Goal: Task Accomplishment & Management: Manage account settings

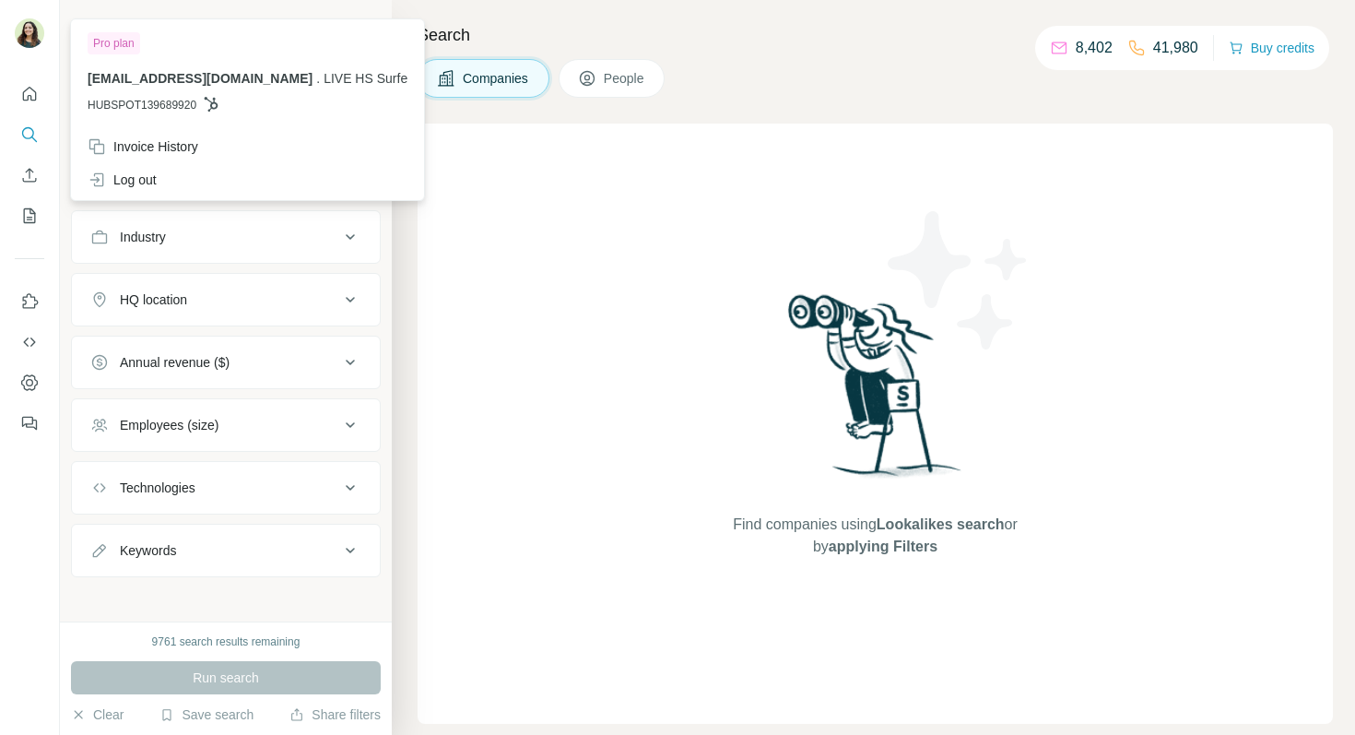
click at [26, 31] on img at bounding box center [29, 32] width 29 height 29
click at [175, 183] on div "Log out" at bounding box center [248, 179] width 342 height 33
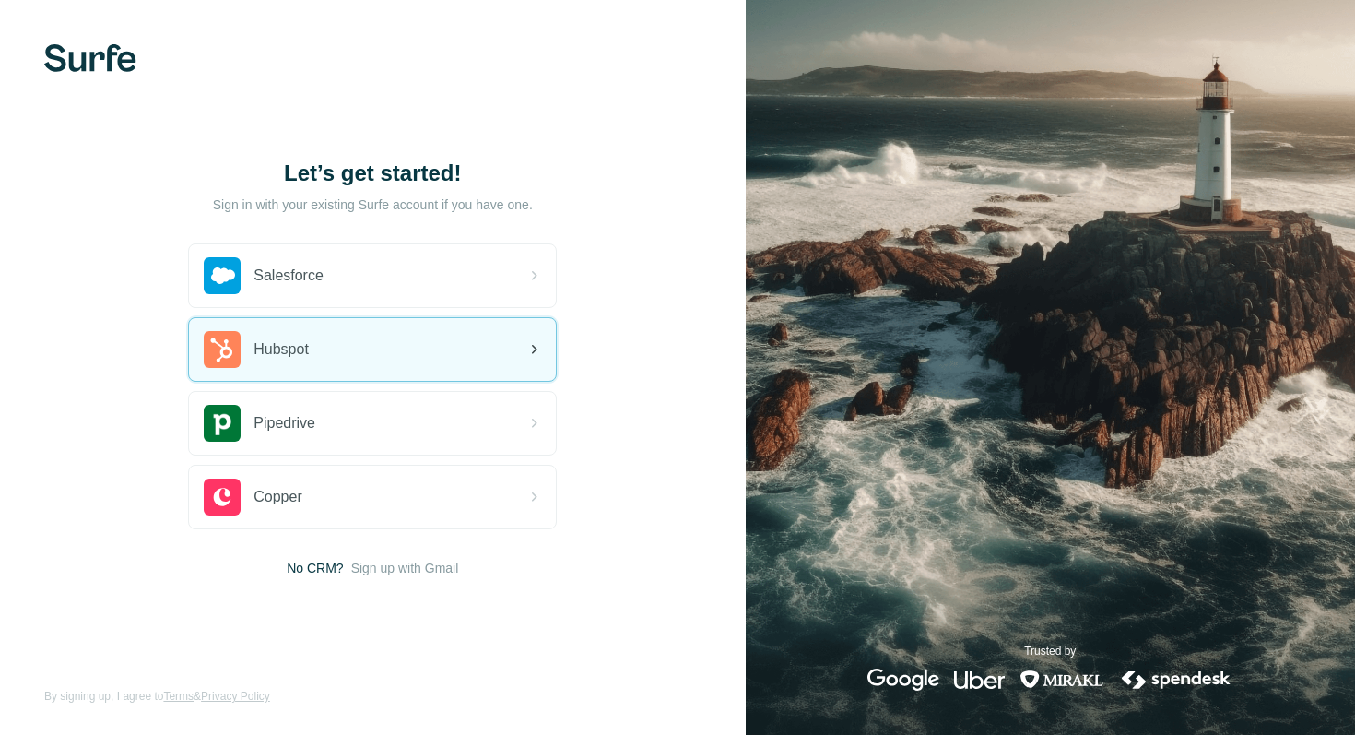
click at [336, 362] on div "Hubspot" at bounding box center [372, 349] width 367 height 63
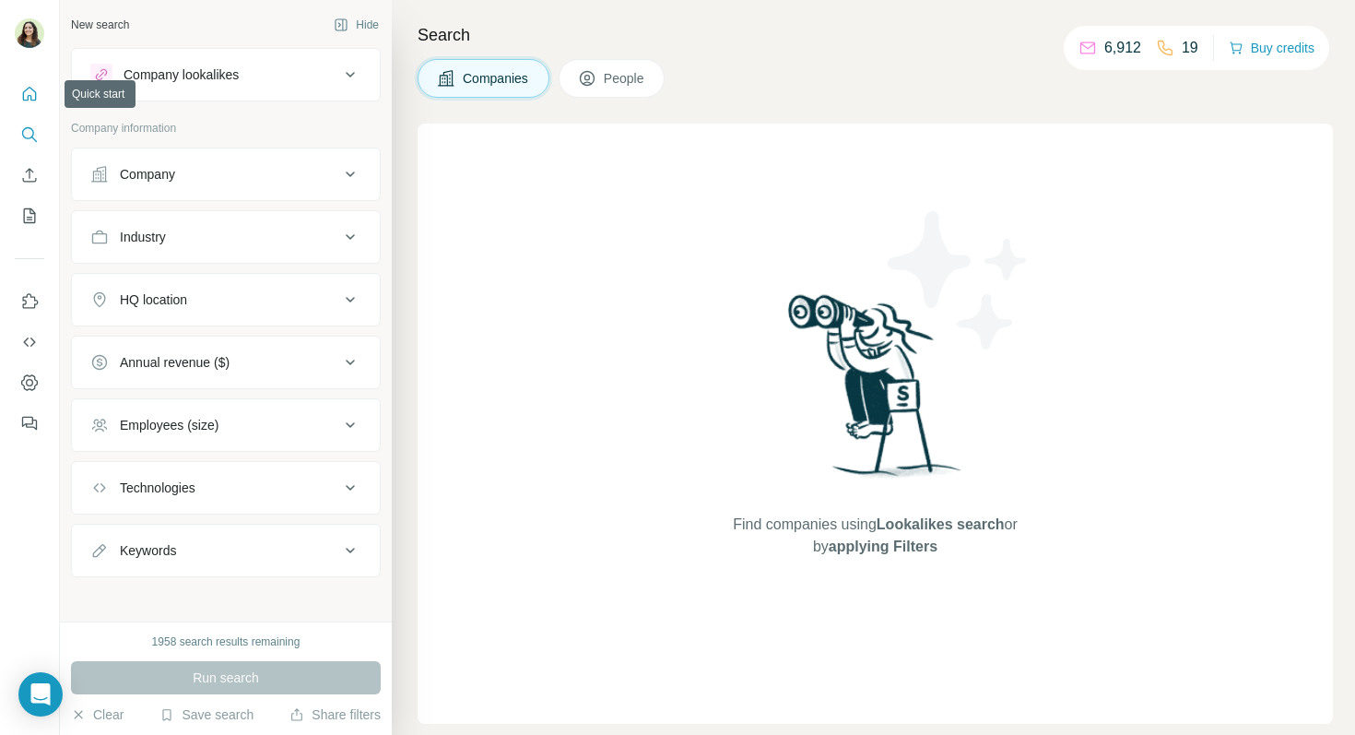
click at [13, 93] on div at bounding box center [29, 252] width 59 height 373
click at [31, 97] on icon "Quick start" at bounding box center [29, 94] width 18 height 18
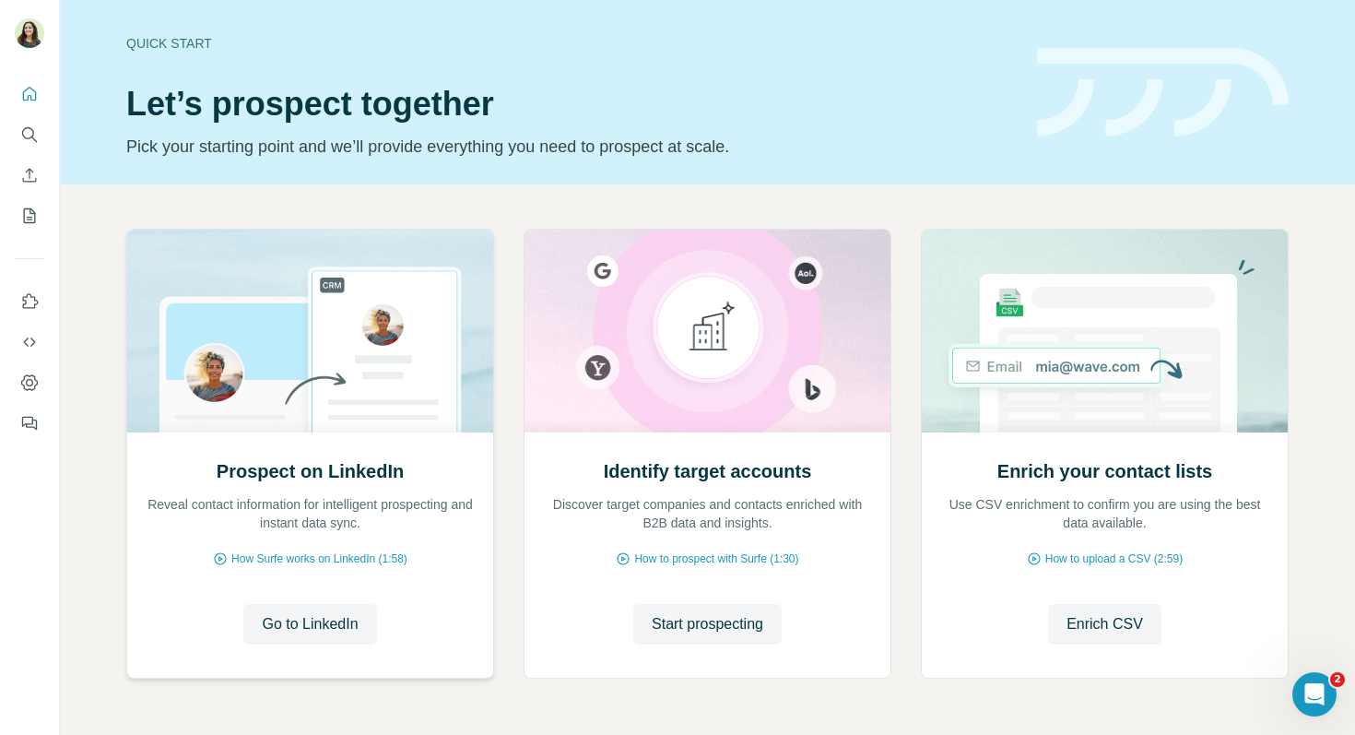
scroll to position [62, 0]
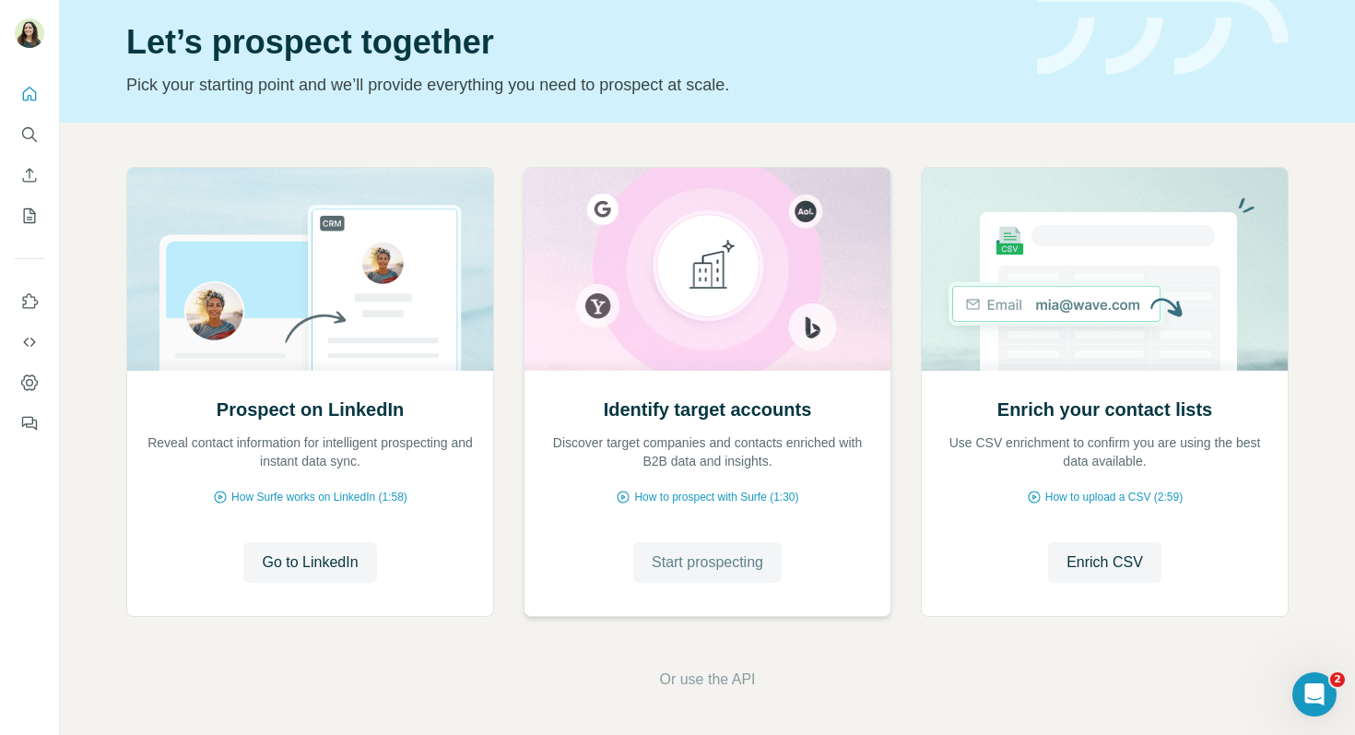
click at [697, 573] on button "Start prospecting" at bounding box center [707, 562] width 148 height 41
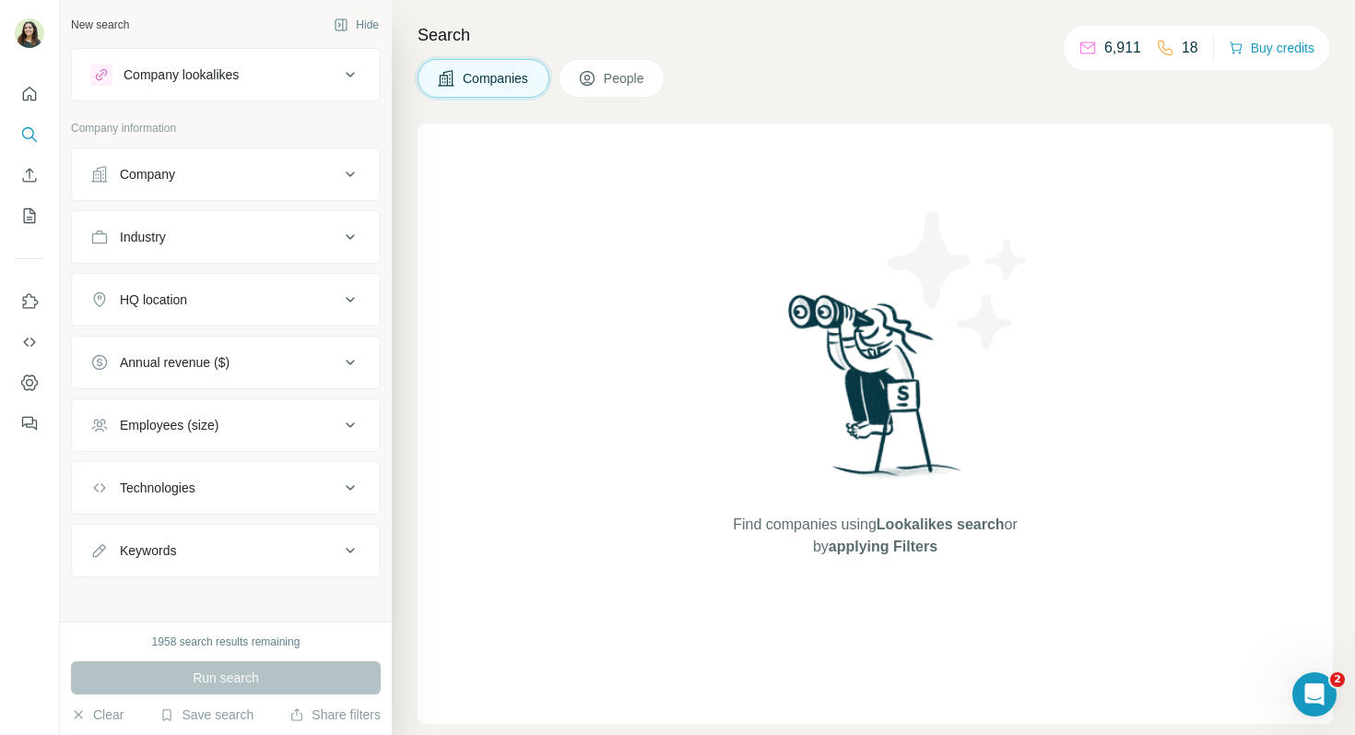
click at [266, 169] on div "Company" at bounding box center [214, 174] width 249 height 18
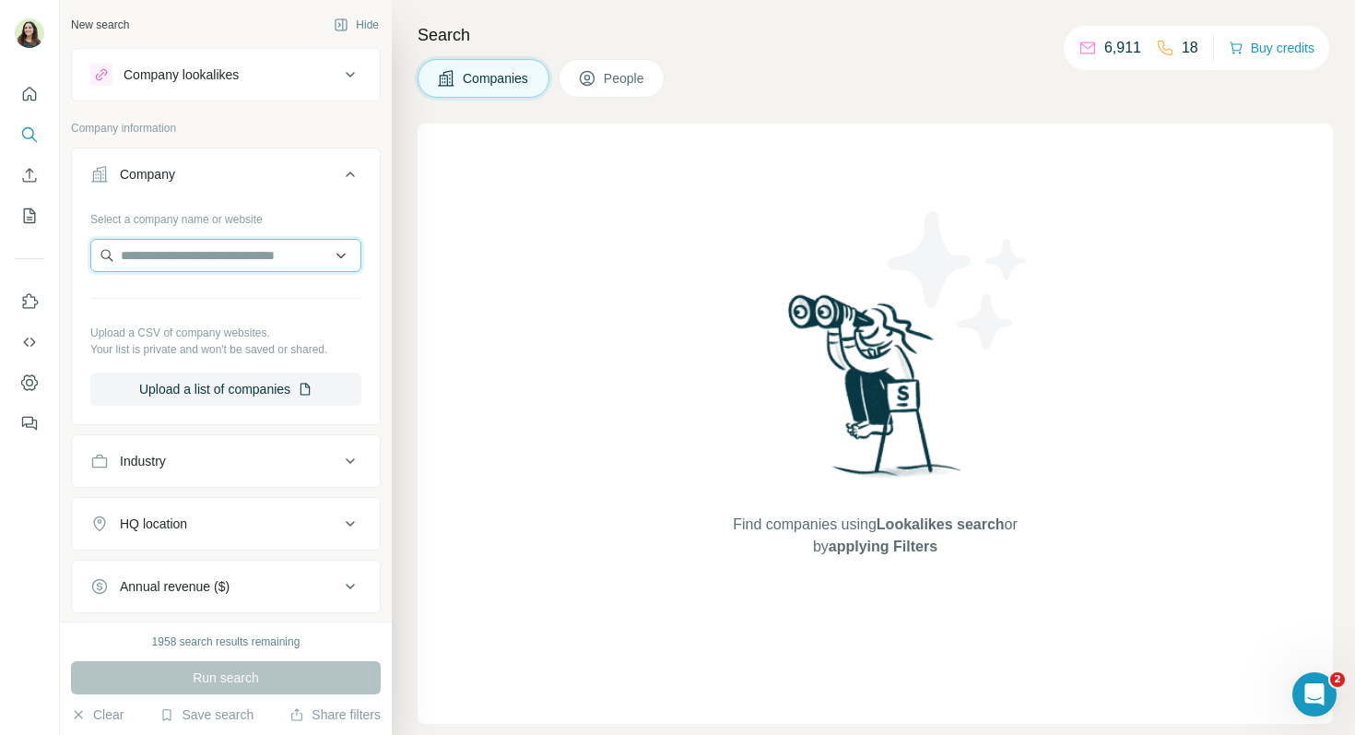
click at [237, 252] on input "text" at bounding box center [225, 255] width 271 height 33
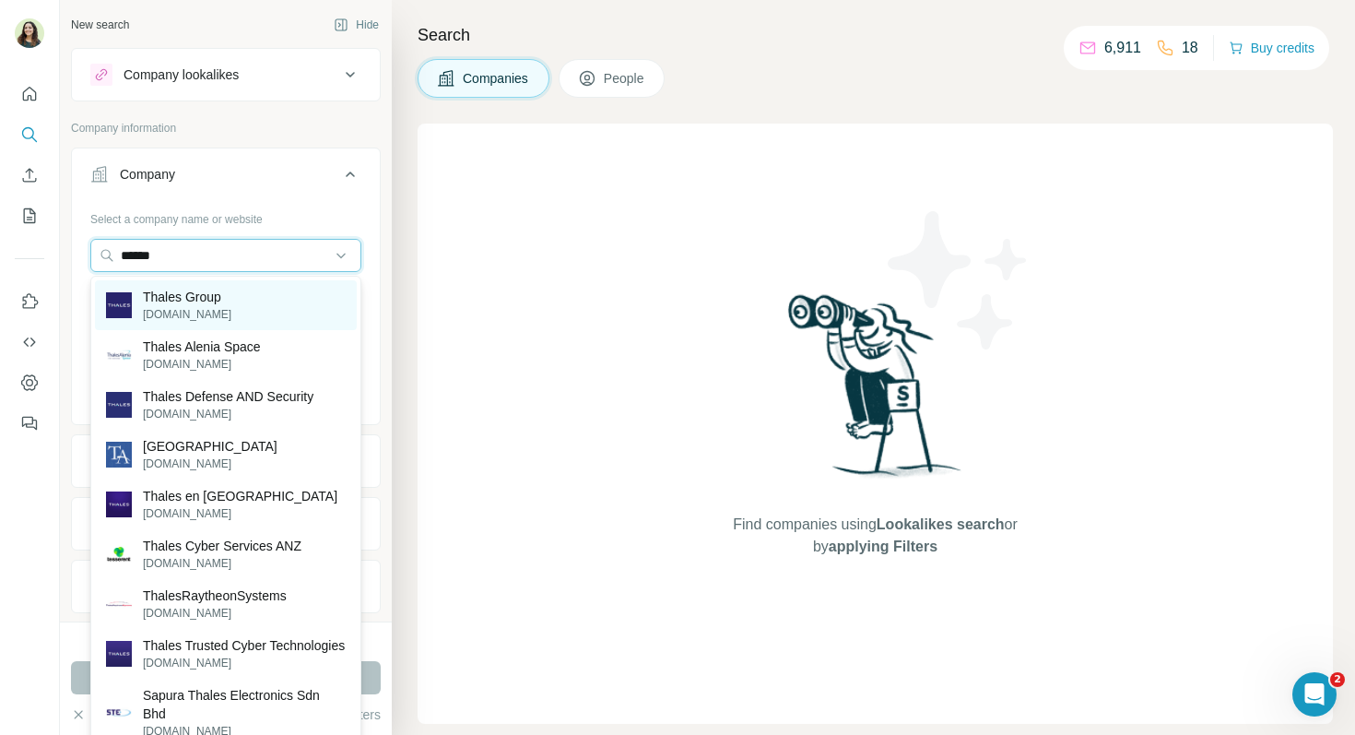
type input "******"
click at [231, 289] on div "Thales Group thalesgroup.com" at bounding box center [226, 305] width 262 height 50
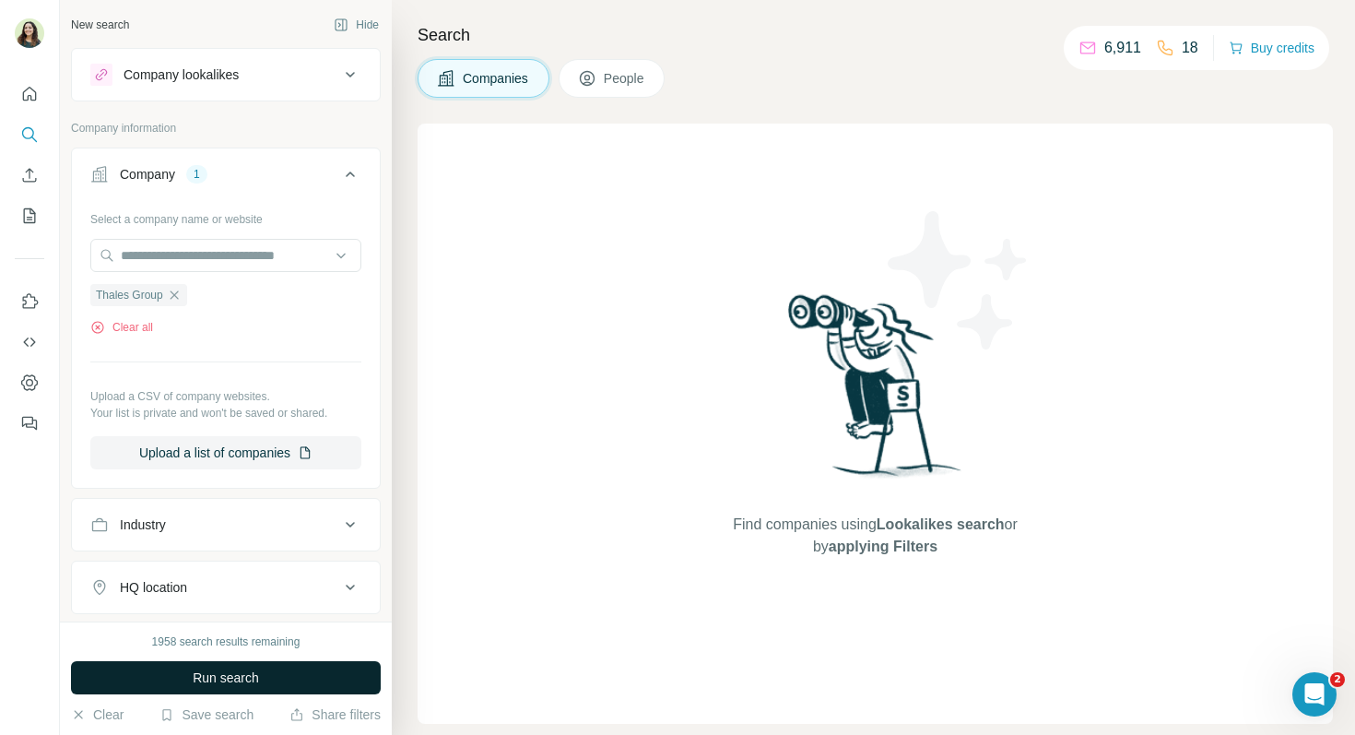
click at [244, 675] on span "Run search" at bounding box center [226, 677] width 66 height 18
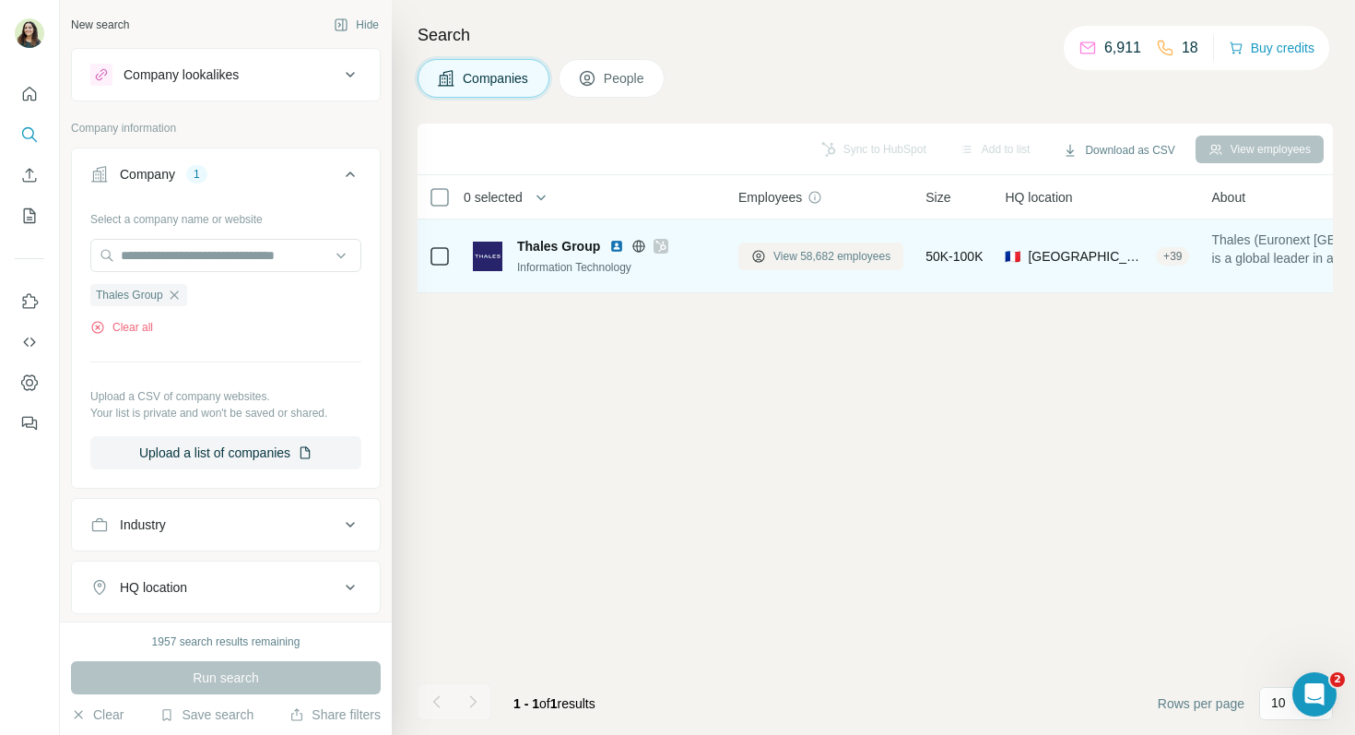
click at [793, 260] on span "View 58,682 employees" at bounding box center [831, 256] width 117 height 17
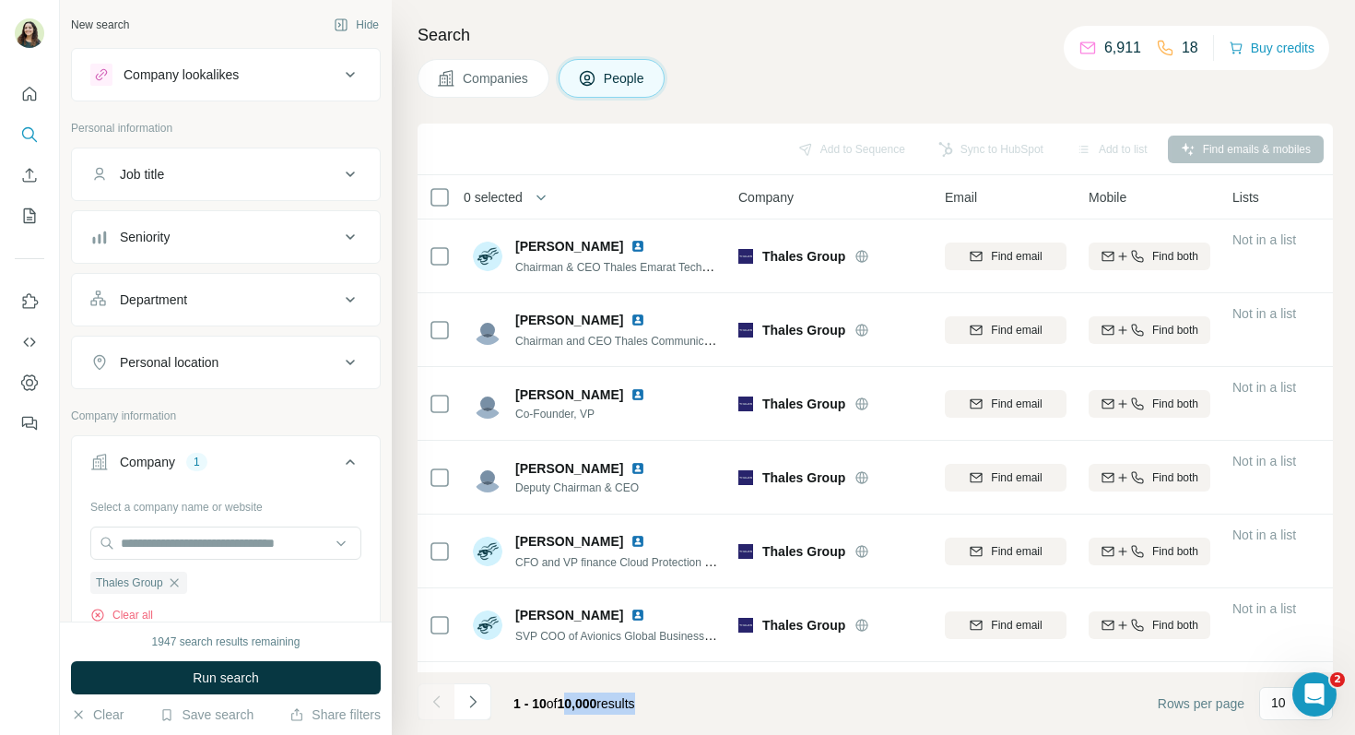
drag, startPoint x: 667, startPoint y: 700, endPoint x: 566, endPoint y: 699, distance: 101.4
click at [566, 699] on div "1 - 10 of 10,000 results" at bounding box center [574, 703] width 151 height 41
click at [683, 707] on footer "1 - 10 of 10,000 results Rows per page 10" at bounding box center [875, 703] width 915 height 63
click at [328, 186] on button "Job title" at bounding box center [226, 174] width 308 height 44
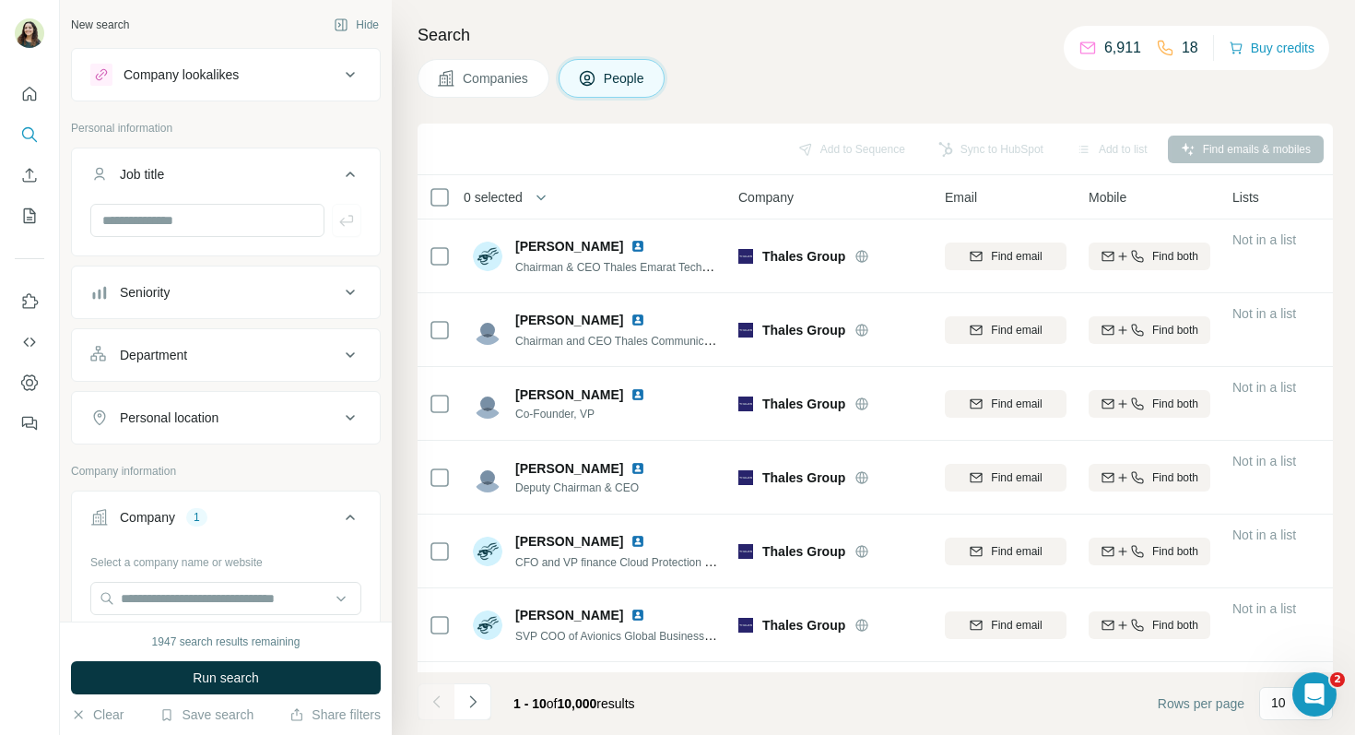
click at [294, 292] on div "Seniority" at bounding box center [214, 292] width 249 height 18
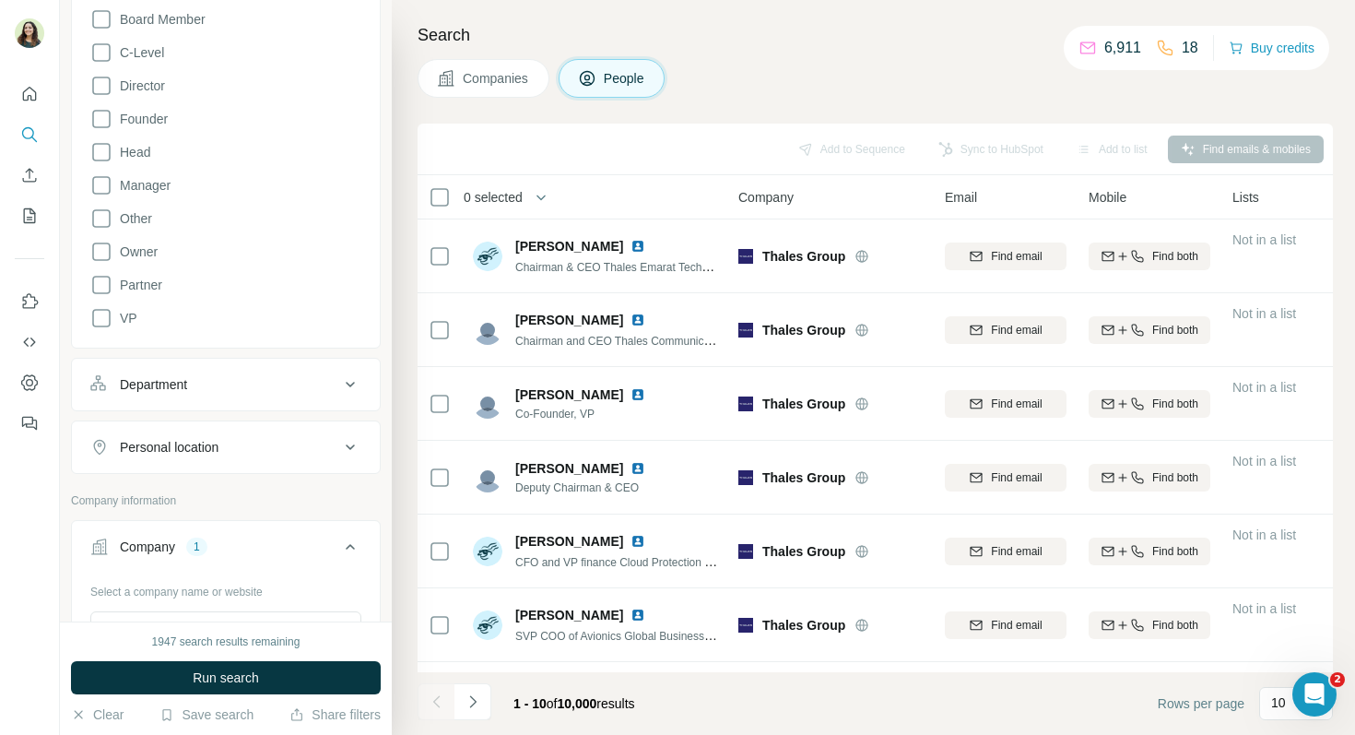
scroll to position [420, 0]
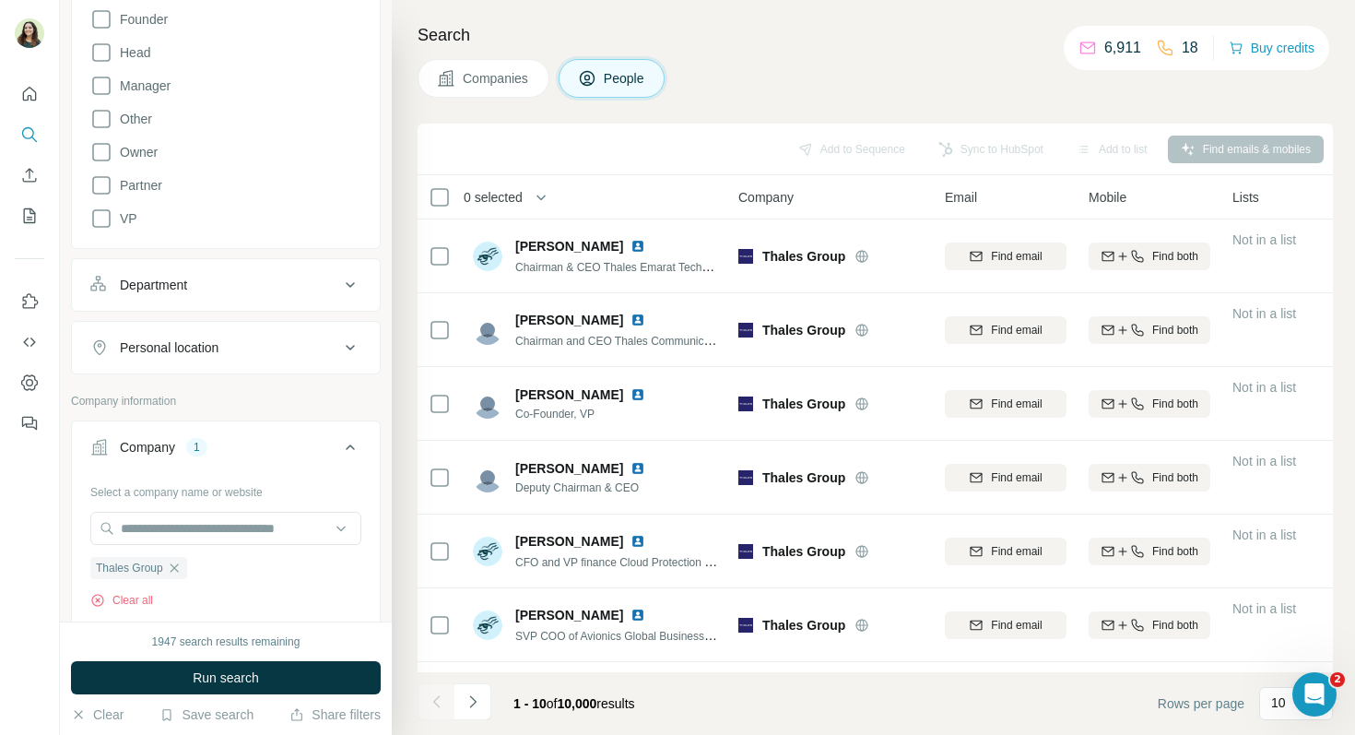
click at [251, 289] on div "Department" at bounding box center [214, 285] width 249 height 18
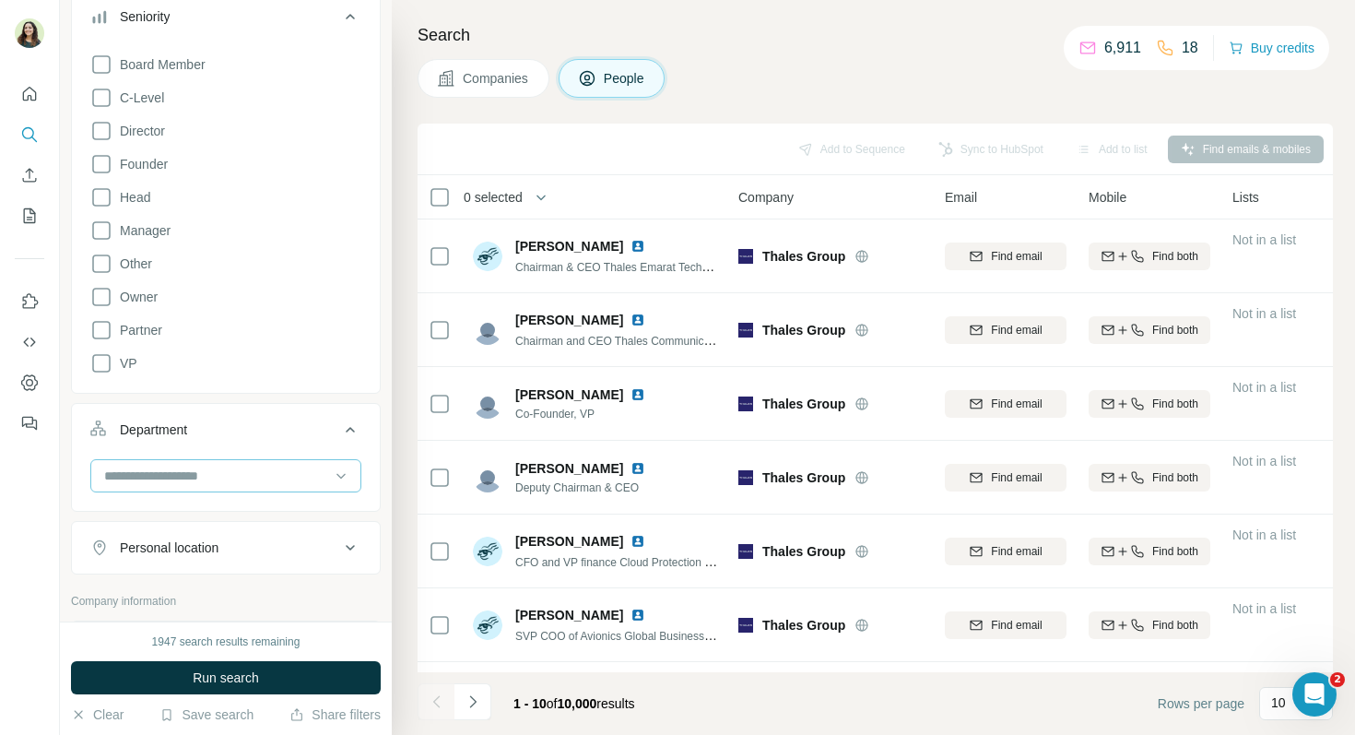
scroll to position [269, 0]
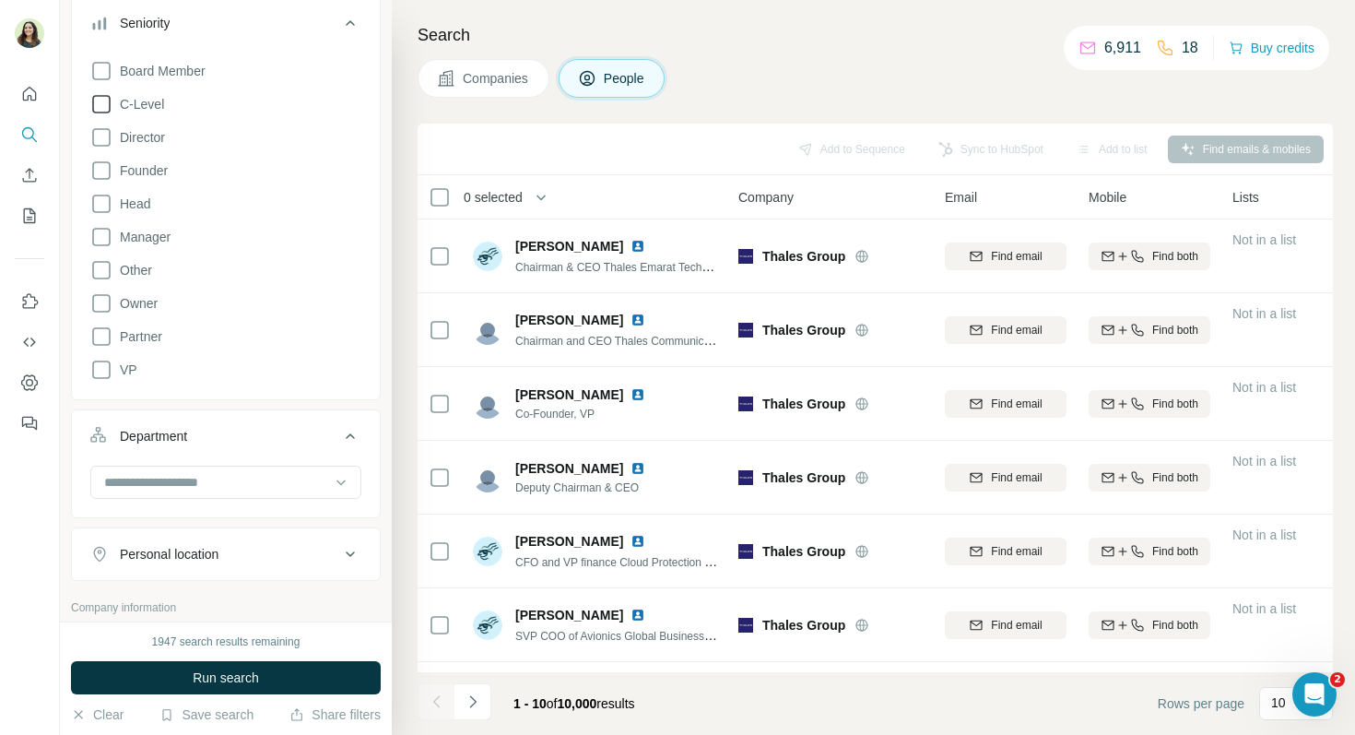
click at [103, 103] on icon at bounding box center [101, 104] width 22 height 22
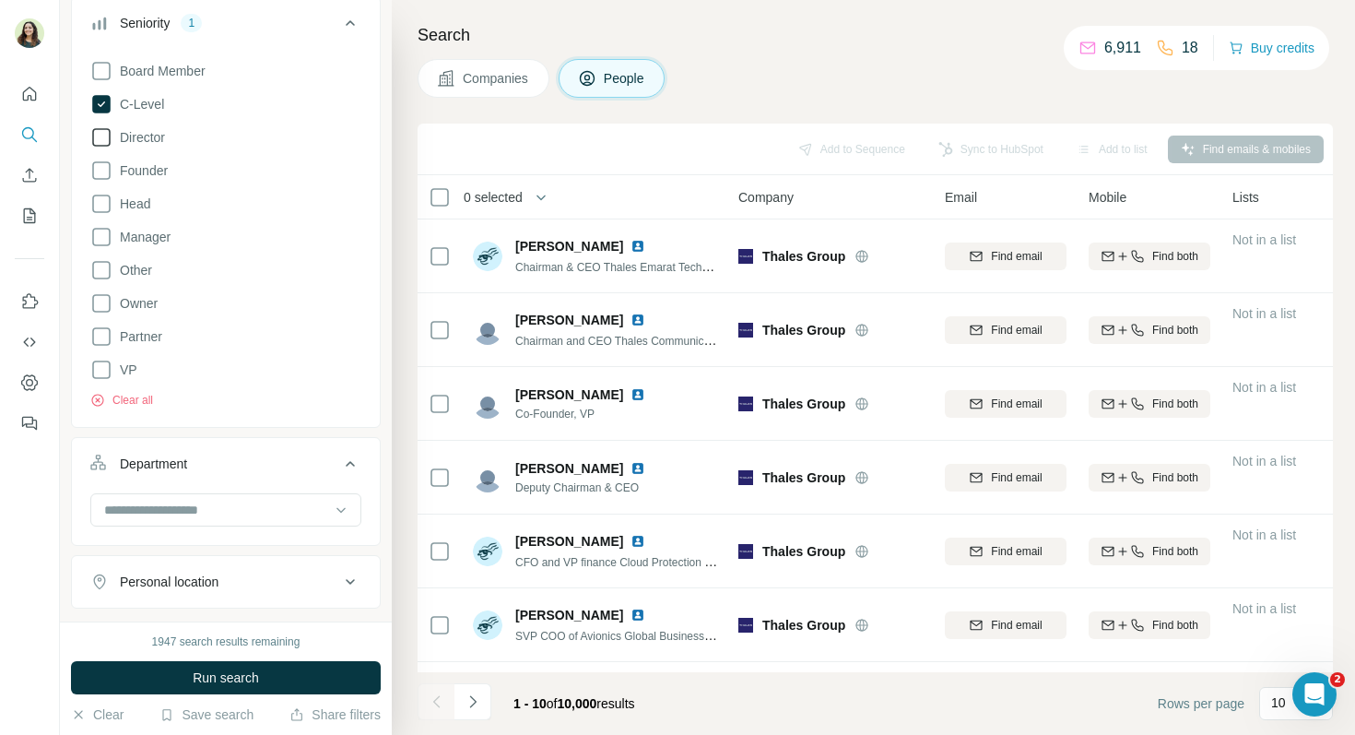
click at [103, 137] on icon at bounding box center [101, 137] width 22 height 22
click at [103, 367] on icon at bounding box center [101, 370] width 22 height 22
click at [97, 235] on icon at bounding box center [101, 237] width 22 height 22
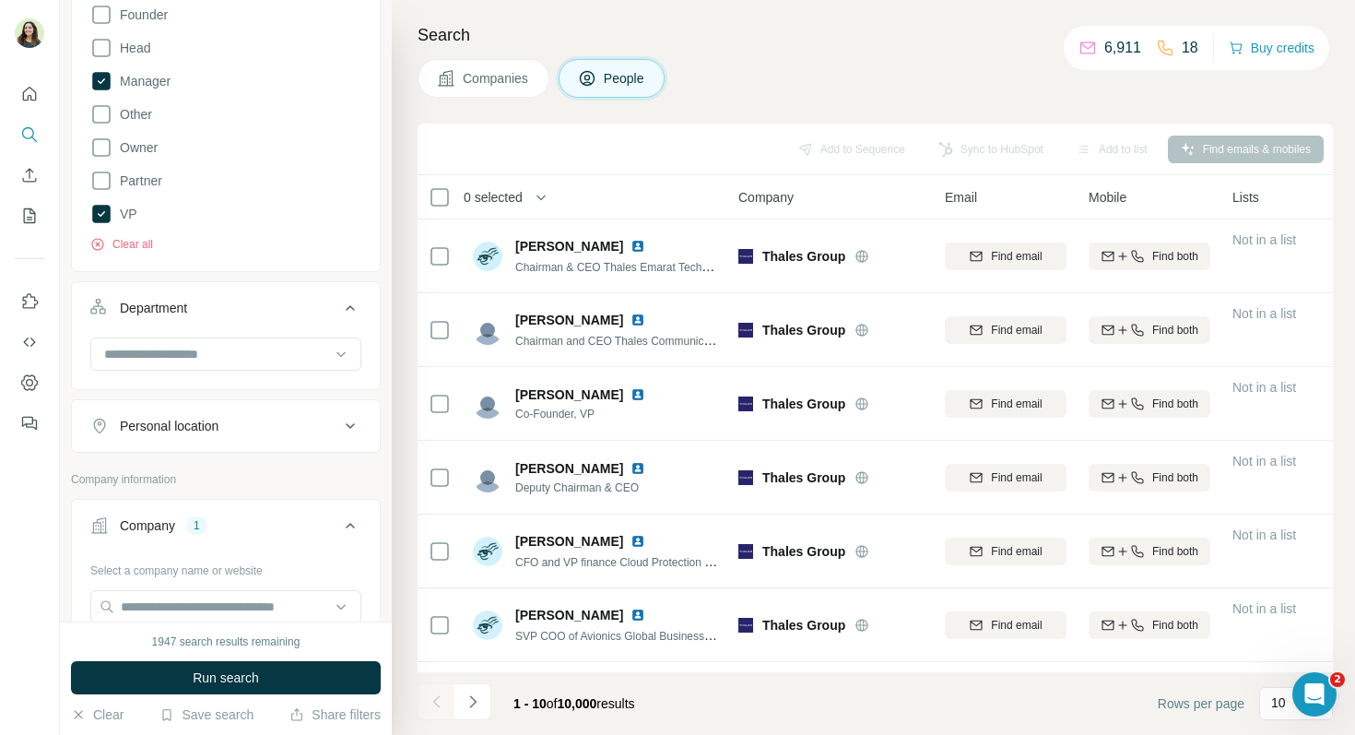
scroll to position [428, 0]
click at [152, 362] on div at bounding box center [216, 351] width 228 height 31
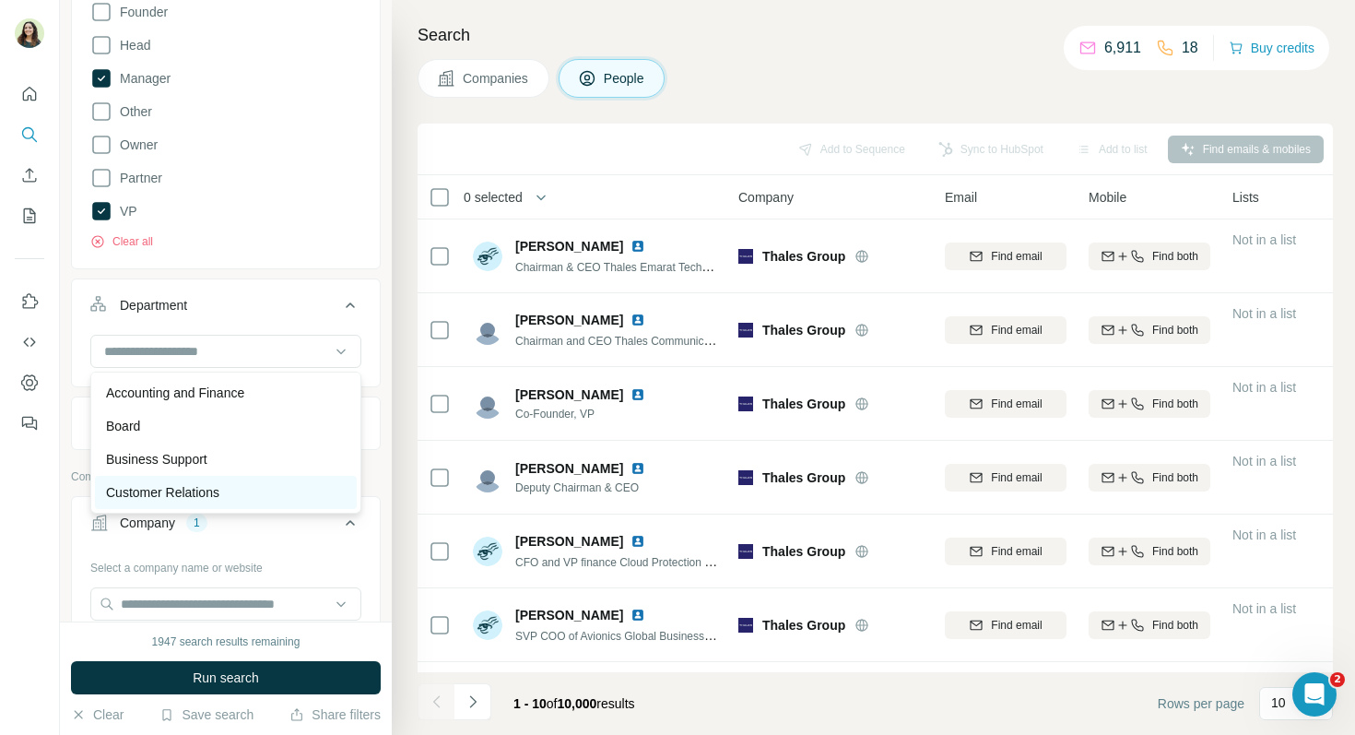
click at [185, 486] on p "Customer Relations" at bounding box center [162, 492] width 113 height 18
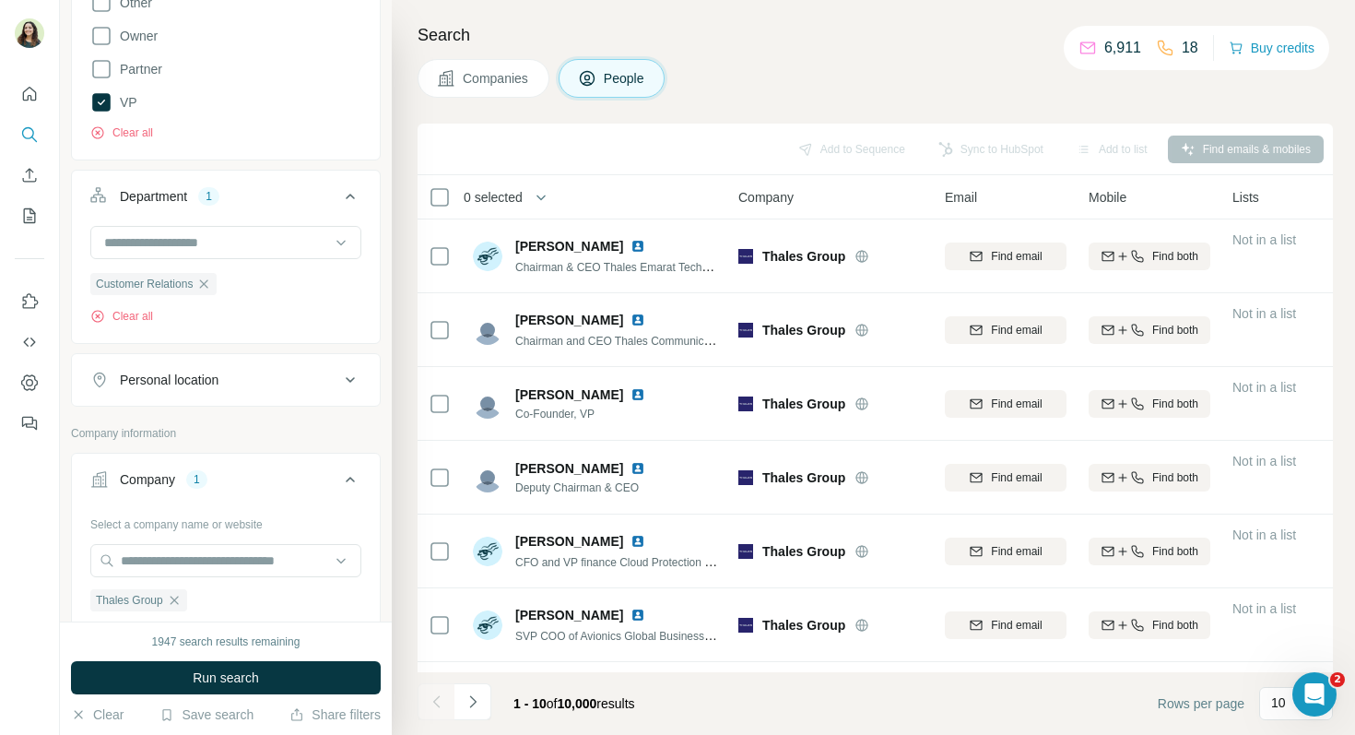
scroll to position [537, 0]
click at [206, 367] on button "Personal location" at bounding box center [226, 379] width 308 height 44
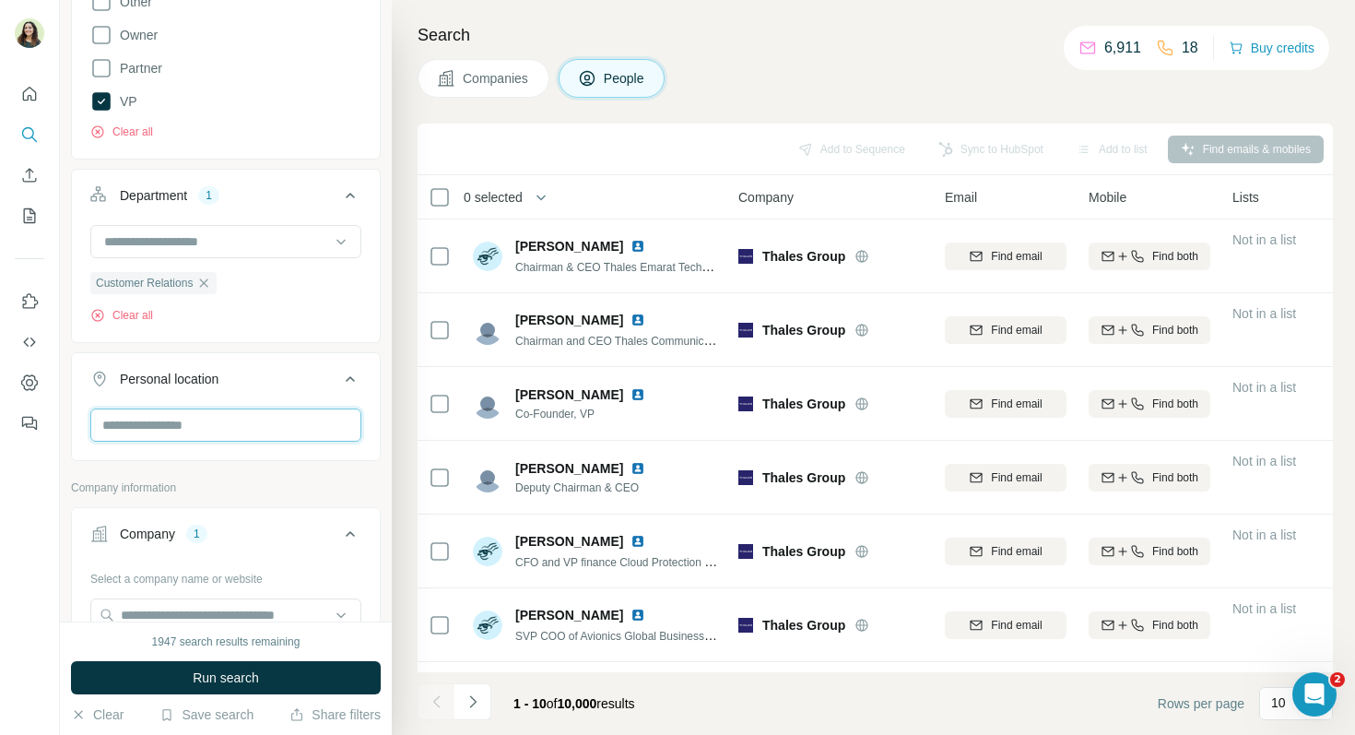
click at [164, 430] on input "text" at bounding box center [225, 424] width 271 height 33
type input "****"
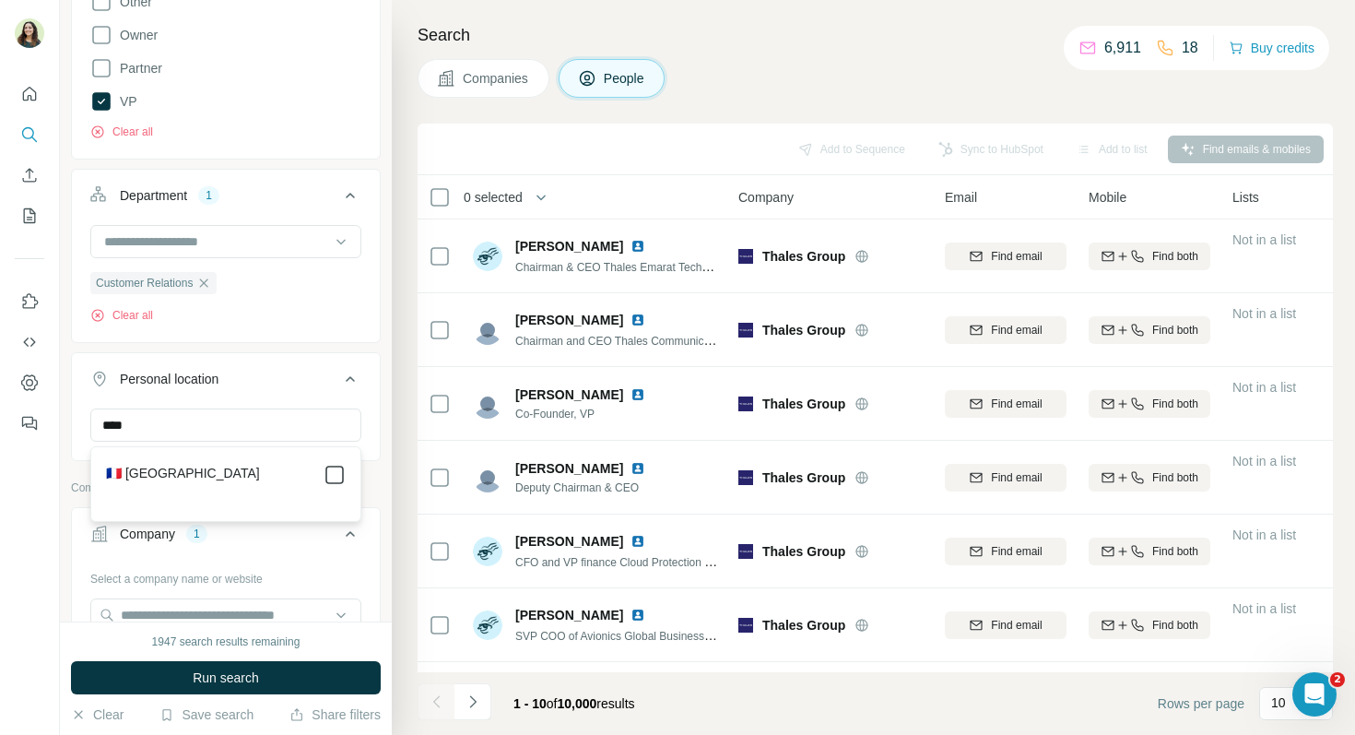
click at [345, 479] on icon at bounding box center [335, 475] width 22 height 22
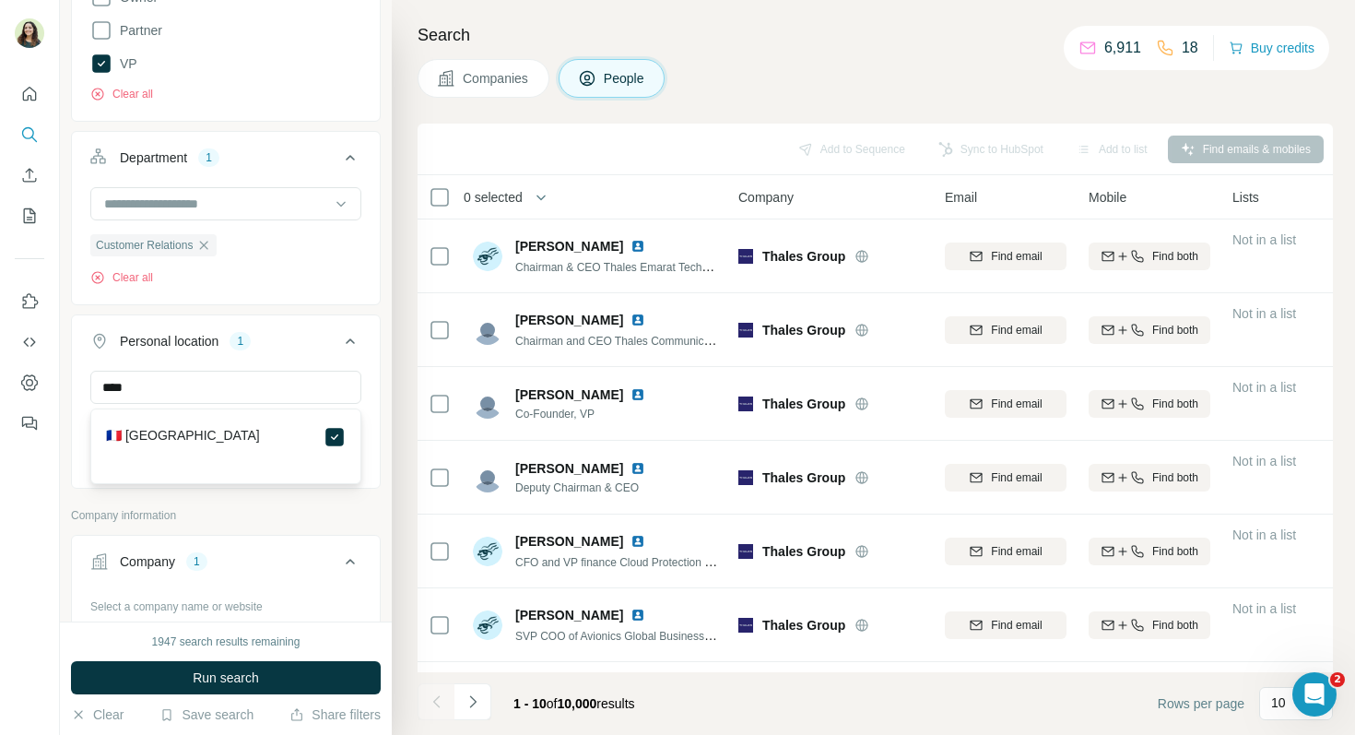
click at [318, 512] on p "Company information" at bounding box center [226, 515] width 310 height 17
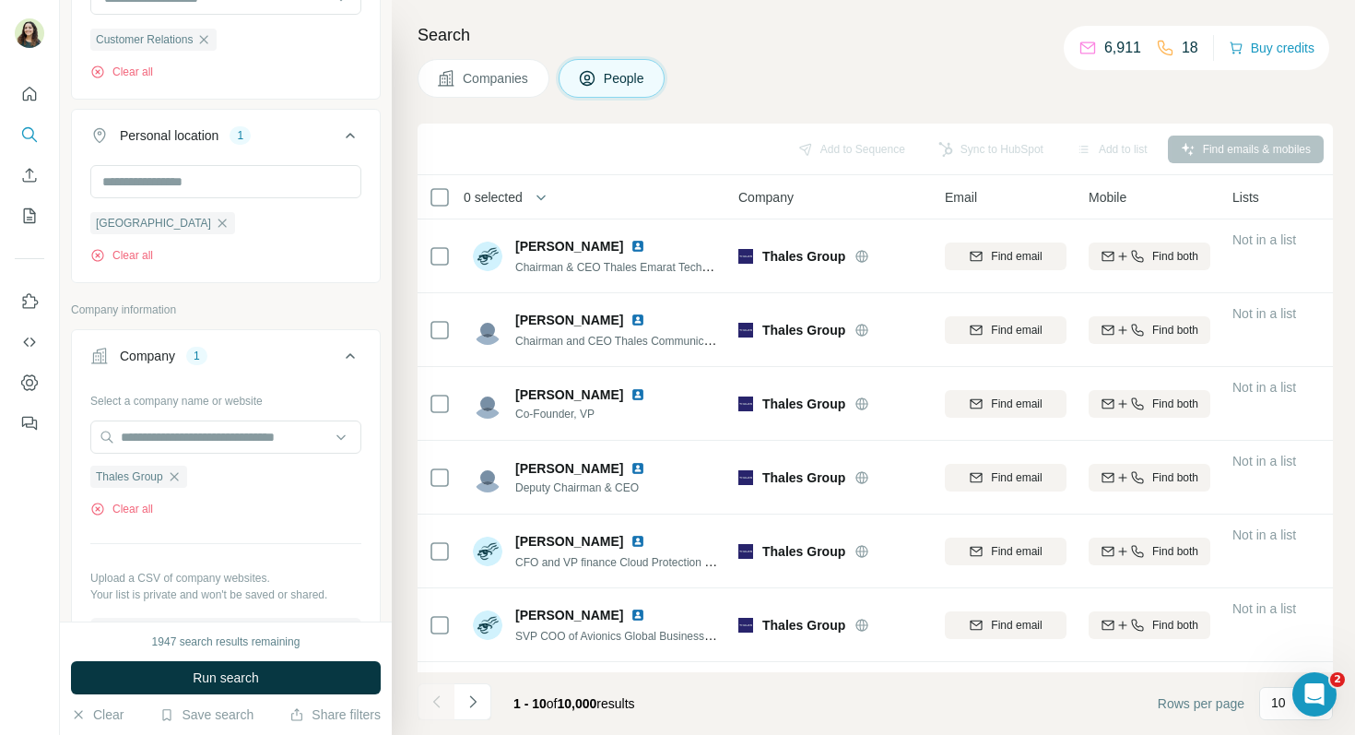
scroll to position [783, 0]
click at [296, 686] on button "Run search" at bounding box center [226, 677] width 310 height 33
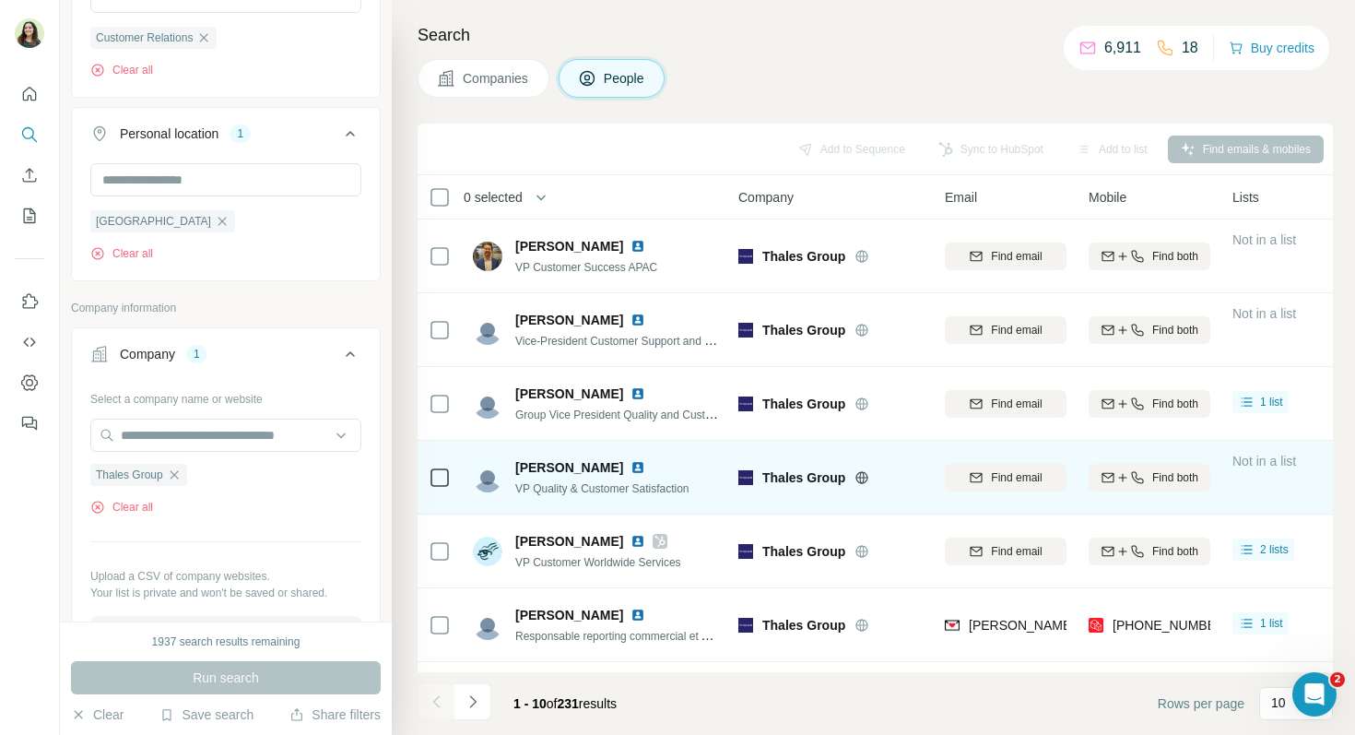
scroll to position [2, 0]
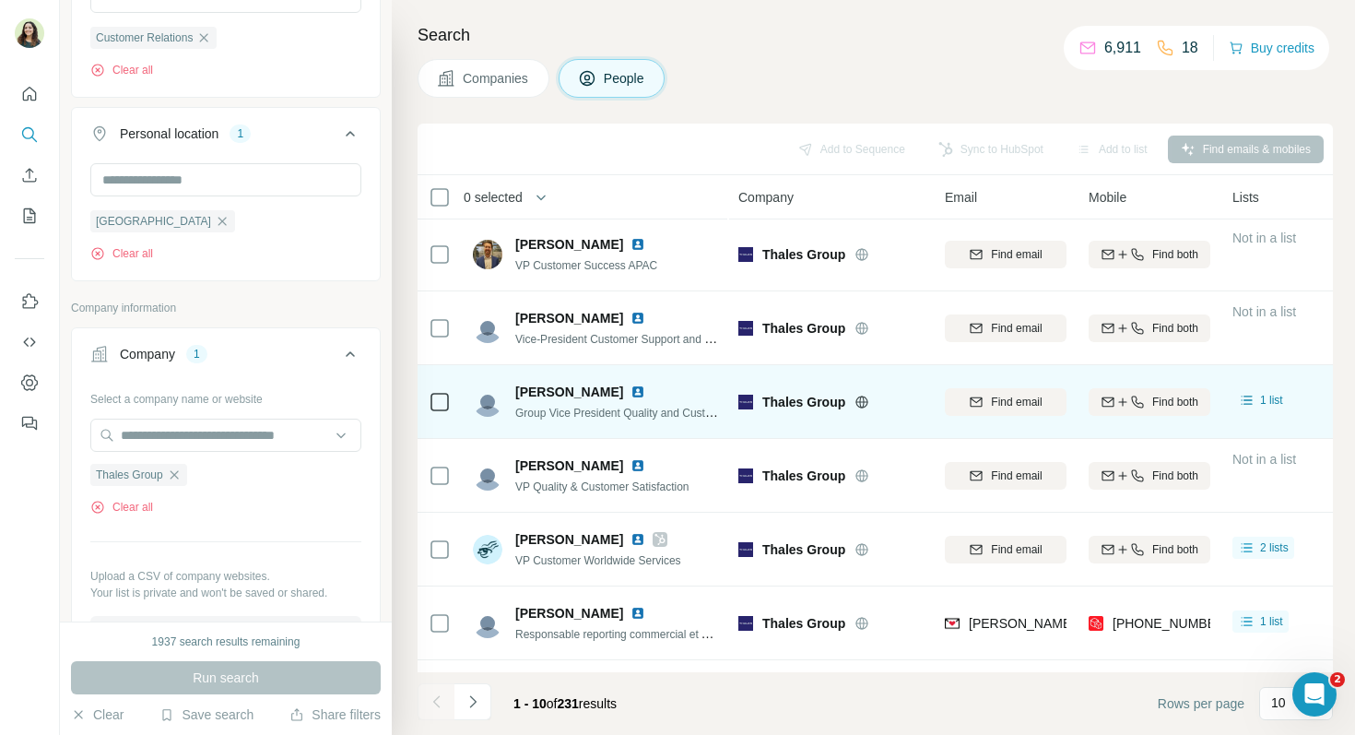
click at [435, 410] on icon at bounding box center [440, 402] width 22 height 22
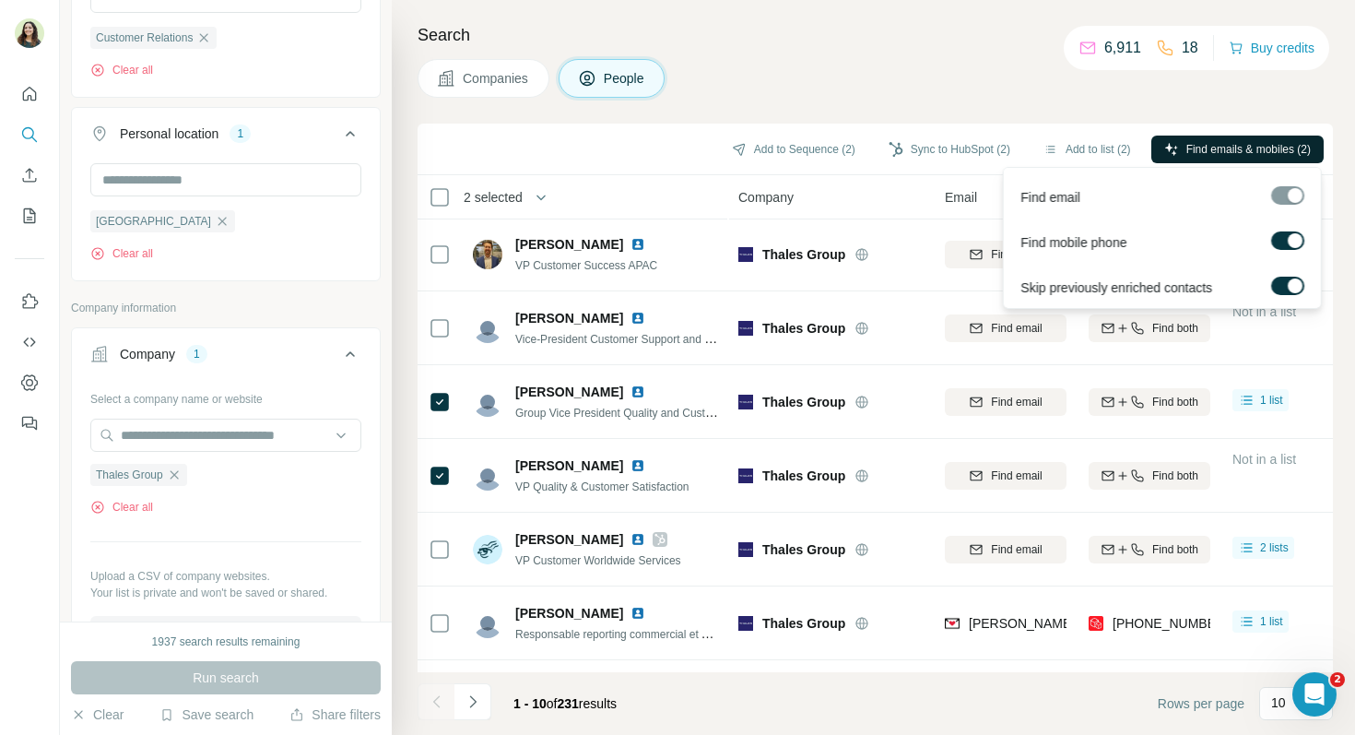
click at [1202, 148] on span "Find emails & mobiles (2)" at bounding box center [1248, 149] width 124 height 17
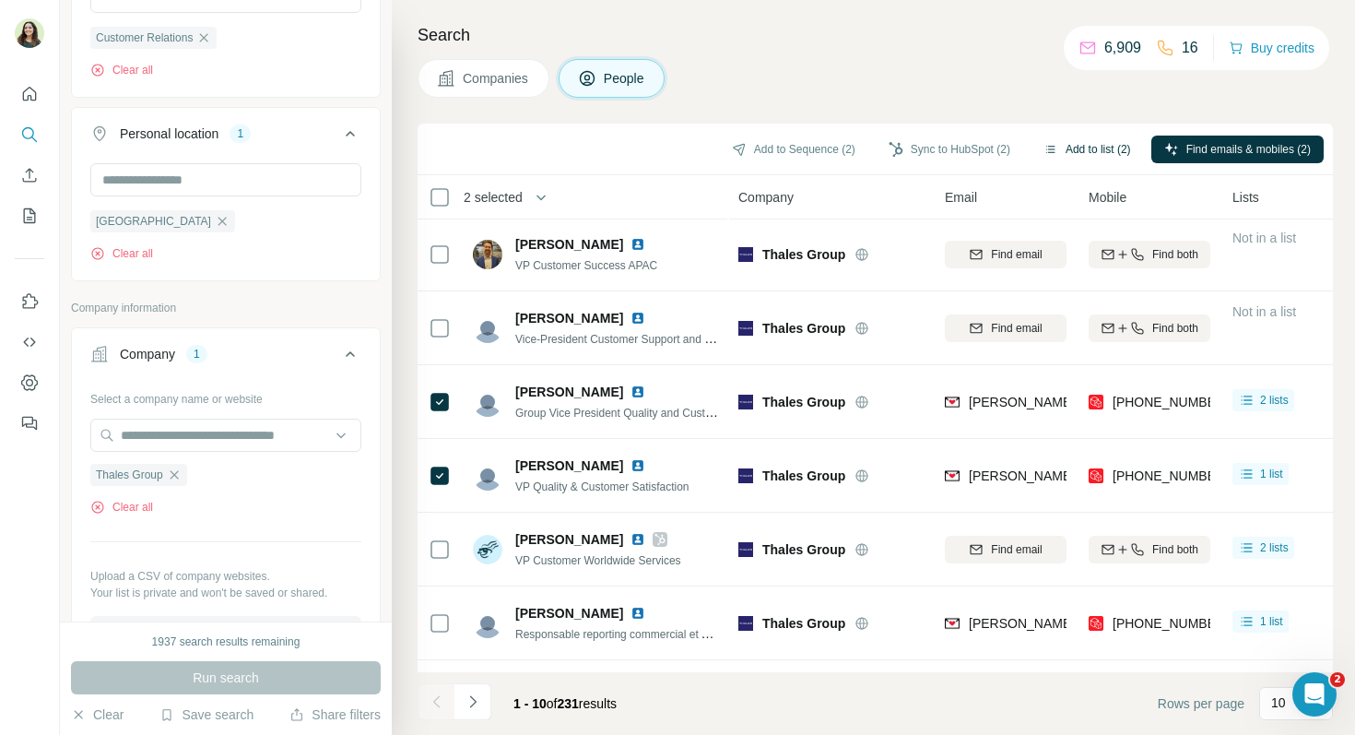
click at [1048, 147] on button "Add to list (2)" at bounding box center [1087, 149] width 113 height 28
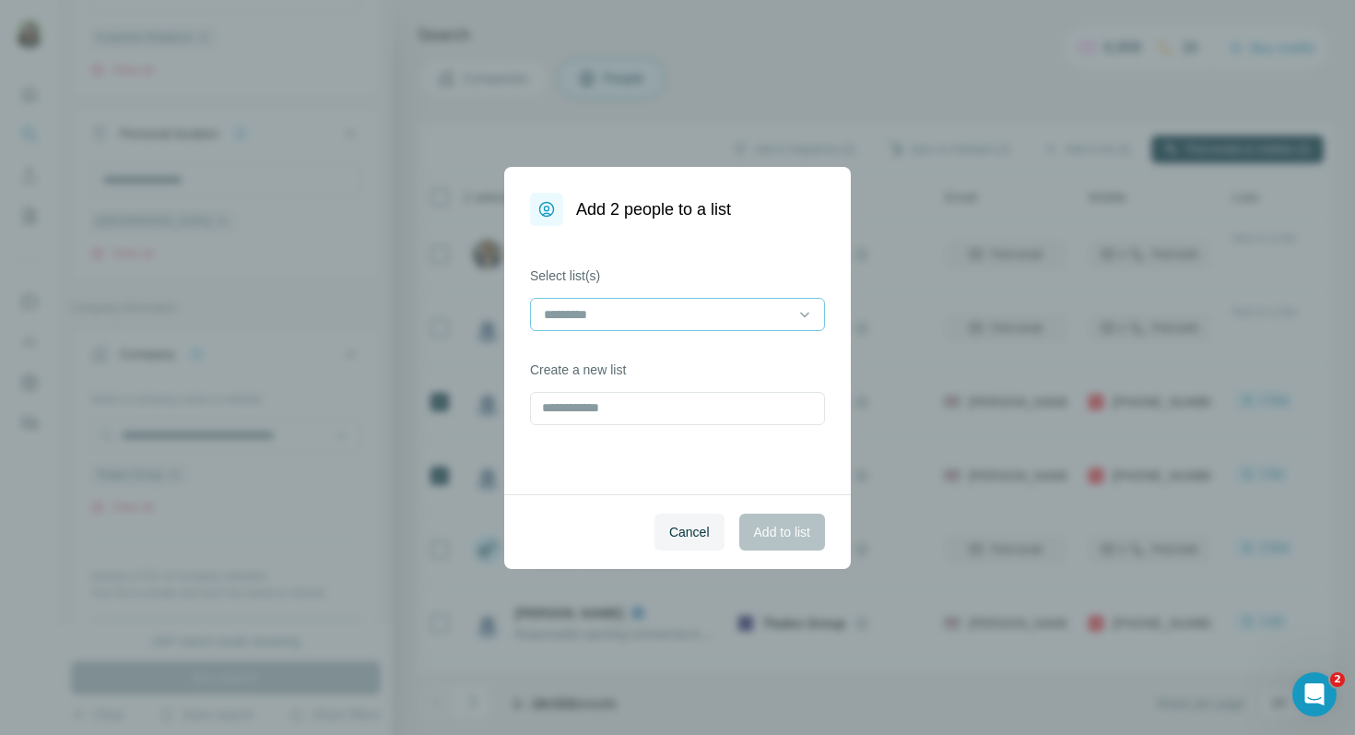
click at [616, 305] on input at bounding box center [666, 314] width 249 height 20
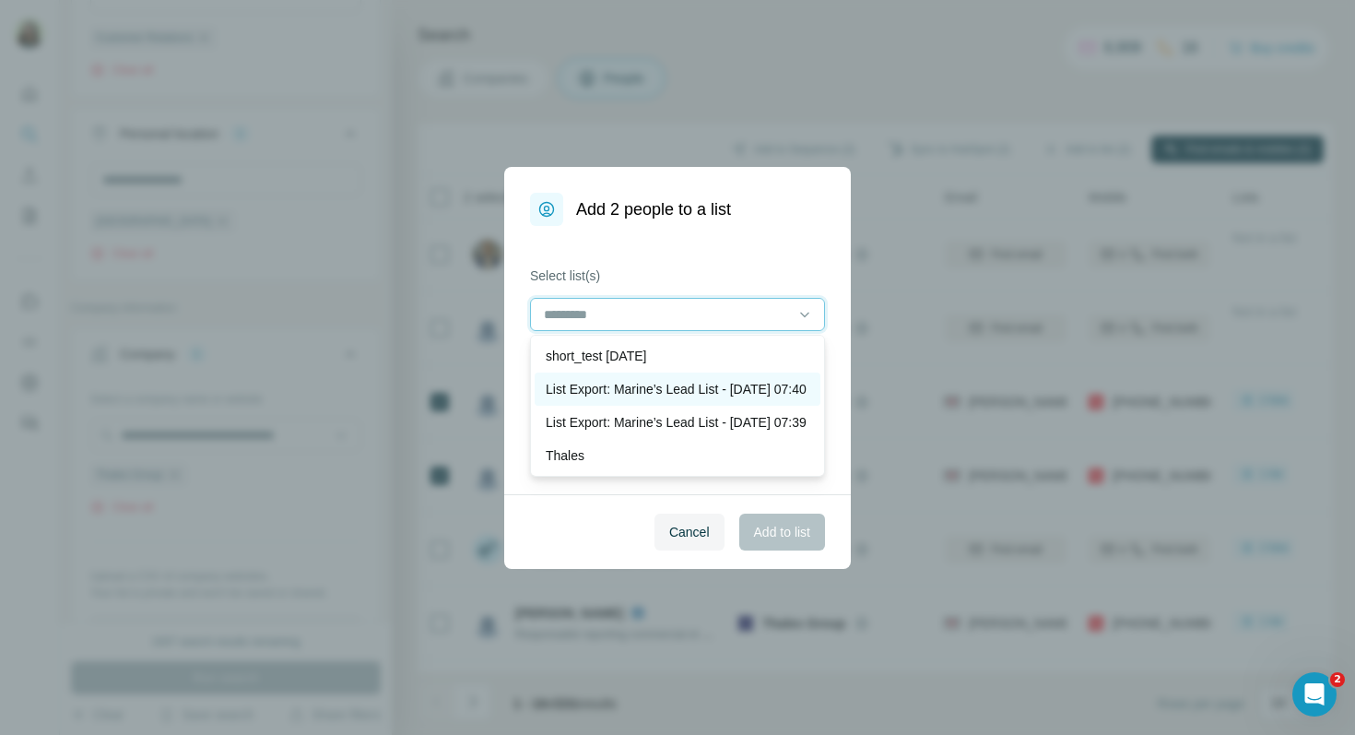
scroll to position [105, 0]
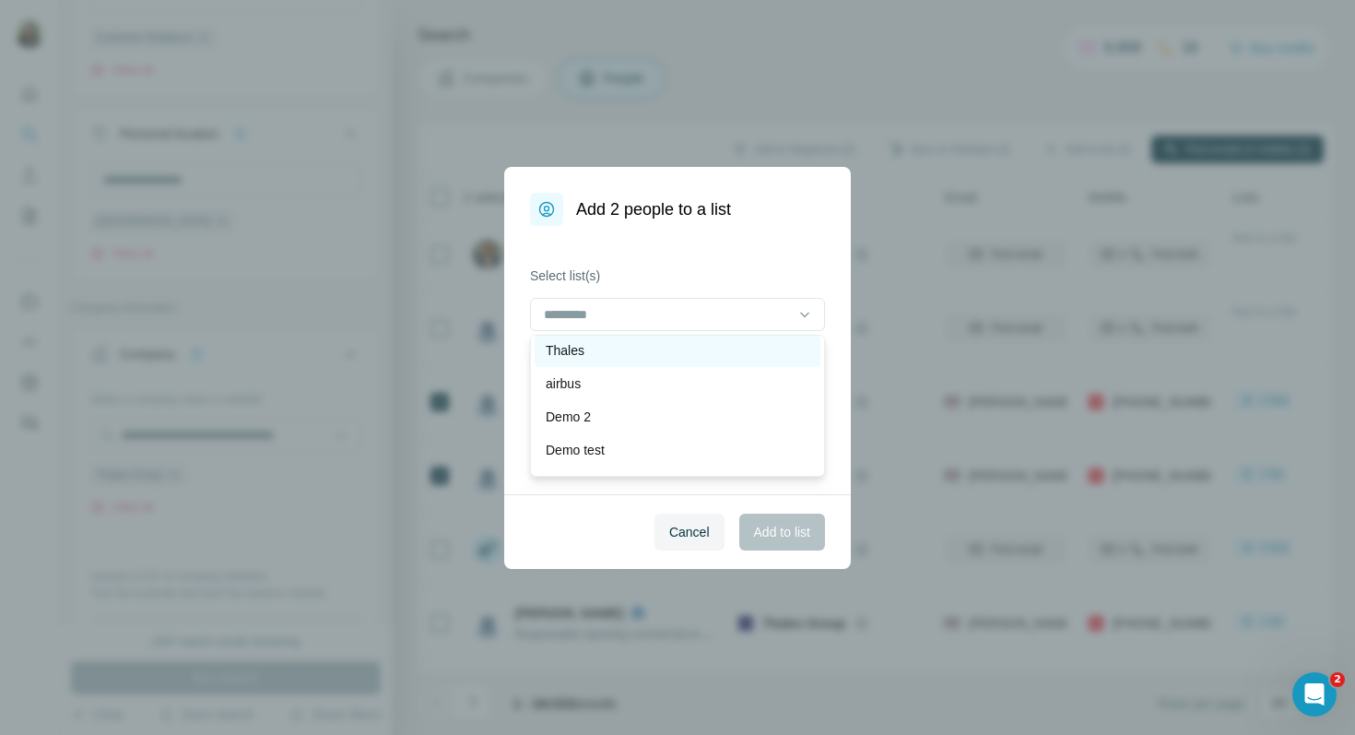
click at [595, 359] on div "Thales" at bounding box center [678, 350] width 264 height 18
click at [783, 533] on span "Add to list" at bounding box center [782, 532] width 56 height 18
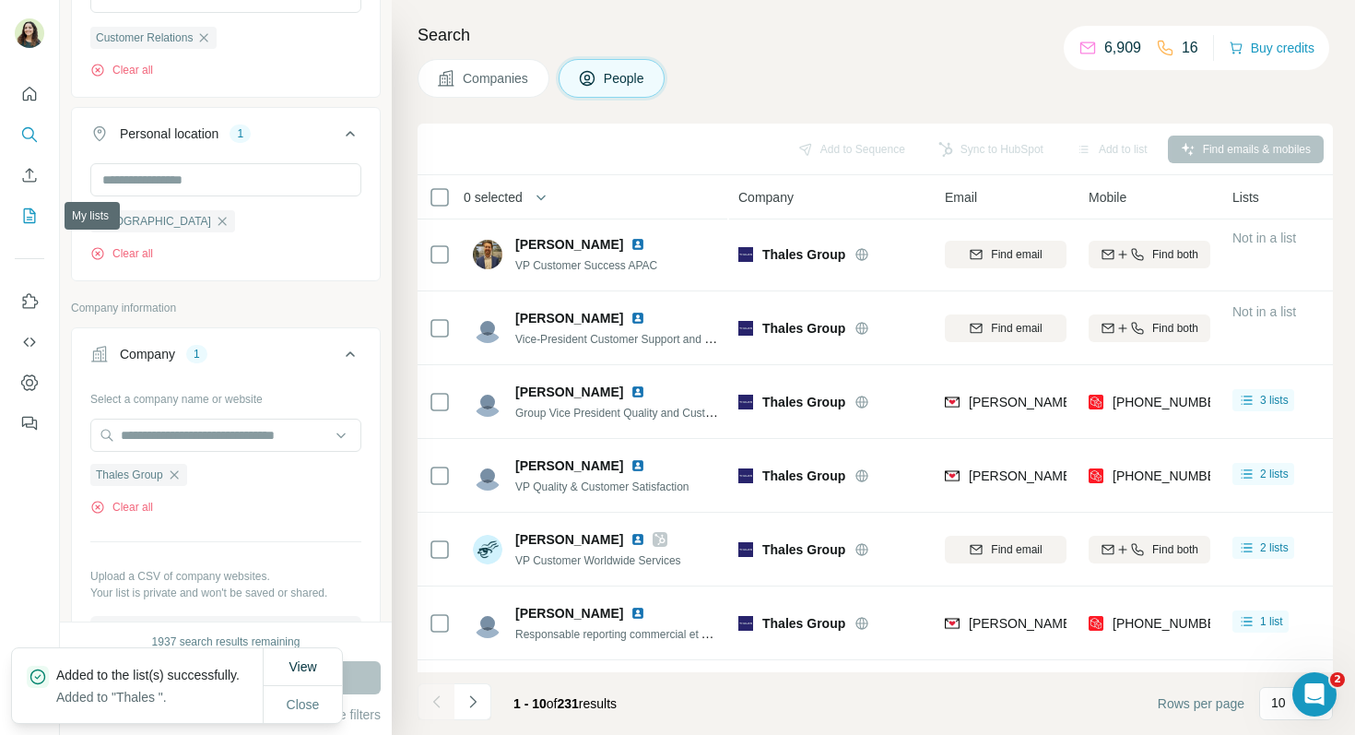
click at [30, 218] on icon "My lists" at bounding box center [31, 214] width 9 height 12
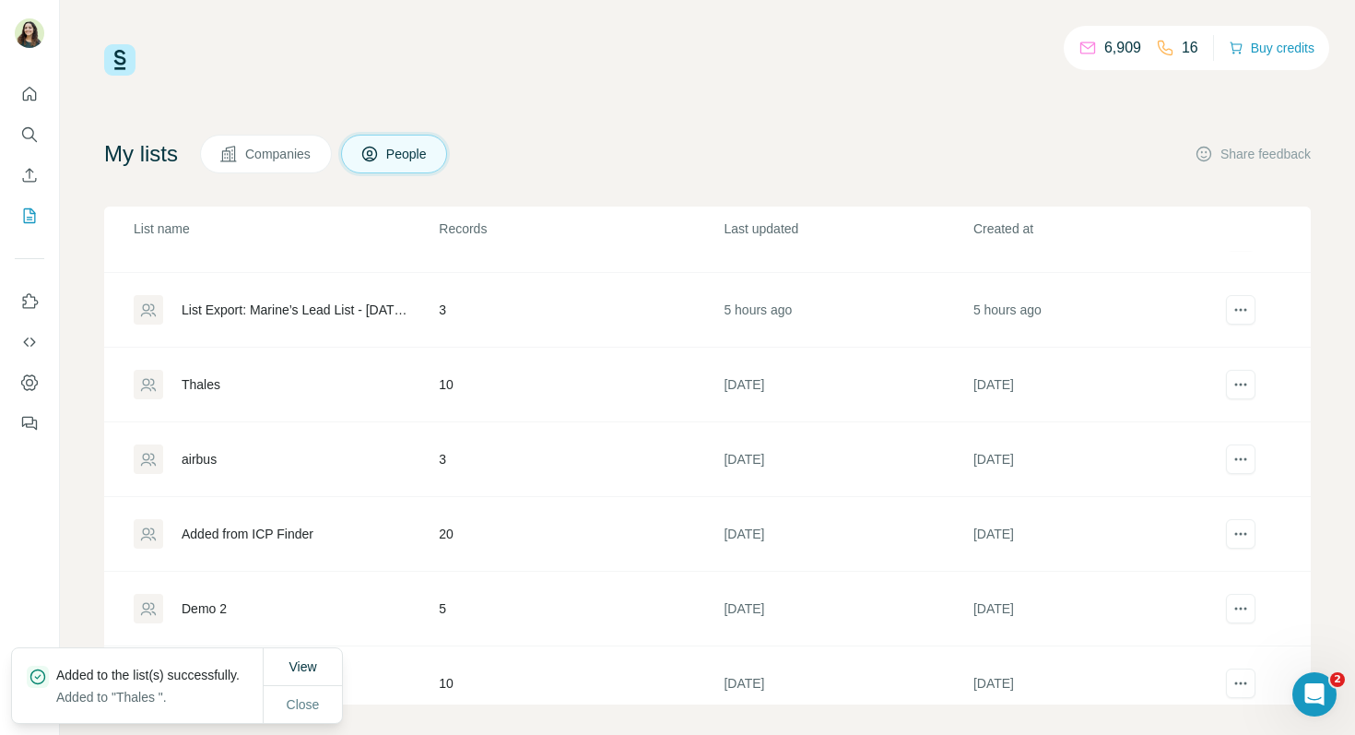
scroll to position [131, 0]
click at [197, 383] on div "Thales" at bounding box center [201, 381] width 39 height 18
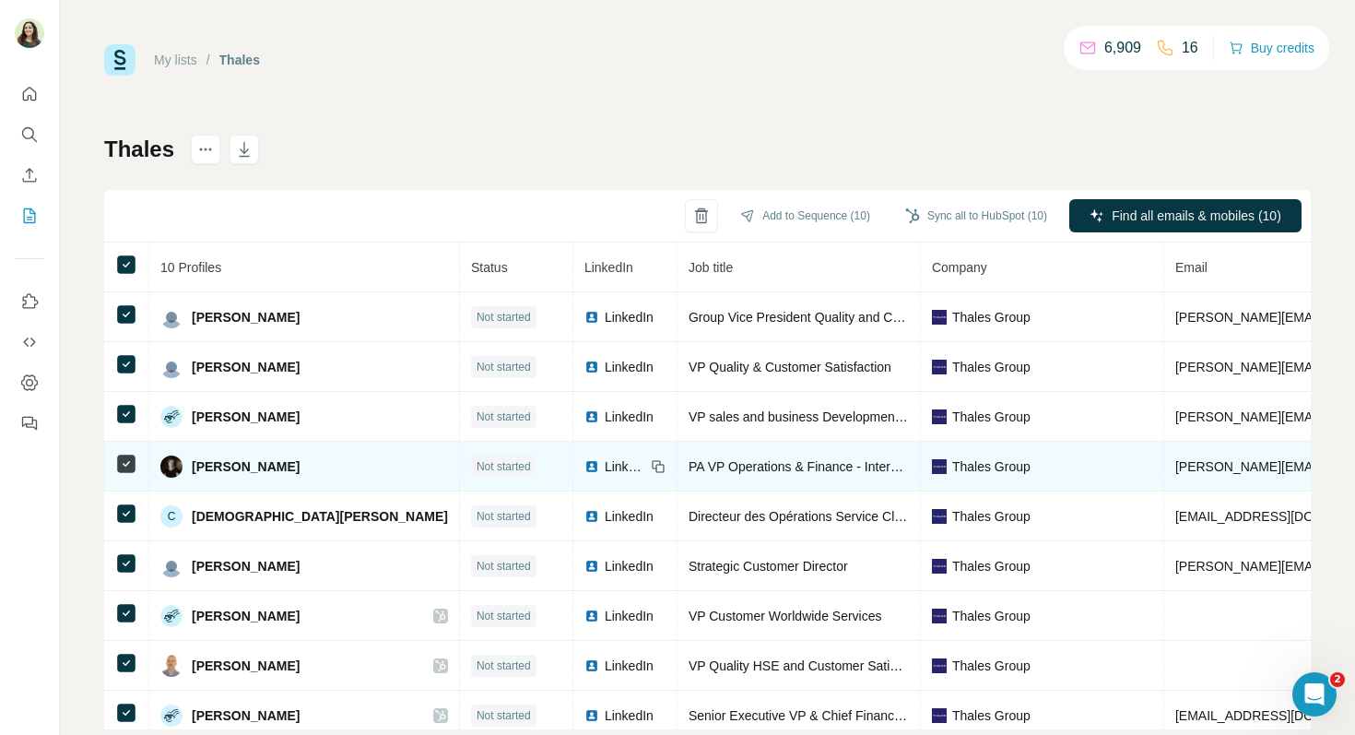
scroll to position [61, 0]
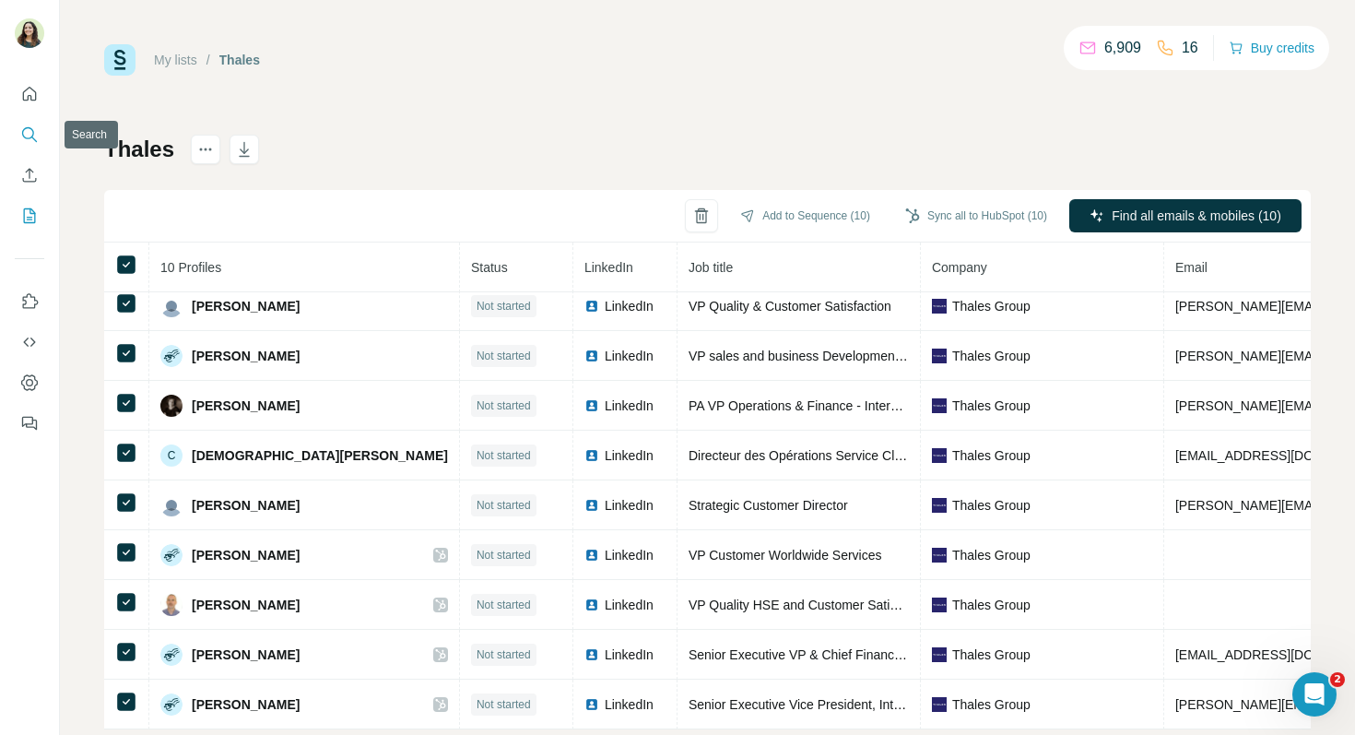
click at [30, 135] on icon "Search" at bounding box center [29, 134] width 18 height 18
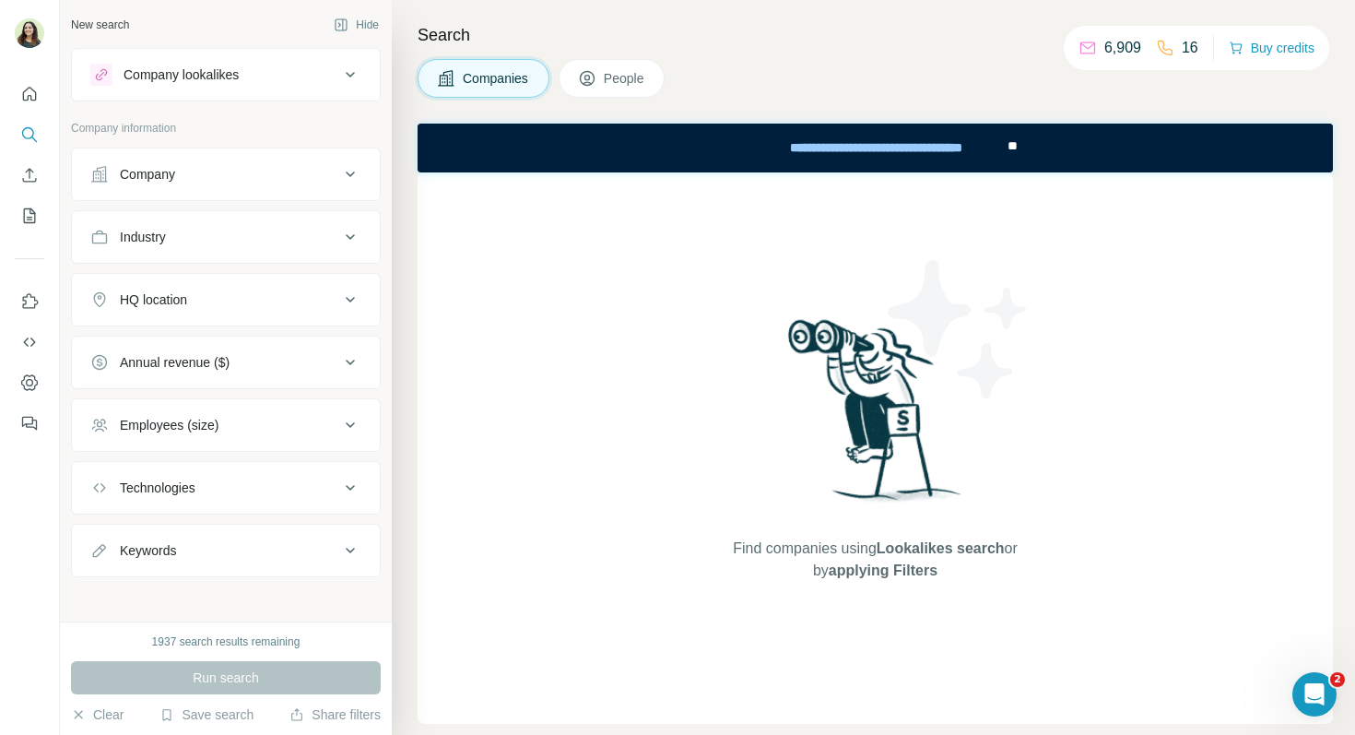
click at [251, 86] on button "Company lookalikes" at bounding box center [226, 75] width 308 height 44
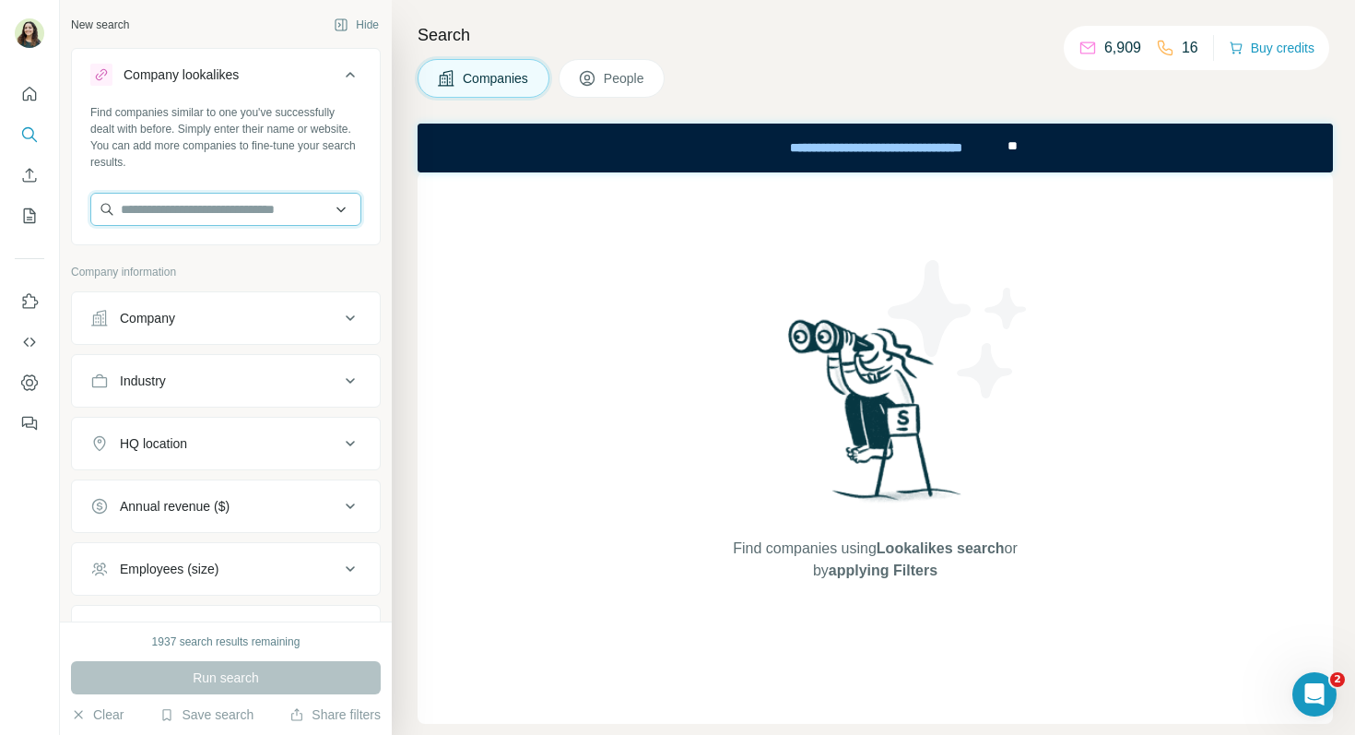
click at [222, 204] on input "text" at bounding box center [225, 209] width 271 height 33
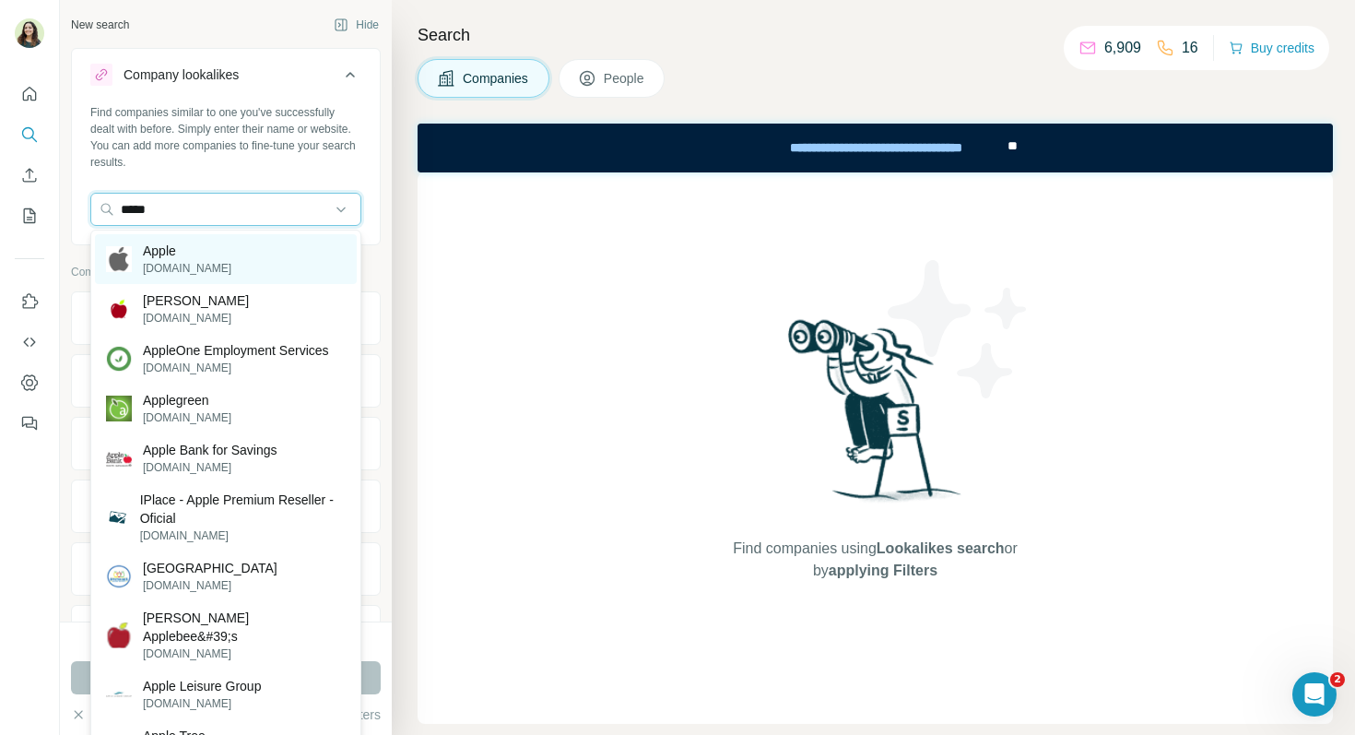
type input "*****"
click at [222, 256] on div "Apple apple.com" at bounding box center [226, 259] width 262 height 50
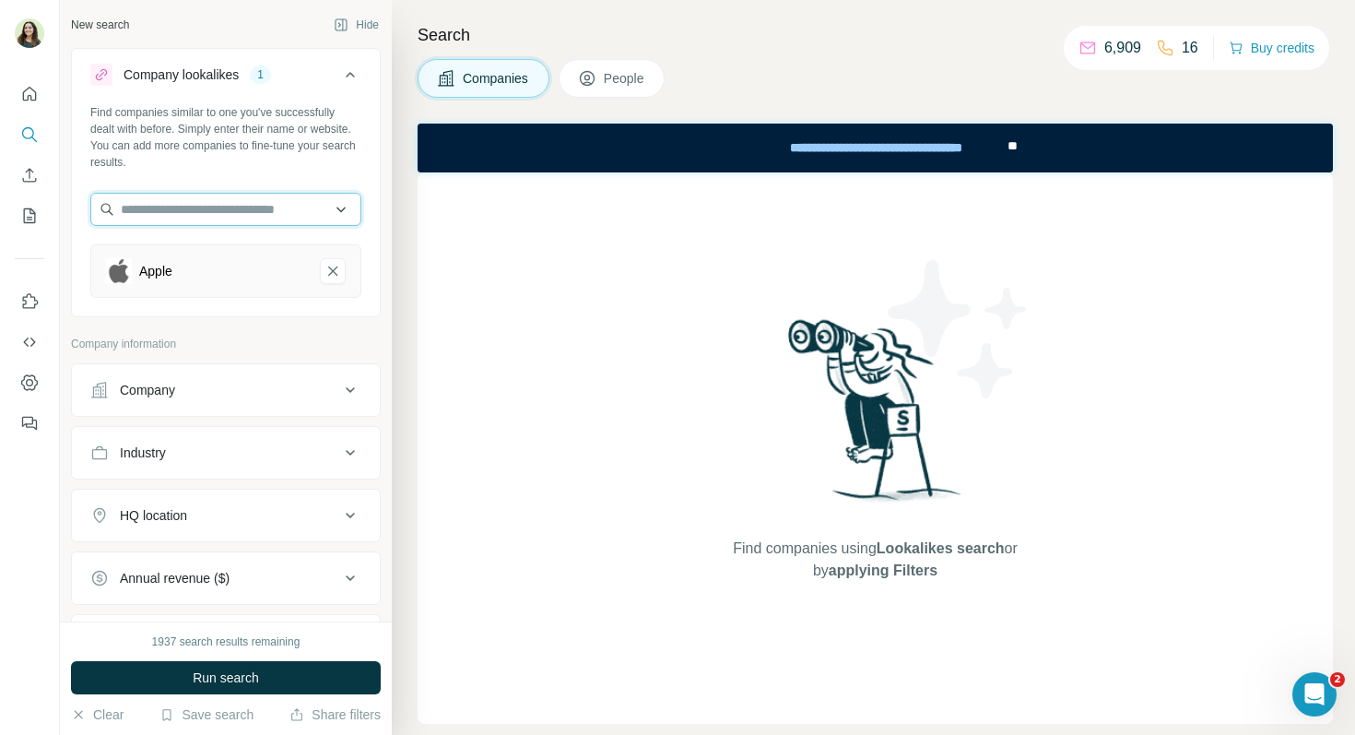
click at [165, 205] on input "text" at bounding box center [225, 209] width 271 height 33
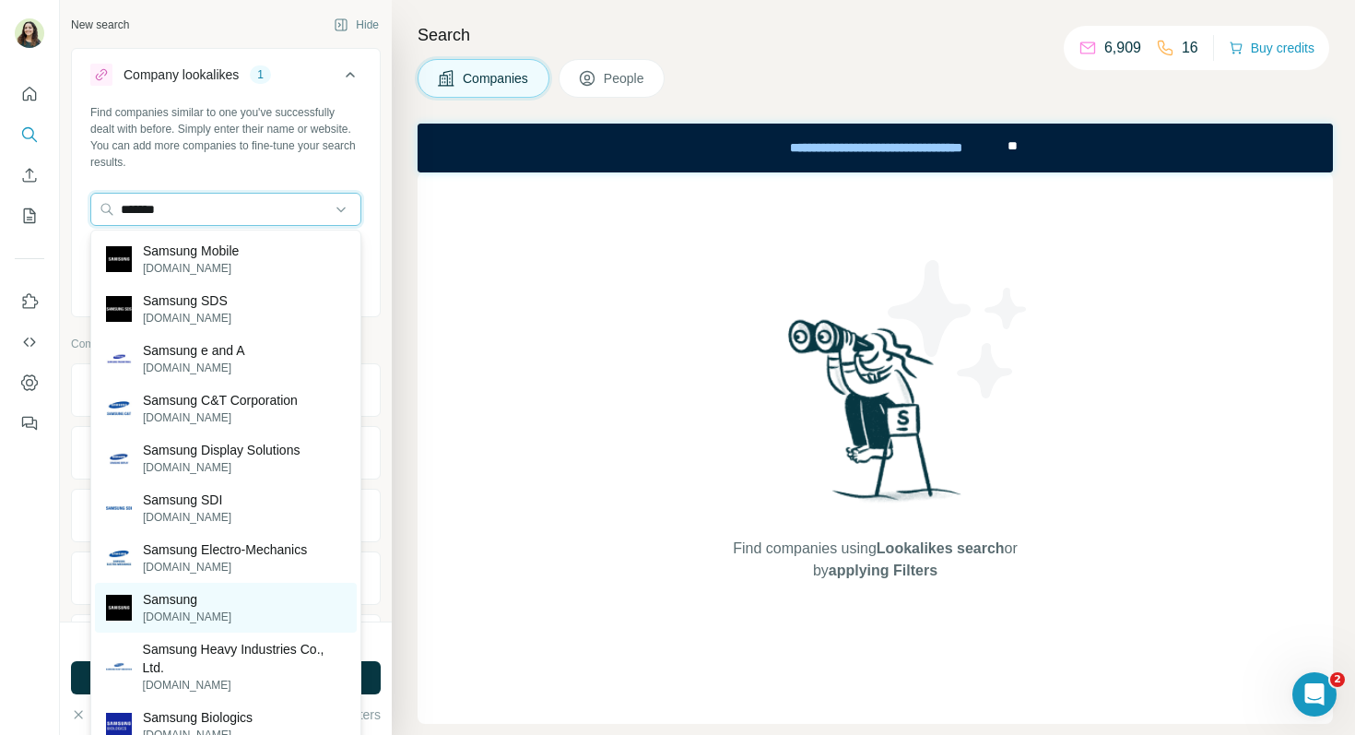
type input "*******"
click at [174, 610] on p "samsung.com" at bounding box center [187, 616] width 88 height 17
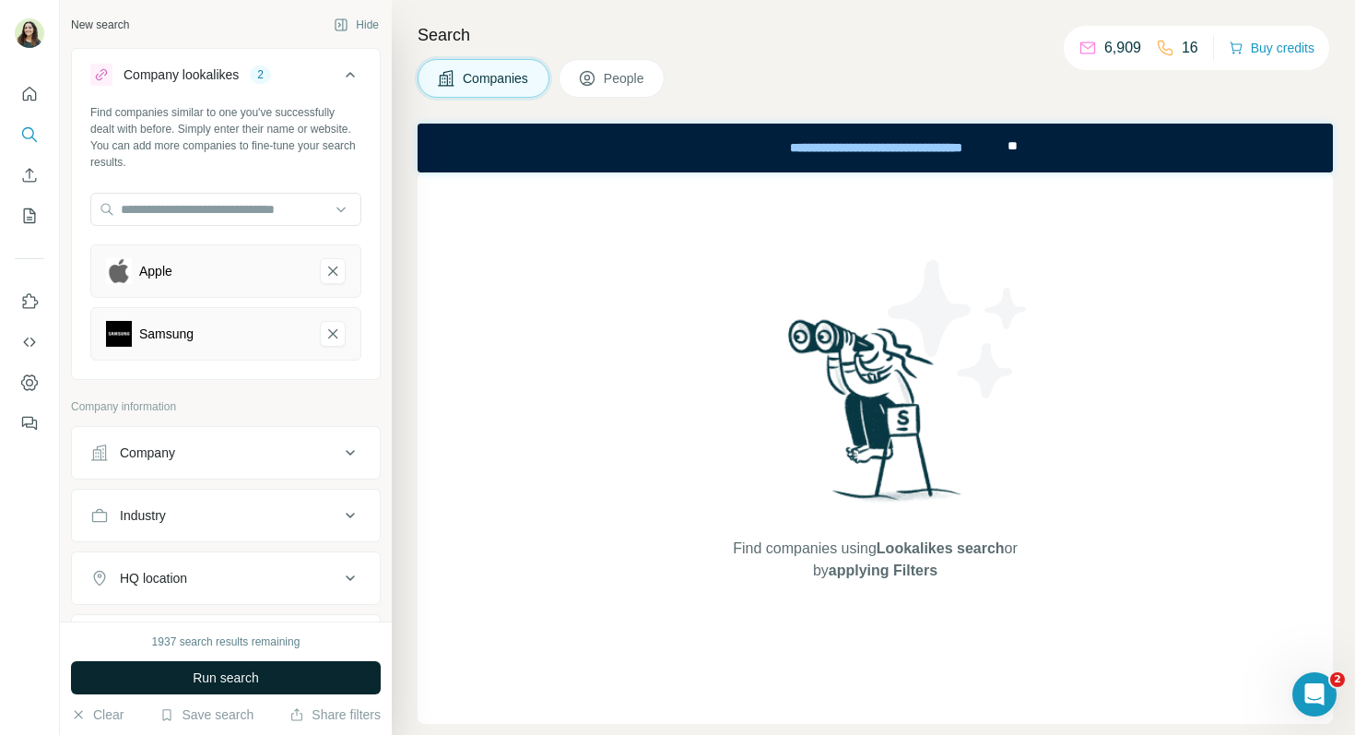
click at [241, 680] on span "Run search" at bounding box center [226, 677] width 66 height 18
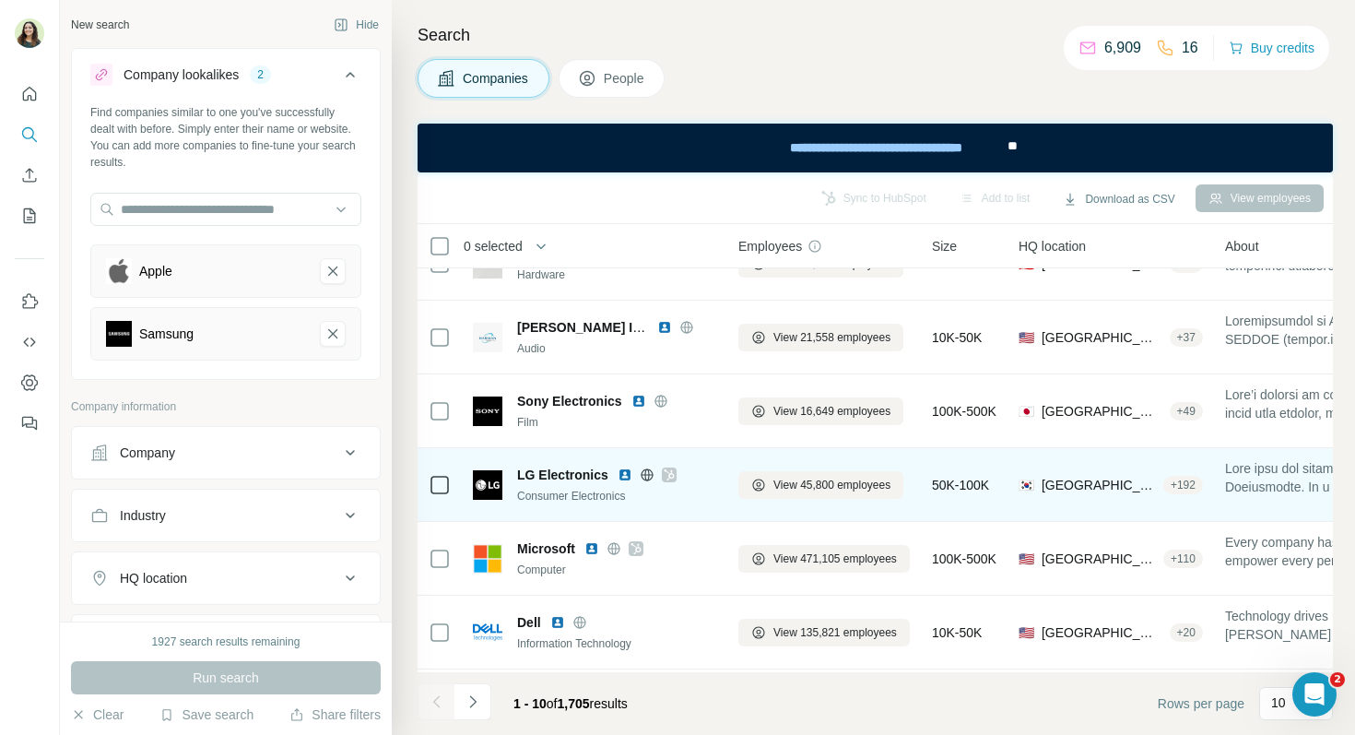
scroll to position [23, 0]
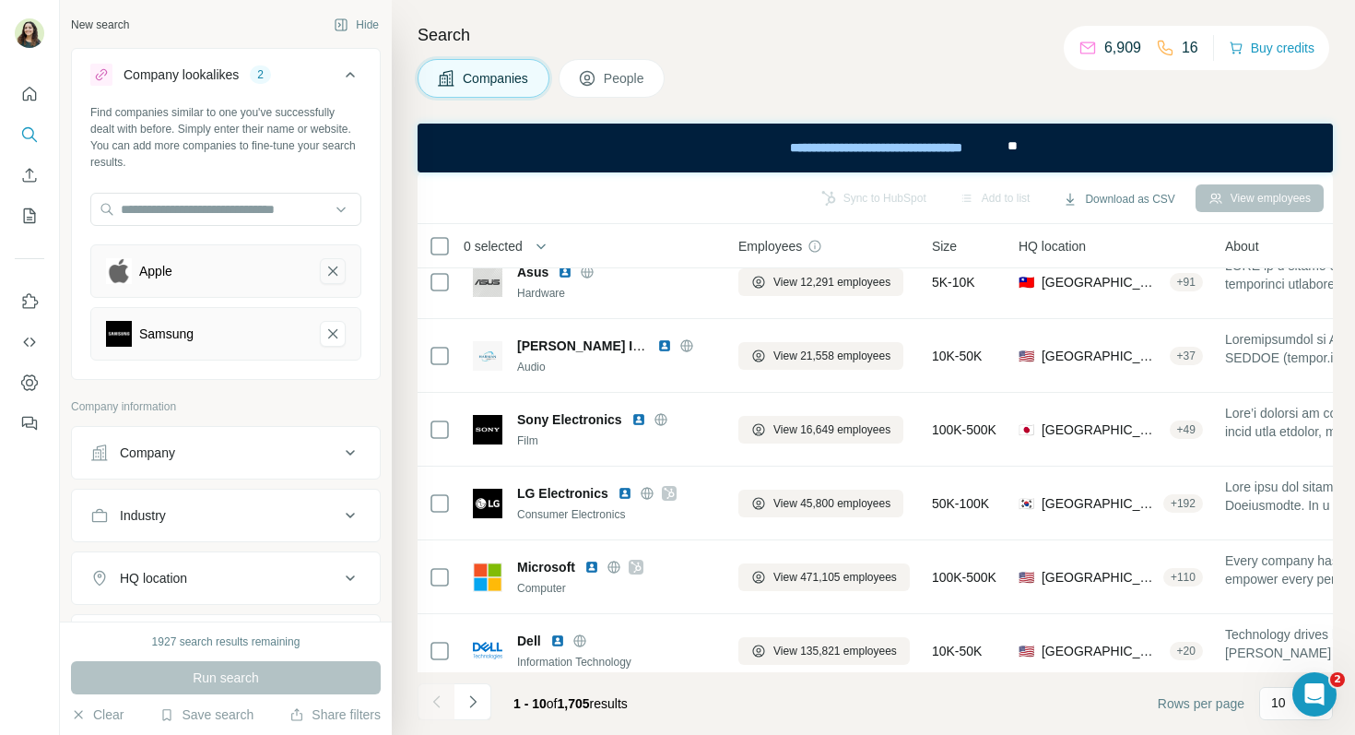
click at [333, 267] on icon "Apple-remove-button" at bounding box center [332, 271] width 17 height 18
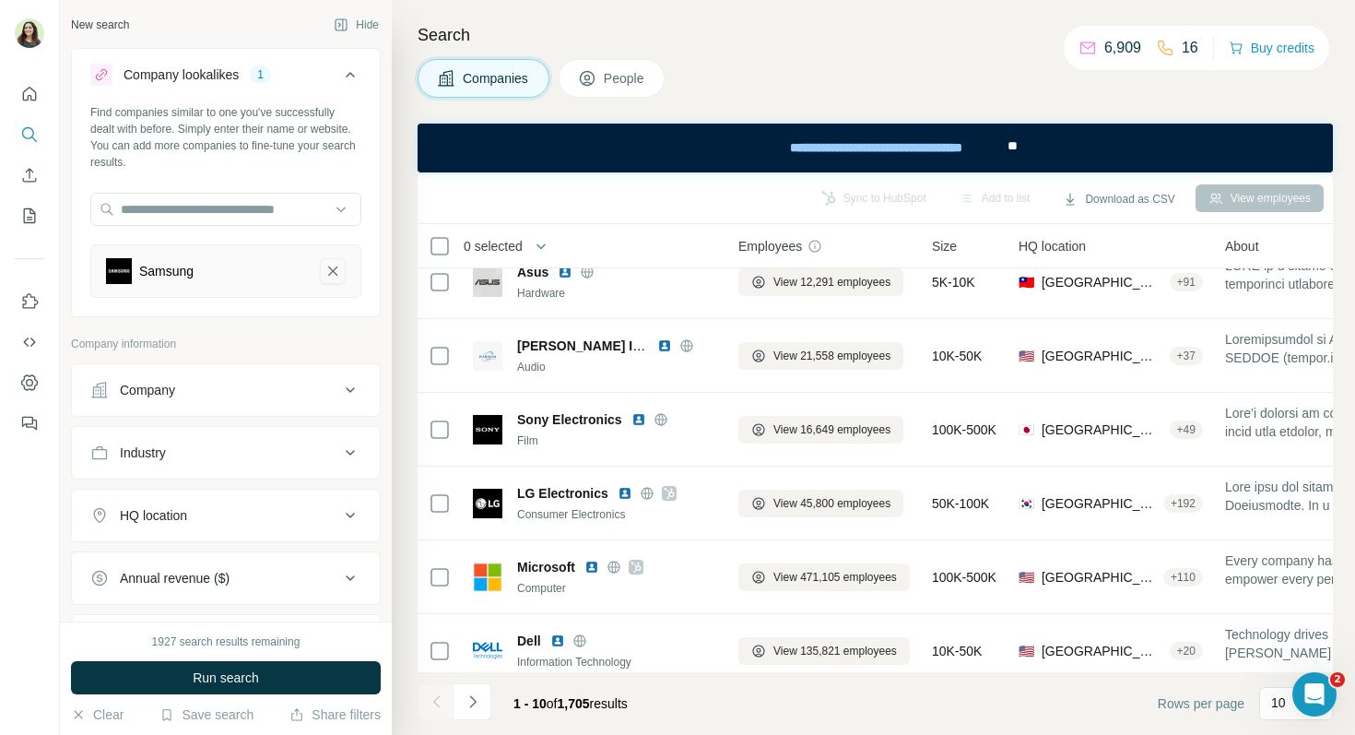
click at [332, 266] on icon "Samsung-remove-button" at bounding box center [332, 271] width 17 height 18
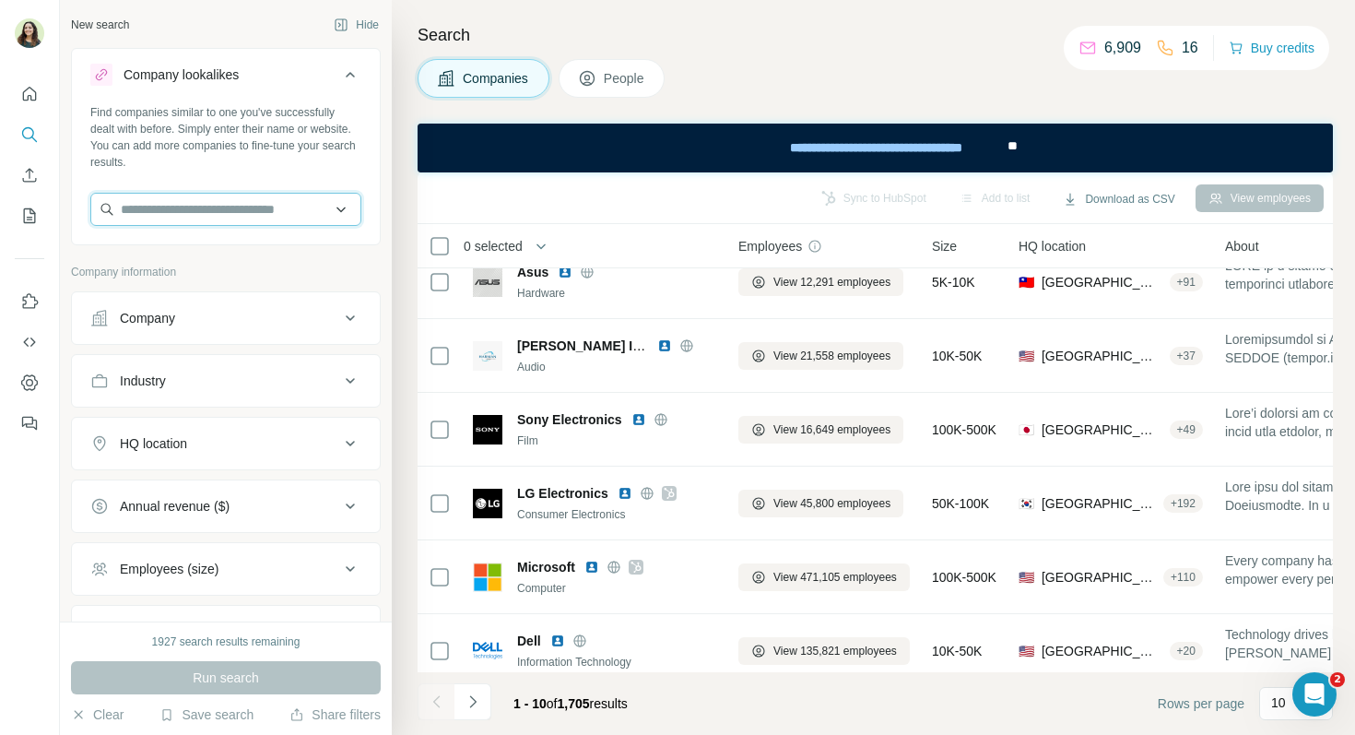
click at [229, 205] on input "text" at bounding box center [225, 209] width 271 height 33
click at [195, 197] on input "text" at bounding box center [225, 209] width 271 height 33
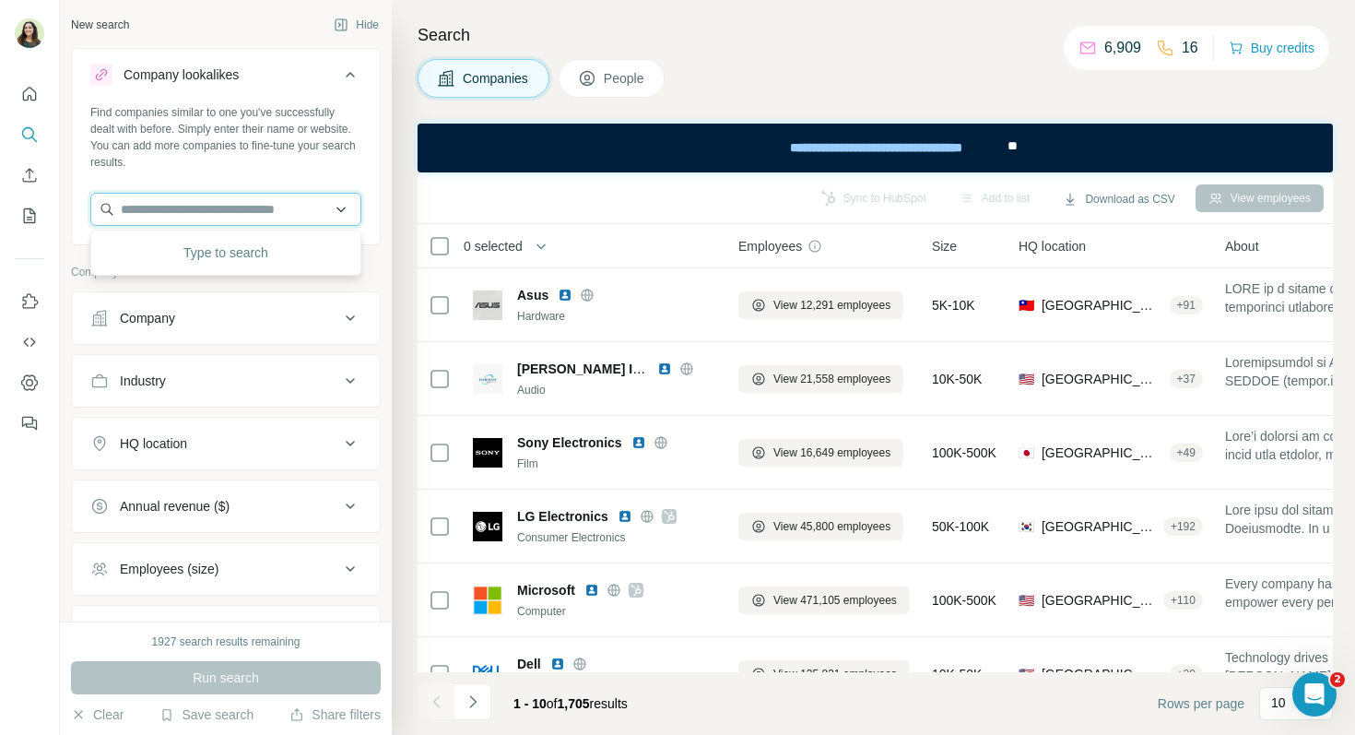
click at [199, 213] on input "text" at bounding box center [225, 209] width 271 height 33
click at [310, 147] on div "Find companies similar to one you've successfully dealt with before. Simply ent…" at bounding box center [225, 137] width 271 height 66
click at [353, 68] on icon at bounding box center [350, 75] width 22 height 22
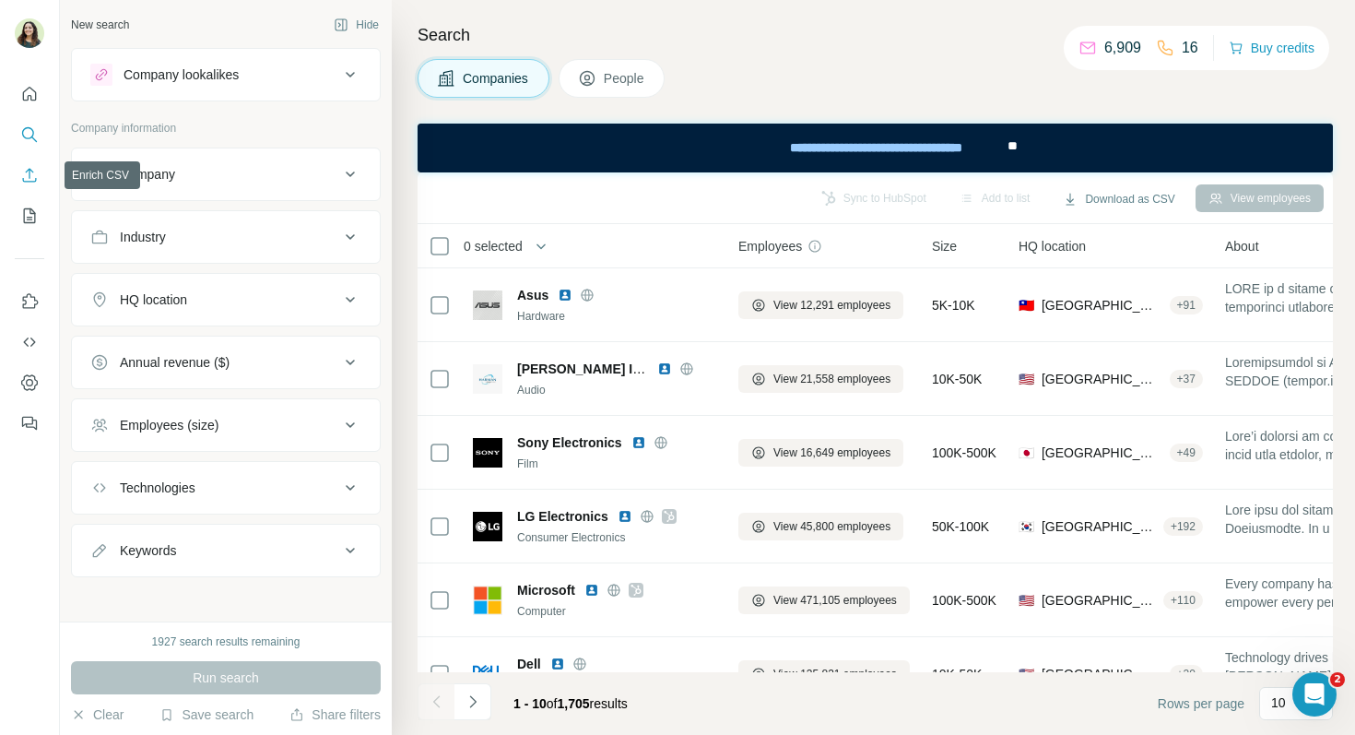
click at [29, 175] on icon "Enrich CSV" at bounding box center [29, 175] width 18 height 18
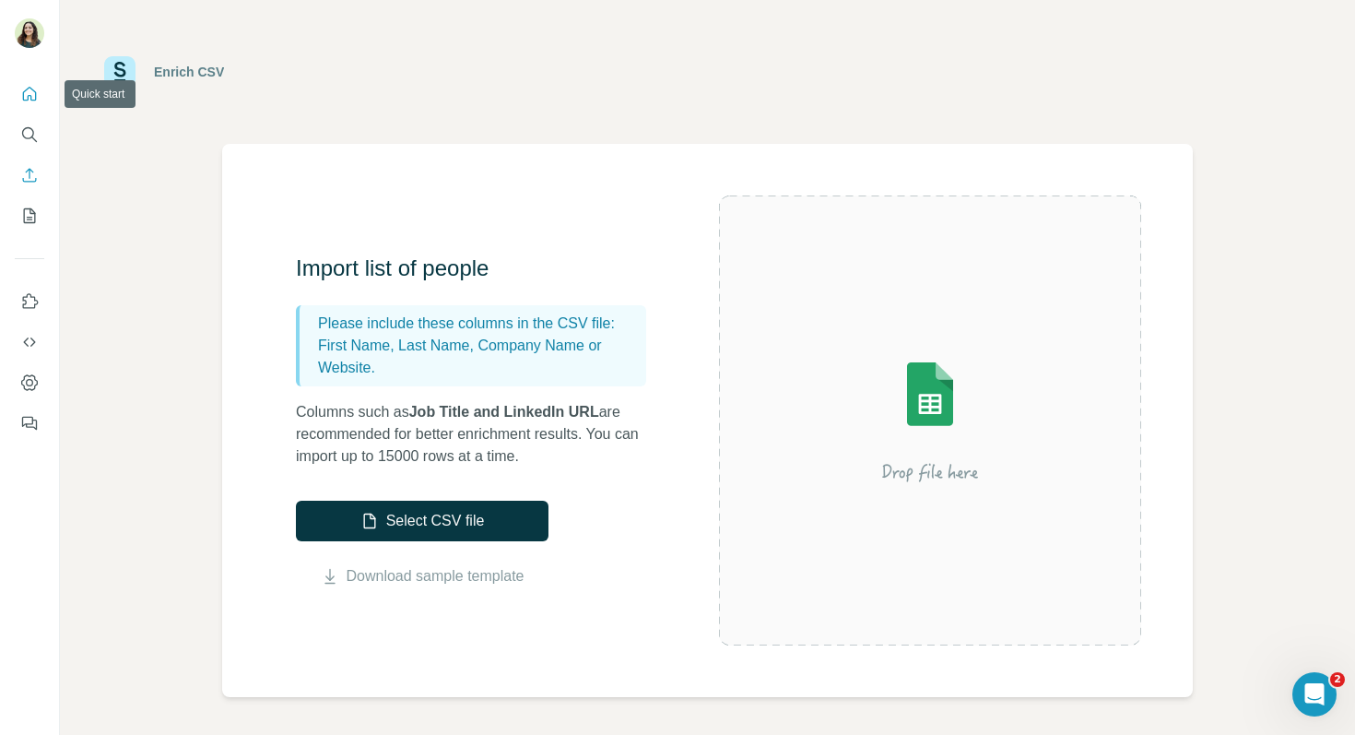
click at [25, 94] on icon "Quick start" at bounding box center [29, 94] width 18 height 18
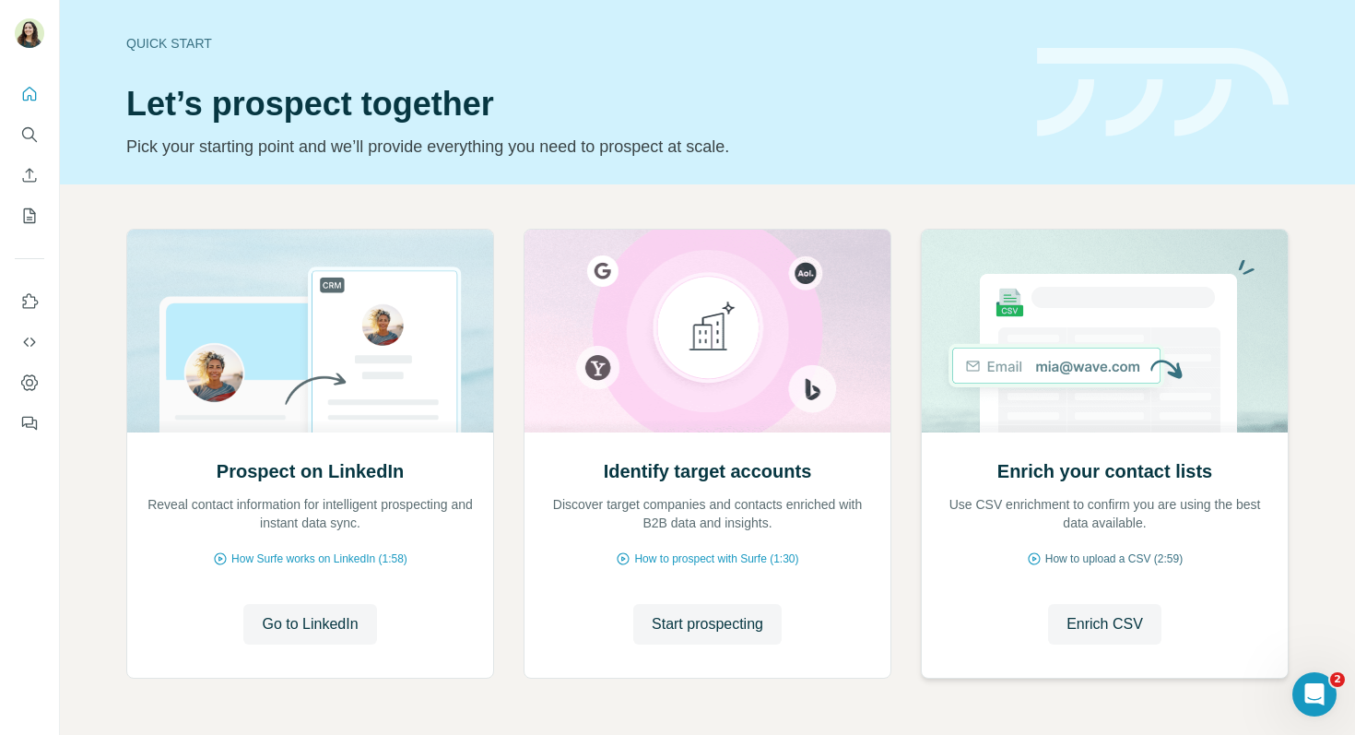
scroll to position [62, 0]
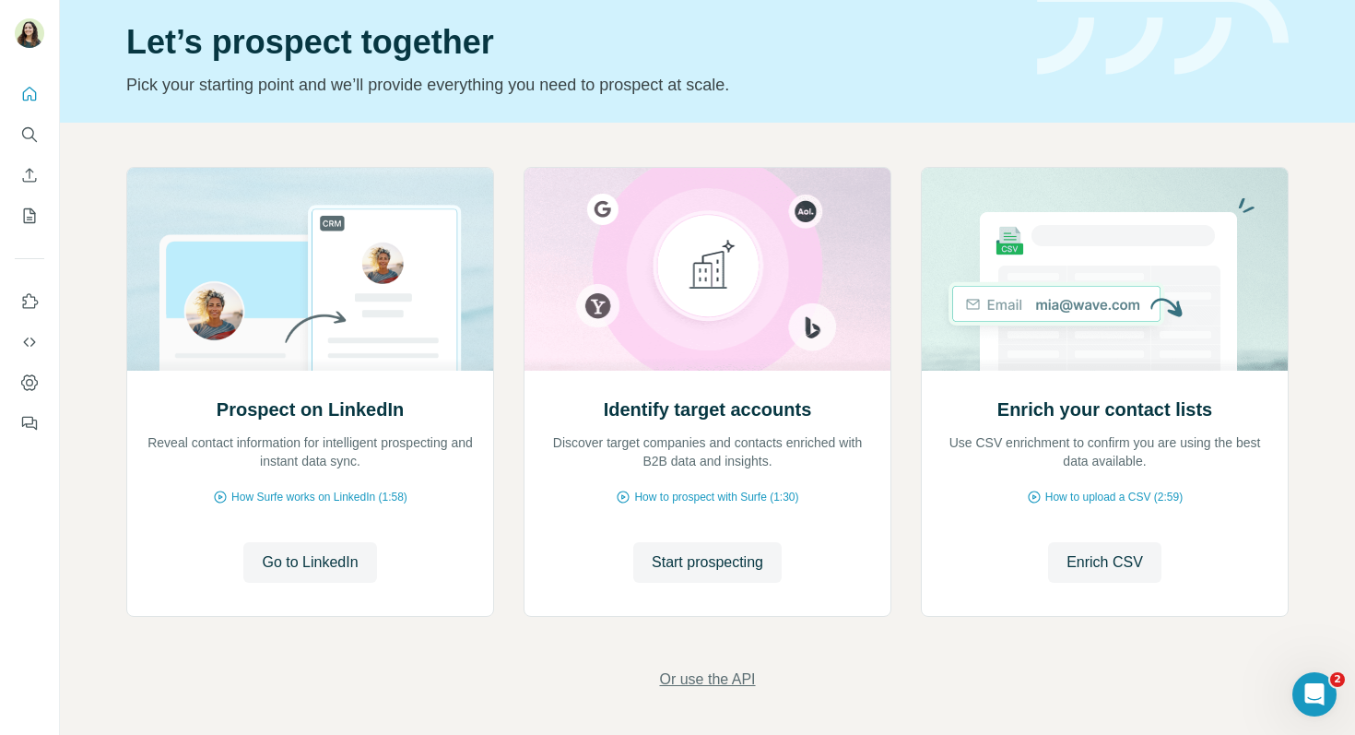
click at [713, 678] on span "Or use the API" at bounding box center [707, 679] width 96 height 22
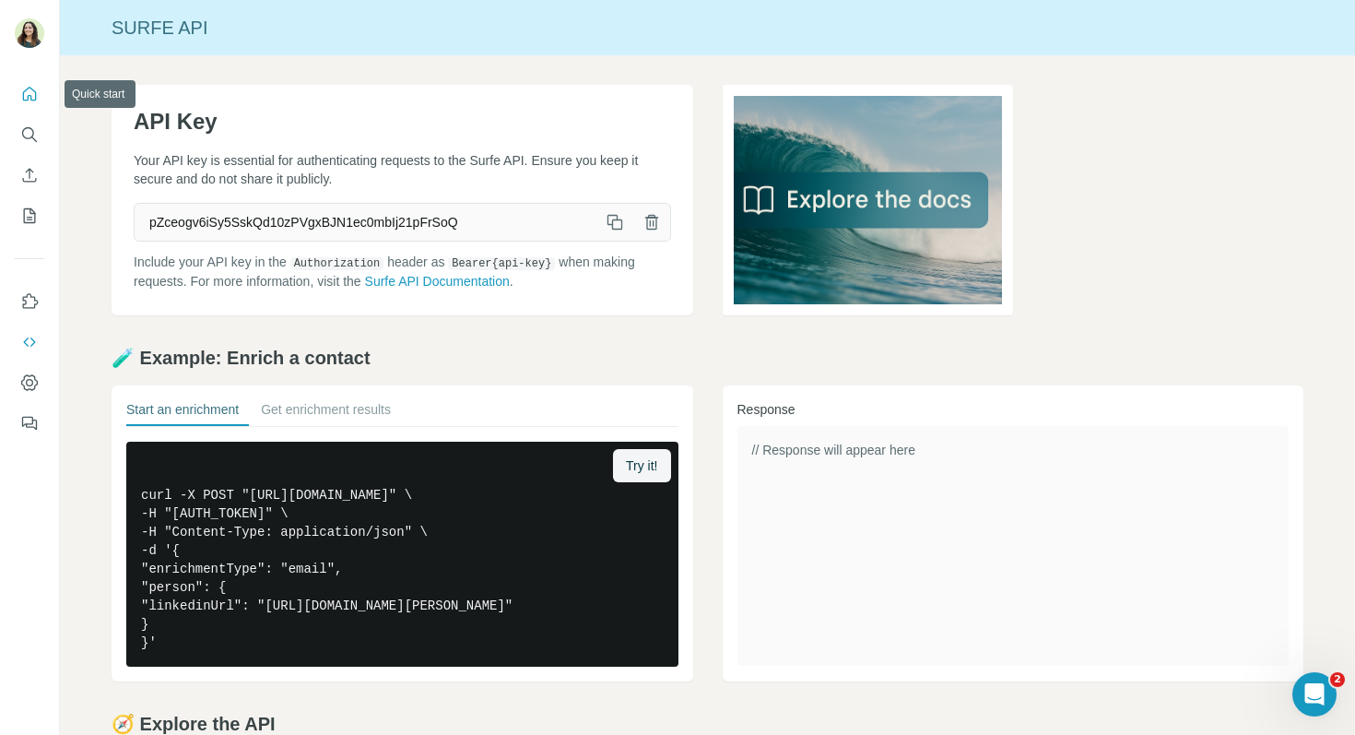
click at [23, 102] on icon "Quick start" at bounding box center [29, 94] width 18 height 18
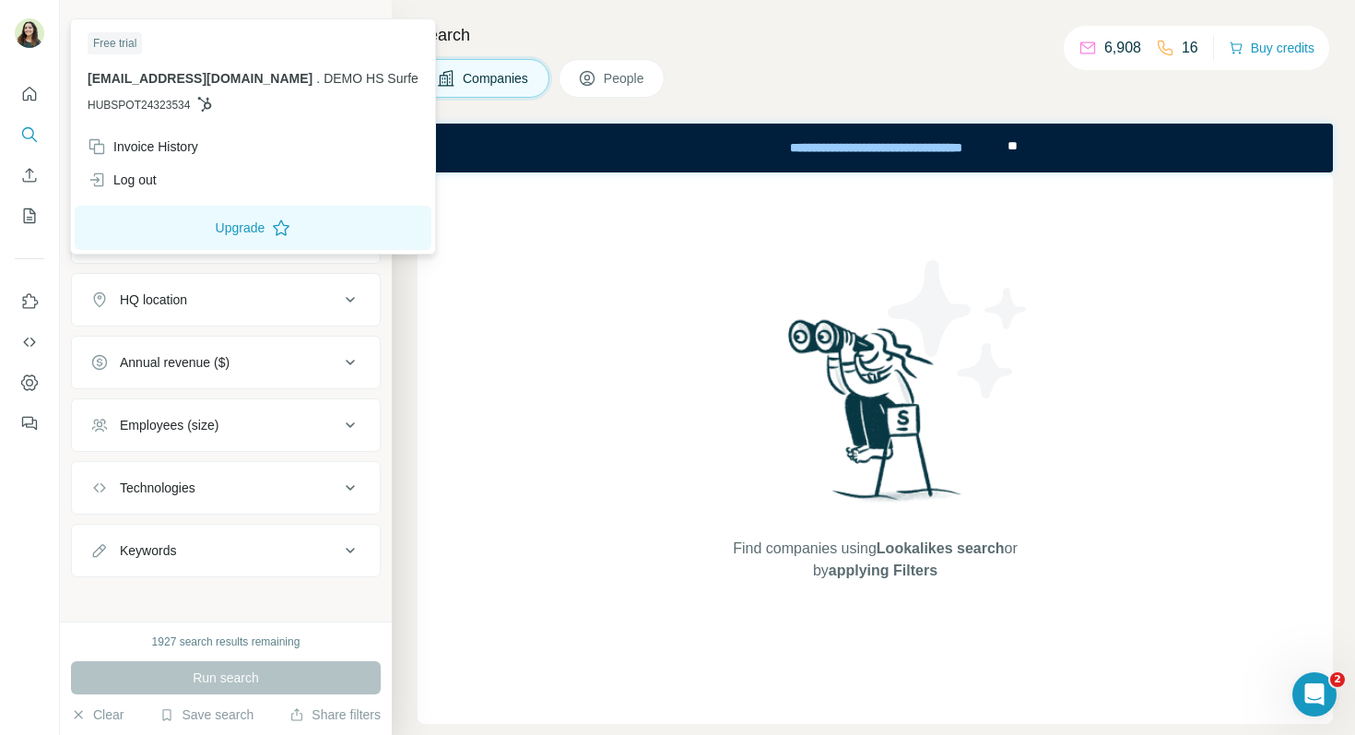
click at [34, 36] on img at bounding box center [29, 32] width 29 height 29
click at [244, 182] on div "Log out" at bounding box center [253, 179] width 353 height 33
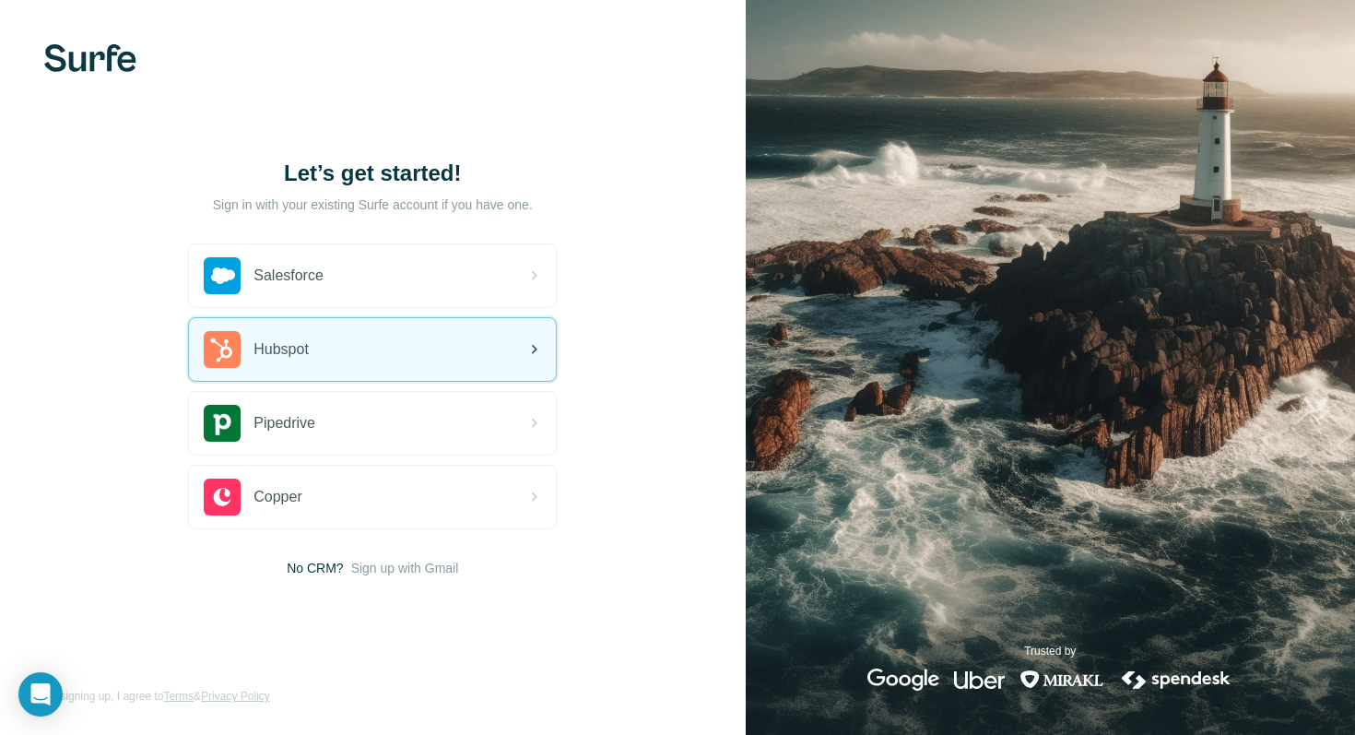
click at [400, 357] on div "Hubspot" at bounding box center [372, 349] width 367 height 63
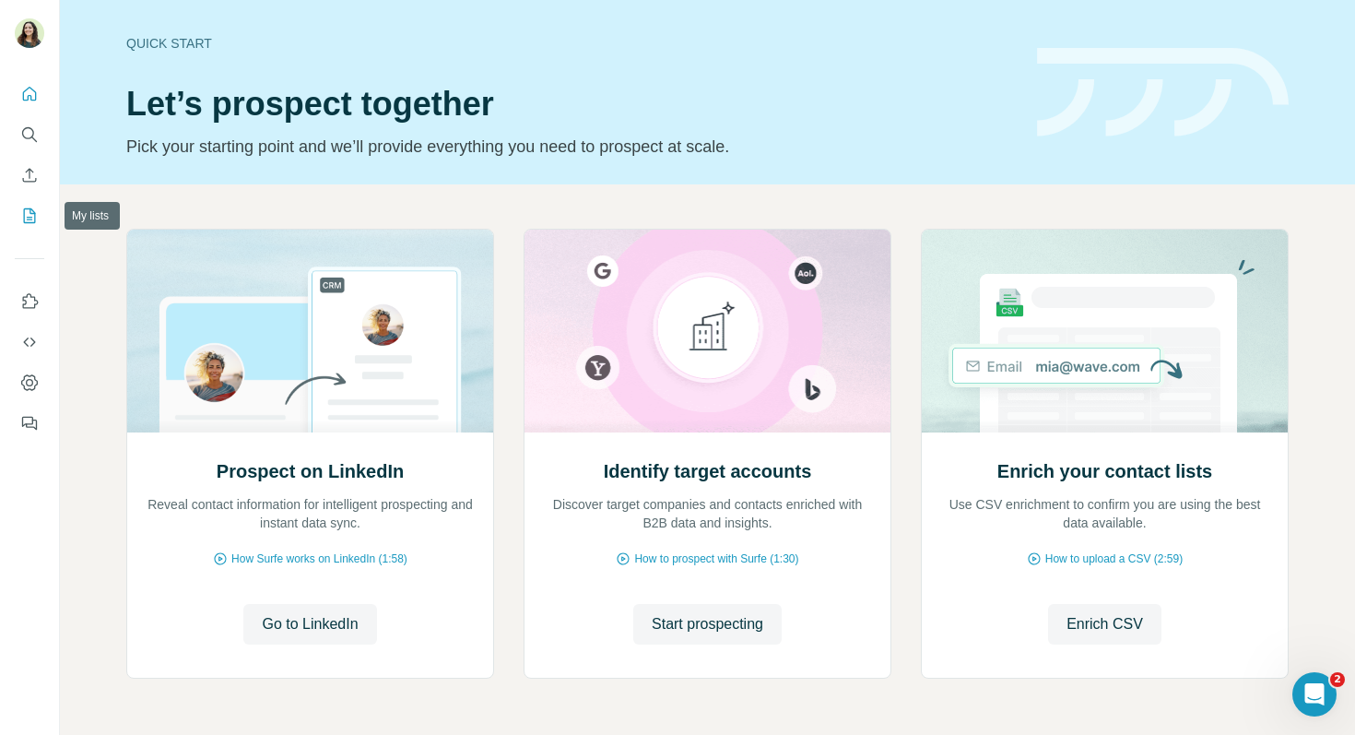
click at [28, 219] on icon "My lists" at bounding box center [31, 214] width 9 height 12
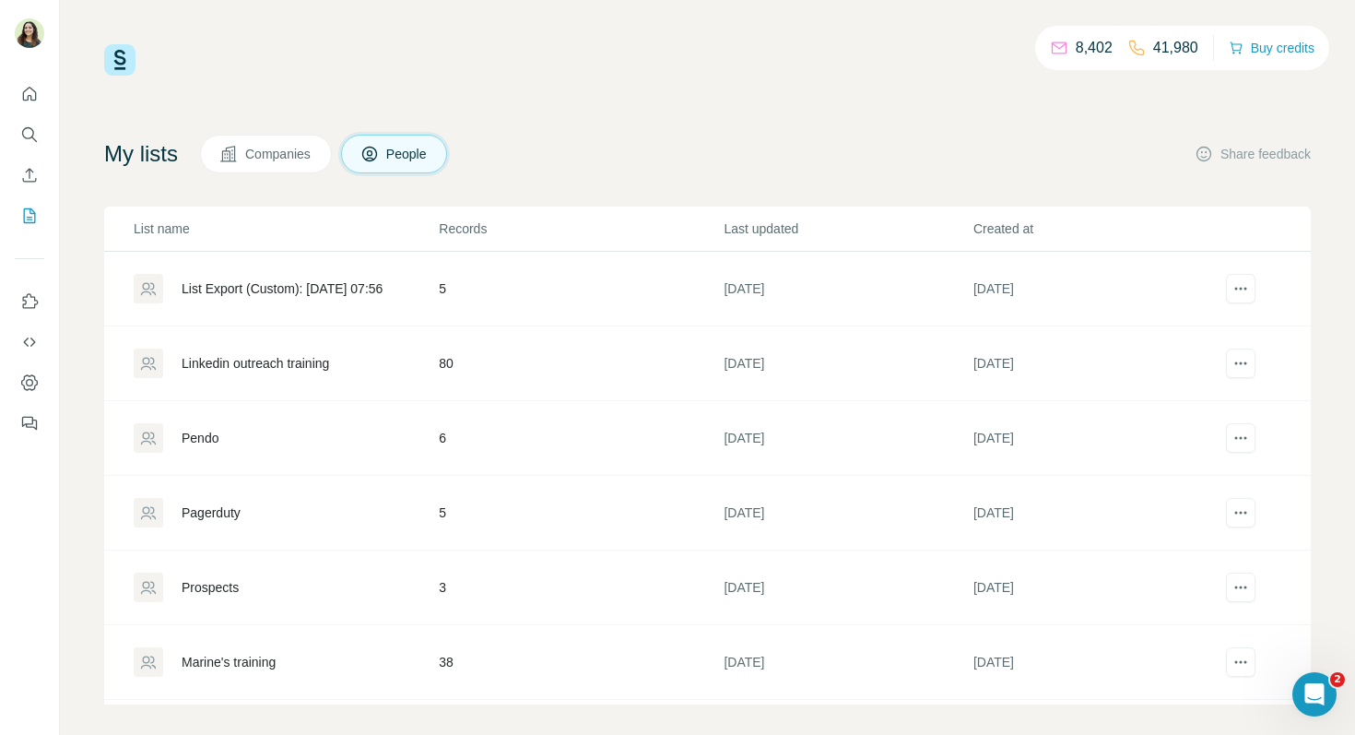
click at [274, 363] on div "Linkedin outreach training" at bounding box center [255, 363] width 147 height 18
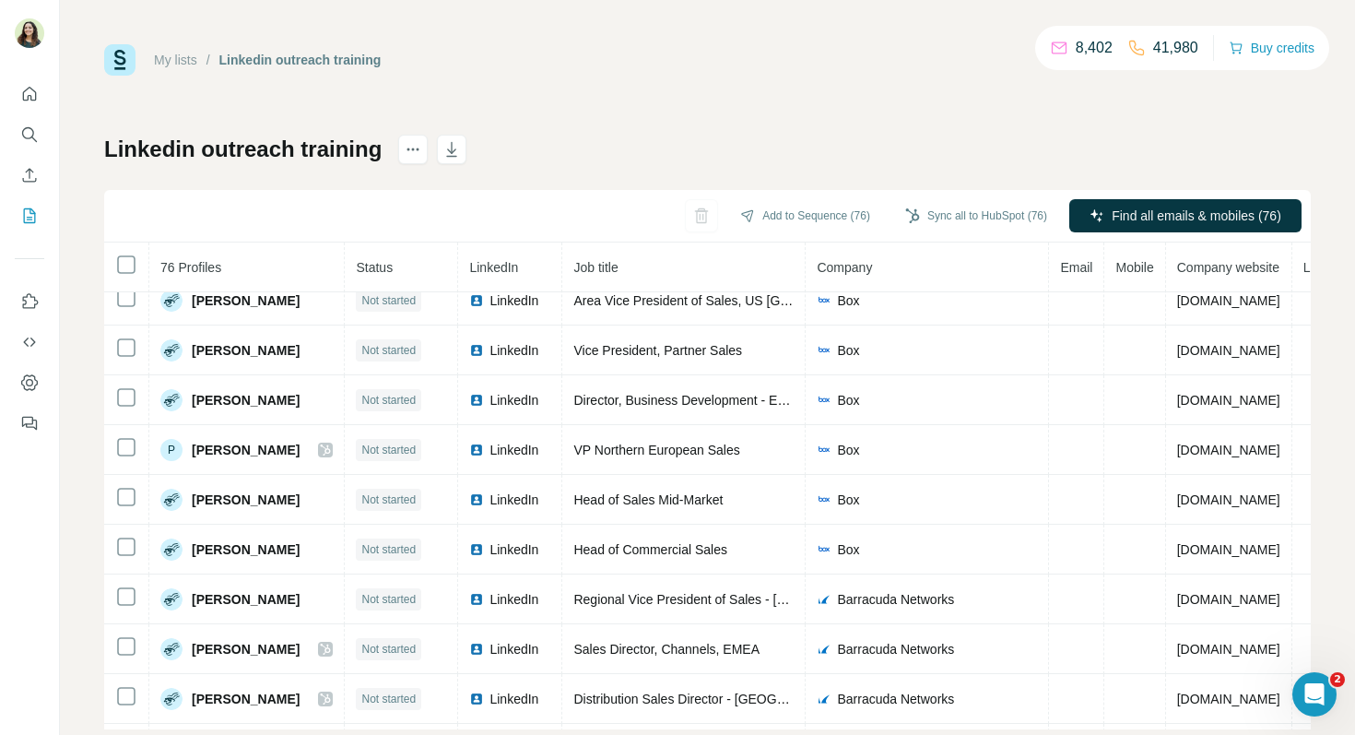
scroll to position [364, 1]
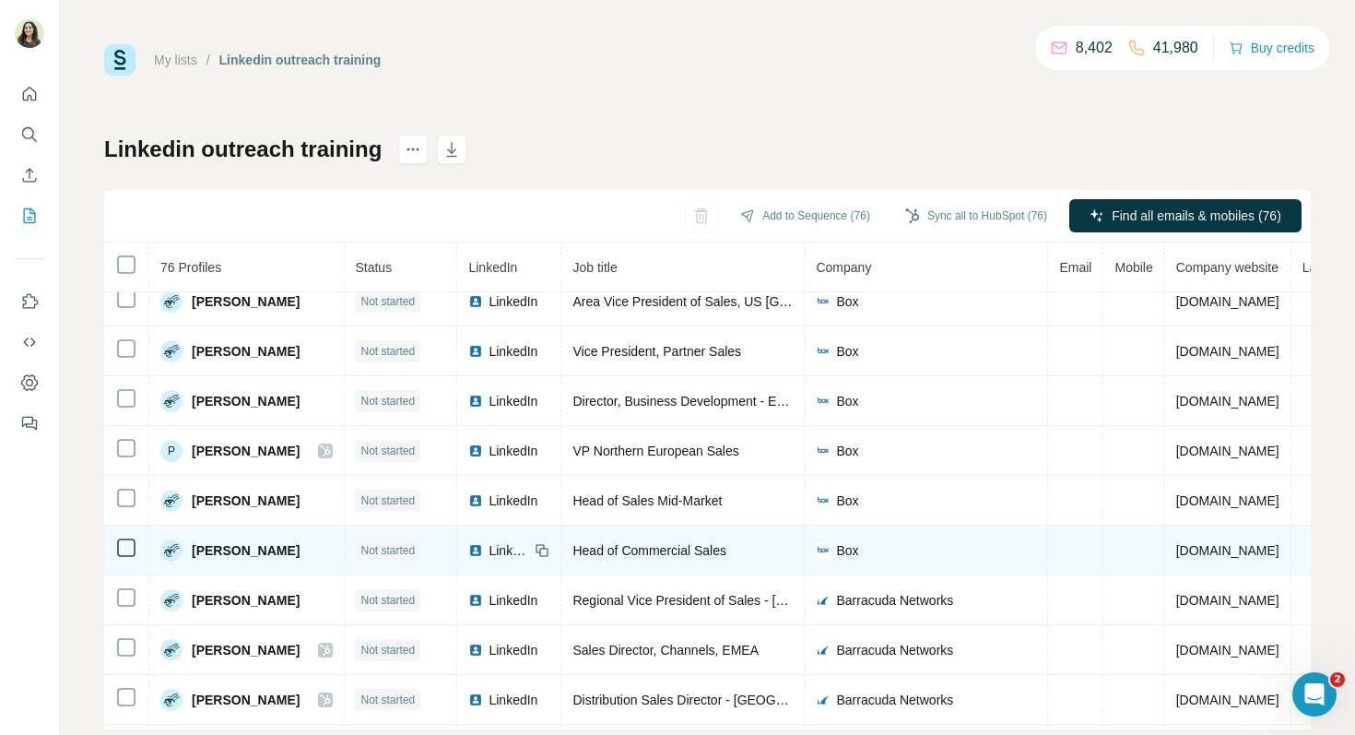
click at [515, 549] on span "LinkedIn" at bounding box center [509, 550] width 41 height 18
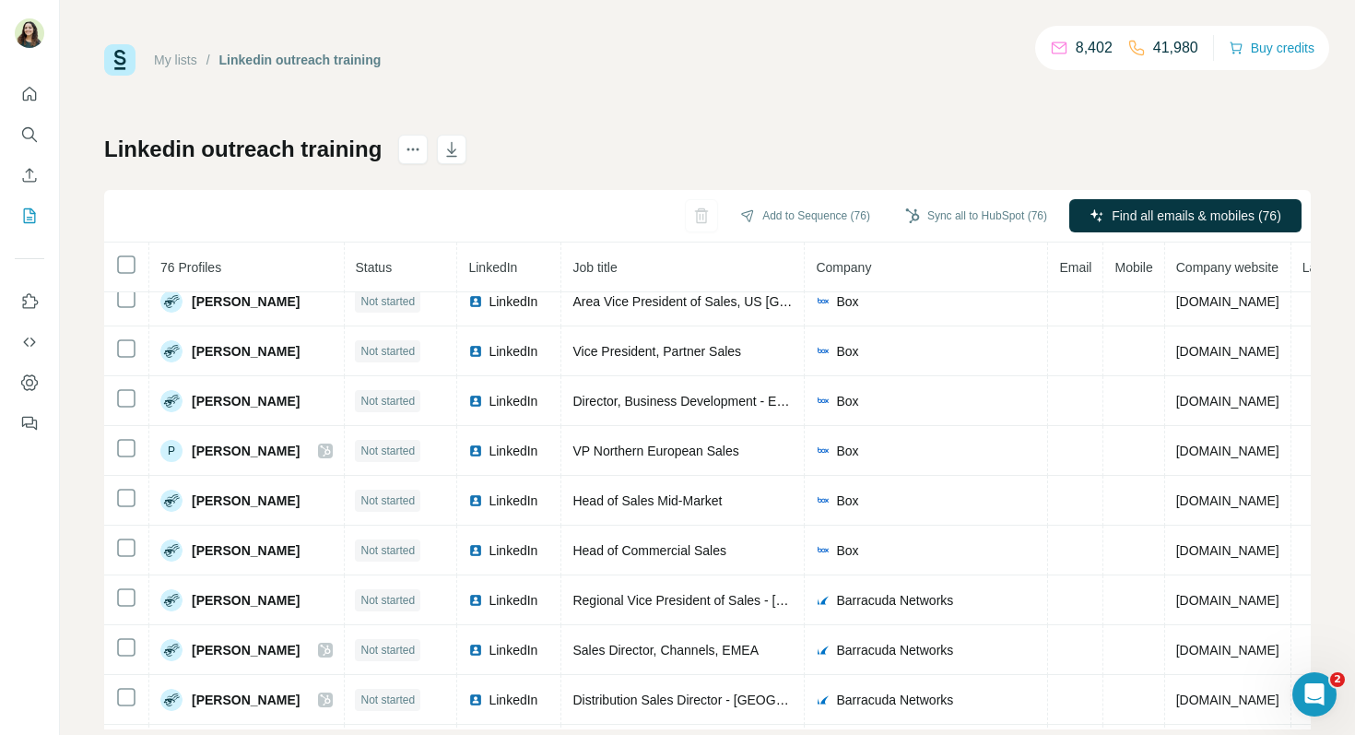
click at [20, 138] on icon "Search" at bounding box center [29, 134] width 18 height 18
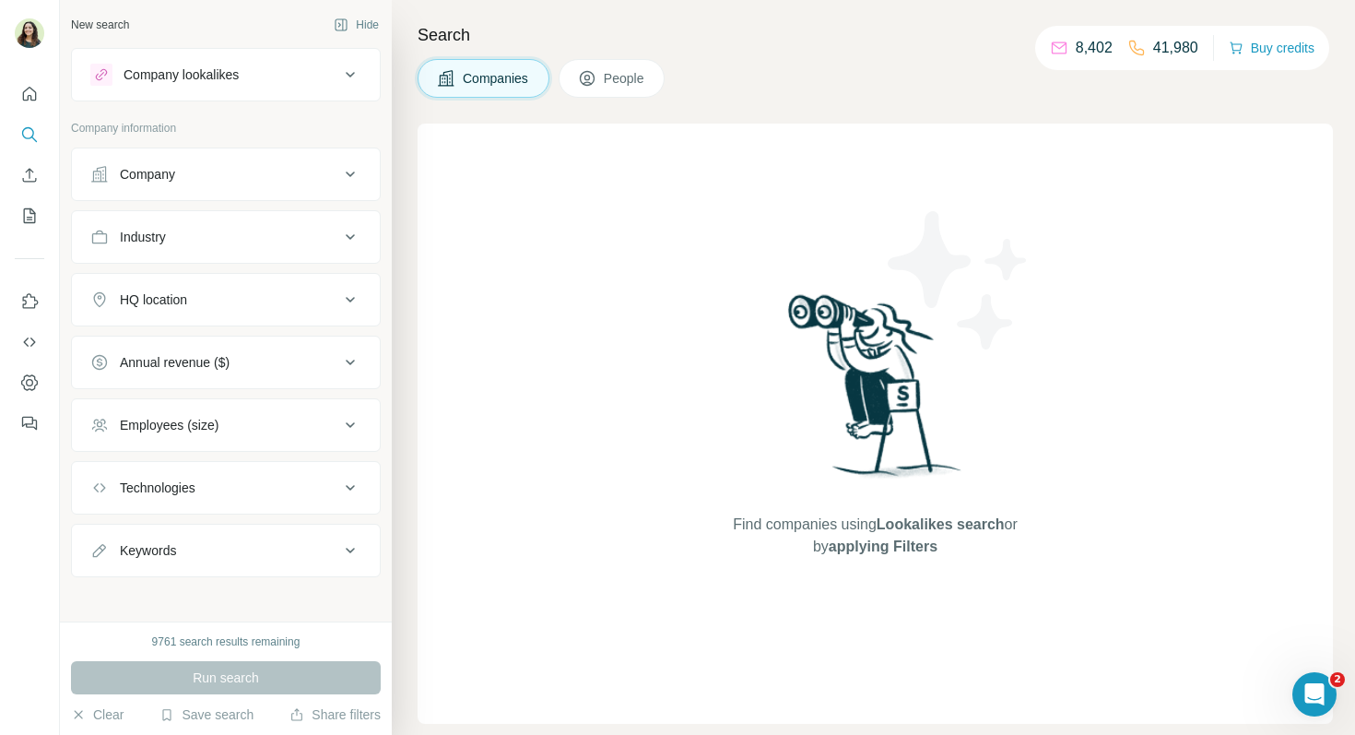
click at [193, 171] on div "Company" at bounding box center [214, 174] width 249 height 18
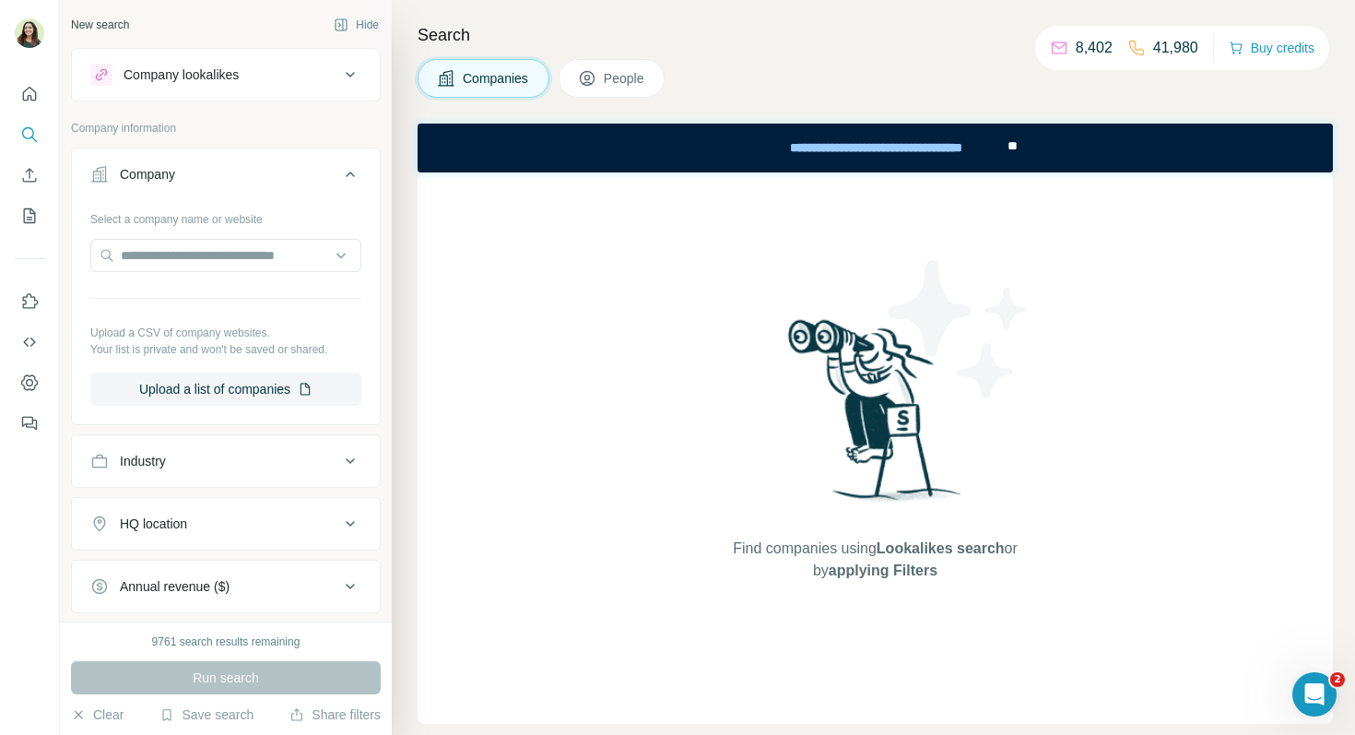
click at [618, 79] on span "People" at bounding box center [625, 78] width 42 height 18
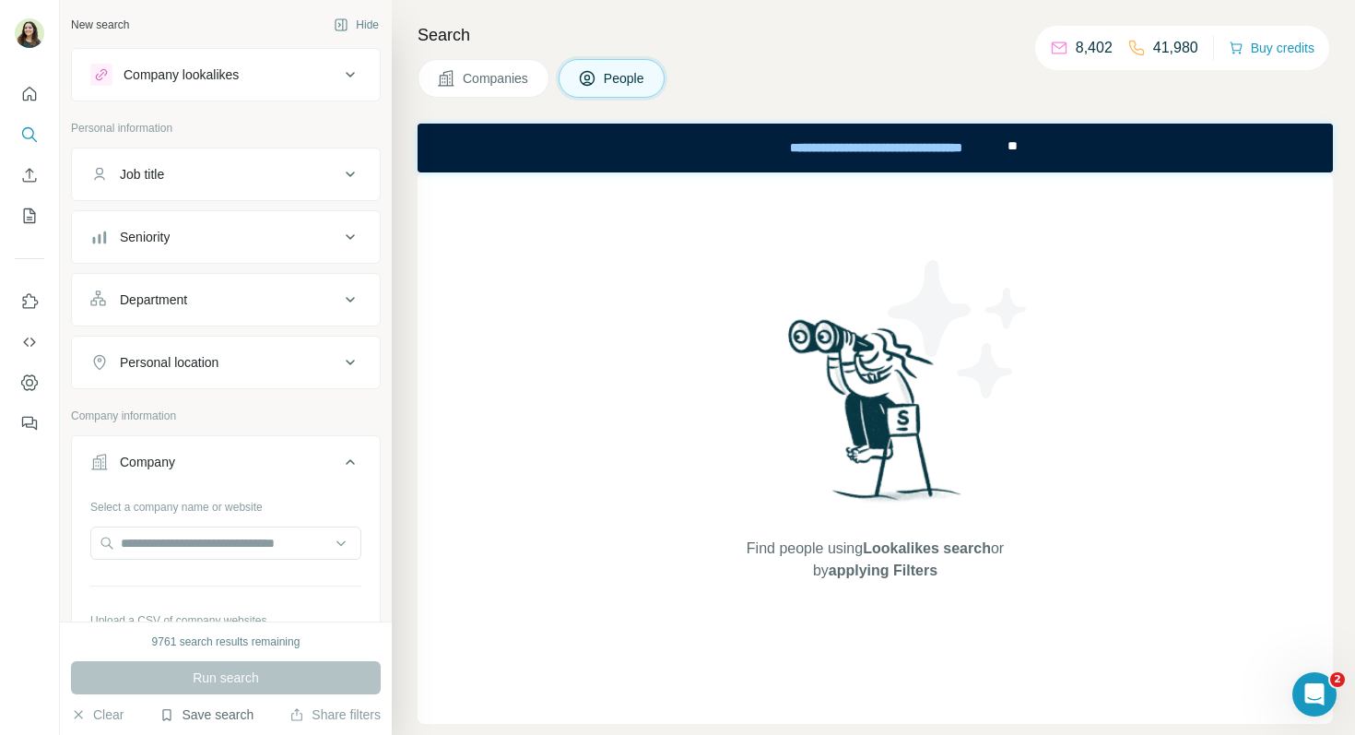
click at [216, 712] on button "Save search" at bounding box center [206, 714] width 94 height 18
click at [232, 679] on div "View my saved searches" at bounding box center [258, 682] width 194 height 37
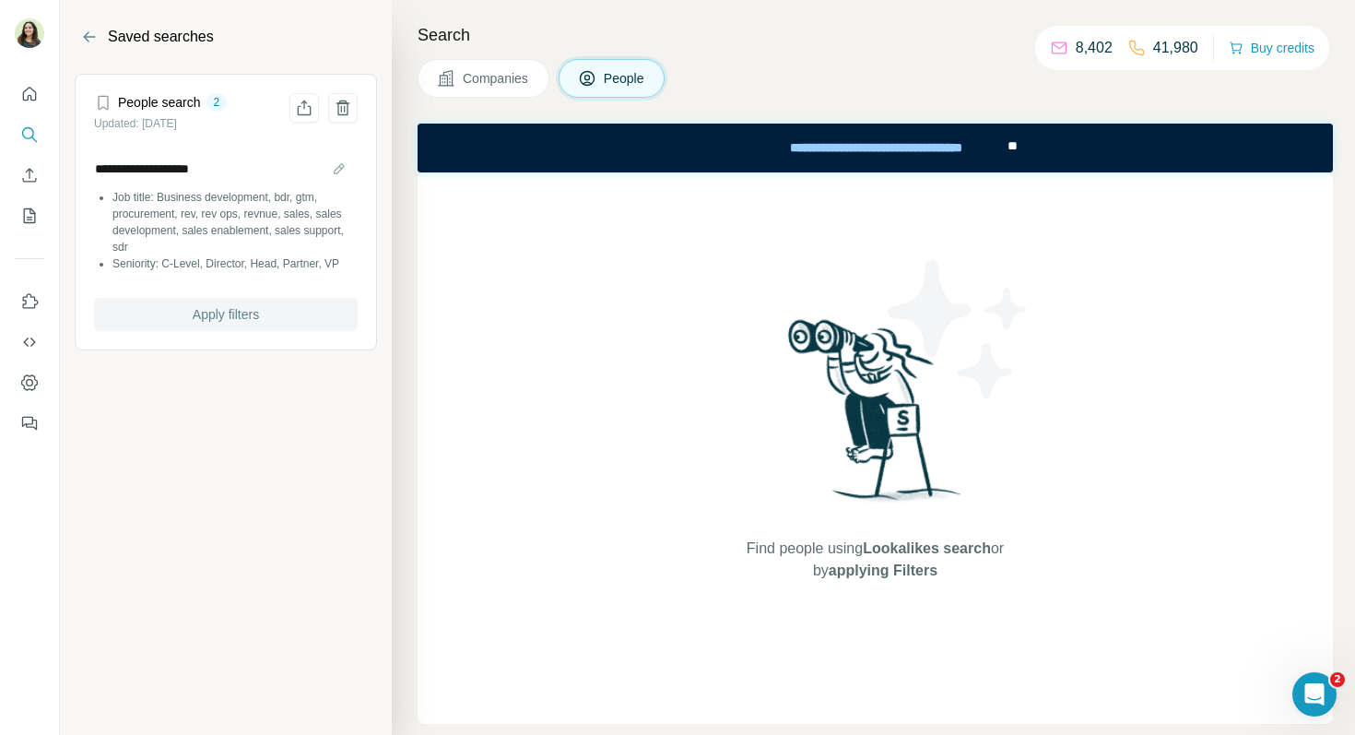
click at [244, 322] on span "Apply filters" at bounding box center [226, 314] width 66 height 18
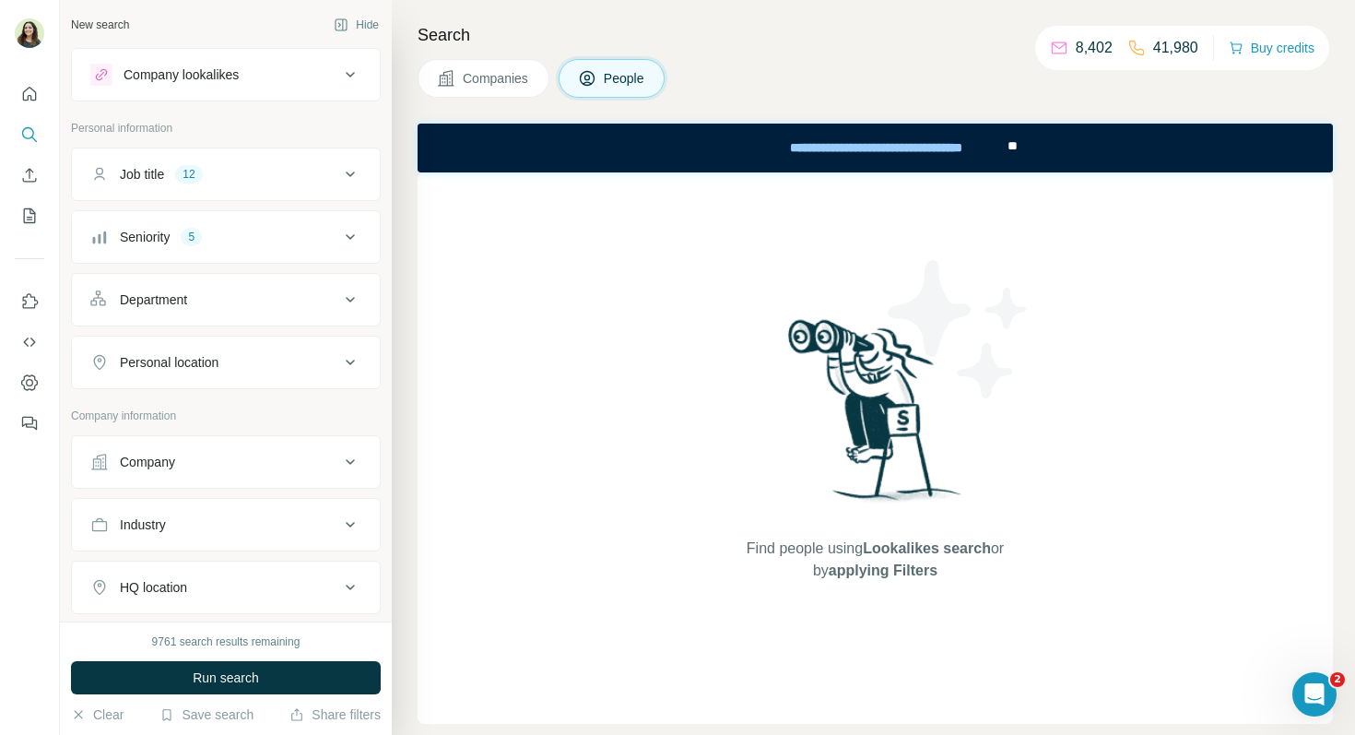
click at [194, 468] on div "Company" at bounding box center [214, 462] width 249 height 18
click at [193, 548] on input "text" at bounding box center [225, 542] width 271 height 33
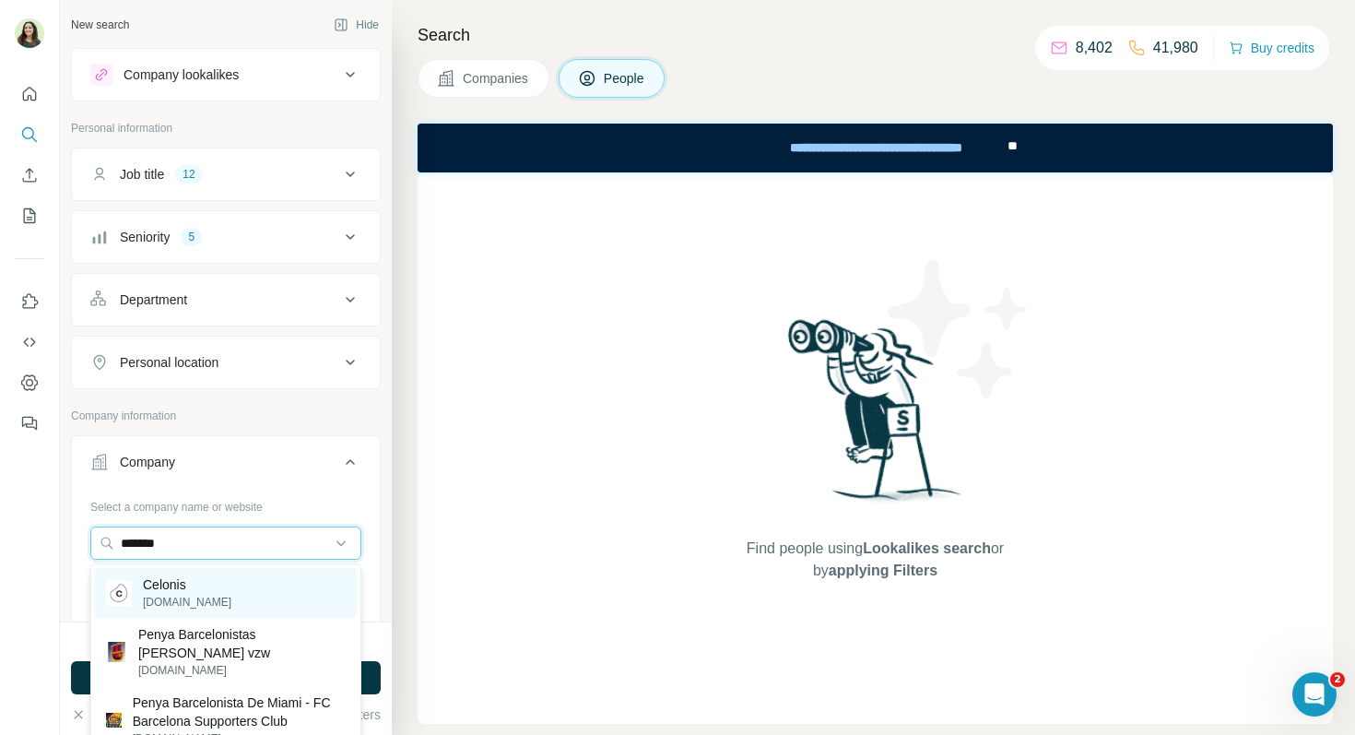
type input "*******"
click at [254, 576] on div "Celonis [DOMAIN_NAME]" at bounding box center [226, 593] width 262 height 50
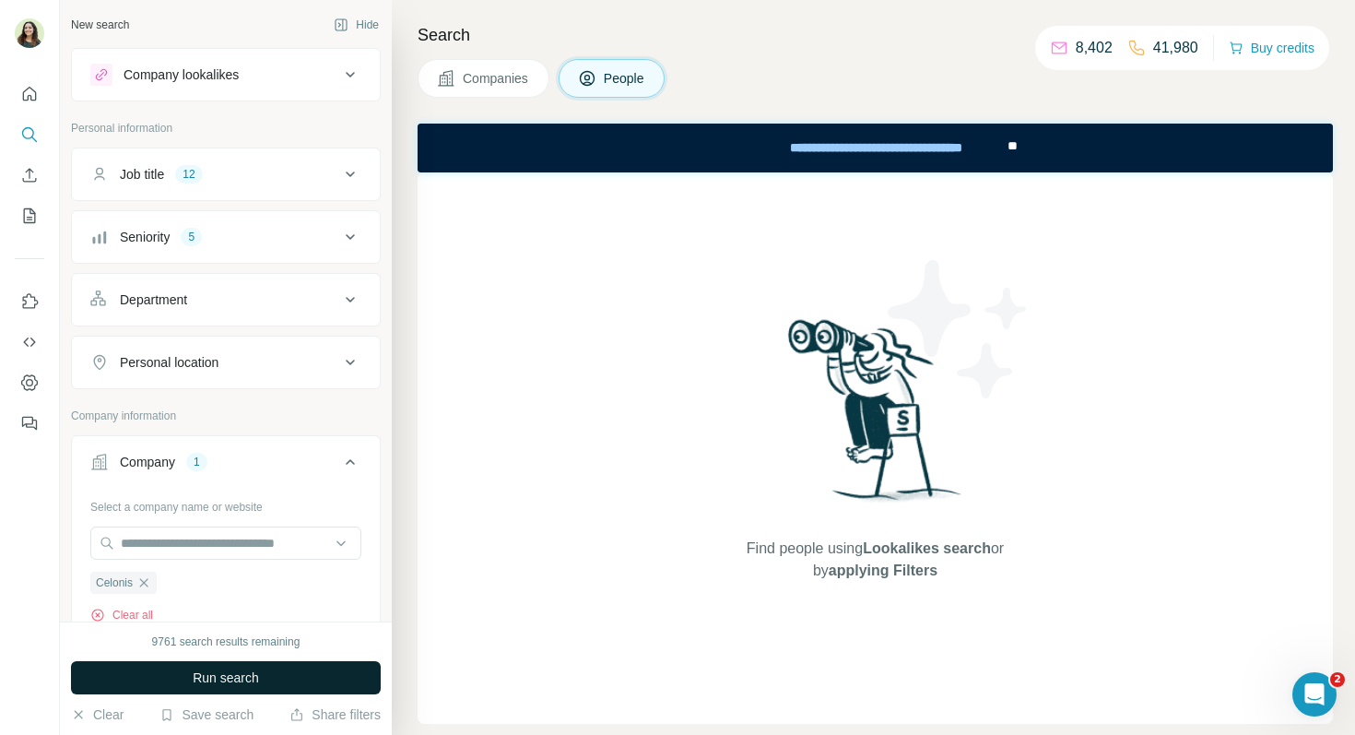
click at [255, 666] on button "Run search" at bounding box center [226, 677] width 310 height 33
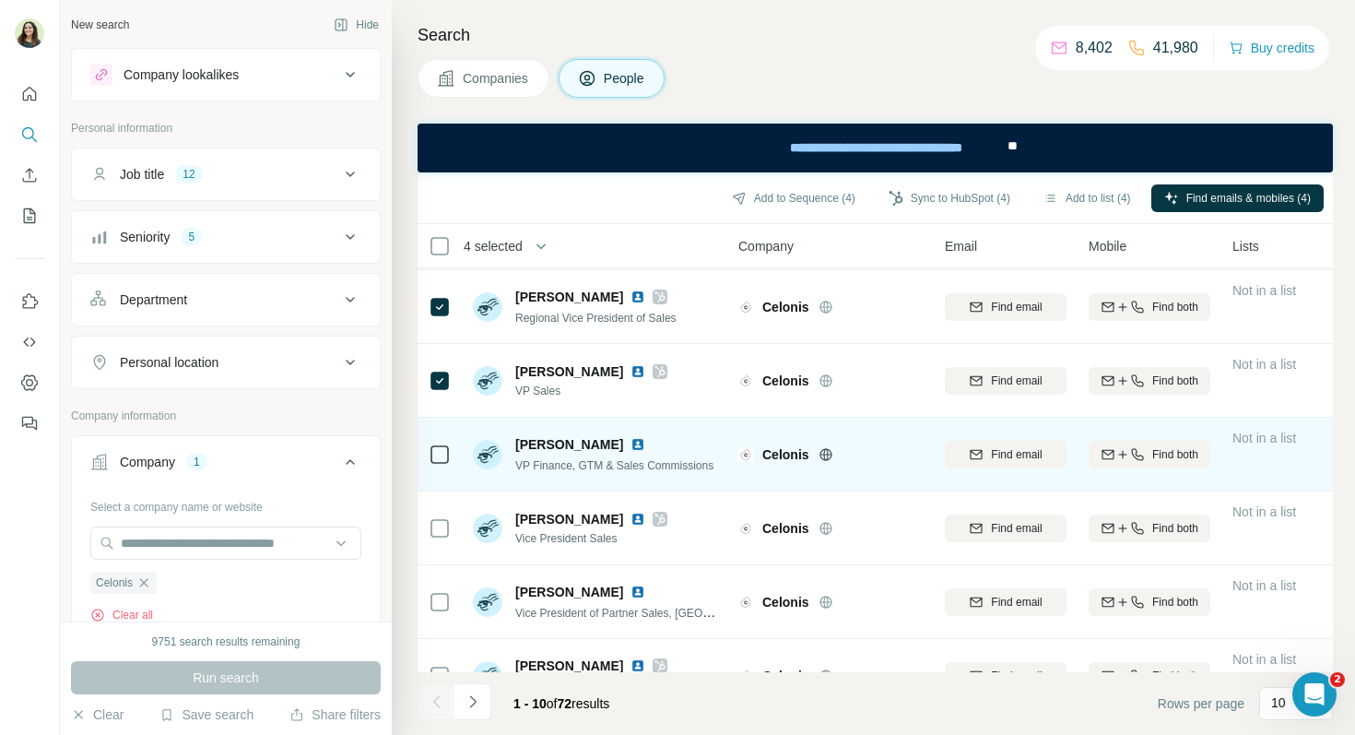
scroll to position [334, 0]
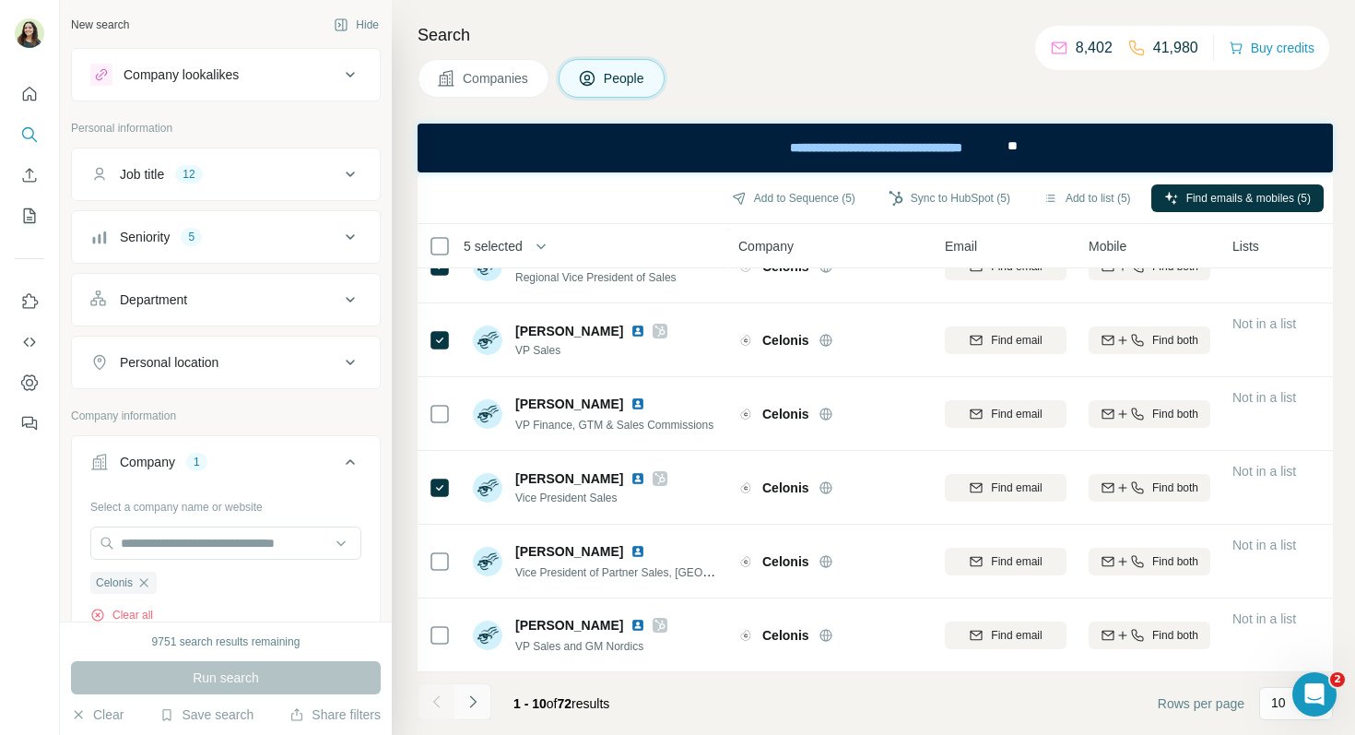
click at [479, 710] on icon "Navigate to next page" at bounding box center [473, 701] width 18 height 18
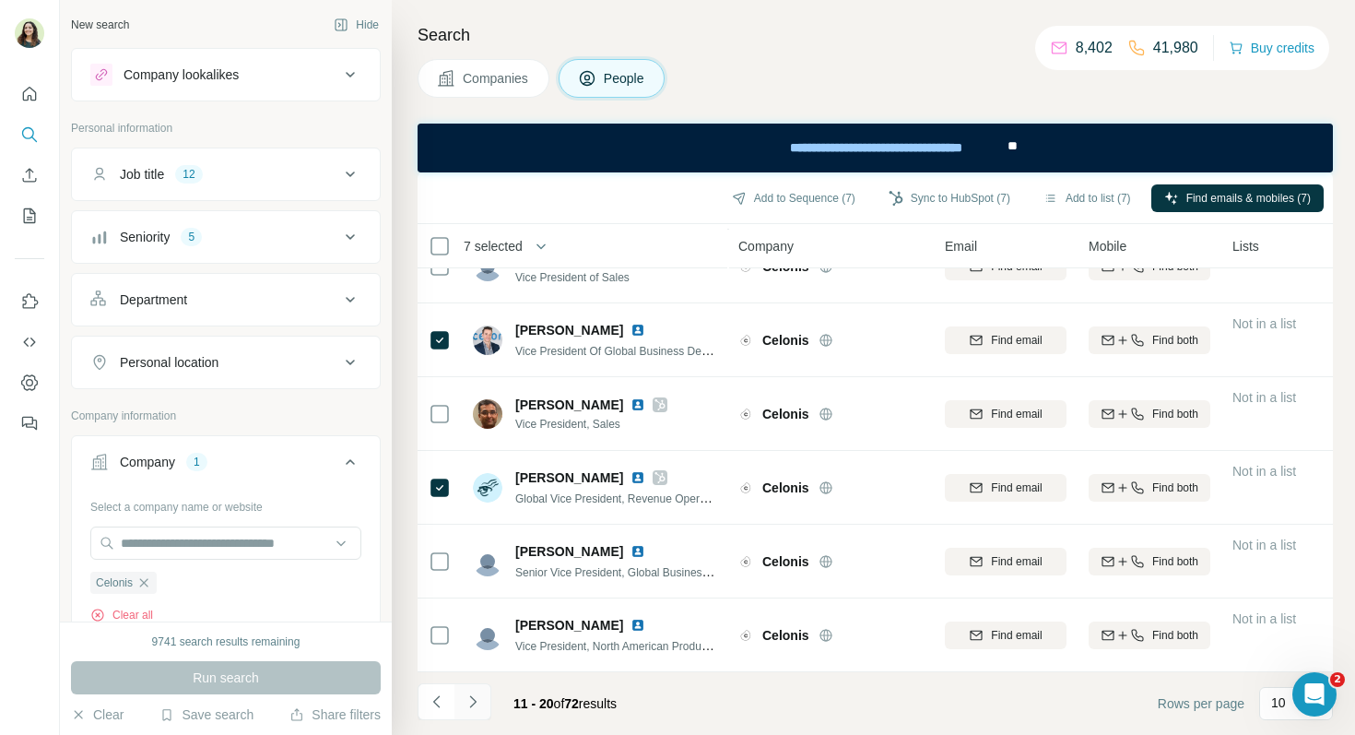
click at [481, 696] on button "Navigate to next page" at bounding box center [472, 701] width 37 height 37
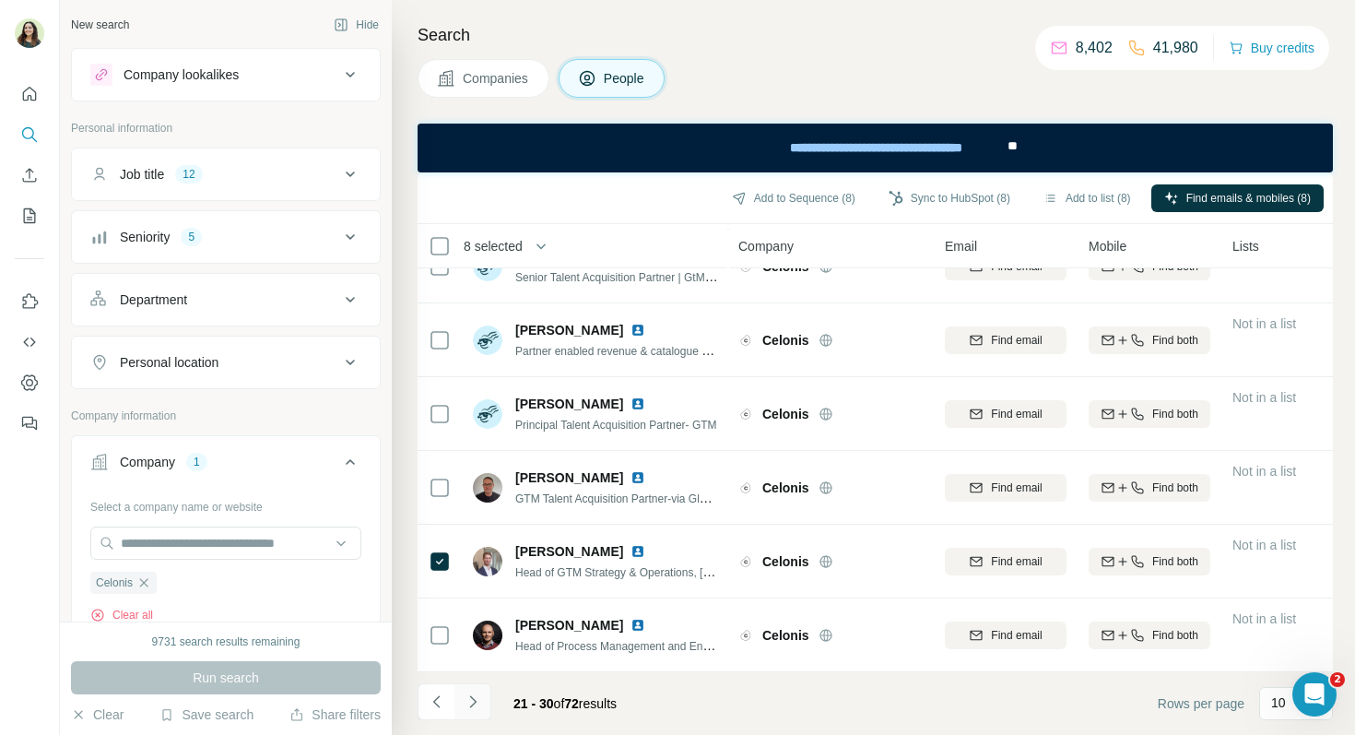
click at [463, 714] on button "Navigate to next page" at bounding box center [472, 701] width 37 height 37
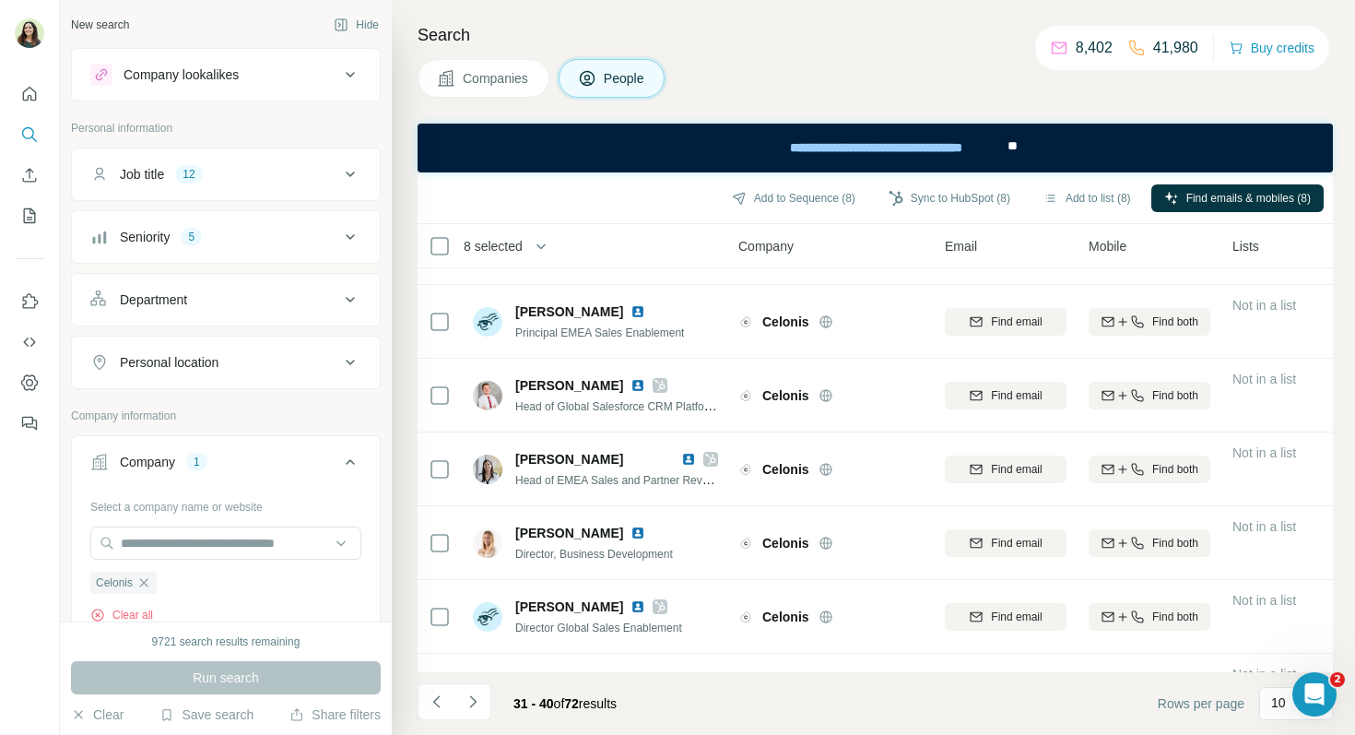
scroll to position [209, 0]
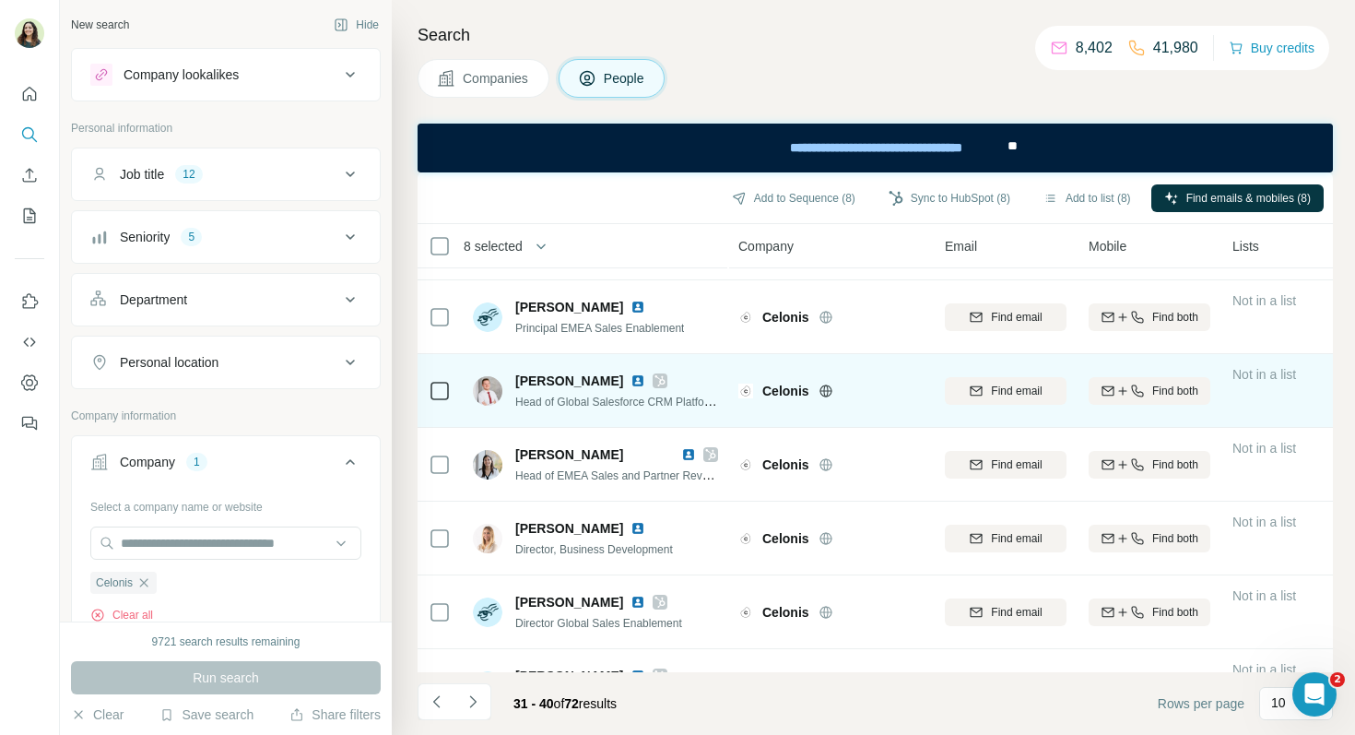
click at [630, 383] on img at bounding box center [637, 380] width 15 height 15
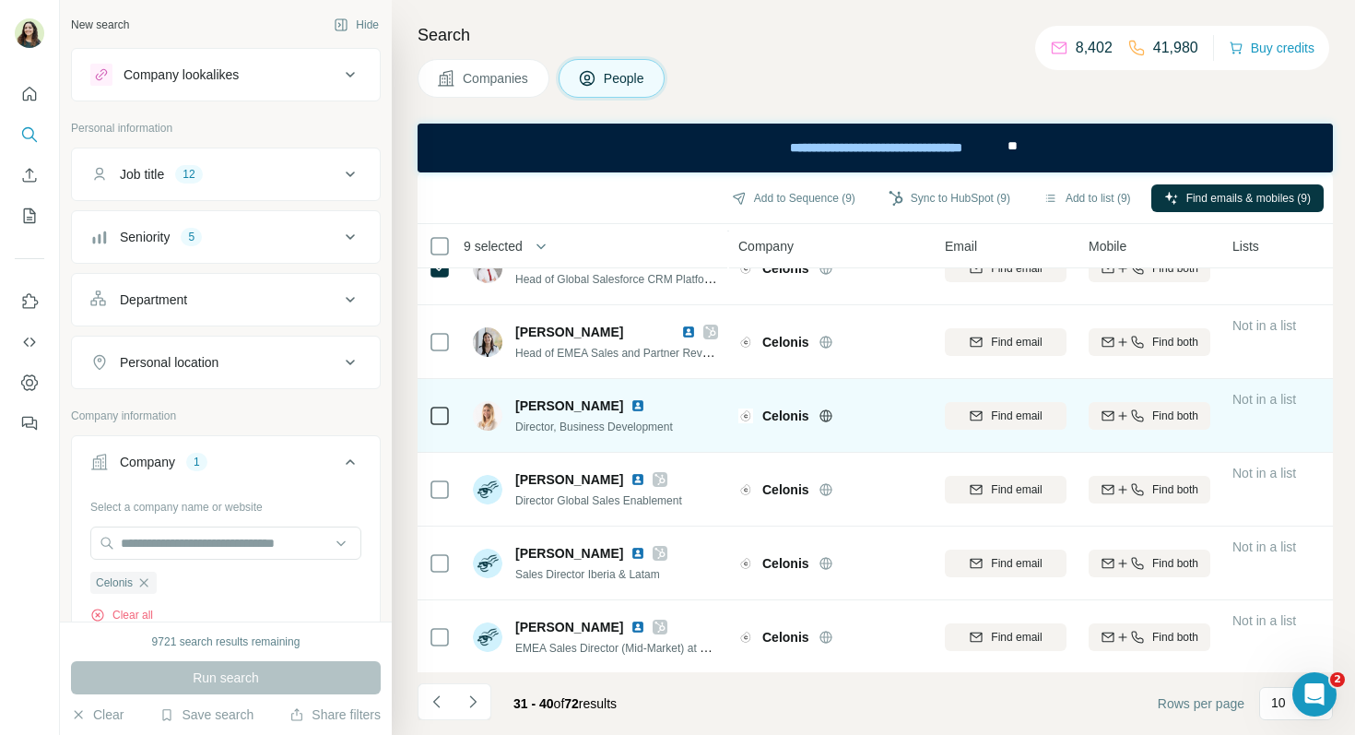
scroll to position [334, 0]
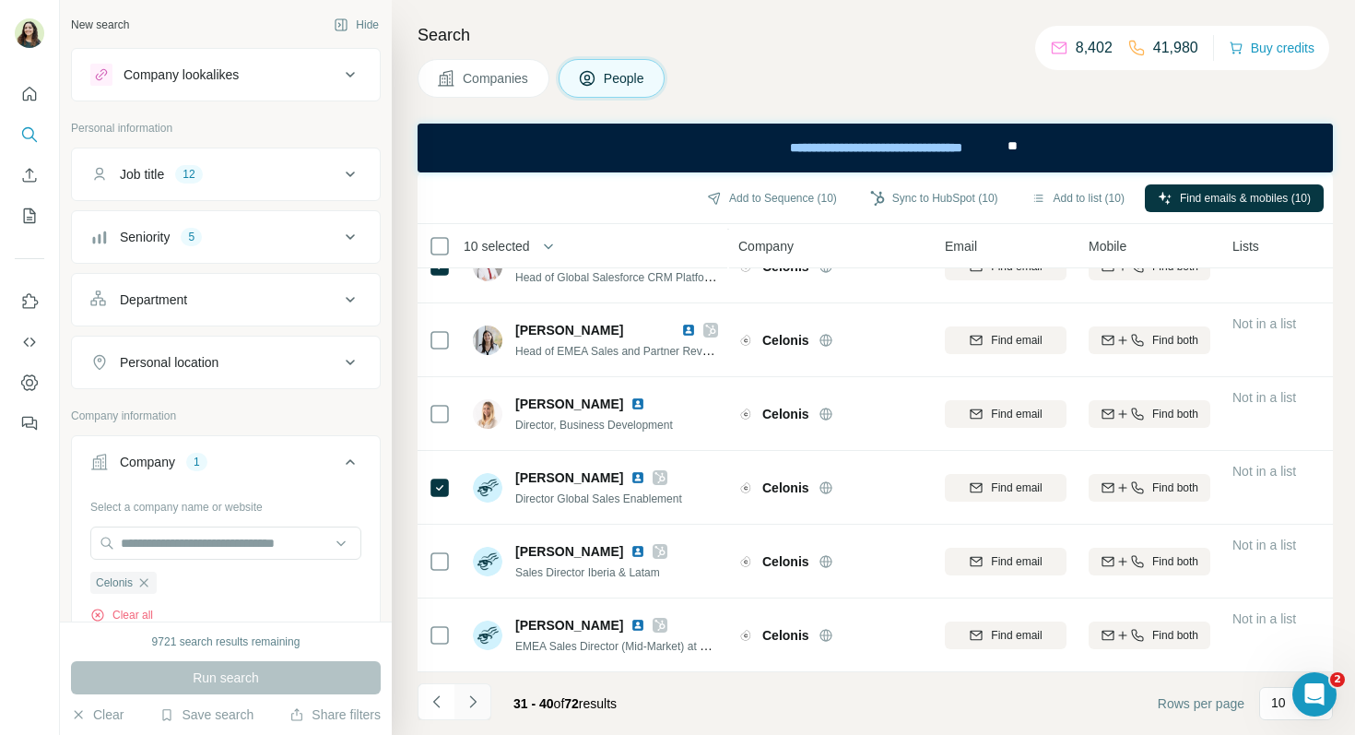
click at [465, 702] on icon "Navigate to next page" at bounding box center [473, 701] width 18 height 18
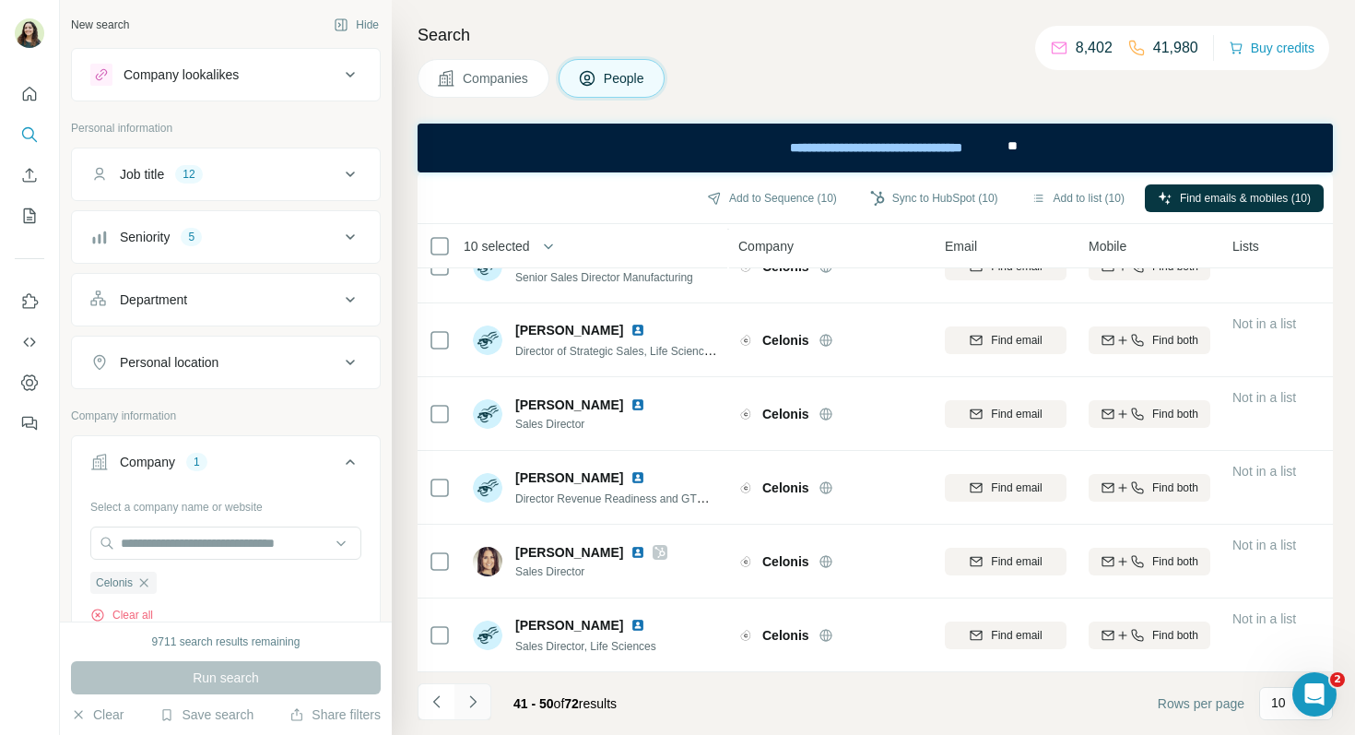
click at [482, 702] on button "Navigate to next page" at bounding box center [472, 701] width 37 height 37
click at [455, 710] on button "Navigate to next page" at bounding box center [472, 701] width 37 height 37
click at [474, 701] on icon "Navigate to next page" at bounding box center [473, 701] width 18 height 18
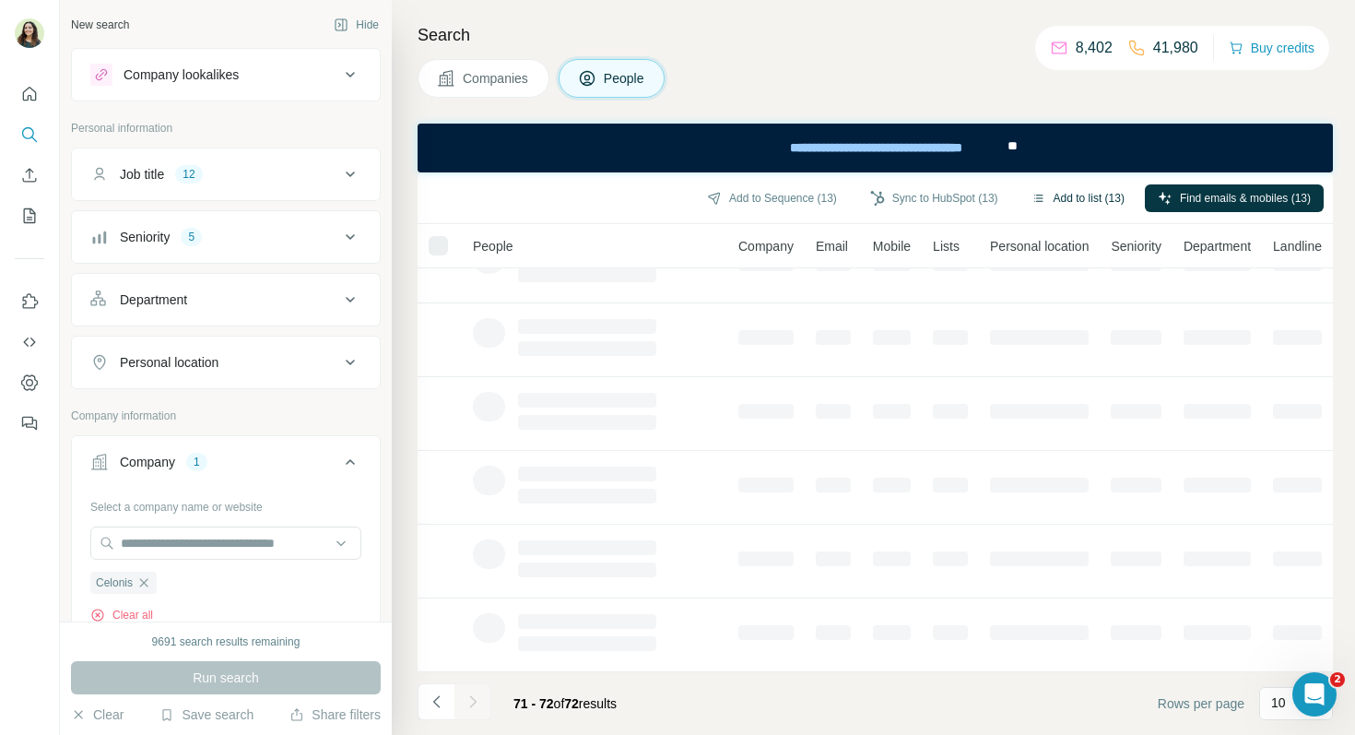
click at [1066, 195] on button "Add to list (13)" at bounding box center [1078, 198] width 119 height 28
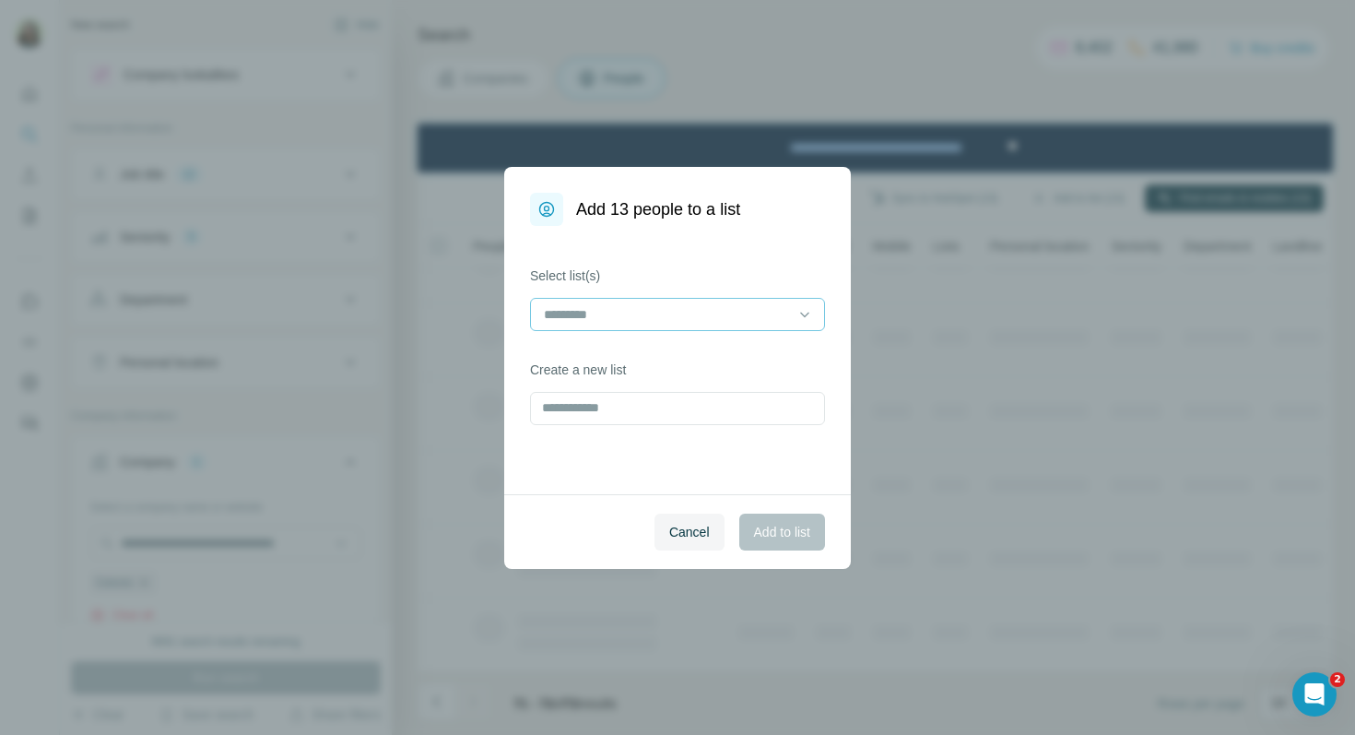
click at [672, 300] on div at bounding box center [666, 314] width 249 height 31
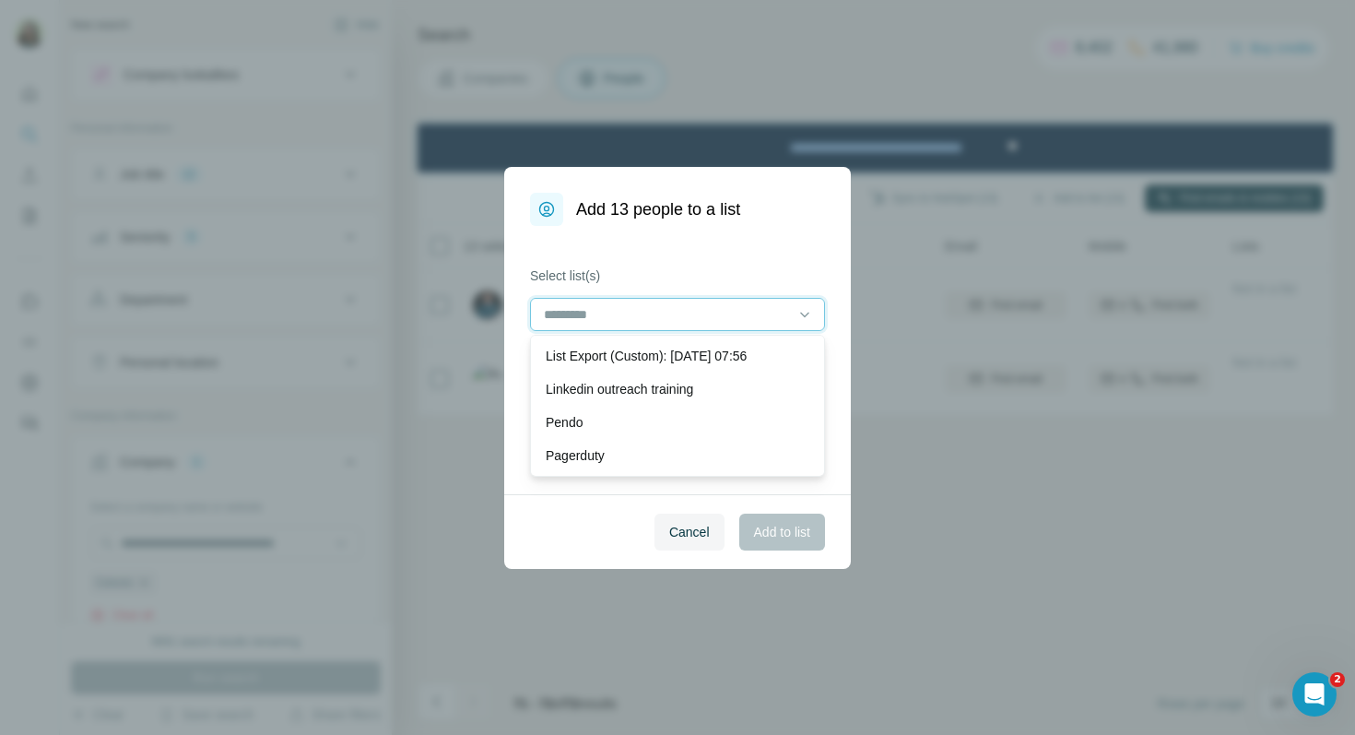
scroll to position [0, 0]
click at [683, 286] on div "Select list(s)" at bounding box center [677, 298] width 295 height 65
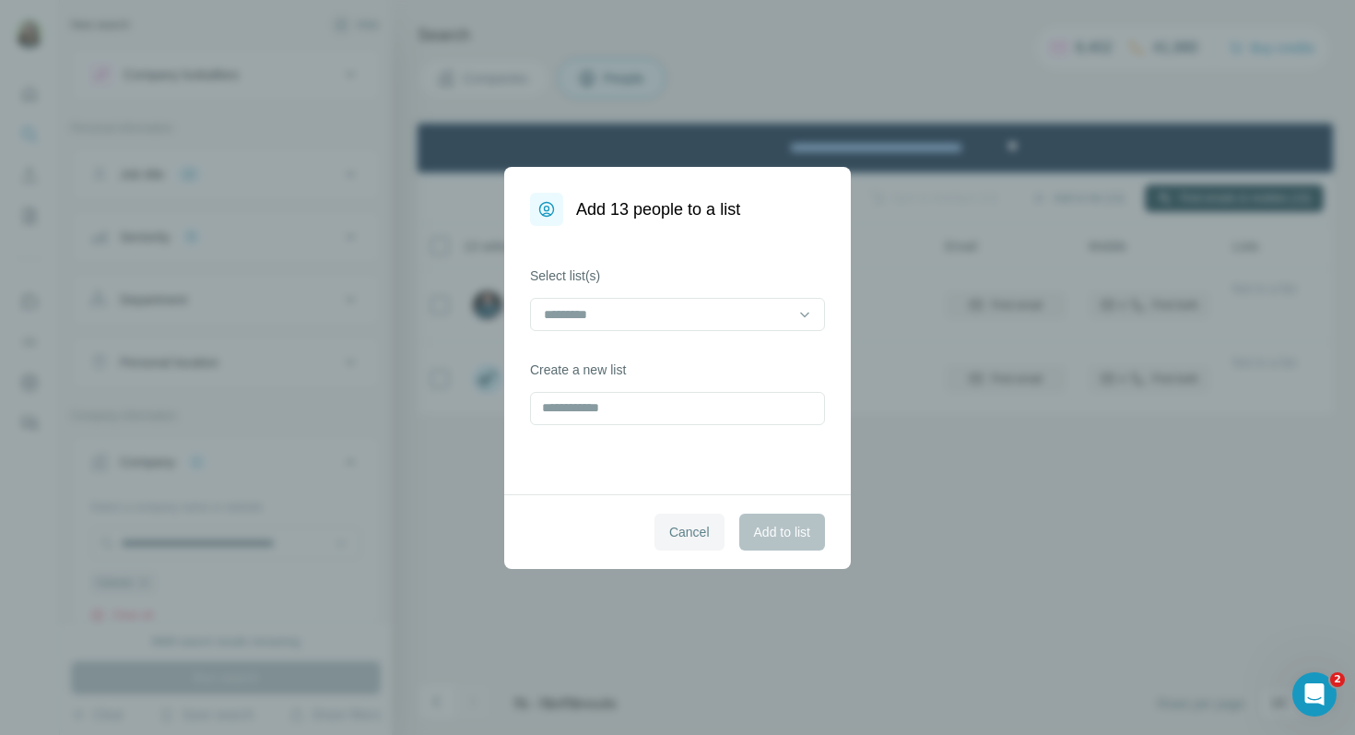
click at [684, 519] on button "Cancel" at bounding box center [689, 531] width 70 height 37
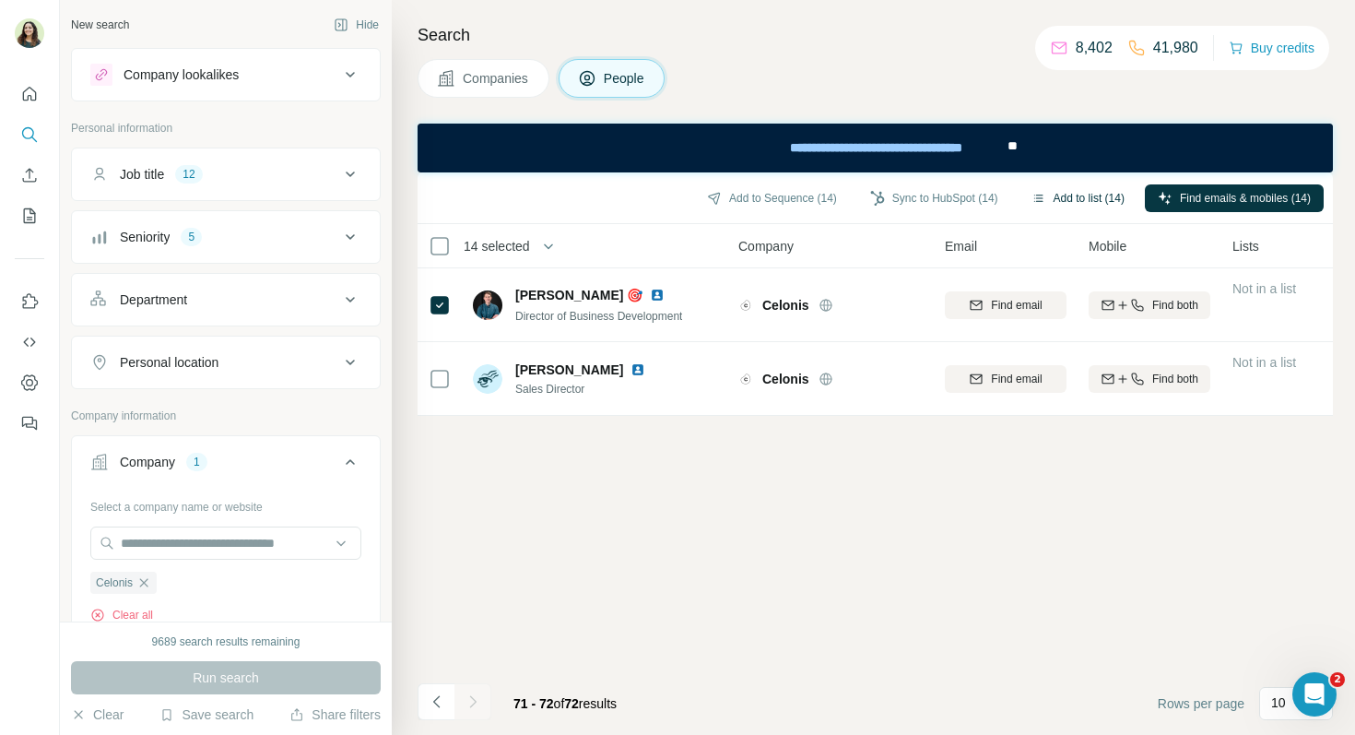
click at [1052, 187] on button "Add to list (14)" at bounding box center [1078, 198] width 119 height 28
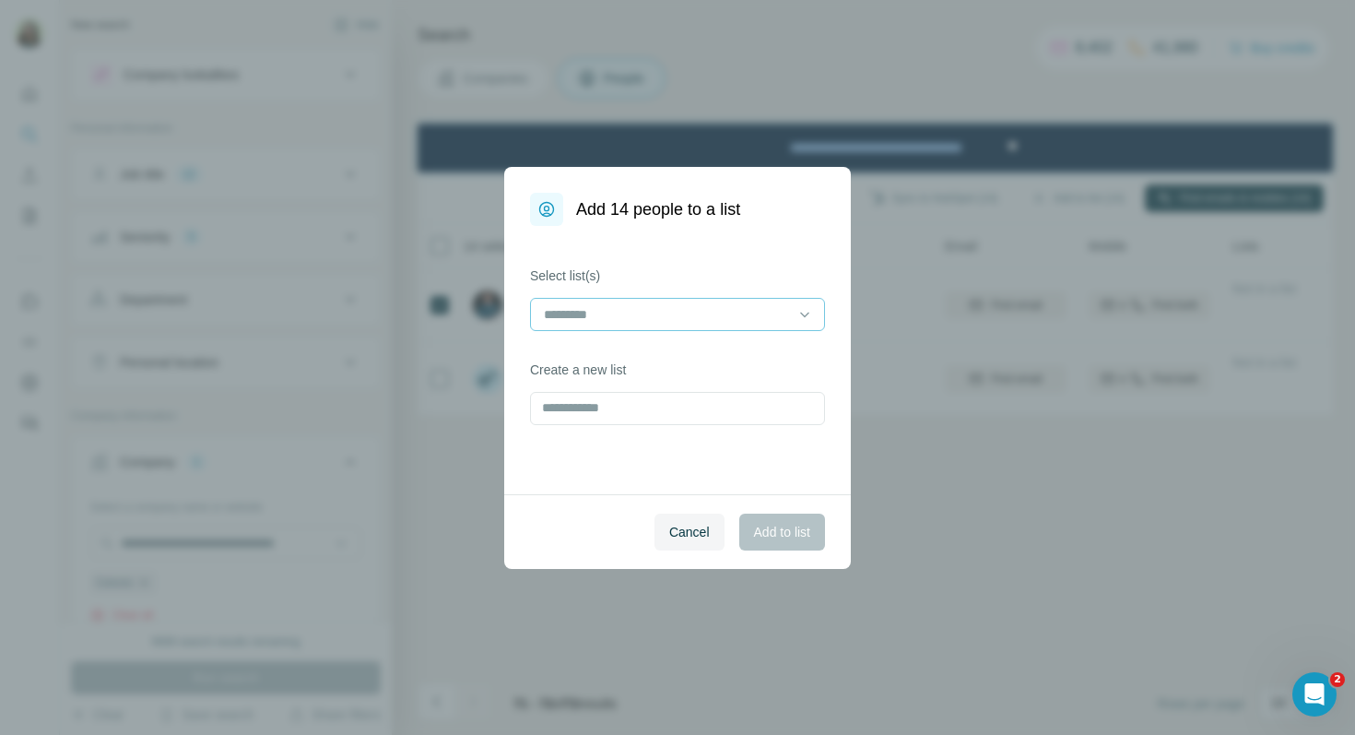
click at [713, 304] on input at bounding box center [666, 314] width 249 height 20
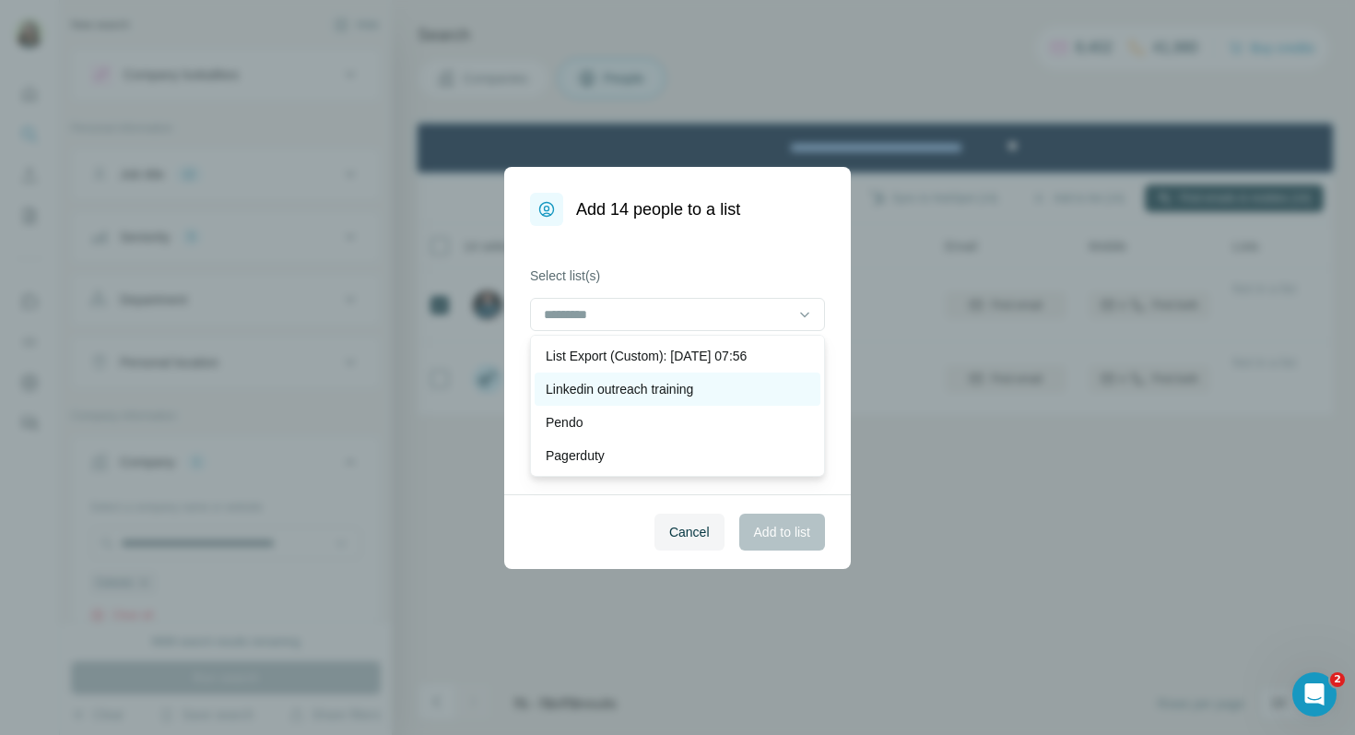
click at [624, 386] on p "Linkedin outreach training" at bounding box center [619, 389] width 147 height 18
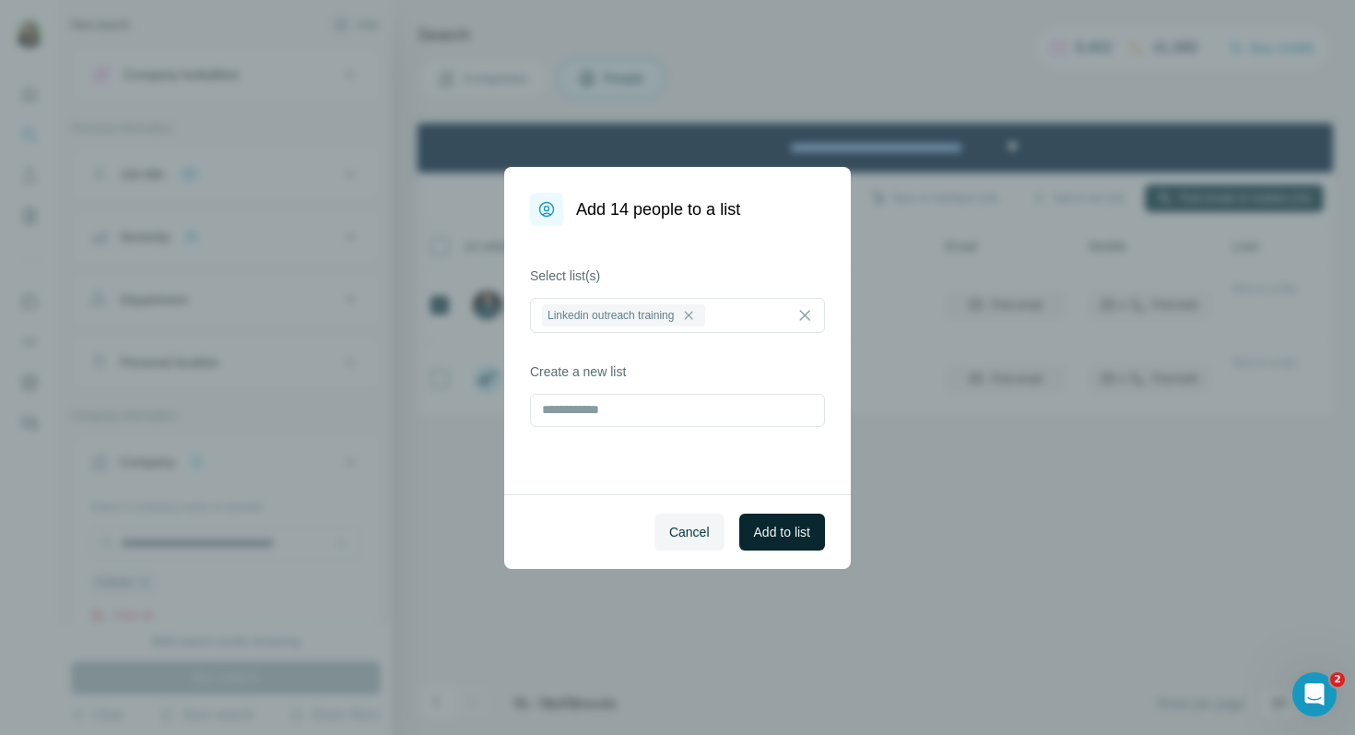
click at [779, 516] on button "Add to list" at bounding box center [782, 531] width 86 height 37
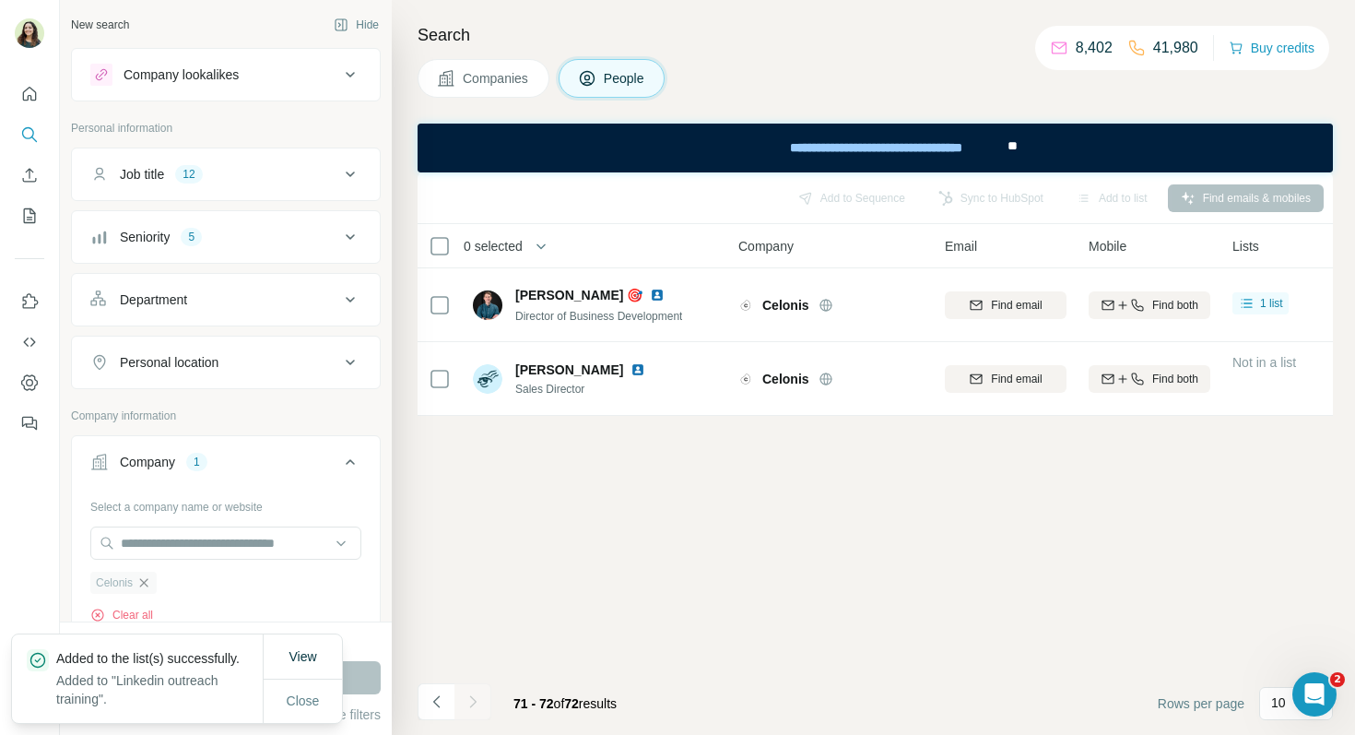
click at [147, 578] on icon "button" at bounding box center [143, 582] width 15 height 15
click at [147, 559] on input "text" at bounding box center [225, 542] width 271 height 33
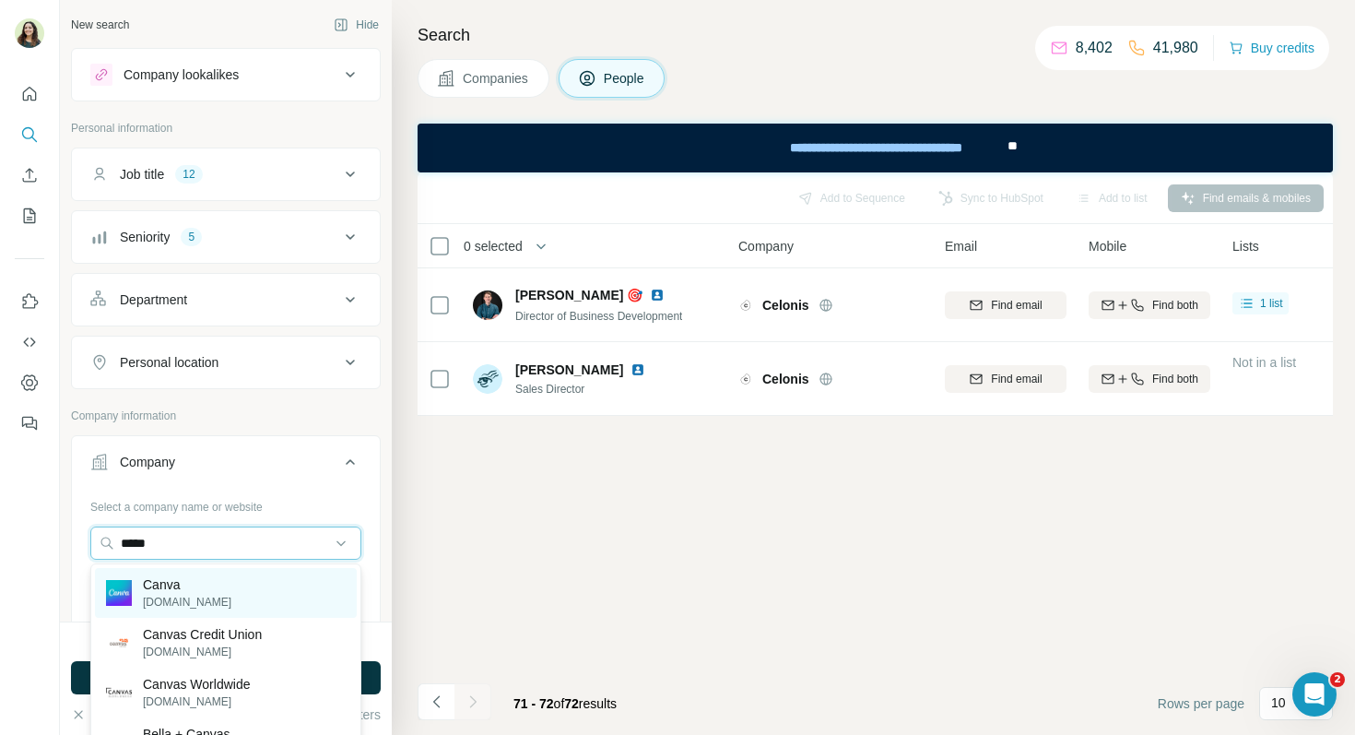
type input "*****"
click at [183, 592] on p "Canva" at bounding box center [187, 584] width 88 height 18
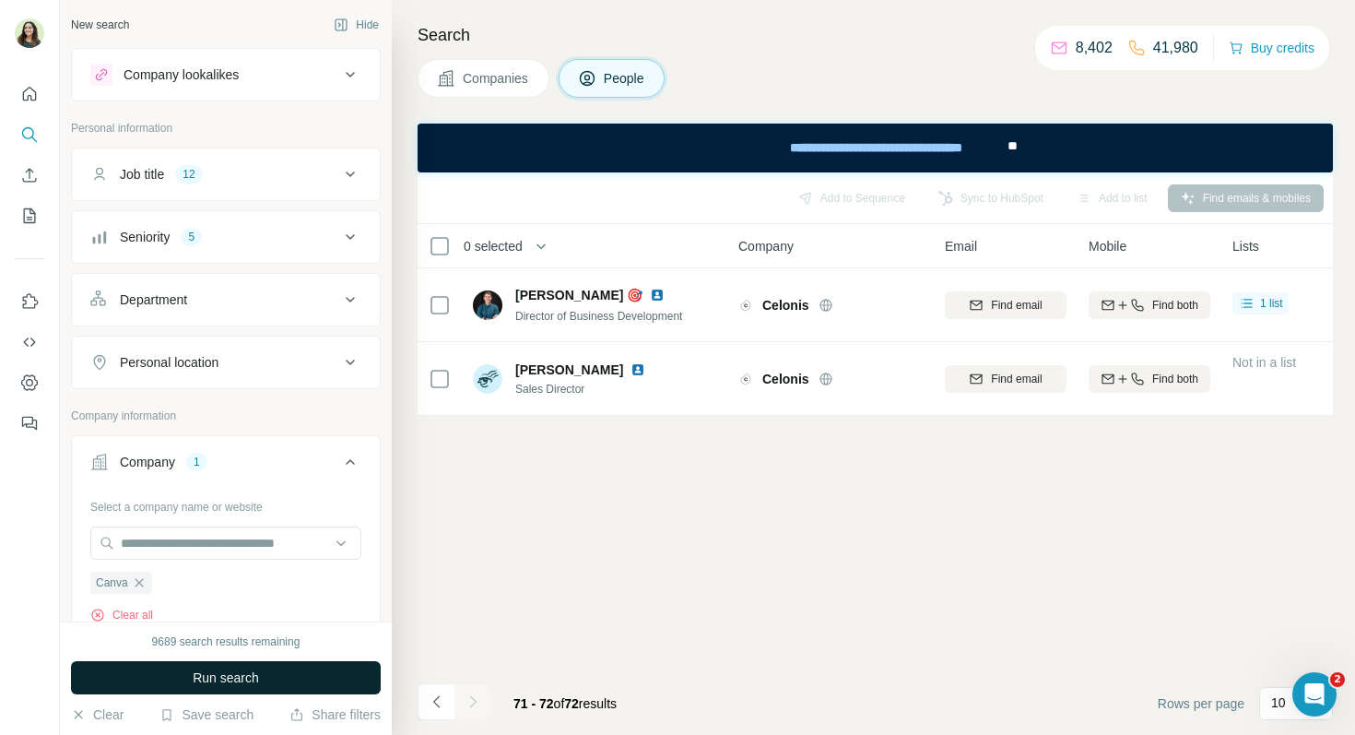
click at [254, 665] on button "Run search" at bounding box center [226, 677] width 310 height 33
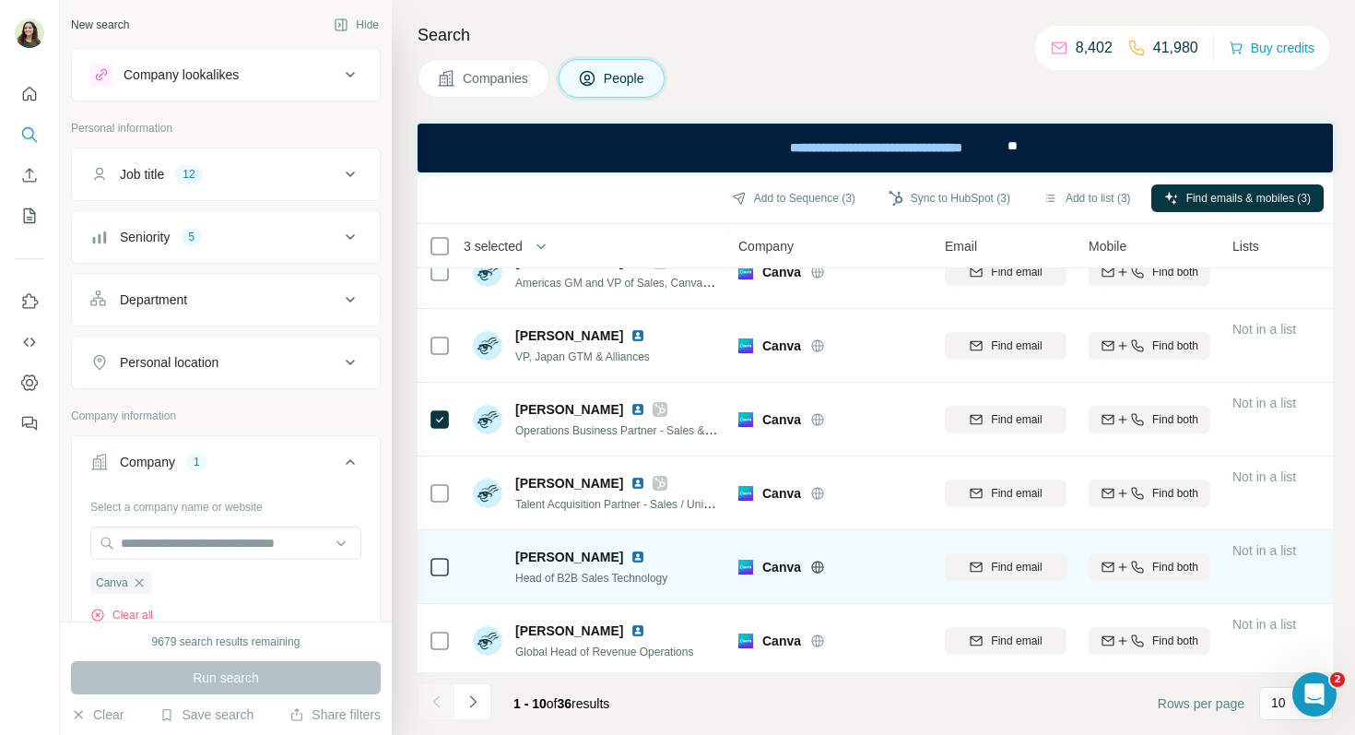
scroll to position [334, 0]
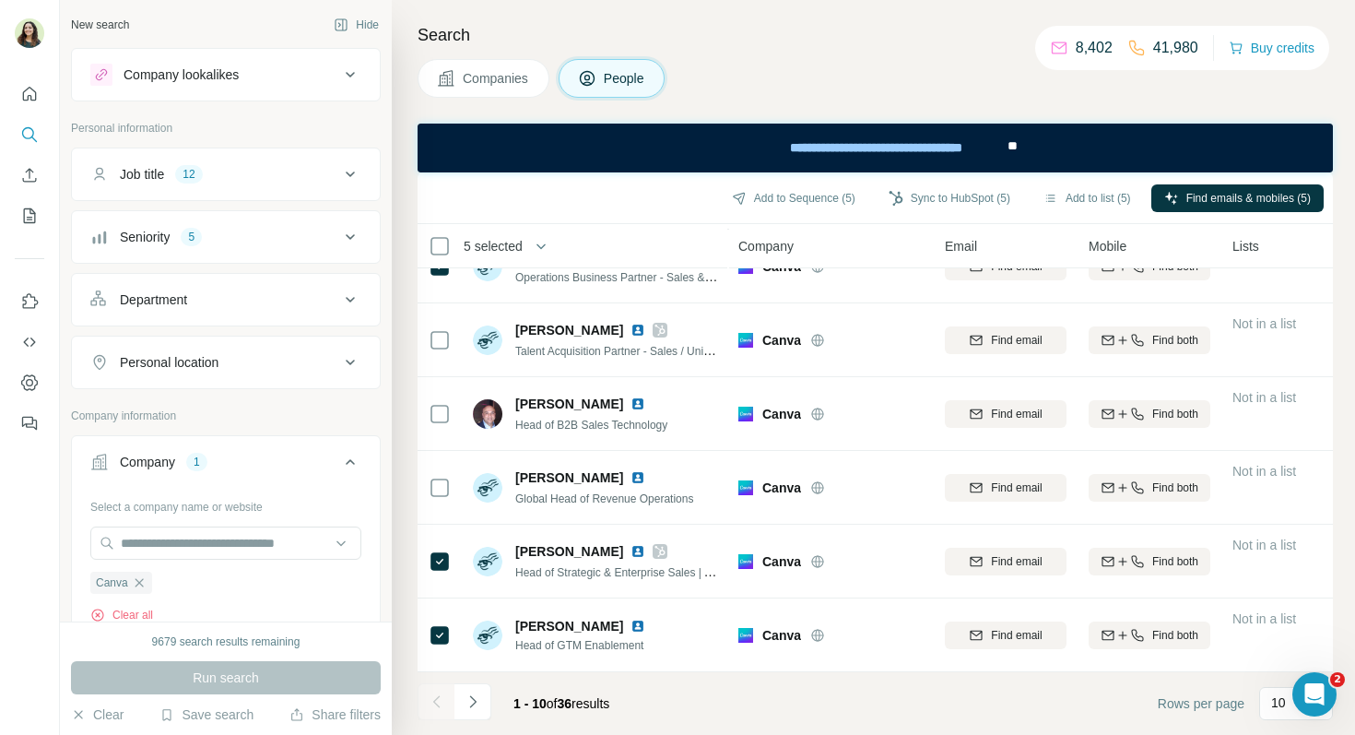
click at [489, 703] on button "Navigate to next page" at bounding box center [472, 701] width 37 height 37
click at [454, 704] on button "Navigate to next page" at bounding box center [472, 701] width 37 height 37
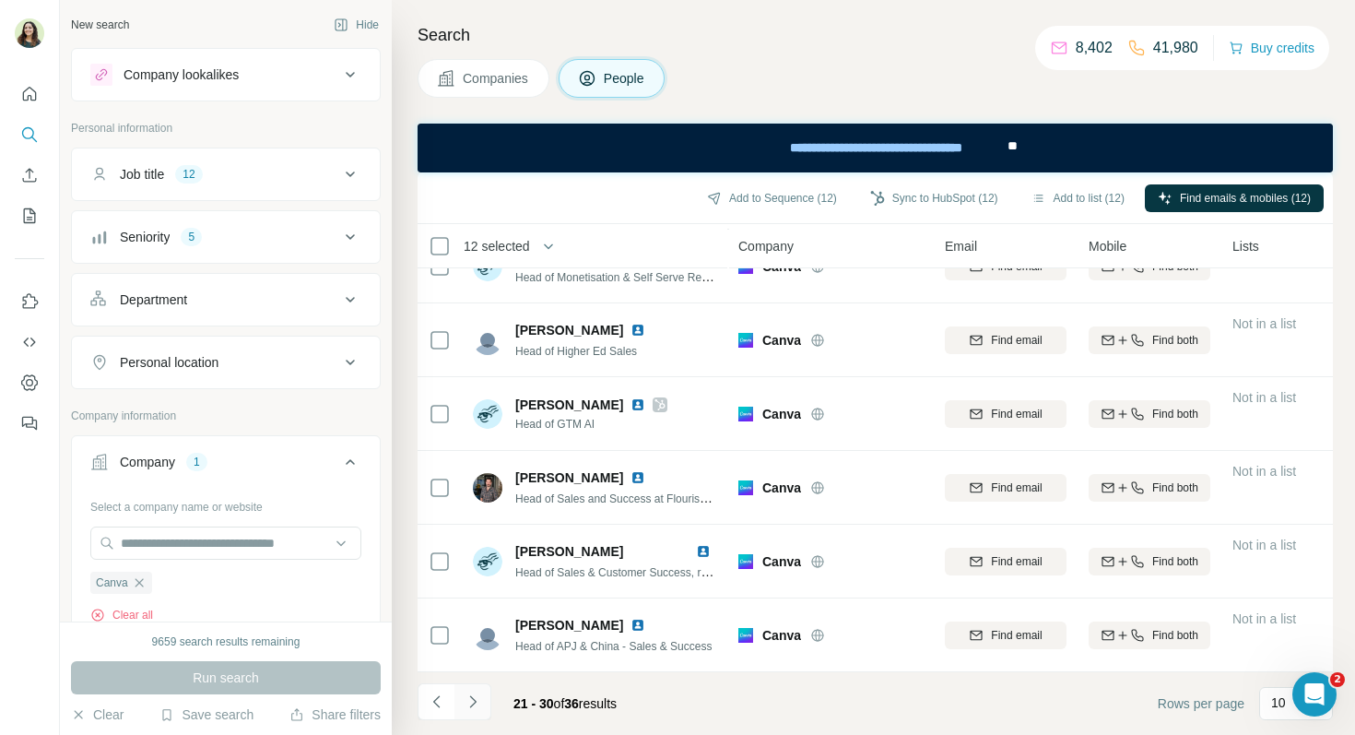
click at [478, 699] on icon "Navigate to next page" at bounding box center [473, 701] width 18 height 18
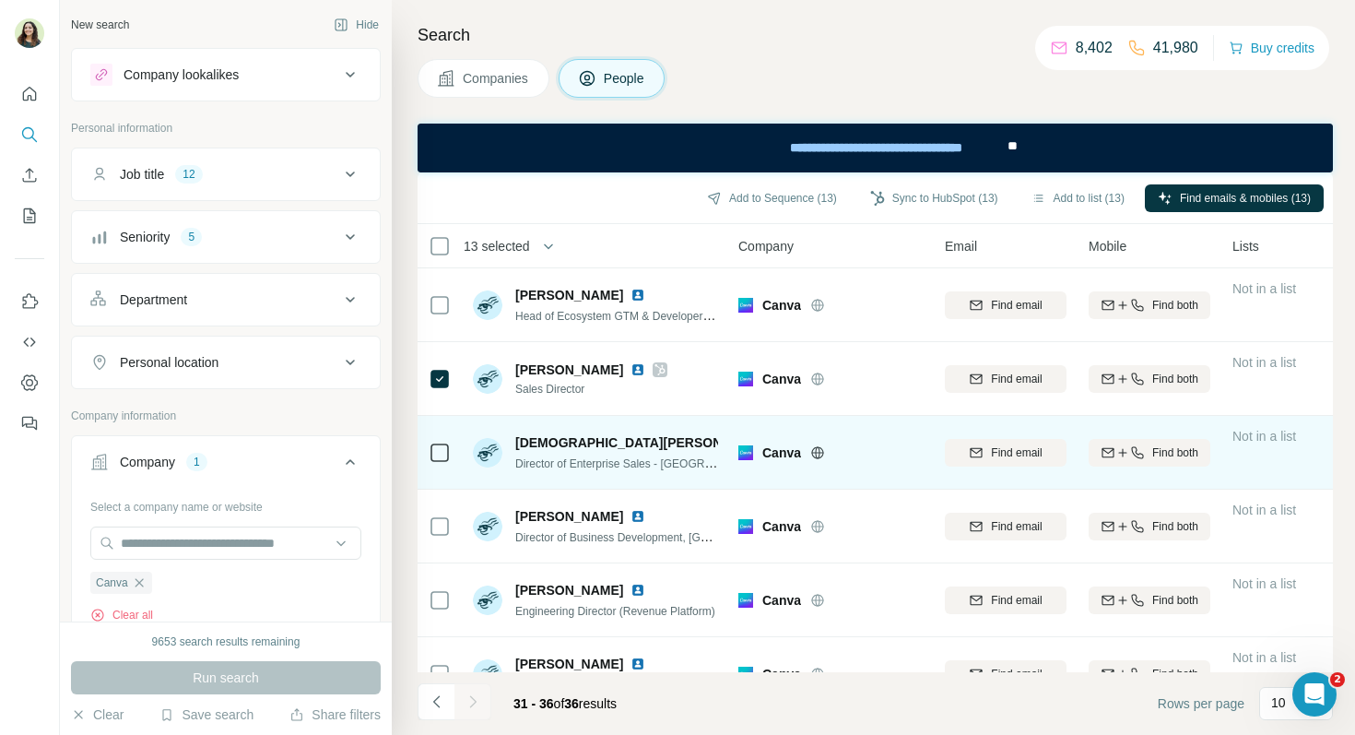
scroll to position [39, 0]
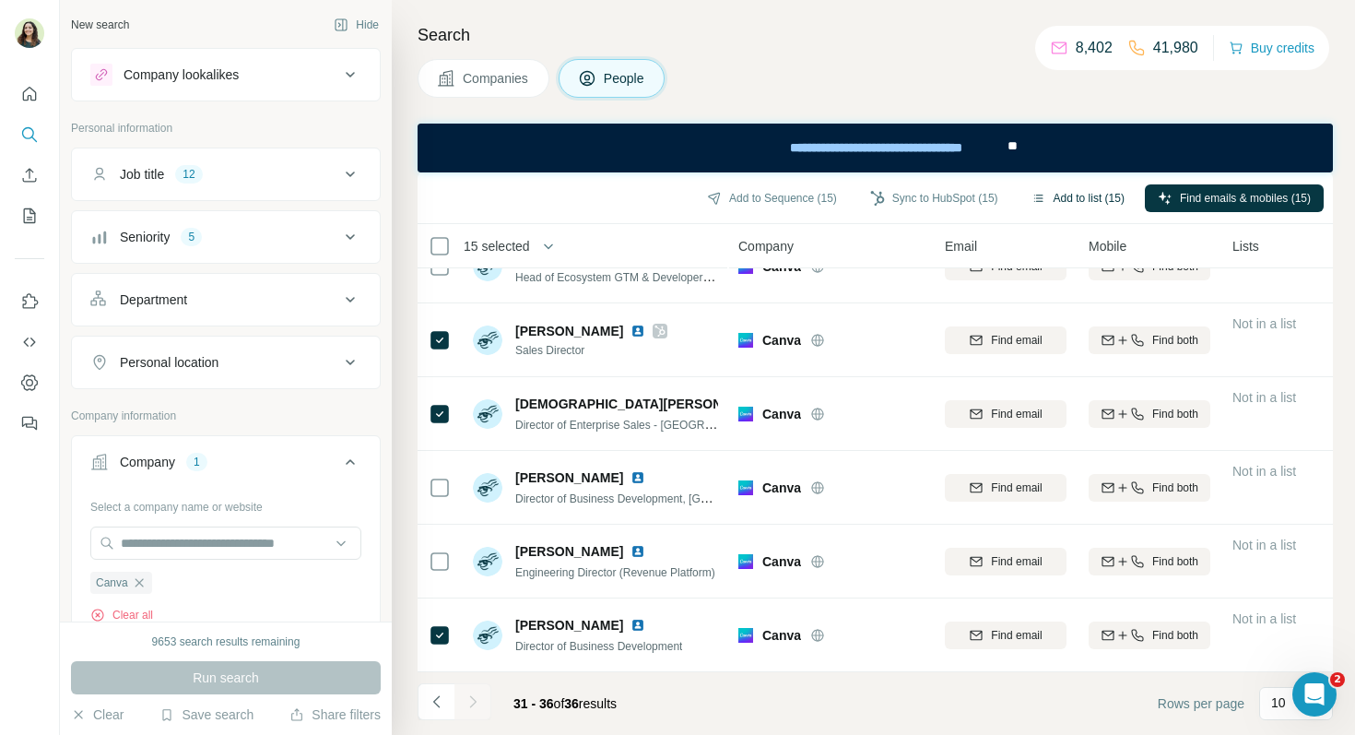
click at [1064, 202] on button "Add to list (15)" at bounding box center [1078, 198] width 119 height 28
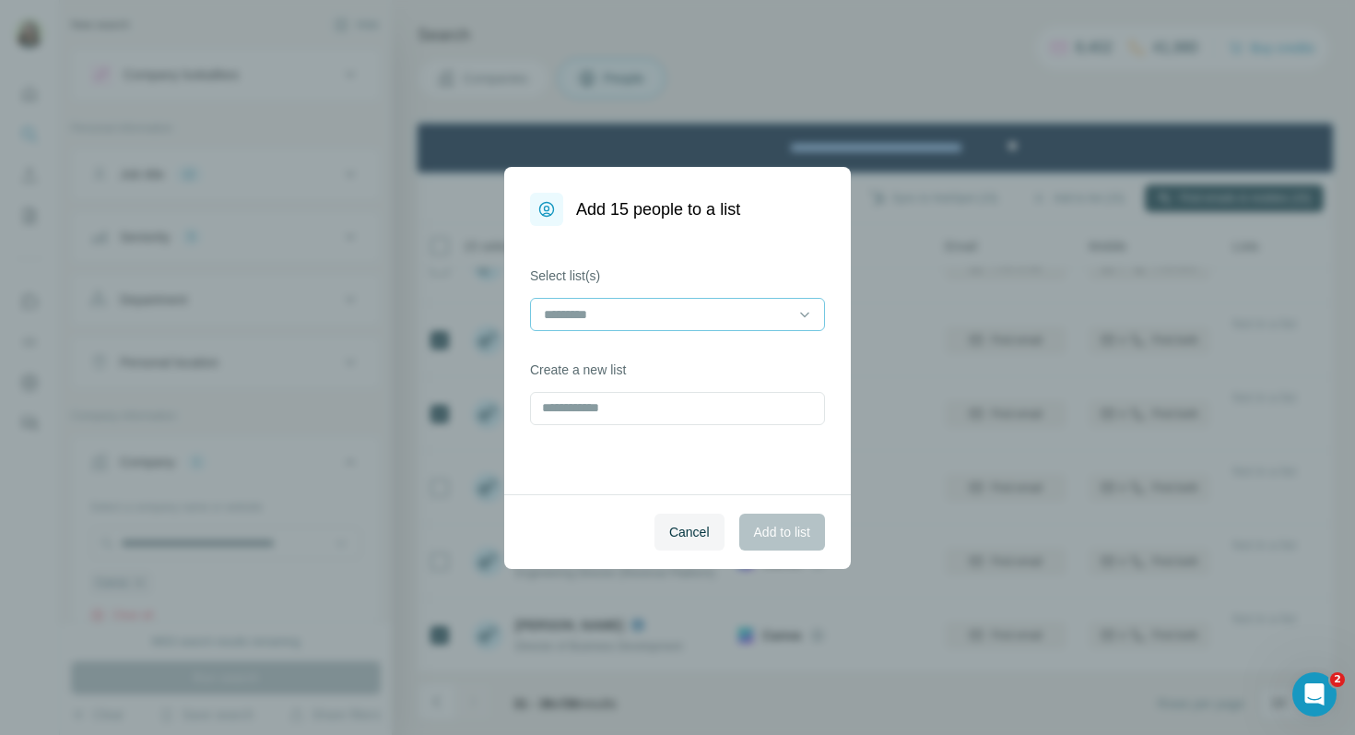
click at [743, 318] on input at bounding box center [666, 314] width 249 height 20
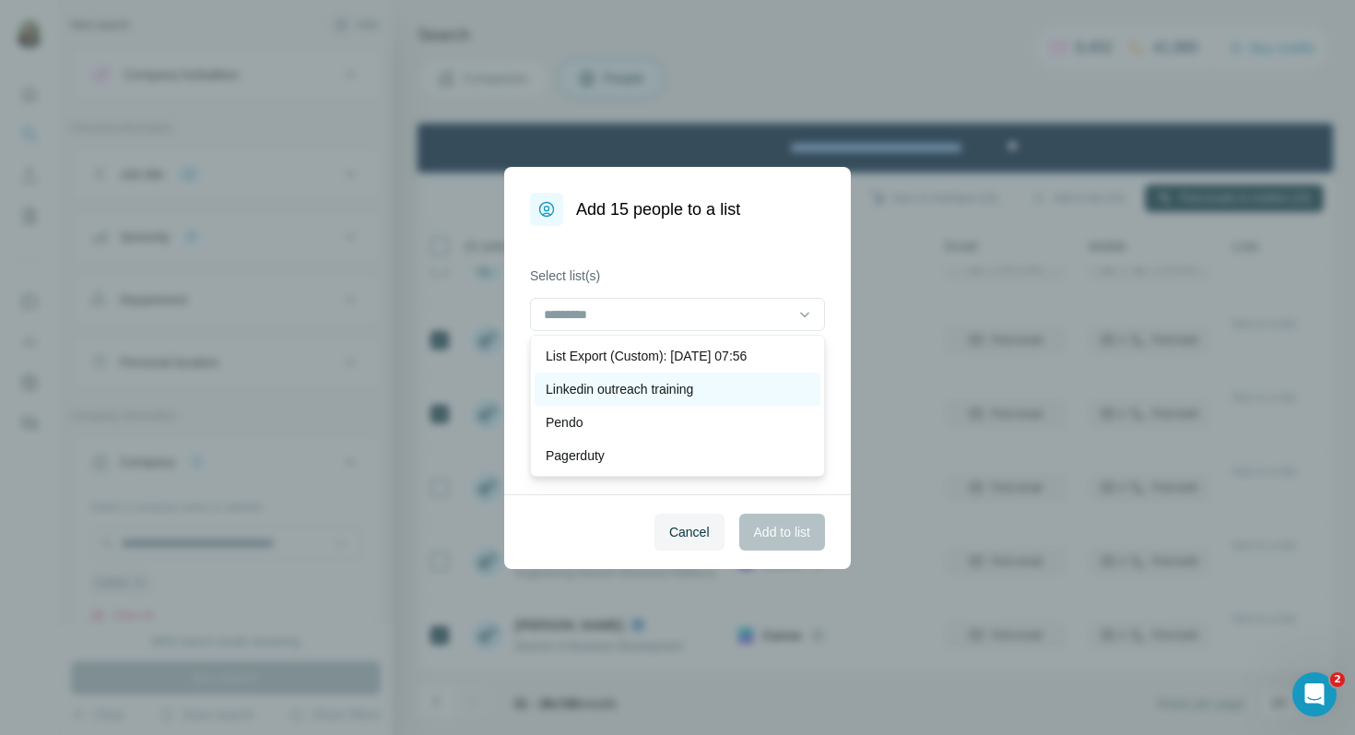
click at [589, 395] on p "Linkedin outreach training" at bounding box center [619, 389] width 147 height 18
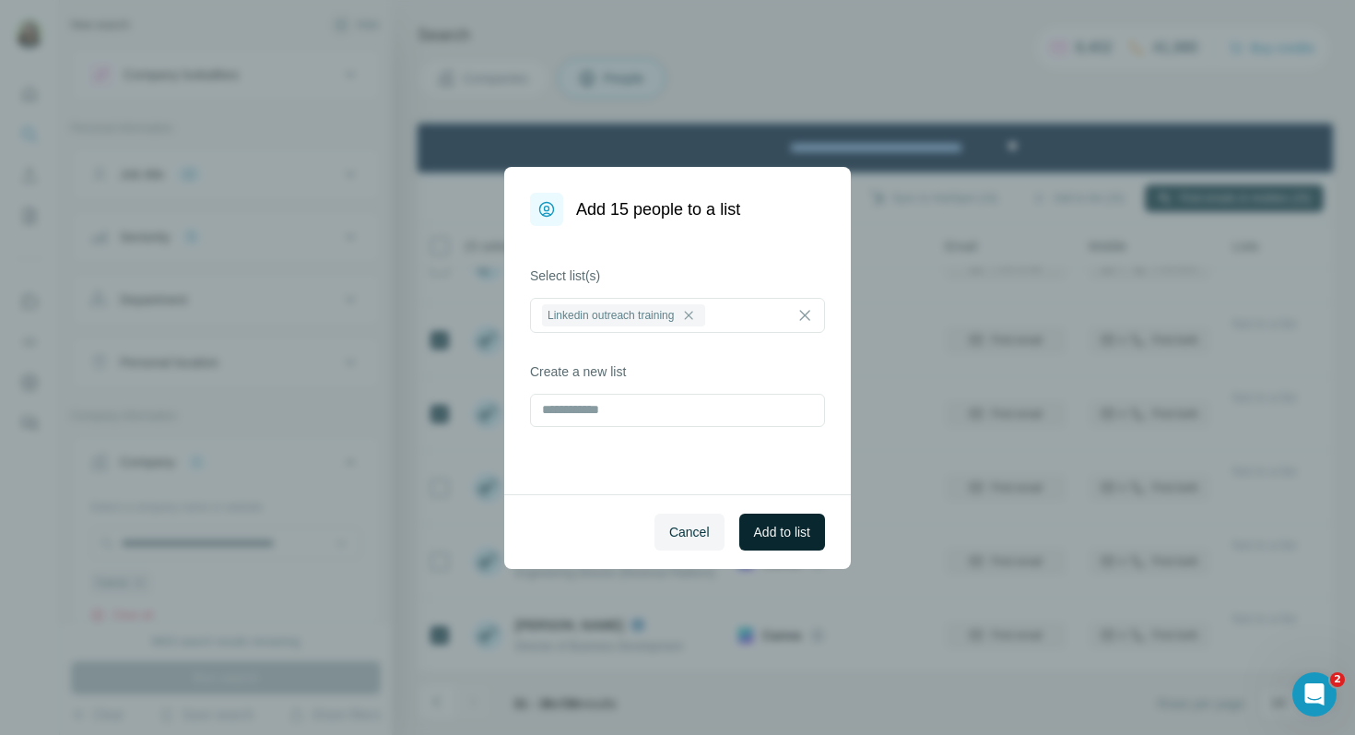
click at [784, 536] on span "Add to list" at bounding box center [782, 532] width 56 height 18
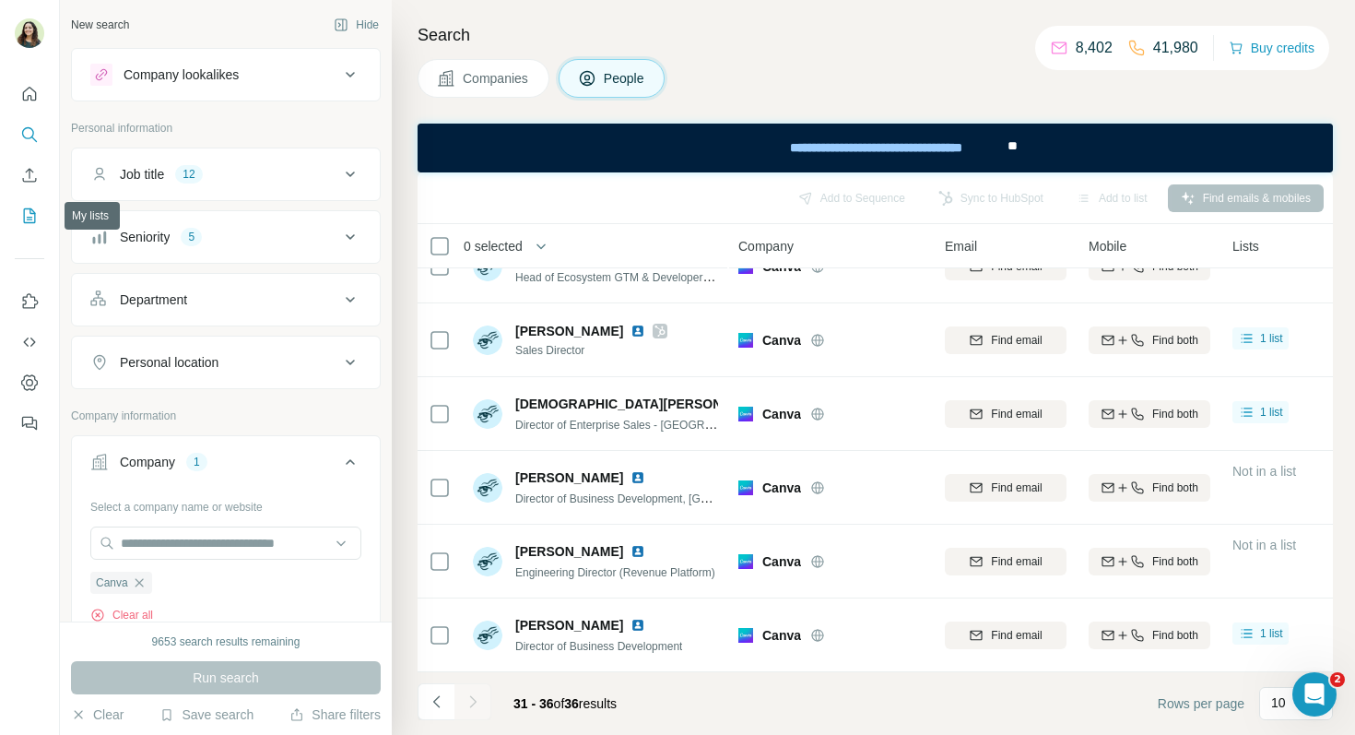
click at [22, 217] on icon "My lists" at bounding box center [29, 215] width 18 height 18
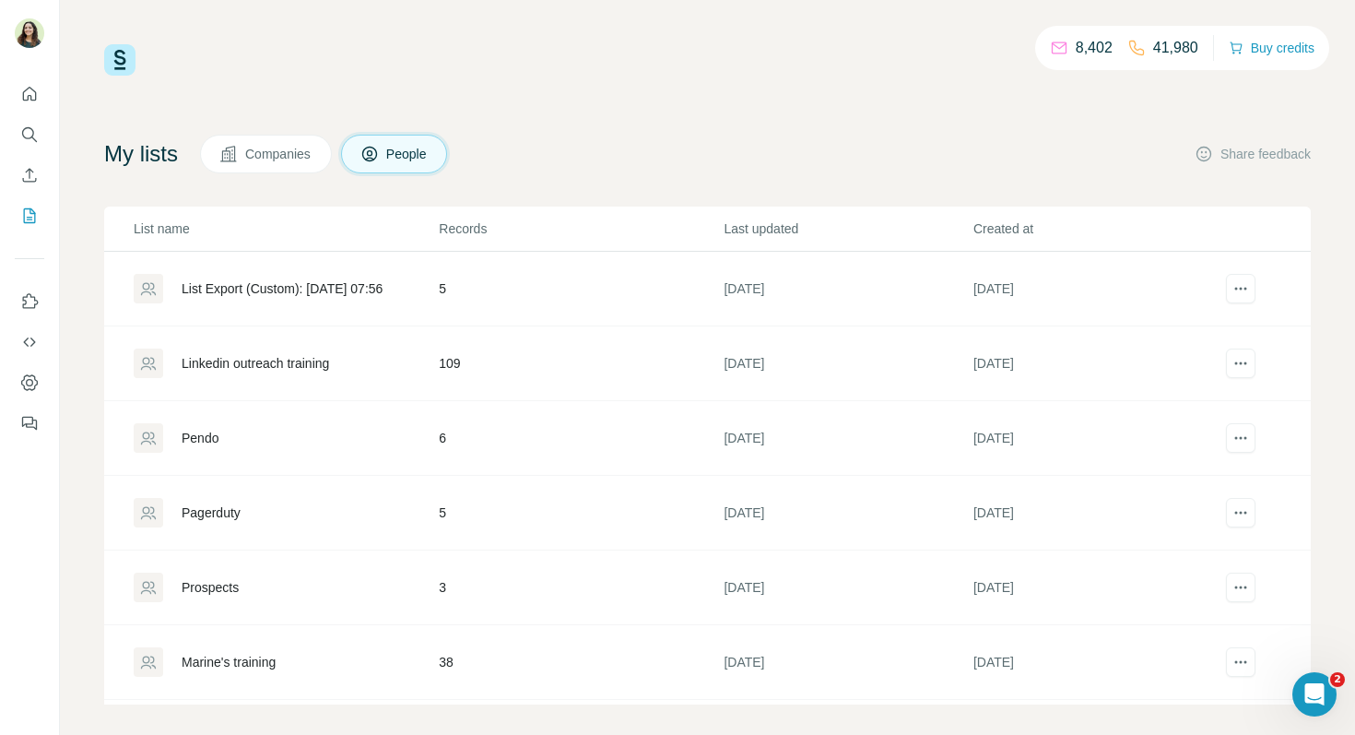
click at [283, 361] on div "Linkedin outreach training" at bounding box center [255, 363] width 147 height 18
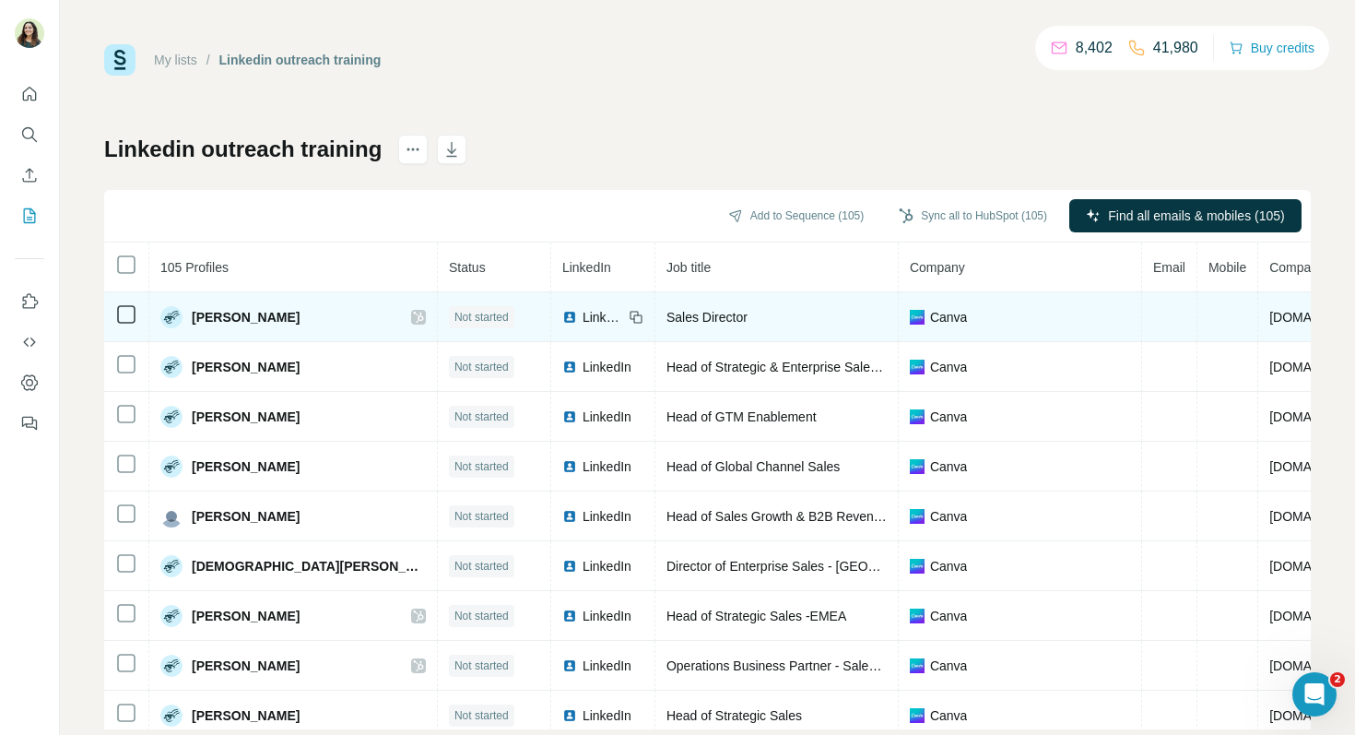
click at [583, 315] on span "LinkedIn" at bounding box center [603, 317] width 41 height 18
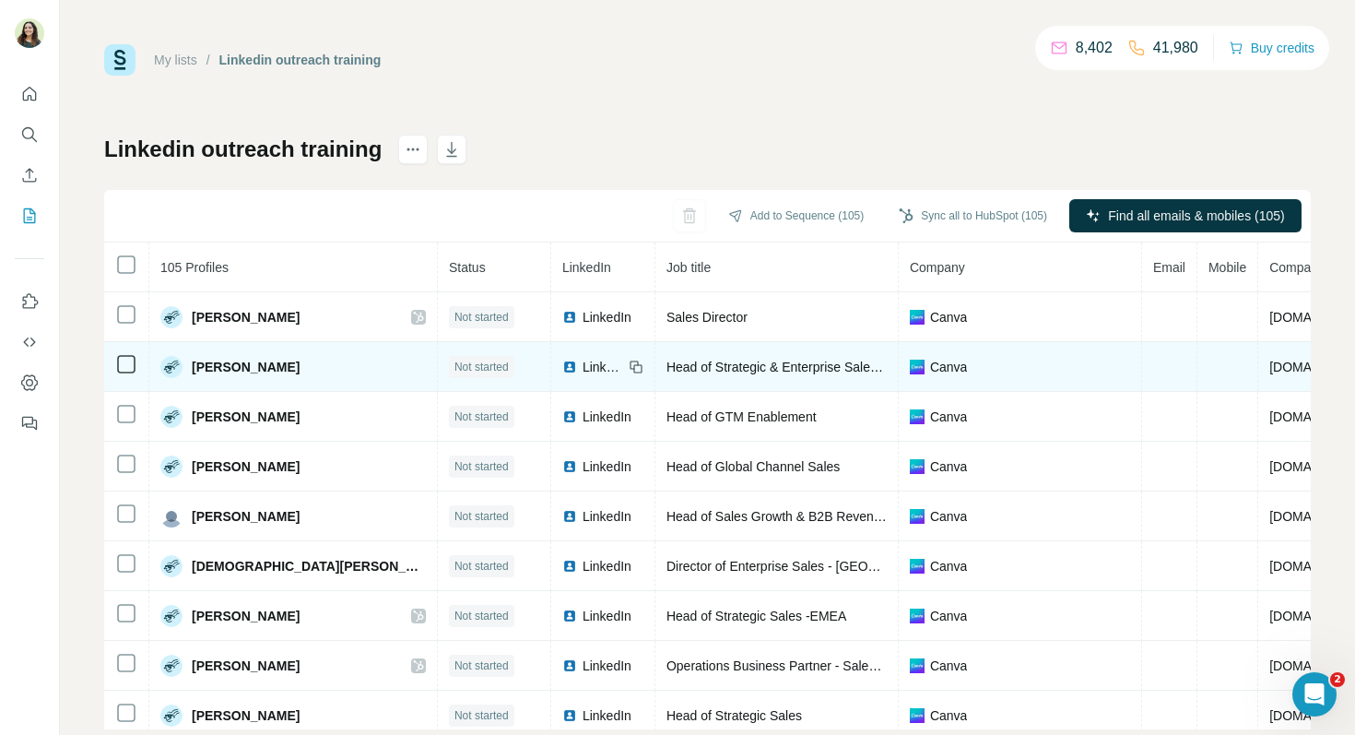
click at [583, 364] on span "LinkedIn" at bounding box center [603, 367] width 41 height 18
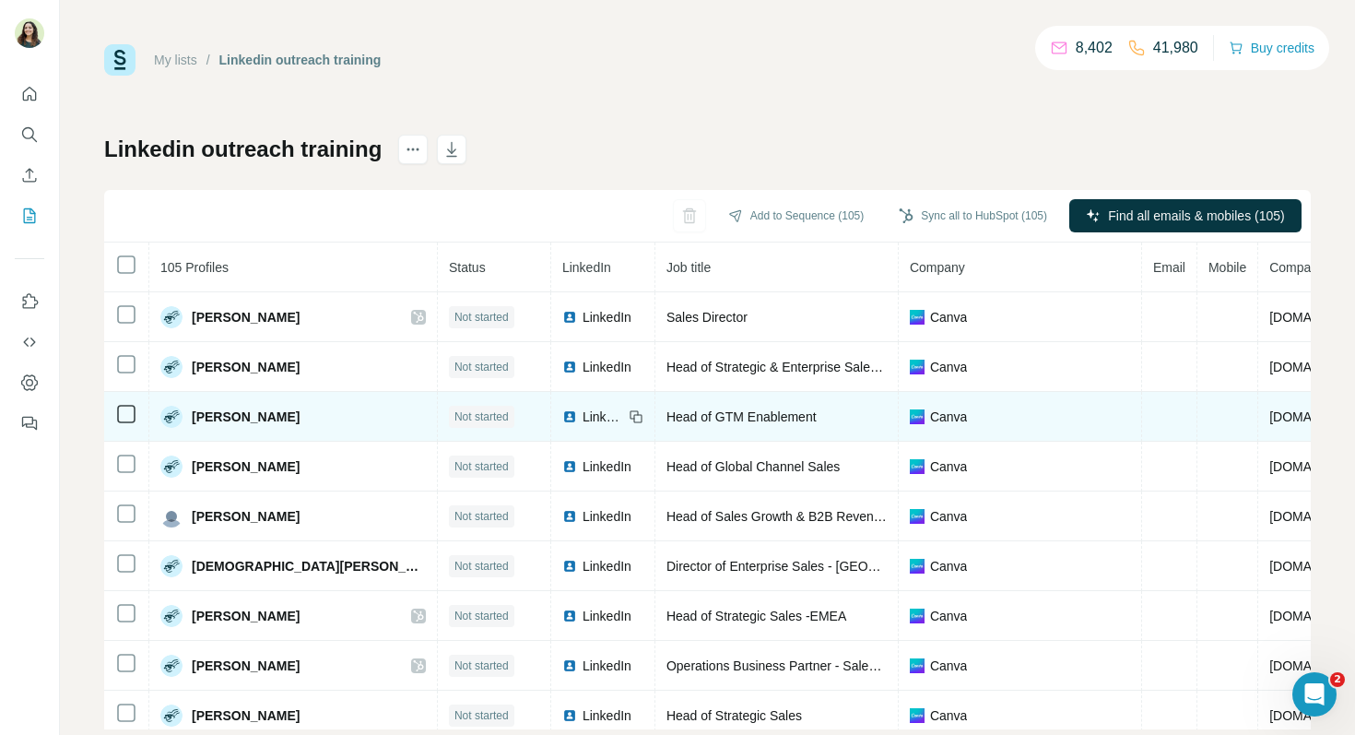
click at [562, 421] on div "LinkedIn" at bounding box center [592, 416] width 61 height 18
click at [583, 418] on span "LinkedIn" at bounding box center [603, 416] width 41 height 18
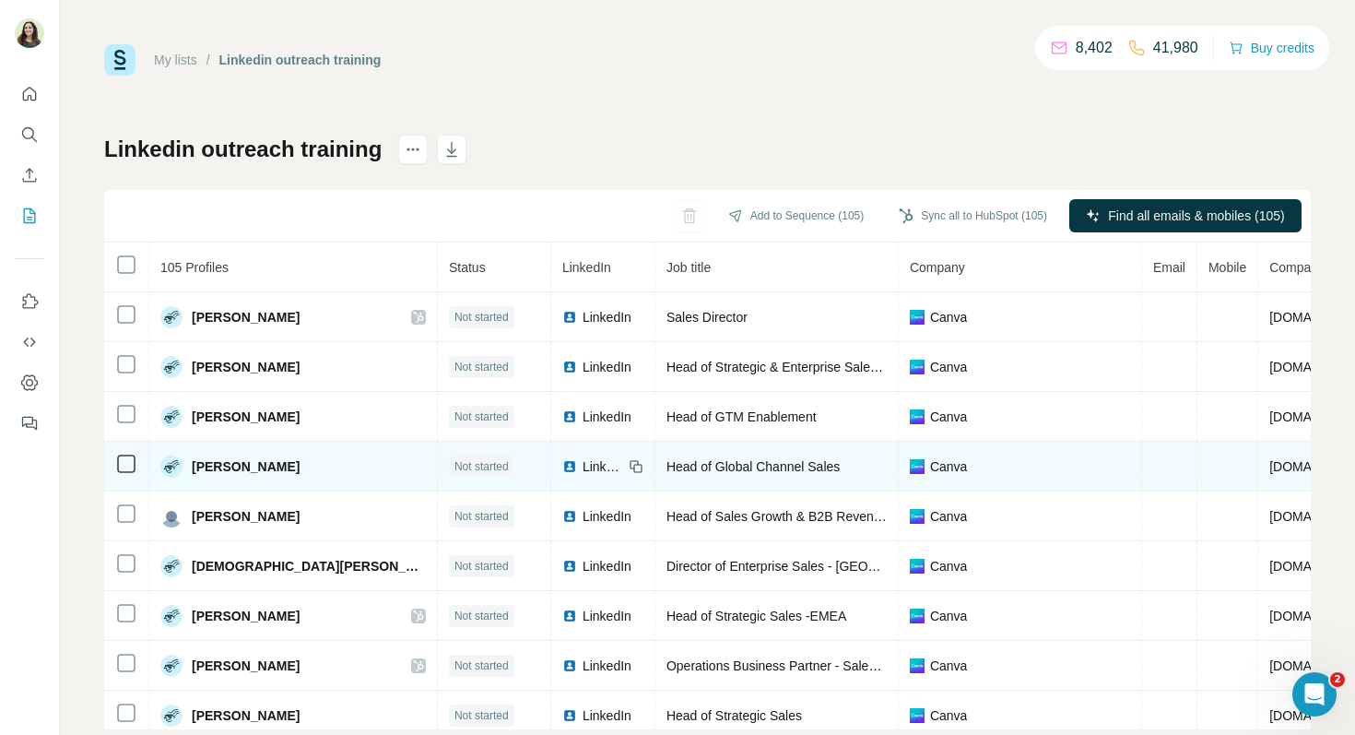
click at [583, 467] on span "LinkedIn" at bounding box center [603, 466] width 41 height 18
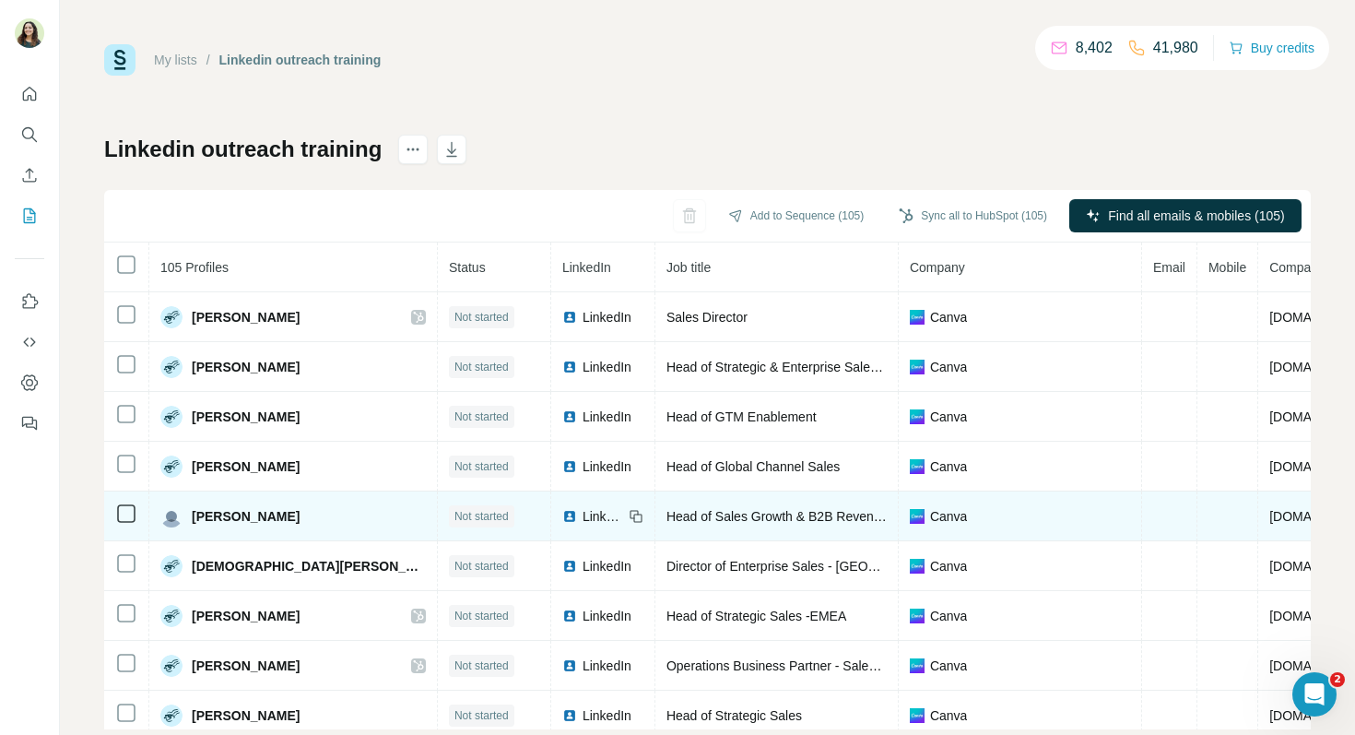
click at [583, 515] on span "LinkedIn" at bounding box center [603, 516] width 41 height 18
click at [583, 514] on span "LinkedIn" at bounding box center [603, 516] width 41 height 18
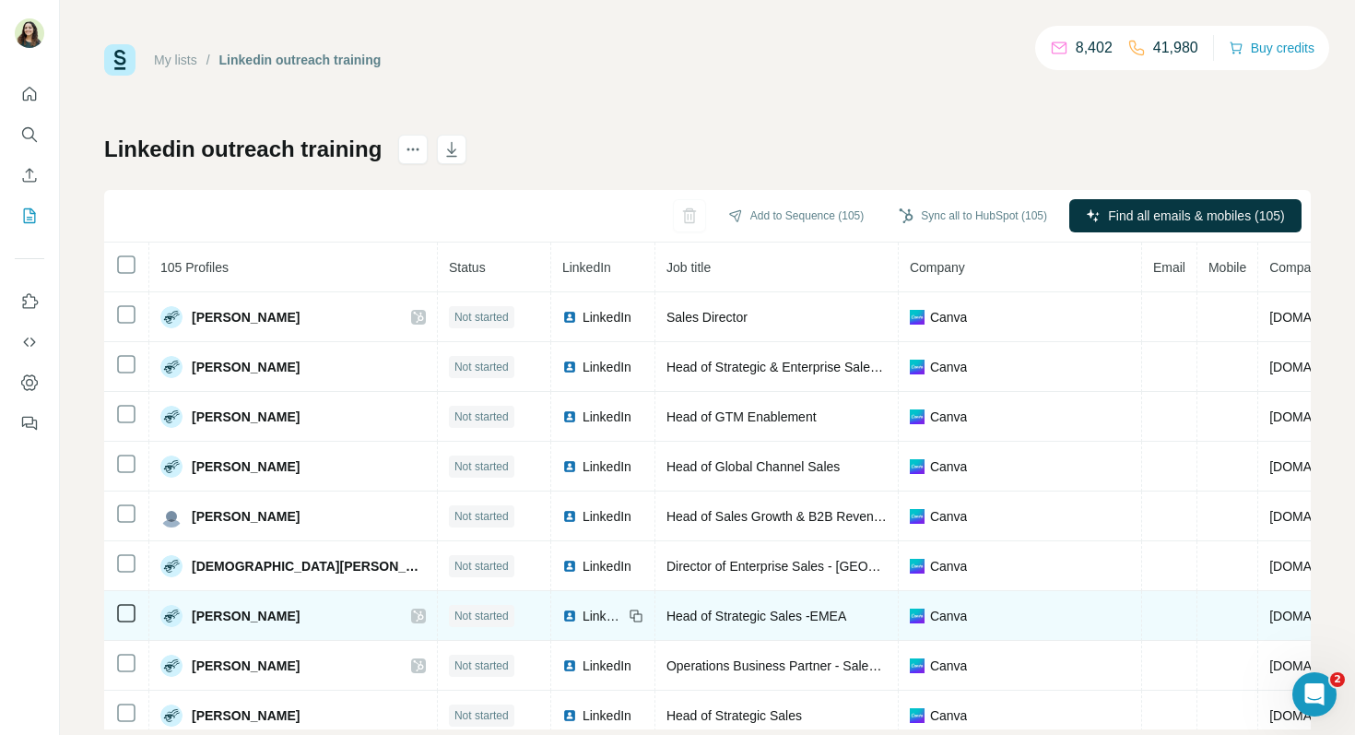
click at [583, 618] on span "LinkedIn" at bounding box center [603, 616] width 41 height 18
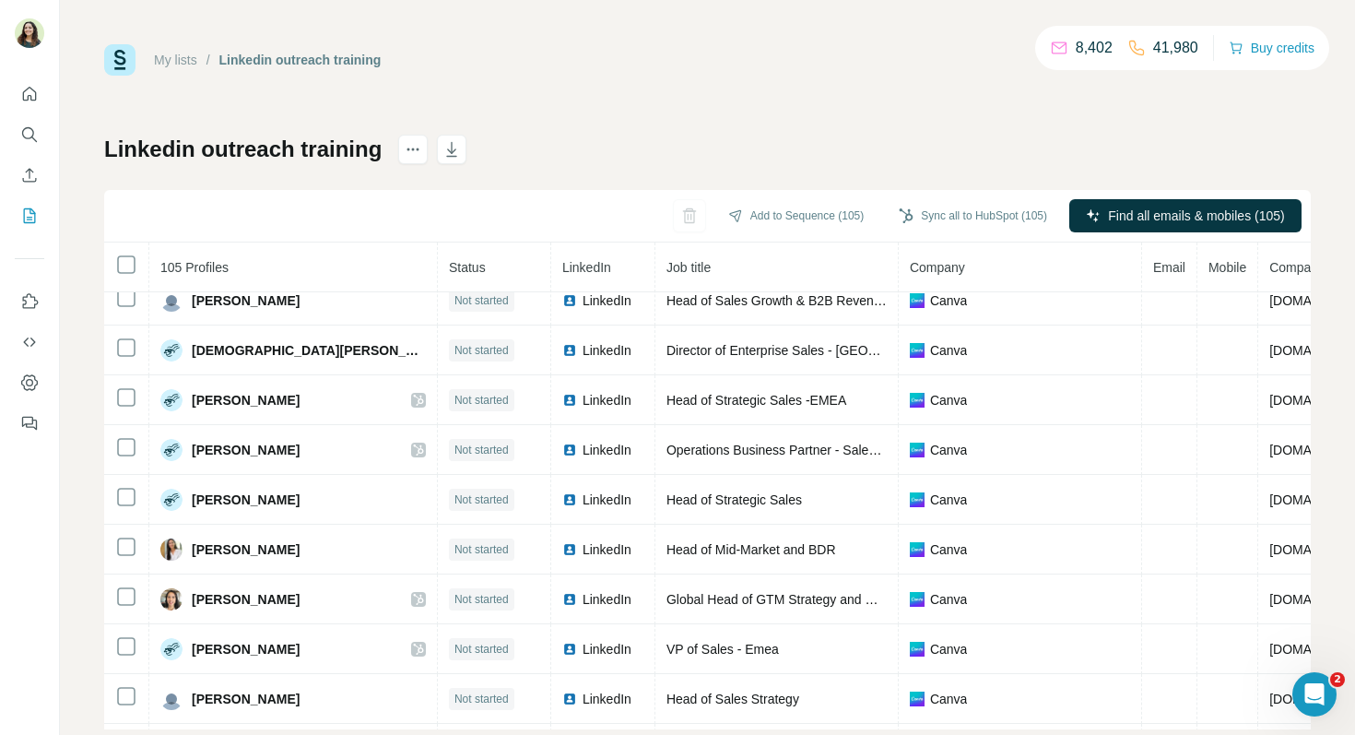
scroll to position [224, 0]
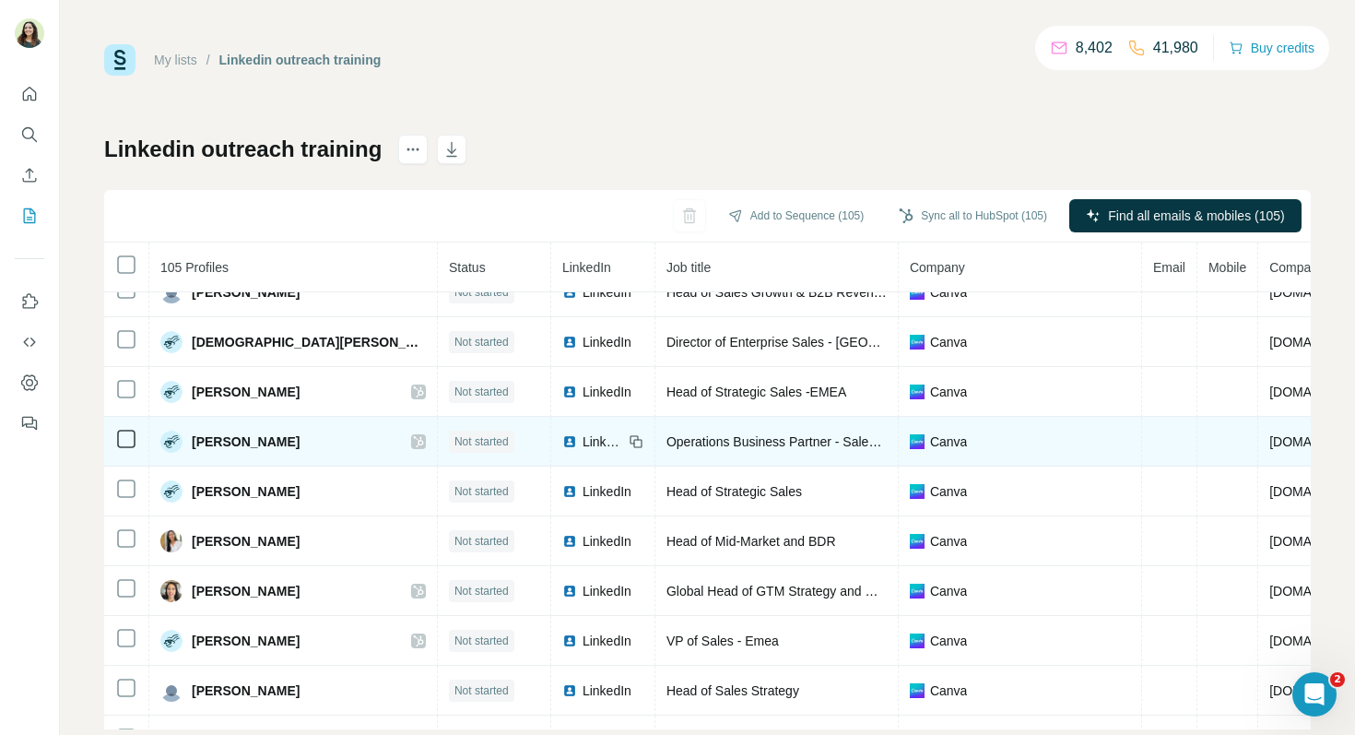
click at [583, 436] on span "LinkedIn" at bounding box center [603, 441] width 41 height 18
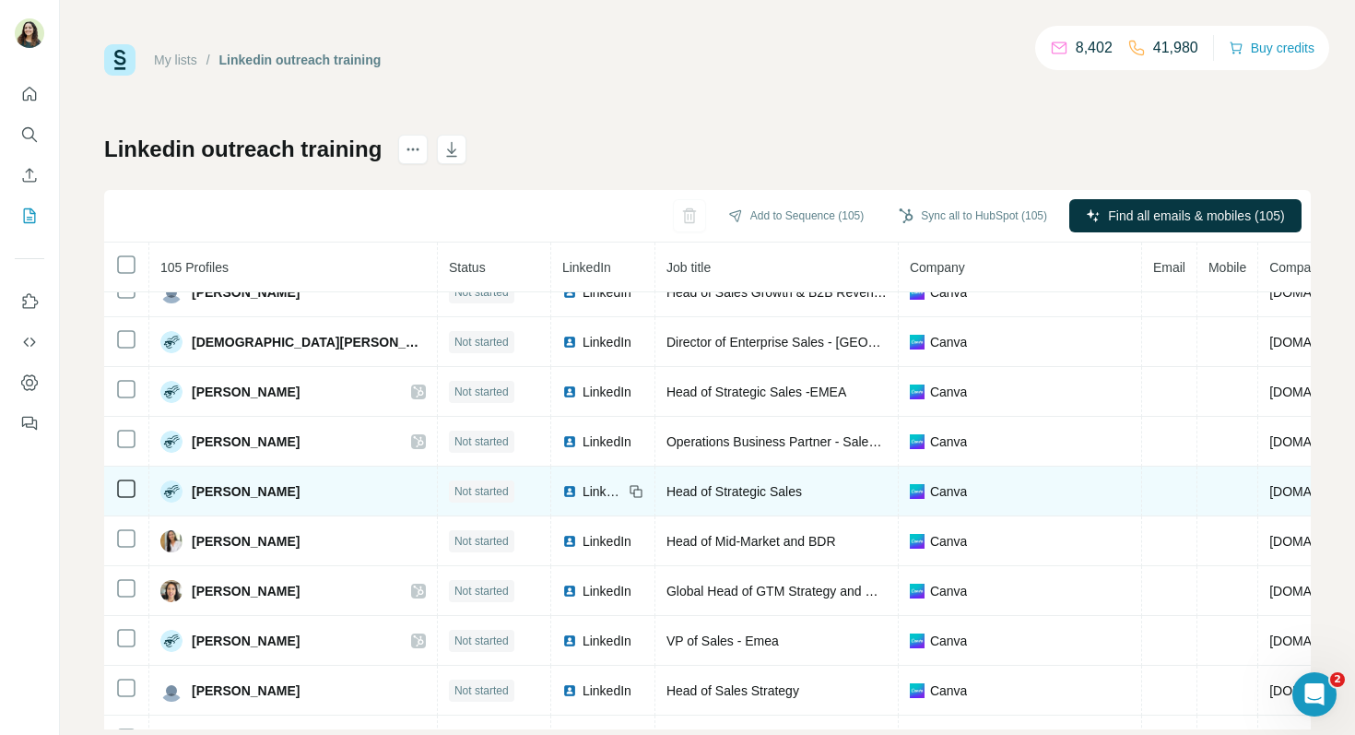
click at [583, 489] on span "LinkedIn" at bounding box center [603, 491] width 41 height 18
click at [583, 486] on span "LinkedIn" at bounding box center [603, 491] width 41 height 18
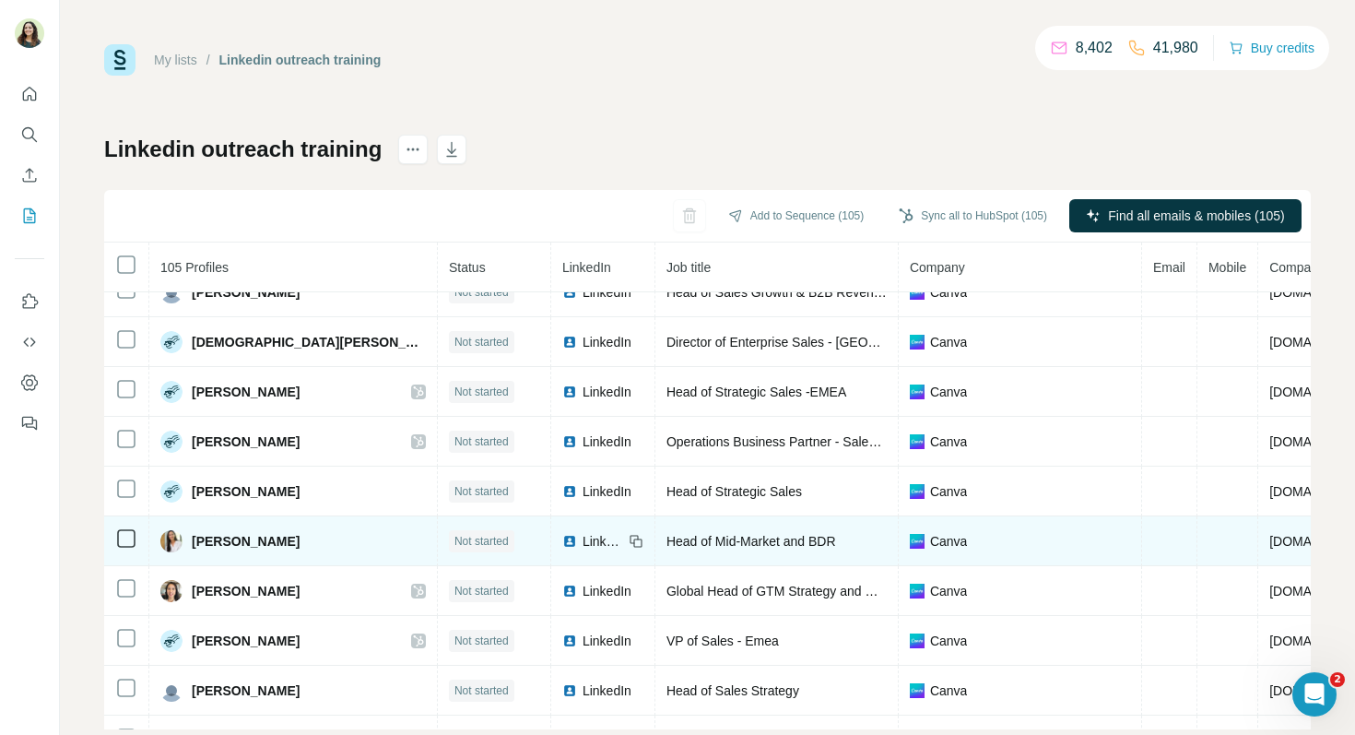
click at [562, 544] on img at bounding box center [569, 541] width 15 height 15
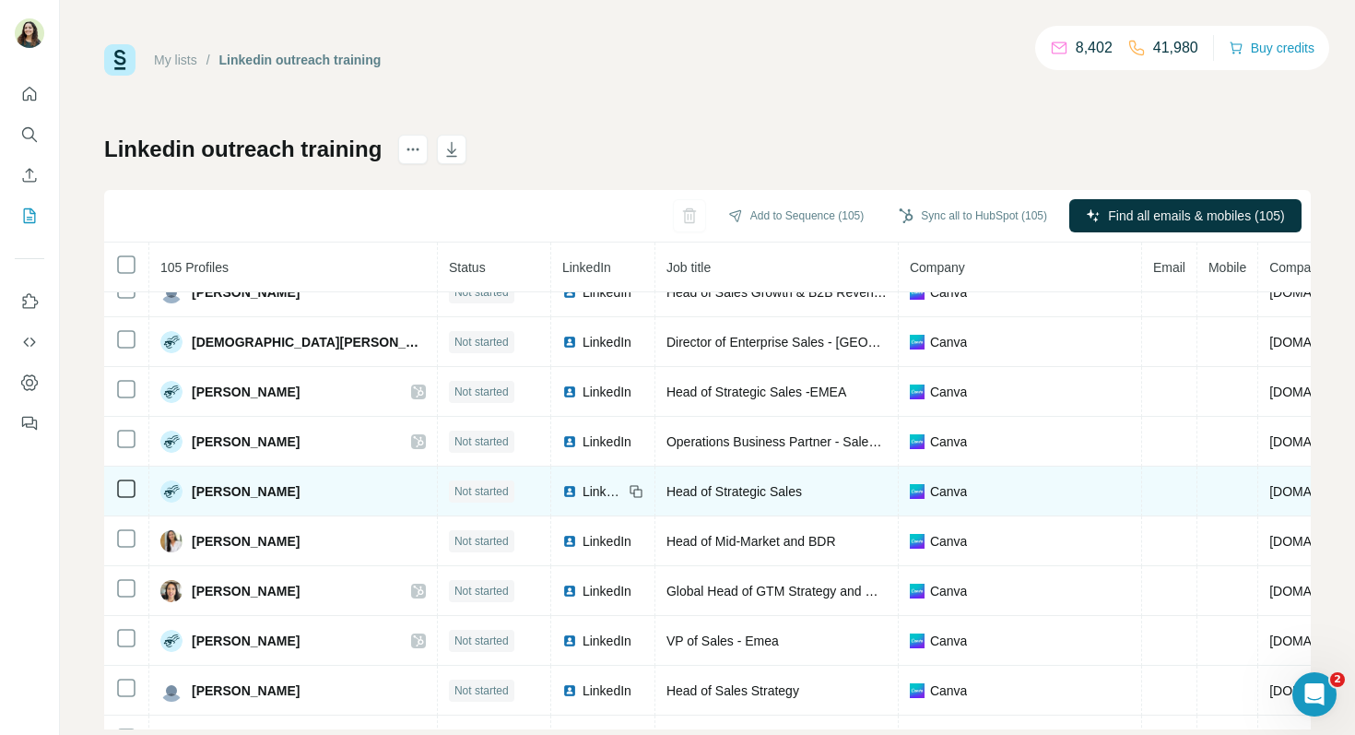
scroll to position [330, 0]
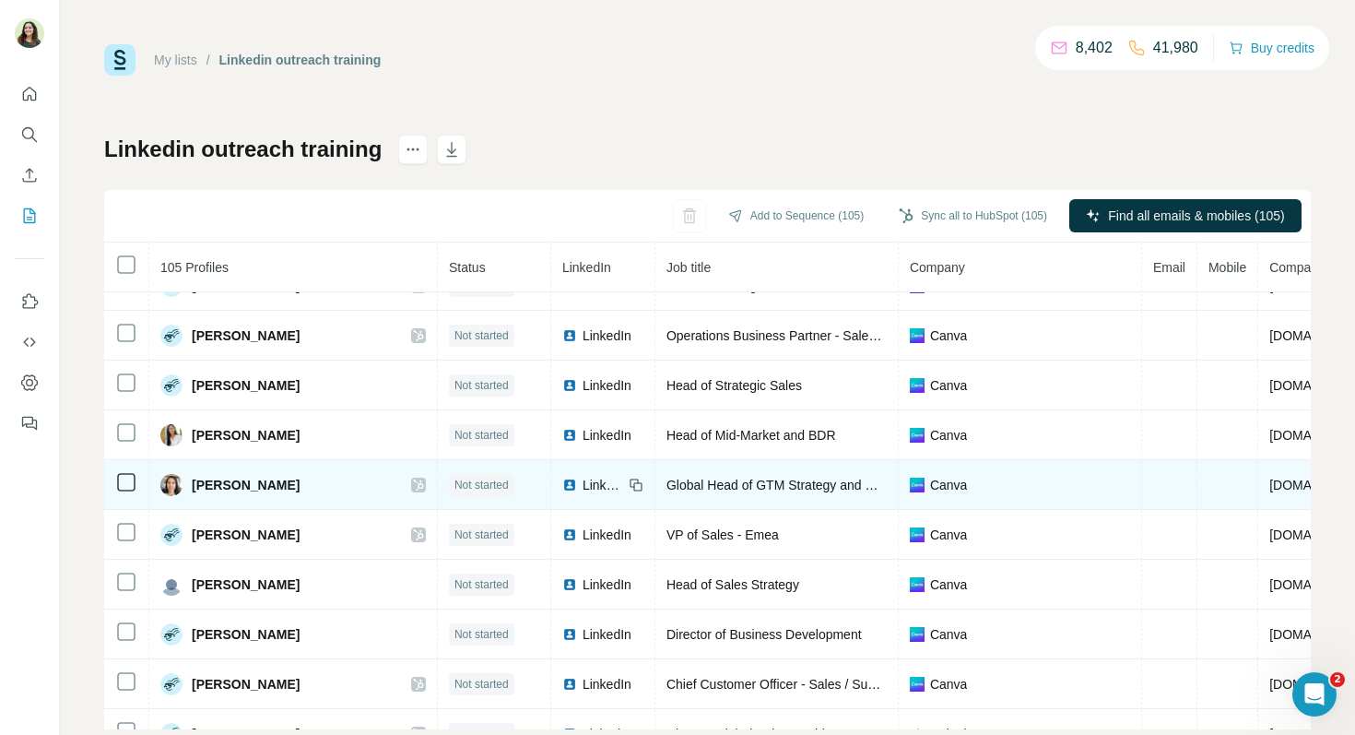
click at [583, 489] on span "LinkedIn" at bounding box center [603, 485] width 41 height 18
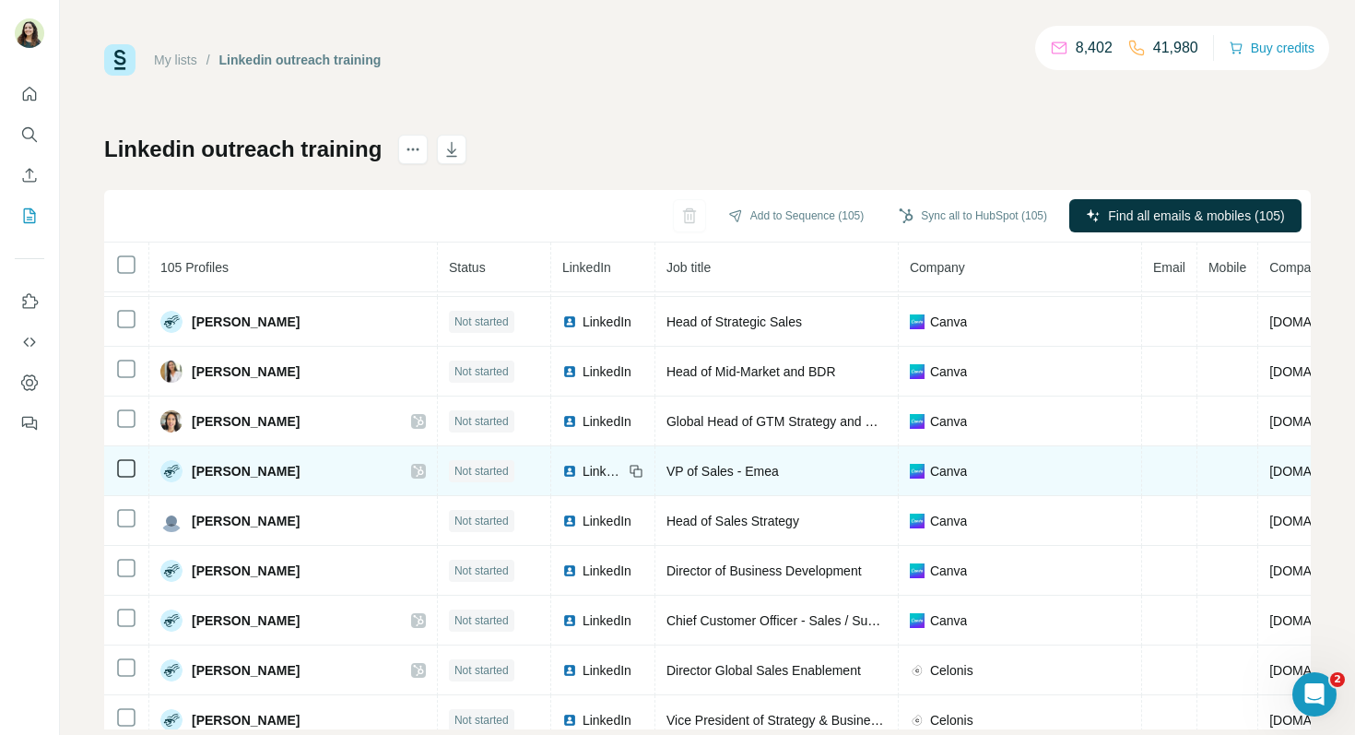
scroll to position [395, 0]
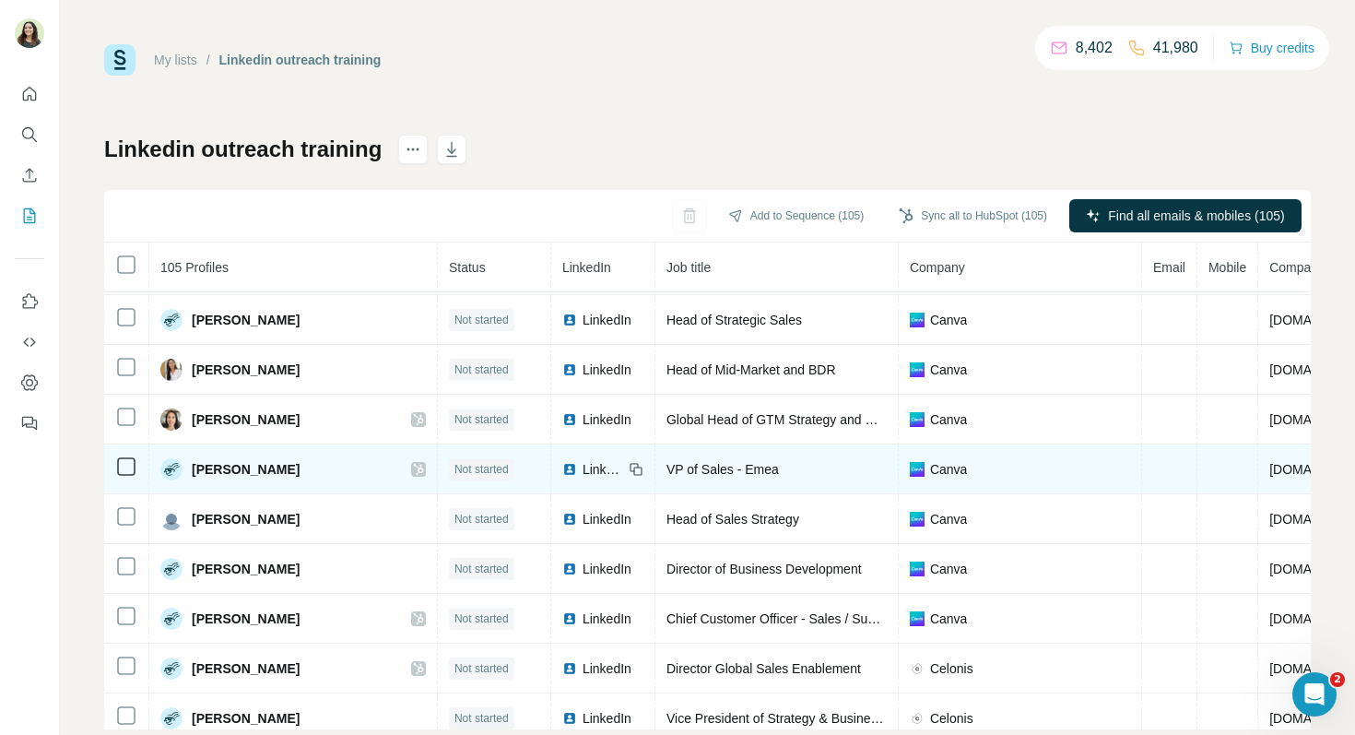
click at [583, 467] on span "LinkedIn" at bounding box center [603, 469] width 41 height 18
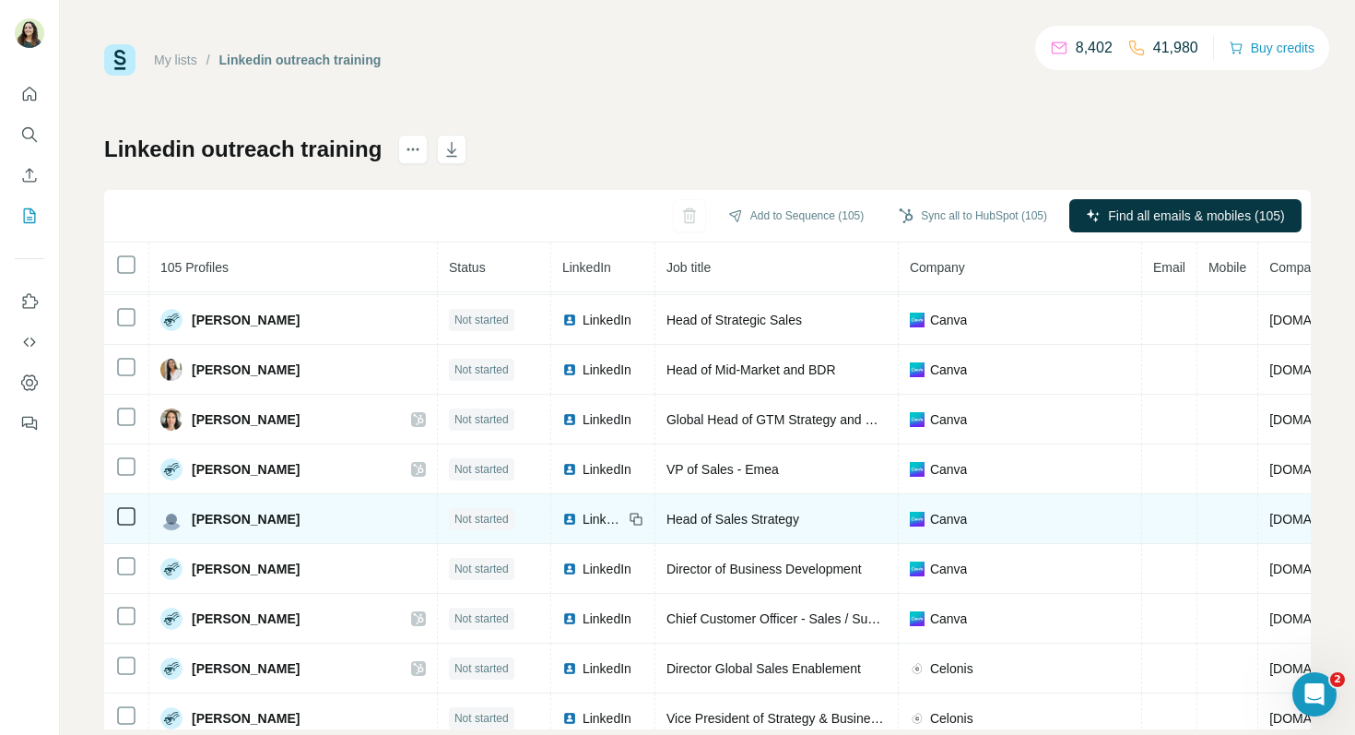
click at [583, 517] on span "LinkedIn" at bounding box center [603, 519] width 41 height 18
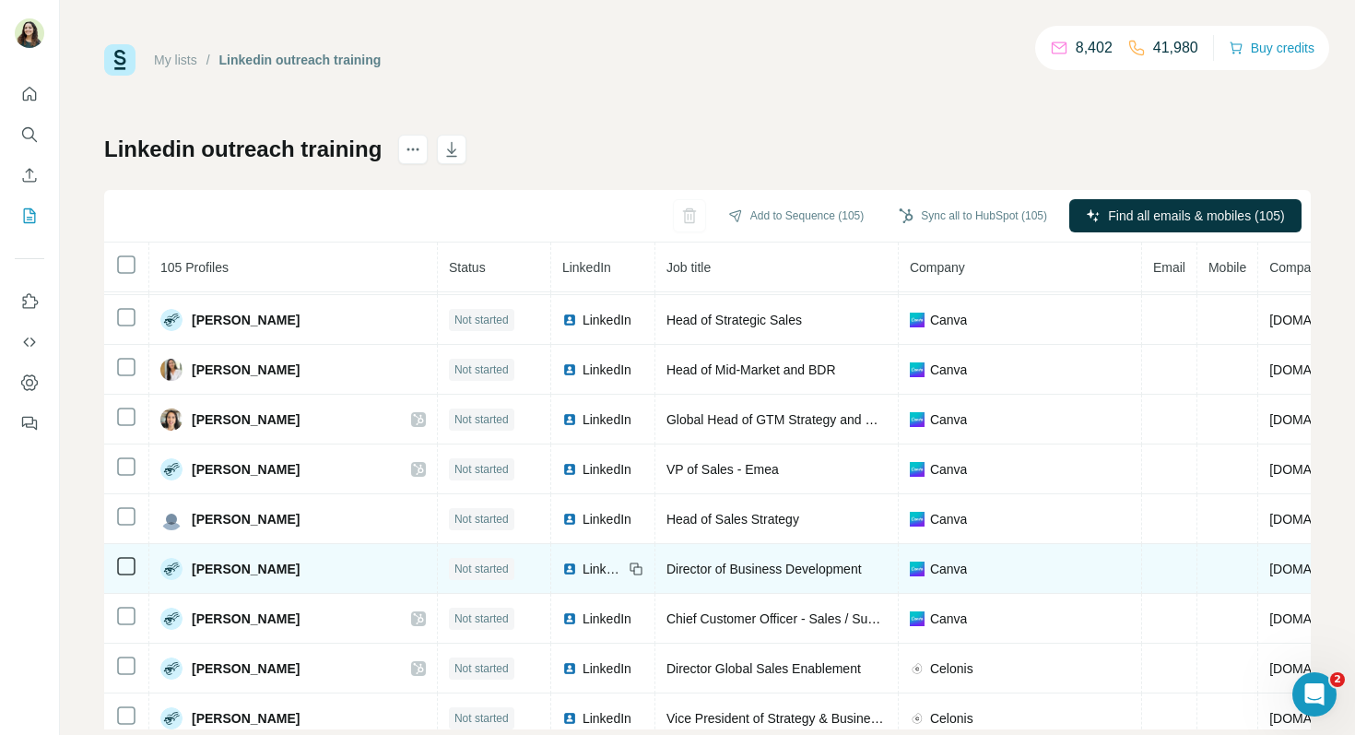
click at [562, 567] on img at bounding box center [569, 568] width 15 height 15
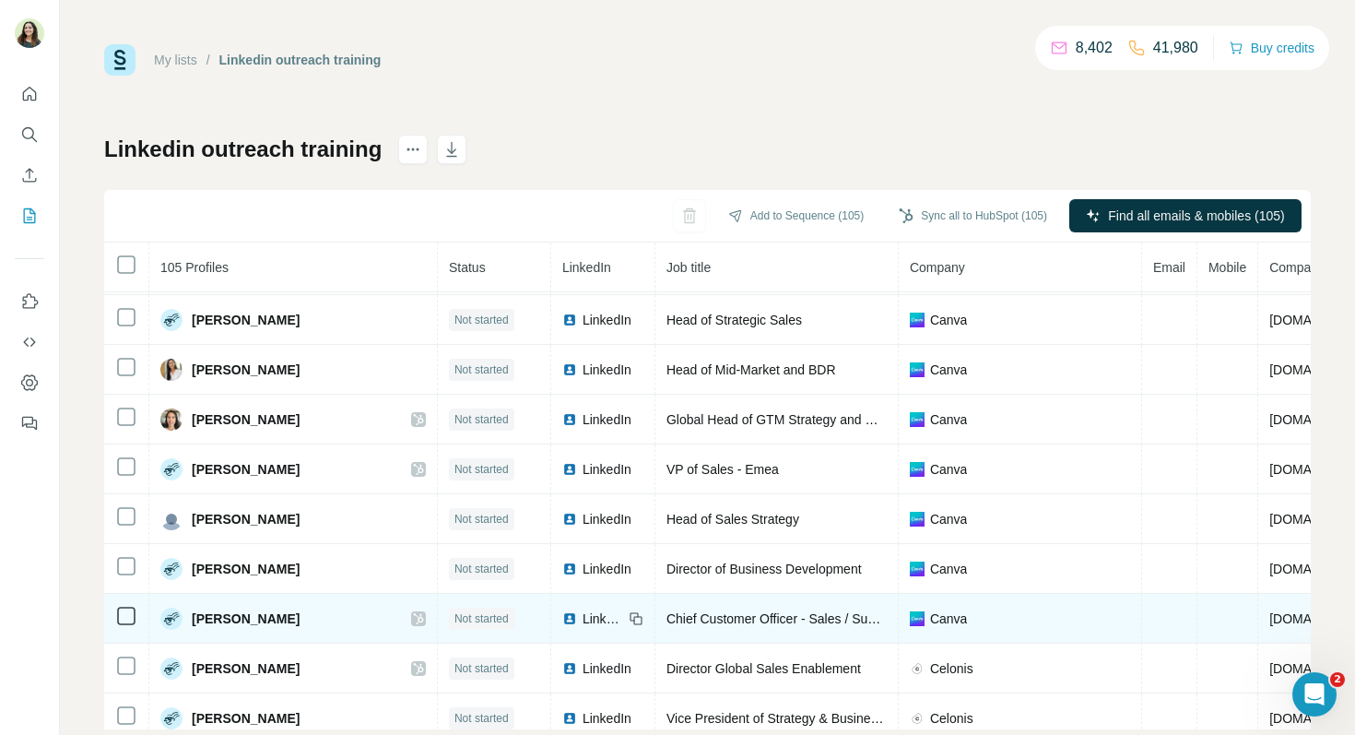
click at [583, 618] on span "LinkedIn" at bounding box center [603, 618] width 41 height 18
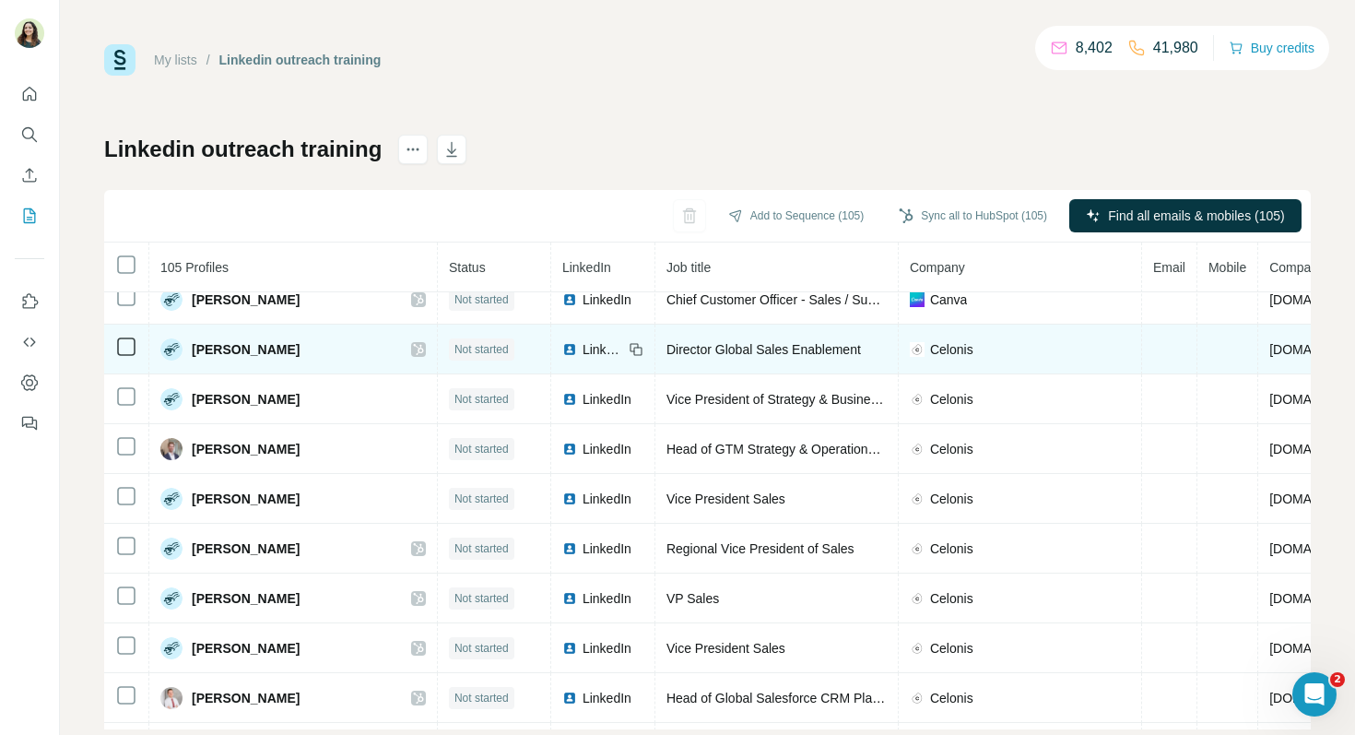
scroll to position [717, 0]
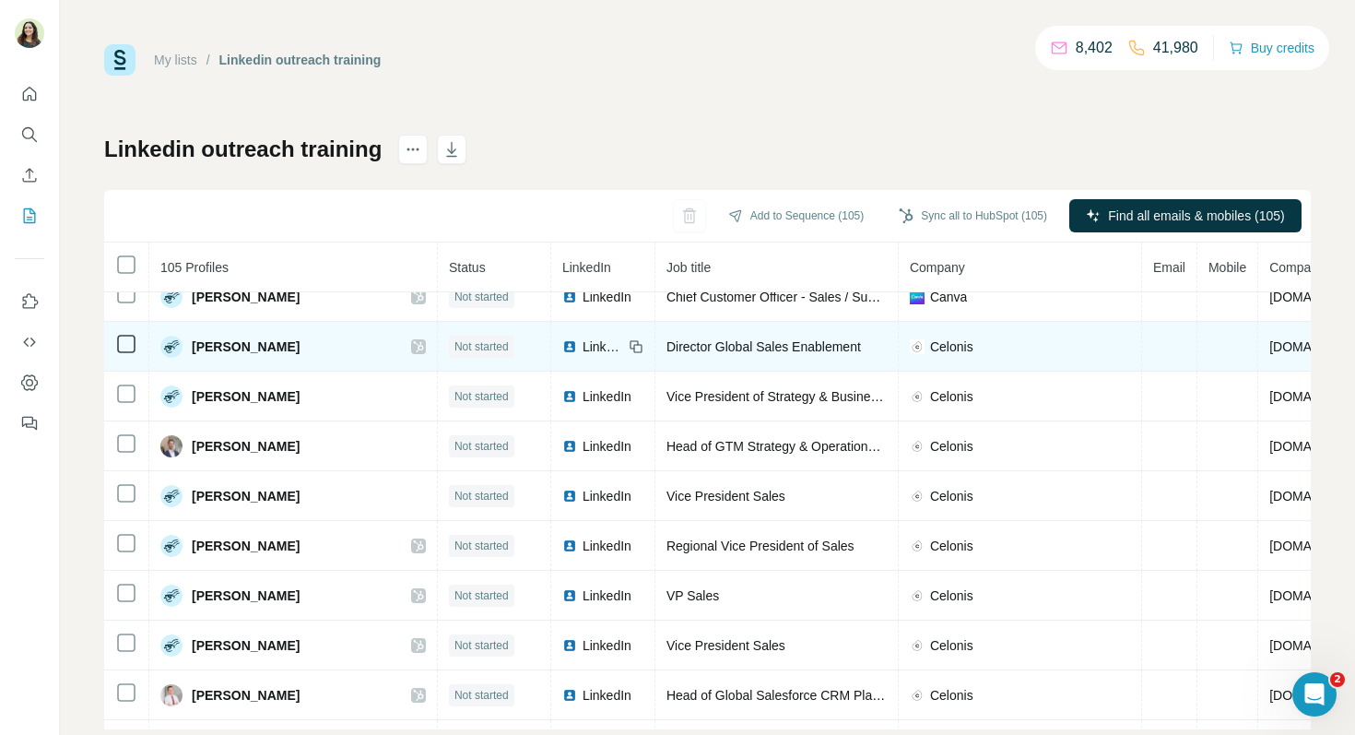
click at [551, 357] on td "LinkedIn" at bounding box center [603, 347] width 104 height 50
click at [583, 347] on span "LinkedIn" at bounding box center [603, 346] width 41 height 18
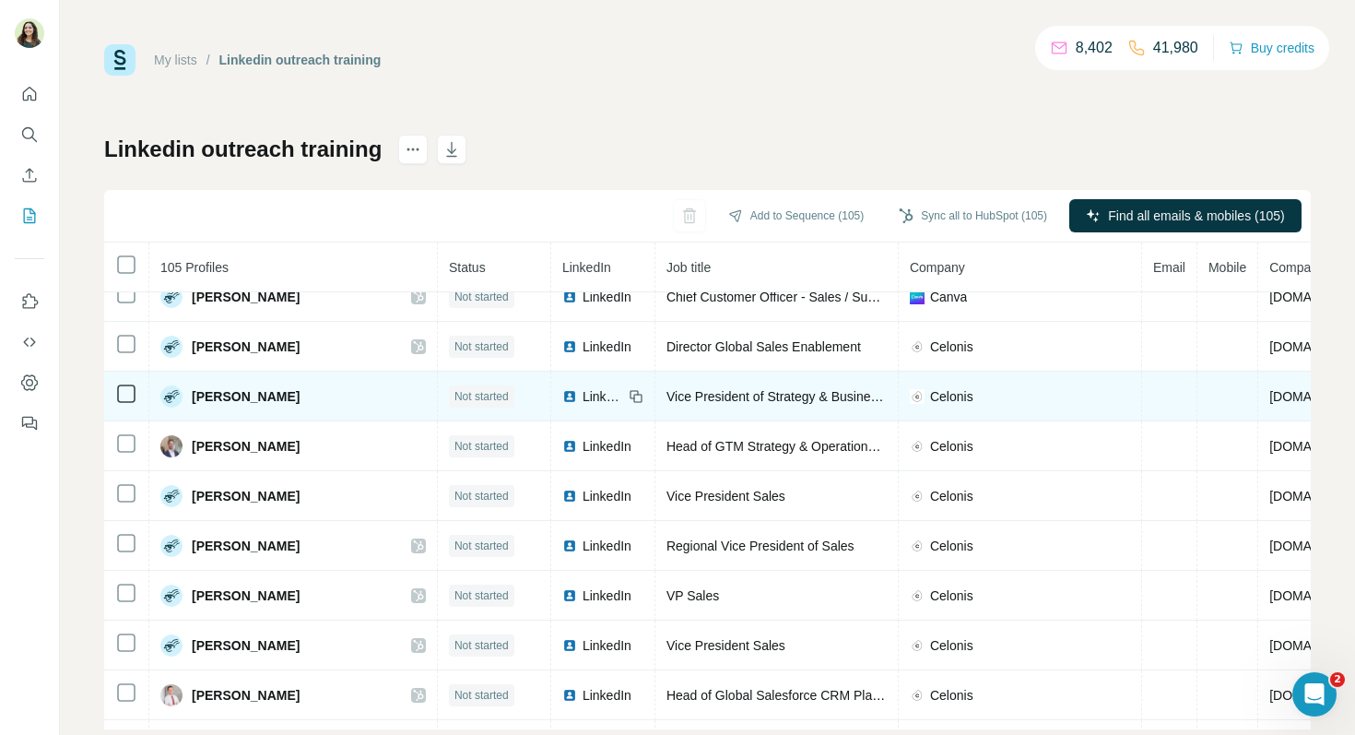
click at [583, 395] on span "LinkedIn" at bounding box center [603, 396] width 41 height 18
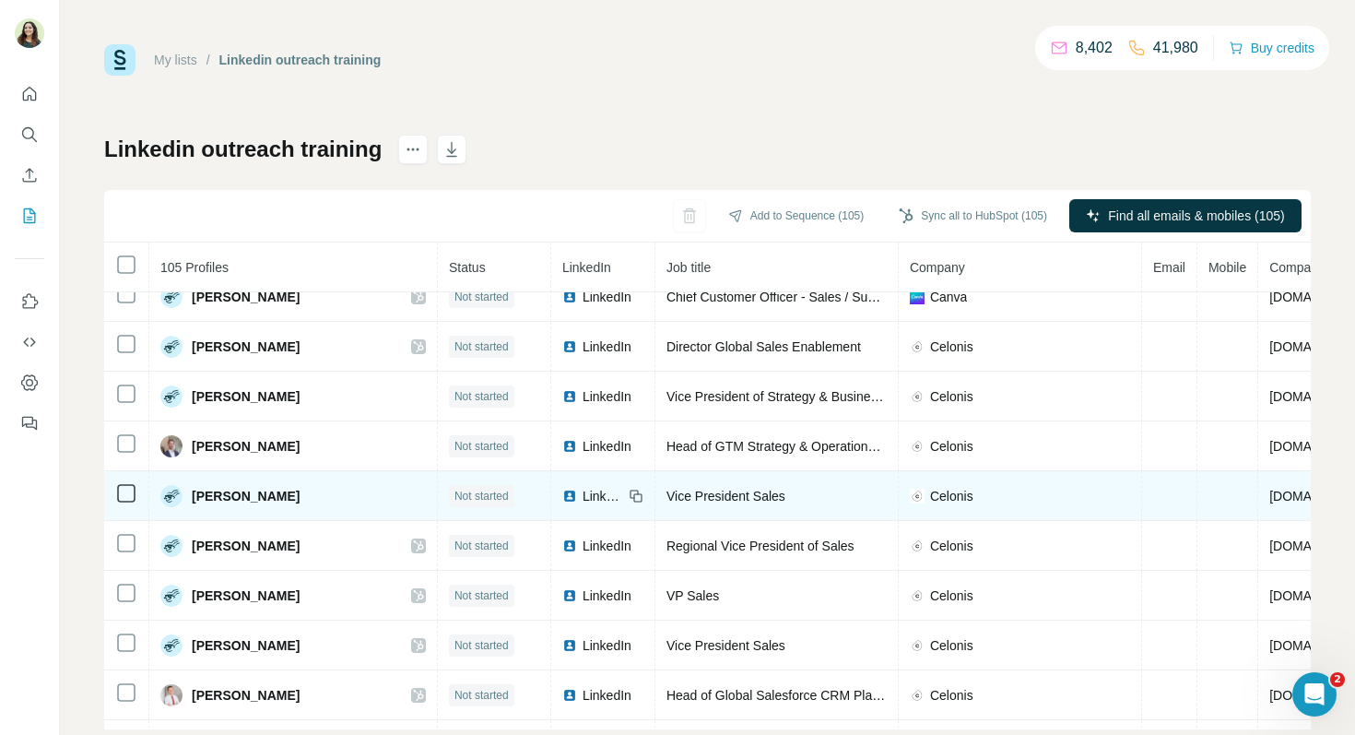
click at [583, 496] on span "LinkedIn" at bounding box center [603, 496] width 41 height 18
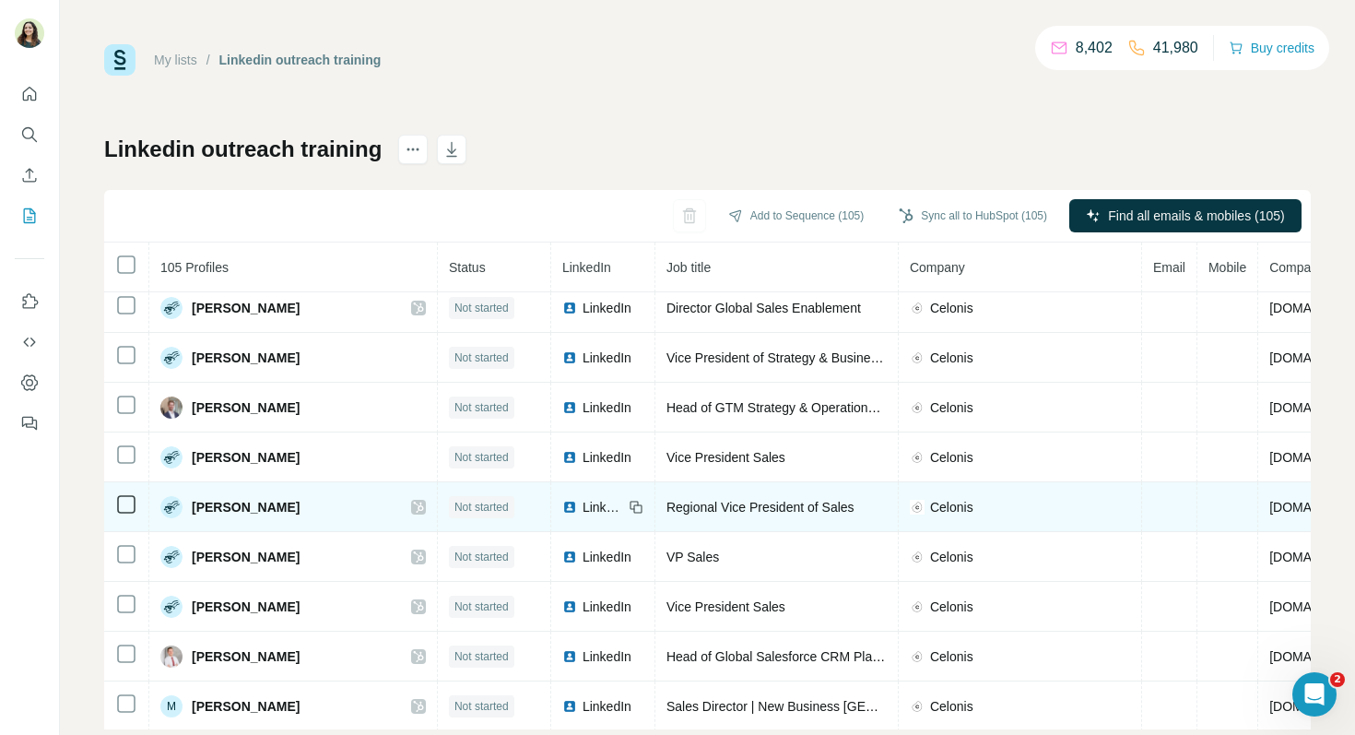
scroll to position [761, 0]
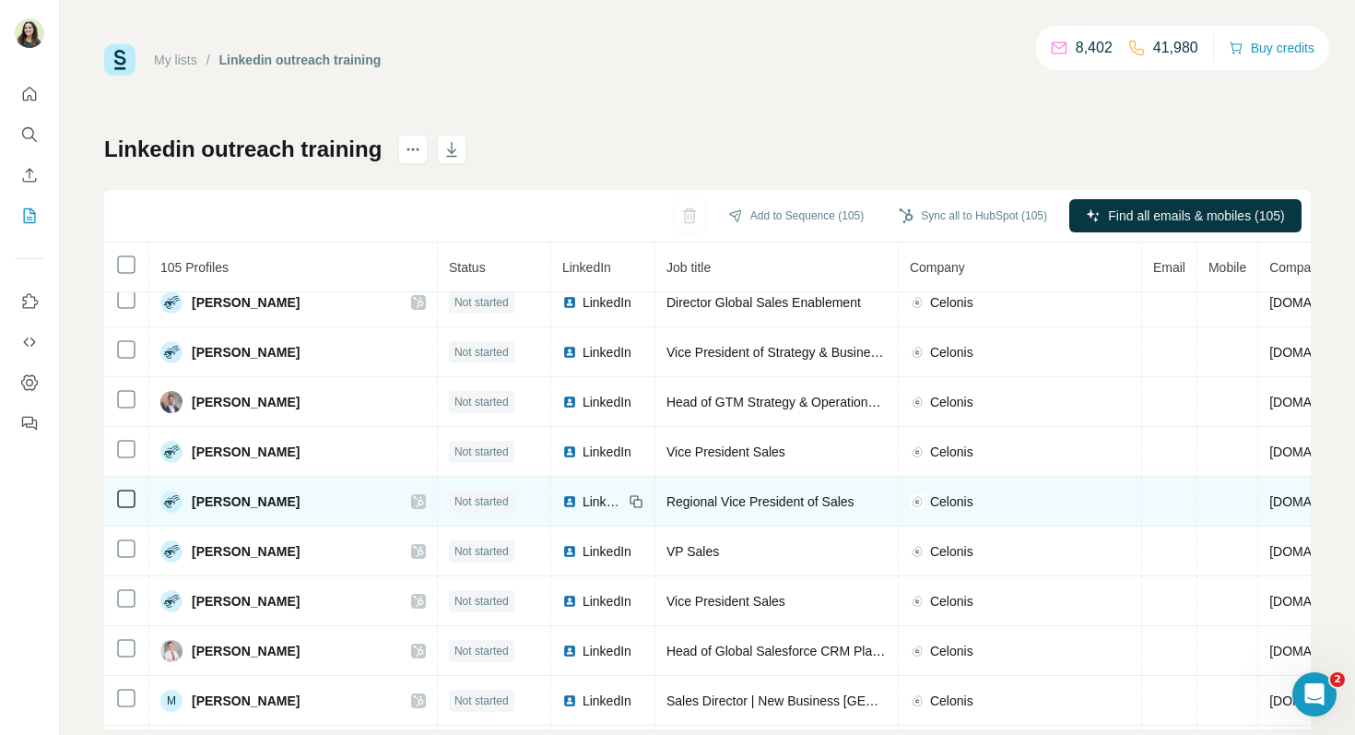
click at [583, 504] on span "LinkedIn" at bounding box center [603, 501] width 41 height 18
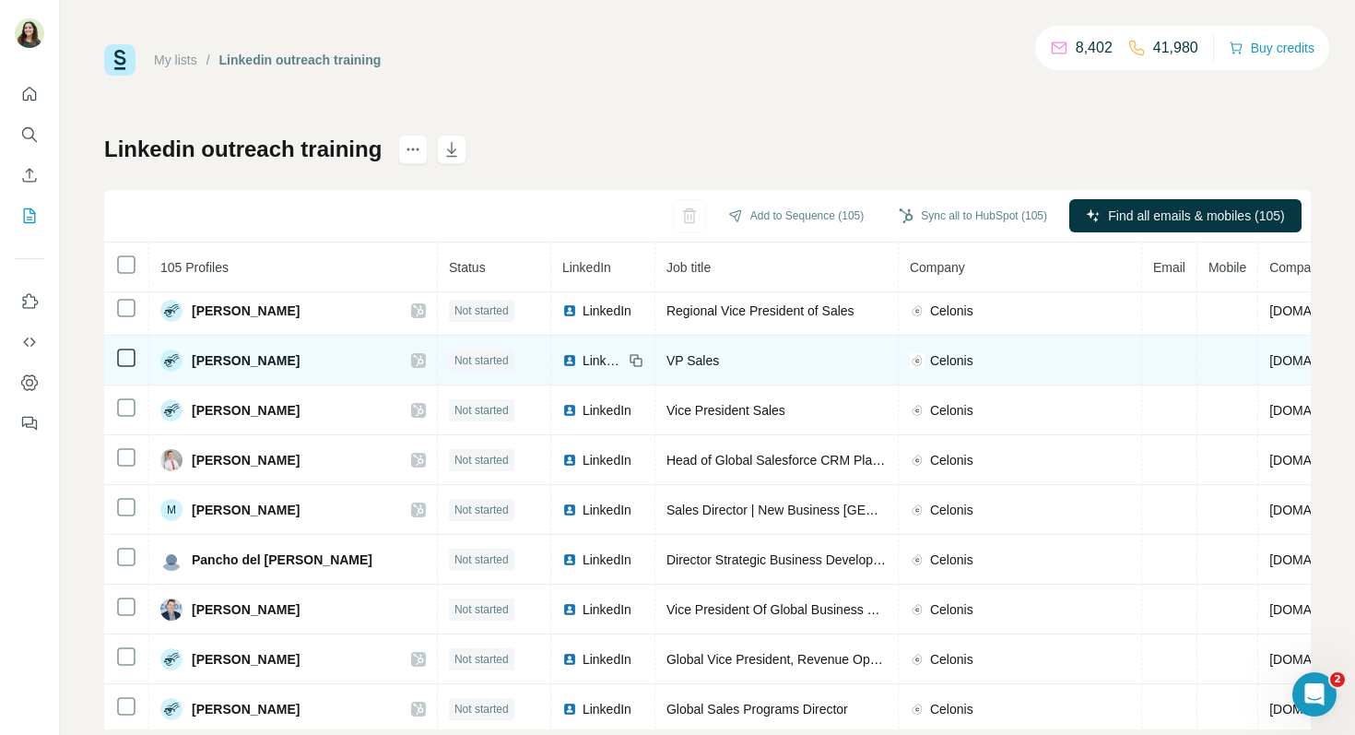
scroll to position [981, 0]
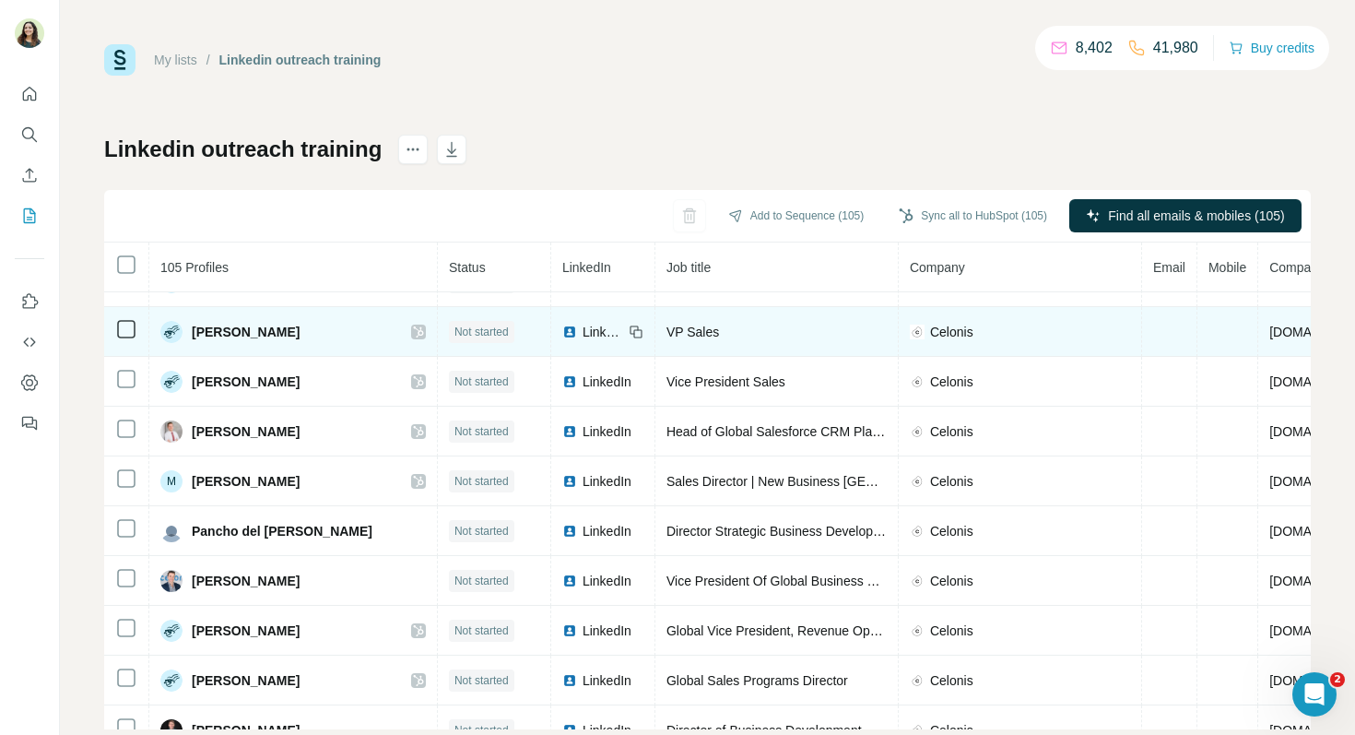
click at [583, 334] on span "LinkedIn" at bounding box center [603, 332] width 41 height 18
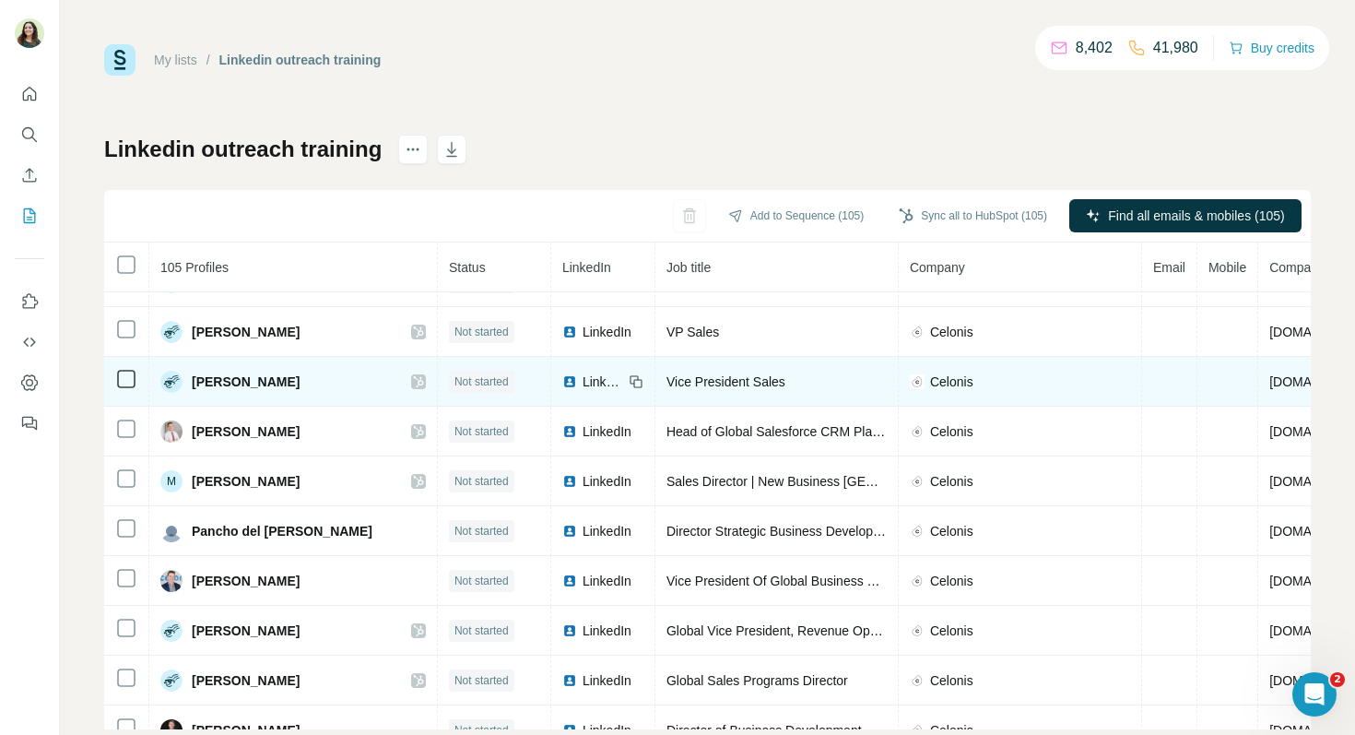
click at [583, 383] on span "LinkedIn" at bounding box center [603, 381] width 41 height 18
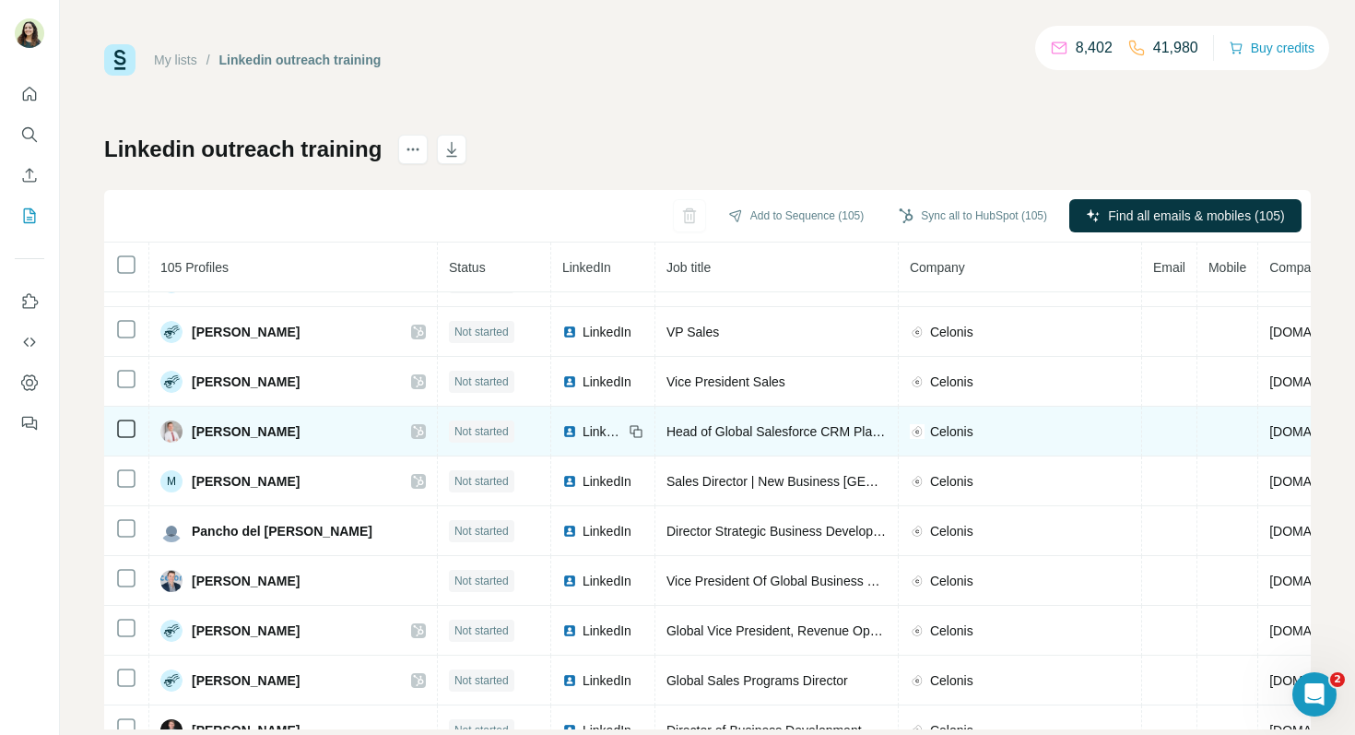
click at [583, 433] on span "LinkedIn" at bounding box center [603, 431] width 41 height 18
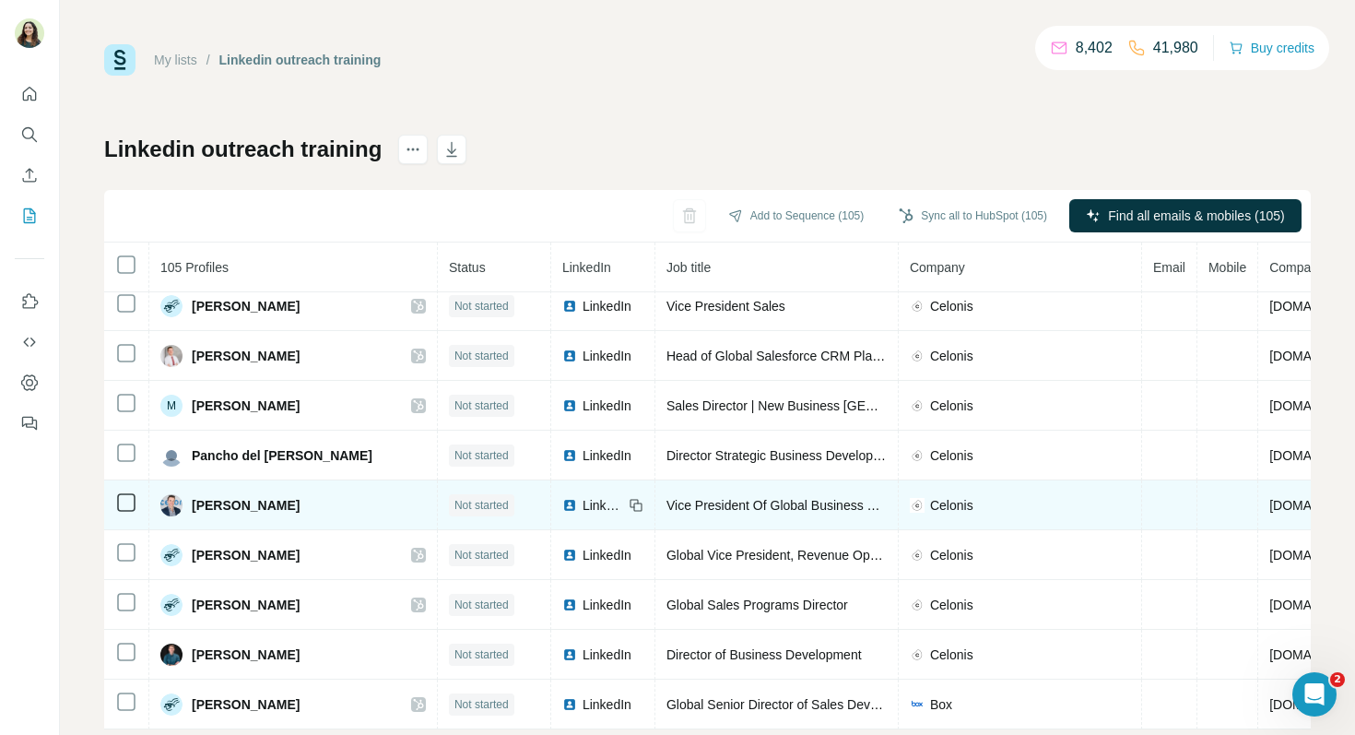
scroll to position [1064, 0]
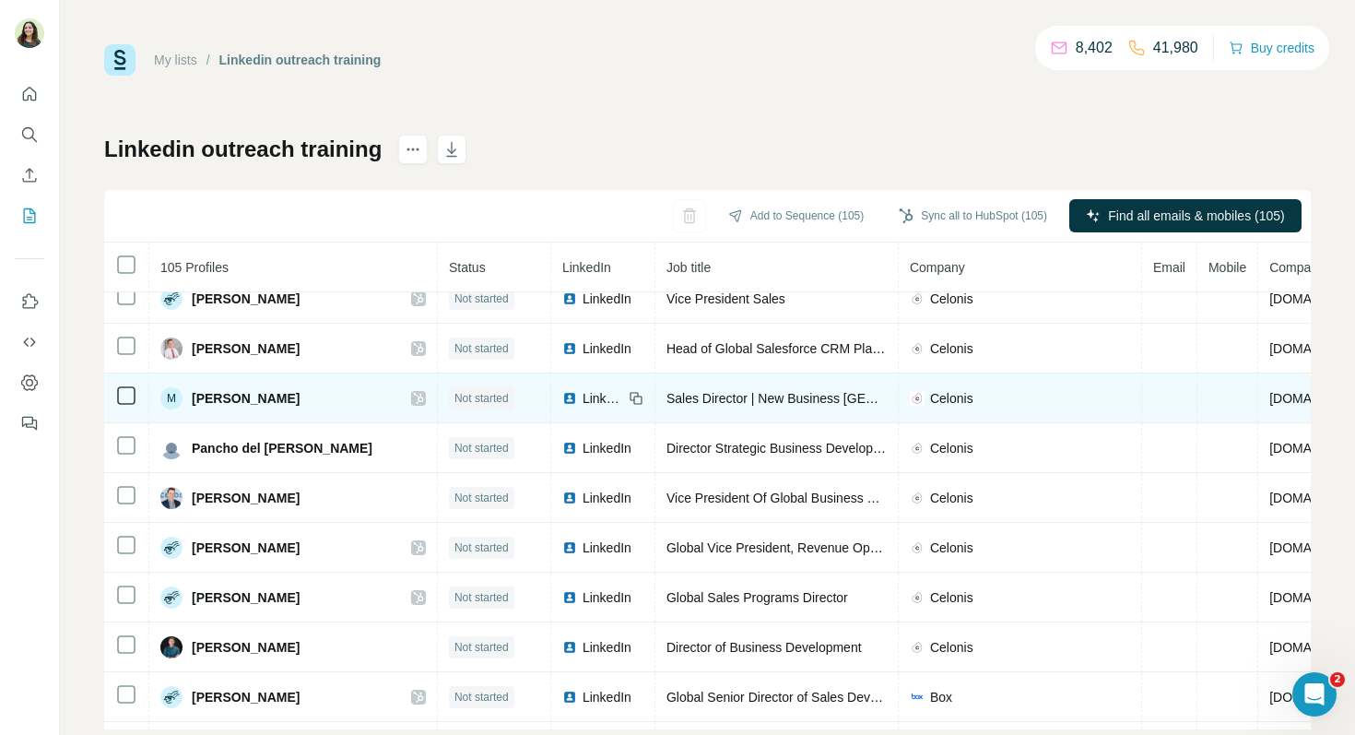
click at [583, 395] on span "LinkedIn" at bounding box center [603, 398] width 41 height 18
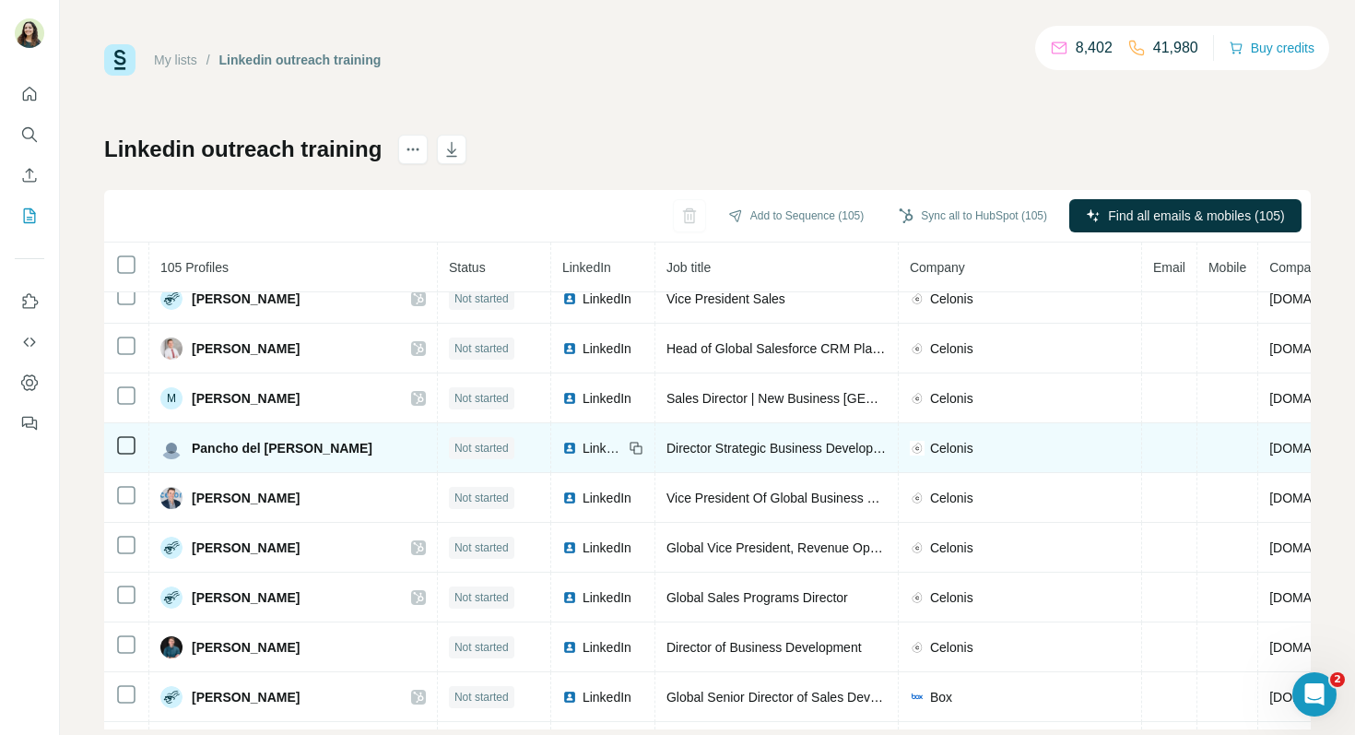
click at [583, 448] on span "LinkedIn" at bounding box center [603, 448] width 41 height 18
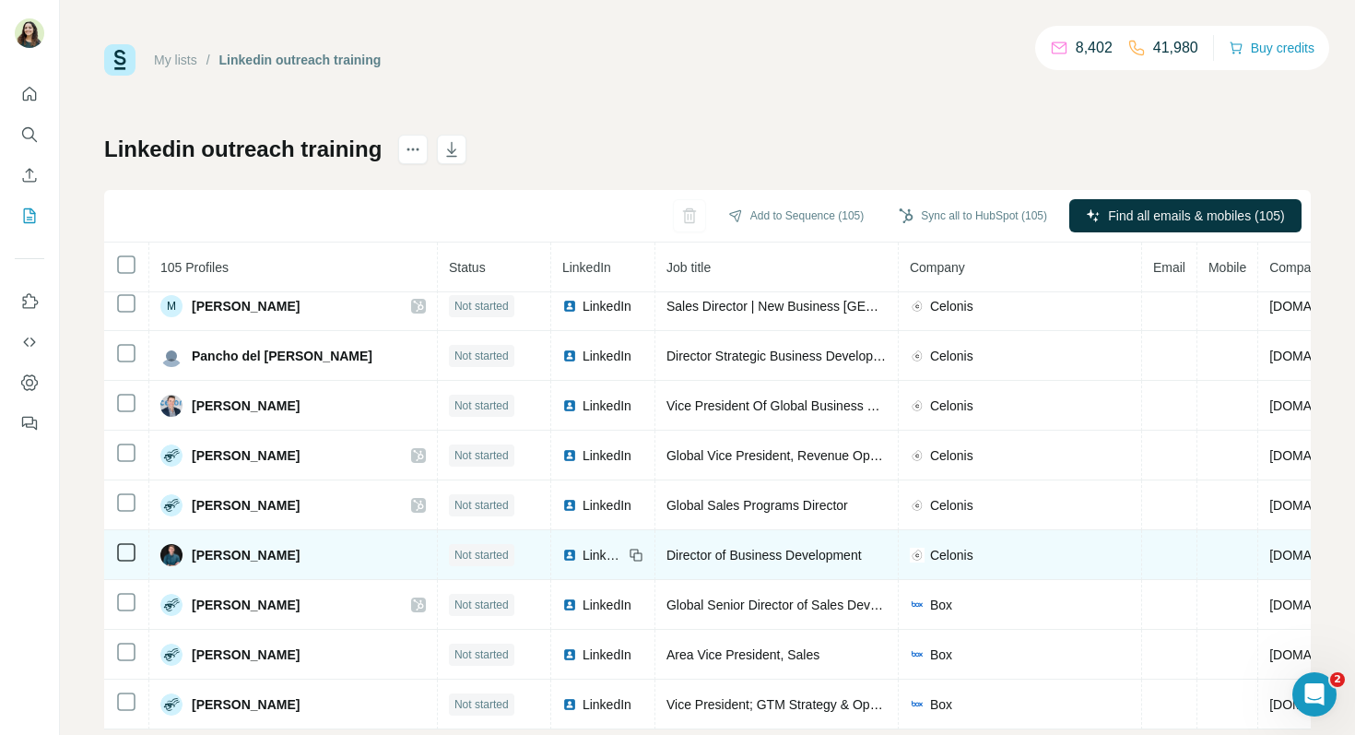
scroll to position [1160, 0]
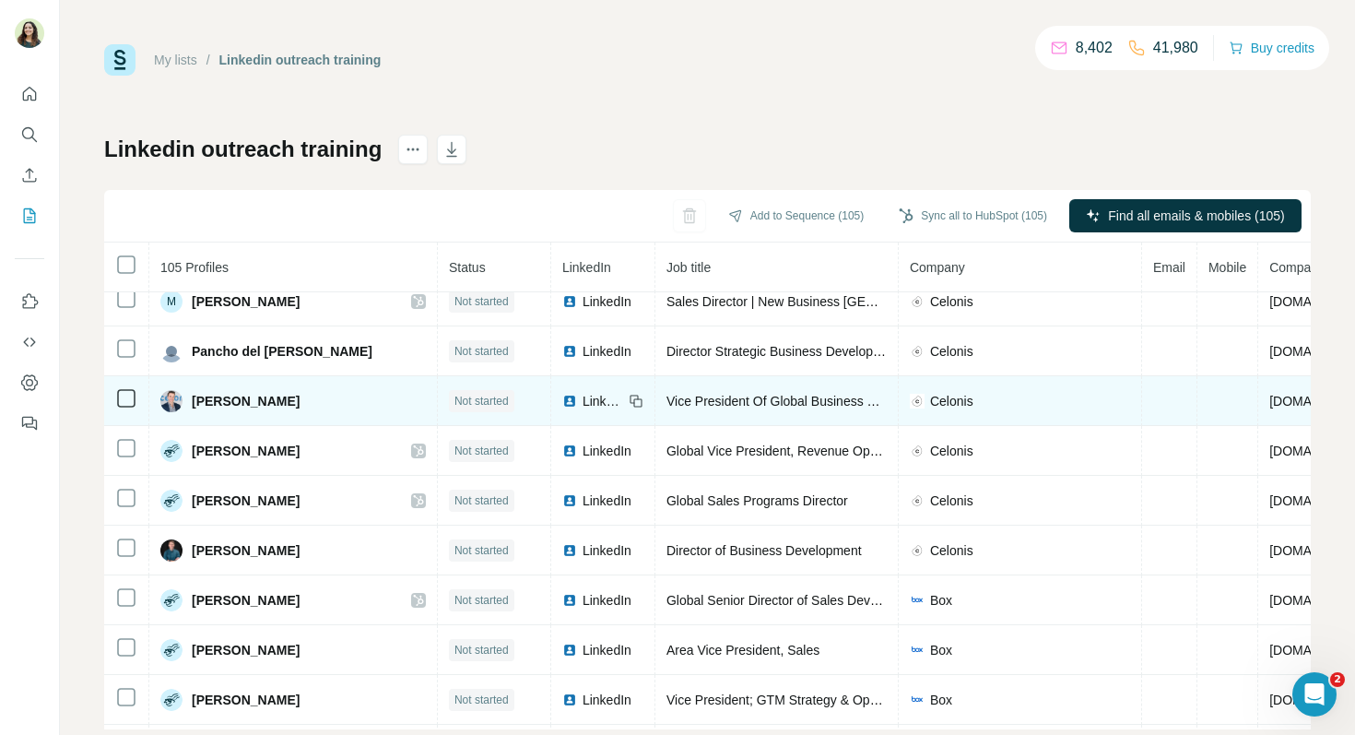
click at [583, 401] on span "LinkedIn" at bounding box center [603, 401] width 41 height 18
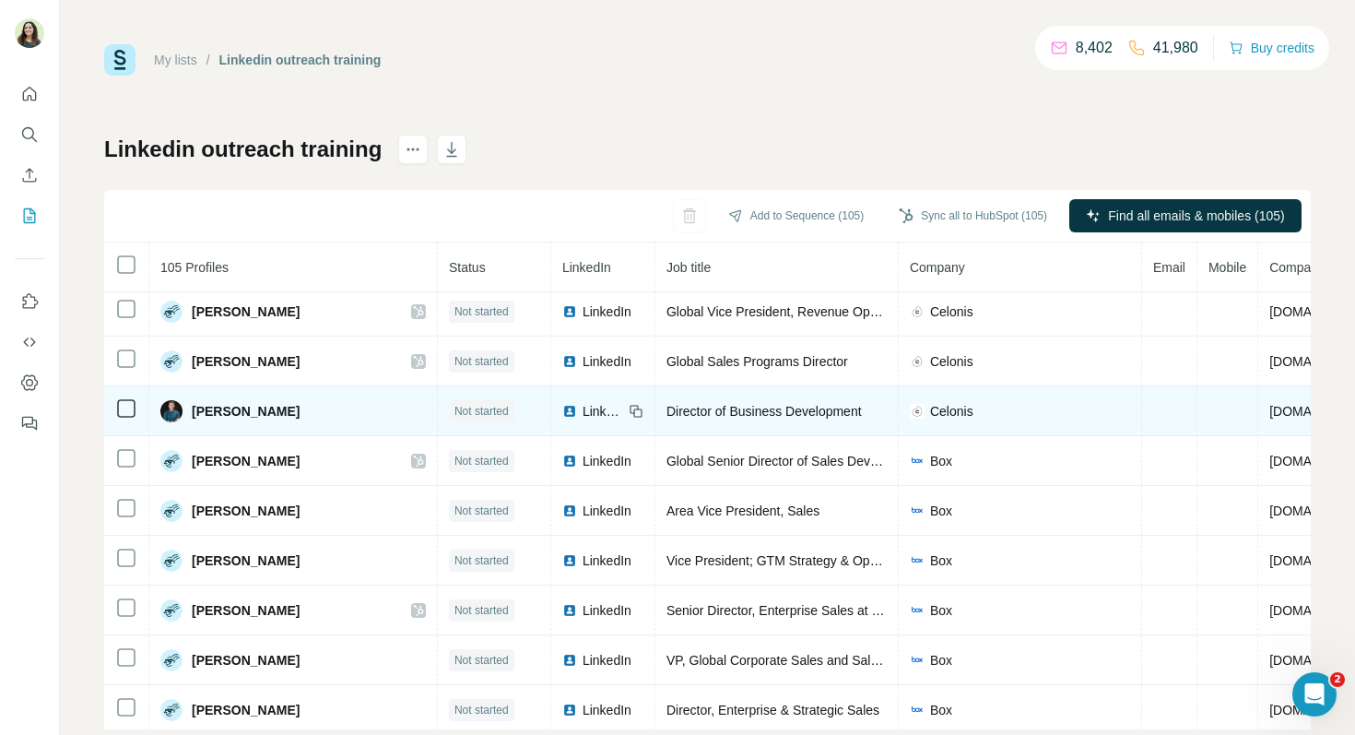
scroll to position [1301, 0]
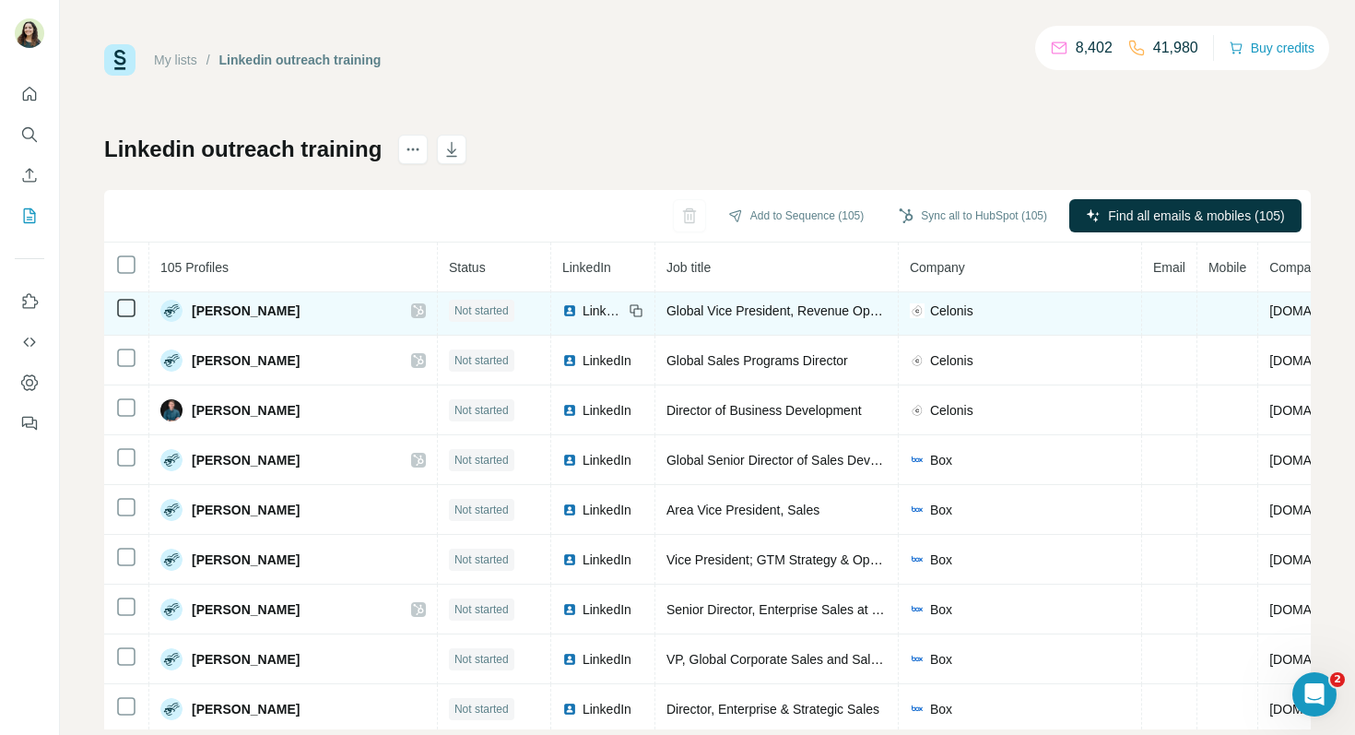
click at [583, 314] on span "LinkedIn" at bounding box center [603, 310] width 41 height 18
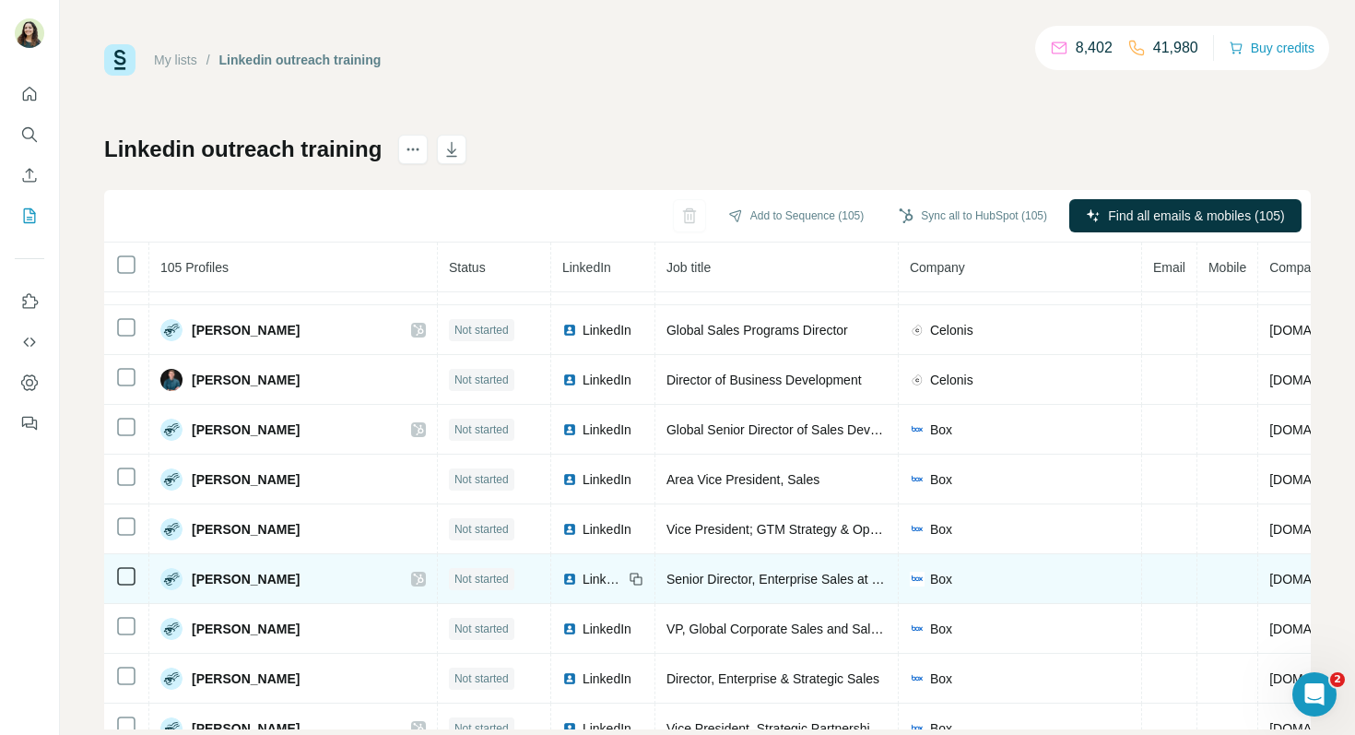
scroll to position [1333, 0]
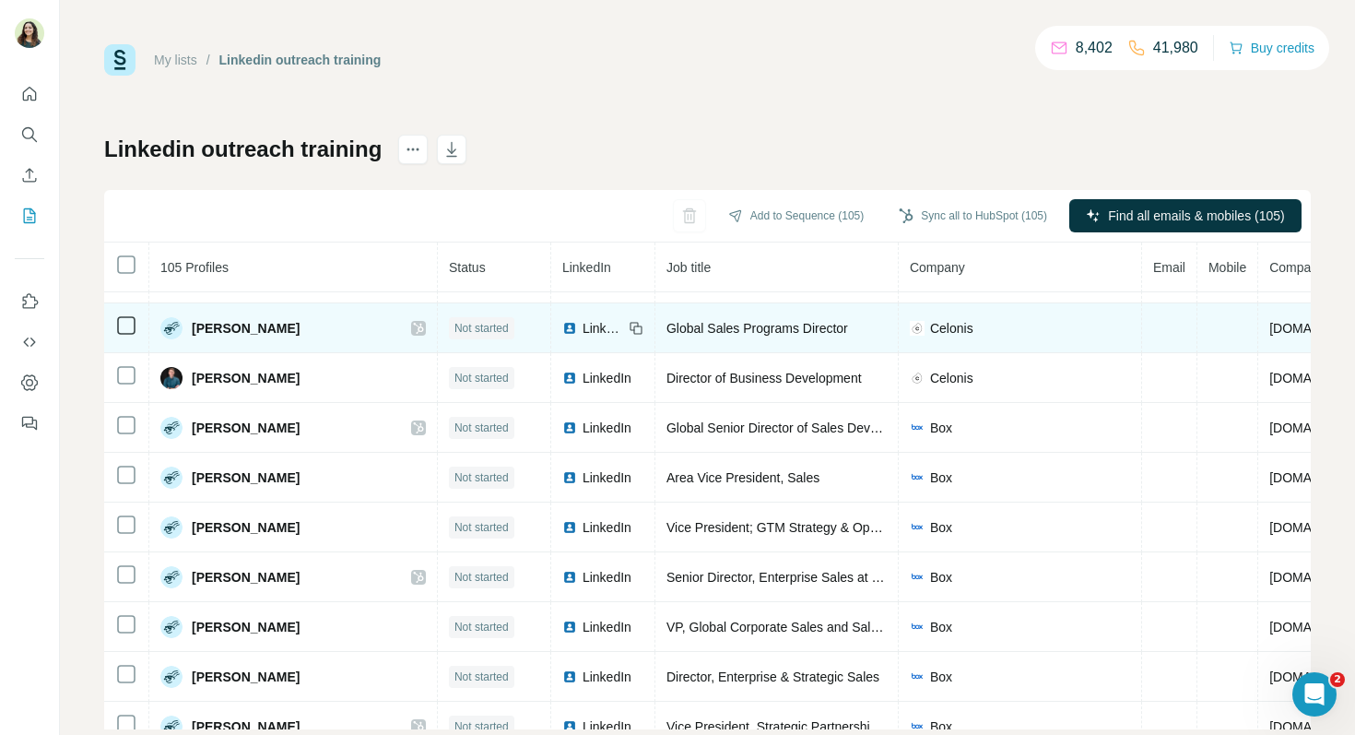
click at [583, 328] on span "LinkedIn" at bounding box center [603, 328] width 41 height 18
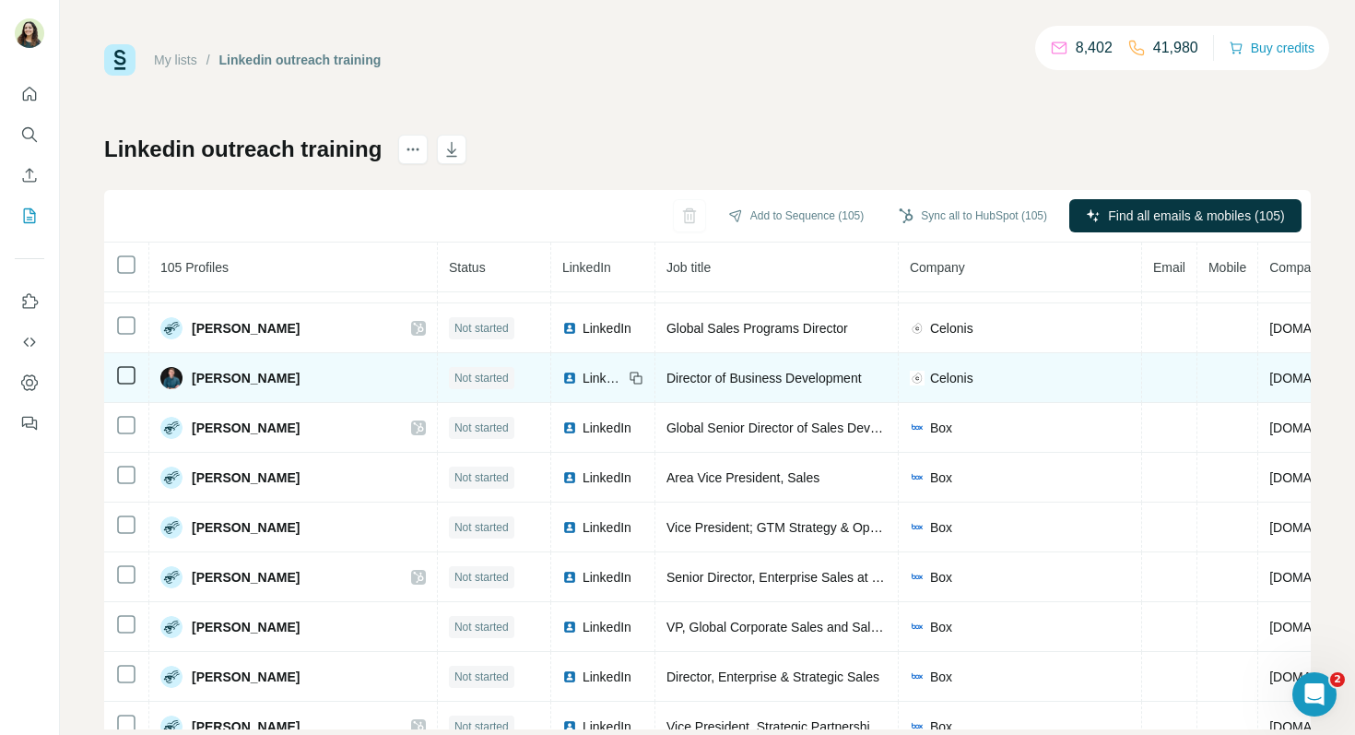
click at [583, 383] on span "LinkedIn" at bounding box center [603, 378] width 41 height 18
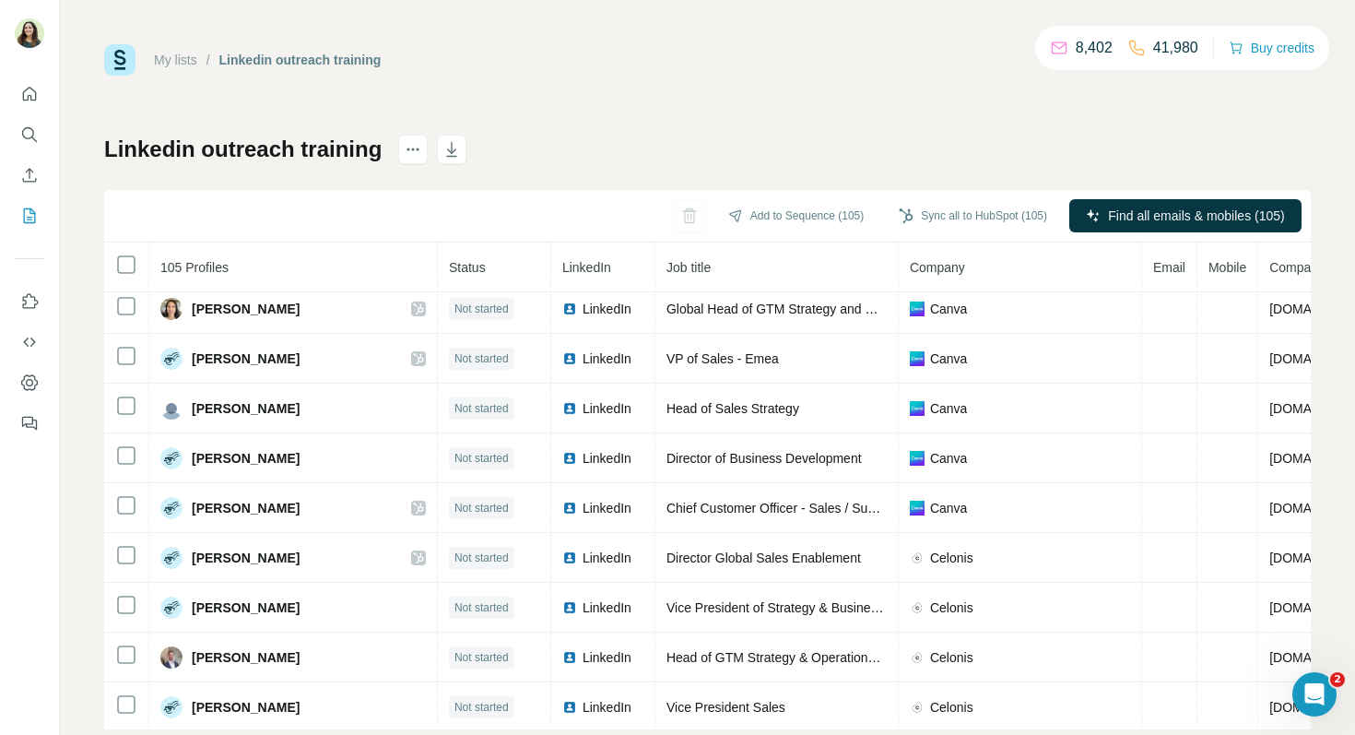
scroll to position [0, 0]
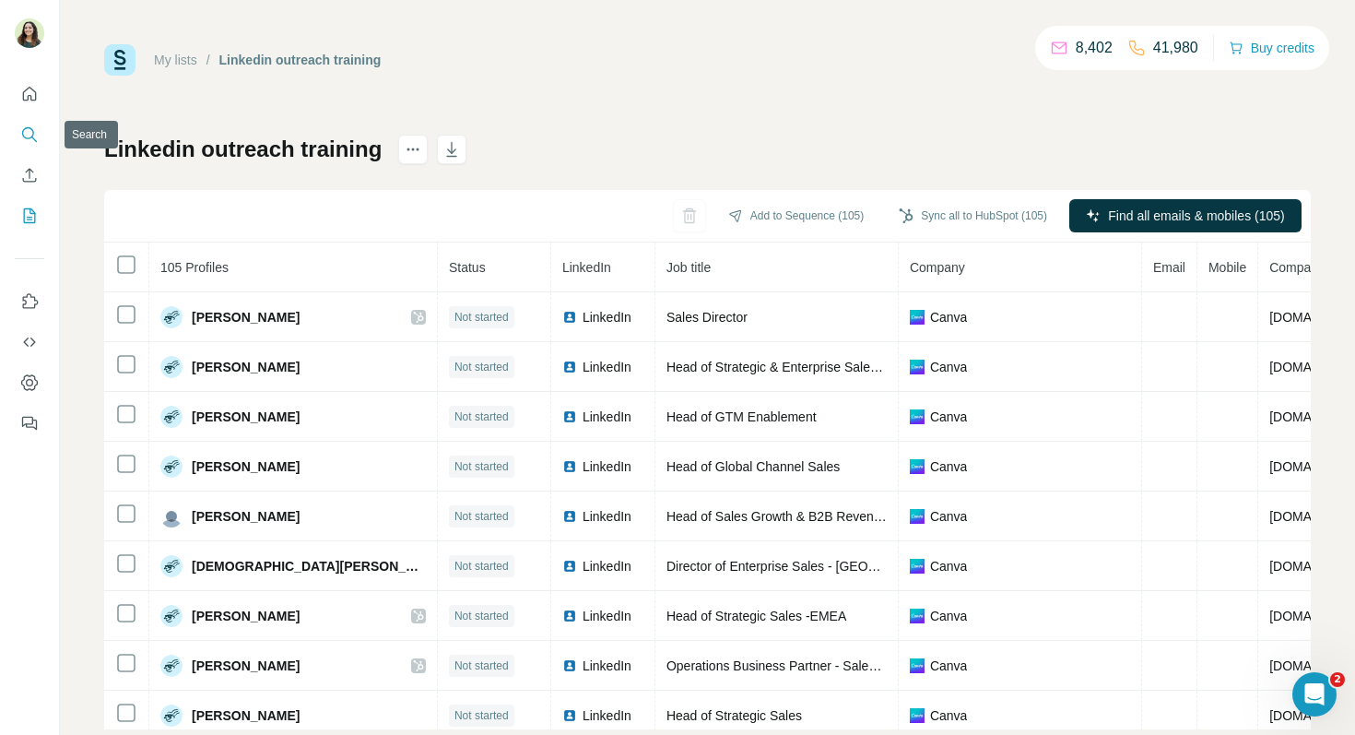
click at [27, 132] on icon "Search" at bounding box center [29, 134] width 18 height 18
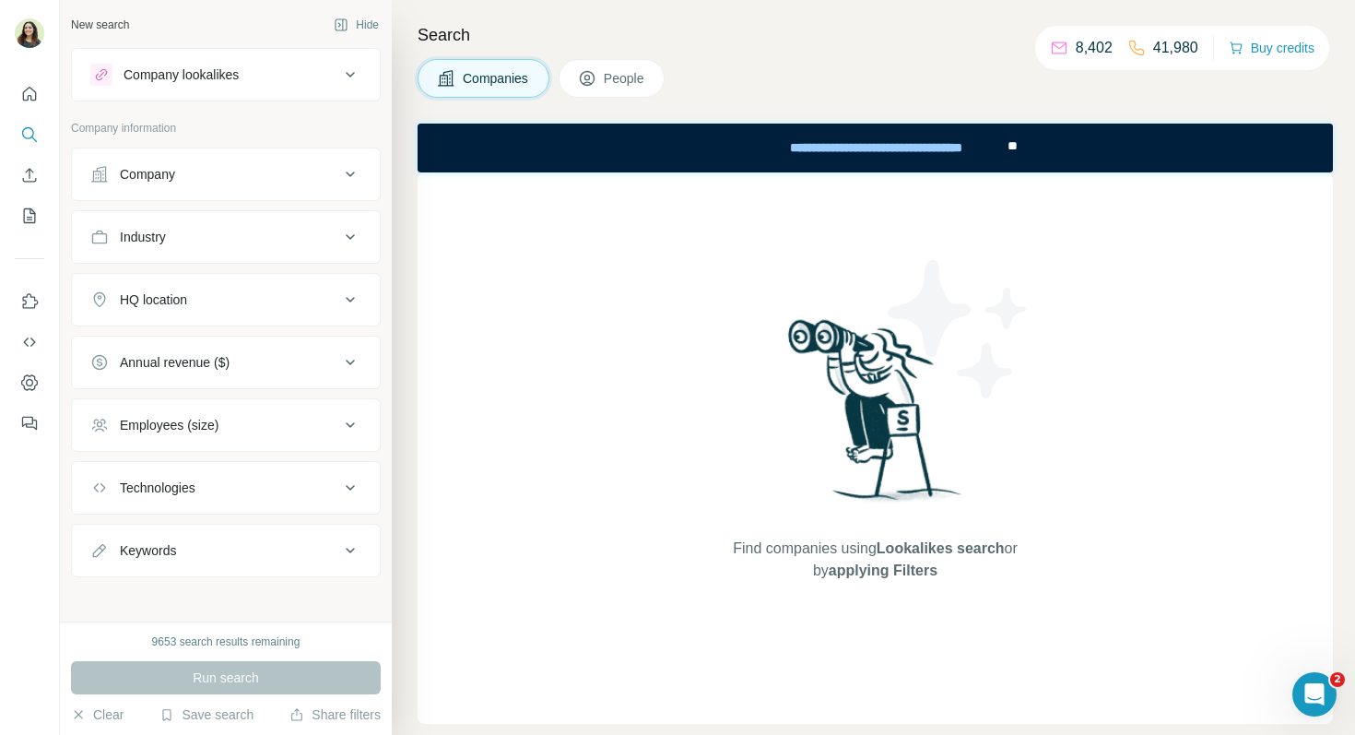
click at [620, 75] on span "People" at bounding box center [625, 78] width 42 height 18
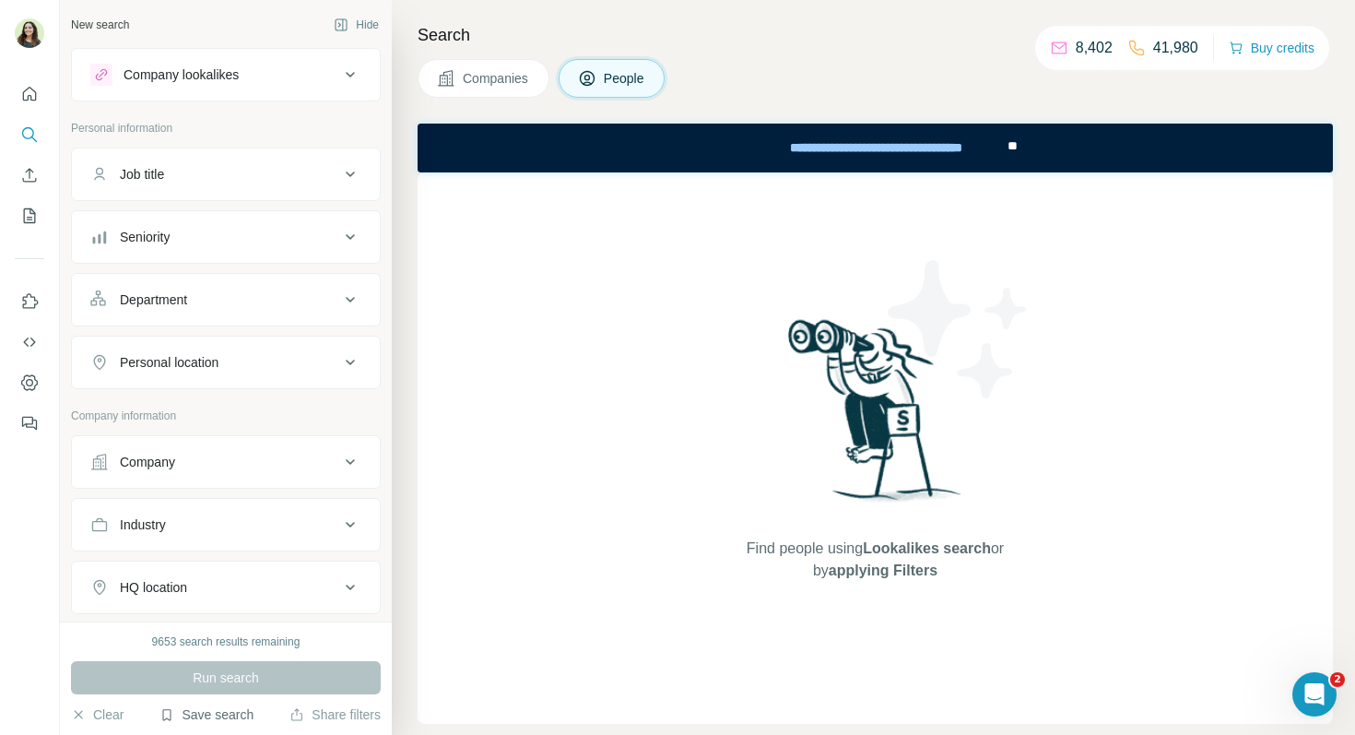
click at [206, 711] on button "Save search" at bounding box center [206, 714] width 94 height 18
click at [258, 679] on div "View my saved searches" at bounding box center [258, 682] width 194 height 37
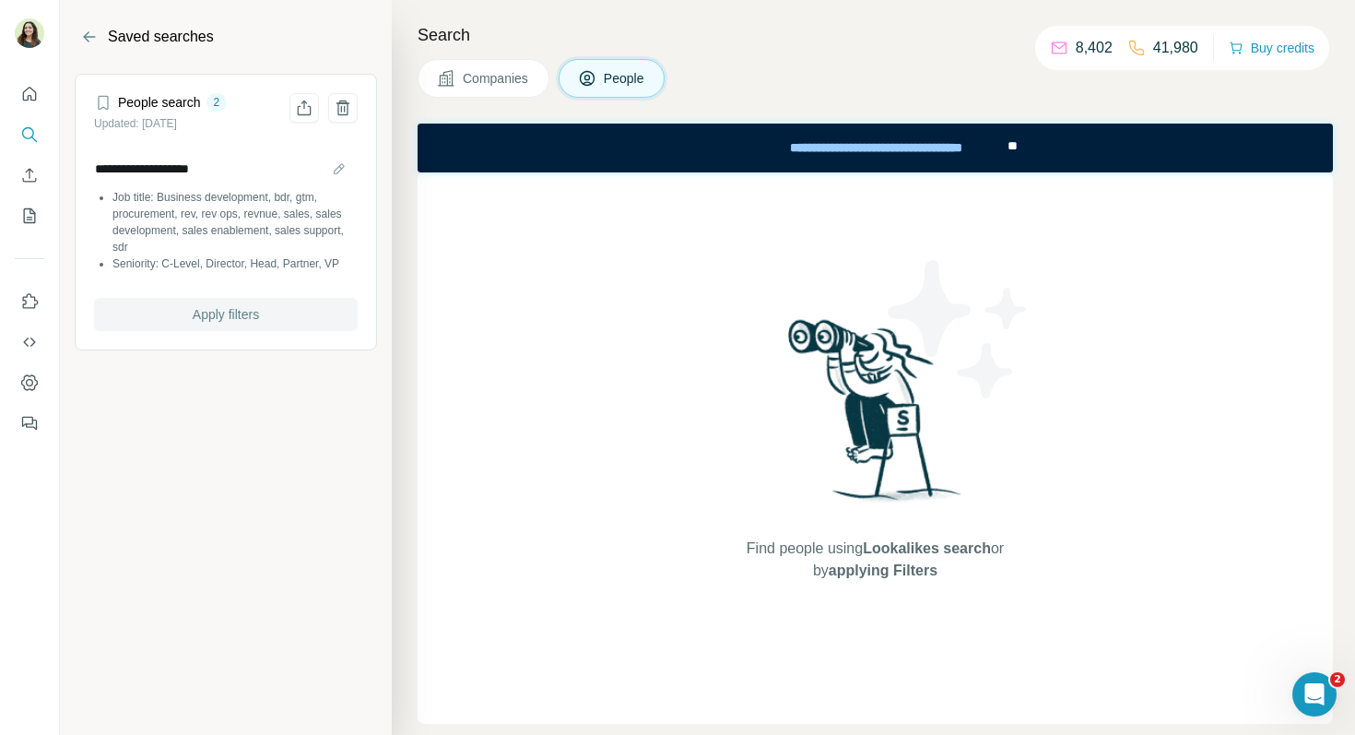
click at [290, 314] on button "Apply filters" at bounding box center [226, 314] width 264 height 33
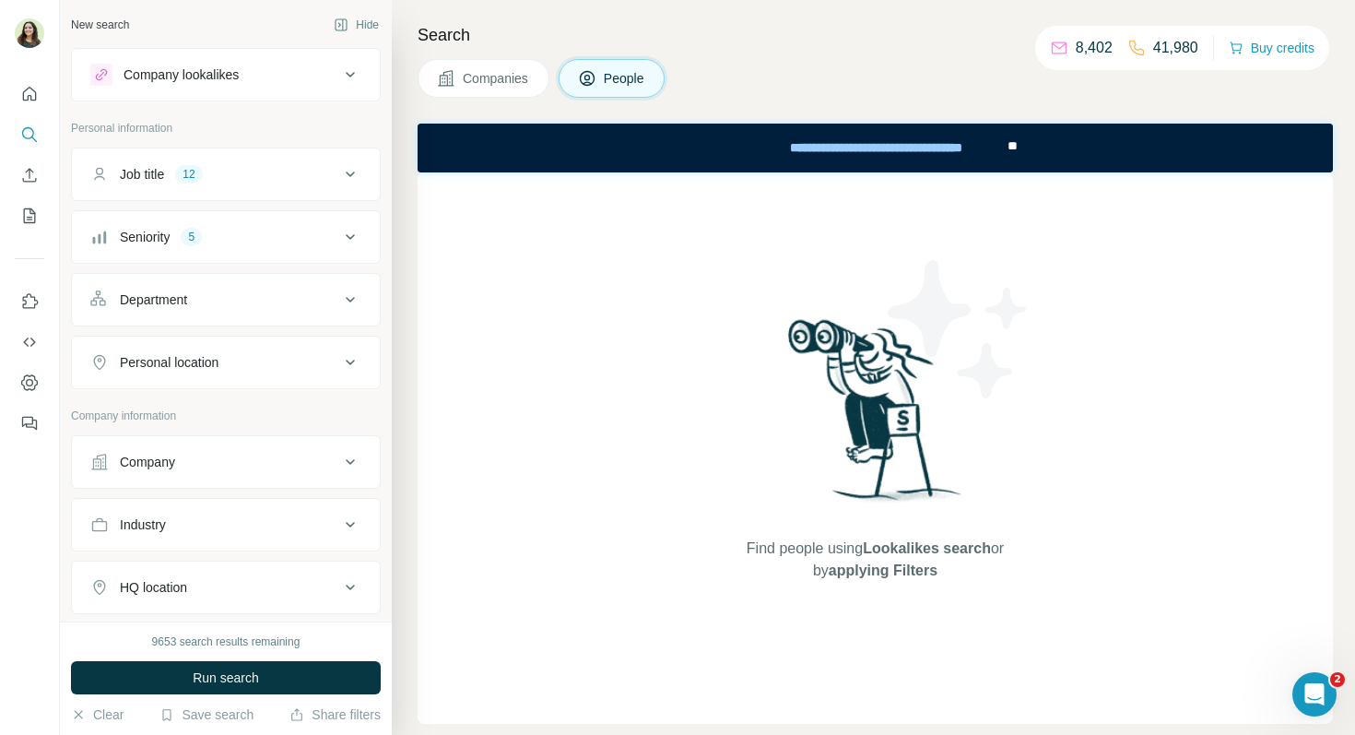
click at [192, 465] on div "Company" at bounding box center [214, 462] width 249 height 18
click at [200, 547] on input "text" at bounding box center [225, 542] width 271 height 33
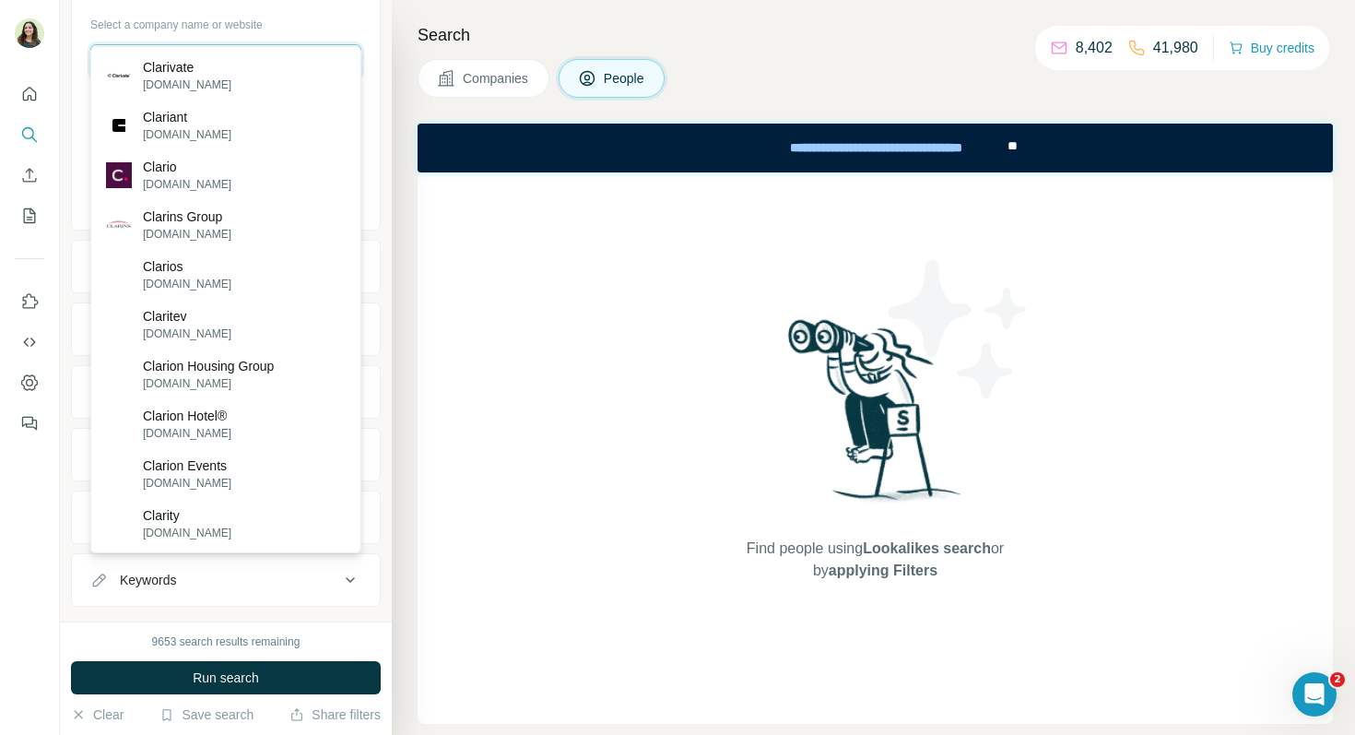
scroll to position [540, 0]
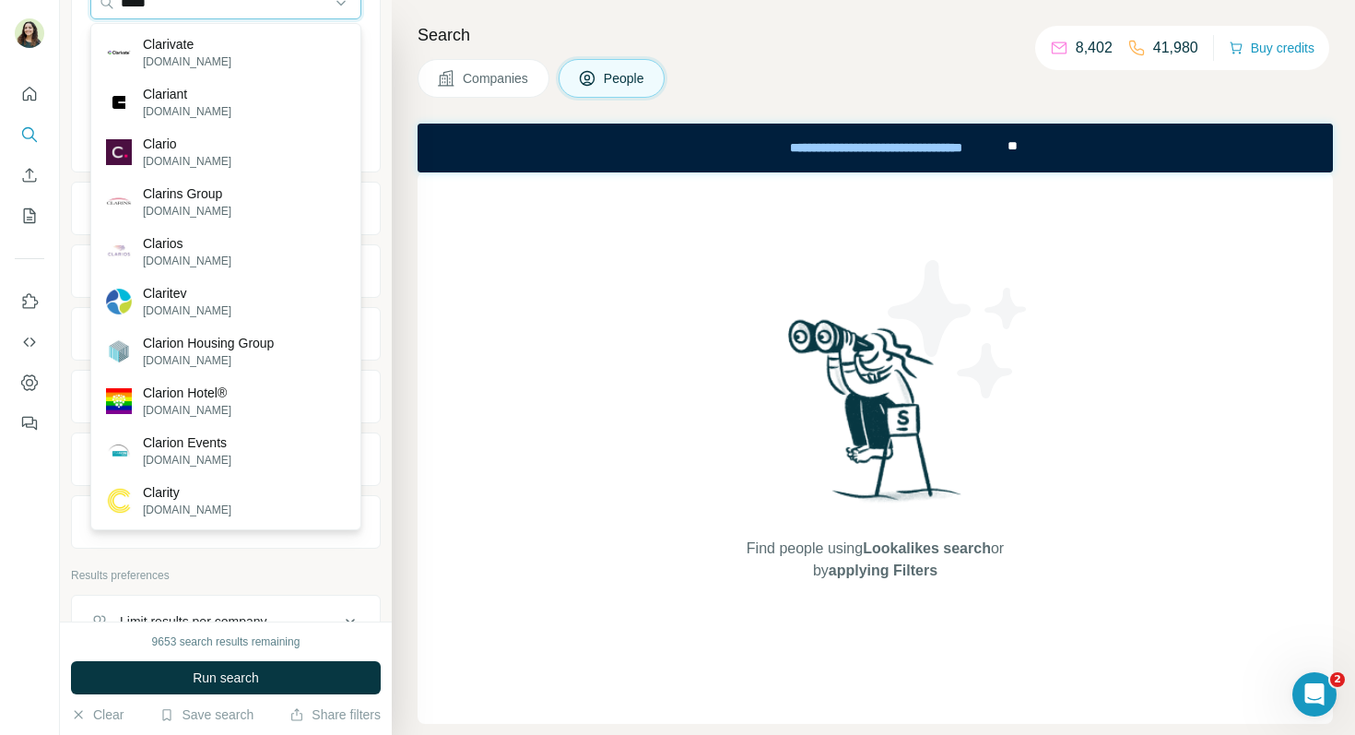
drag, startPoint x: 241, startPoint y: 6, endPoint x: 71, endPoint y: 13, distance: 170.6
click at [72, 13] on div "Select a company name or website ***** Upload a CSV of company websites. Your l…" at bounding box center [226, 59] width 308 height 217
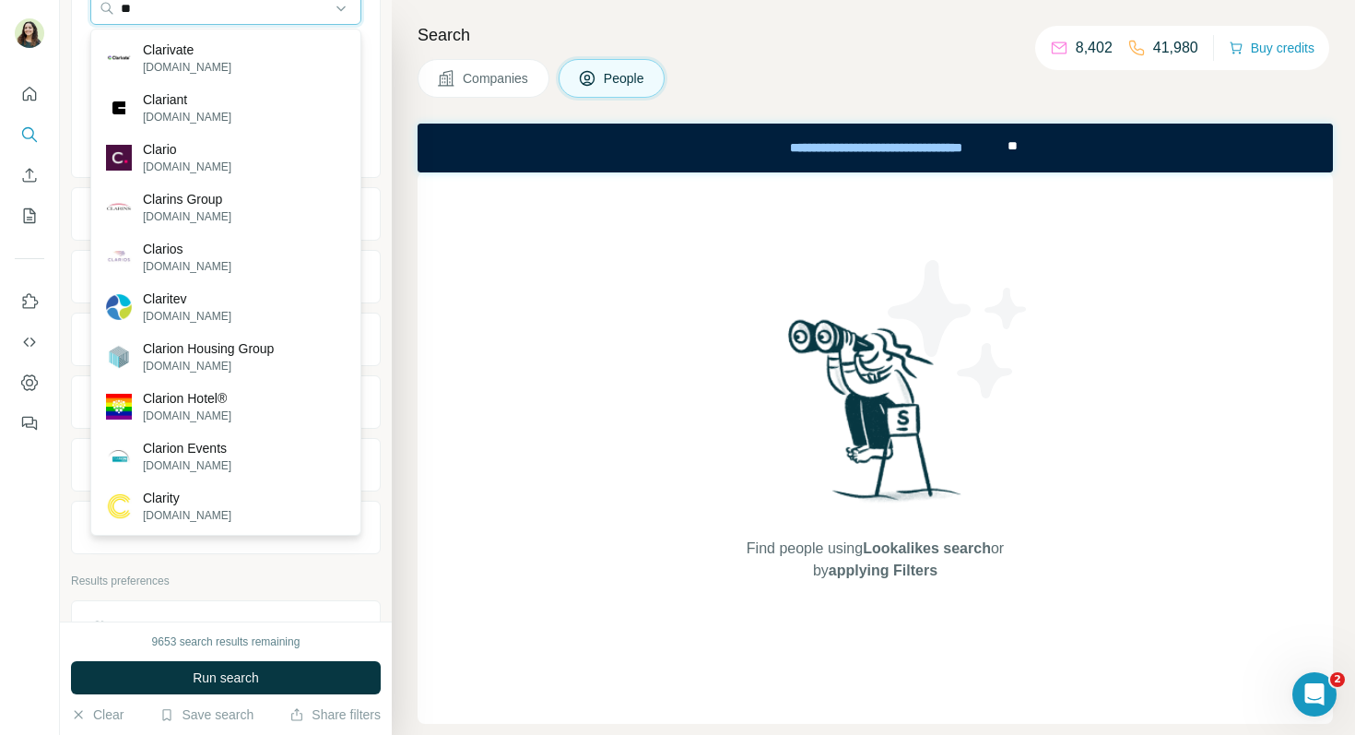
type input "*"
paste input "**********"
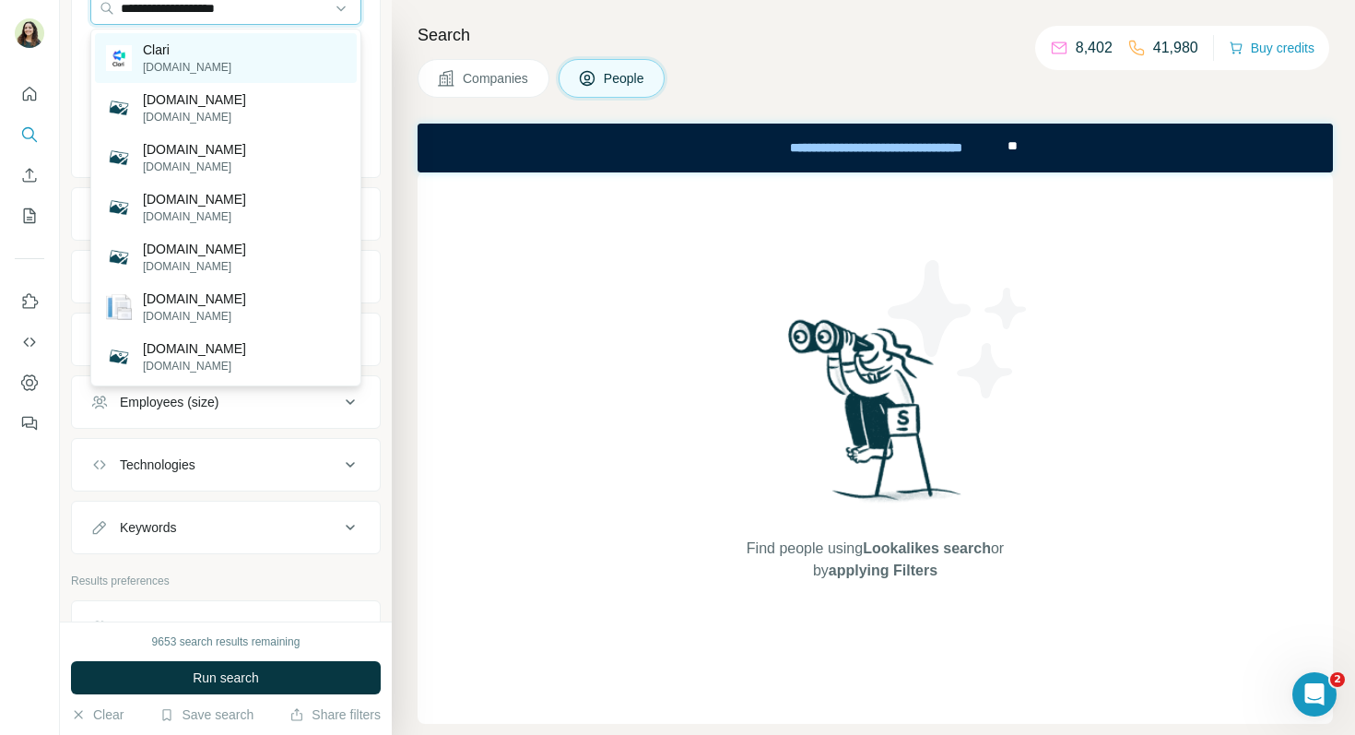
type input "**********"
click at [186, 61] on p "[DOMAIN_NAME]" at bounding box center [187, 67] width 88 height 17
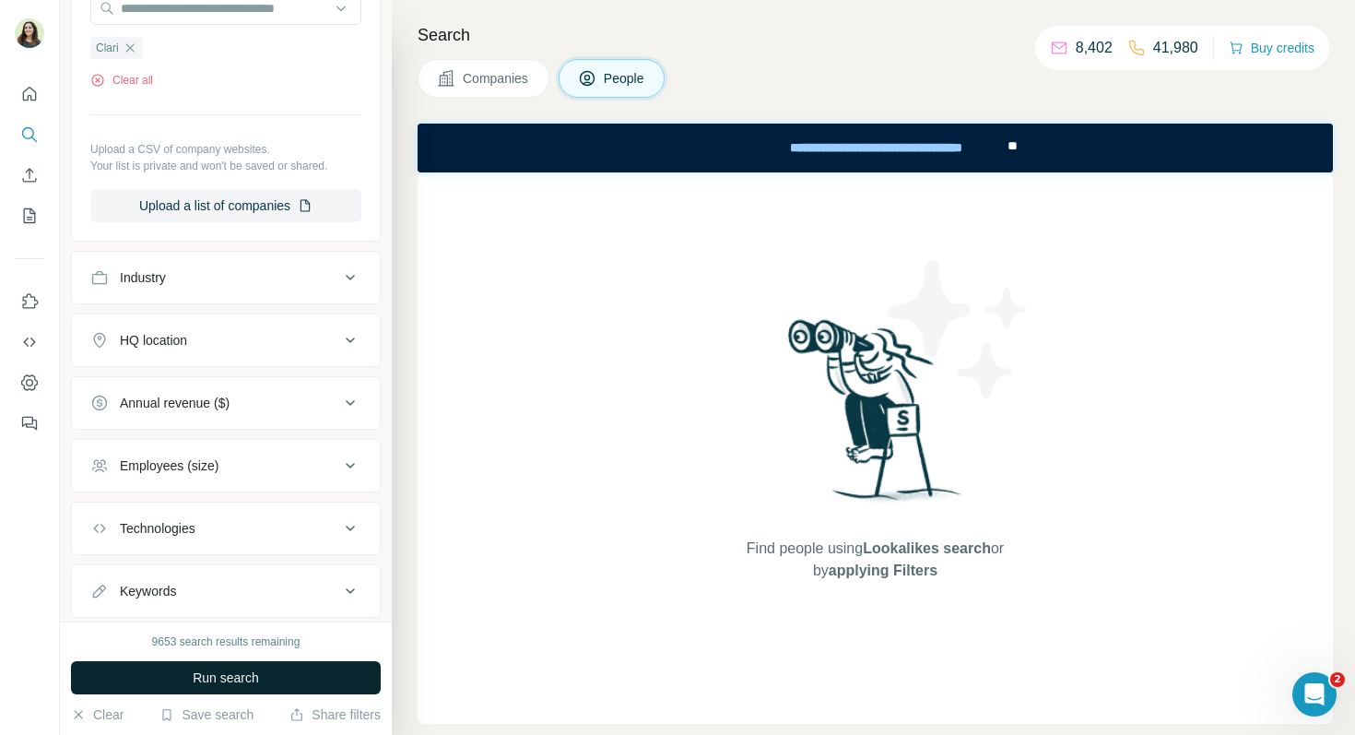
click at [227, 677] on span "Run search" at bounding box center [226, 677] width 66 height 18
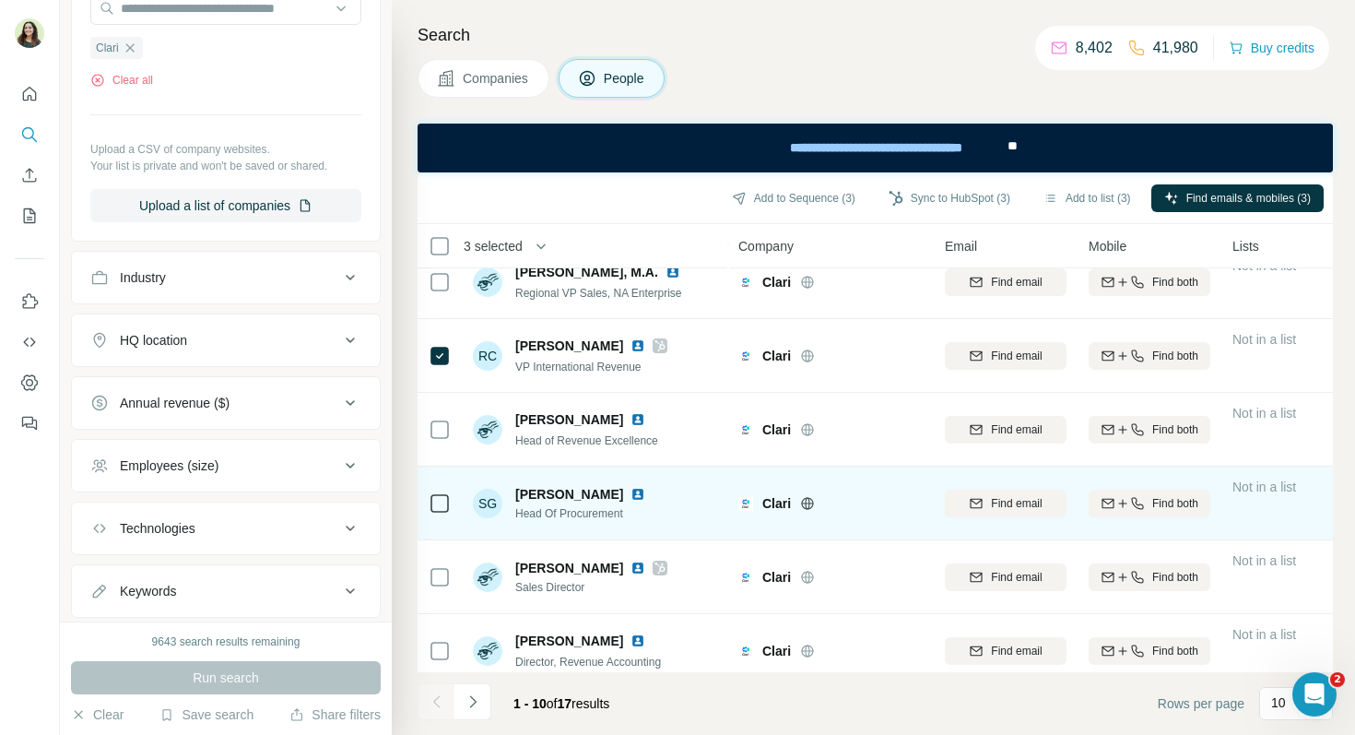
scroll to position [334, 0]
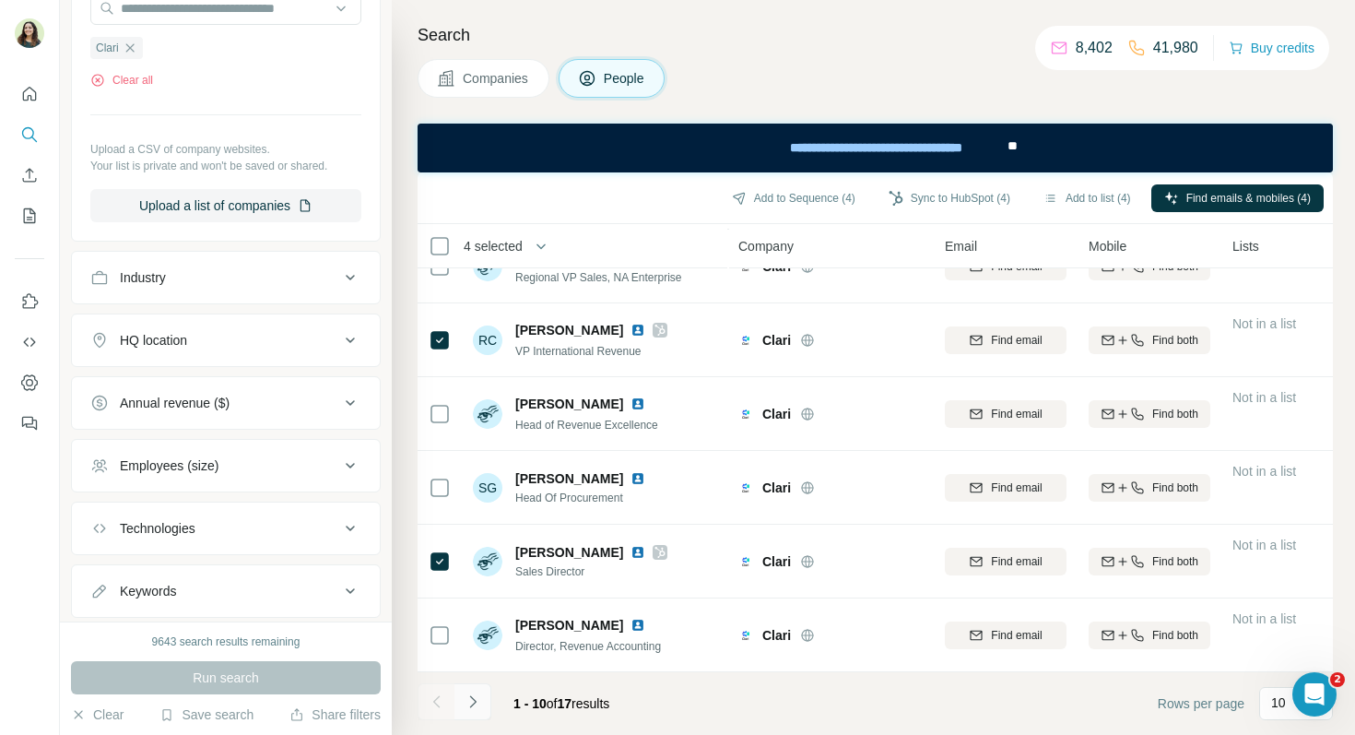
click at [484, 707] on button "Navigate to next page" at bounding box center [472, 701] width 37 height 37
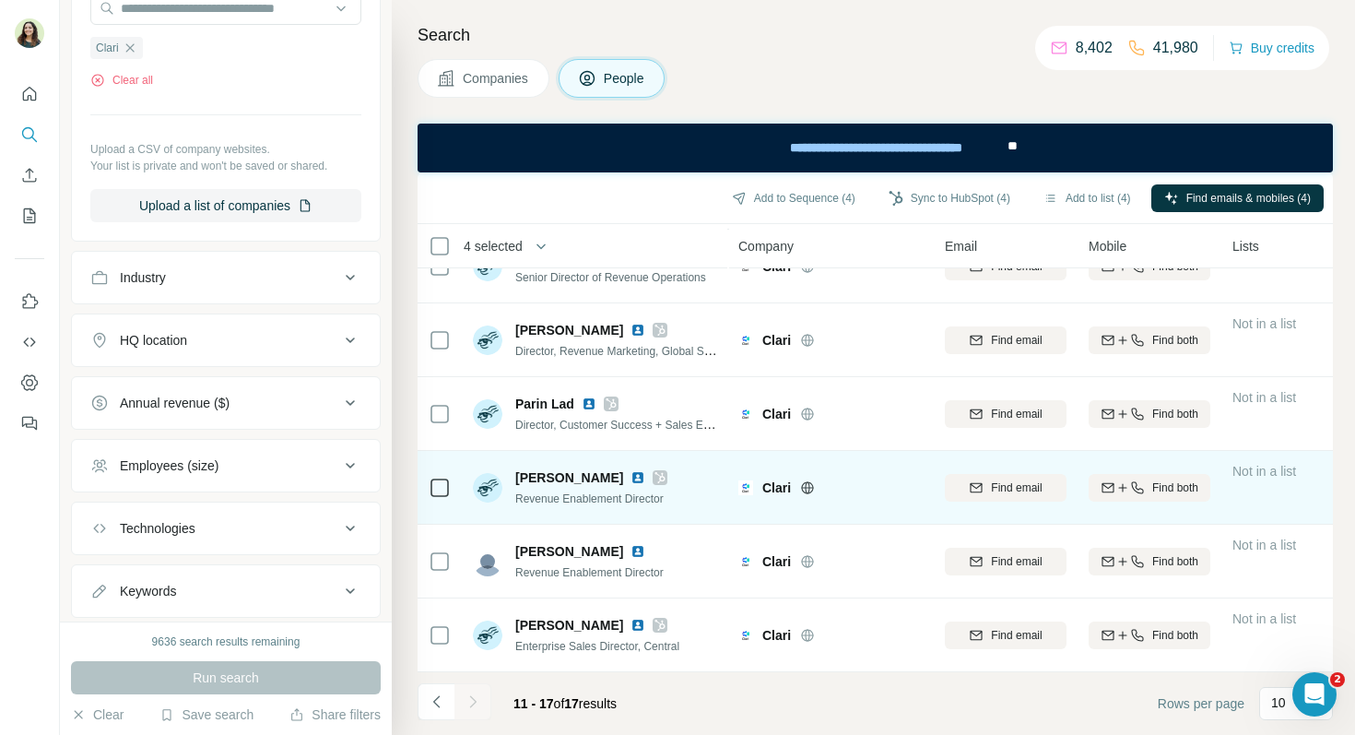
scroll to position [0, 0]
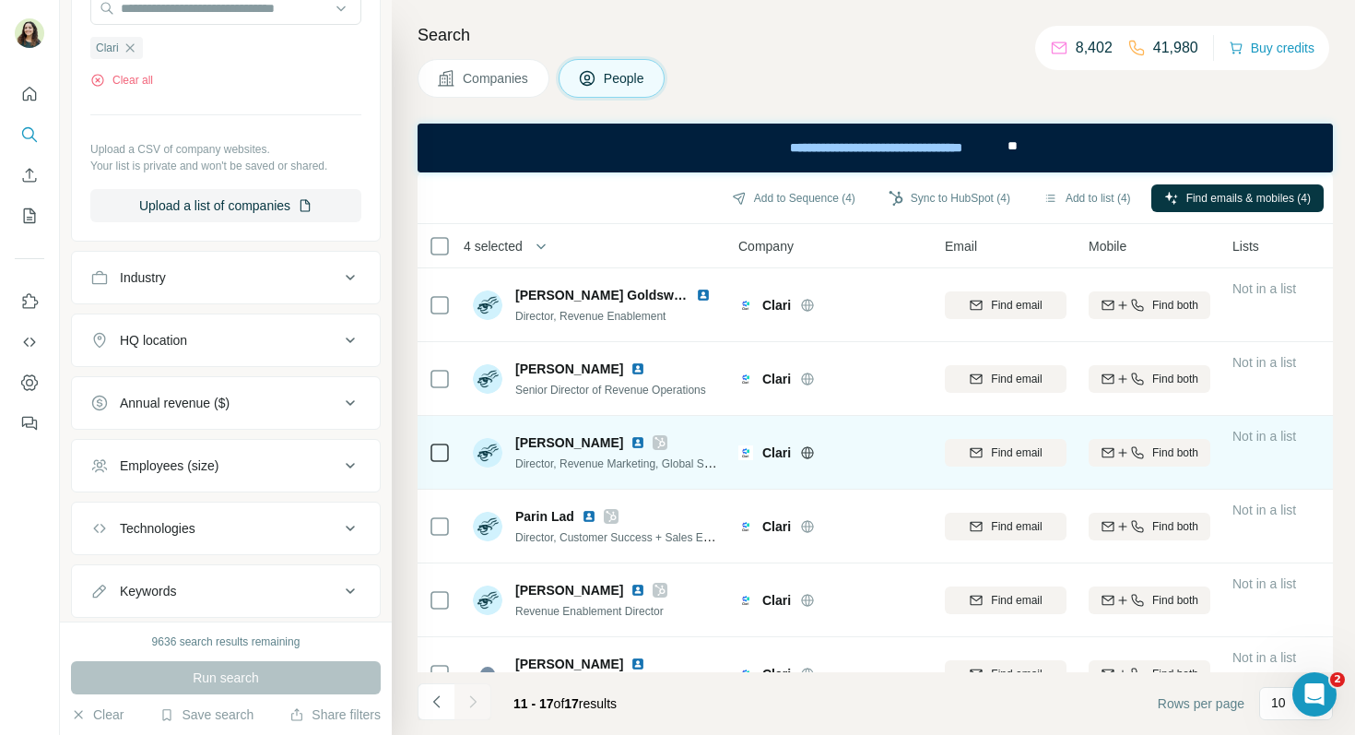
click at [450, 450] on icon at bounding box center [440, 453] width 22 height 22
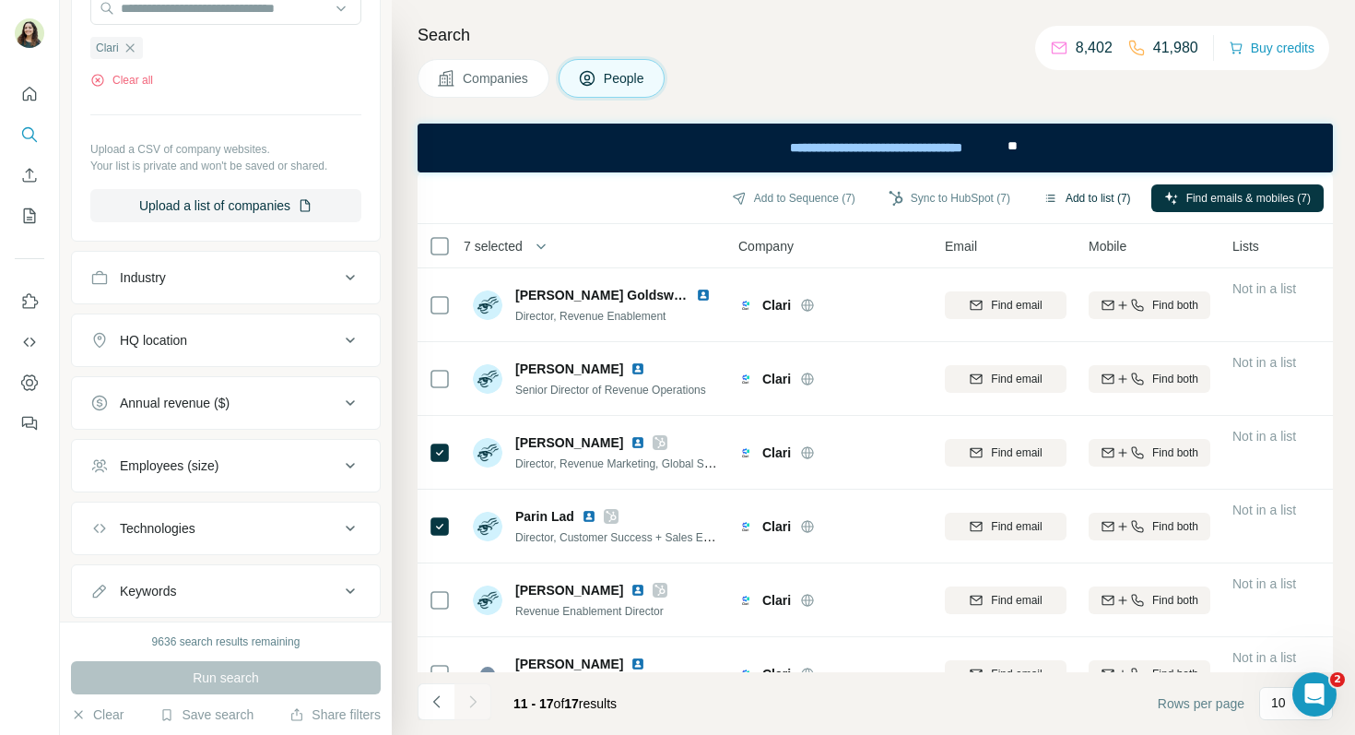
click at [1089, 202] on button "Add to list (7)" at bounding box center [1087, 198] width 113 height 28
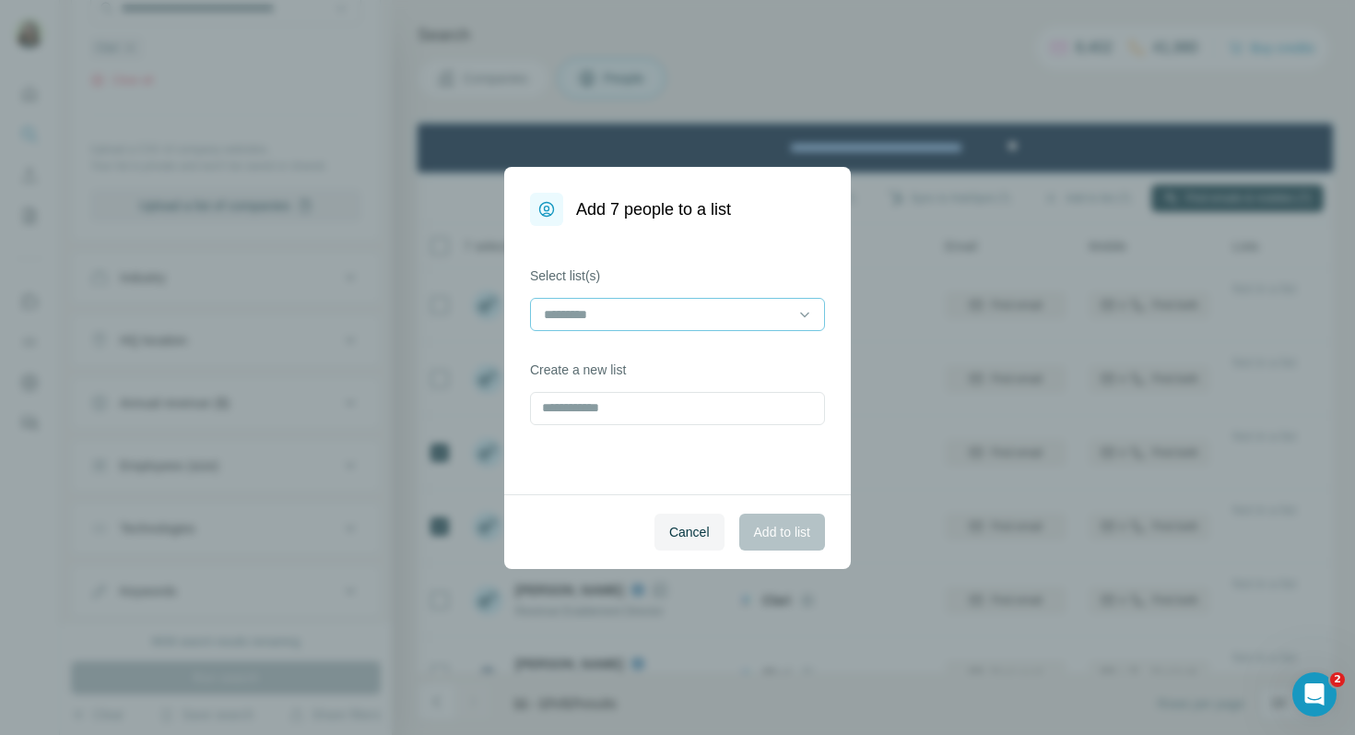
click at [698, 312] on input at bounding box center [666, 314] width 249 height 20
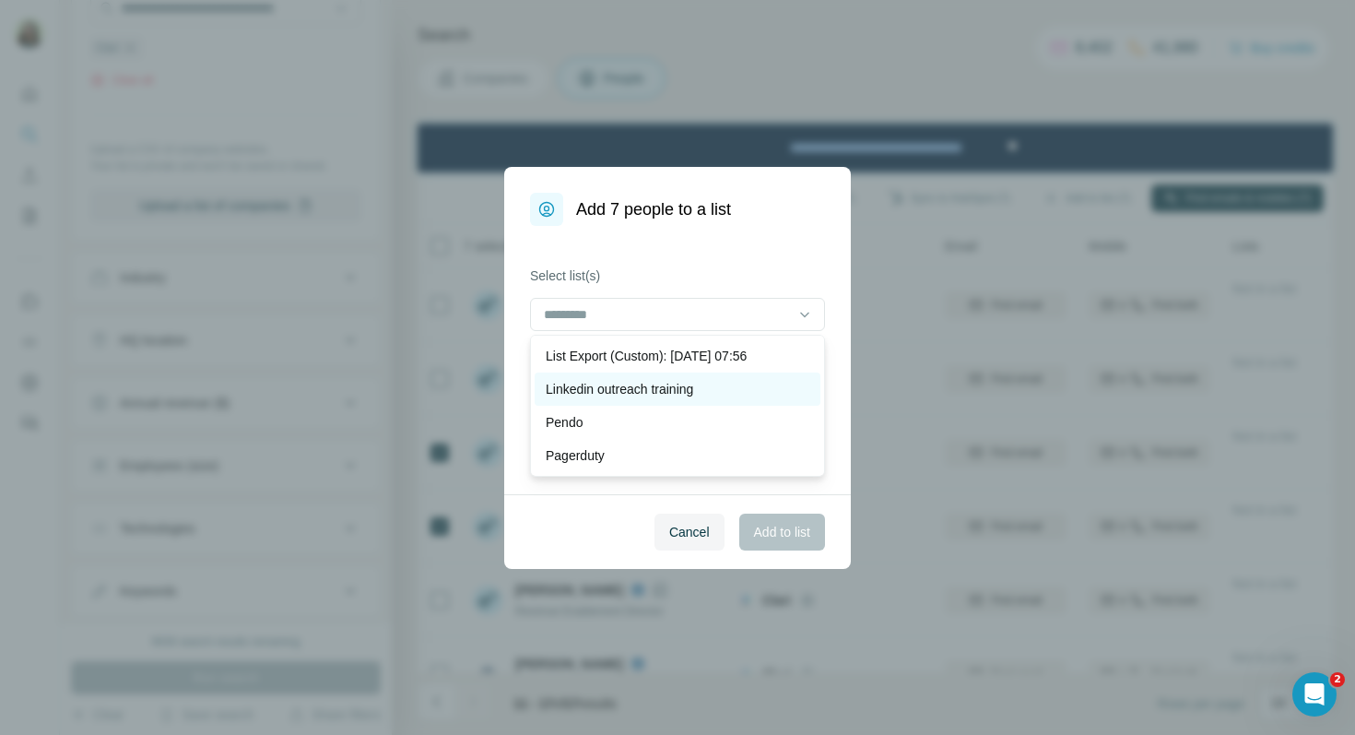
click at [659, 395] on p "Linkedin outreach training" at bounding box center [619, 389] width 147 height 18
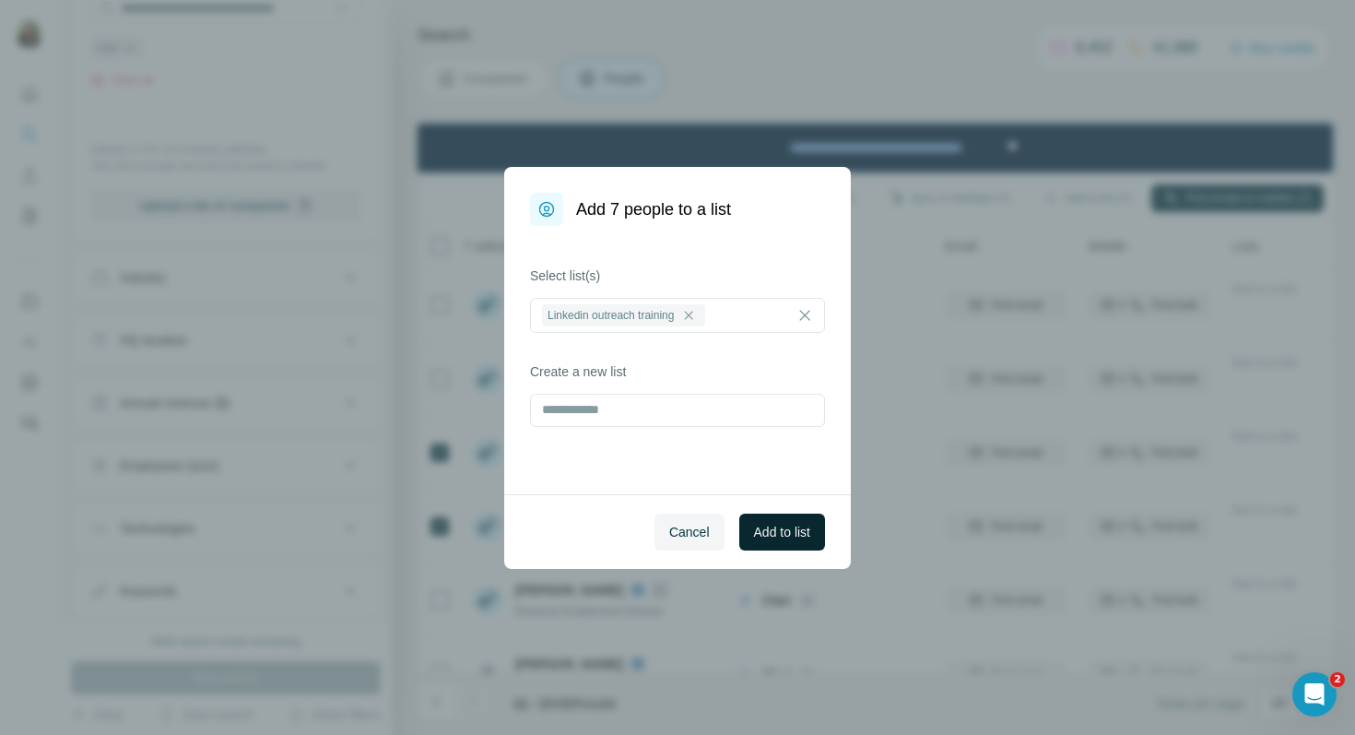
click at [784, 529] on span "Add to list" at bounding box center [782, 532] width 56 height 18
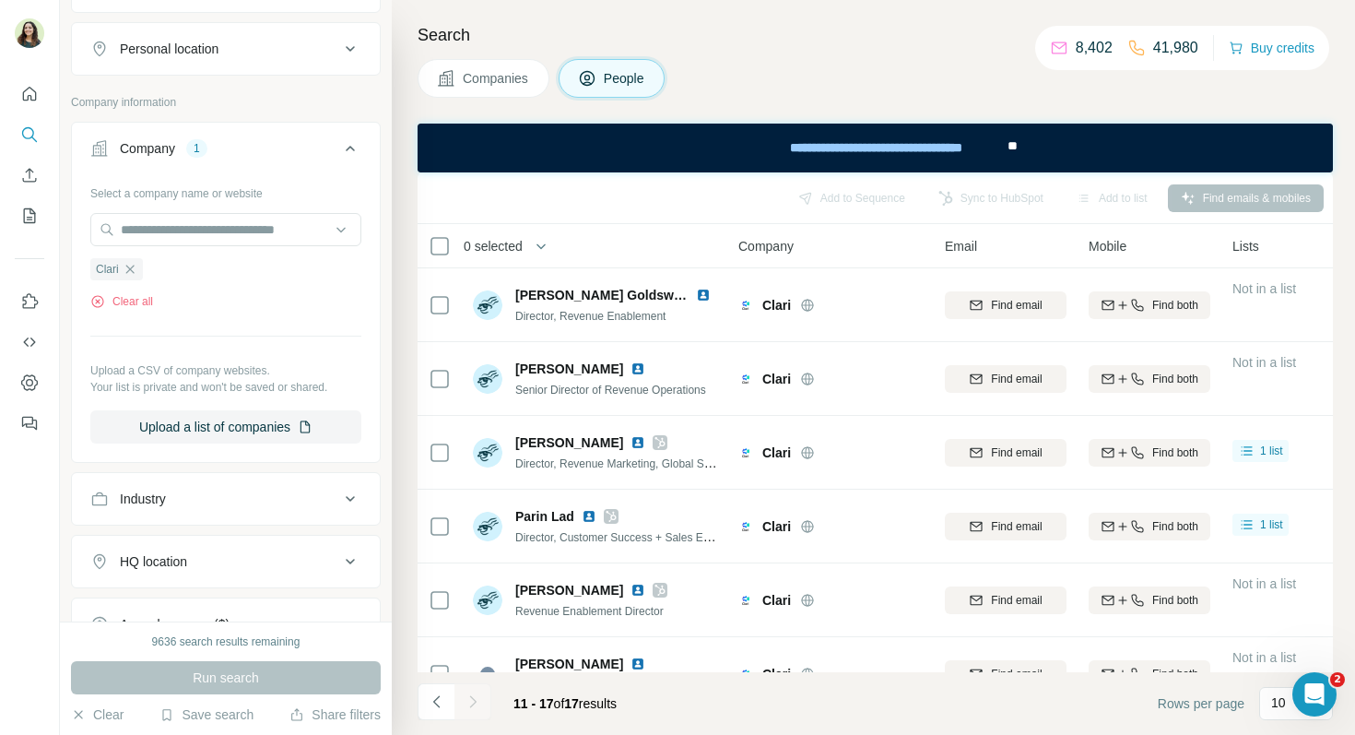
scroll to position [125, 0]
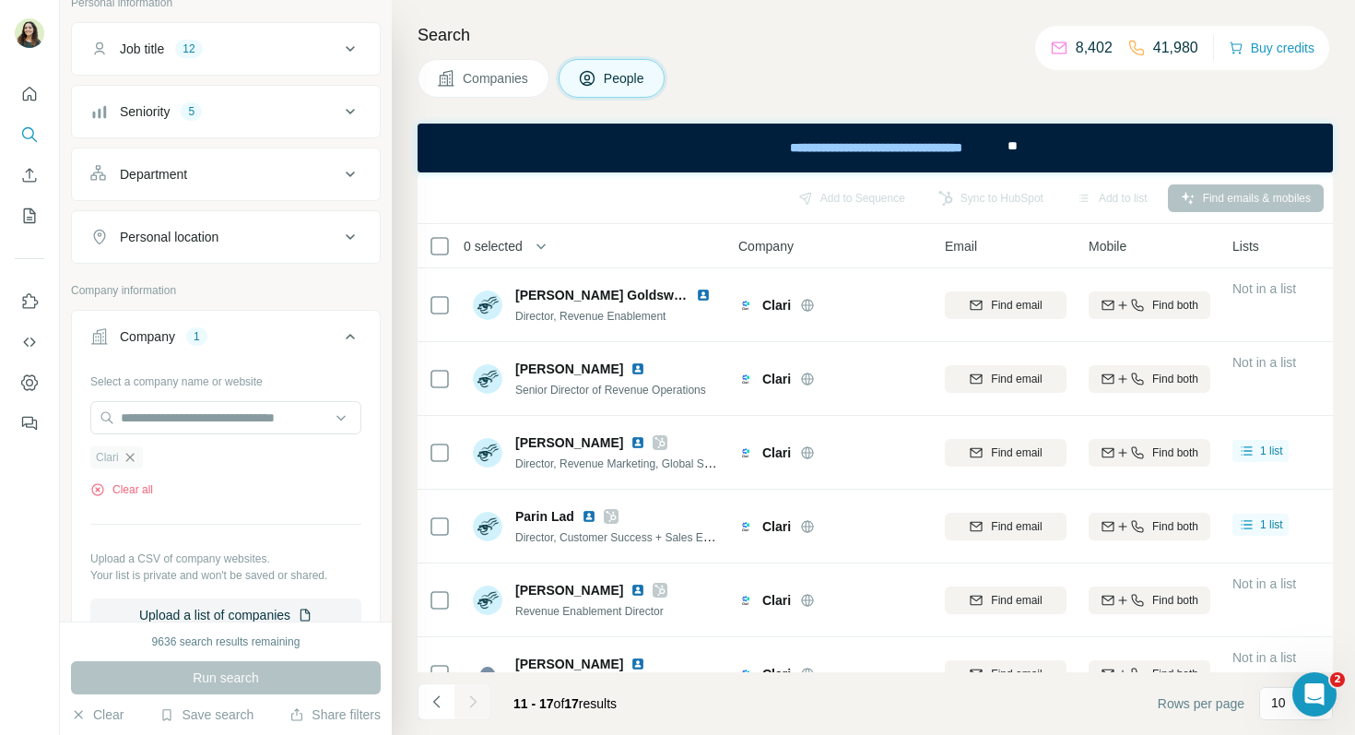
click at [133, 453] on icon "button" at bounding box center [129, 457] width 8 height 8
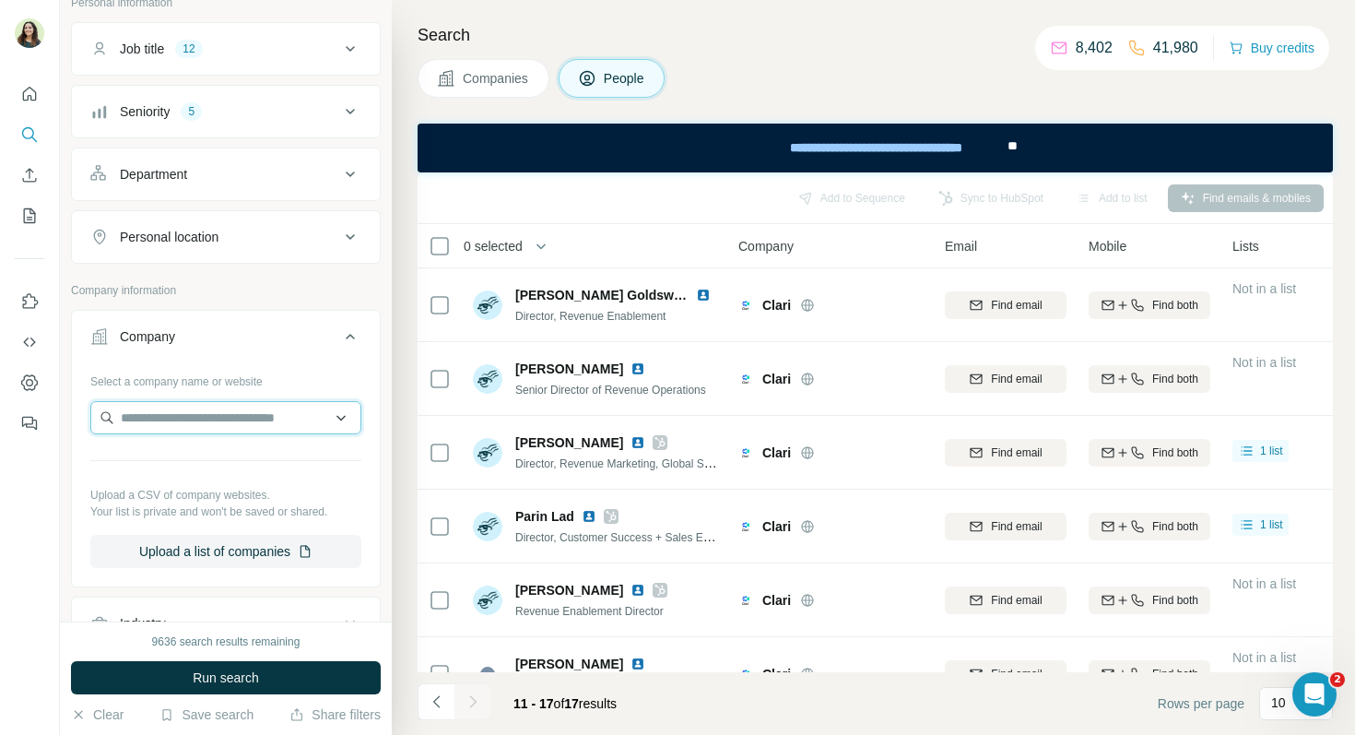
click at [143, 414] on input "text" at bounding box center [225, 417] width 271 height 33
type input "******"
drag, startPoint x: 193, startPoint y: 419, endPoint x: 91, endPoint y: 418, distance: 101.4
click at [91, 418] on input "******" at bounding box center [225, 417] width 271 height 33
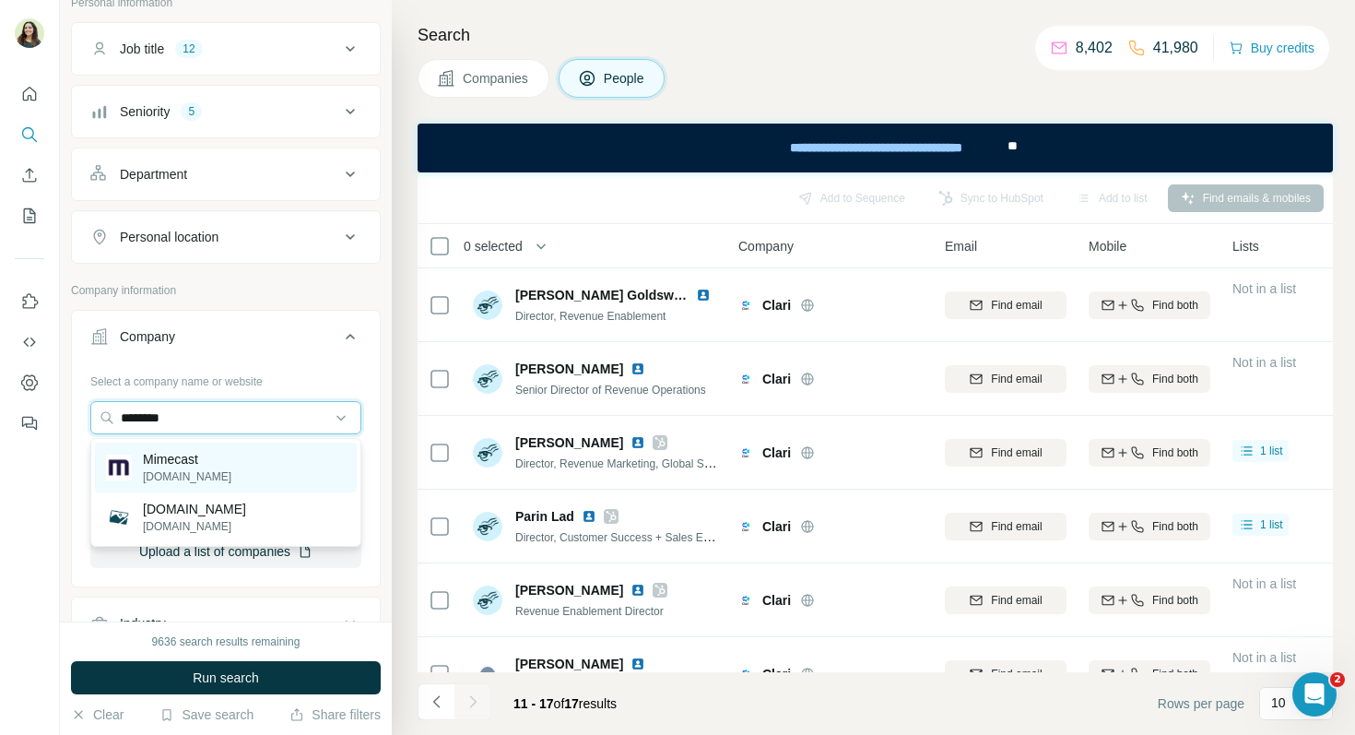
type input "********"
click at [268, 454] on div "Mimecast [DOMAIN_NAME]" at bounding box center [226, 467] width 262 height 50
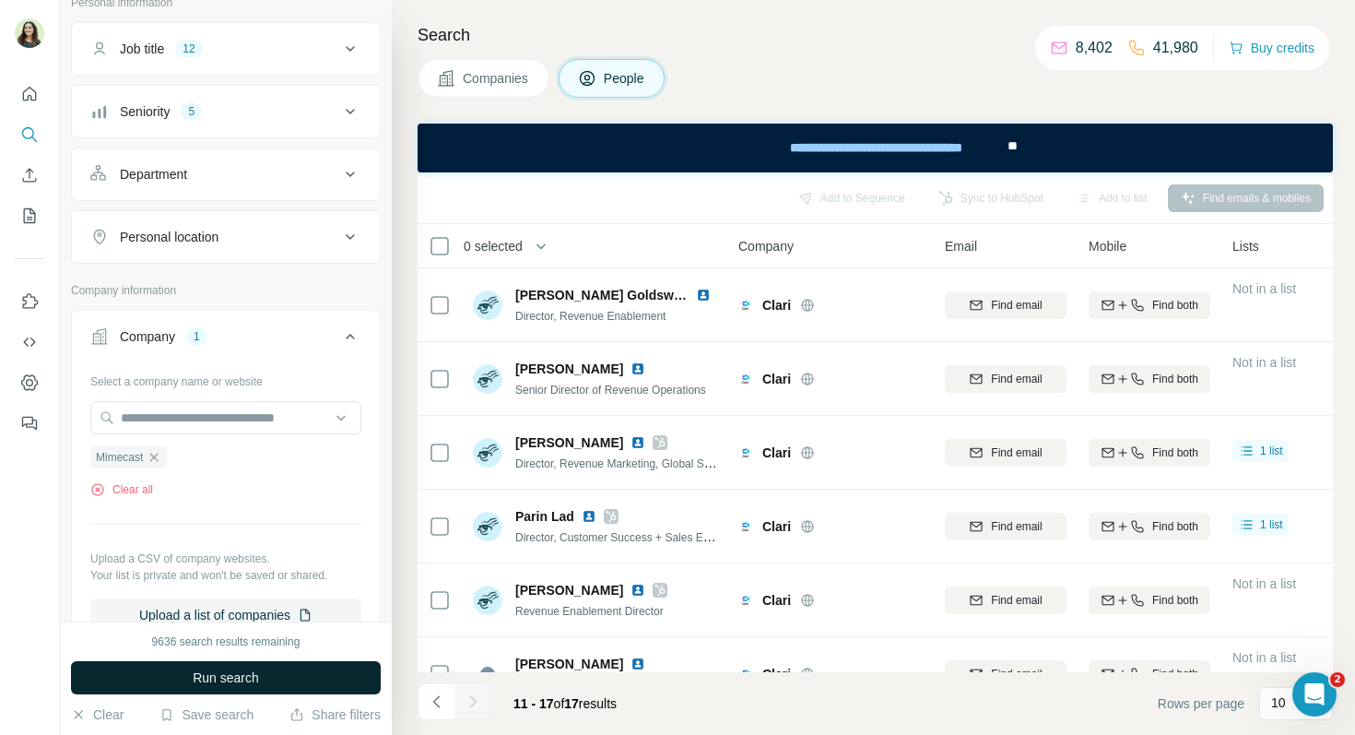
click at [229, 677] on span "Run search" at bounding box center [226, 677] width 66 height 18
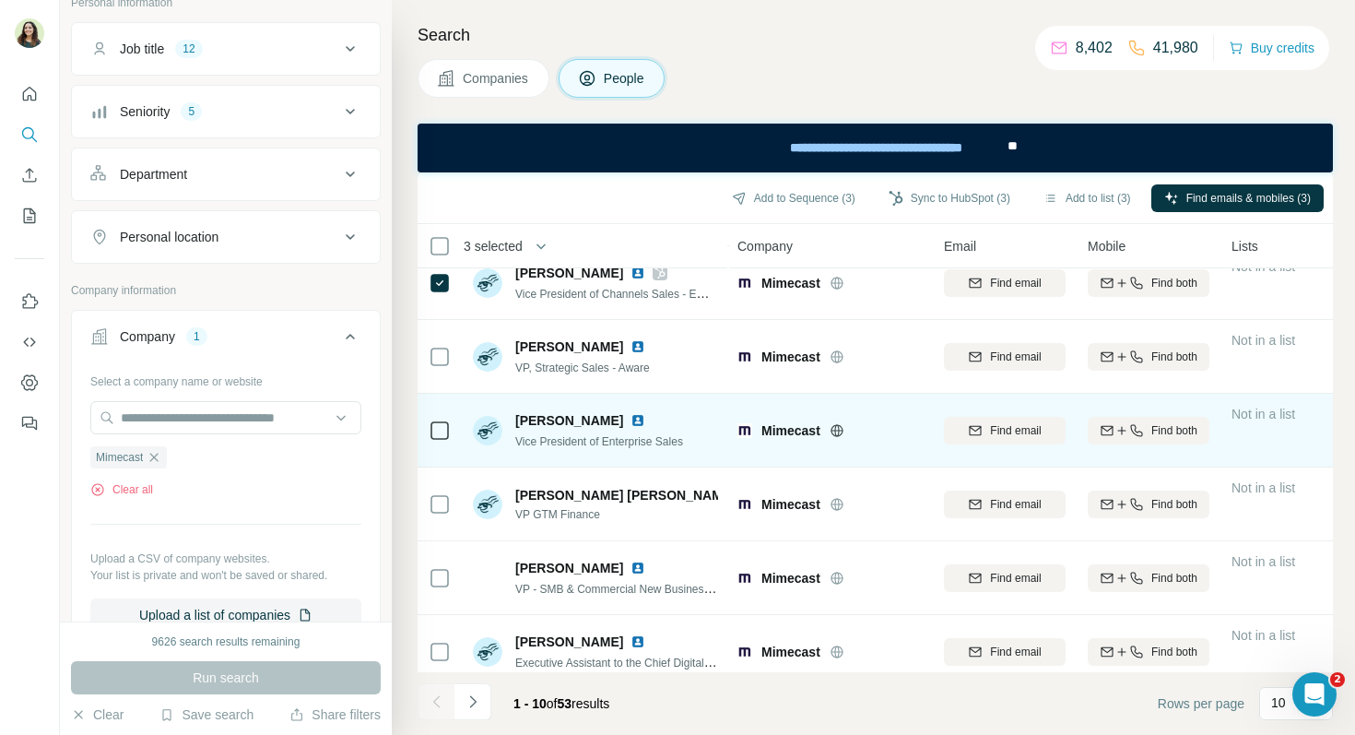
scroll to position [334, 1]
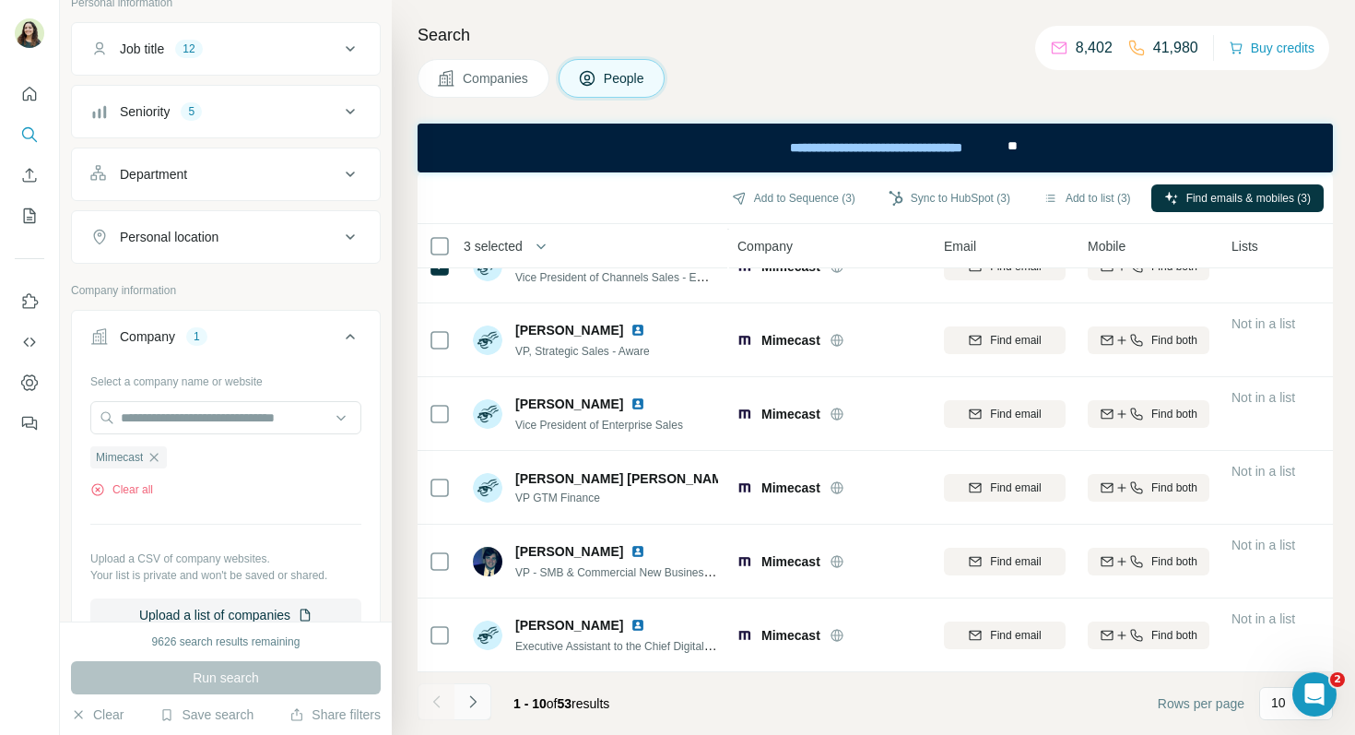
click at [474, 703] on icon "Navigate to next page" at bounding box center [473, 701] width 18 height 18
click at [478, 704] on icon "Navigate to next page" at bounding box center [473, 701] width 18 height 18
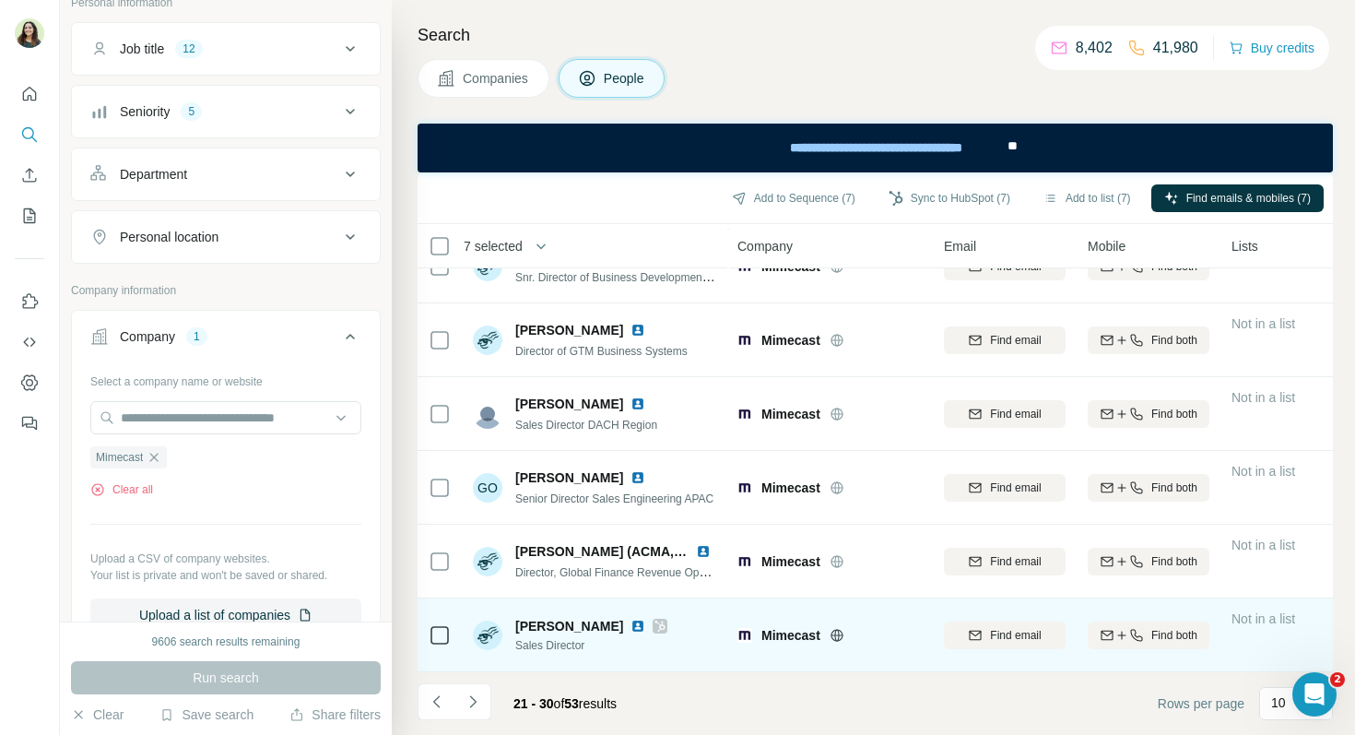
click at [451, 630] on td at bounding box center [440, 635] width 44 height 74
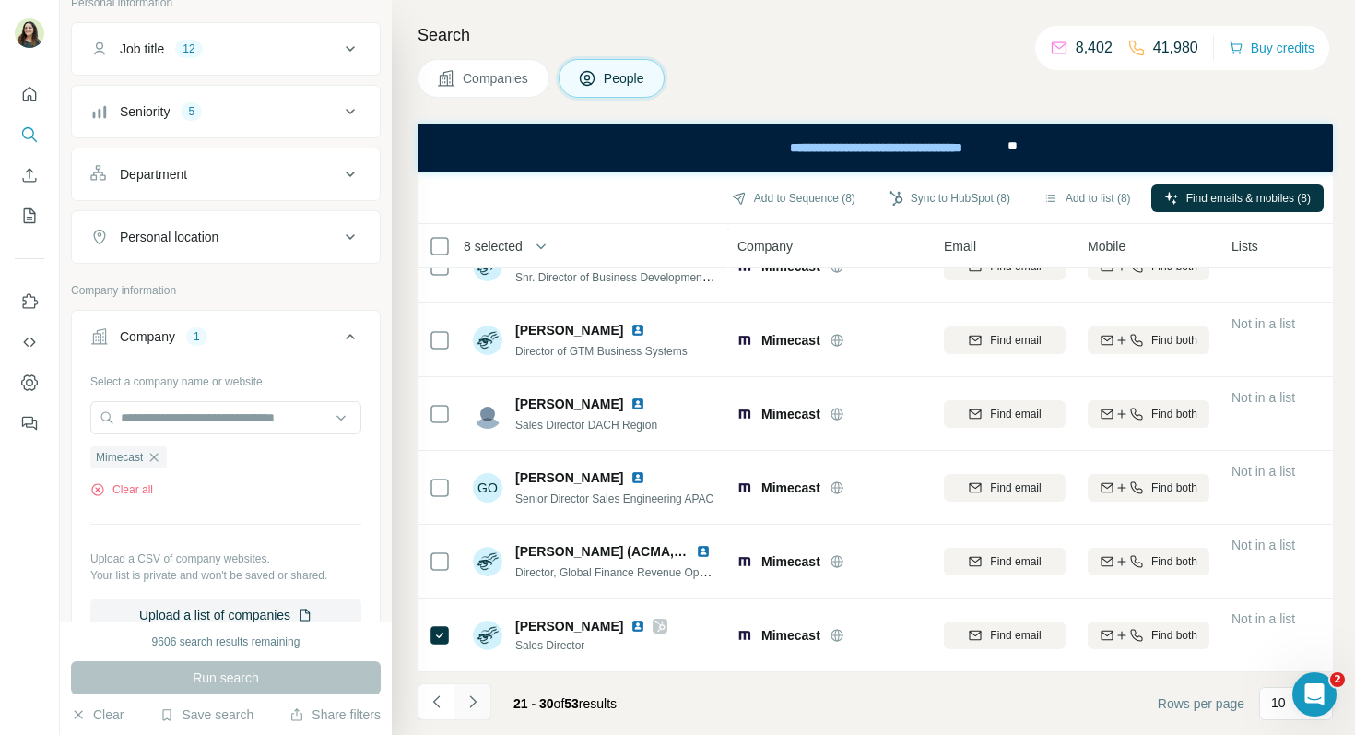
click at [488, 697] on button "Navigate to next page" at bounding box center [472, 701] width 37 height 37
click at [475, 701] on icon "Navigate to next page" at bounding box center [472, 701] width 6 height 12
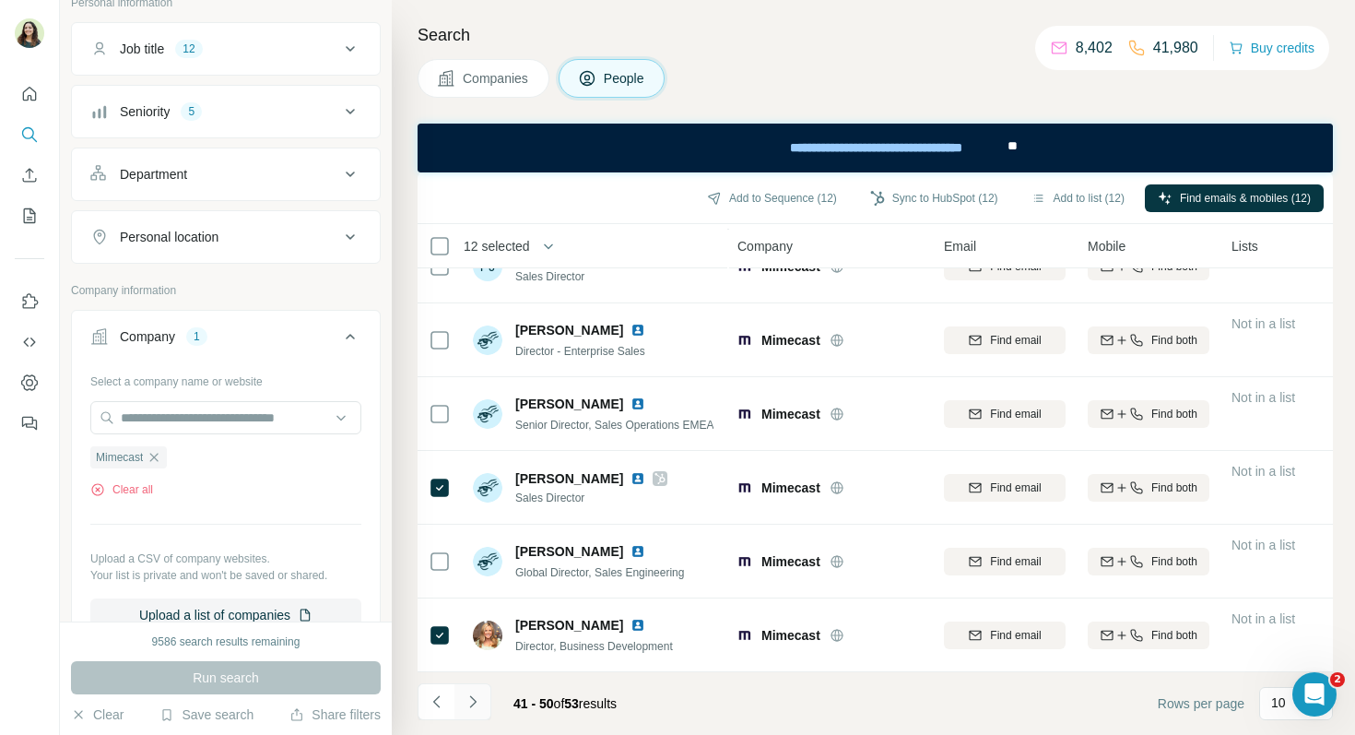
click at [479, 708] on icon "Navigate to next page" at bounding box center [473, 701] width 18 height 18
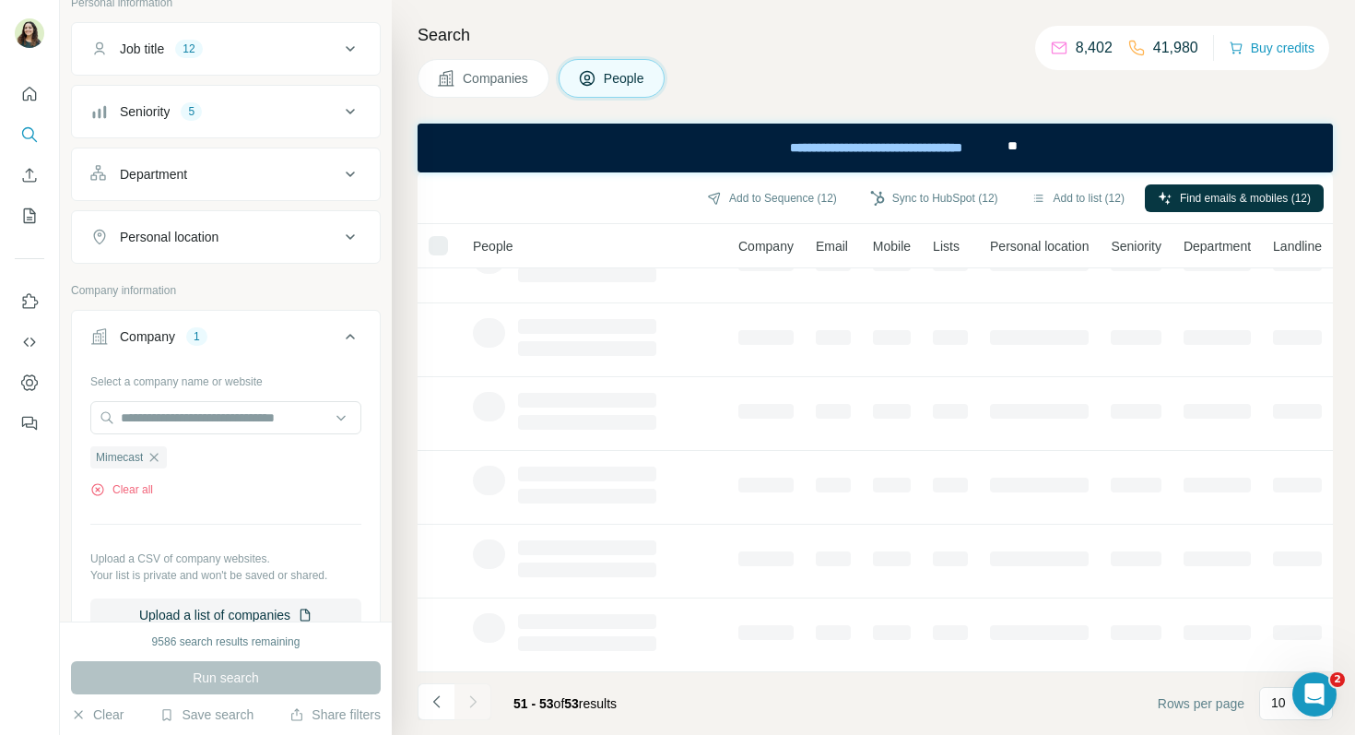
scroll to position [0, 1]
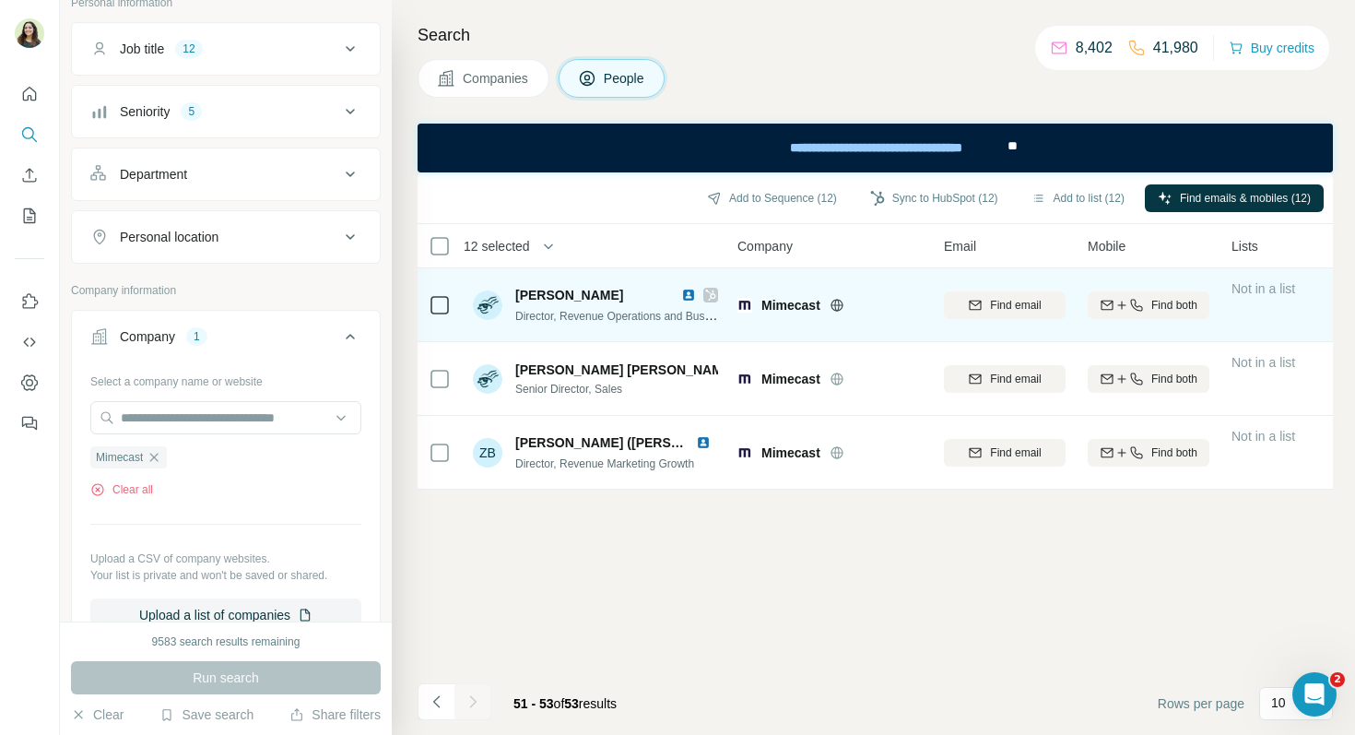
click at [430, 315] on div at bounding box center [440, 304] width 22 height 51
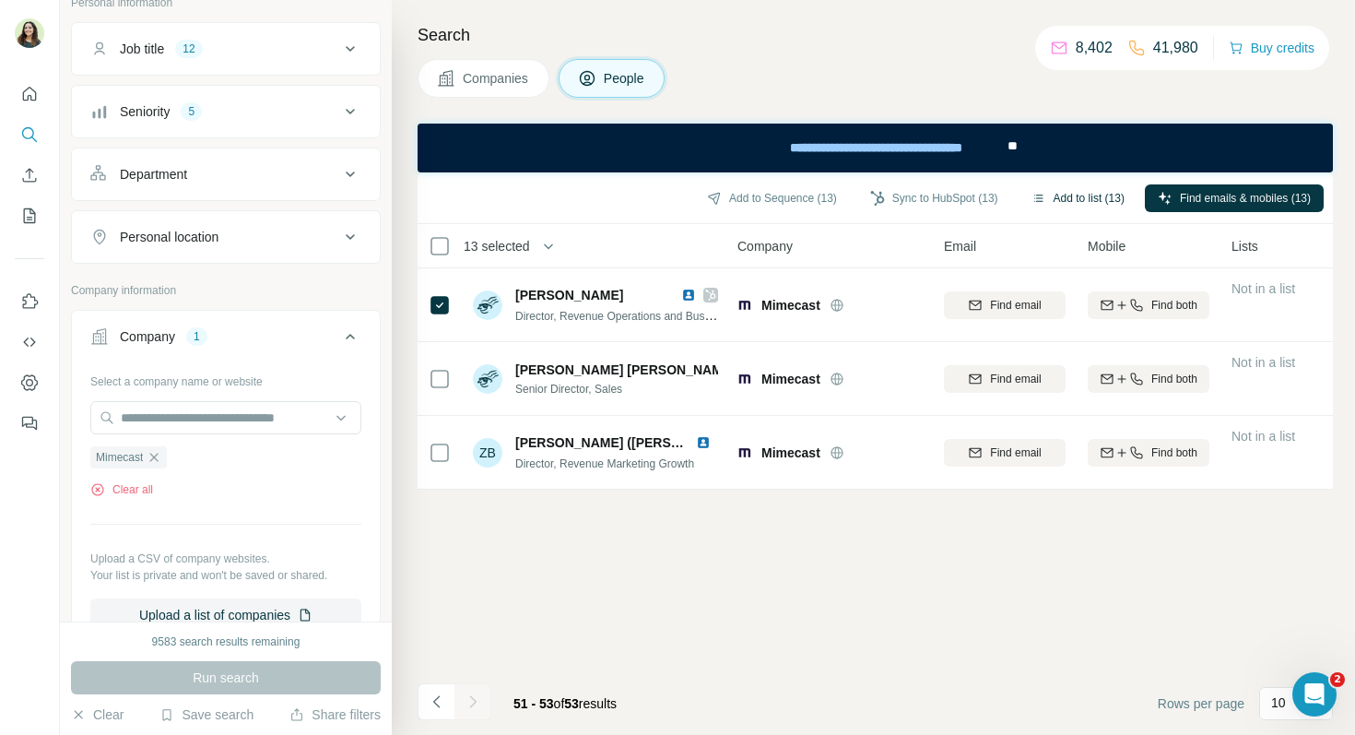
click at [1040, 194] on button "Add to list (13)" at bounding box center [1078, 198] width 119 height 28
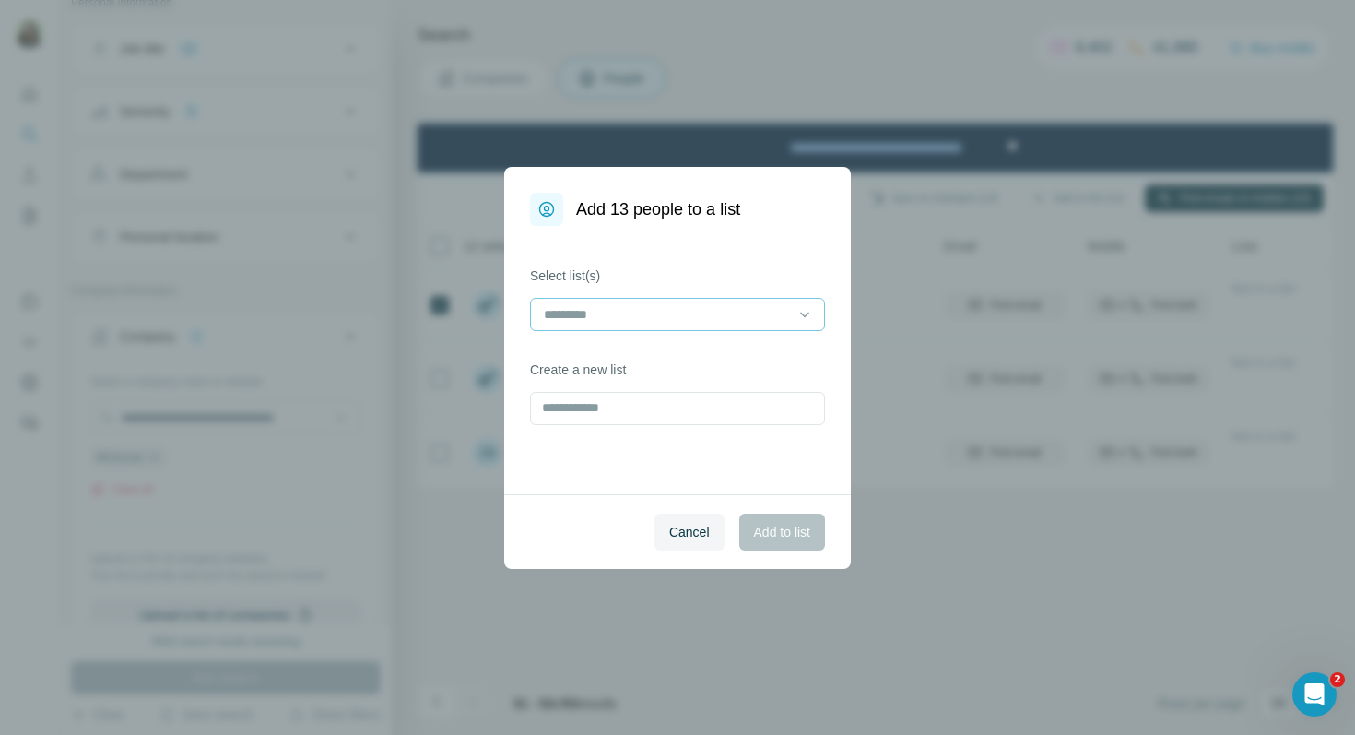
click at [587, 324] on div at bounding box center [666, 314] width 249 height 31
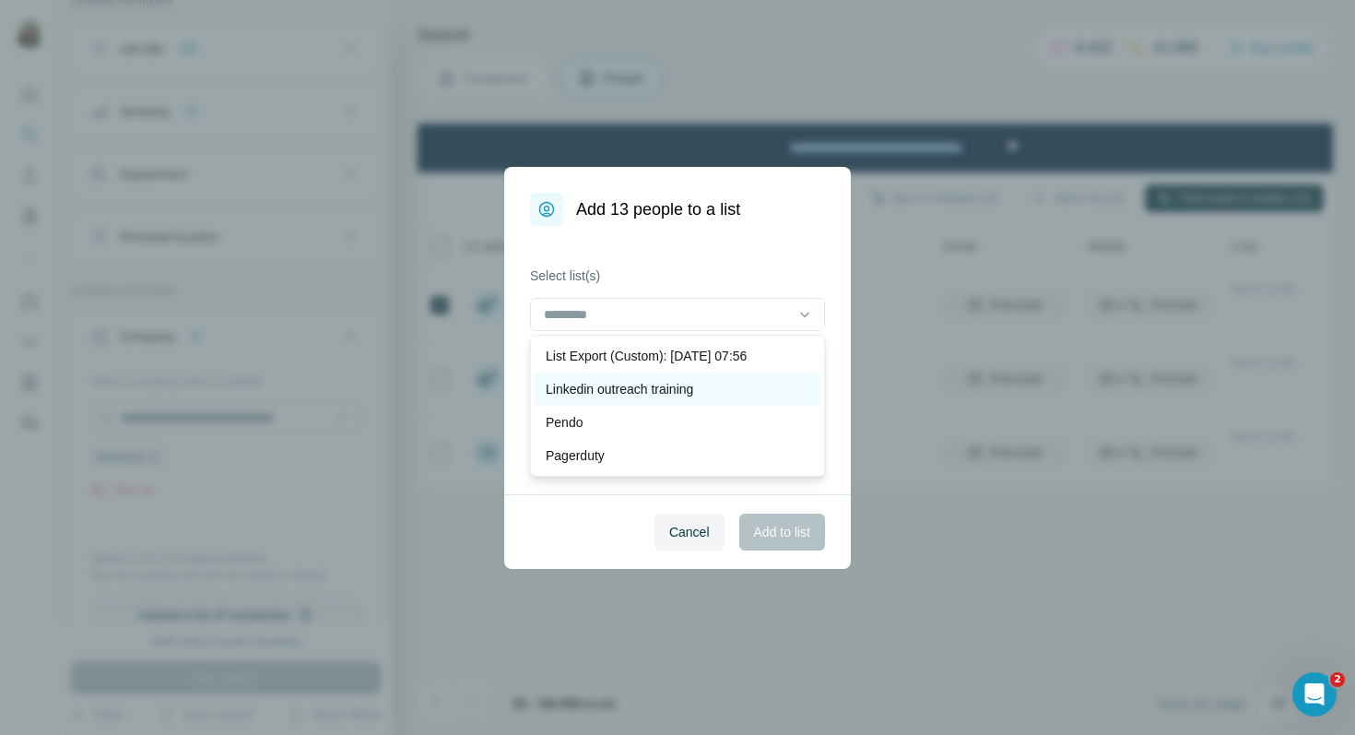
click at [611, 386] on p "Linkedin outreach training" at bounding box center [619, 389] width 147 height 18
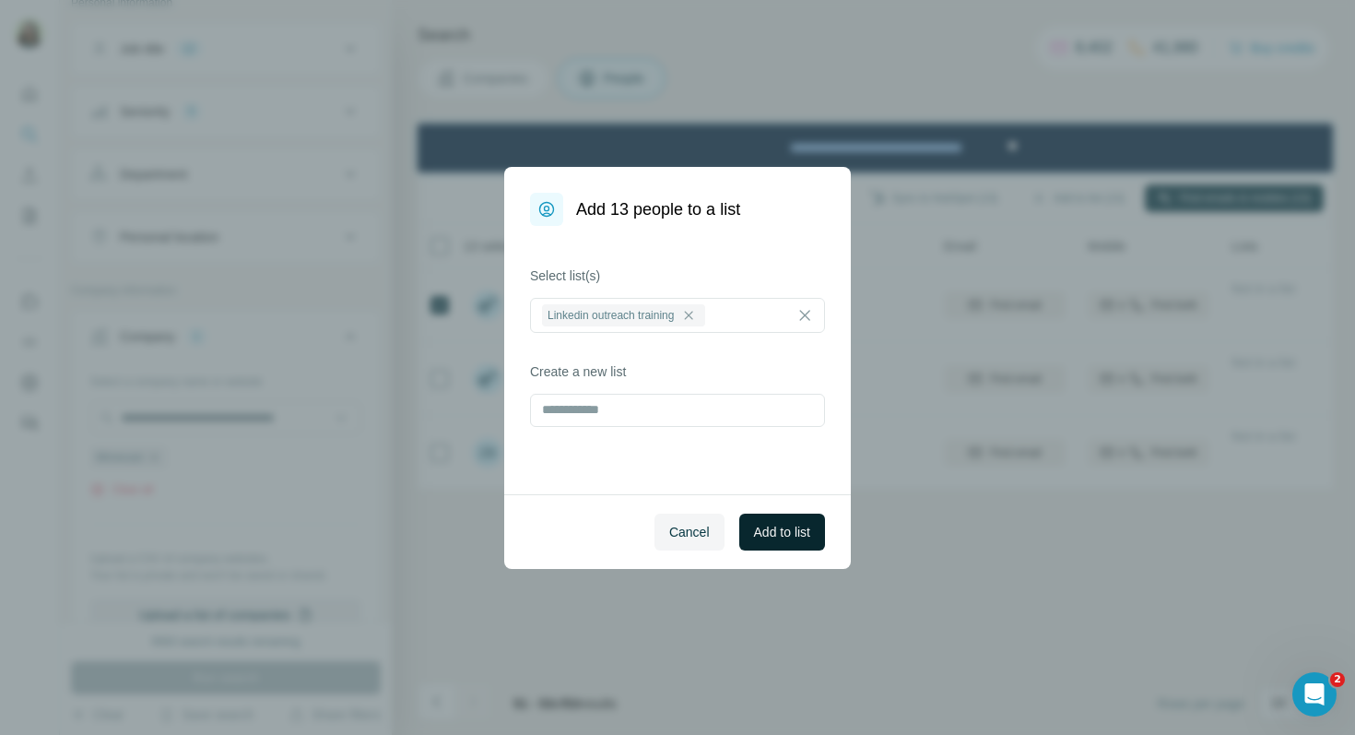
click at [783, 524] on span "Add to list" at bounding box center [782, 532] width 56 height 18
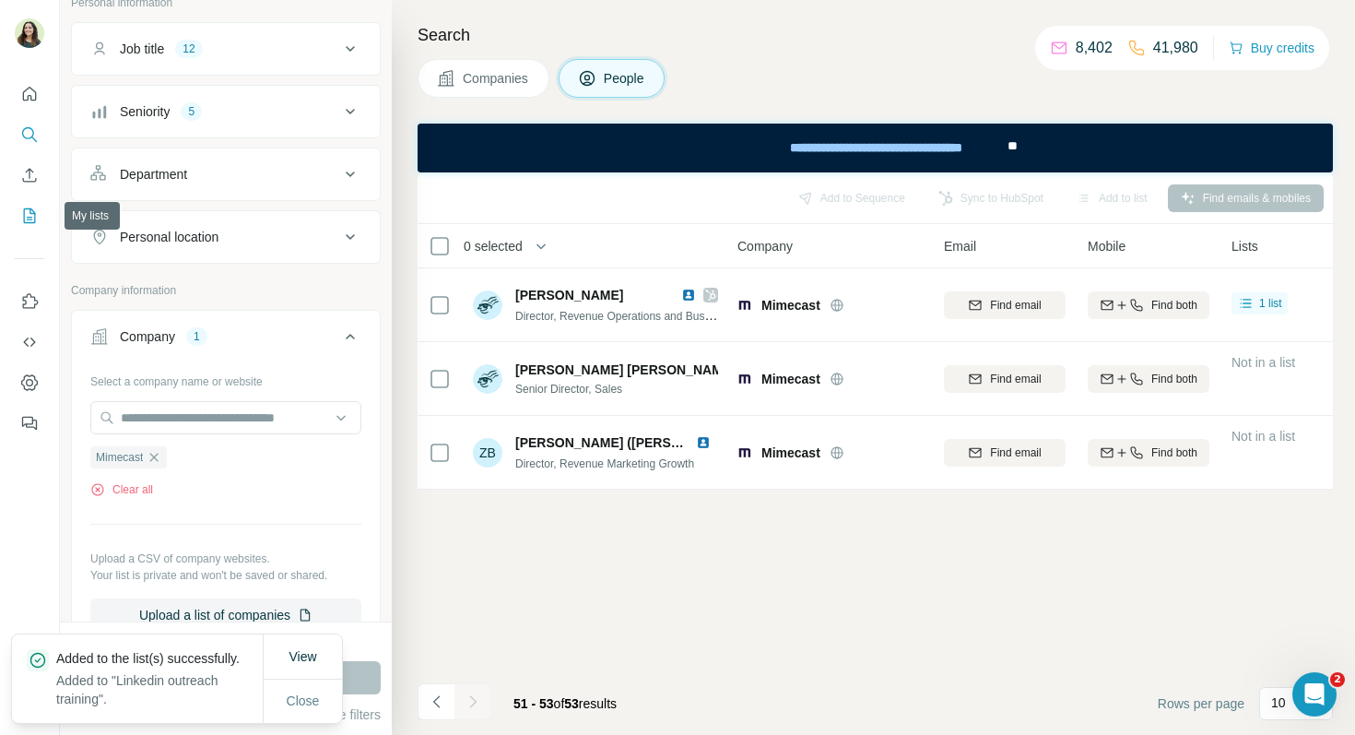
click at [26, 217] on icon "My lists" at bounding box center [29, 215] width 18 height 18
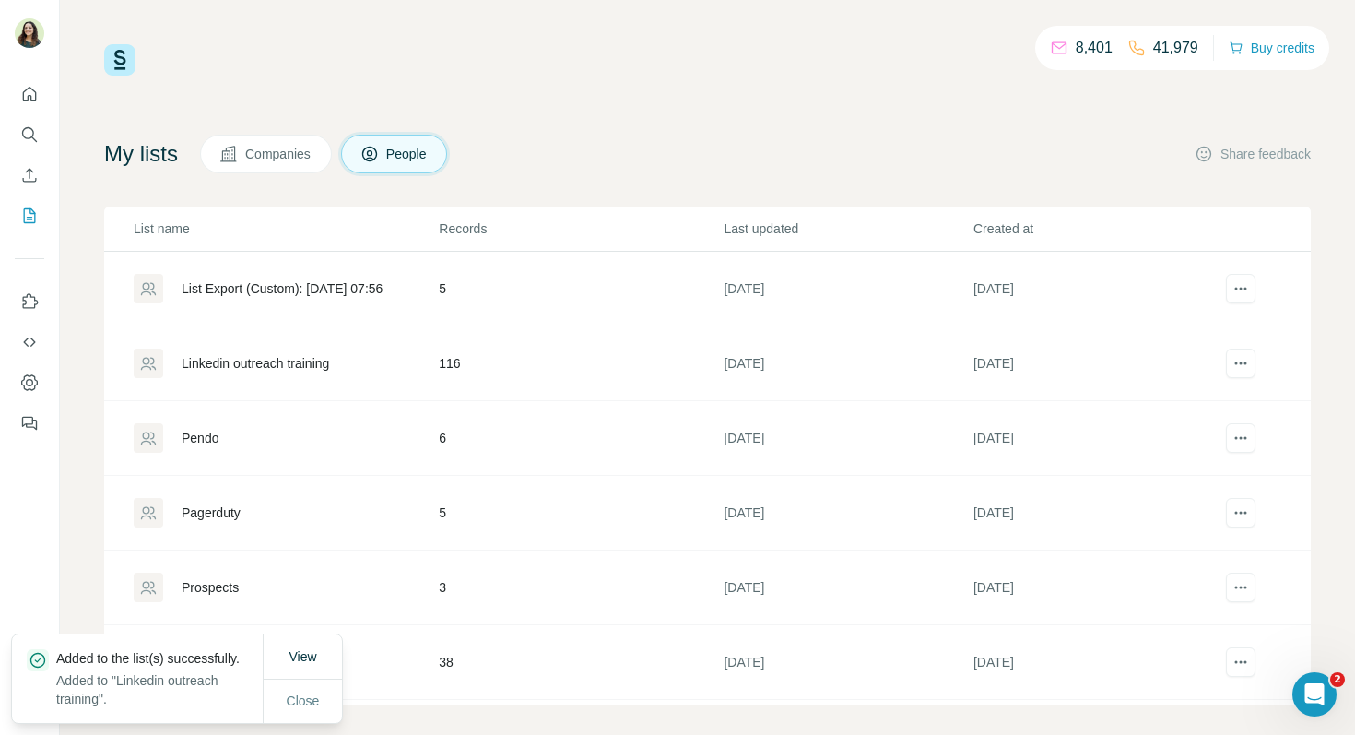
click at [267, 363] on div "Linkedin outreach training" at bounding box center [255, 363] width 147 height 18
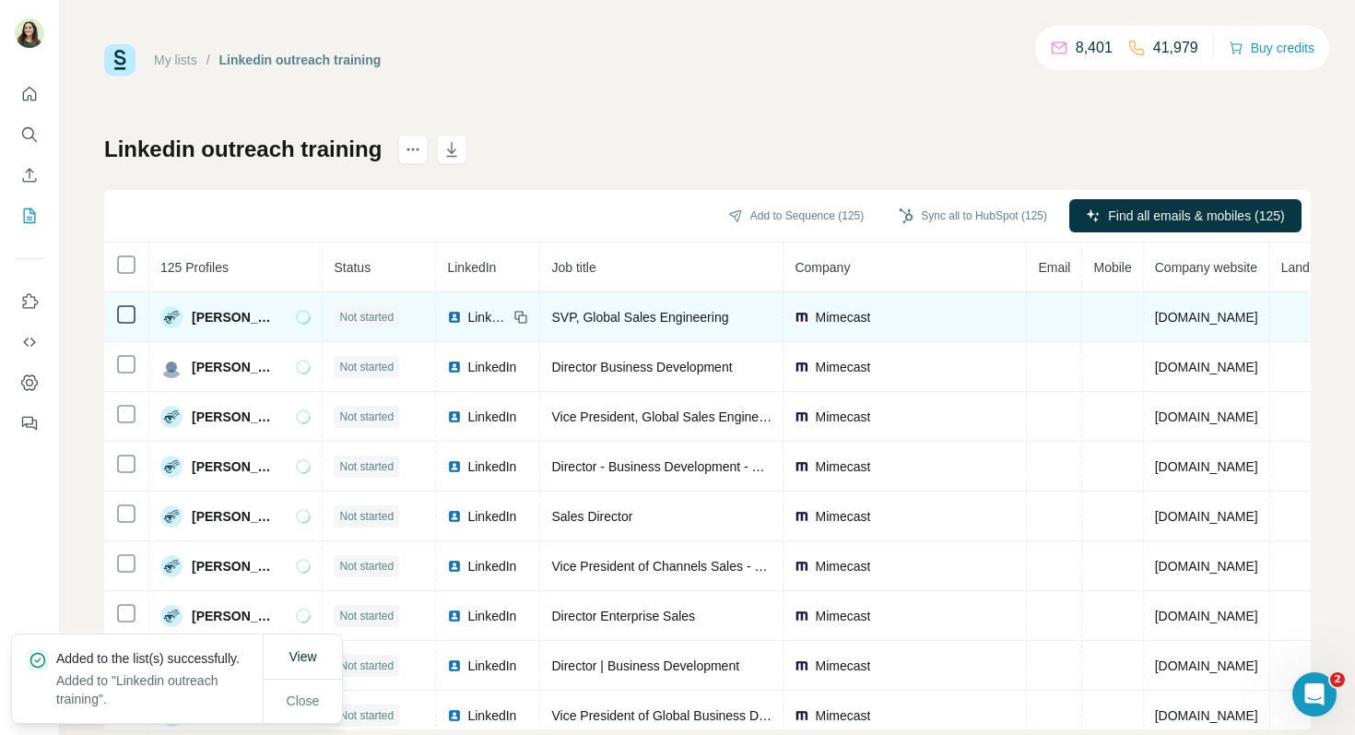
click at [477, 317] on span "LinkedIn" at bounding box center [487, 317] width 41 height 18
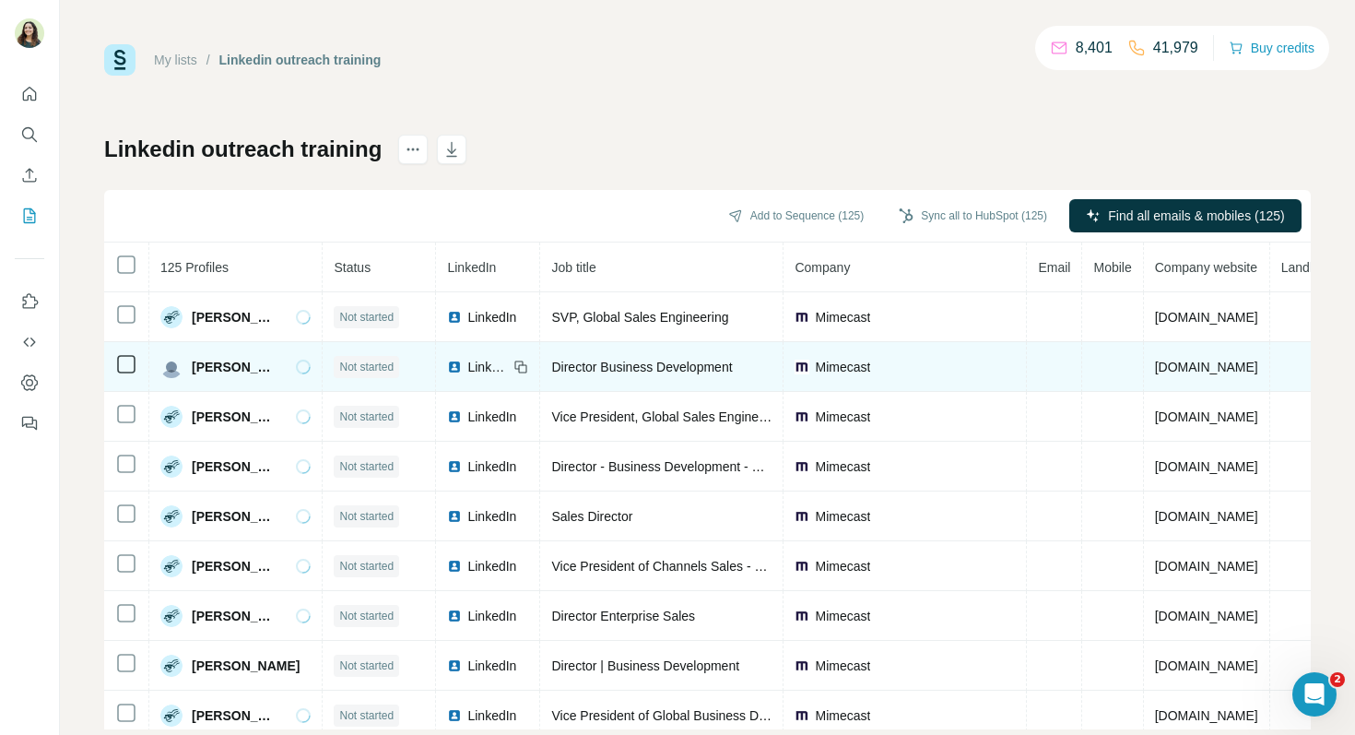
click at [482, 366] on span "LinkedIn" at bounding box center [487, 367] width 41 height 18
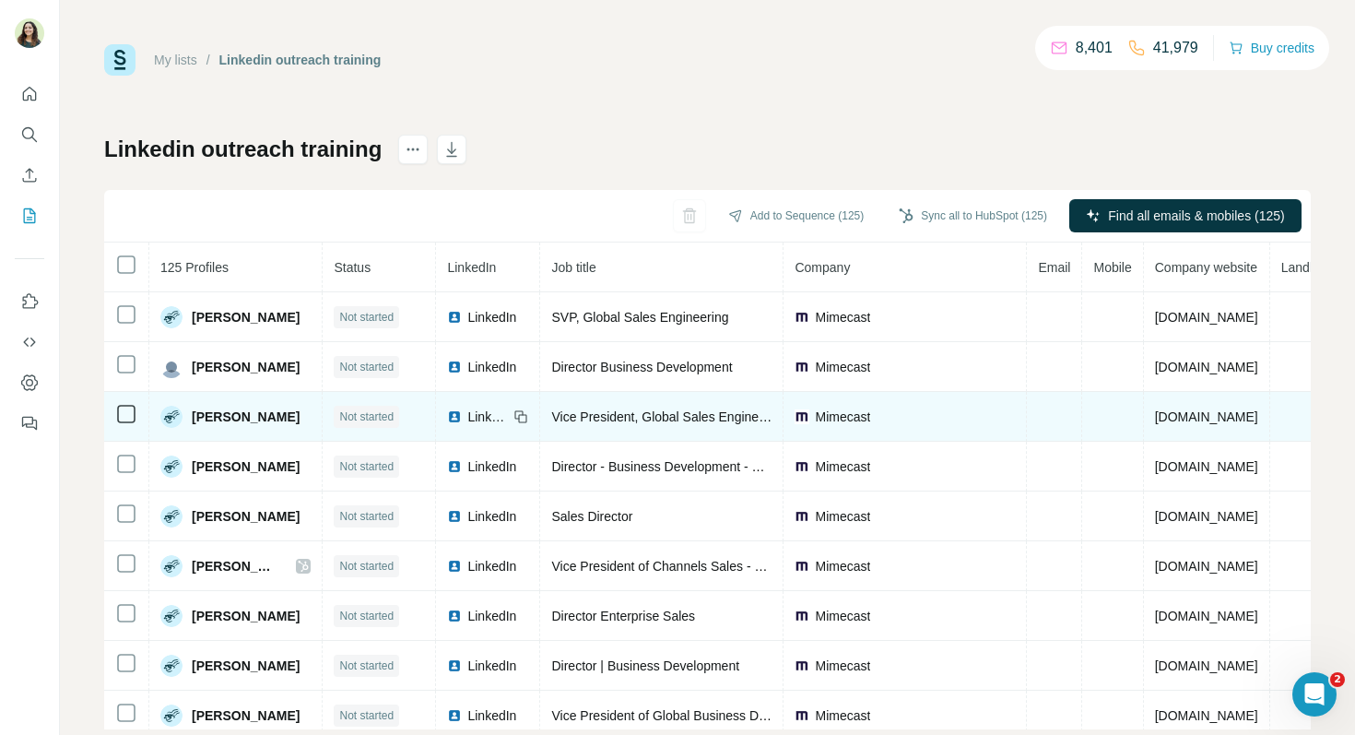
click at [477, 415] on span "LinkedIn" at bounding box center [487, 416] width 41 height 18
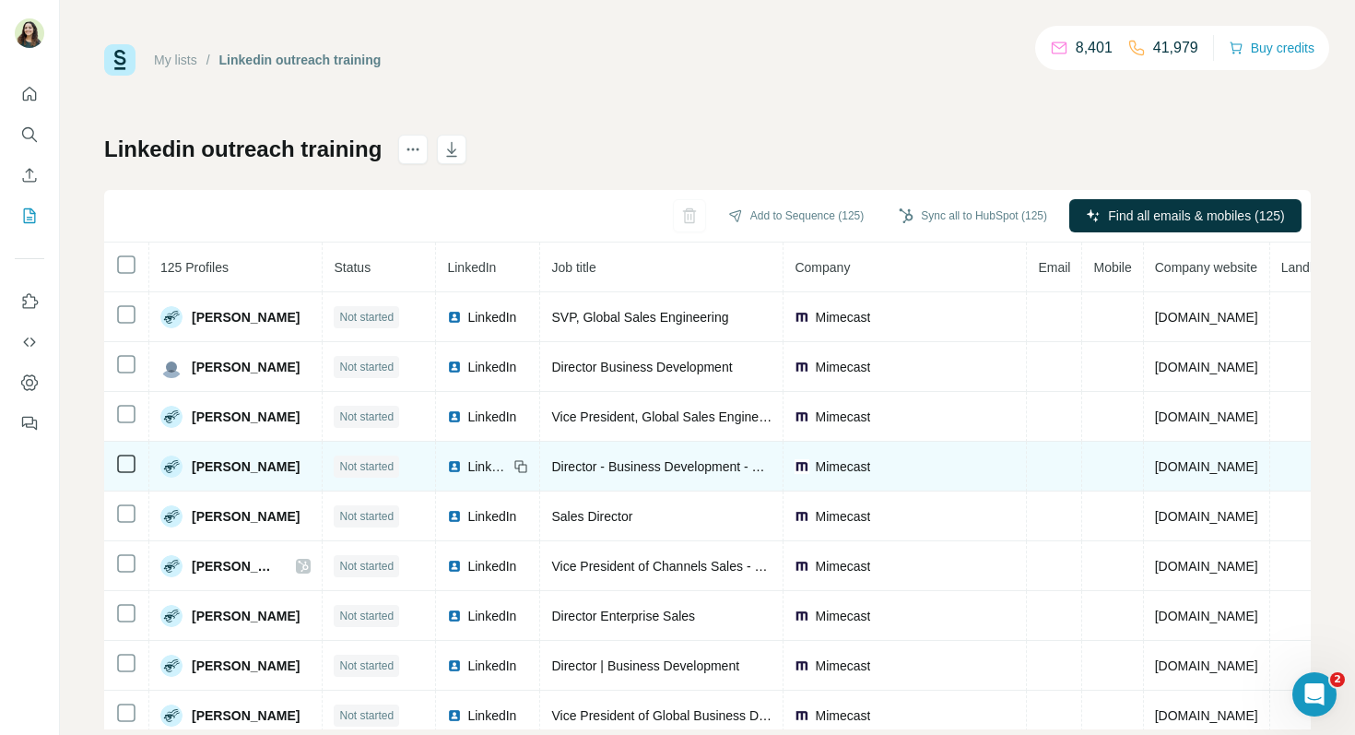
click at [467, 469] on span "LinkedIn" at bounding box center [487, 466] width 41 height 18
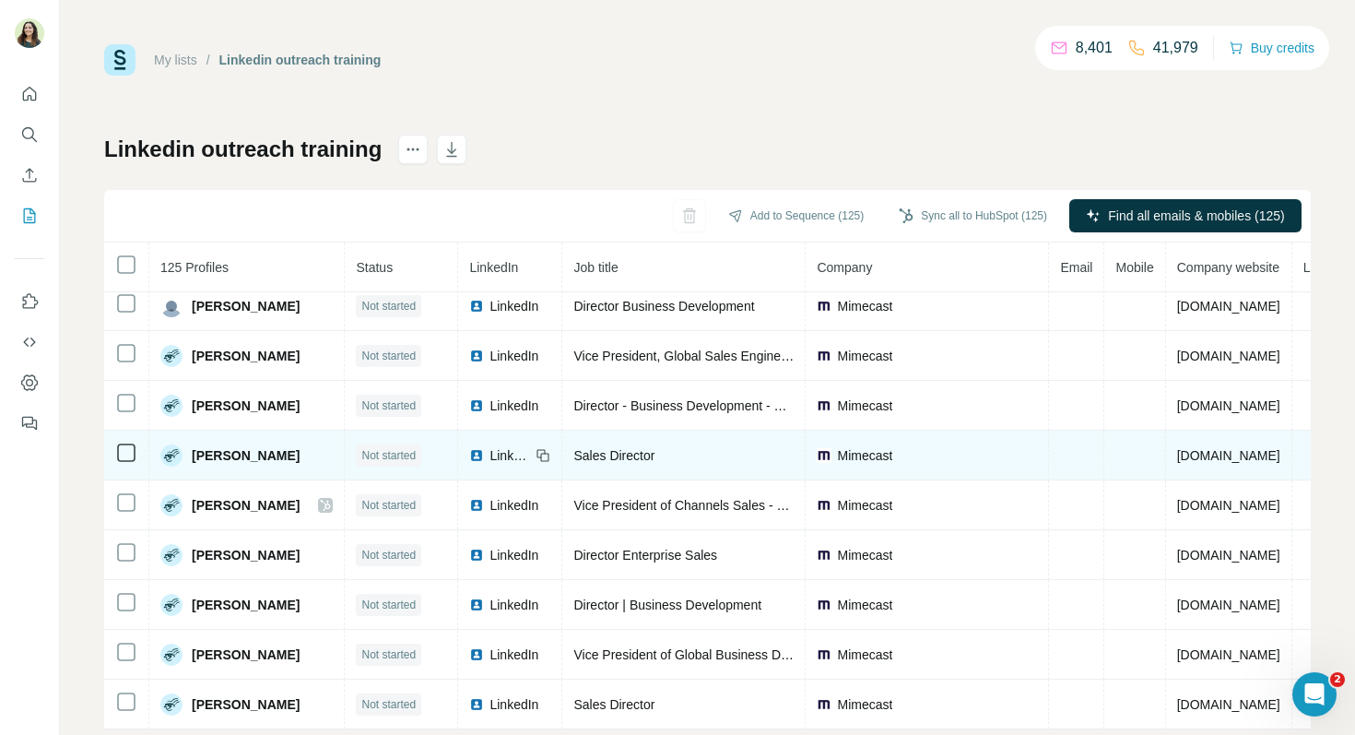
scroll to position [64, 0]
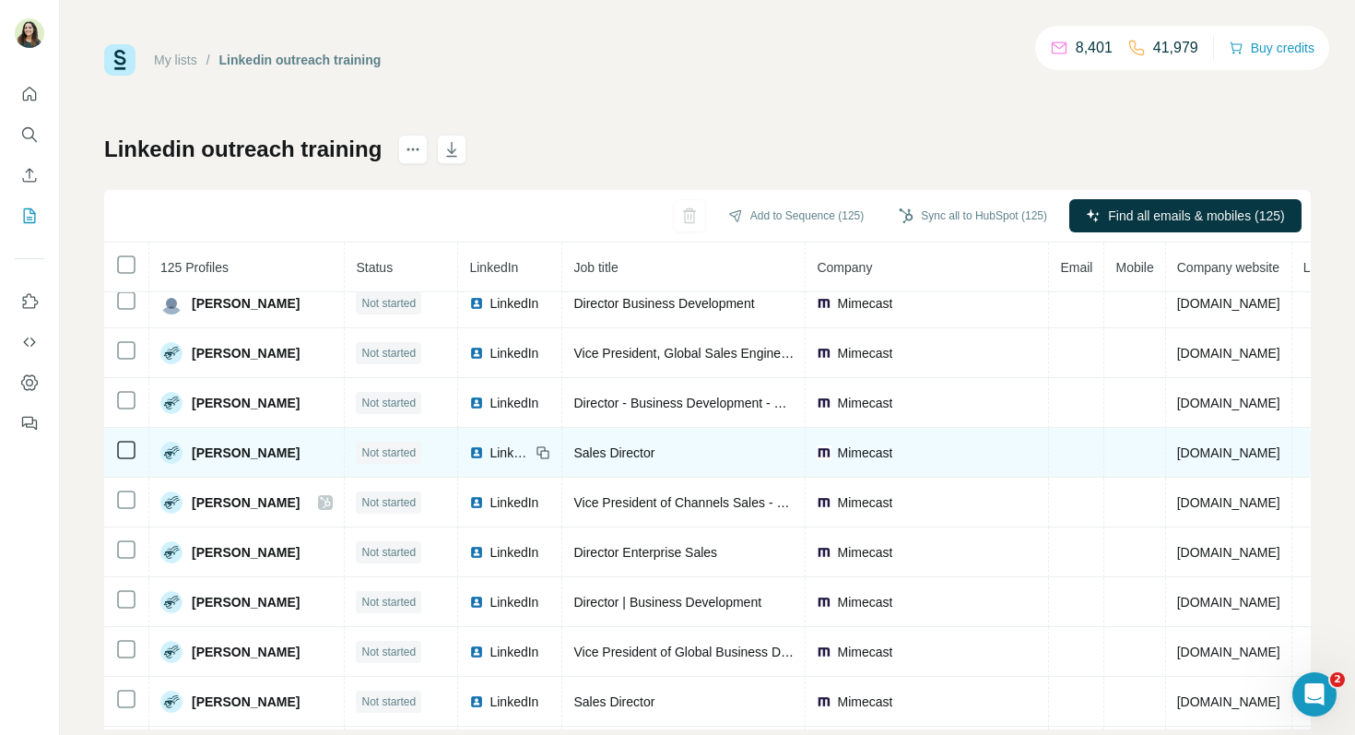
click at [510, 450] on span "LinkedIn" at bounding box center [509, 452] width 41 height 18
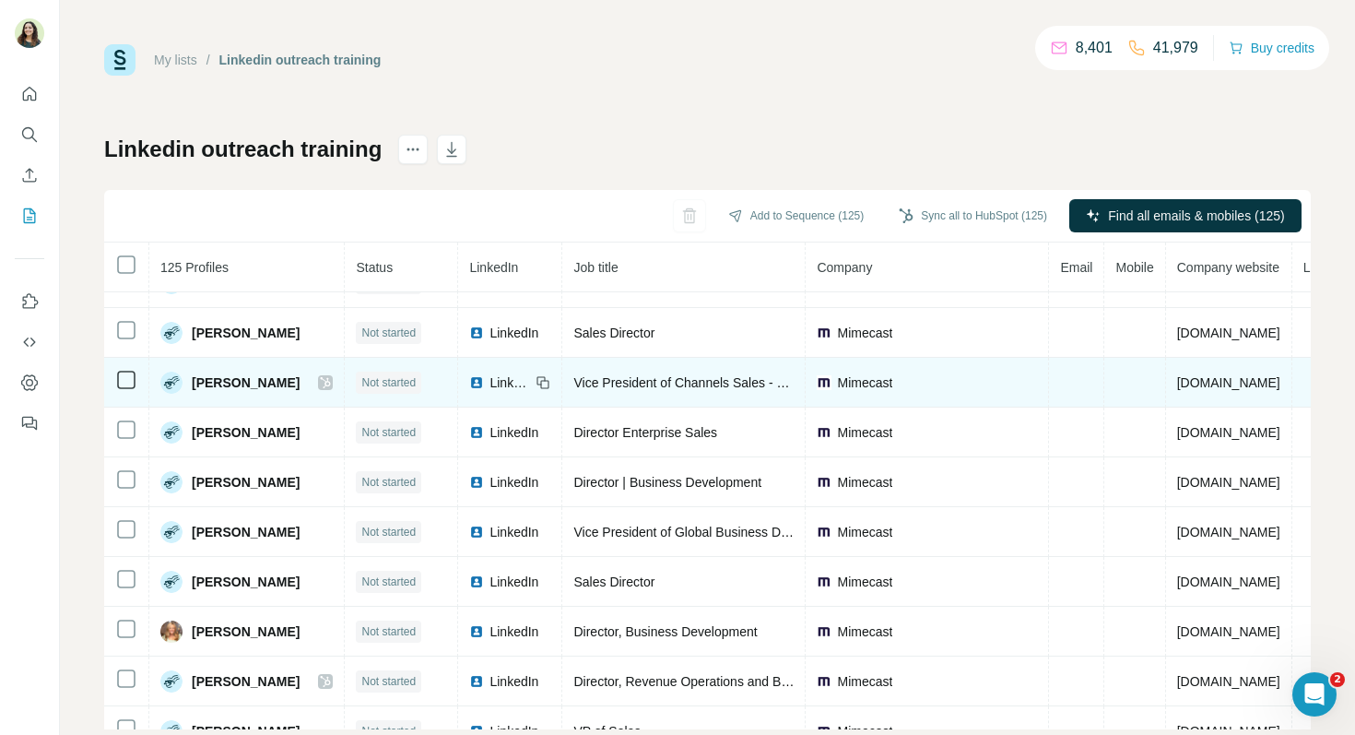
scroll to position [188, 0]
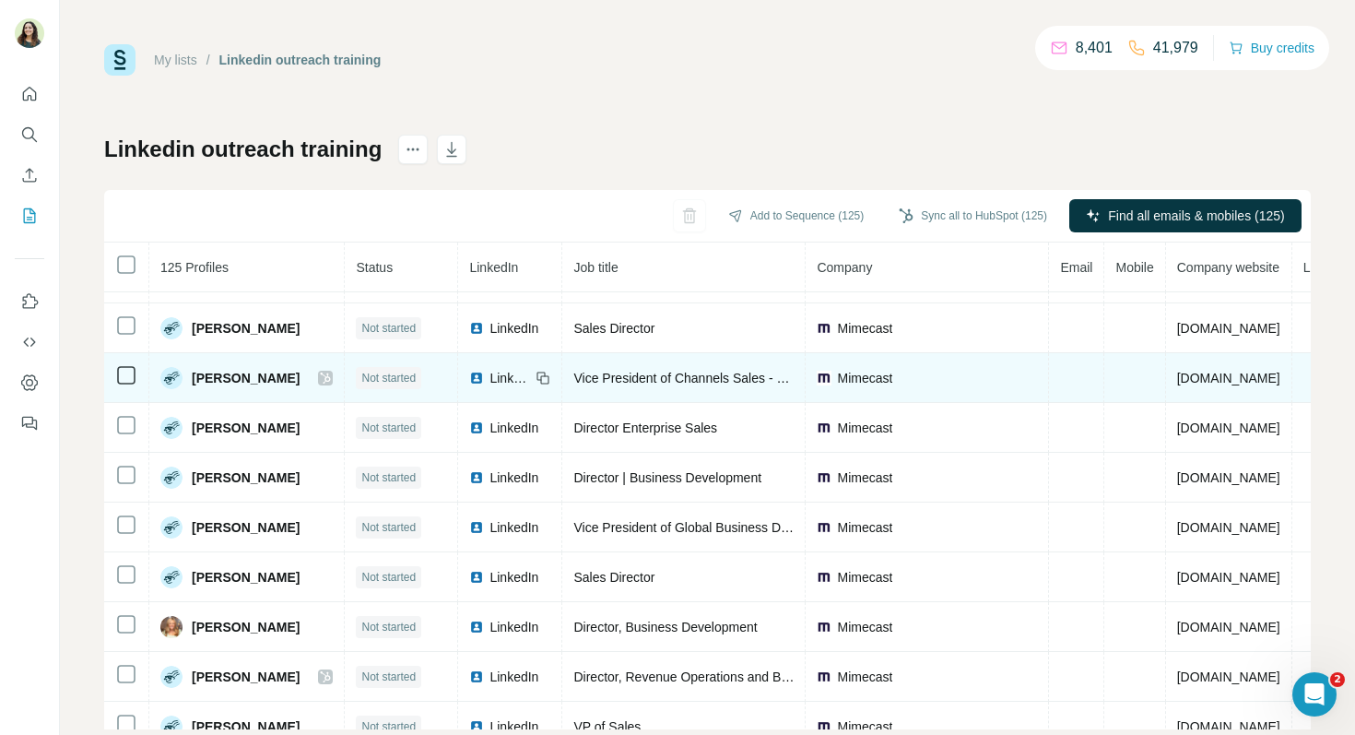
click at [501, 381] on div "LinkedIn" at bounding box center [499, 378] width 61 height 18
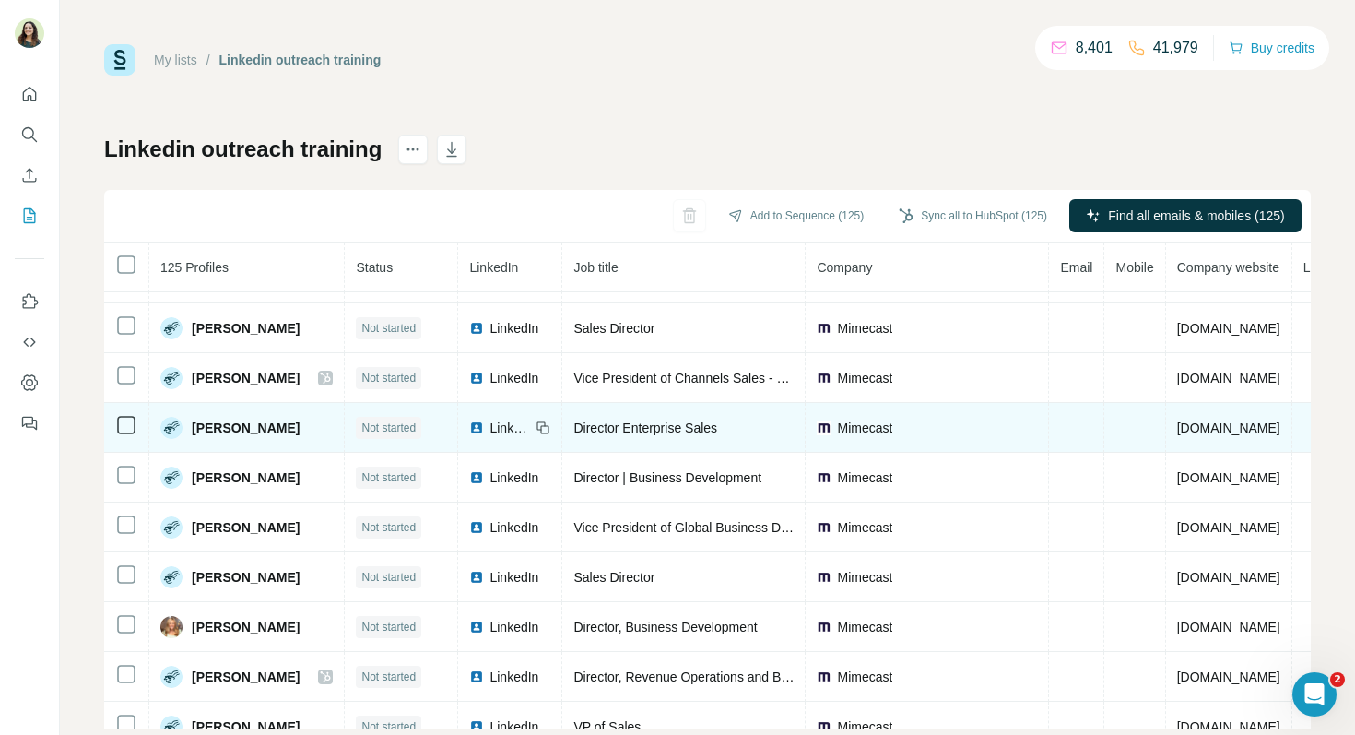
click at [508, 430] on span "LinkedIn" at bounding box center [509, 427] width 41 height 18
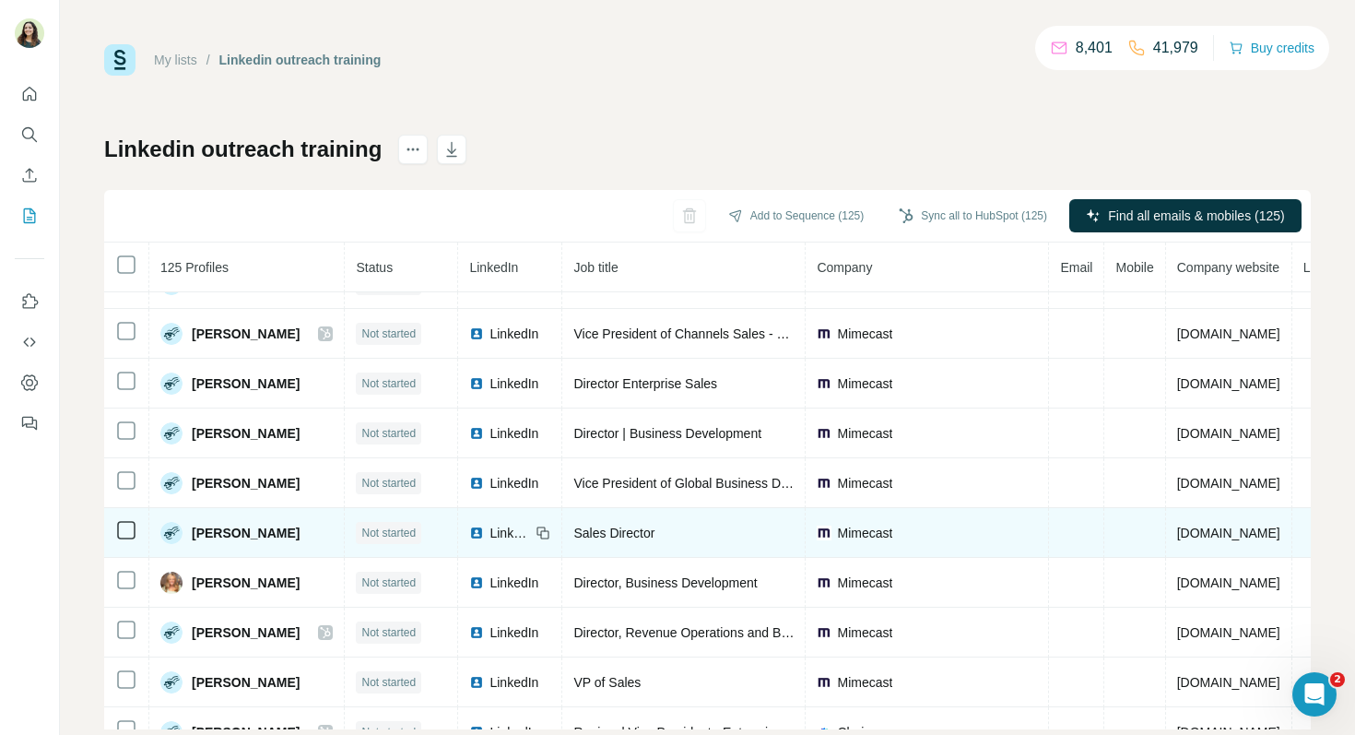
scroll to position [231, 0]
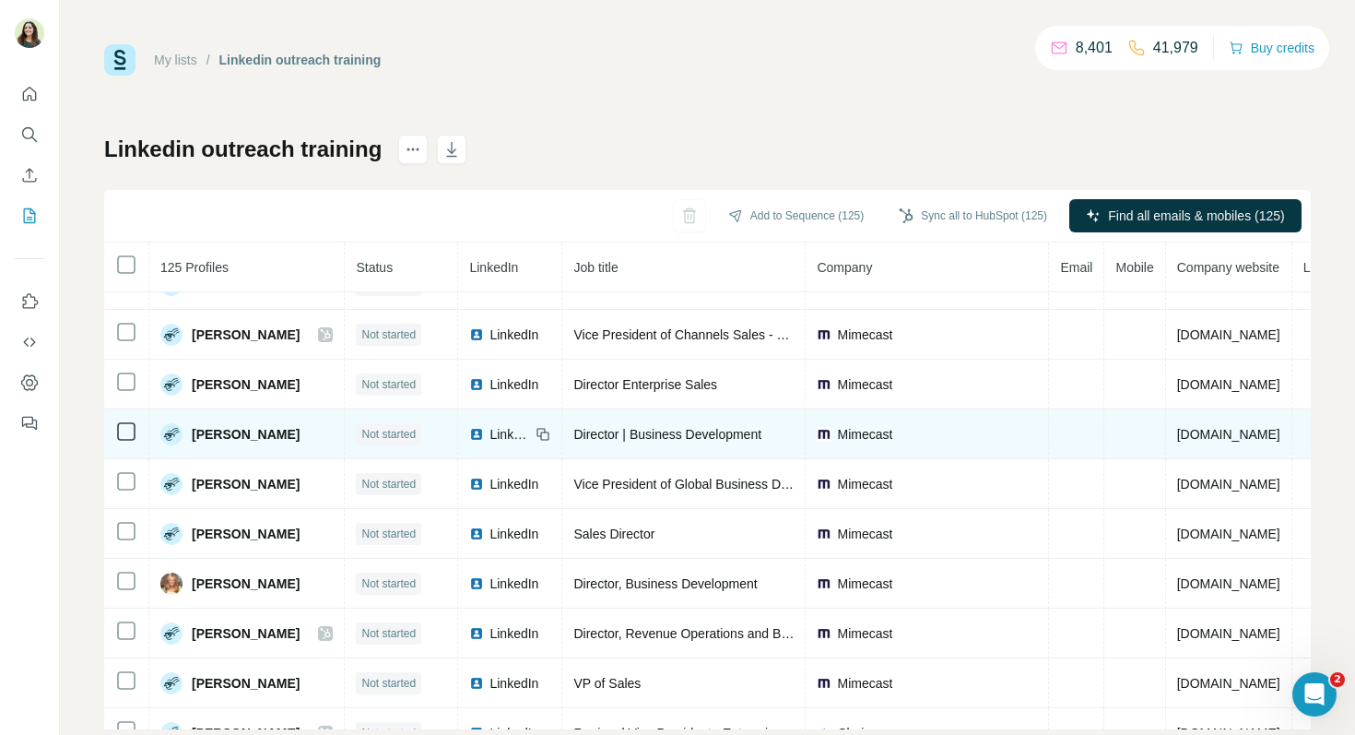
click at [508, 432] on span "LinkedIn" at bounding box center [509, 434] width 41 height 18
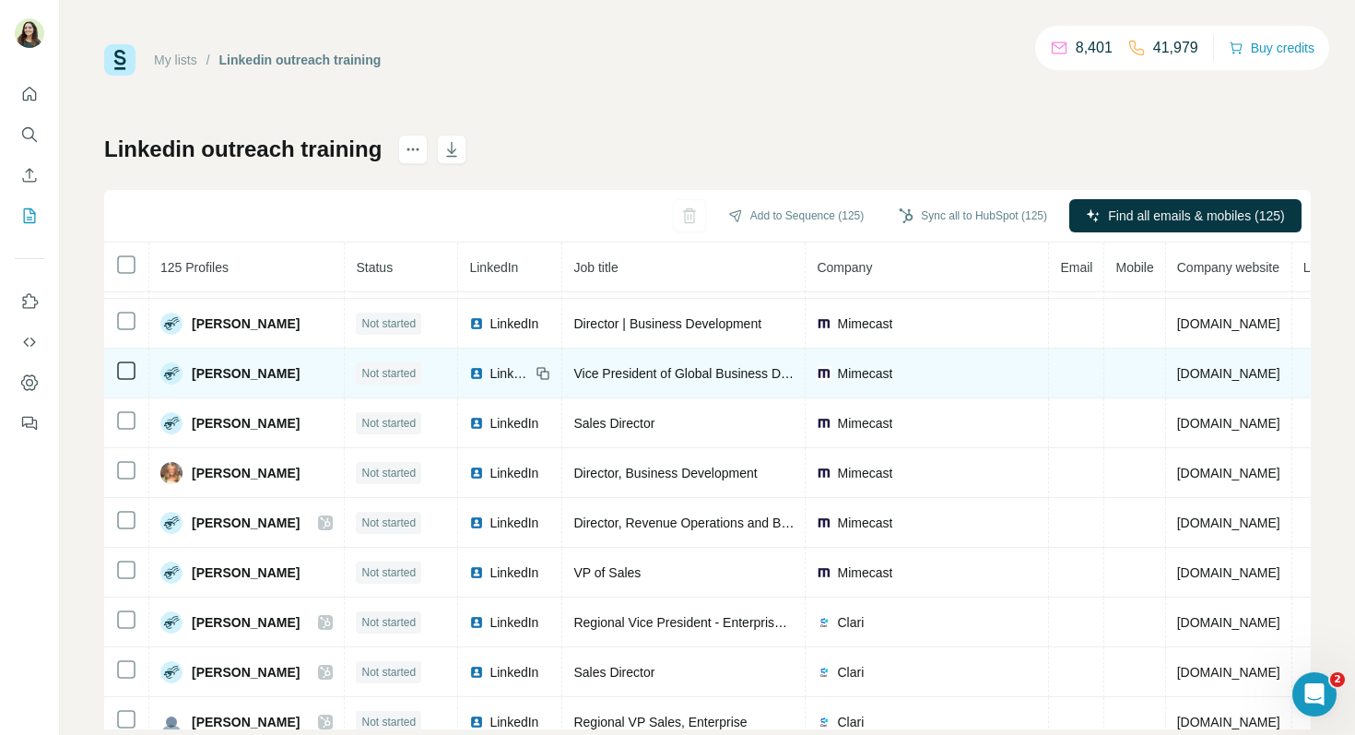
scroll to position [347, 0]
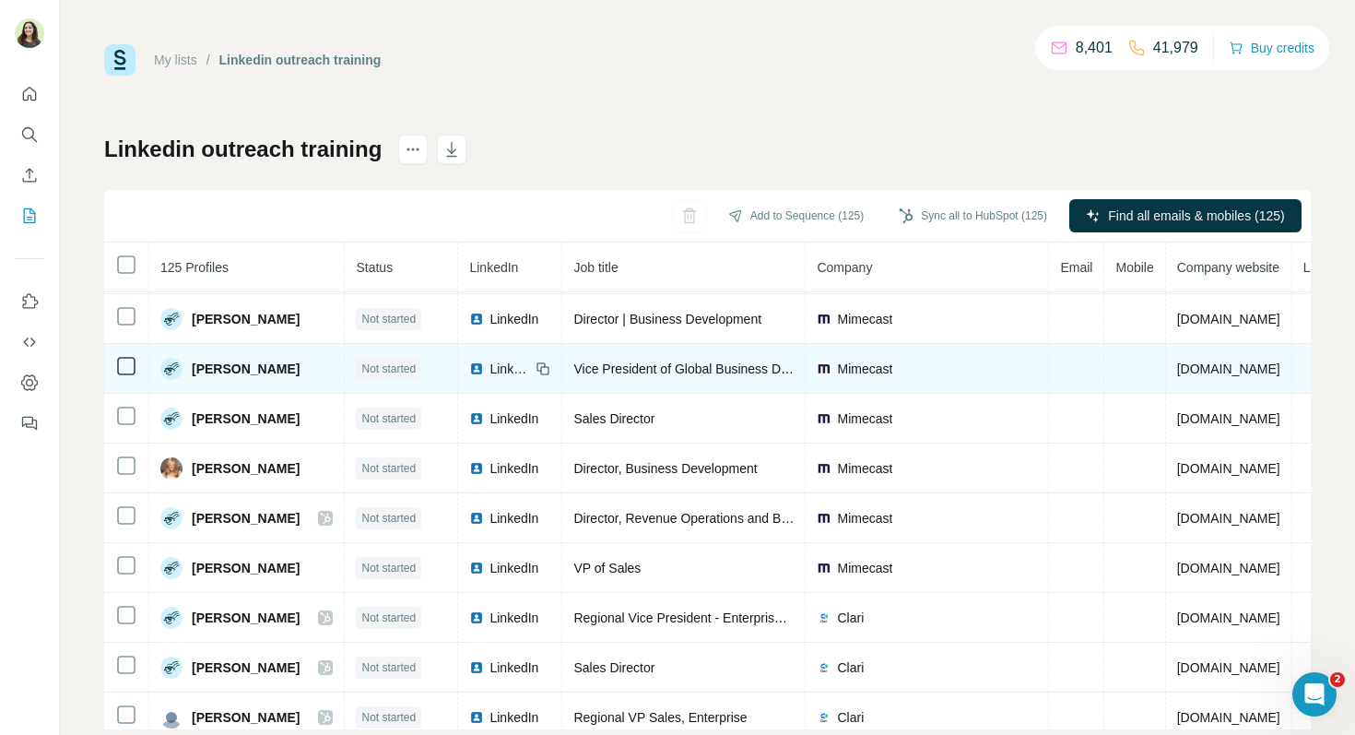
click at [516, 367] on span "LinkedIn" at bounding box center [509, 368] width 41 height 18
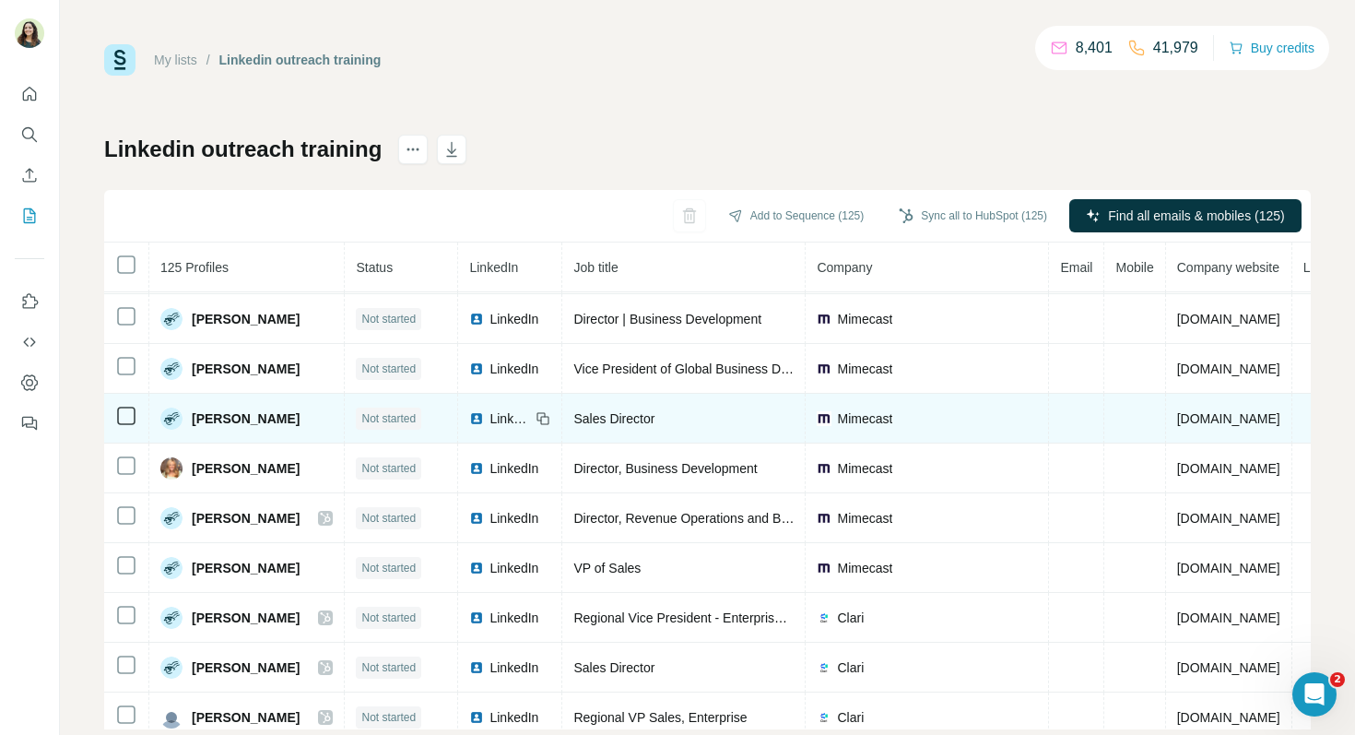
click at [508, 418] on span "LinkedIn" at bounding box center [509, 418] width 41 height 18
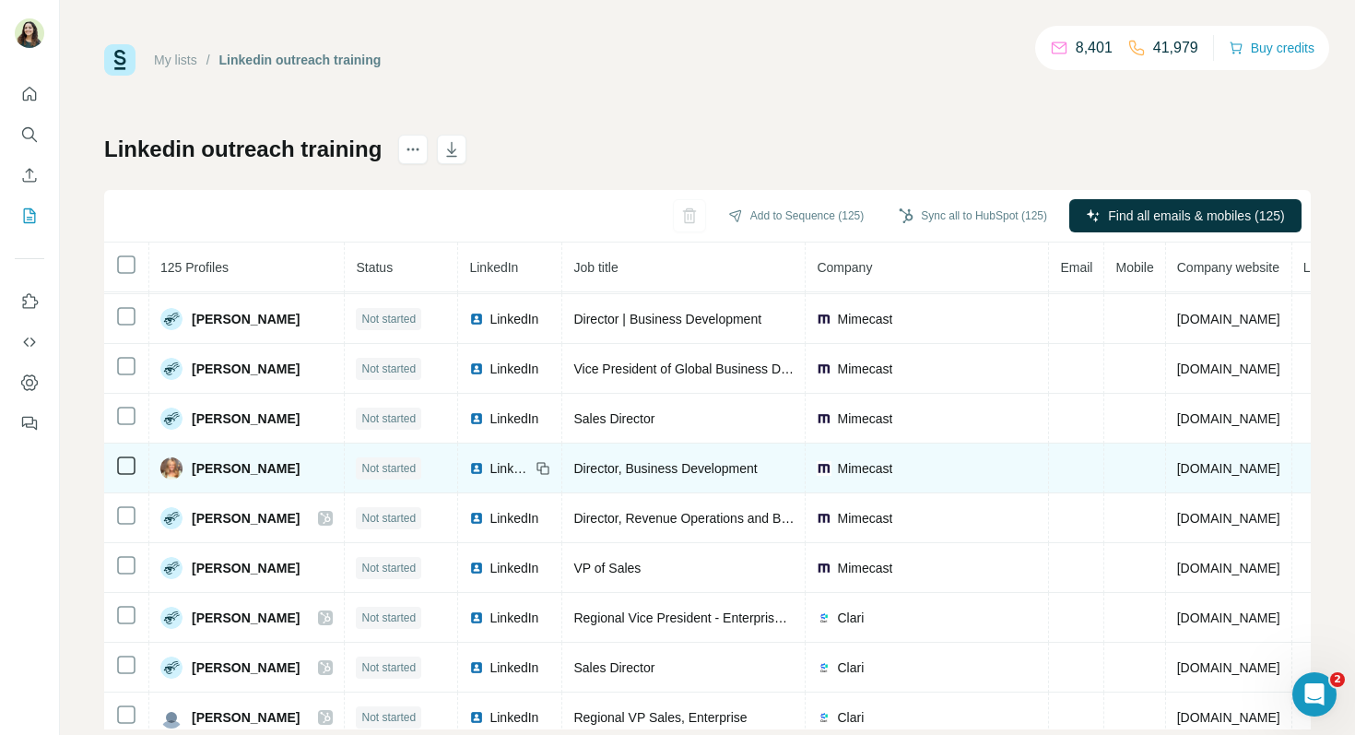
click at [517, 468] on span "LinkedIn" at bounding box center [509, 468] width 41 height 18
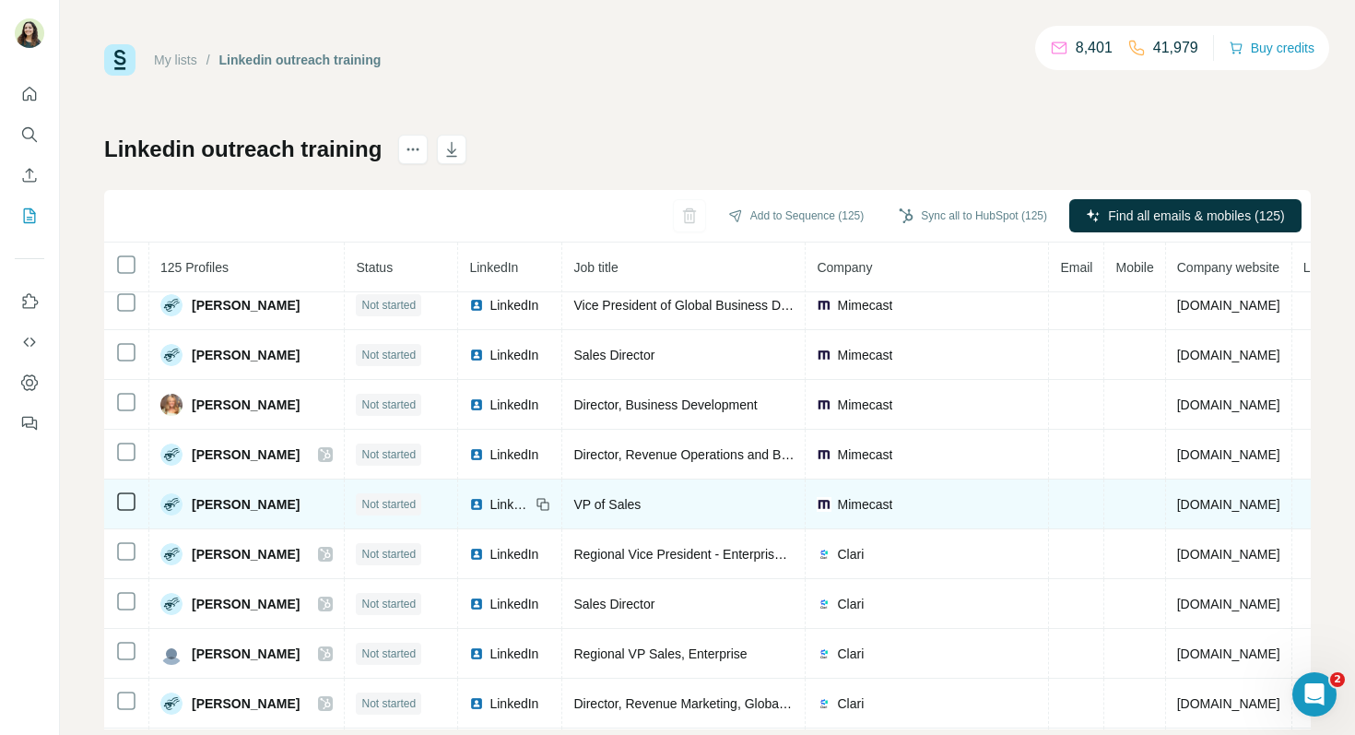
scroll to position [411, 0]
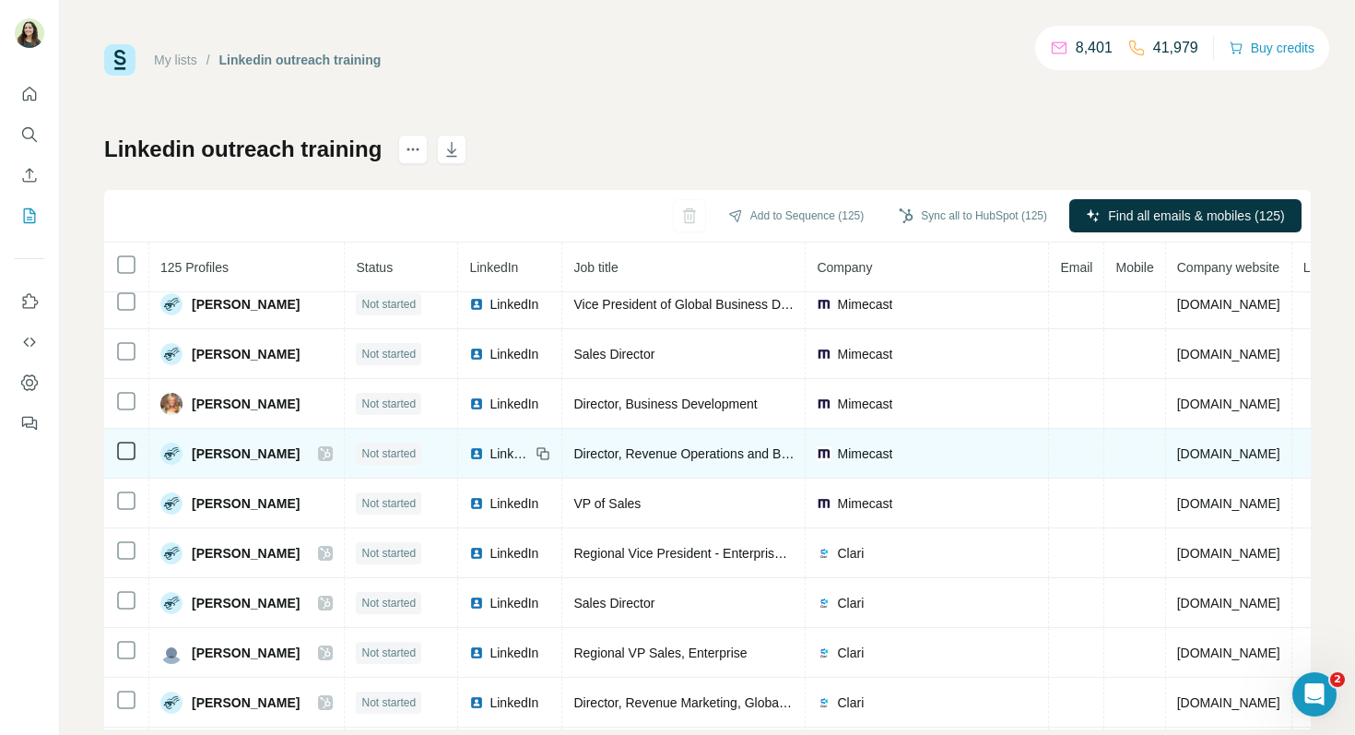
click at [502, 457] on span "LinkedIn" at bounding box center [509, 453] width 41 height 18
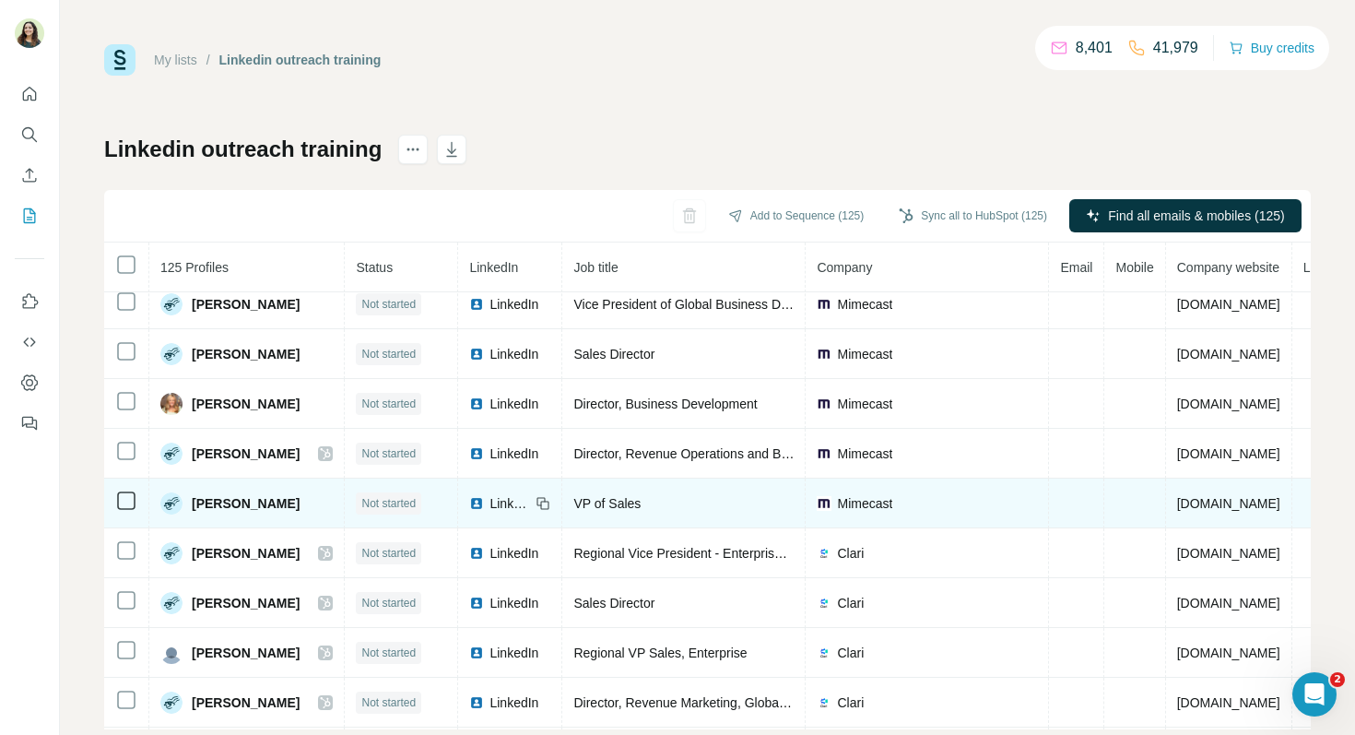
click at [511, 503] on span "LinkedIn" at bounding box center [509, 503] width 41 height 18
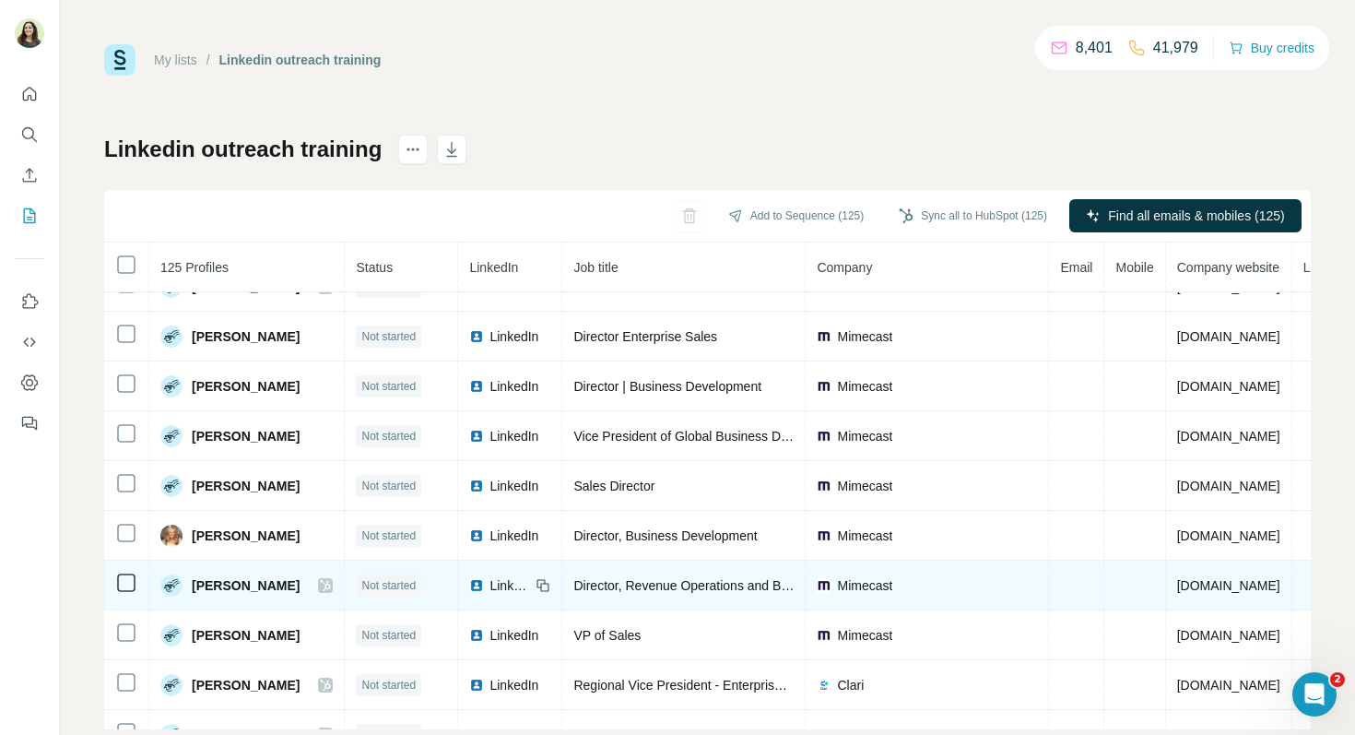
scroll to position [0, 0]
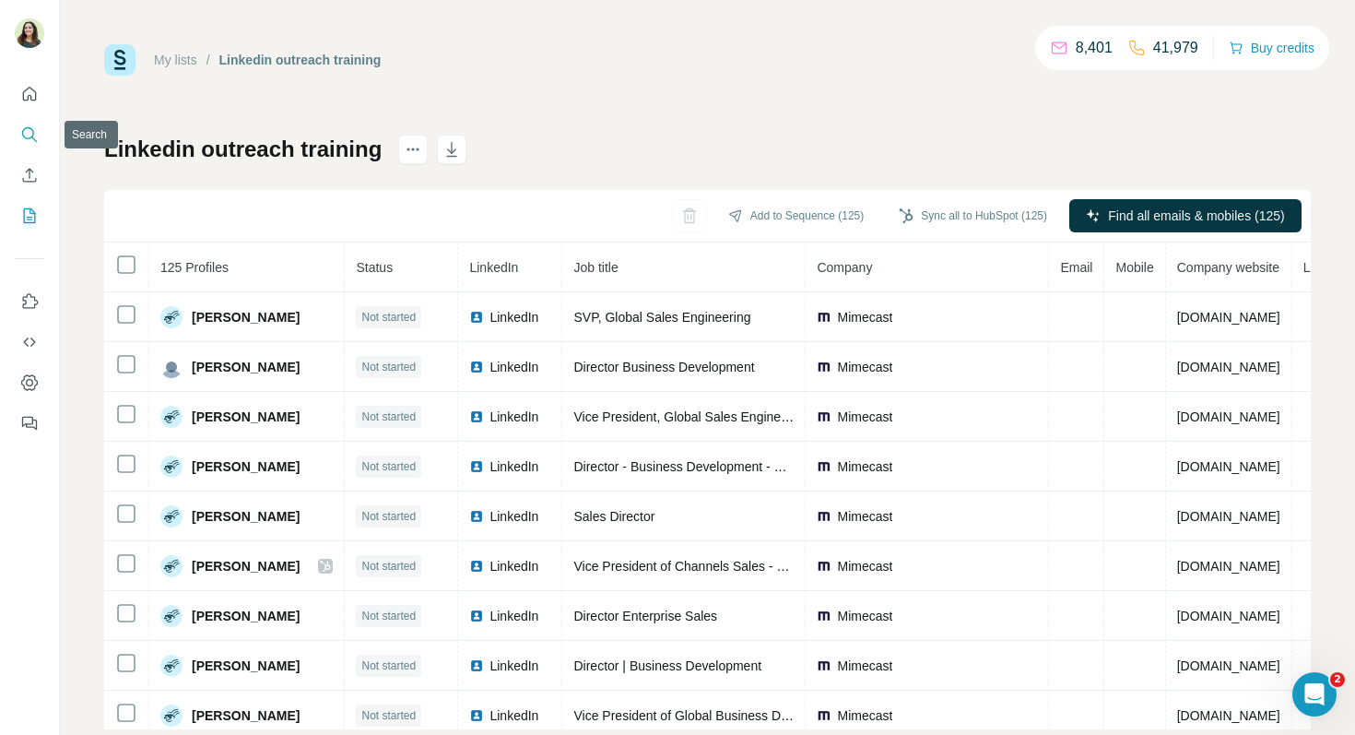
click at [34, 137] on icon "Search" at bounding box center [29, 134] width 18 height 18
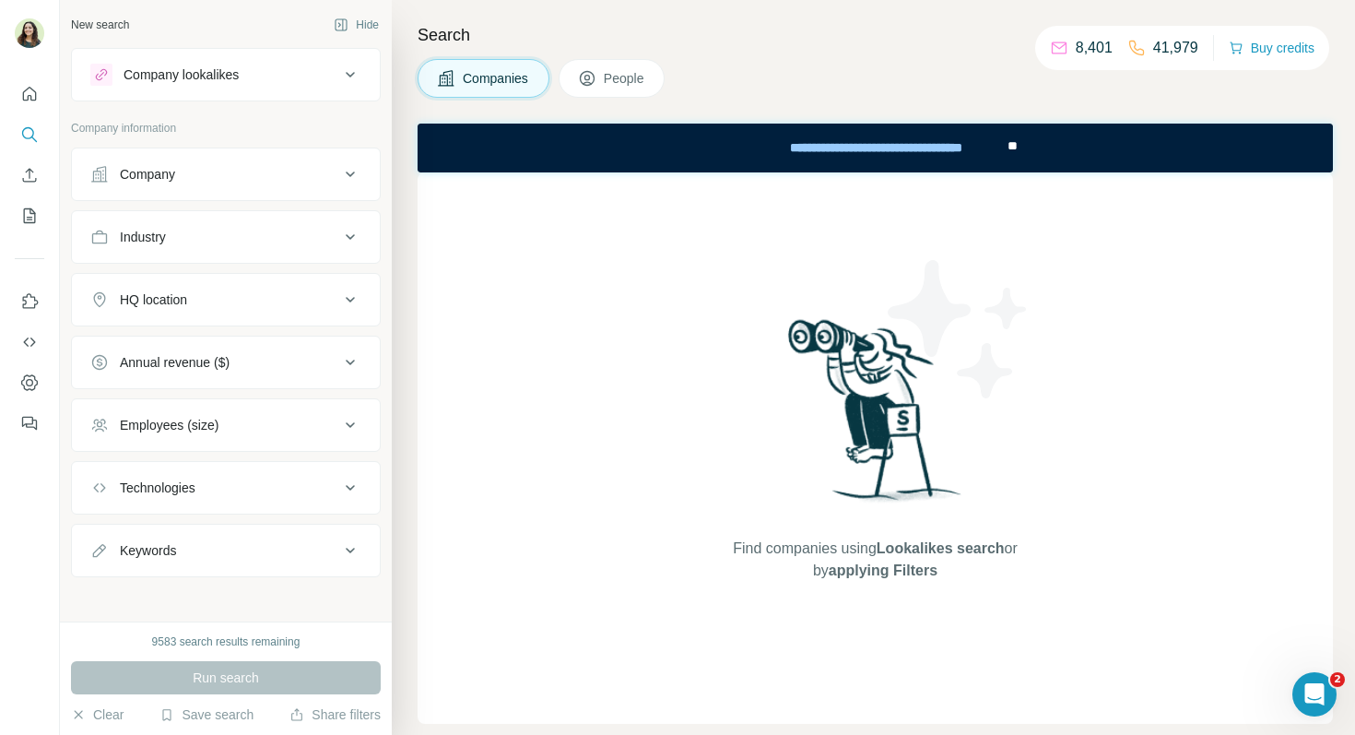
click at [622, 65] on button "People" at bounding box center [612, 78] width 107 height 39
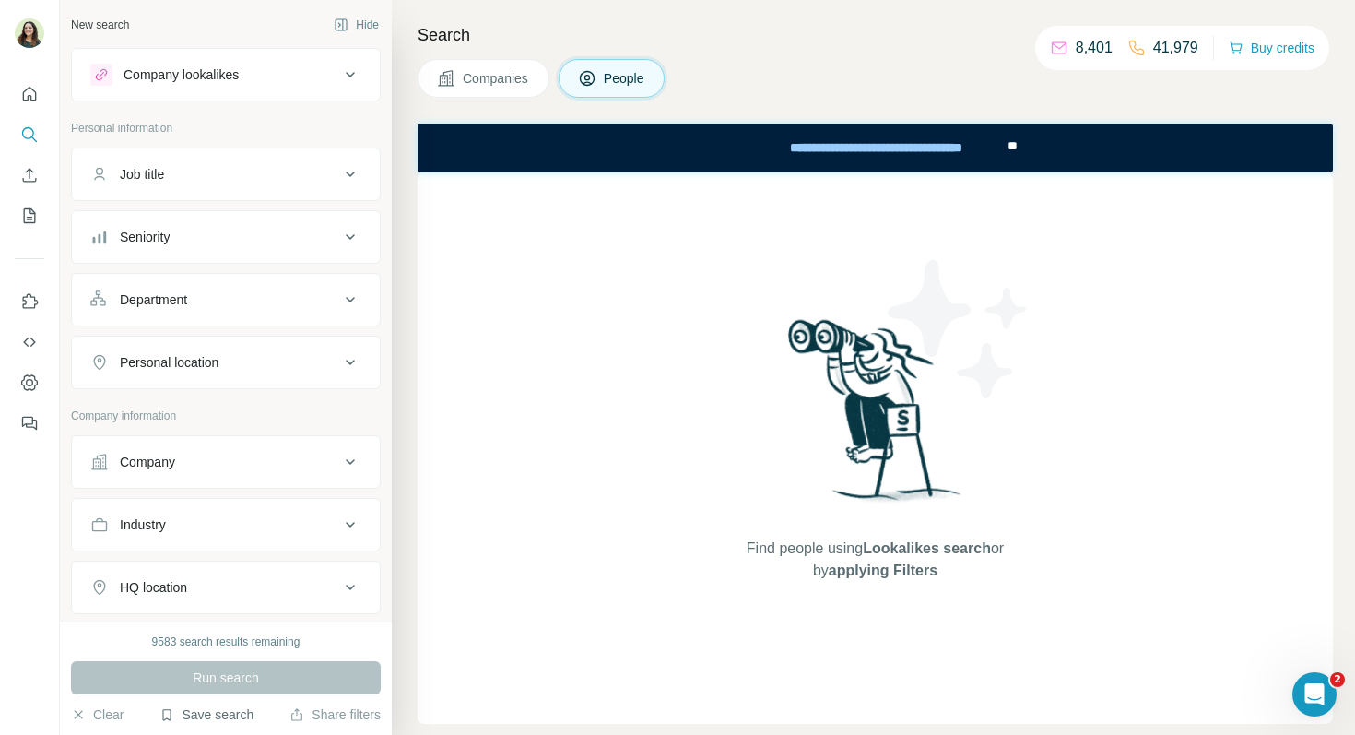
click at [219, 713] on button "Save search" at bounding box center [206, 714] width 94 height 18
click at [224, 682] on div "View my saved searches" at bounding box center [258, 682] width 194 height 37
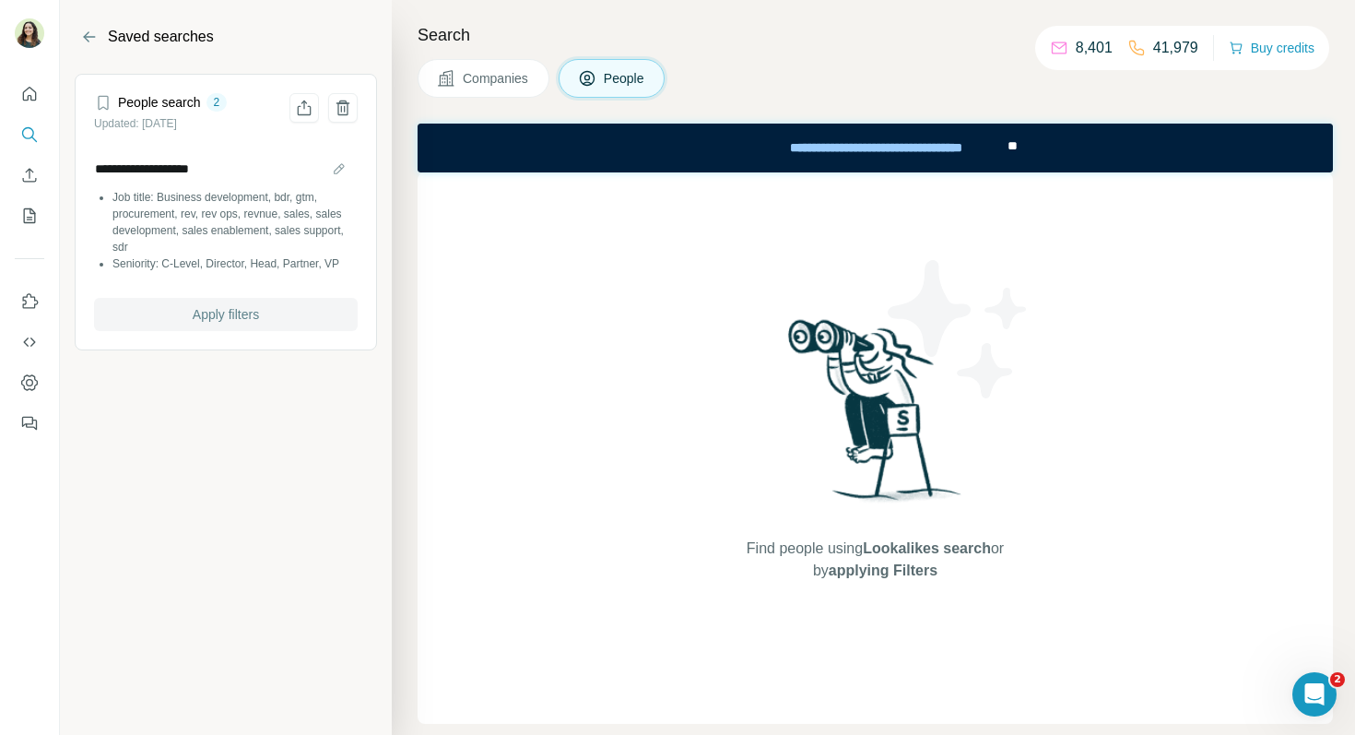
click at [236, 315] on span "Apply filters" at bounding box center [226, 314] width 66 height 18
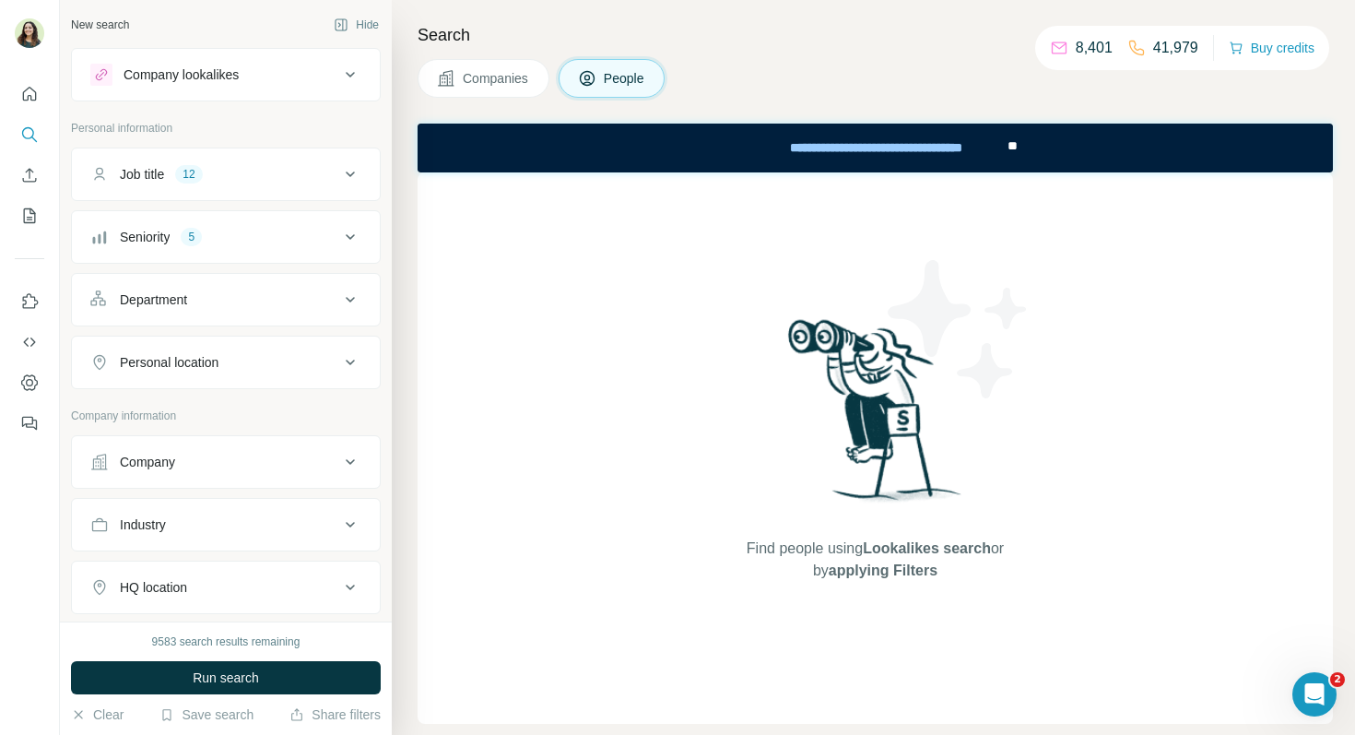
click at [199, 468] on div "Company" at bounding box center [214, 462] width 249 height 18
click at [196, 539] on input "text" at bounding box center [225, 542] width 271 height 33
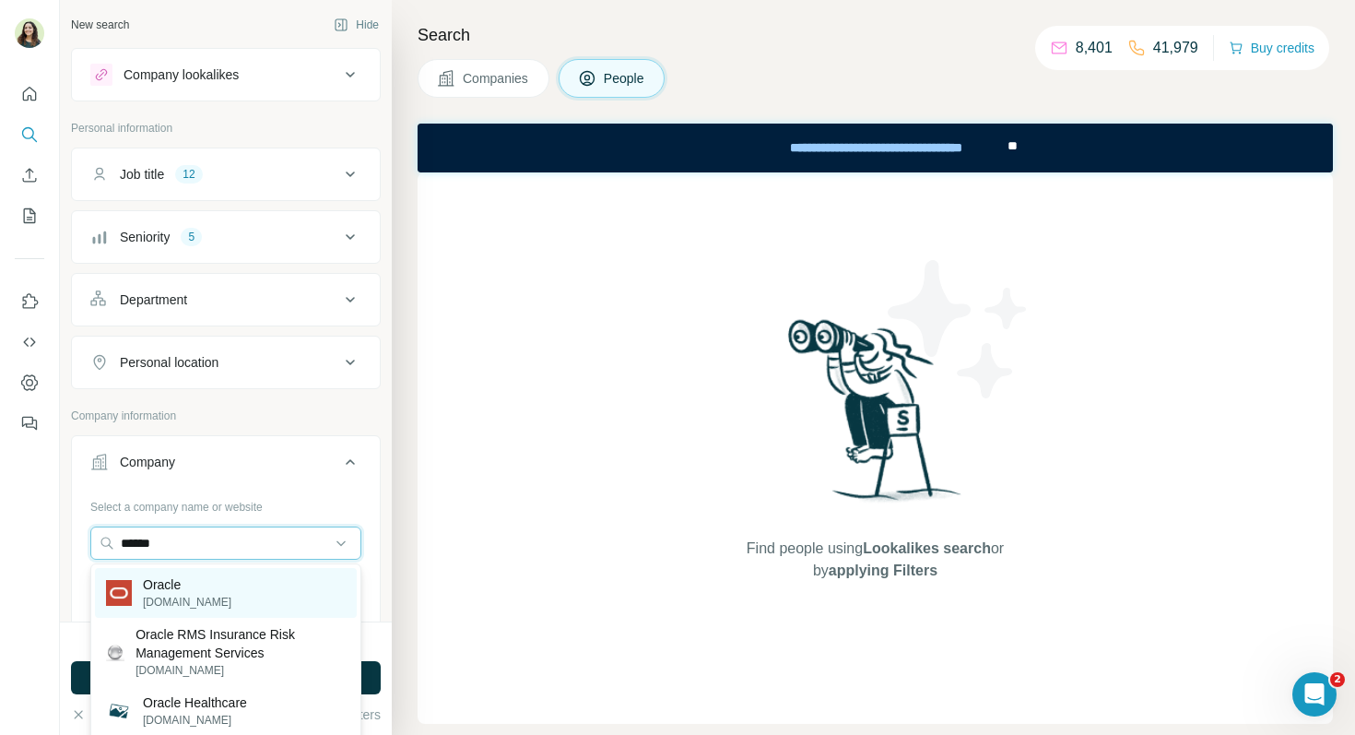
type input "******"
click at [209, 594] on div "Oracle [DOMAIN_NAME]" at bounding box center [226, 593] width 262 height 50
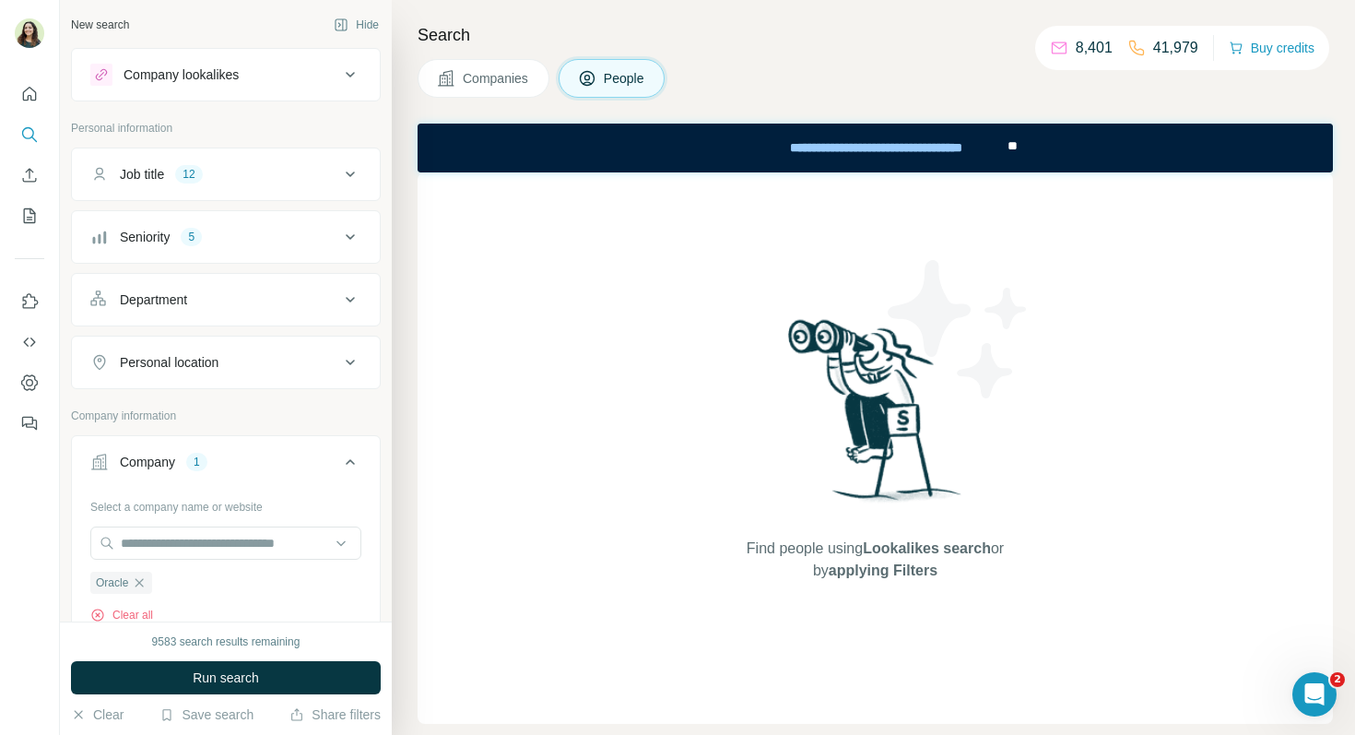
click at [246, 671] on span "Run search" at bounding box center [226, 677] width 66 height 18
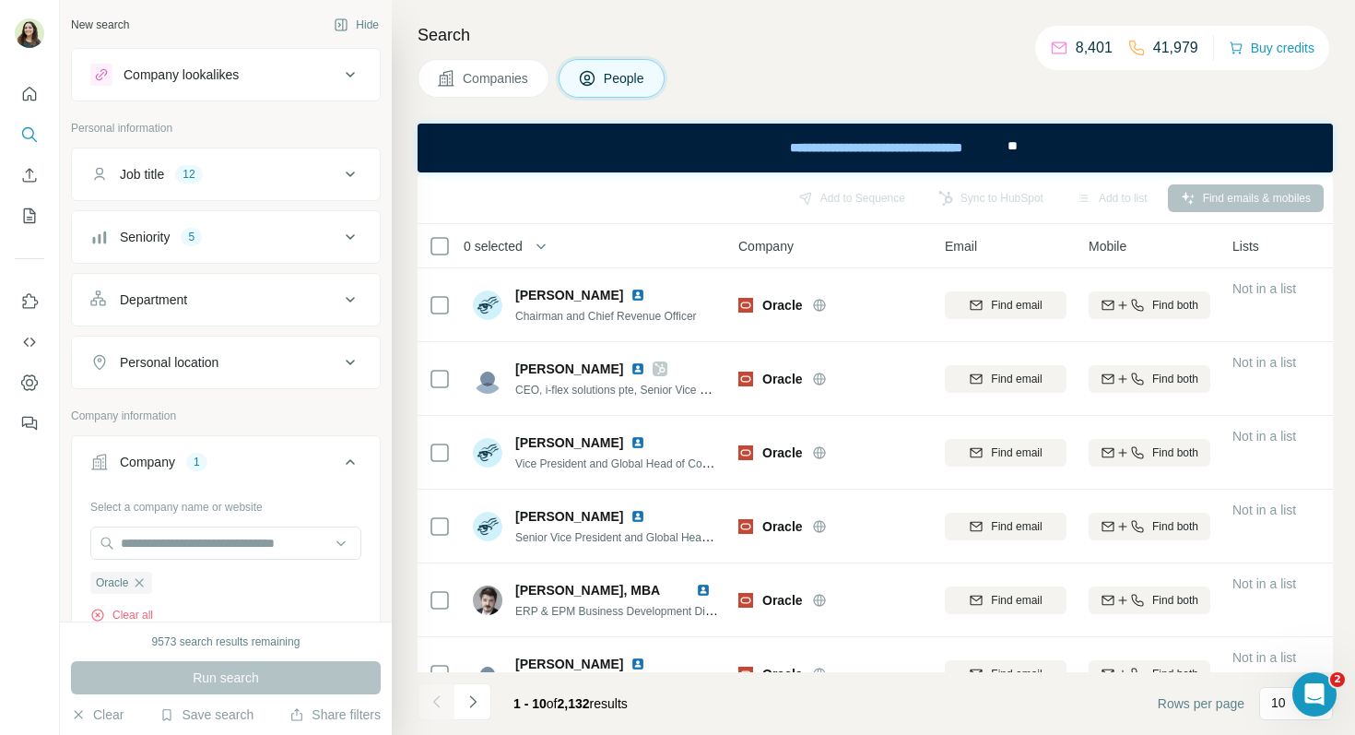
click at [154, 320] on button "Department" at bounding box center [226, 299] width 308 height 44
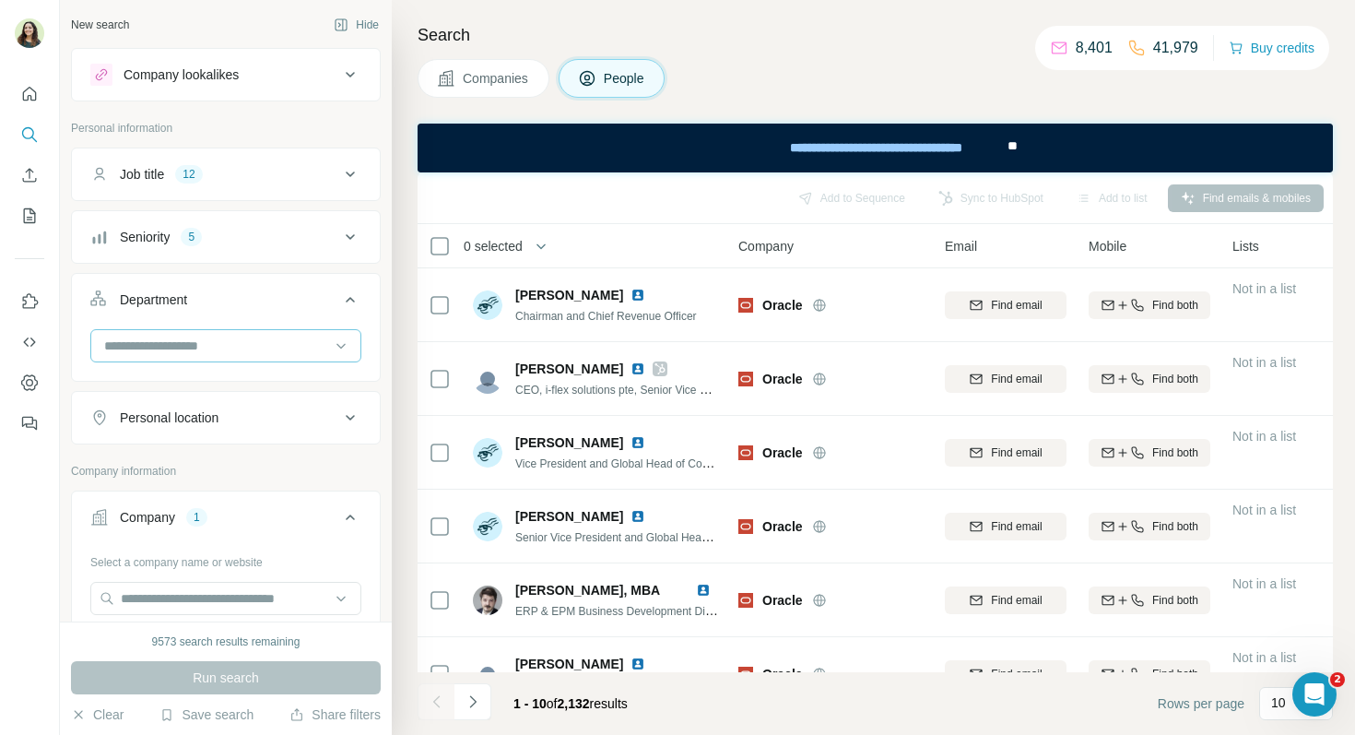
click at [157, 340] on input at bounding box center [216, 346] width 228 height 20
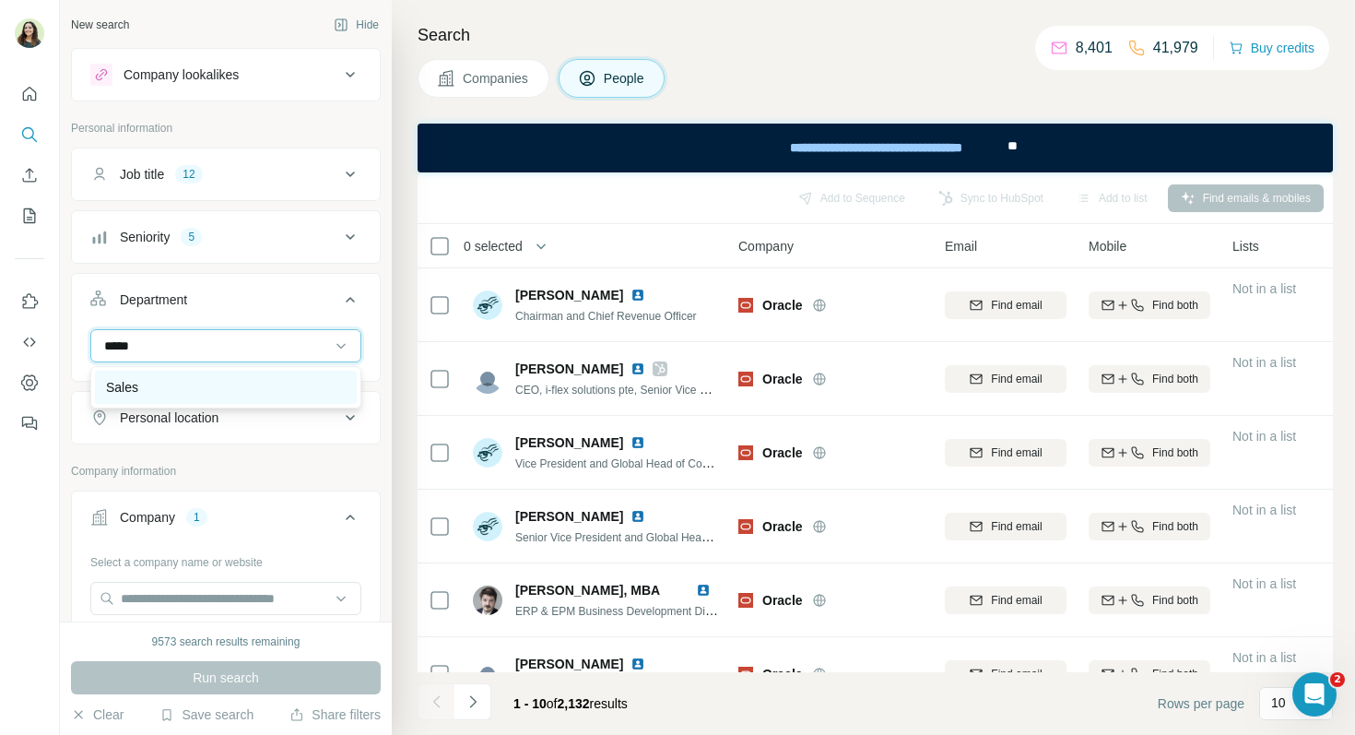
type input "*****"
click at [128, 384] on p "Sales" at bounding box center [122, 387] width 32 height 18
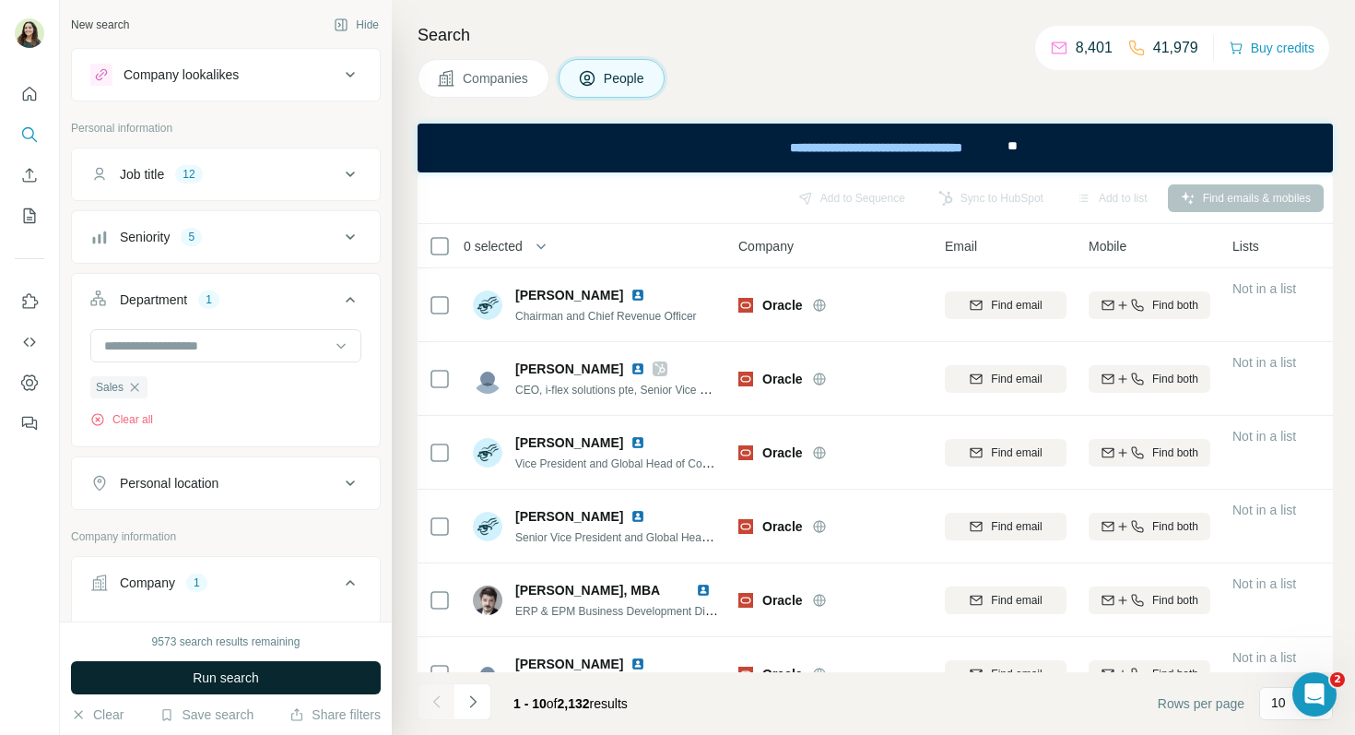
click at [210, 686] on span "Run search" at bounding box center [226, 677] width 66 height 18
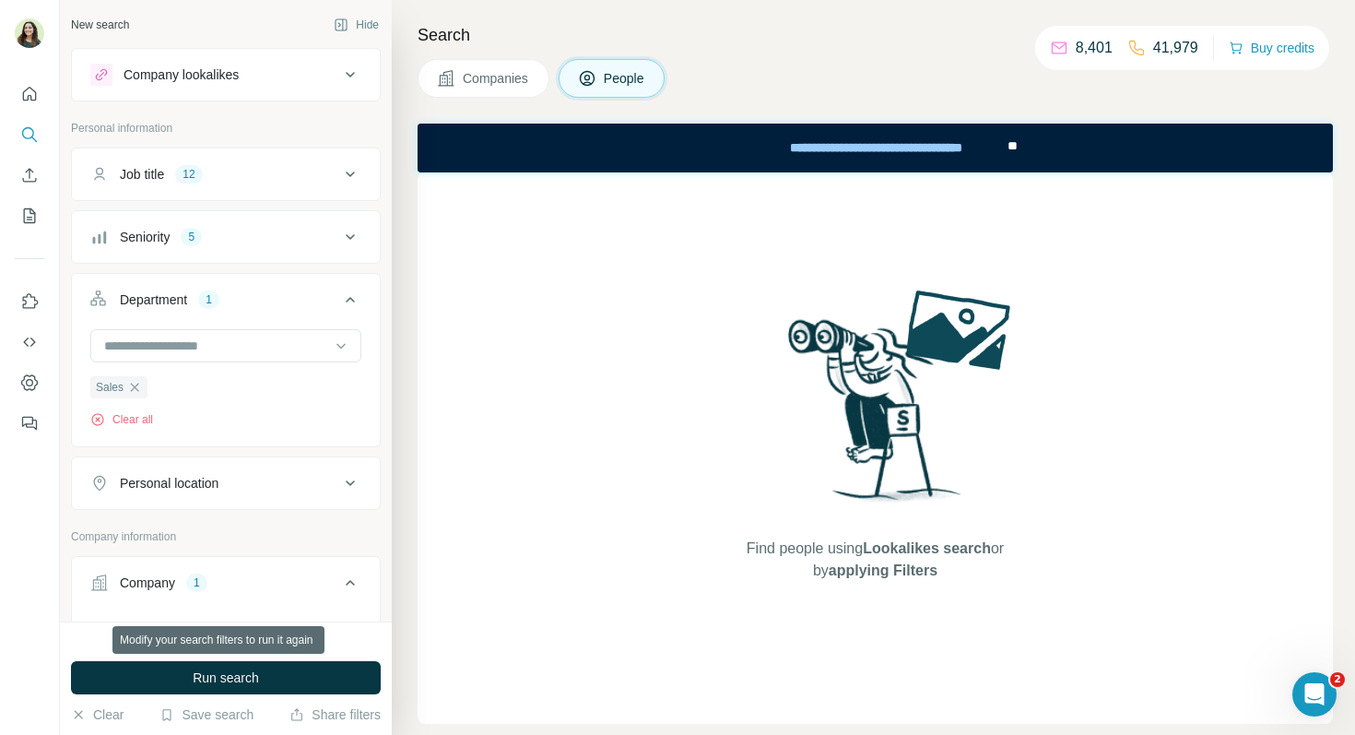
click at [210, 686] on span "Run search" at bounding box center [226, 677] width 66 height 18
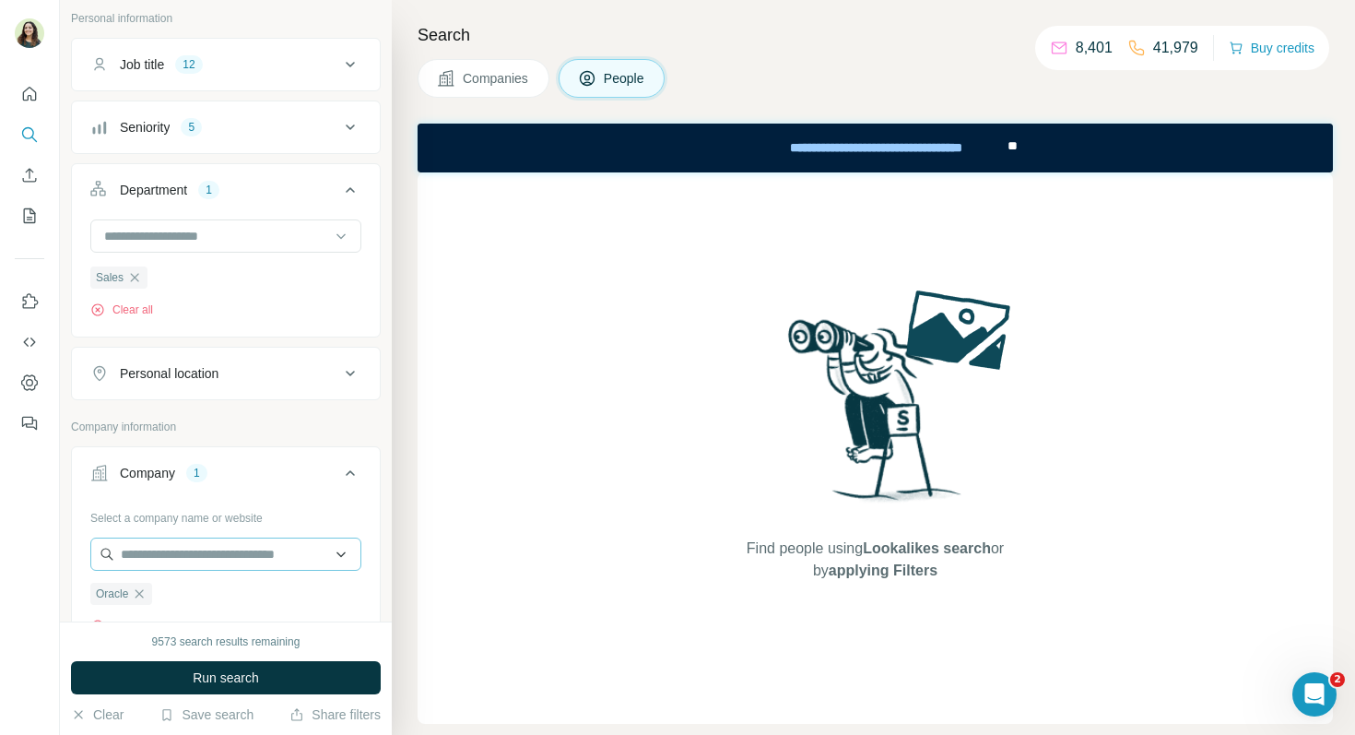
scroll to position [111, 0]
click at [136, 275] on icon "button" at bounding box center [135, 276] width 8 height 8
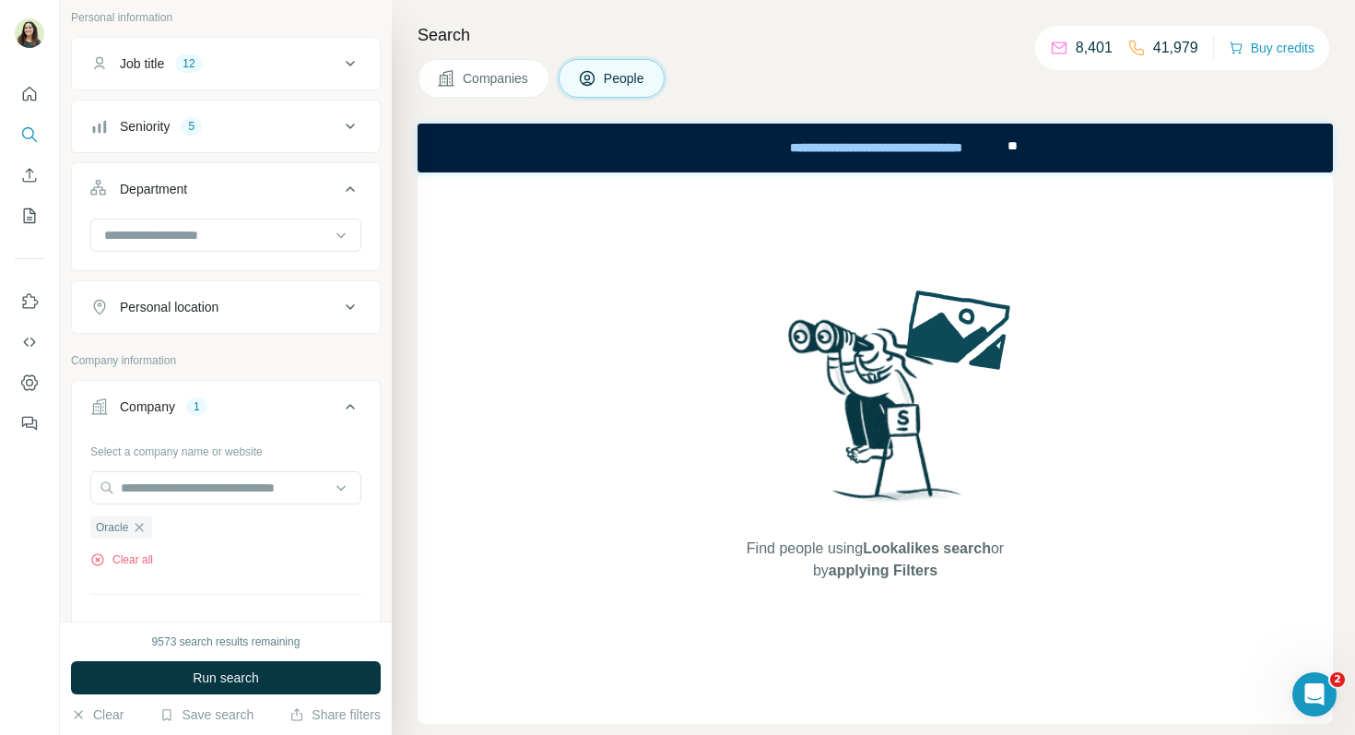
click at [165, 295] on button "Personal location" at bounding box center [226, 307] width 308 height 44
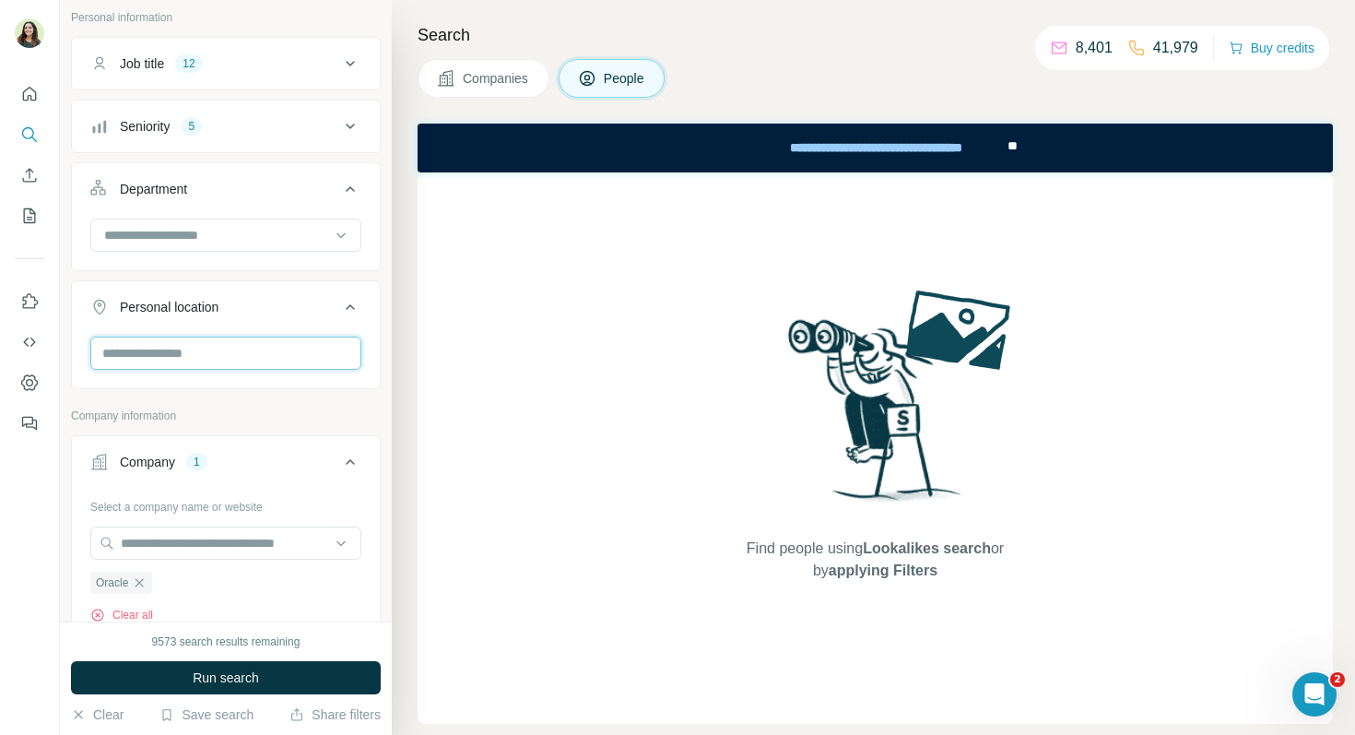
click at [160, 369] on input "text" at bounding box center [225, 352] width 271 height 33
type input "***"
click at [206, 409] on div "🇫🇷 [GEOGRAPHIC_DATA]" at bounding box center [226, 402] width 240 height 22
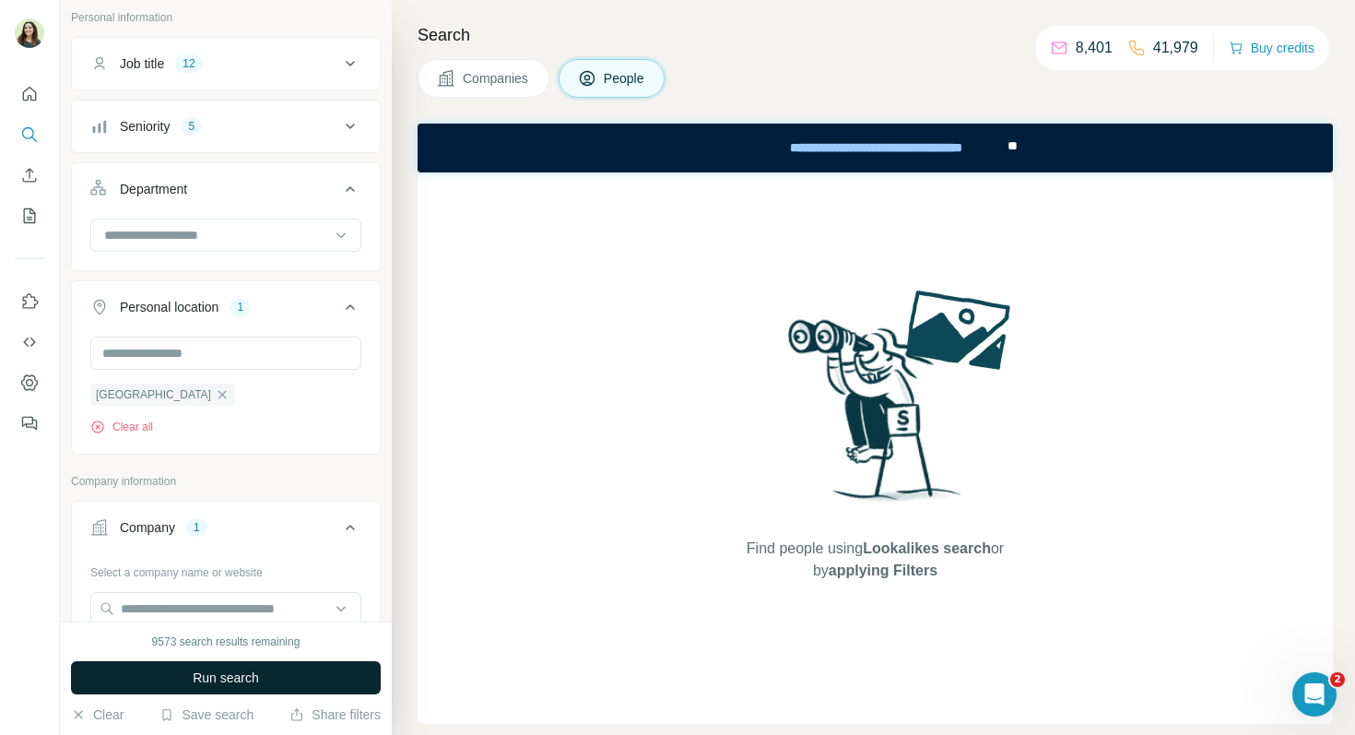
click at [306, 677] on button "Run search" at bounding box center [226, 677] width 310 height 33
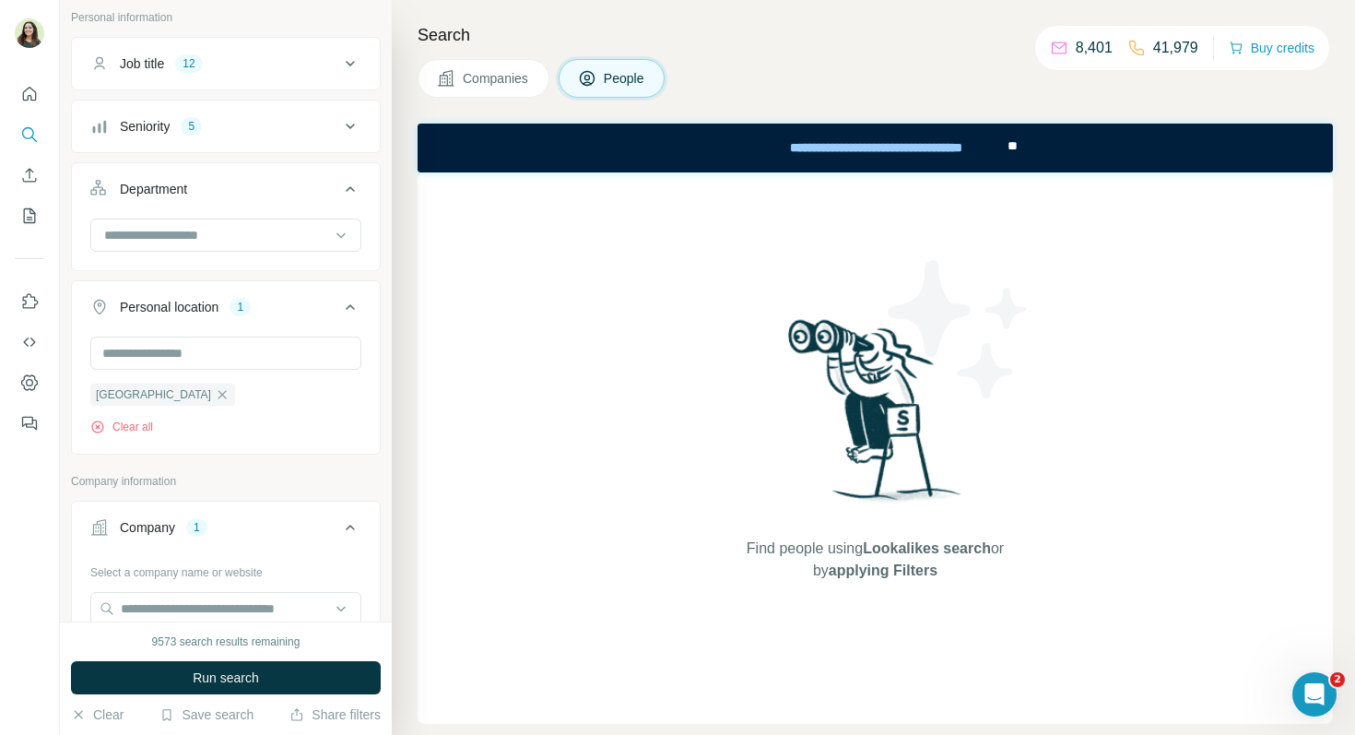
click at [215, 400] on icon "button" at bounding box center [222, 394] width 15 height 15
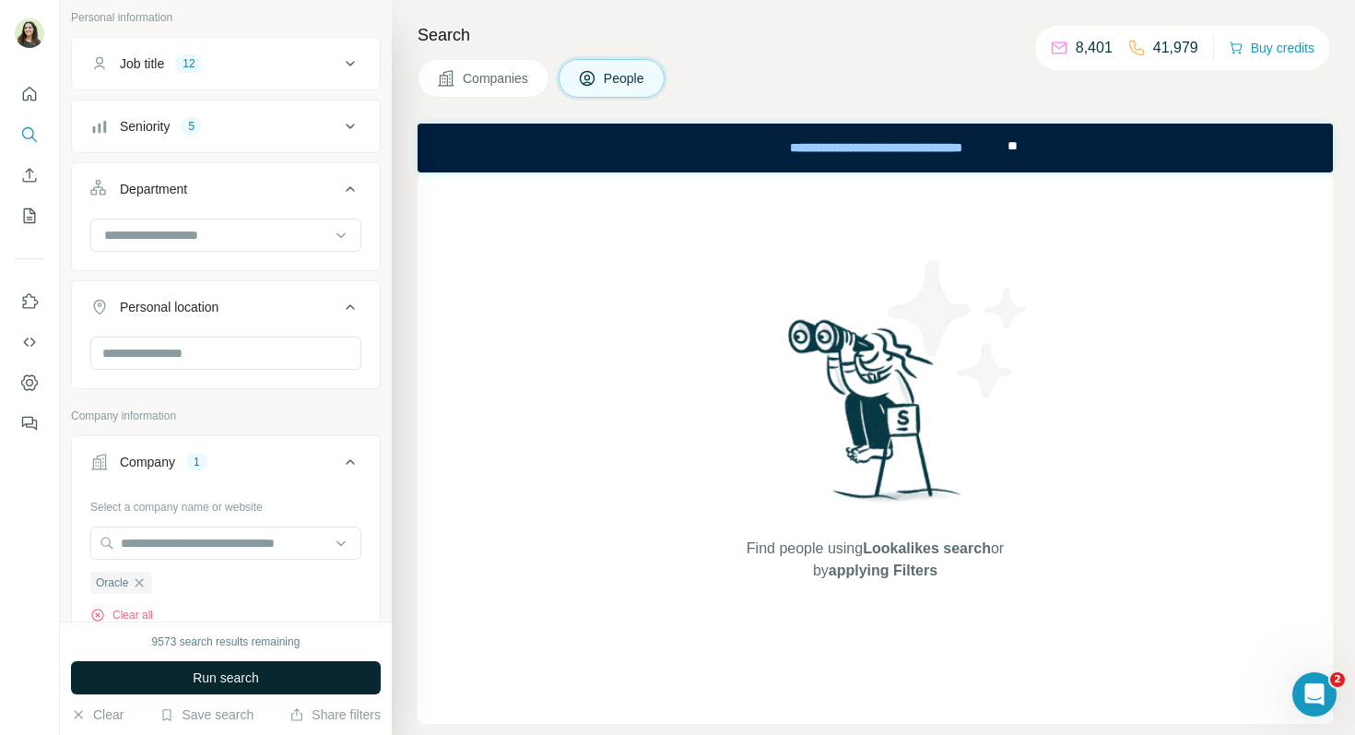
click at [225, 681] on span "Run search" at bounding box center [226, 677] width 66 height 18
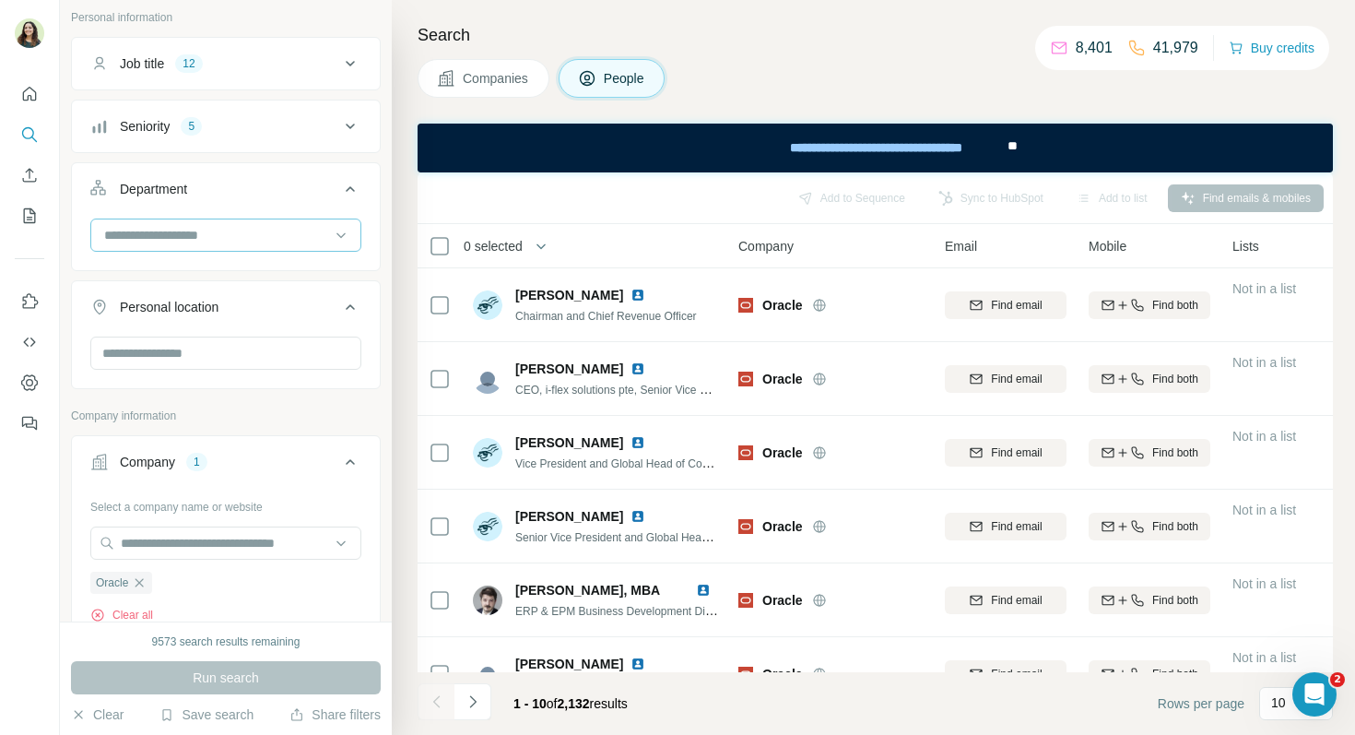
click at [218, 227] on input at bounding box center [216, 235] width 228 height 20
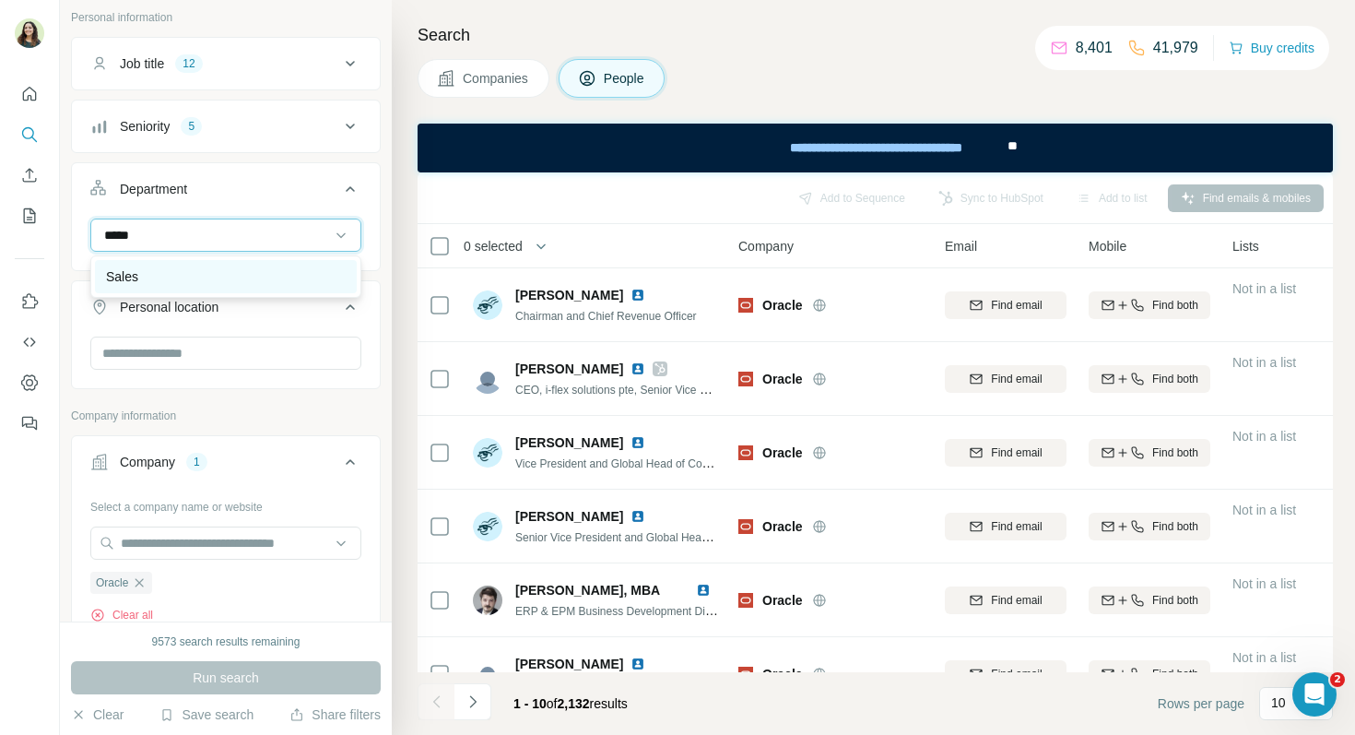
type input "*****"
click at [211, 275] on div "Sales" at bounding box center [226, 276] width 240 height 18
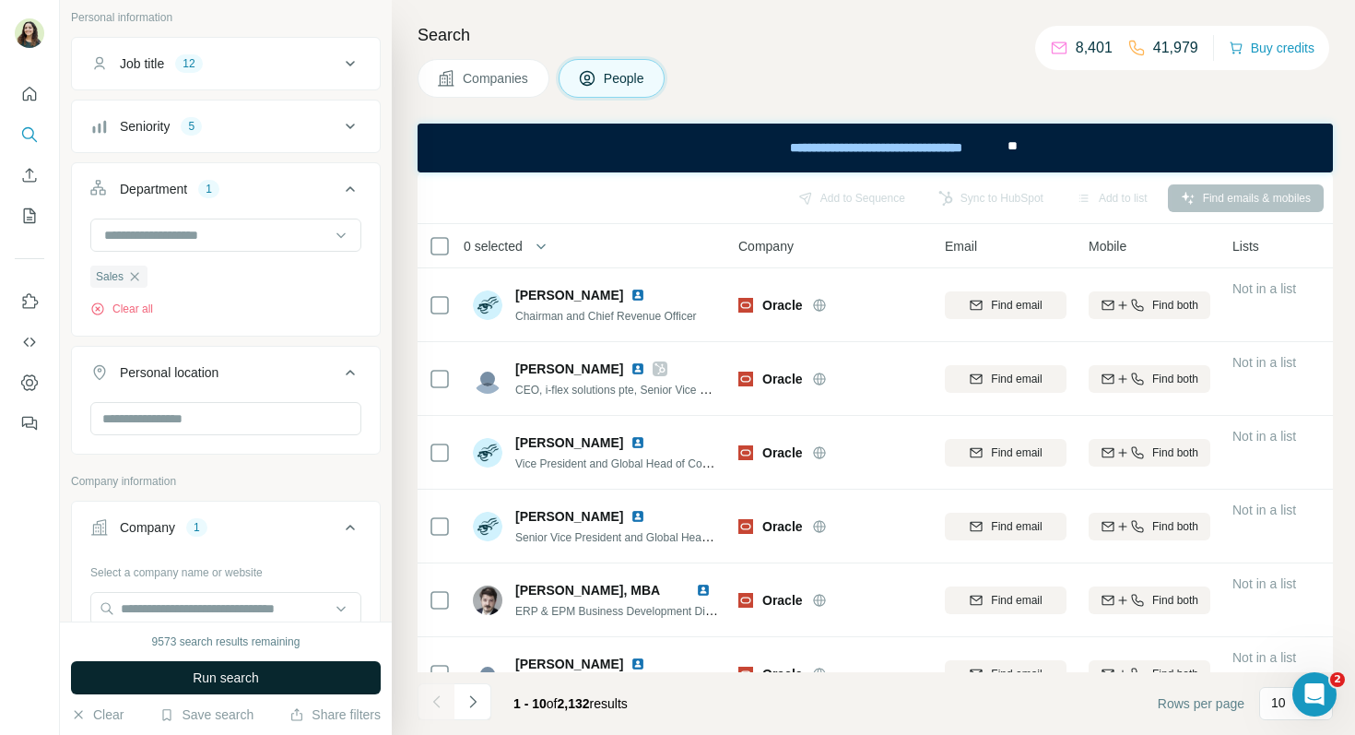
click at [230, 669] on span "Run search" at bounding box center [226, 677] width 66 height 18
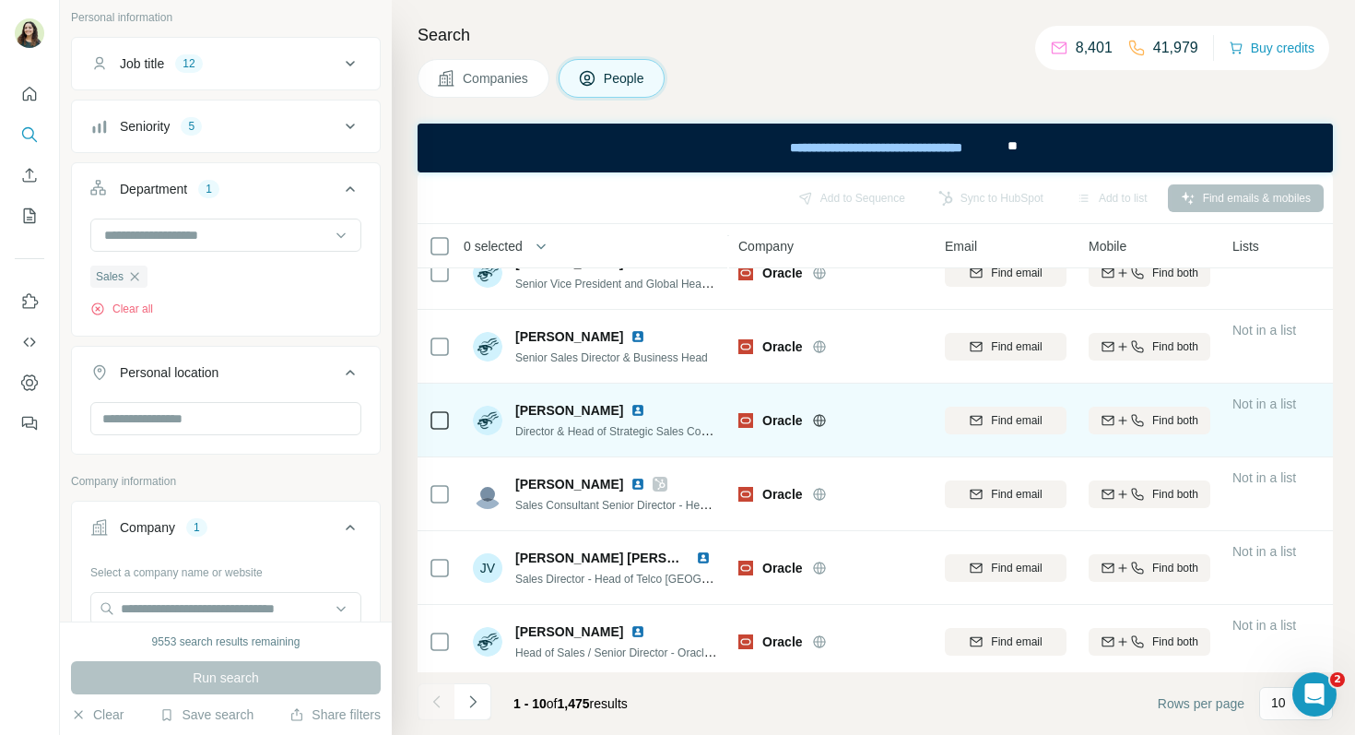
scroll to position [109, 0]
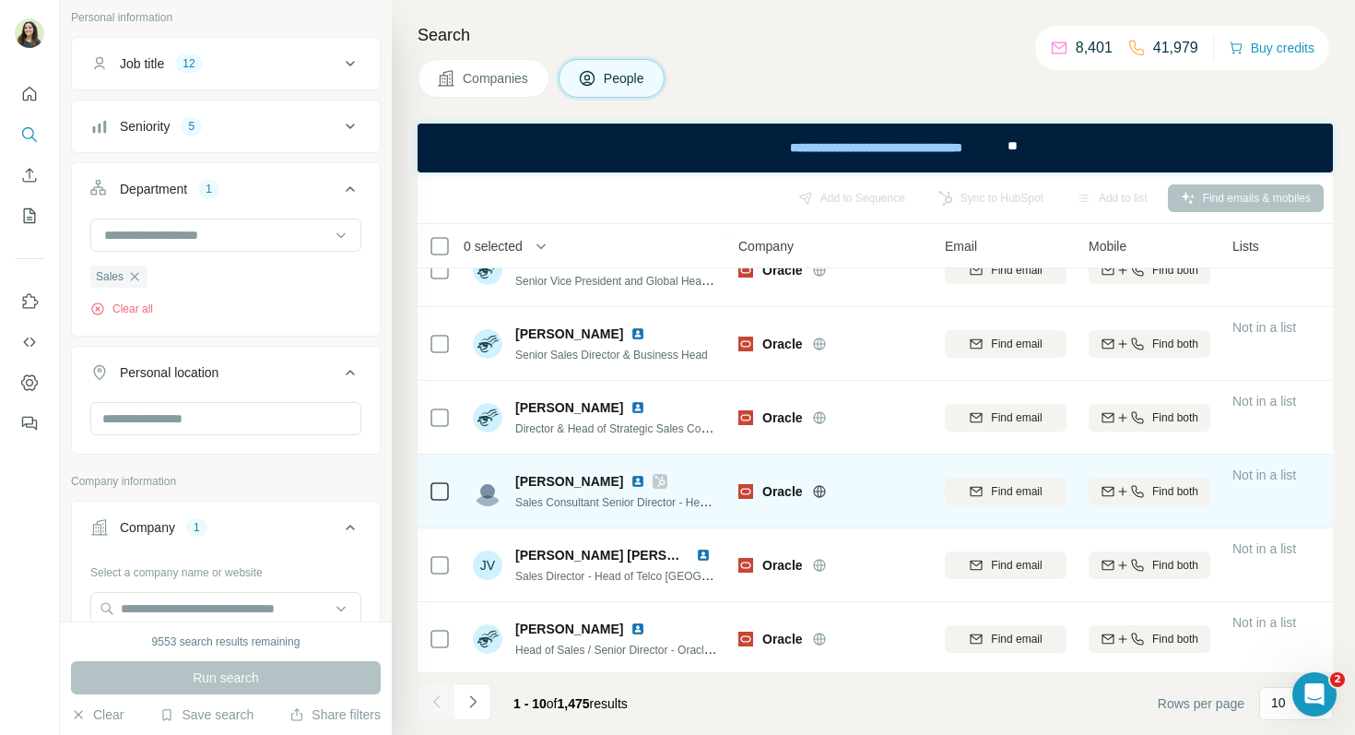
click at [816, 493] on icon at bounding box center [819, 491] width 15 height 15
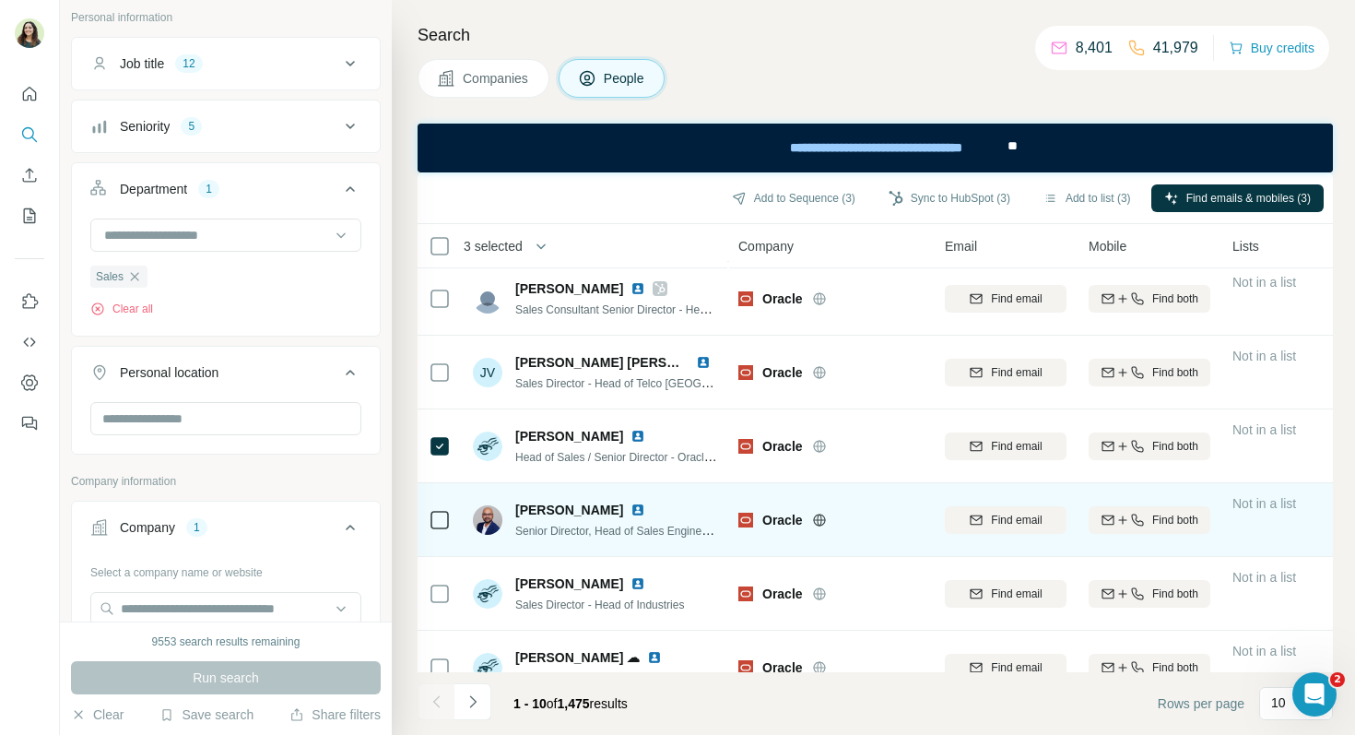
scroll to position [334, 0]
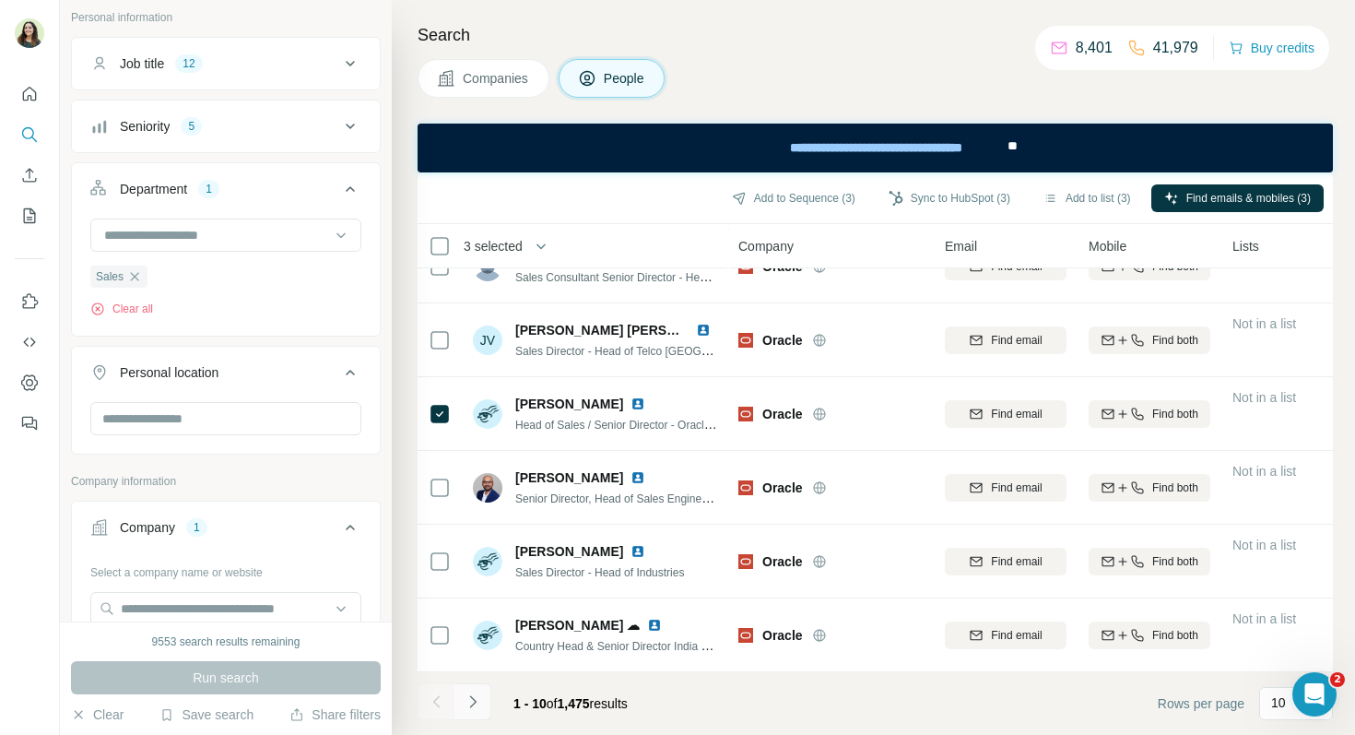
click at [482, 692] on button "Navigate to next page" at bounding box center [472, 701] width 37 height 37
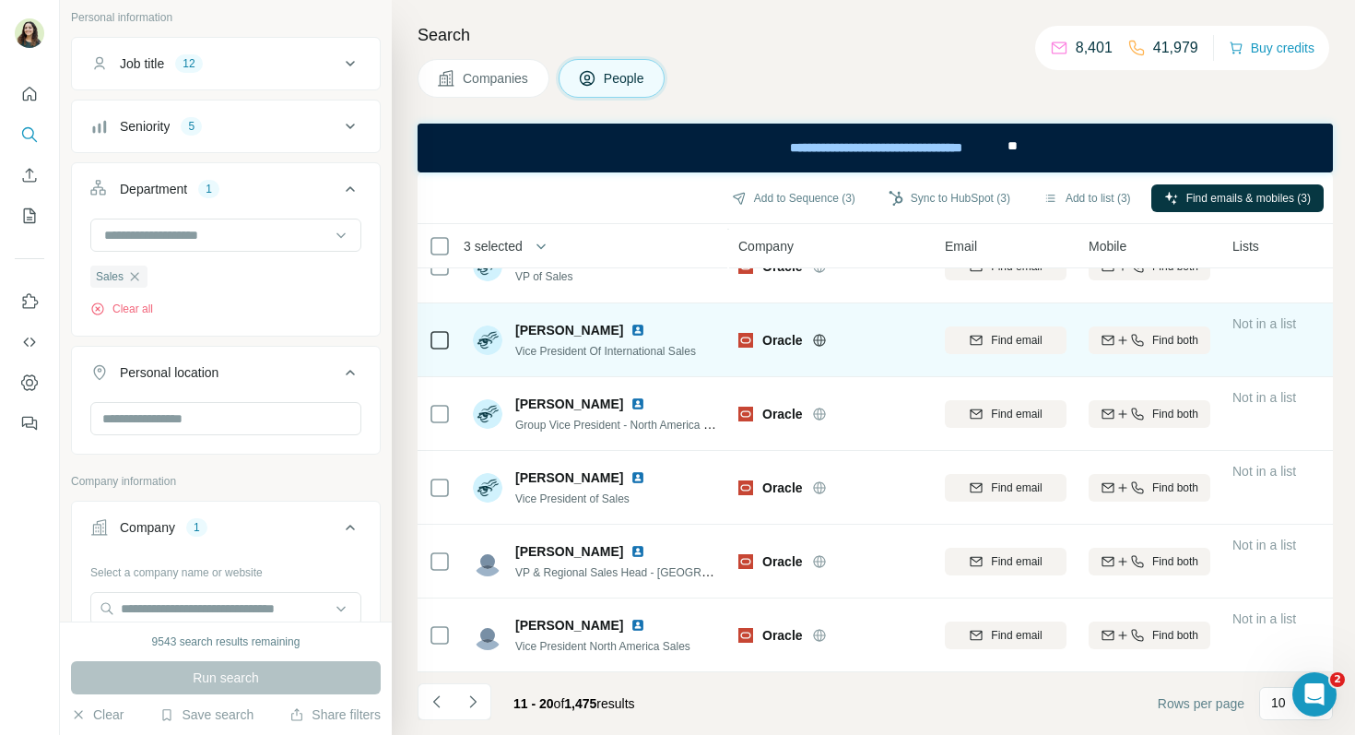
click at [446, 322] on div at bounding box center [440, 339] width 22 height 51
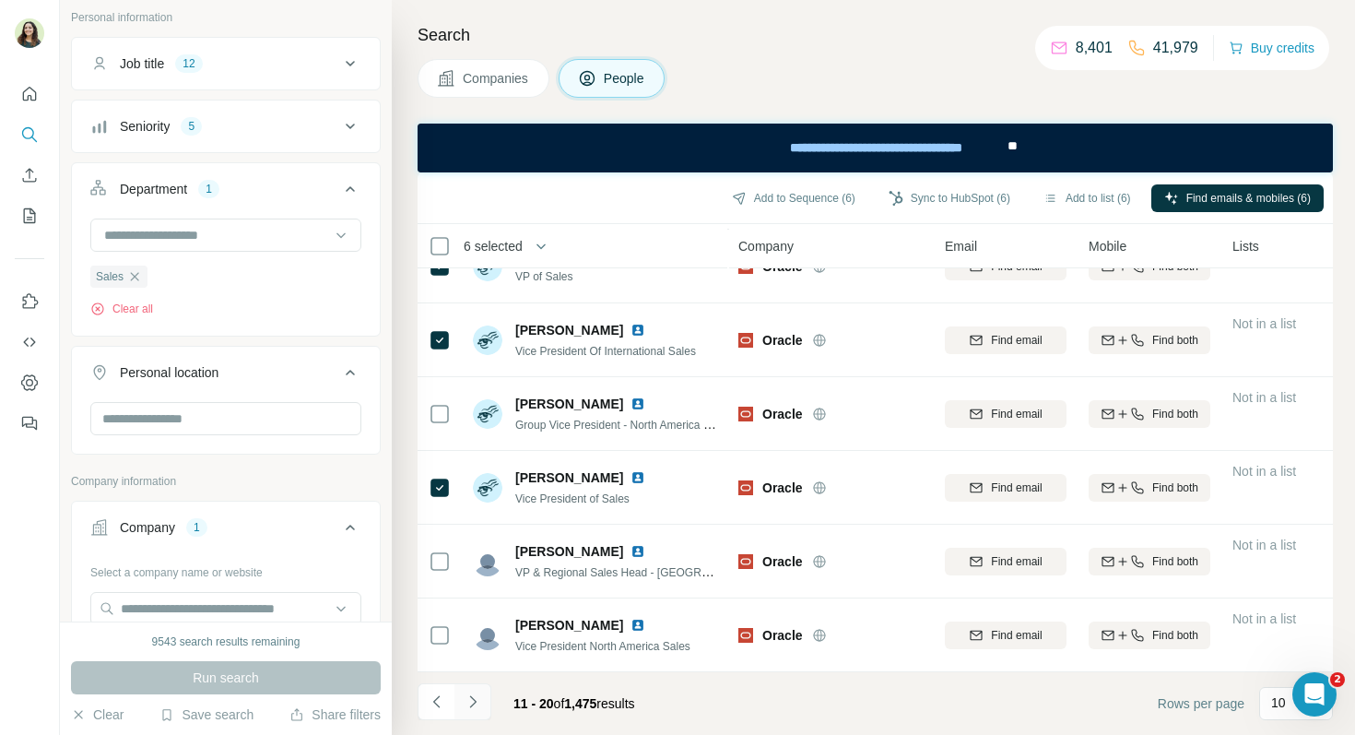
click at [476, 693] on icon "Navigate to next page" at bounding box center [473, 701] width 18 height 18
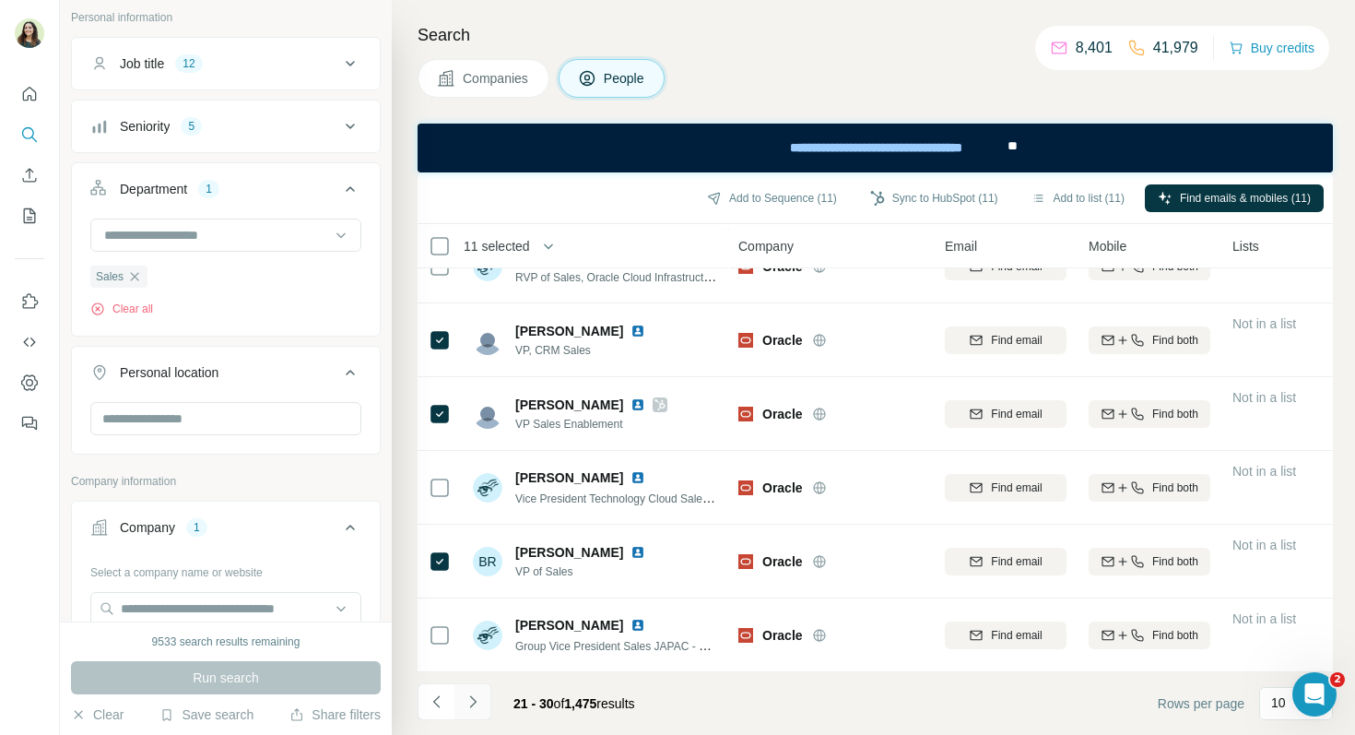
click at [477, 701] on icon "Navigate to next page" at bounding box center [473, 701] width 18 height 18
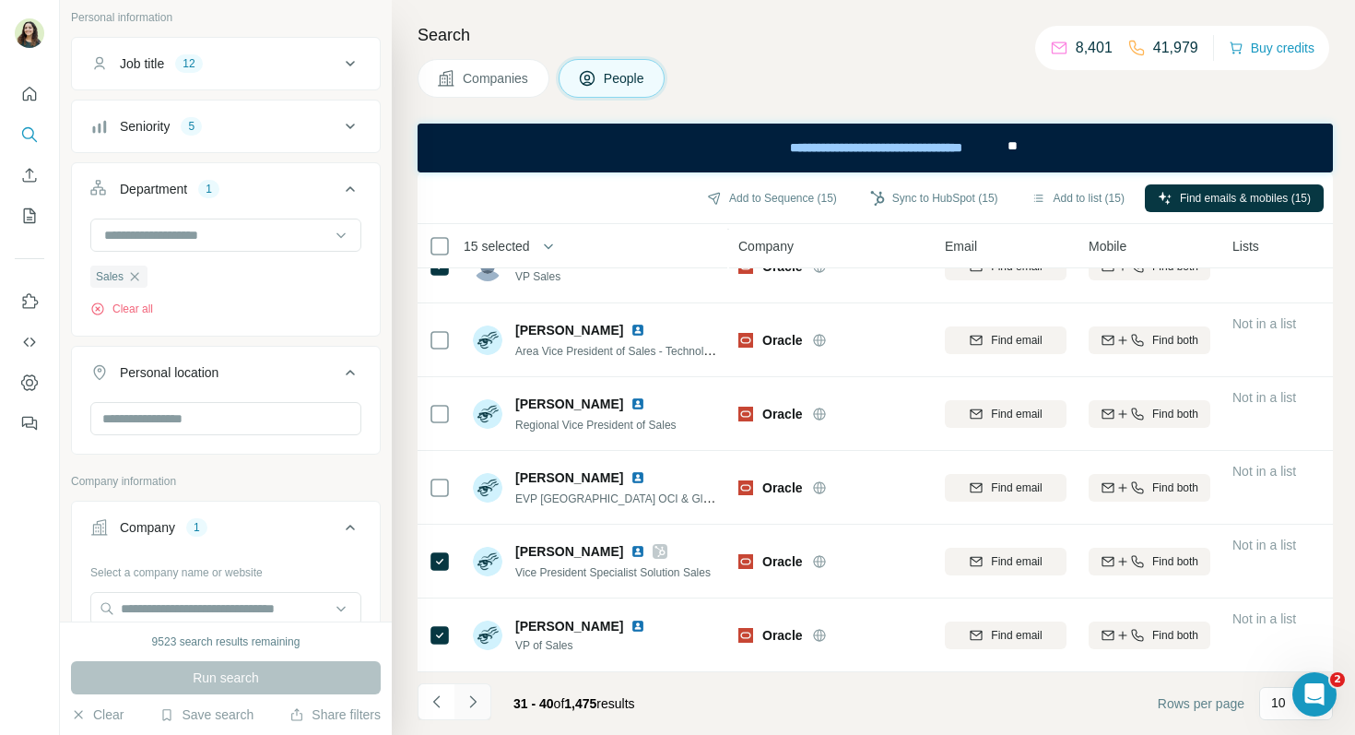
click at [466, 696] on icon "Navigate to next page" at bounding box center [473, 701] width 18 height 18
click at [465, 706] on icon "Navigate to next page" at bounding box center [473, 701] width 18 height 18
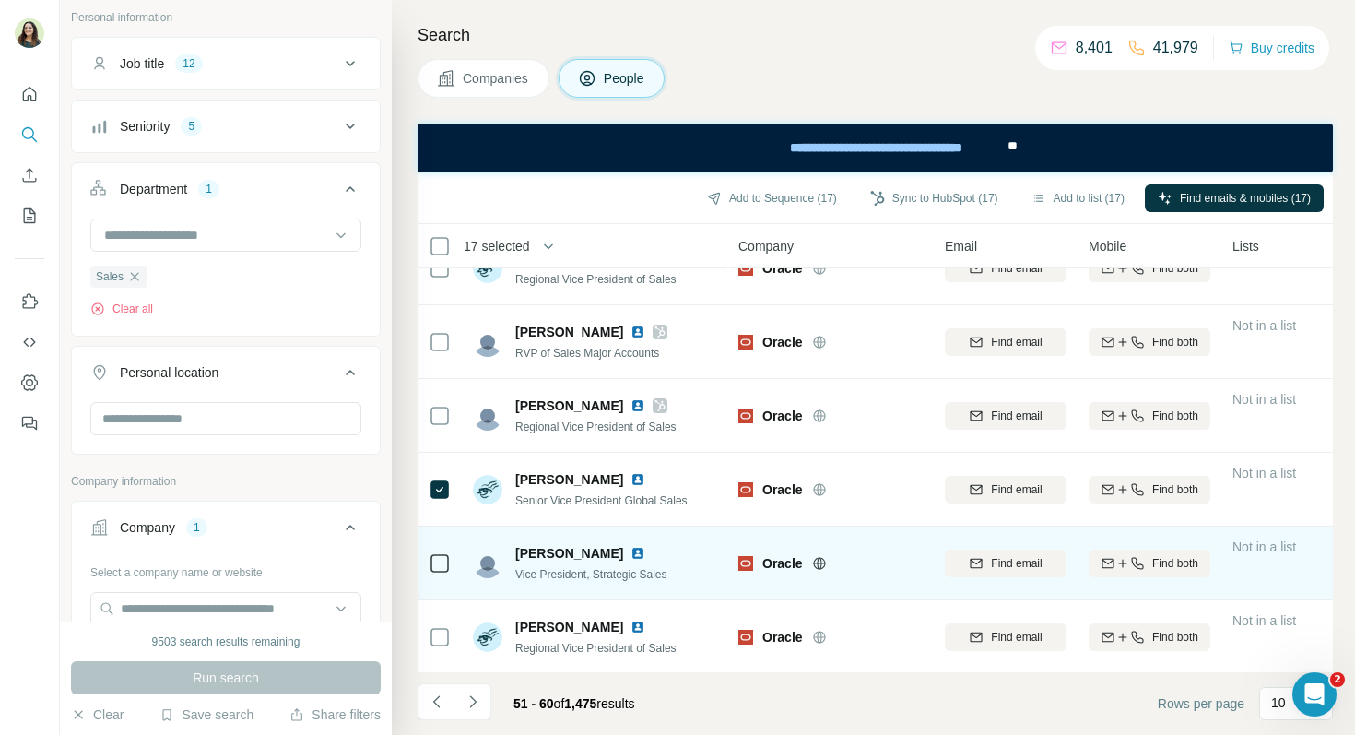
scroll to position [231, 0]
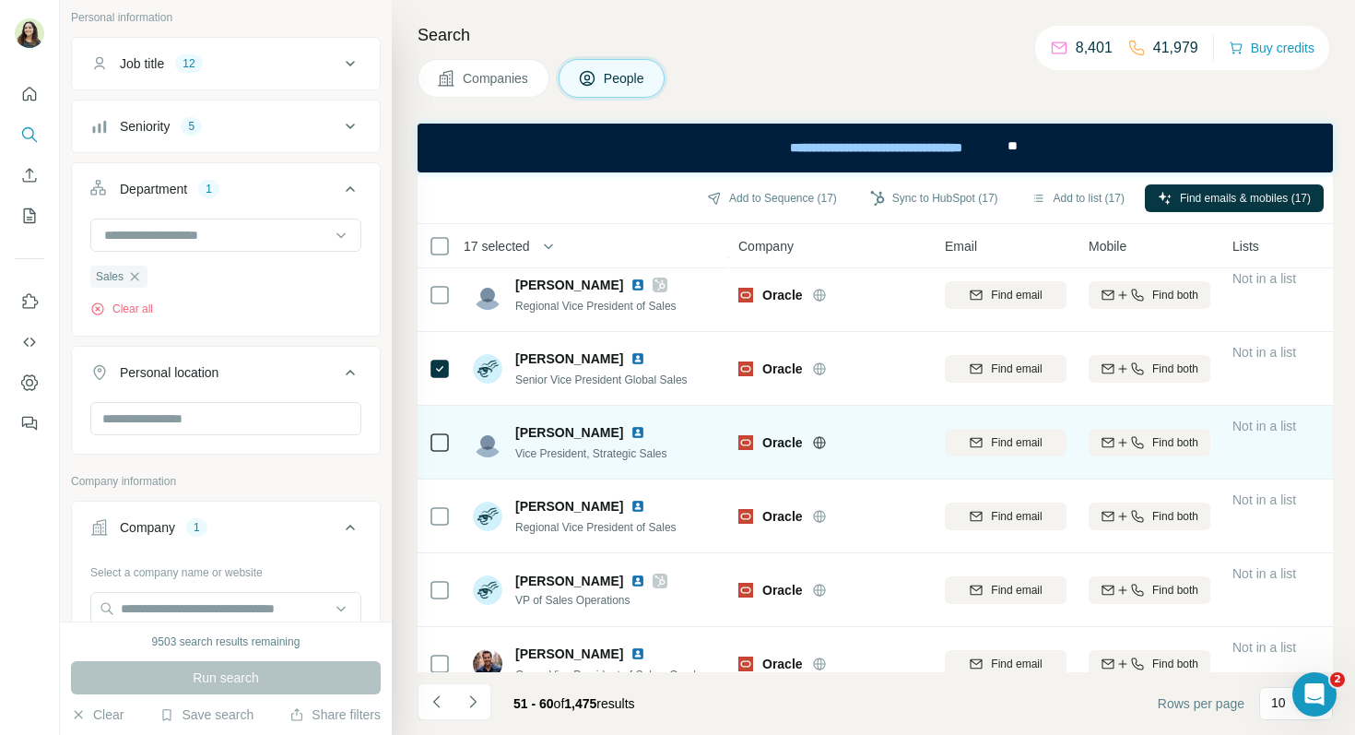
click at [452, 442] on td at bounding box center [440, 443] width 44 height 74
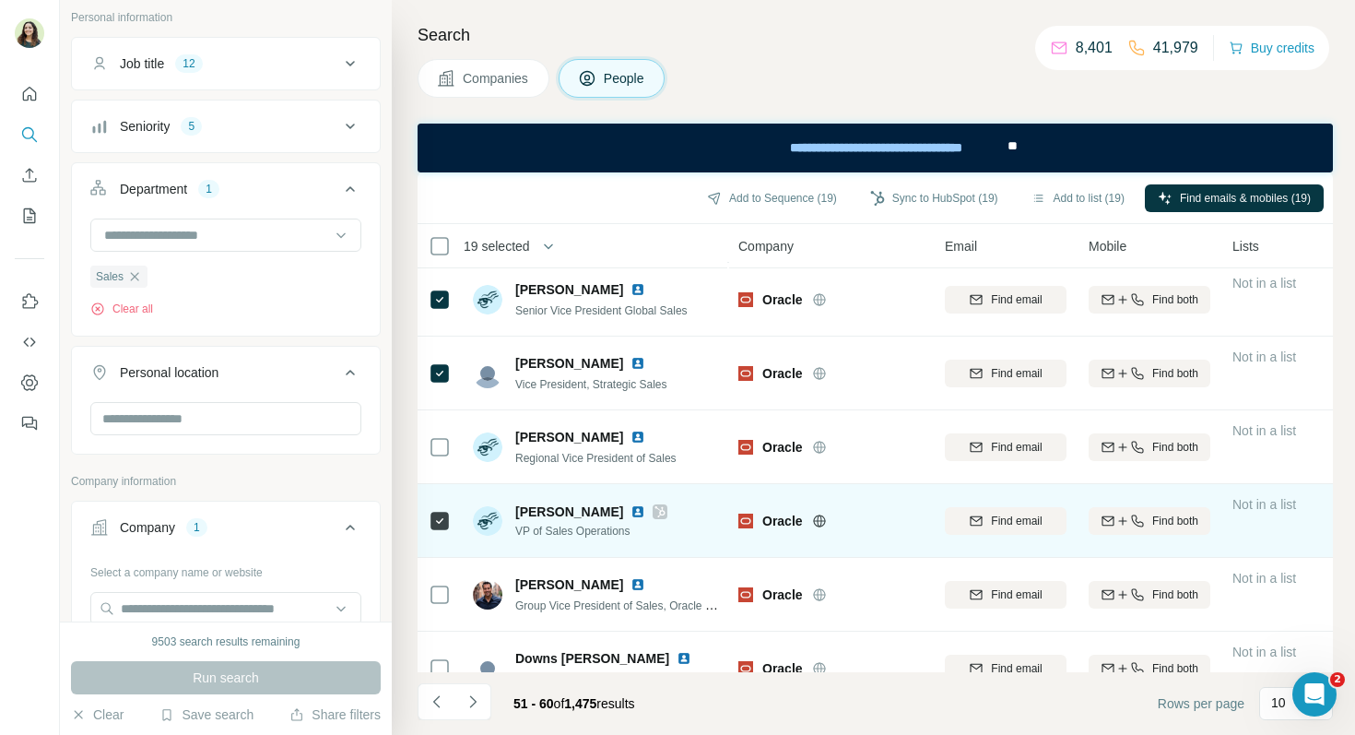
scroll to position [334, 0]
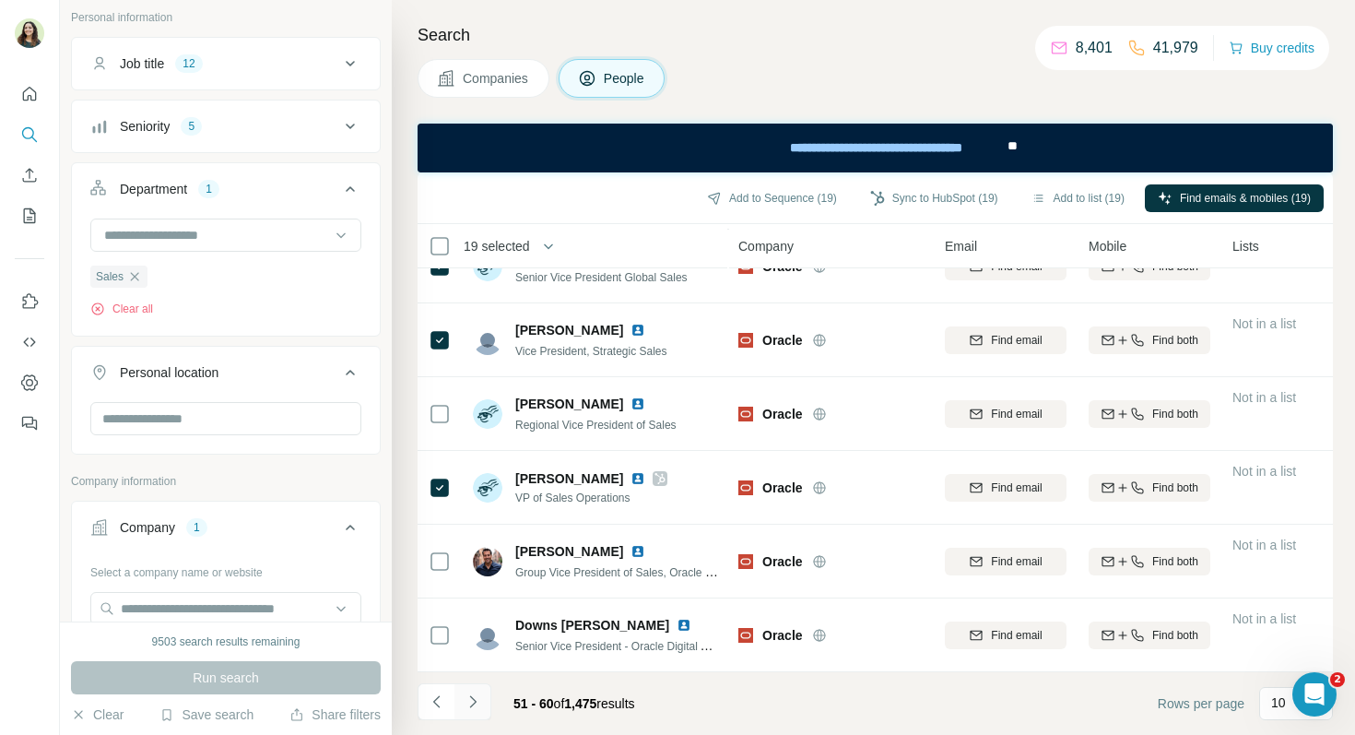
click at [464, 706] on icon "Navigate to next page" at bounding box center [473, 701] width 18 height 18
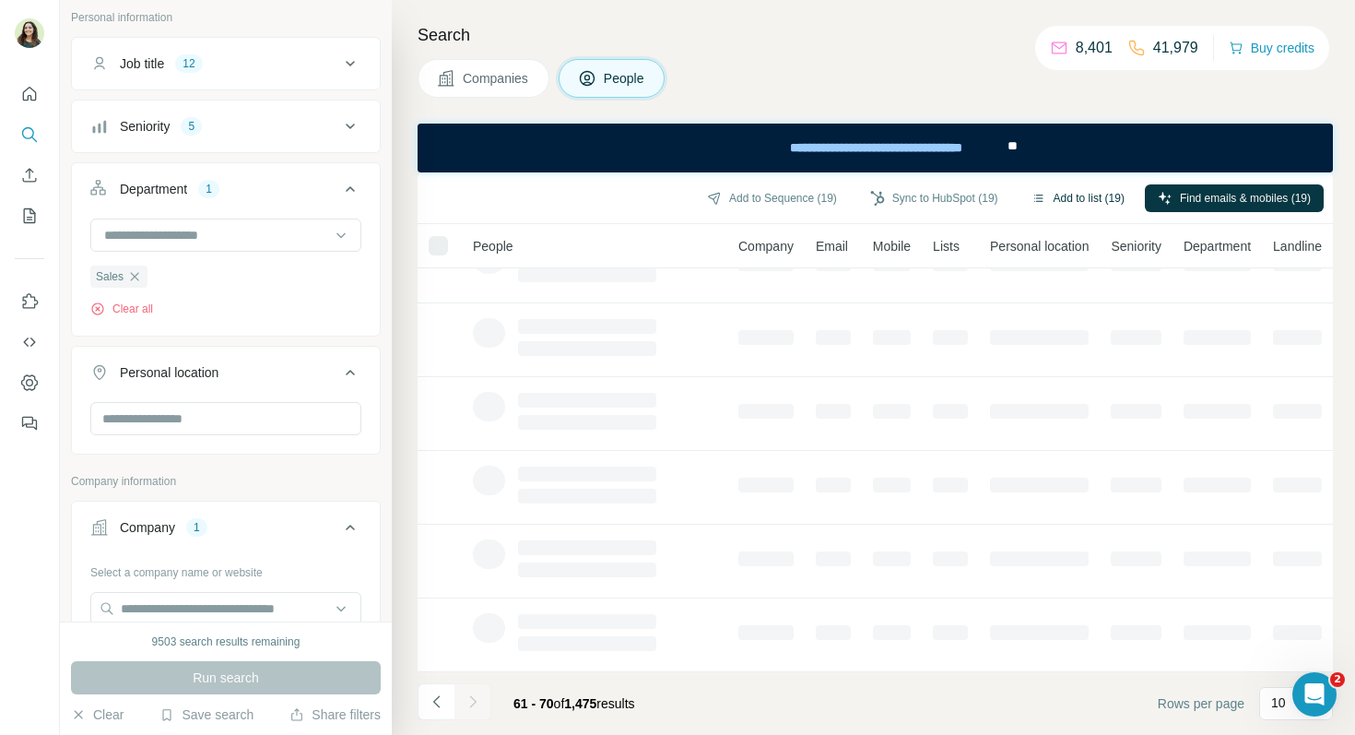
click at [1071, 200] on button "Add to list (19)" at bounding box center [1078, 198] width 119 height 28
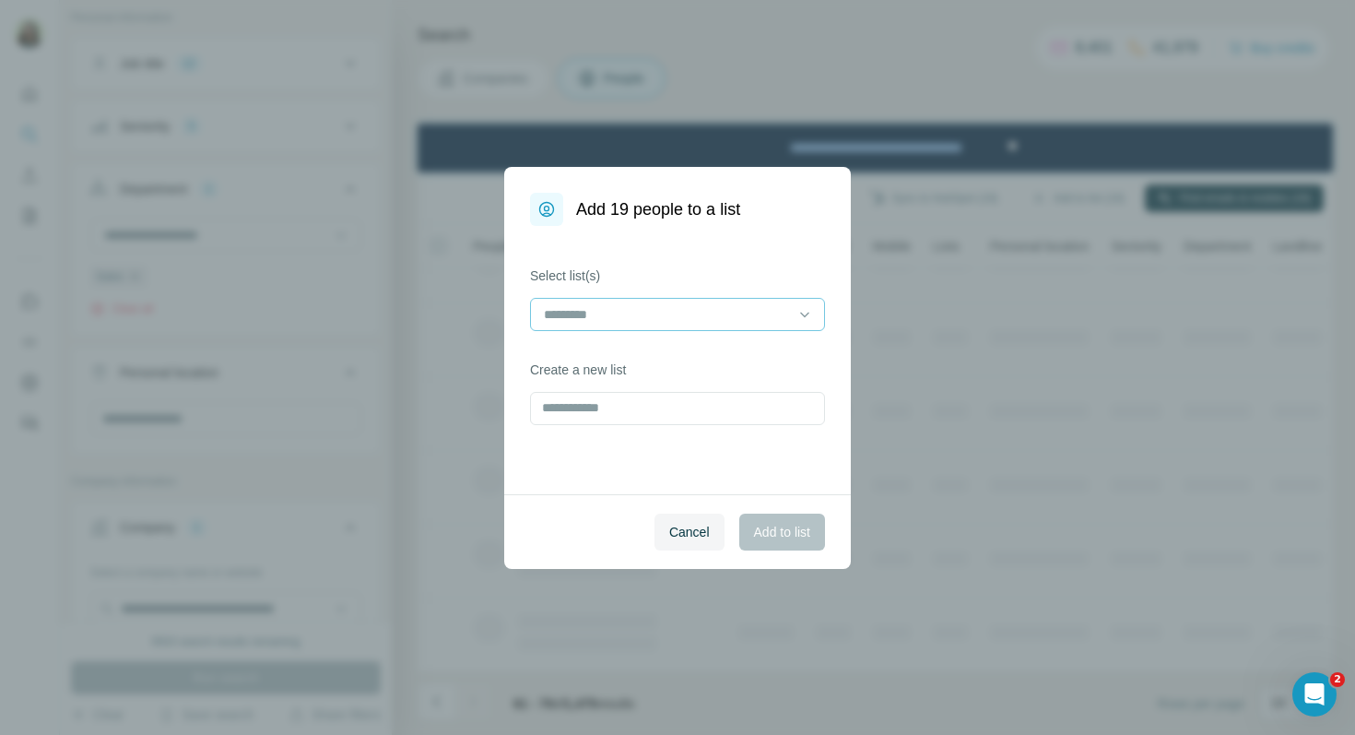
click at [601, 304] on input at bounding box center [666, 314] width 249 height 20
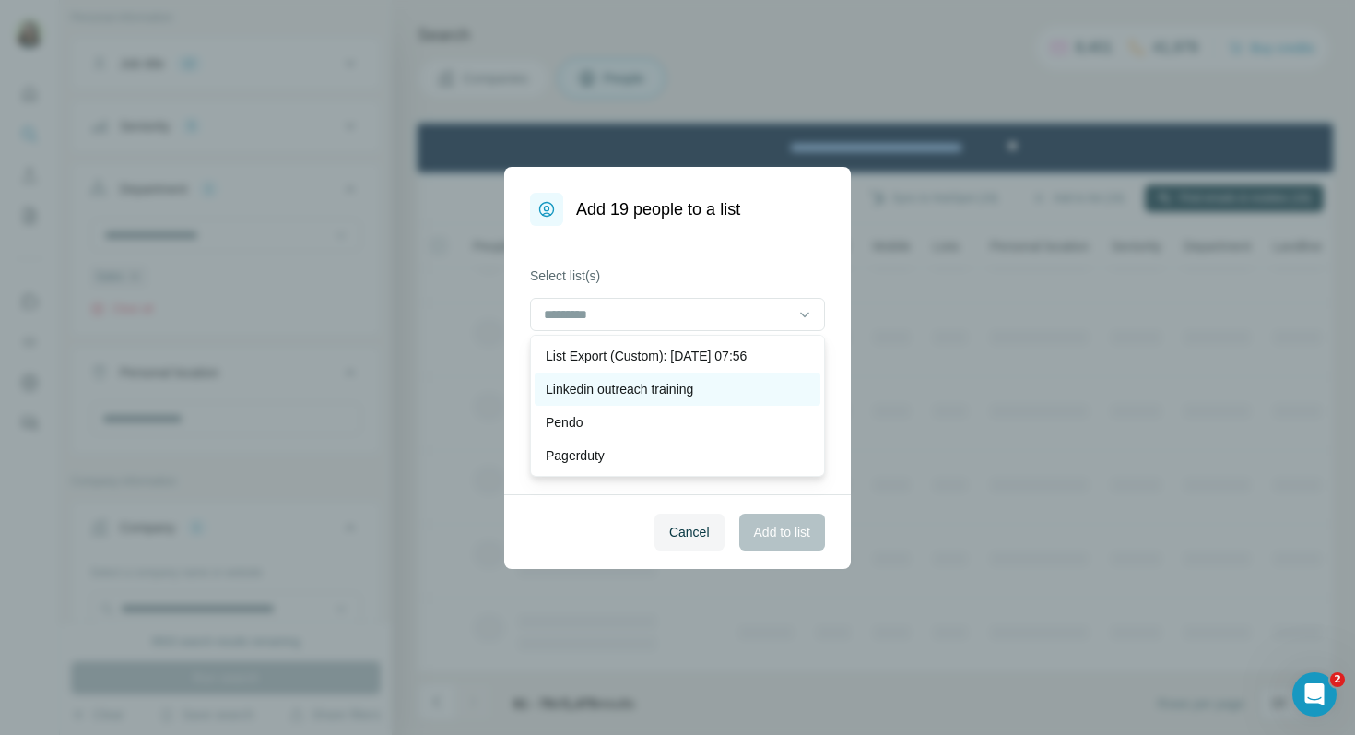
click at [619, 386] on p "Linkedin outreach training" at bounding box center [619, 389] width 147 height 18
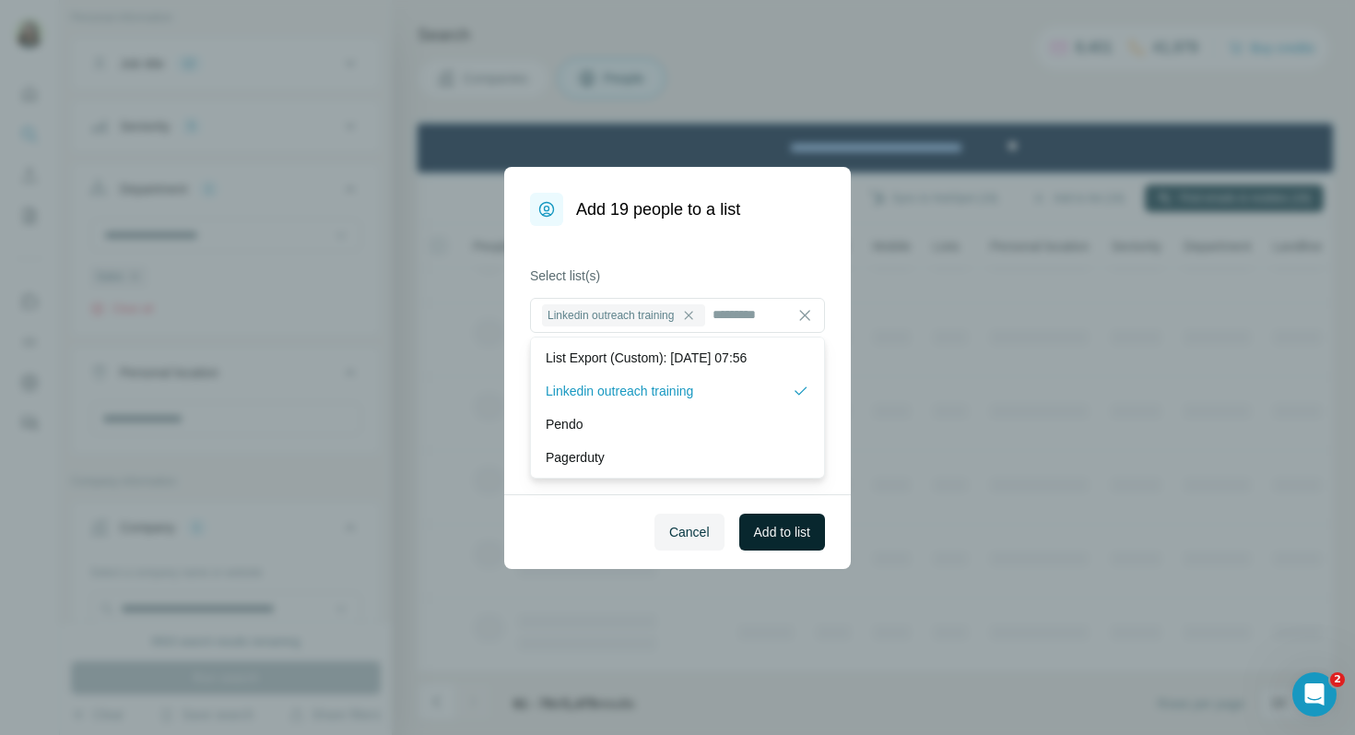
click at [796, 527] on span "Add to list" at bounding box center [782, 532] width 56 height 18
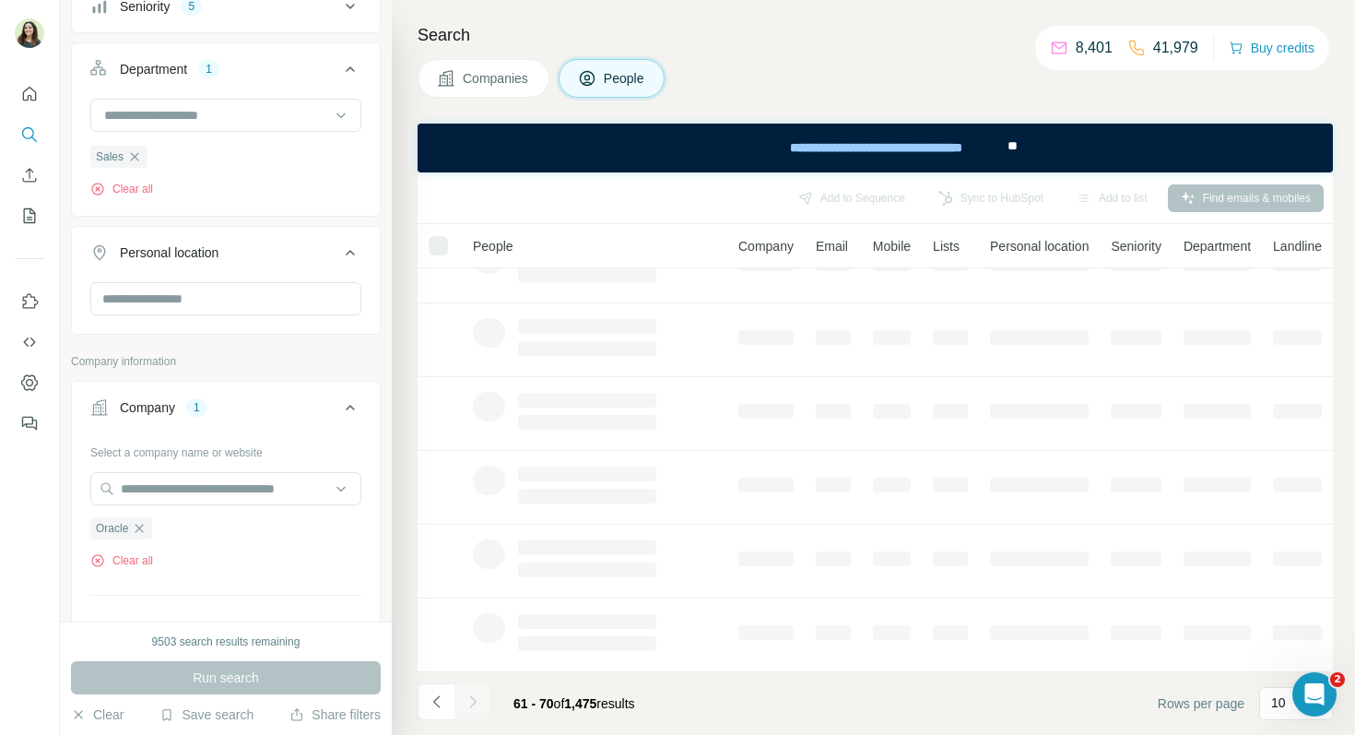
scroll to position [248, 0]
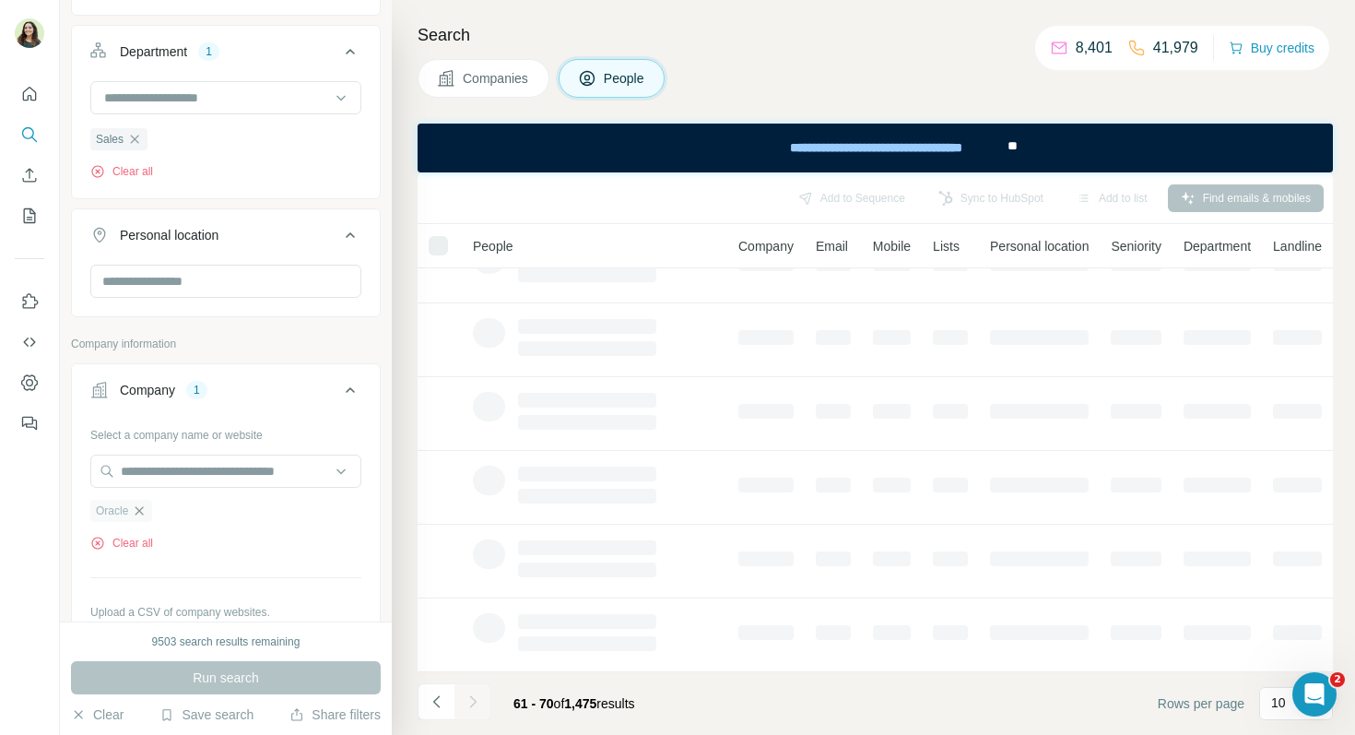
click at [146, 517] on icon "button" at bounding box center [139, 510] width 15 height 15
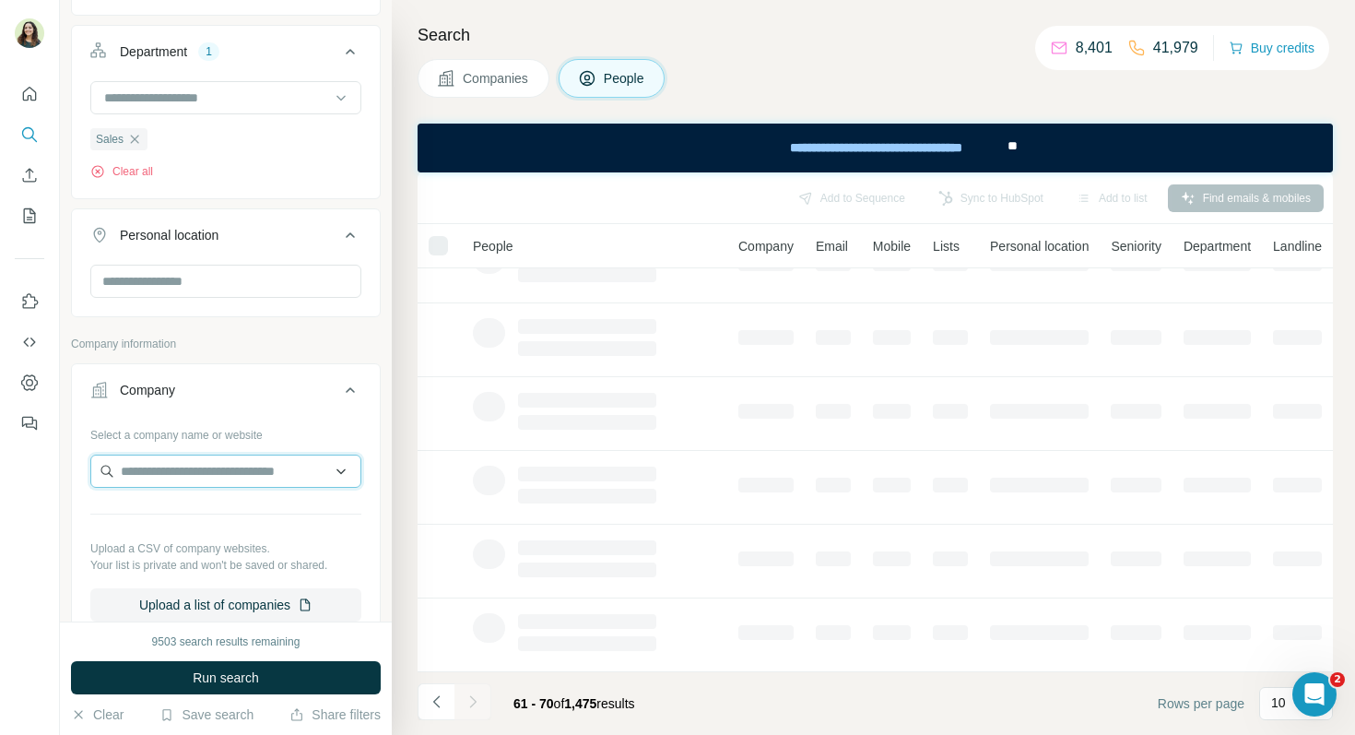
click at [146, 482] on input "text" at bounding box center [225, 470] width 271 height 33
type input "*******"
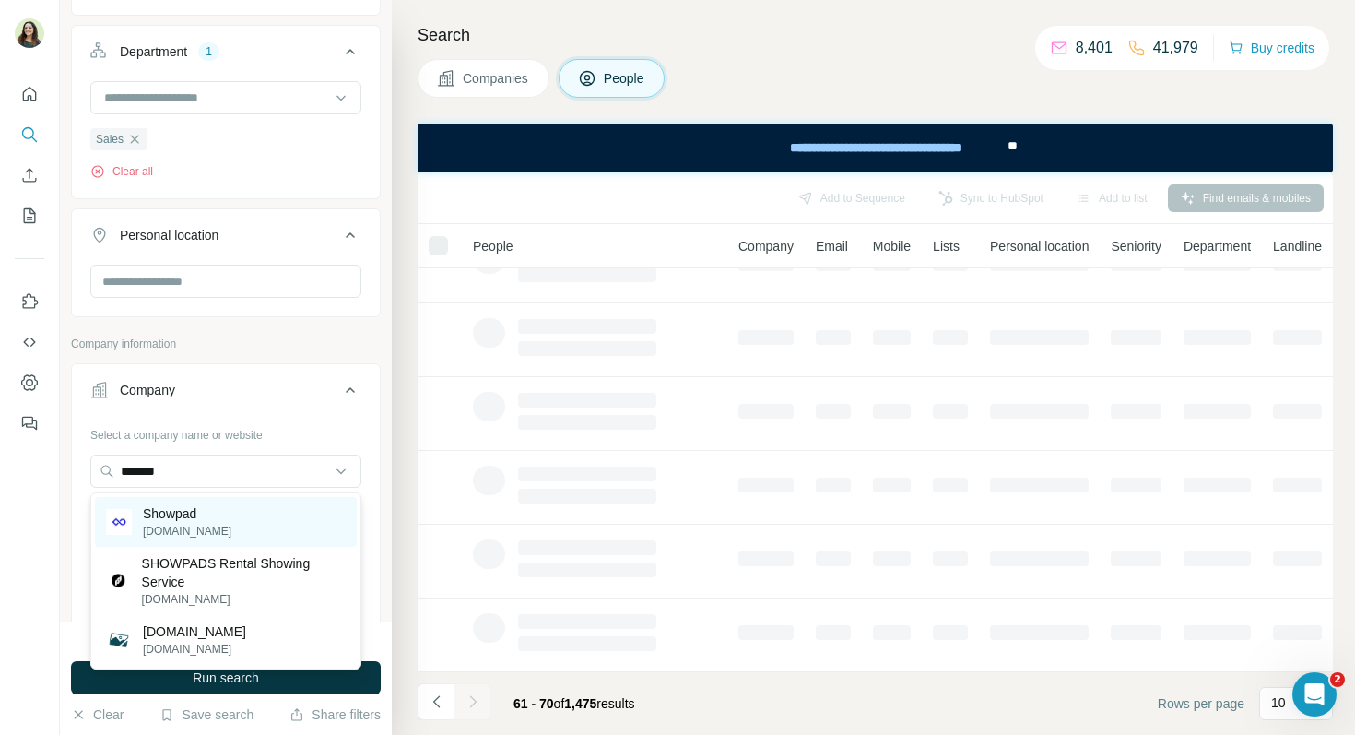
click at [213, 516] on p "Showpad" at bounding box center [187, 513] width 88 height 18
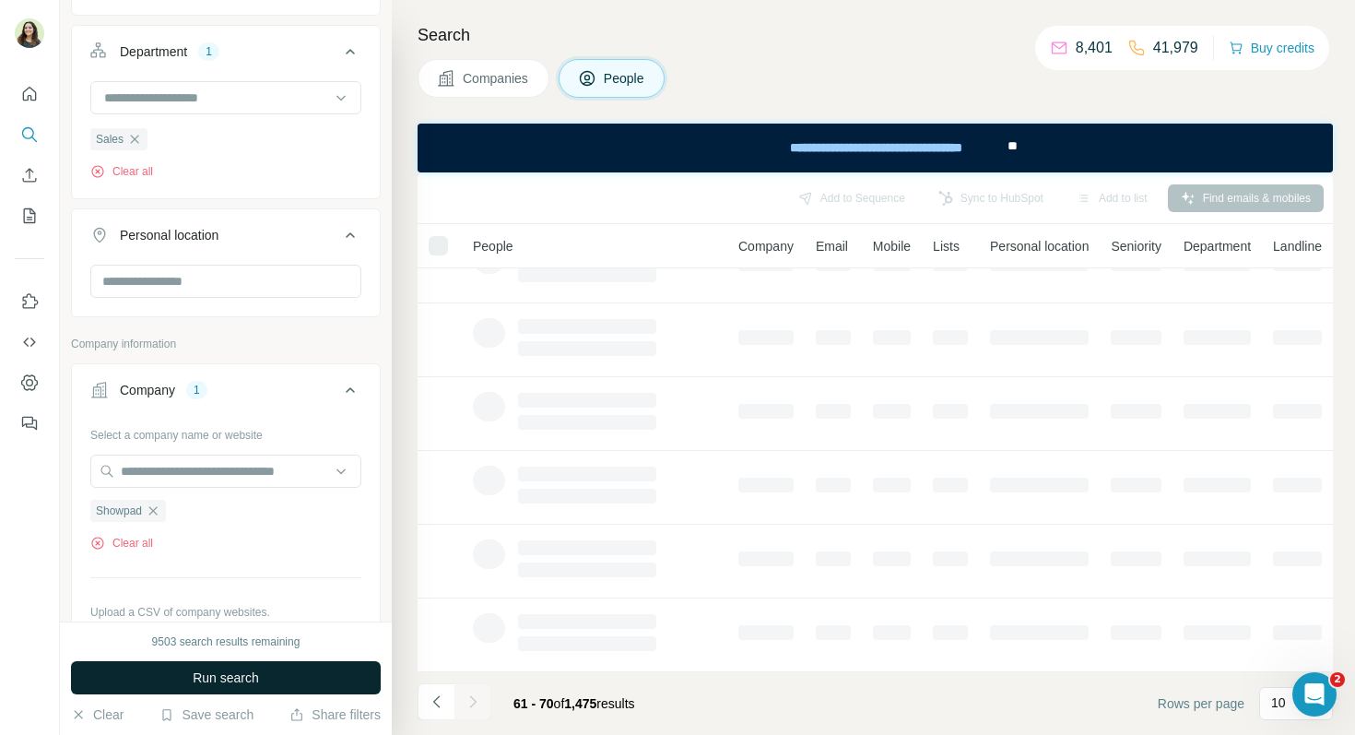
click at [226, 678] on span "Run search" at bounding box center [226, 677] width 66 height 18
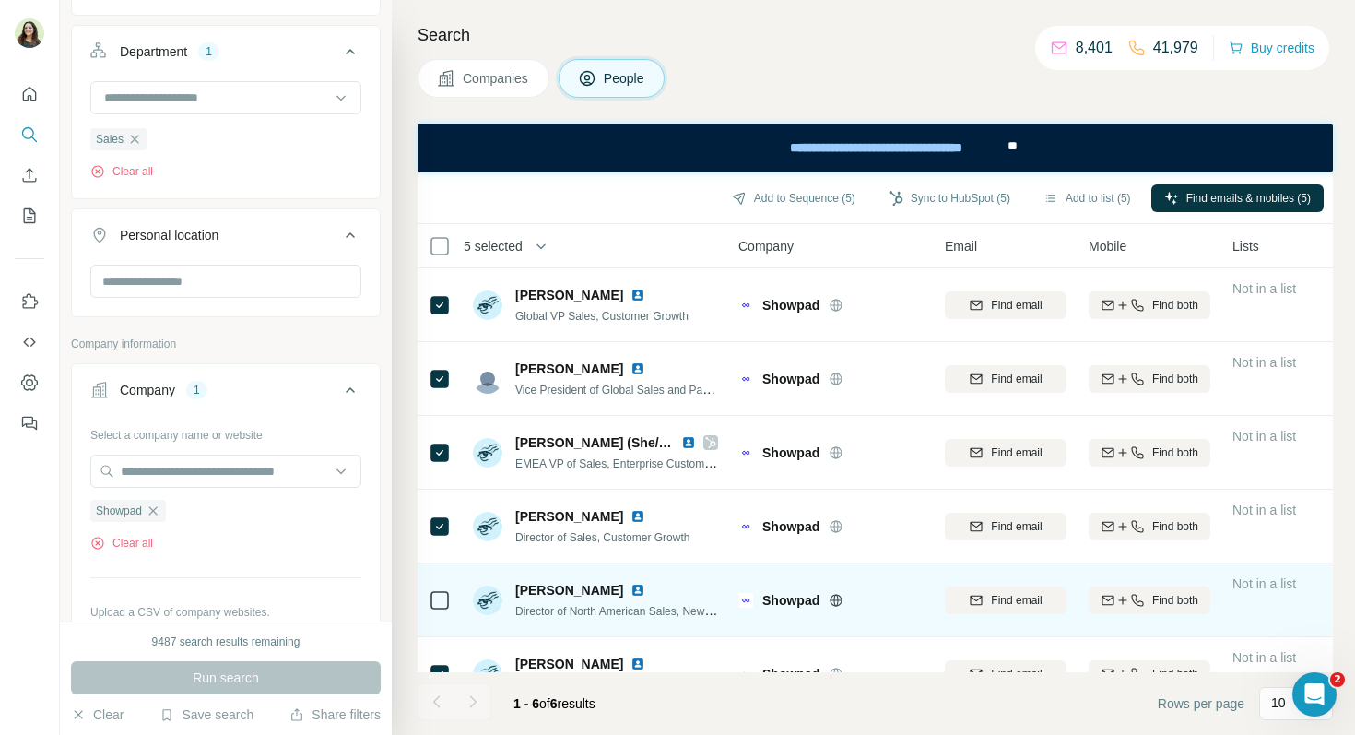
scroll to position [39, 0]
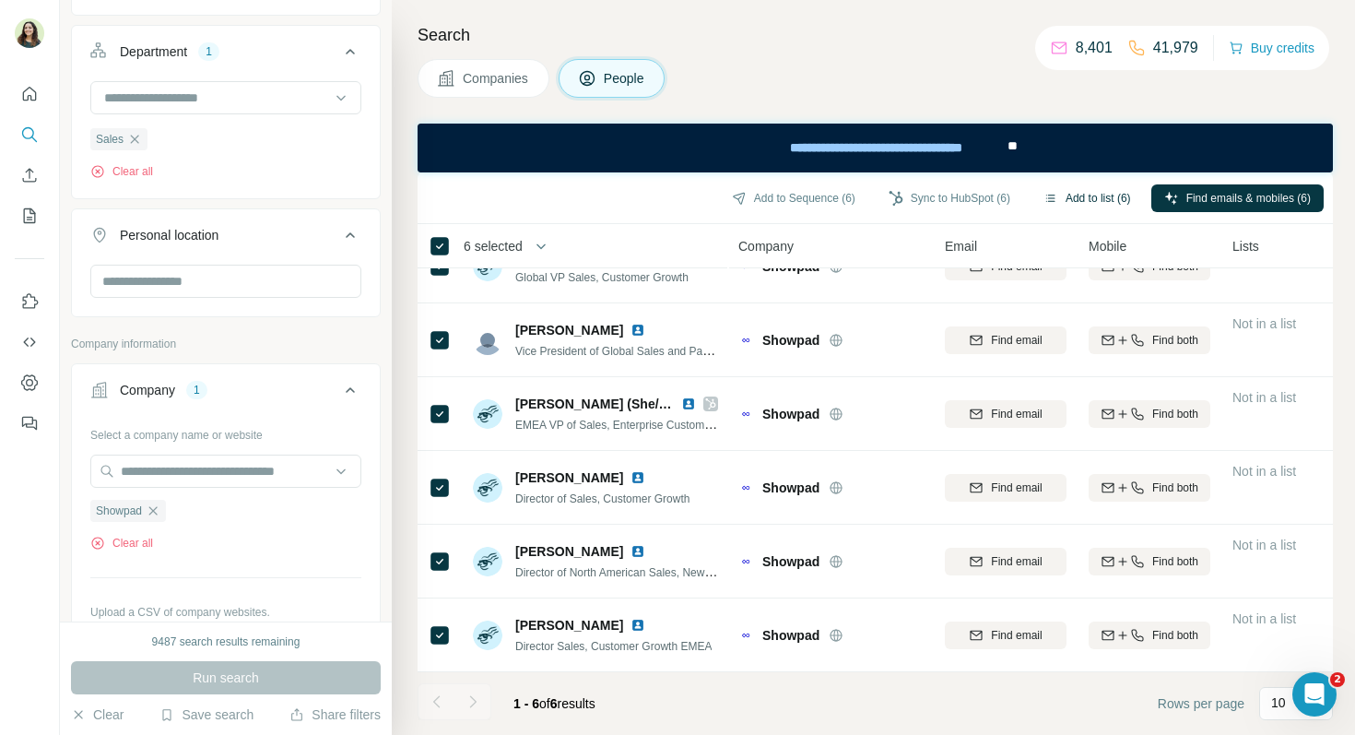
click at [1093, 198] on button "Add to list (6)" at bounding box center [1087, 198] width 113 height 28
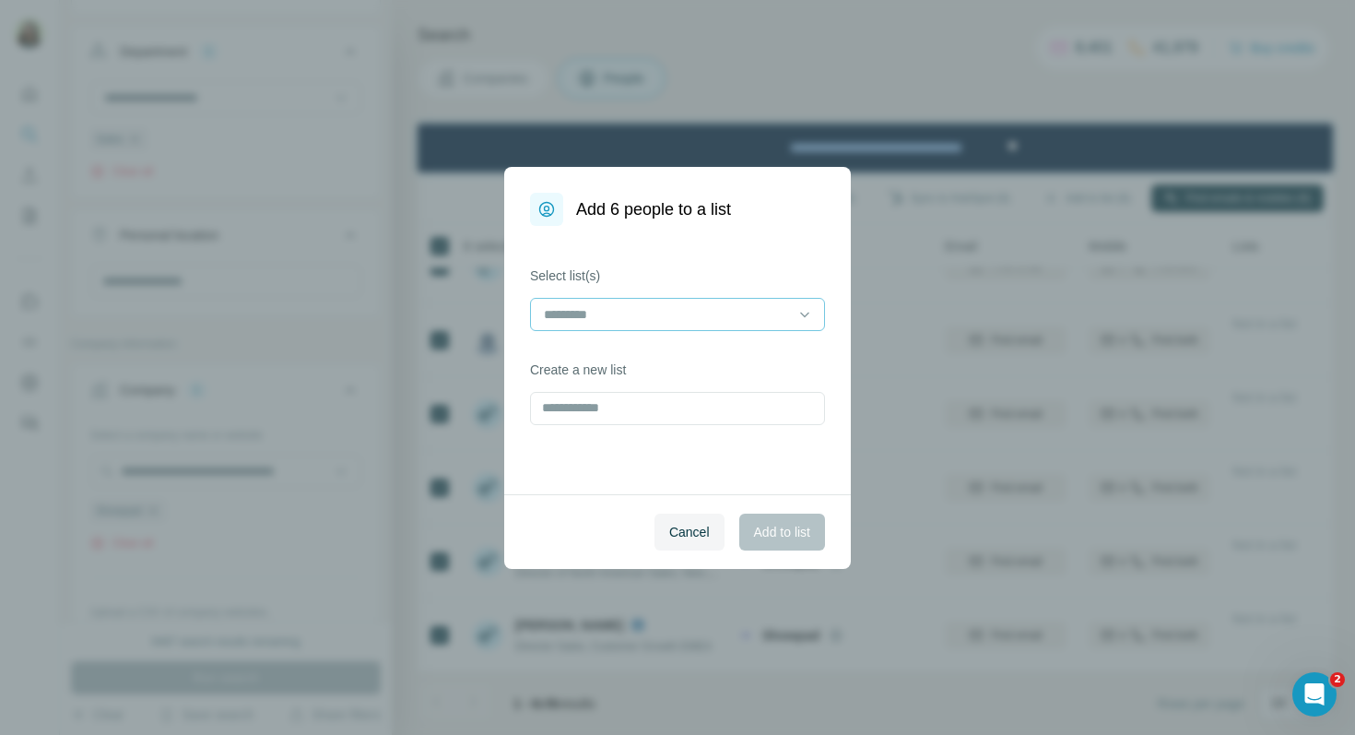
click at [719, 309] on input at bounding box center [666, 314] width 249 height 20
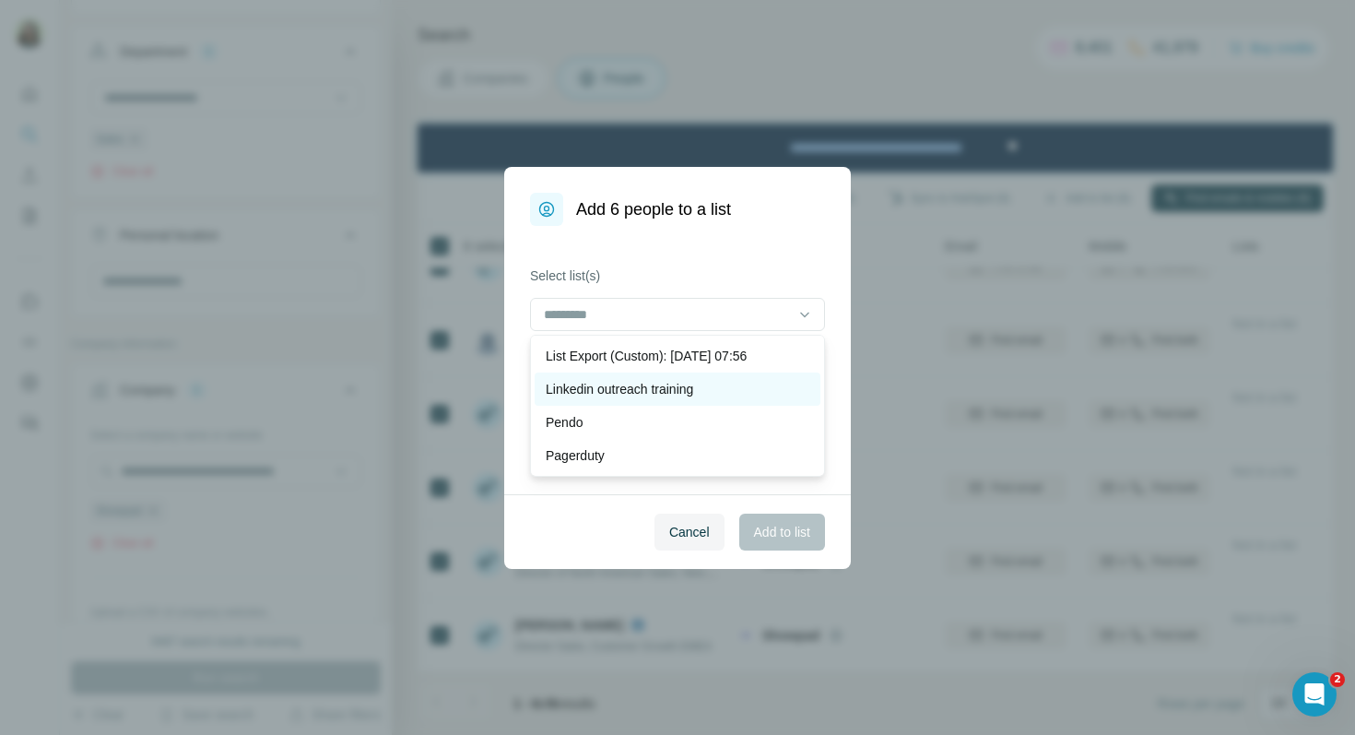
click at [609, 393] on p "Linkedin outreach training" at bounding box center [619, 389] width 147 height 18
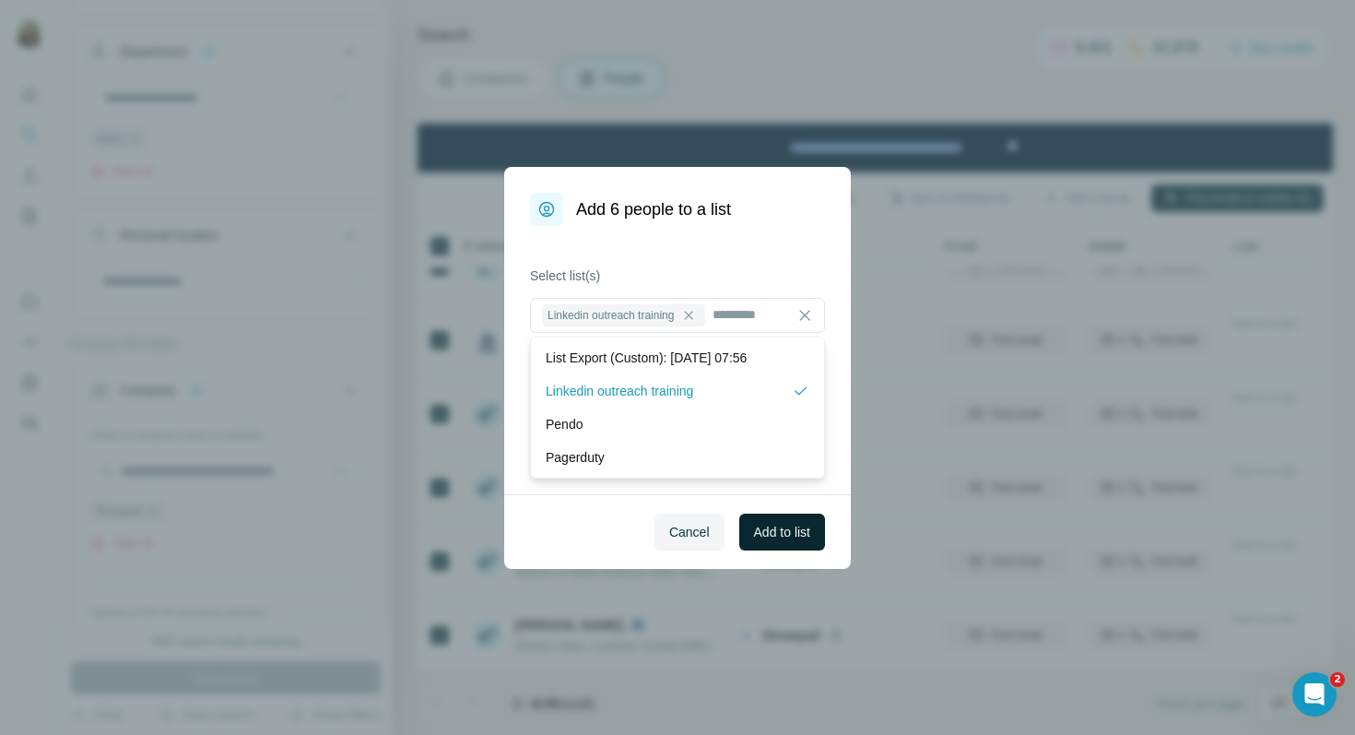
click at [774, 545] on button "Add to list" at bounding box center [782, 531] width 86 height 37
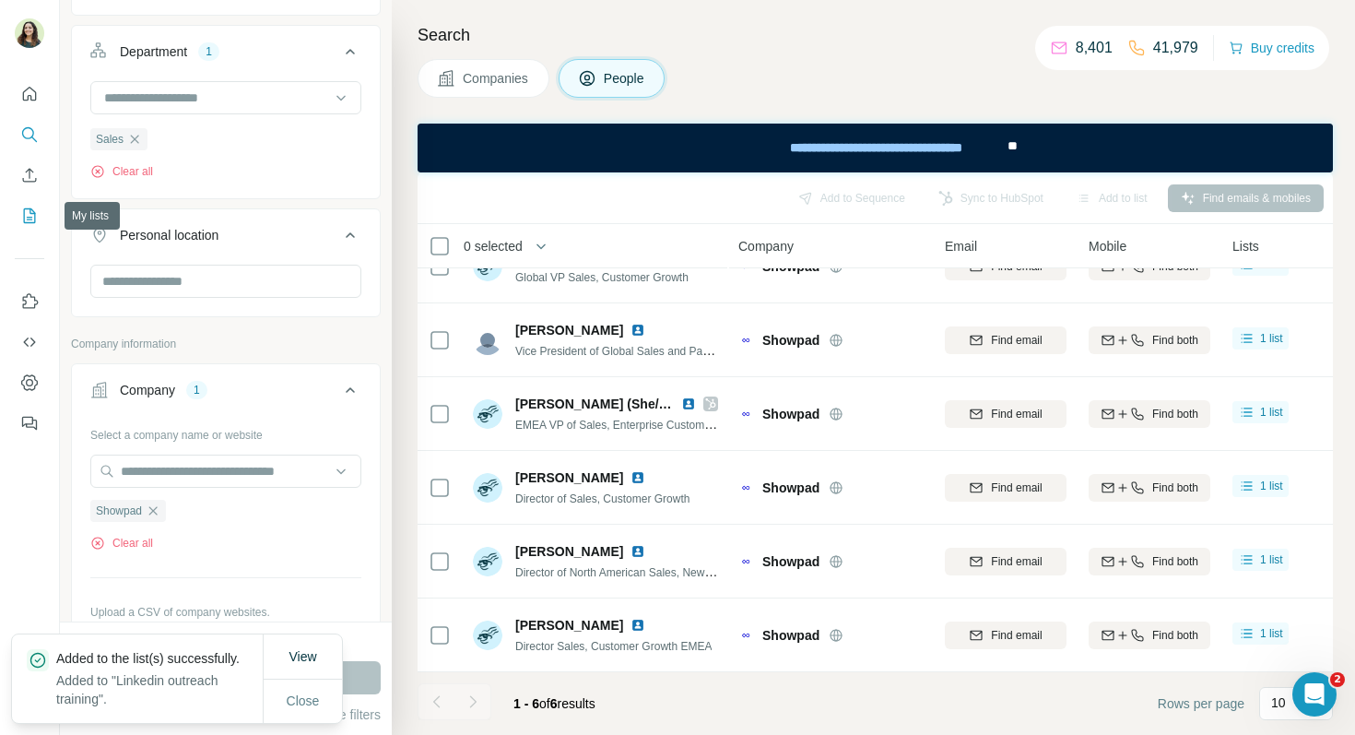
click at [32, 208] on icon "My lists" at bounding box center [29, 215] width 18 height 18
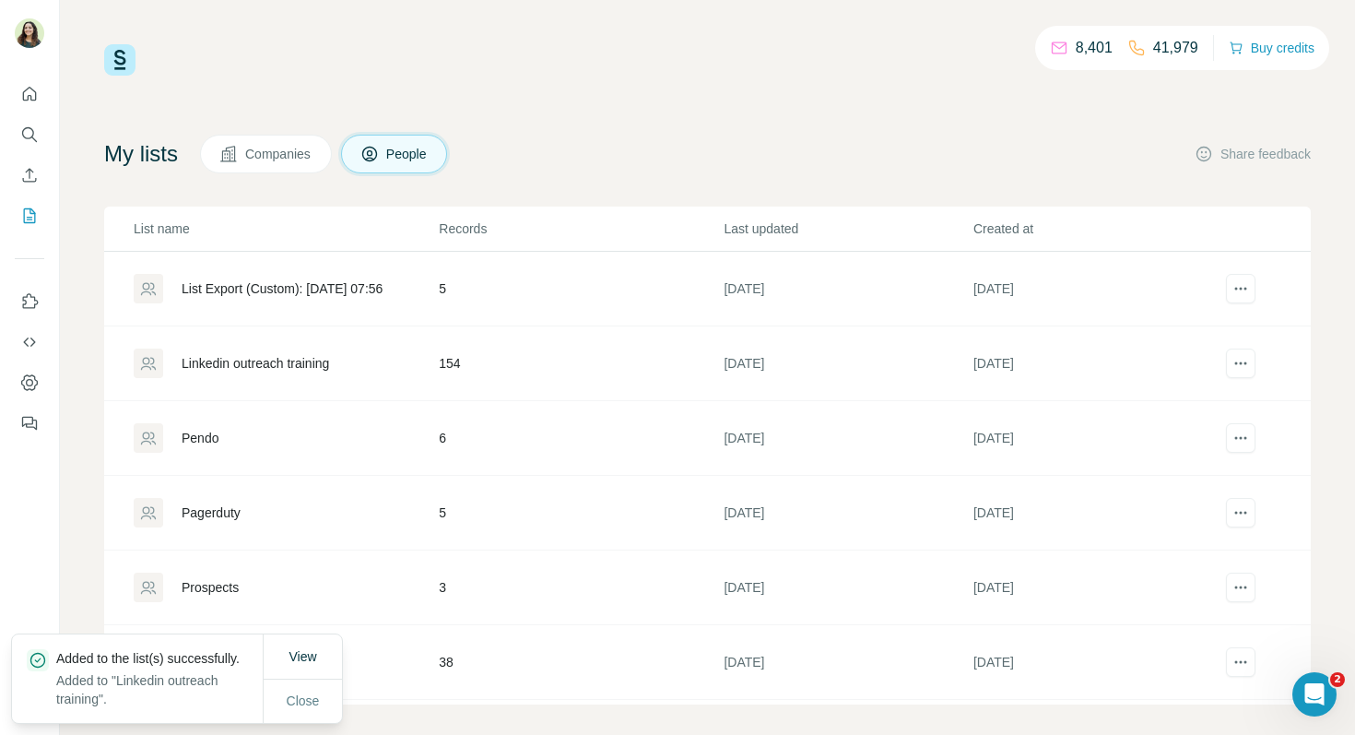
click at [293, 364] on div "Linkedin outreach training" at bounding box center [255, 363] width 147 height 18
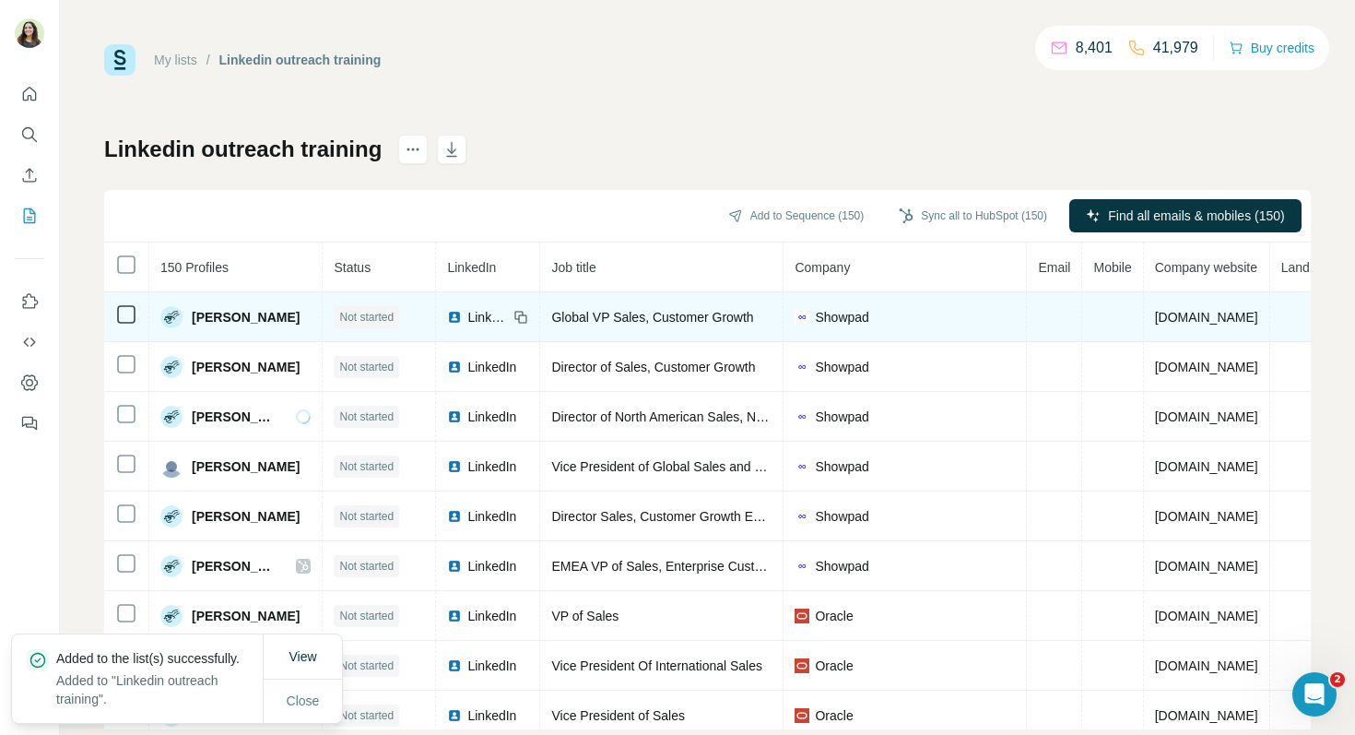
click at [467, 317] on span "LinkedIn" at bounding box center [487, 317] width 41 height 18
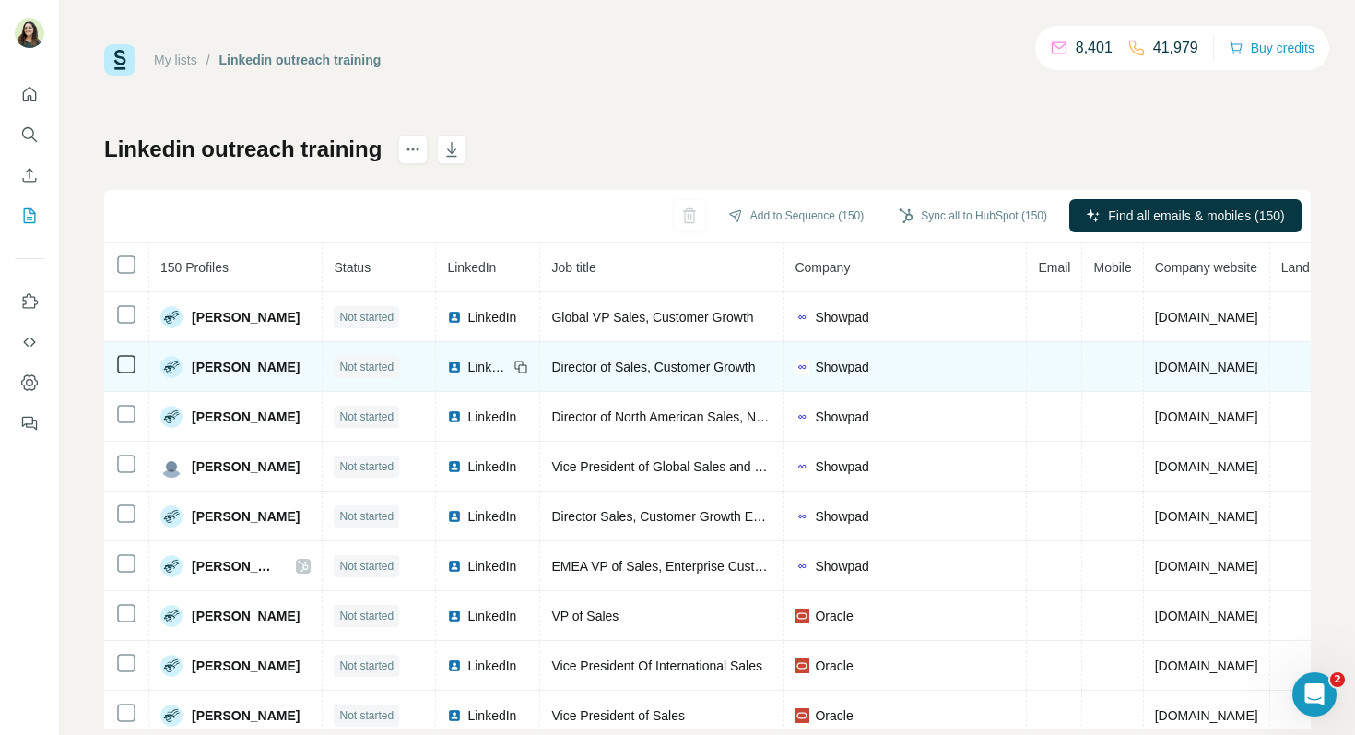
click at [467, 369] on span "LinkedIn" at bounding box center [487, 367] width 41 height 18
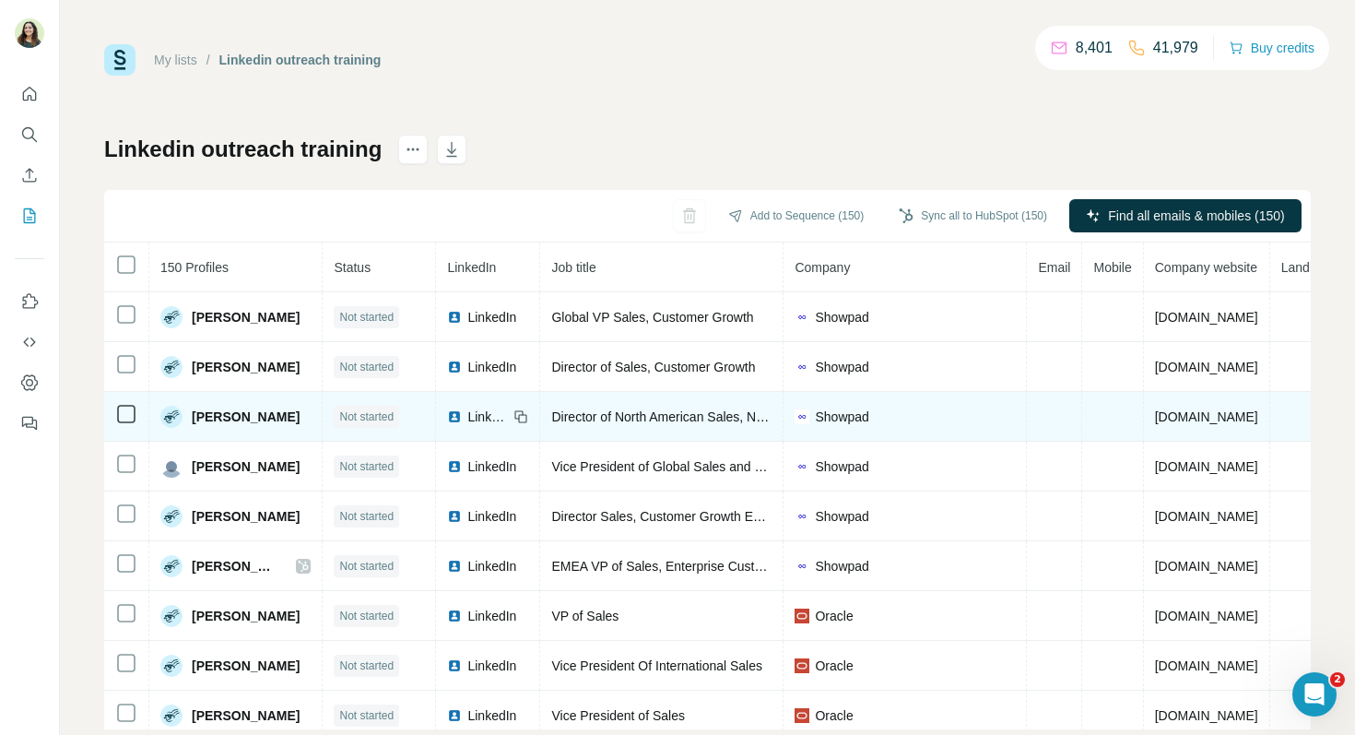
click at [467, 415] on span "LinkedIn" at bounding box center [487, 416] width 41 height 18
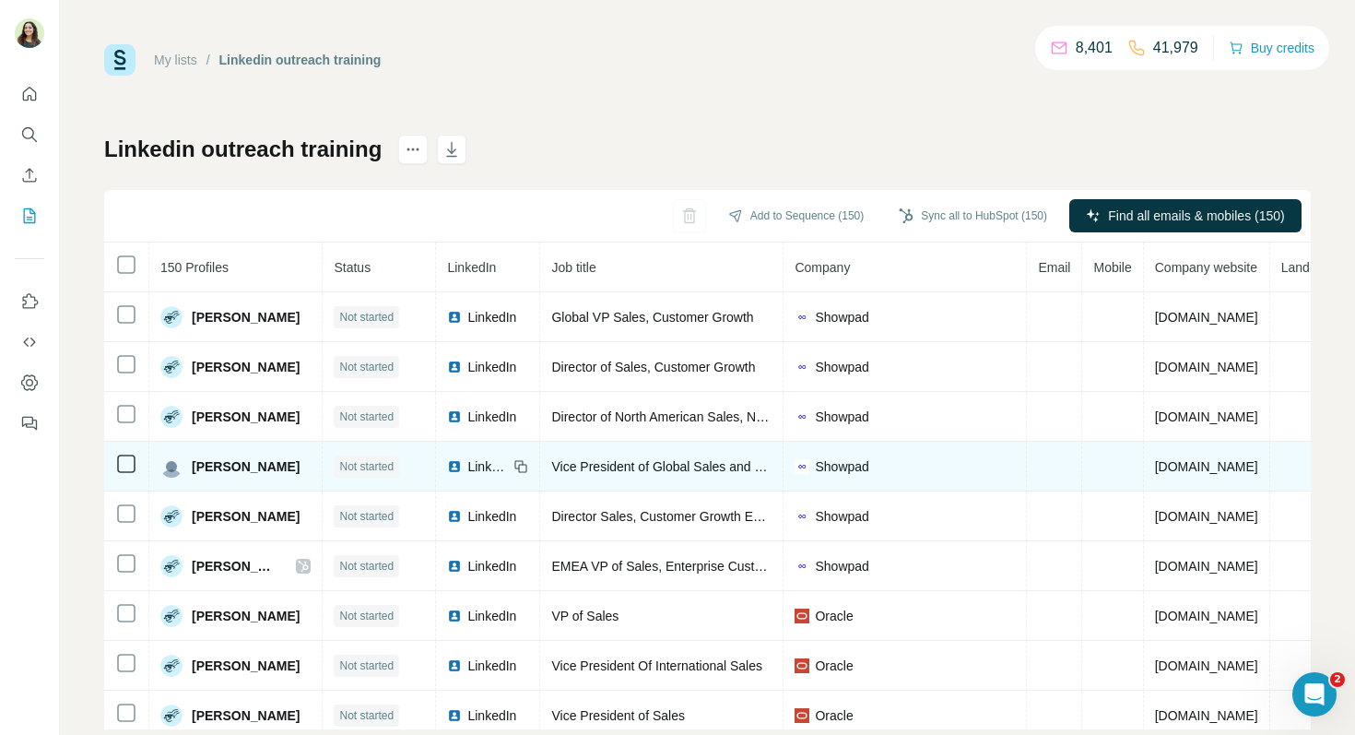
click at [468, 467] on span "LinkedIn" at bounding box center [487, 466] width 41 height 18
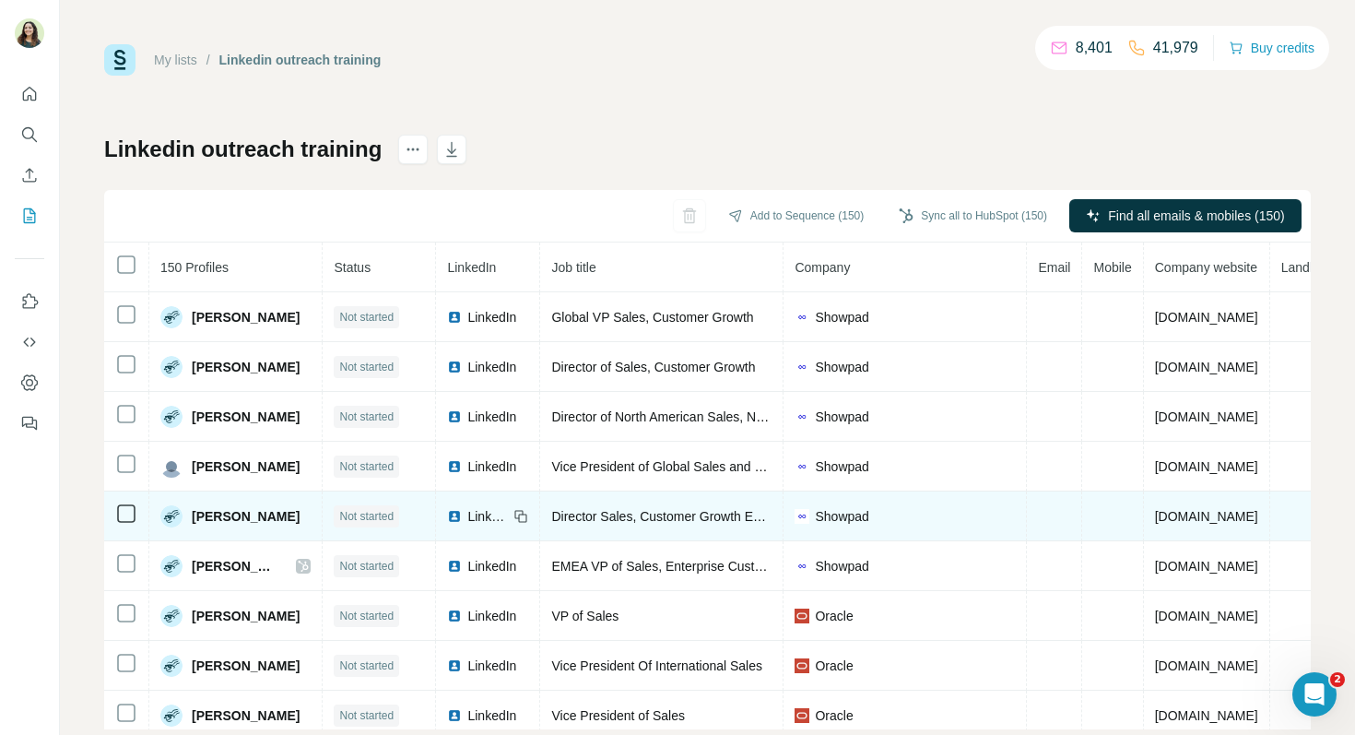
click at [467, 517] on span "LinkedIn" at bounding box center [487, 516] width 41 height 18
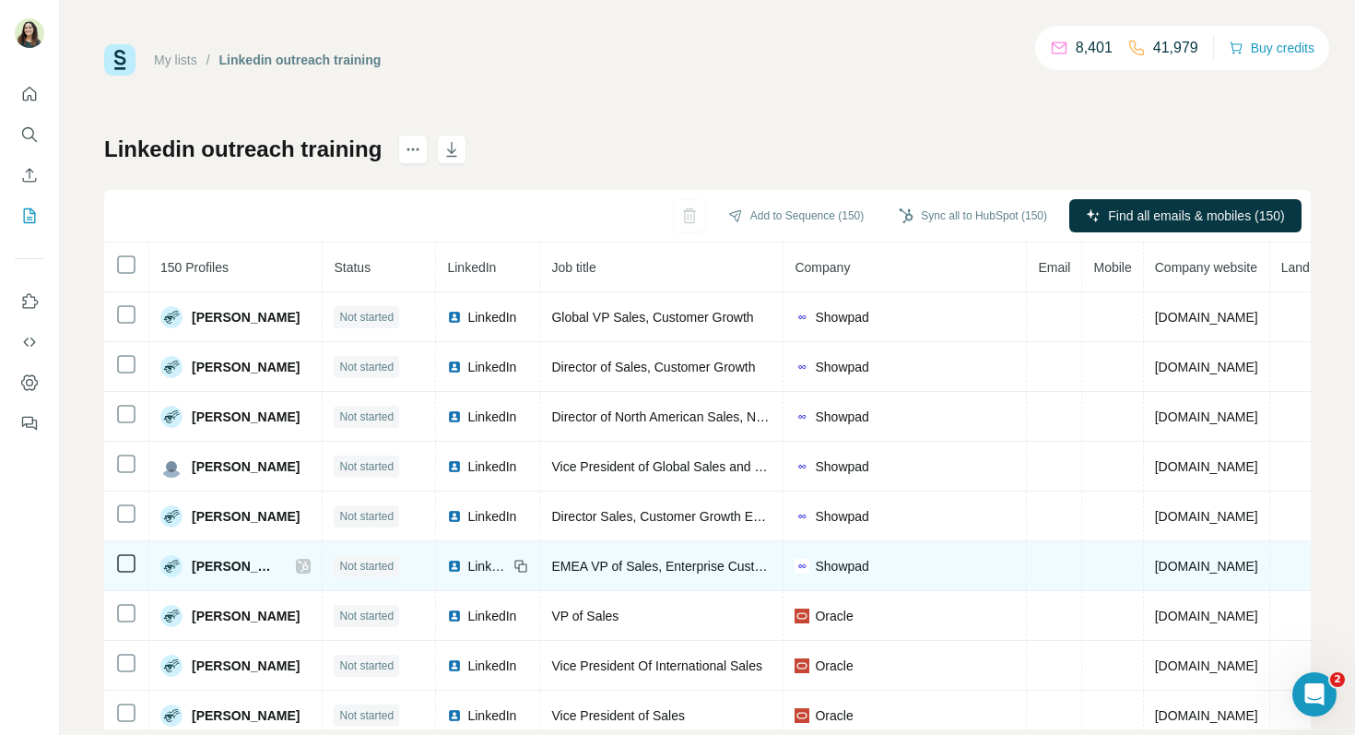
click at [469, 561] on span "LinkedIn" at bounding box center [487, 566] width 41 height 18
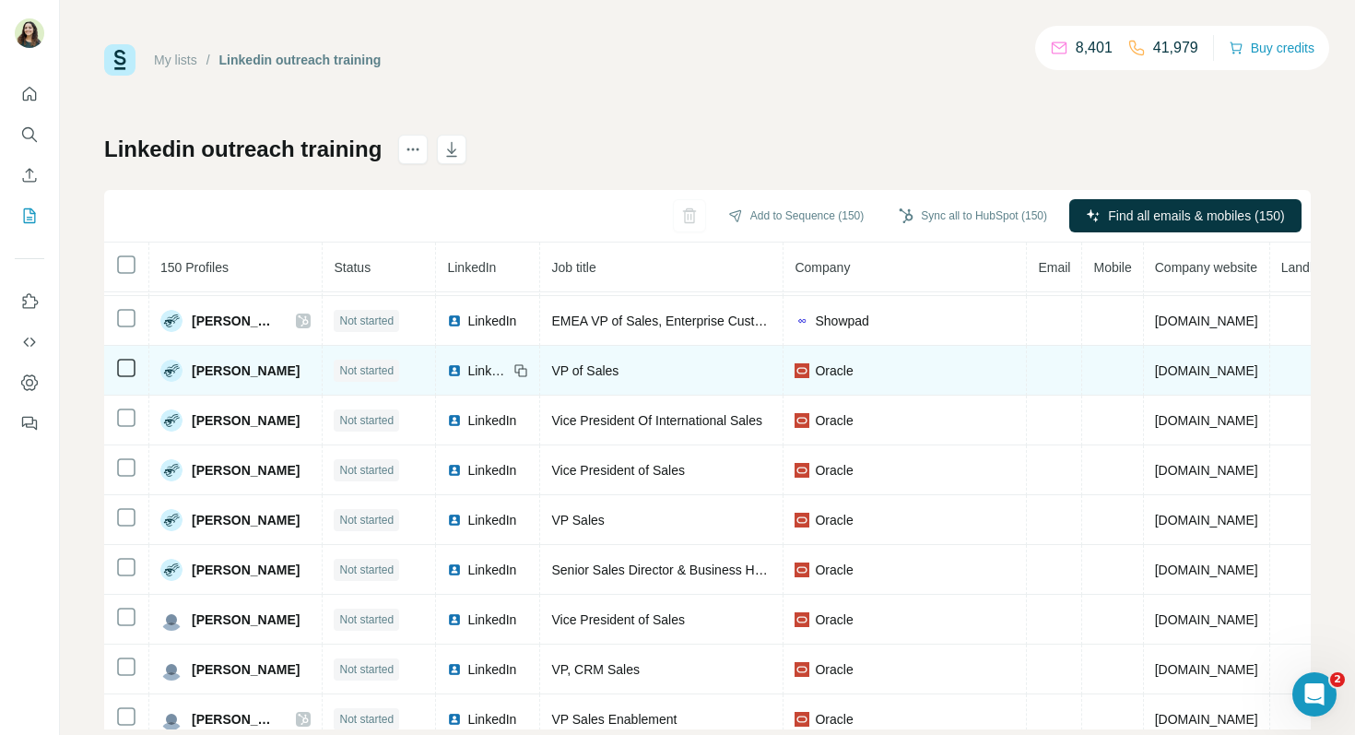
scroll to position [256, 0]
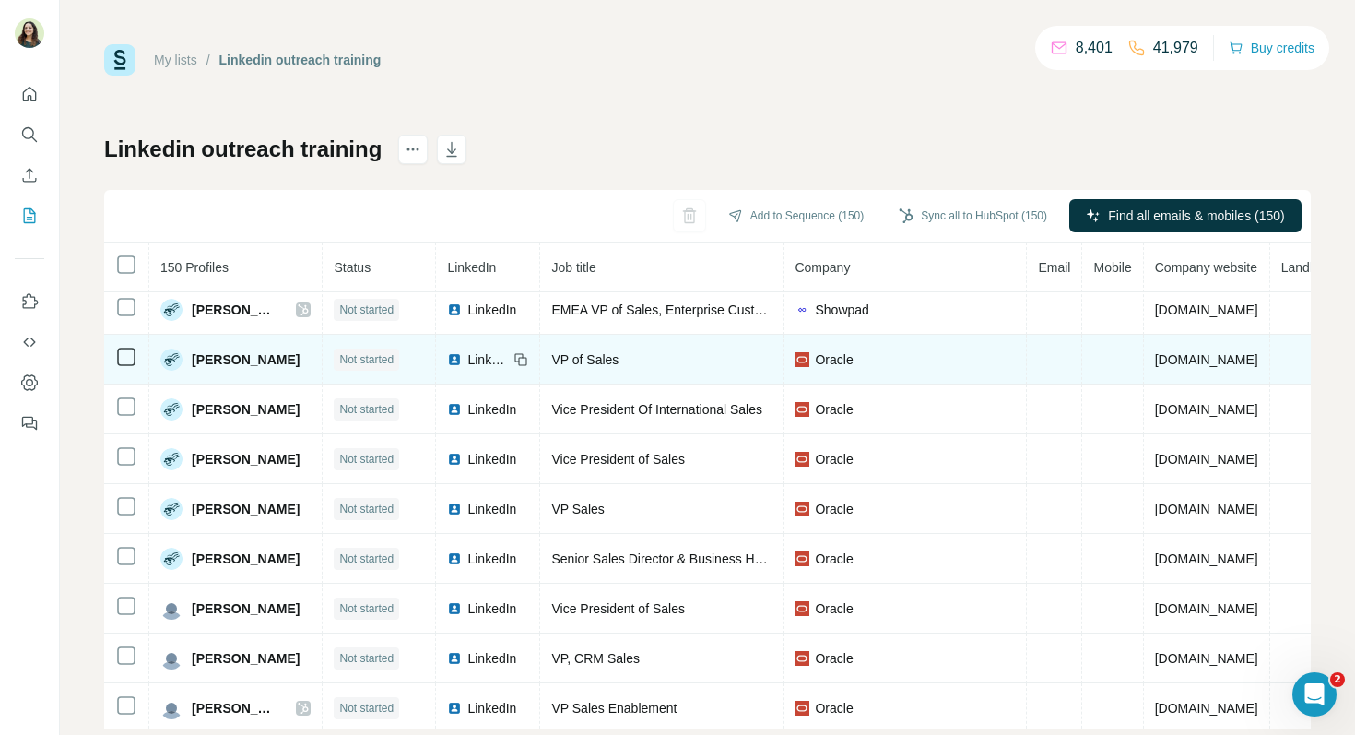
click at [467, 363] on span "LinkedIn" at bounding box center [487, 359] width 41 height 18
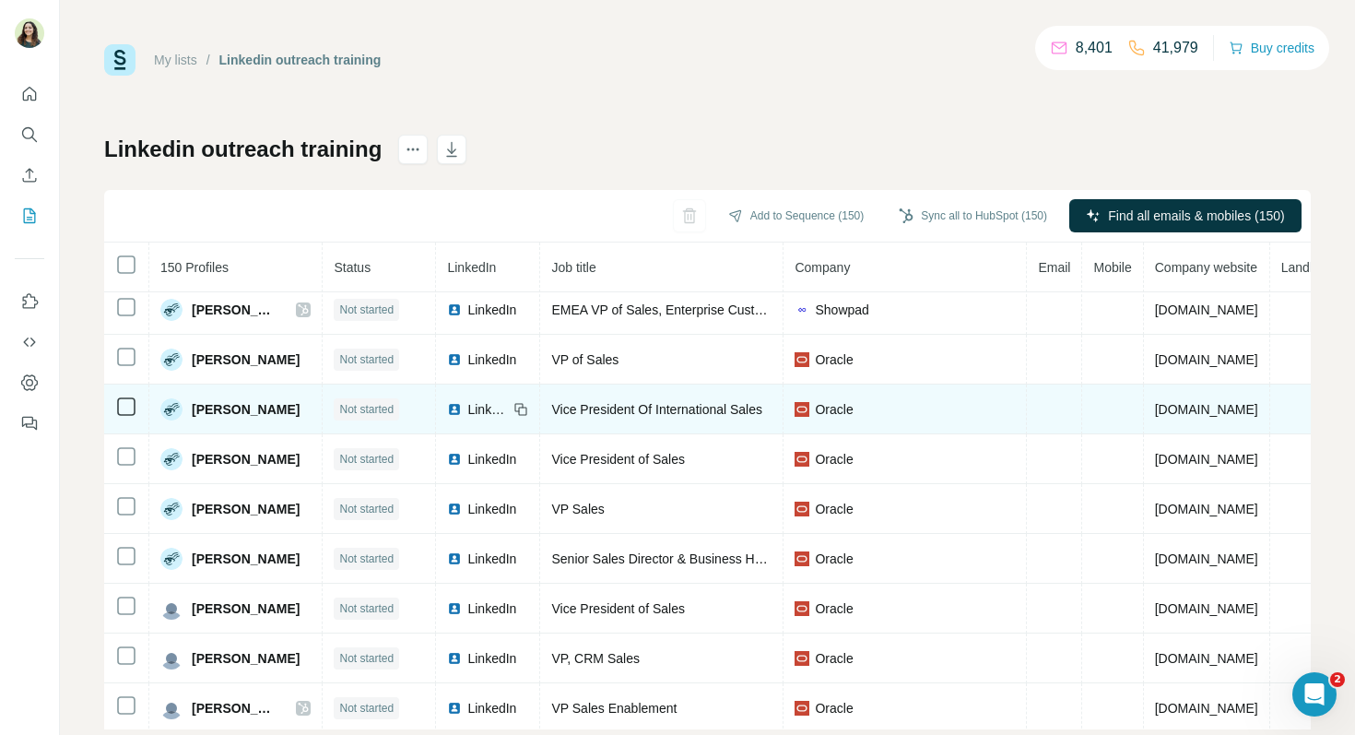
click at [467, 408] on span "LinkedIn" at bounding box center [487, 409] width 41 height 18
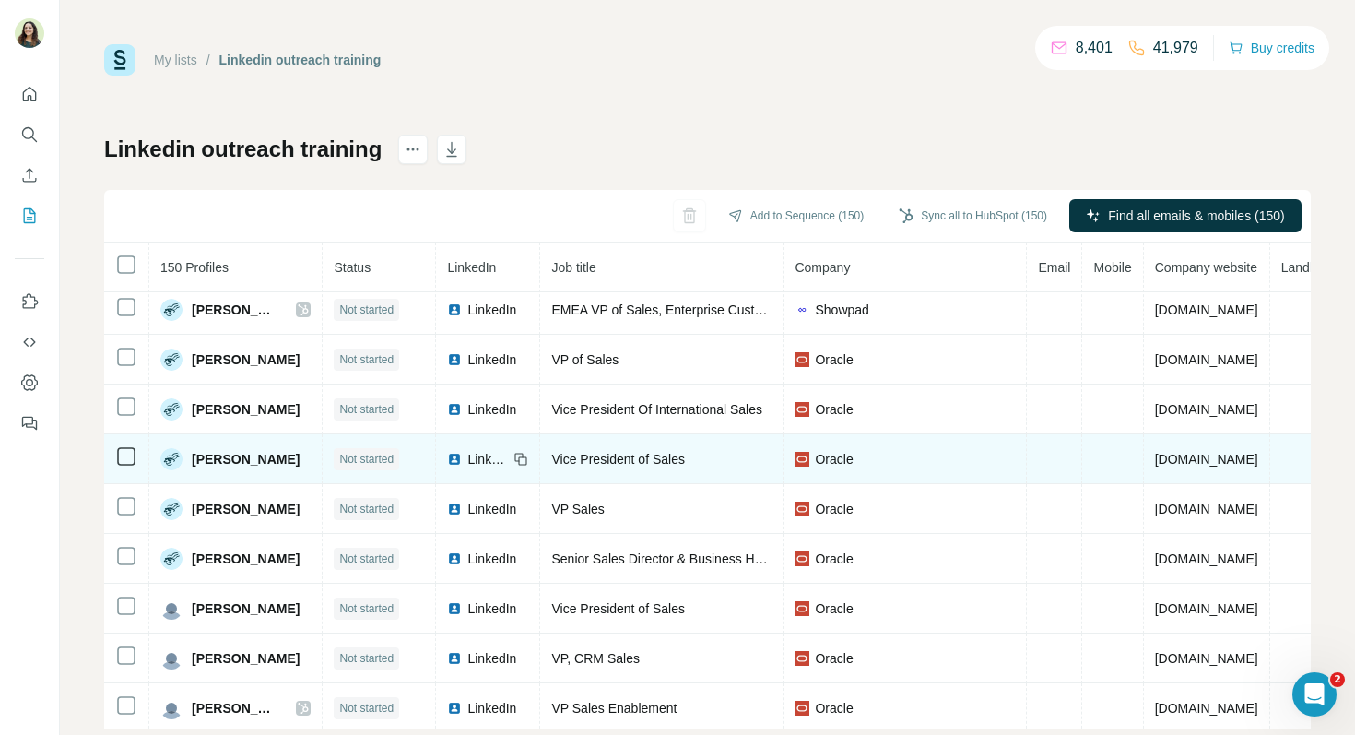
click at [467, 459] on span "LinkedIn" at bounding box center [487, 459] width 41 height 18
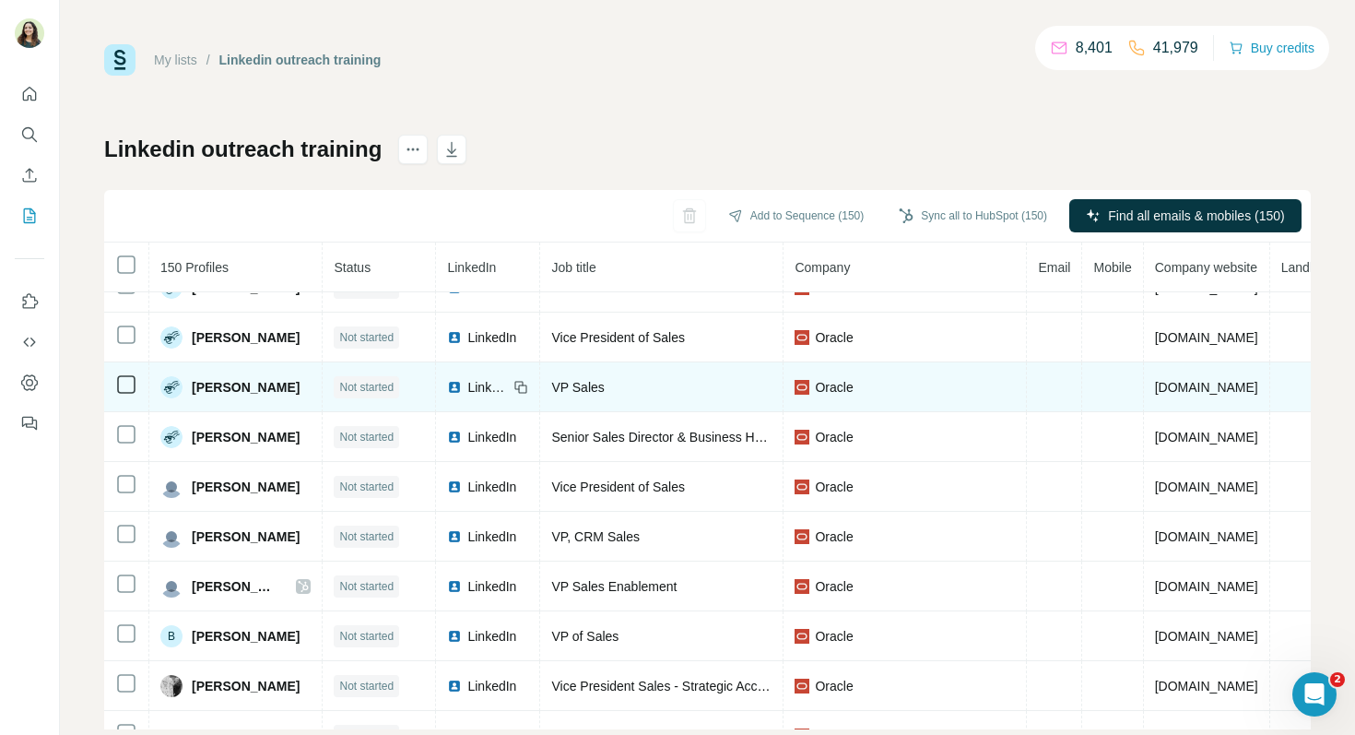
scroll to position [381, 0]
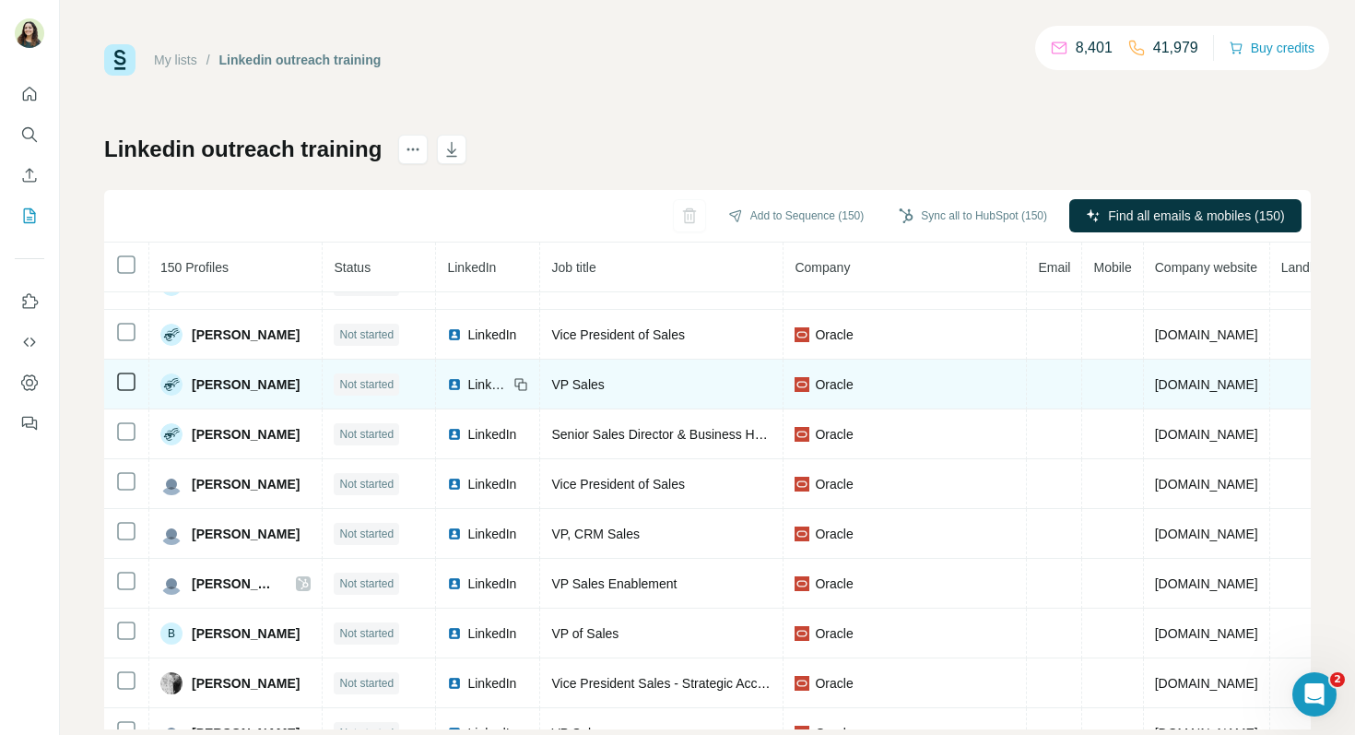
click at [470, 383] on span "LinkedIn" at bounding box center [487, 384] width 41 height 18
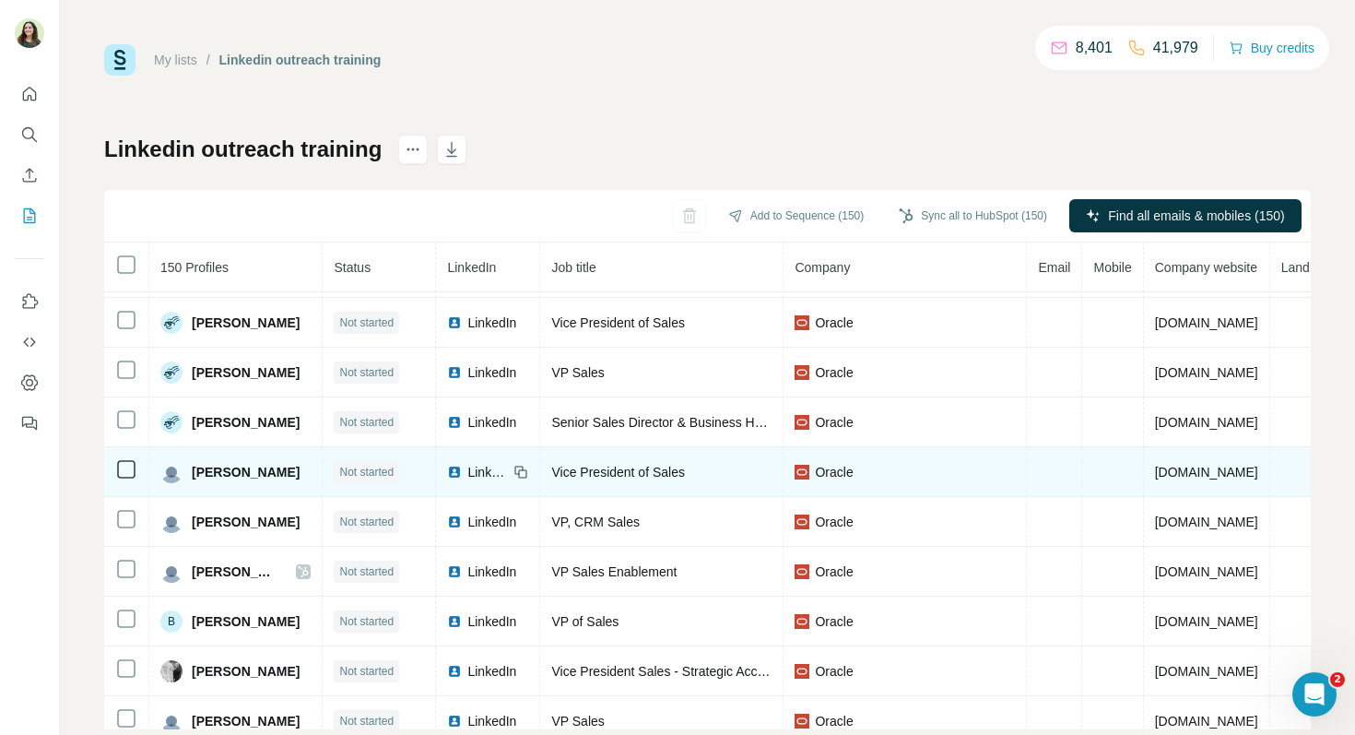
scroll to position [395, 0]
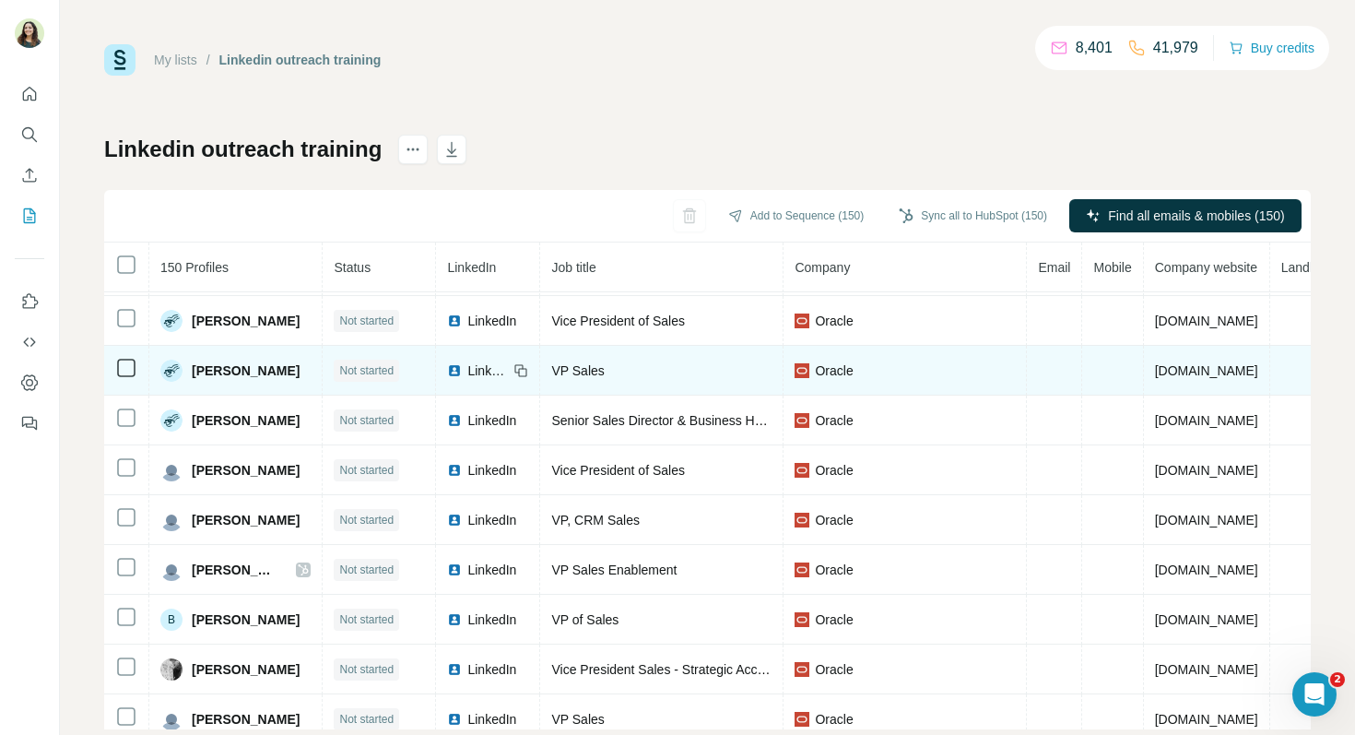
click at [471, 375] on span "LinkedIn" at bounding box center [487, 370] width 41 height 18
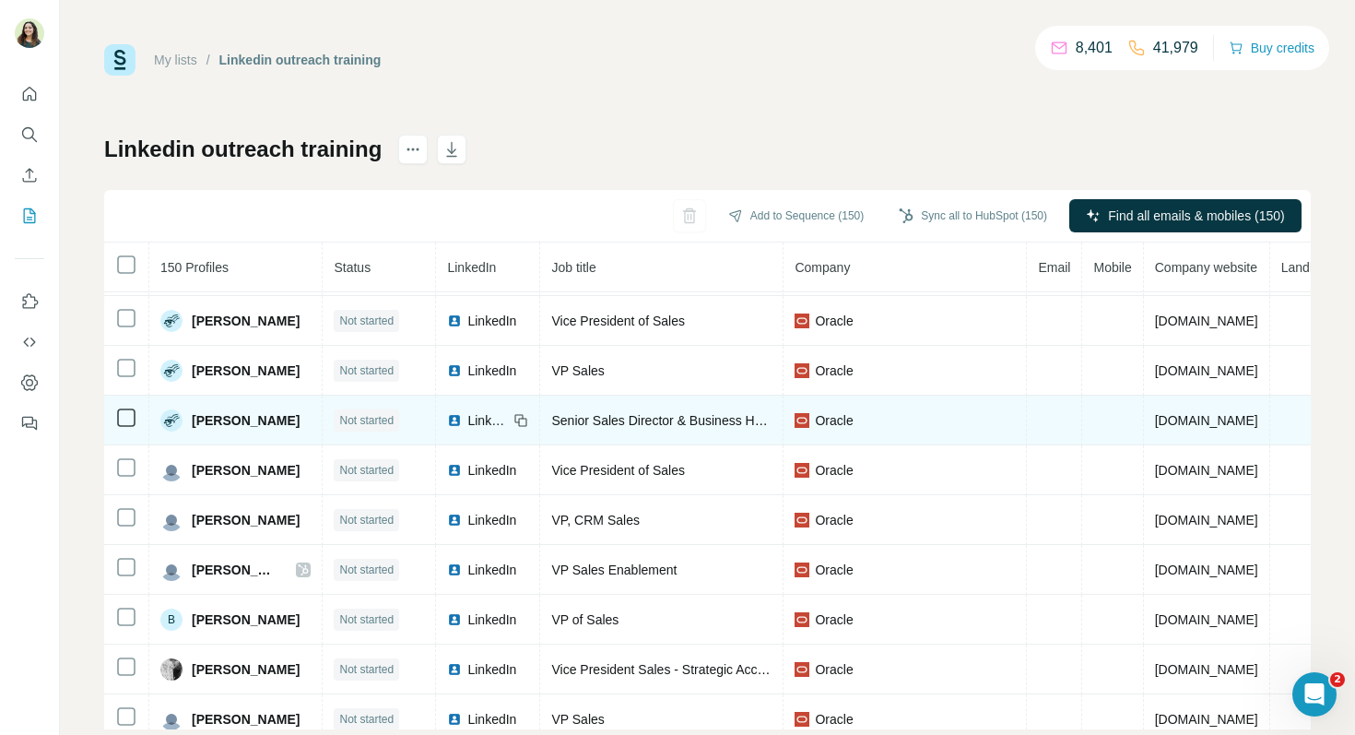
click at [467, 422] on span "LinkedIn" at bounding box center [487, 420] width 41 height 18
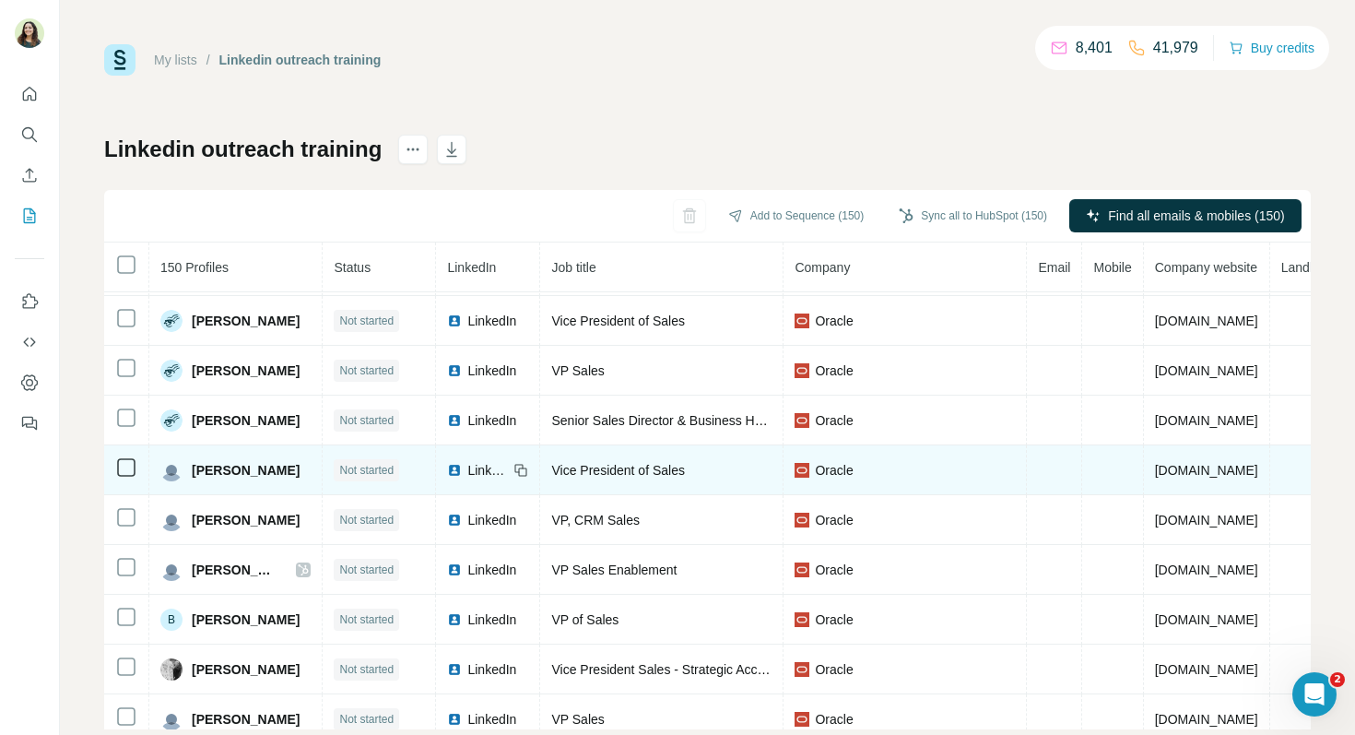
click at [477, 470] on span "LinkedIn" at bounding box center [487, 470] width 41 height 18
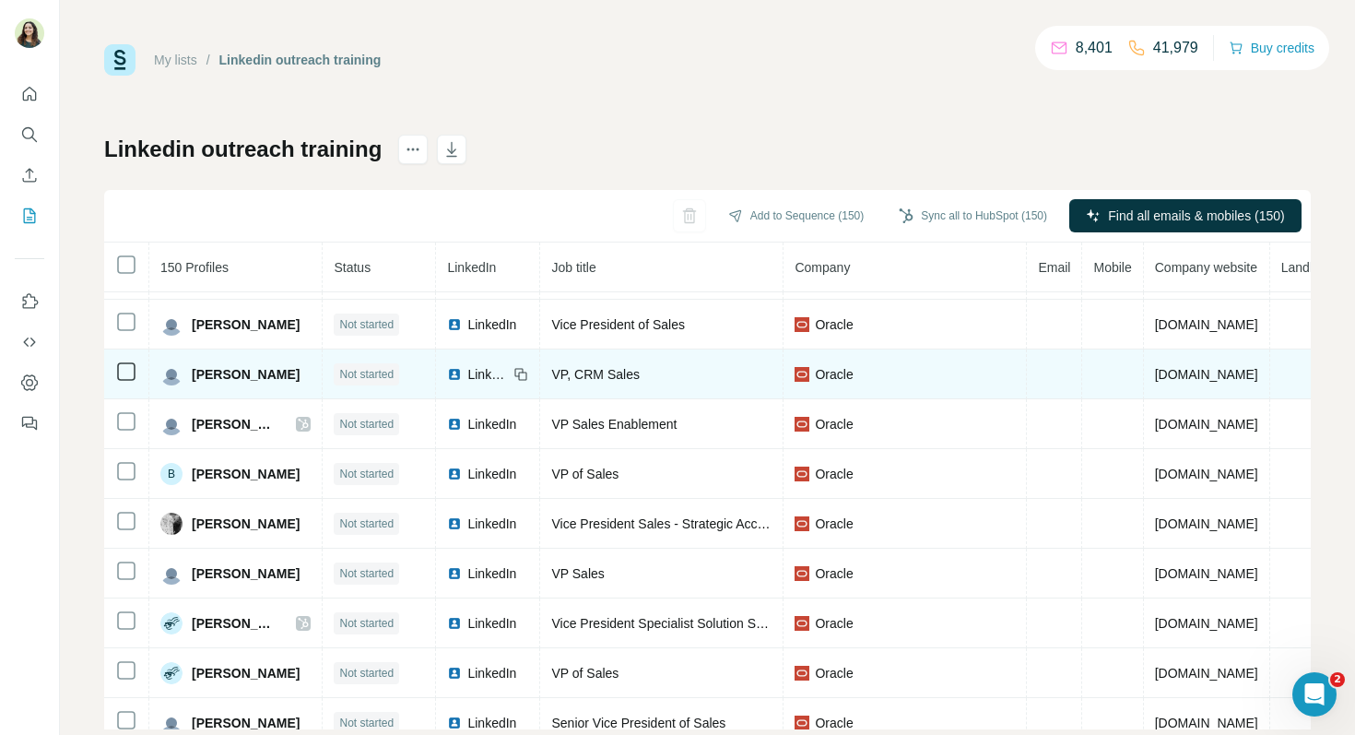
scroll to position [542, 0]
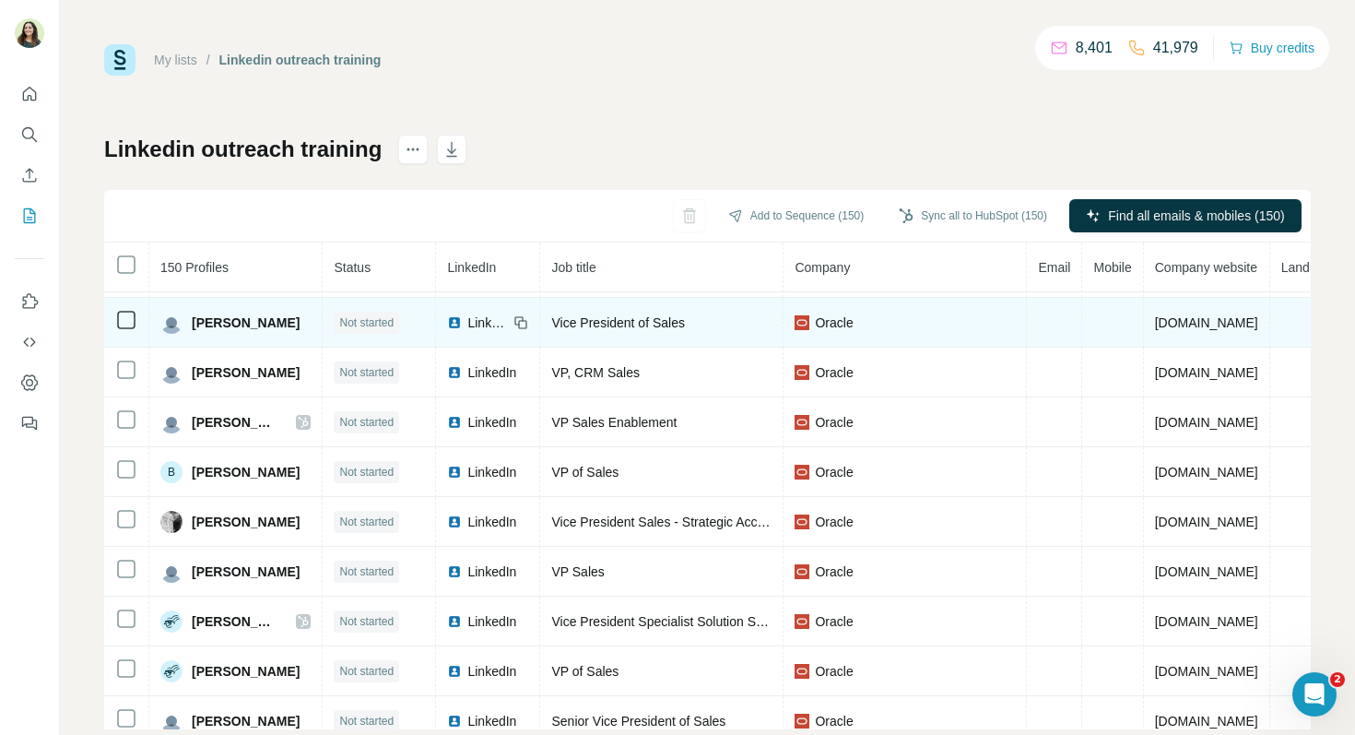
click at [481, 326] on span "LinkedIn" at bounding box center [487, 322] width 41 height 18
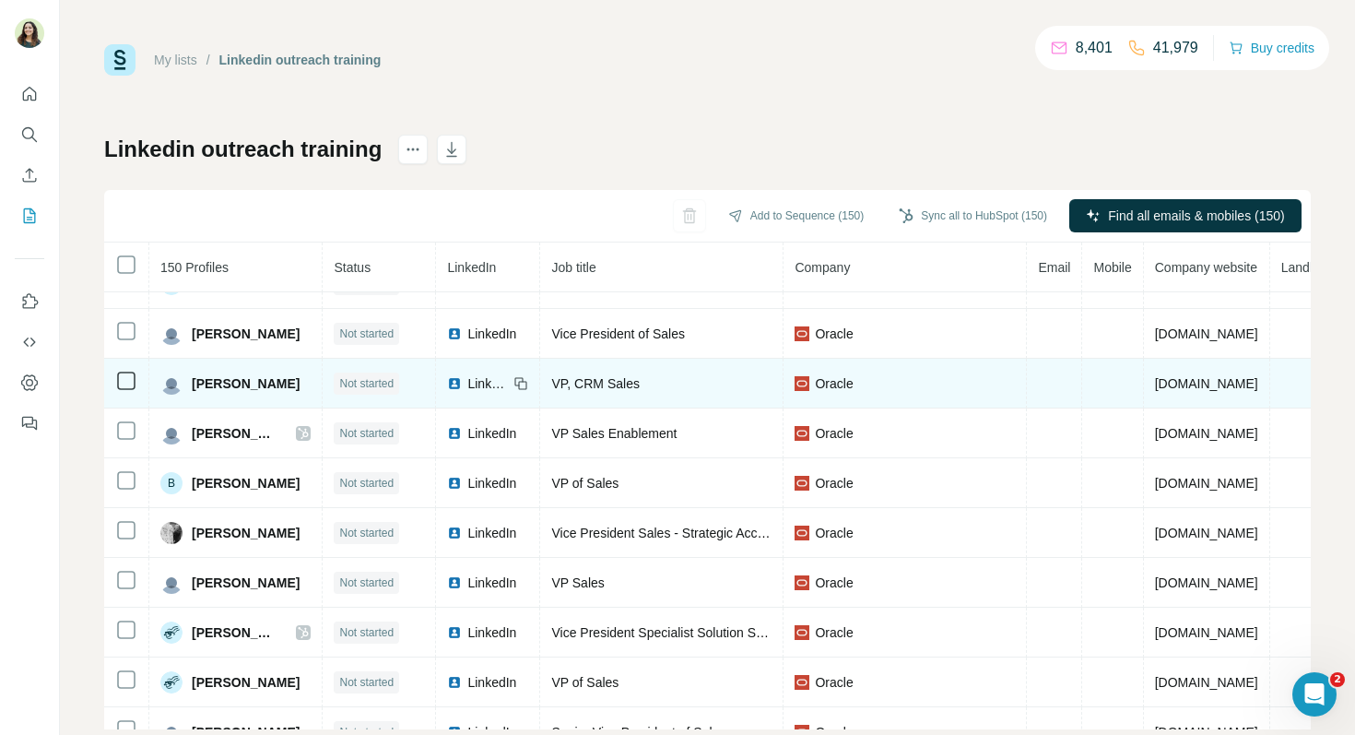
scroll to position [554, 0]
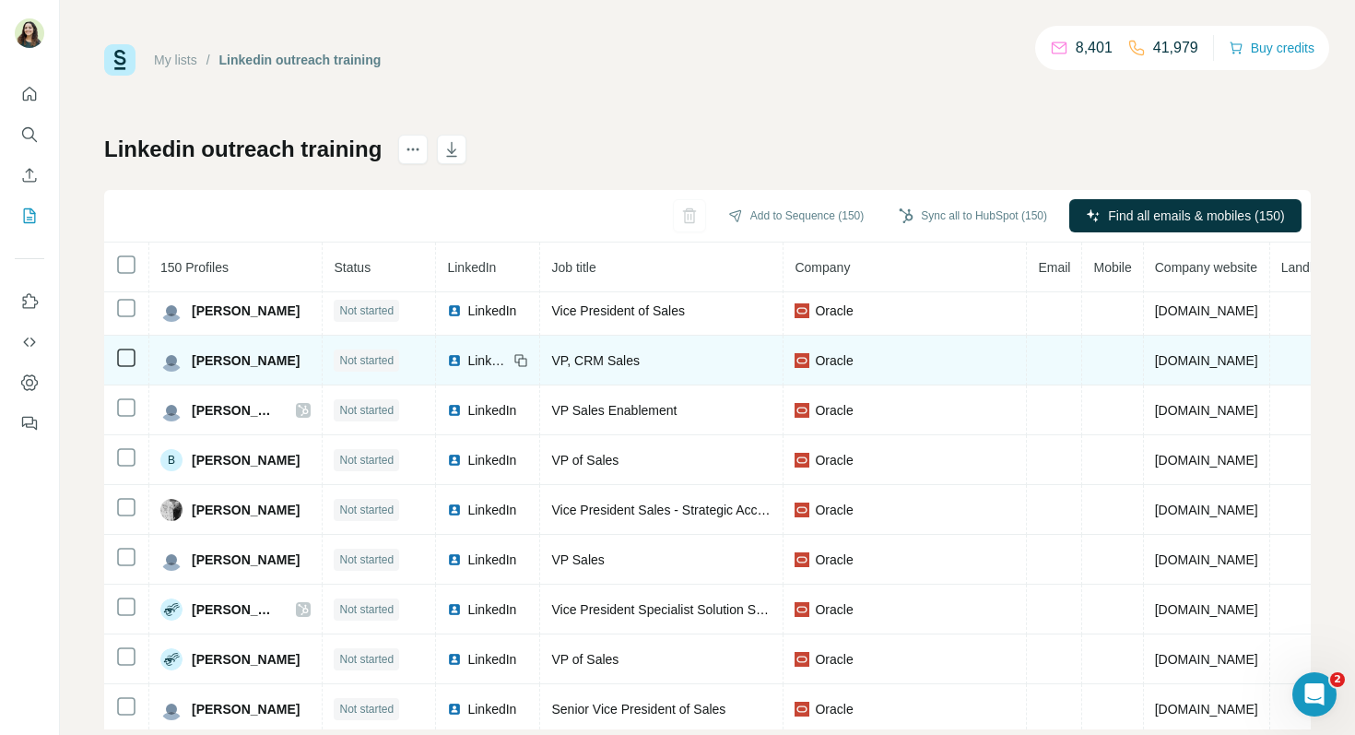
click at [471, 361] on span "LinkedIn" at bounding box center [487, 360] width 41 height 18
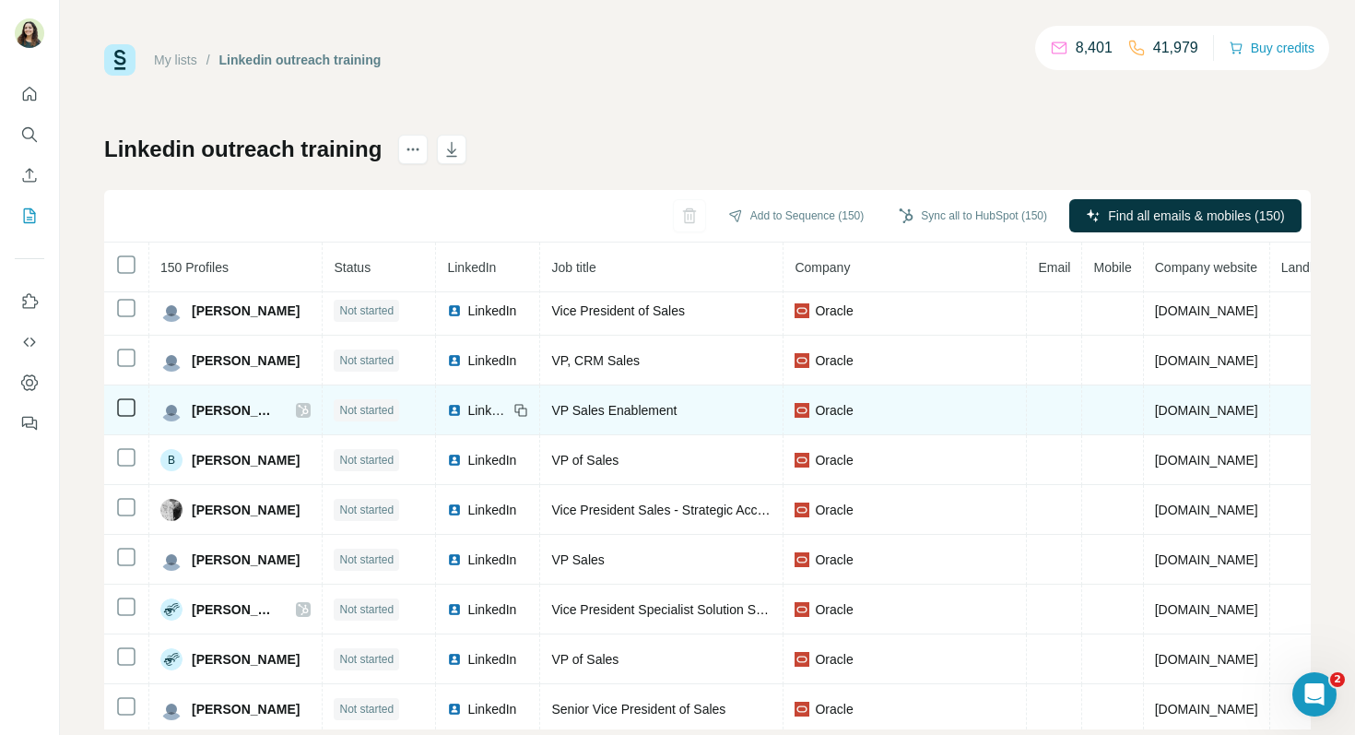
click at [467, 406] on span "LinkedIn" at bounding box center [487, 410] width 41 height 18
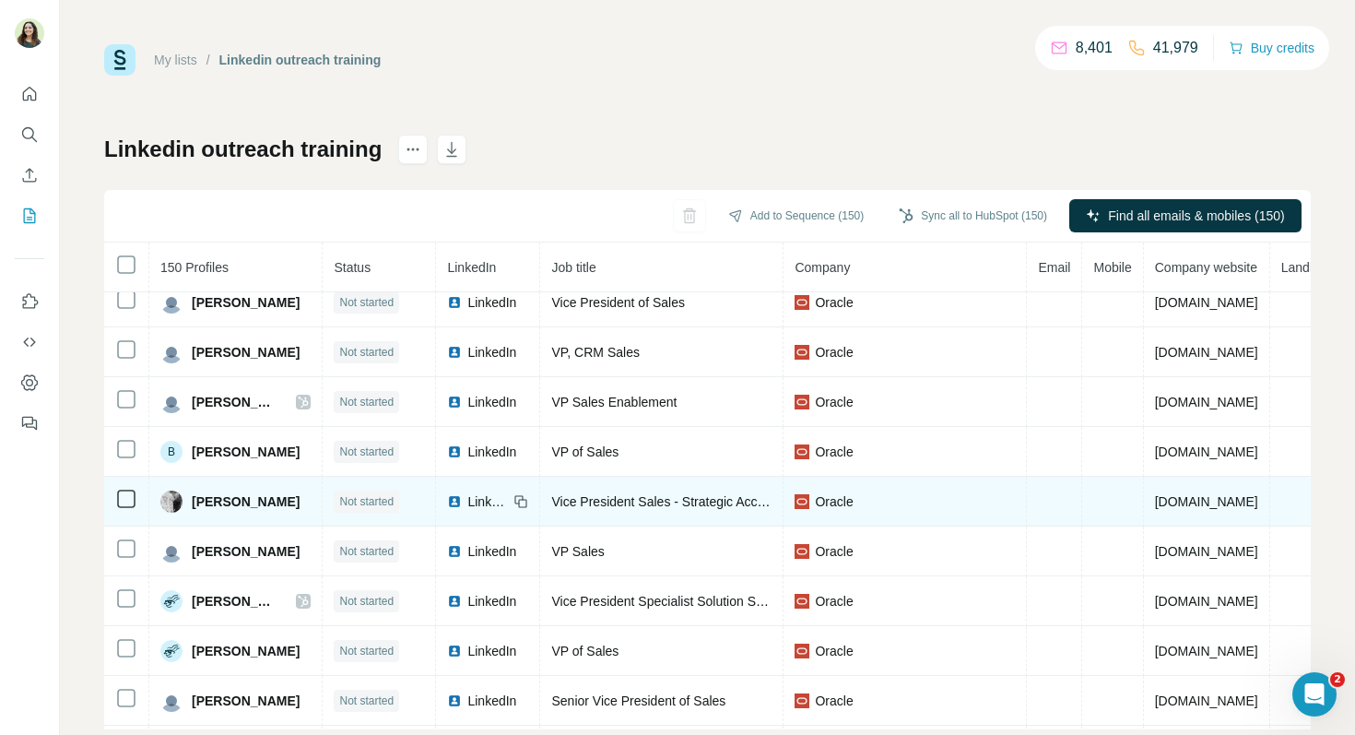
scroll to position [578, 0]
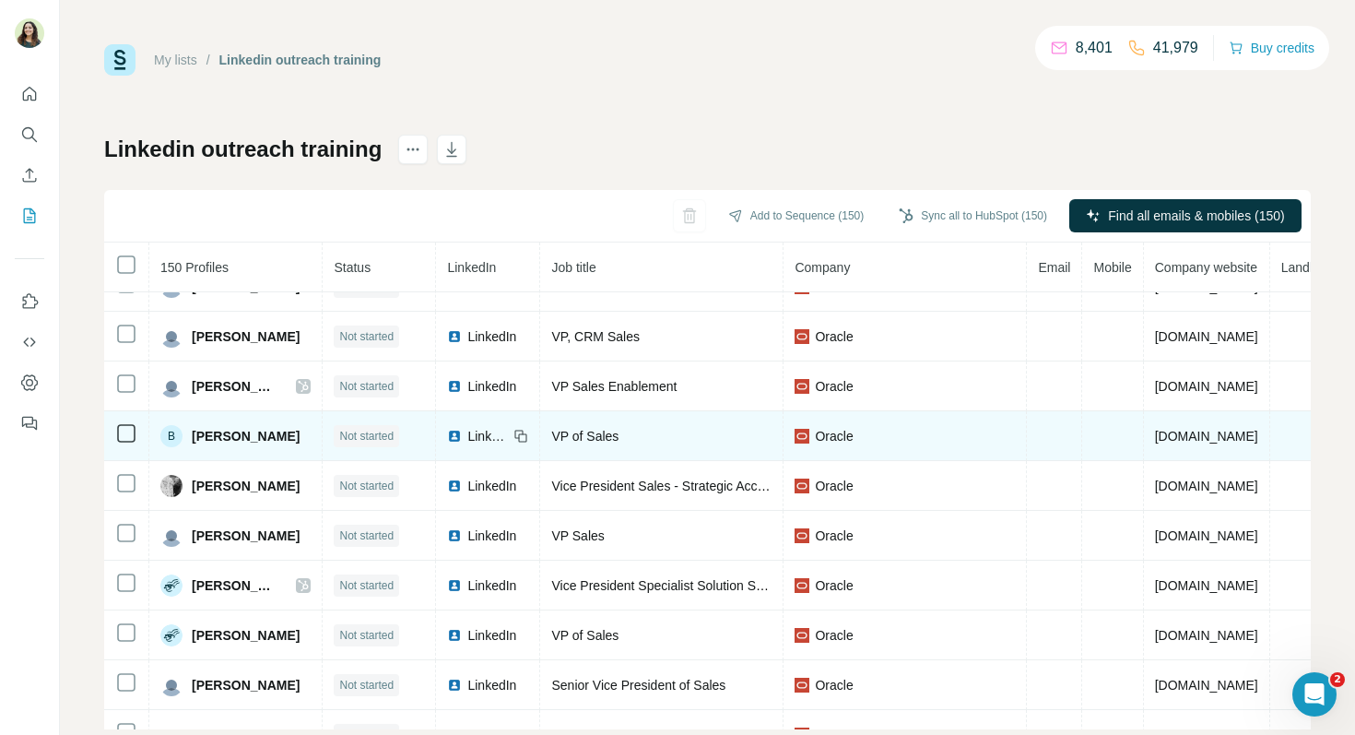
click at [467, 436] on span "LinkedIn" at bounding box center [487, 436] width 41 height 18
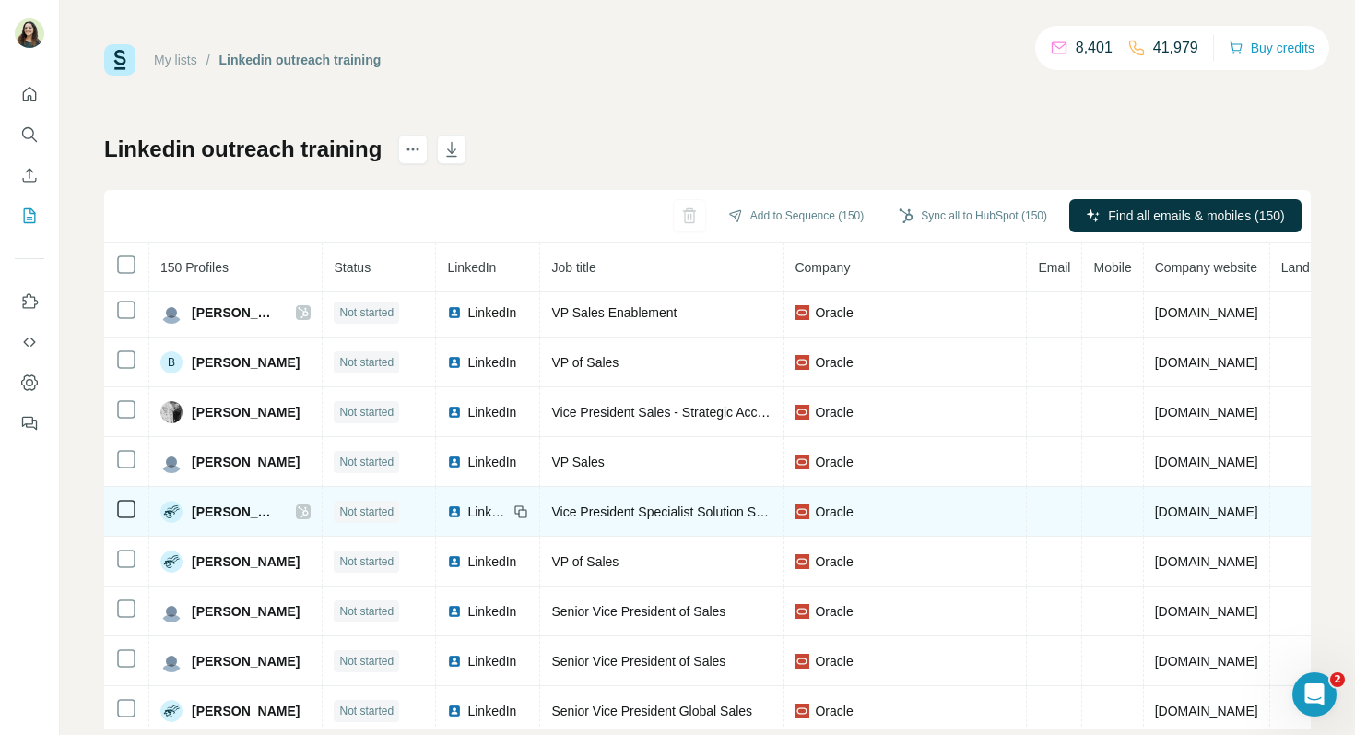
scroll to position [657, 0]
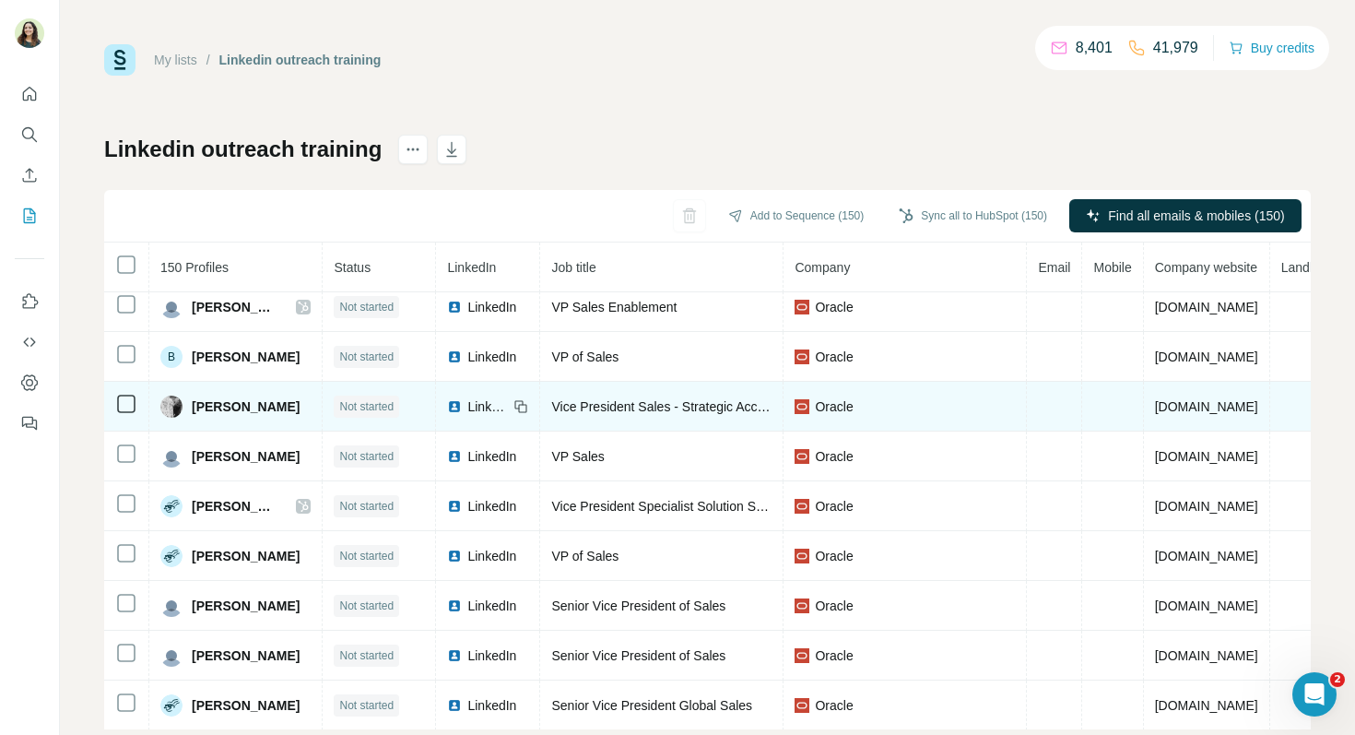
click at [467, 404] on span "LinkedIn" at bounding box center [487, 406] width 41 height 18
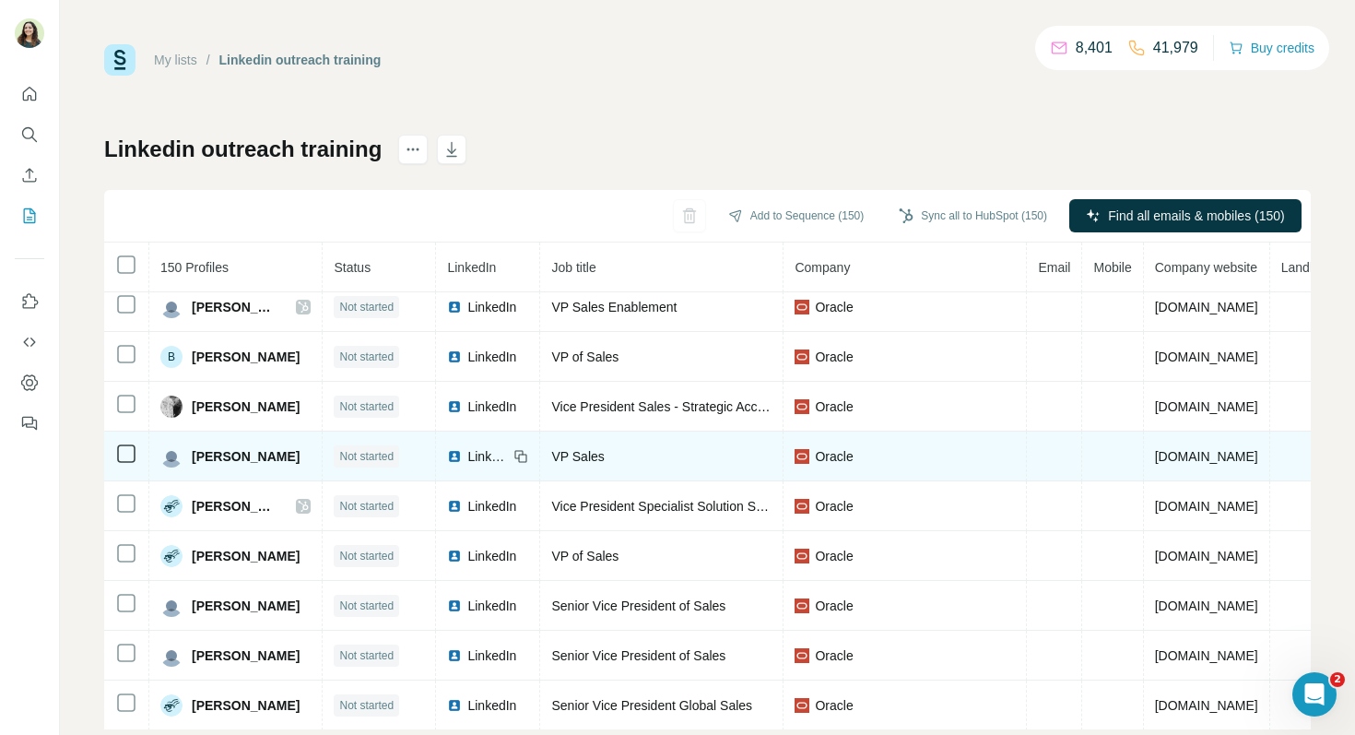
click at [480, 454] on span "LinkedIn" at bounding box center [487, 456] width 41 height 18
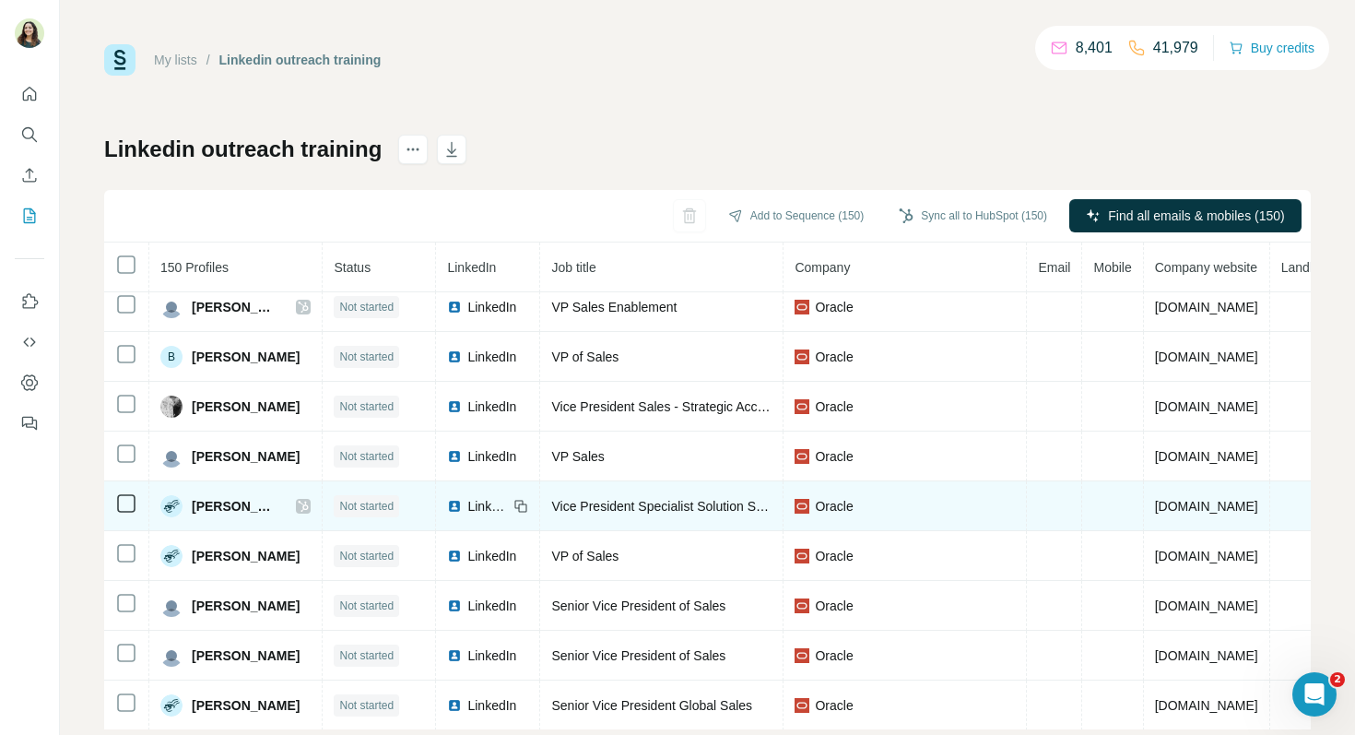
click at [467, 501] on span "LinkedIn" at bounding box center [487, 506] width 41 height 18
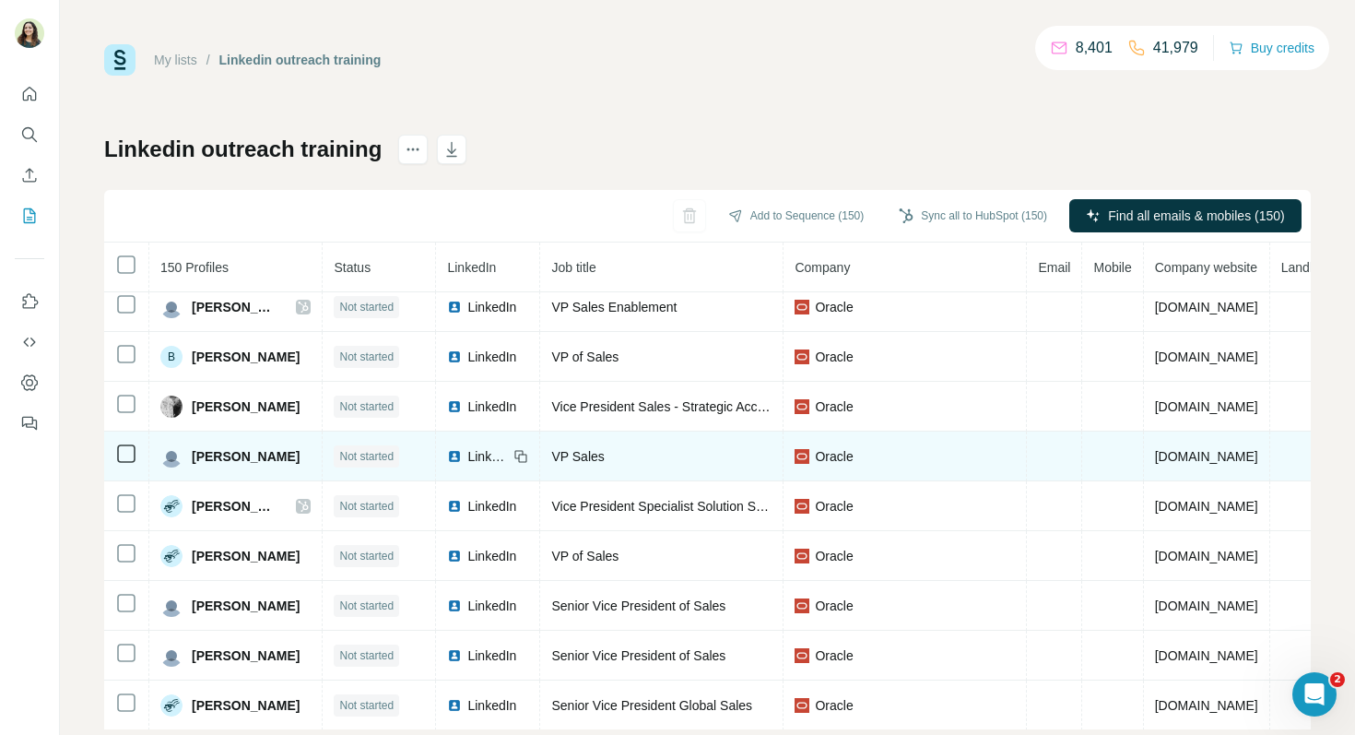
click at [467, 458] on span "LinkedIn" at bounding box center [487, 456] width 41 height 18
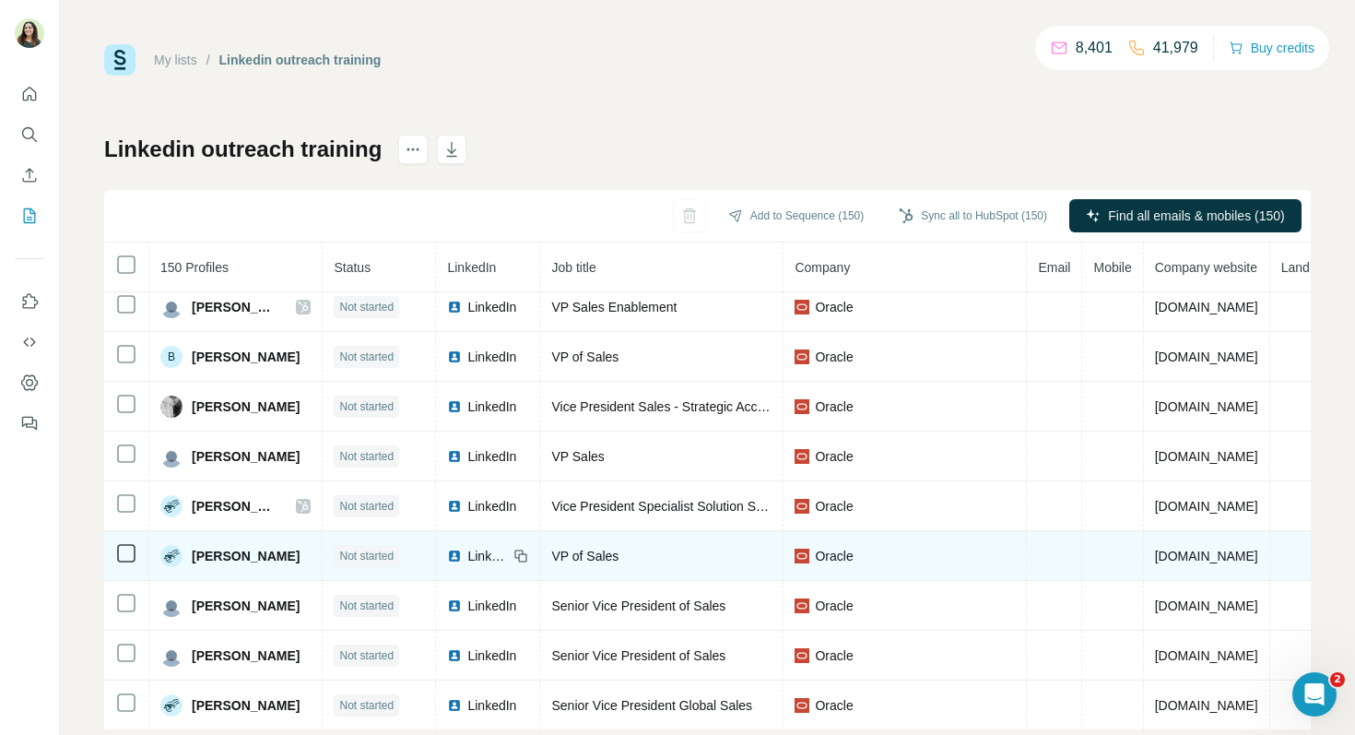
click at [467, 560] on span "LinkedIn" at bounding box center [487, 556] width 41 height 18
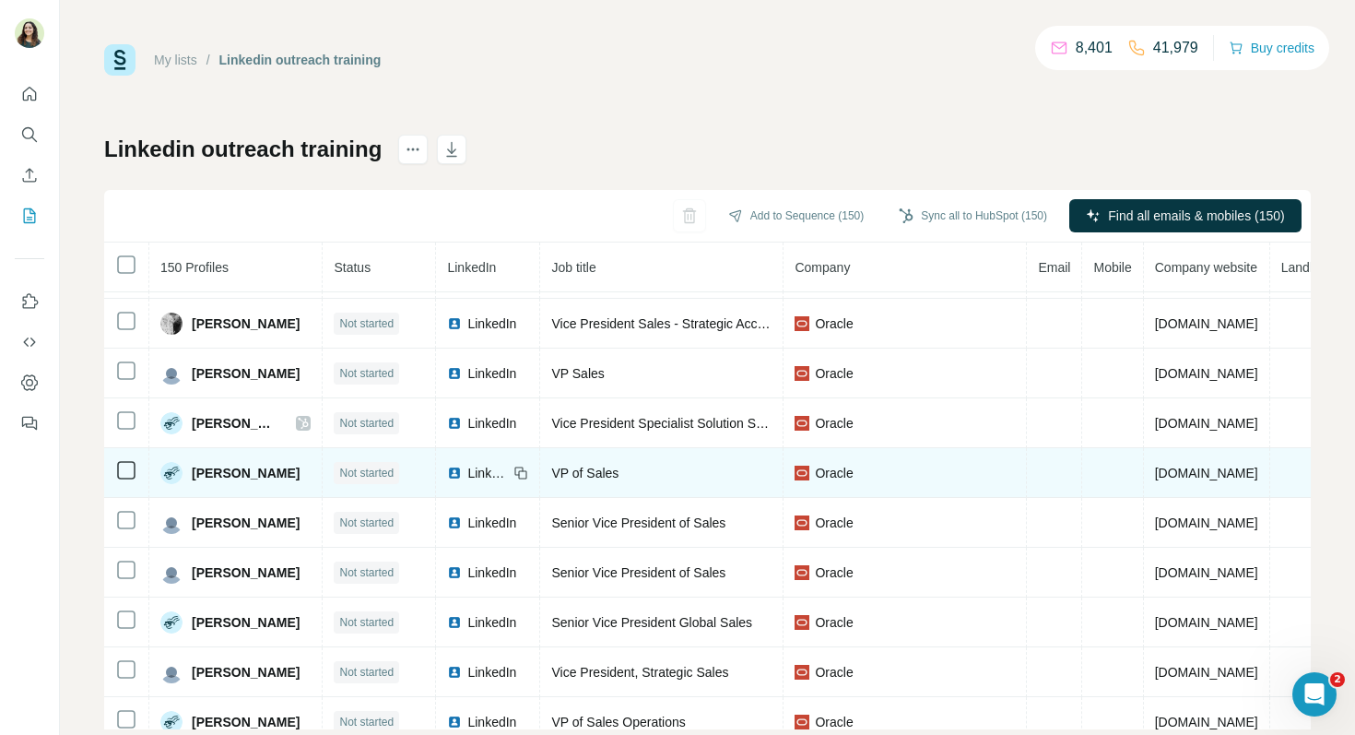
scroll to position [744, 0]
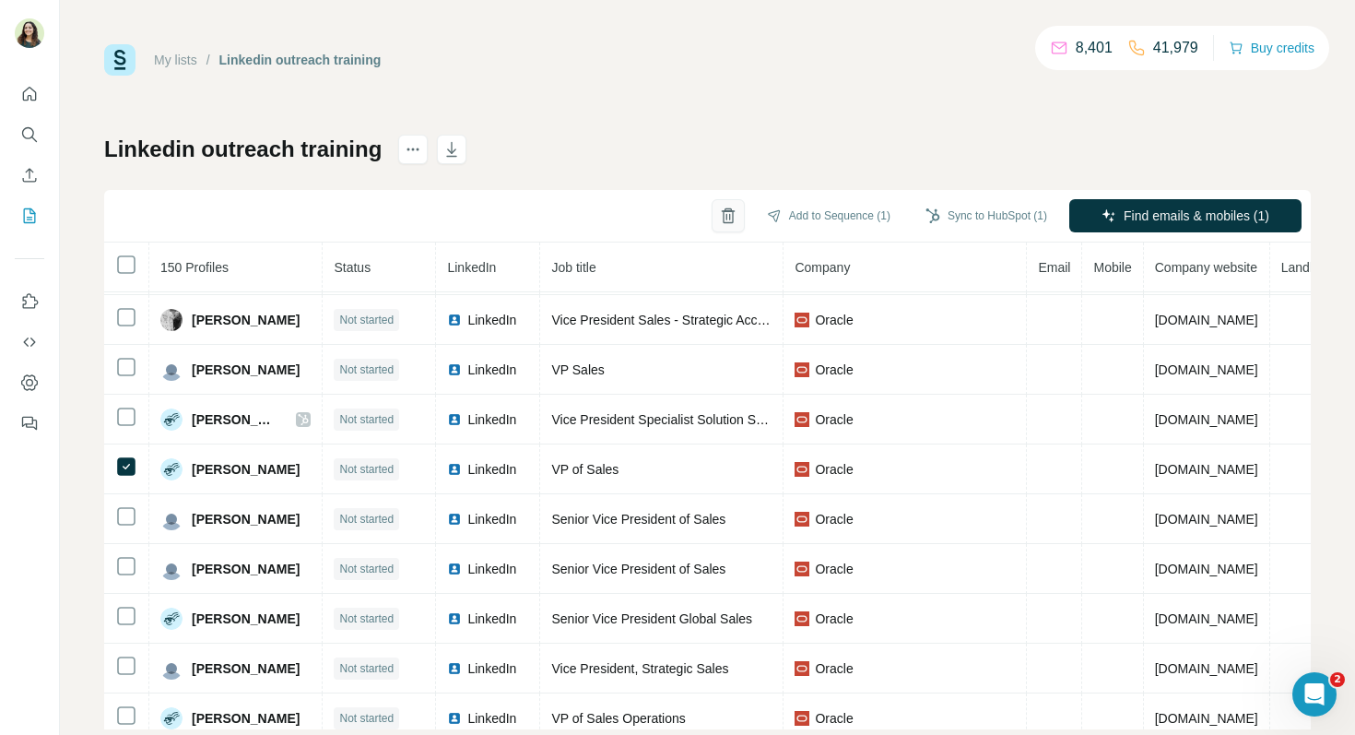
click at [724, 211] on icon "button" at bounding box center [727, 210] width 7 height 4
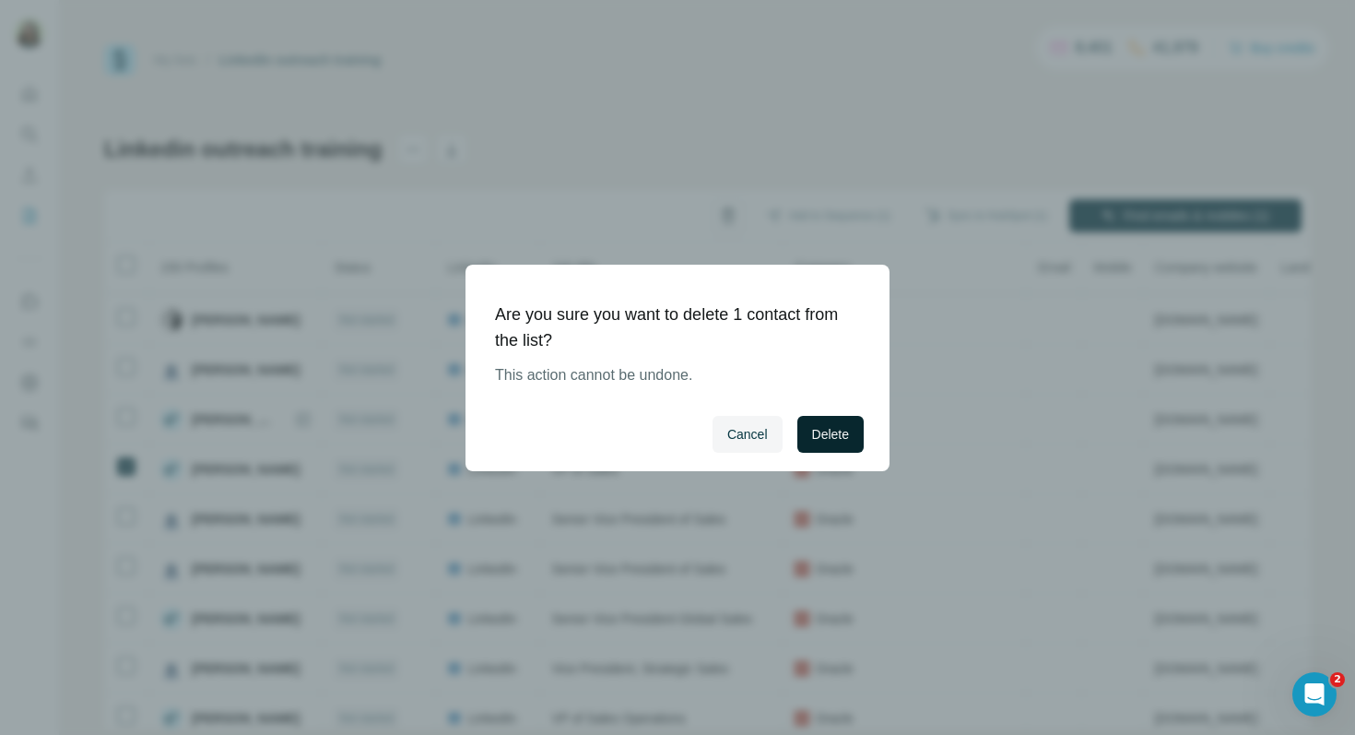
click at [833, 436] on span "Delete" at bounding box center [830, 434] width 37 height 18
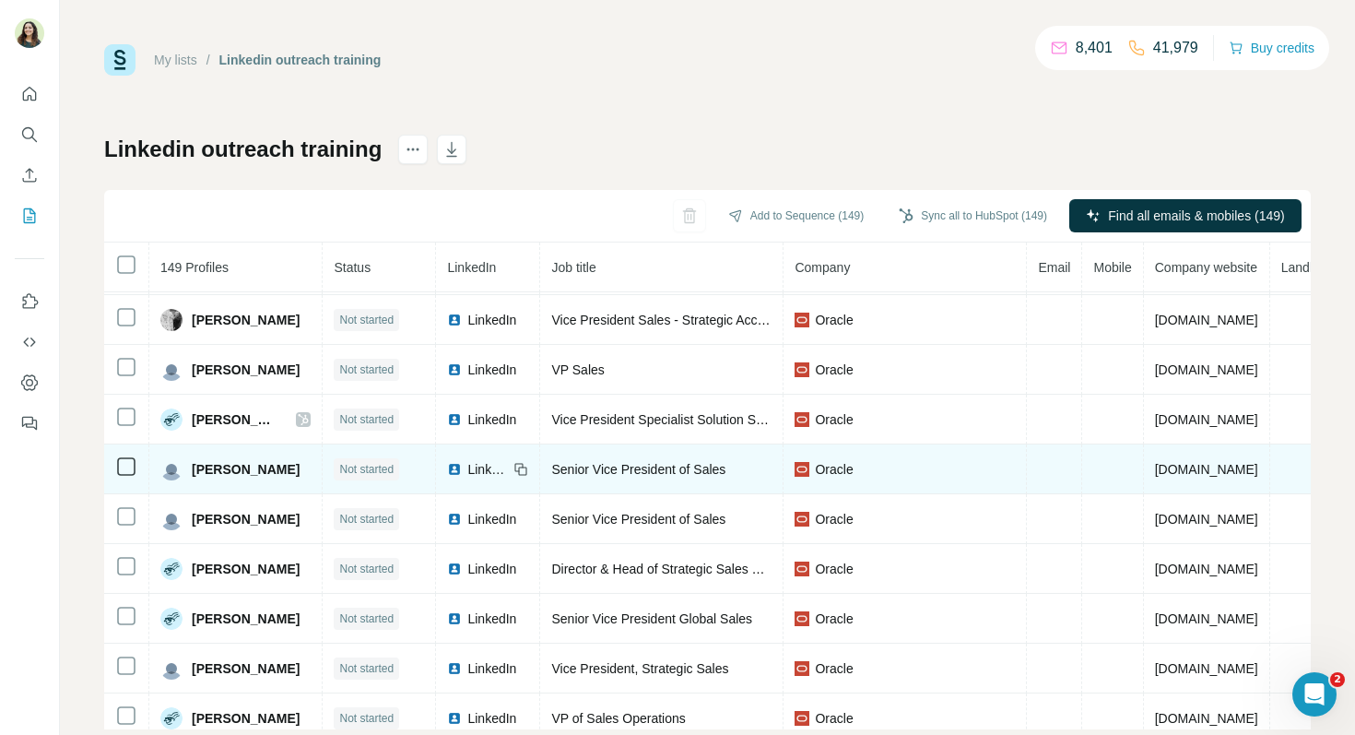
click at [476, 466] on span "LinkedIn" at bounding box center [487, 469] width 41 height 18
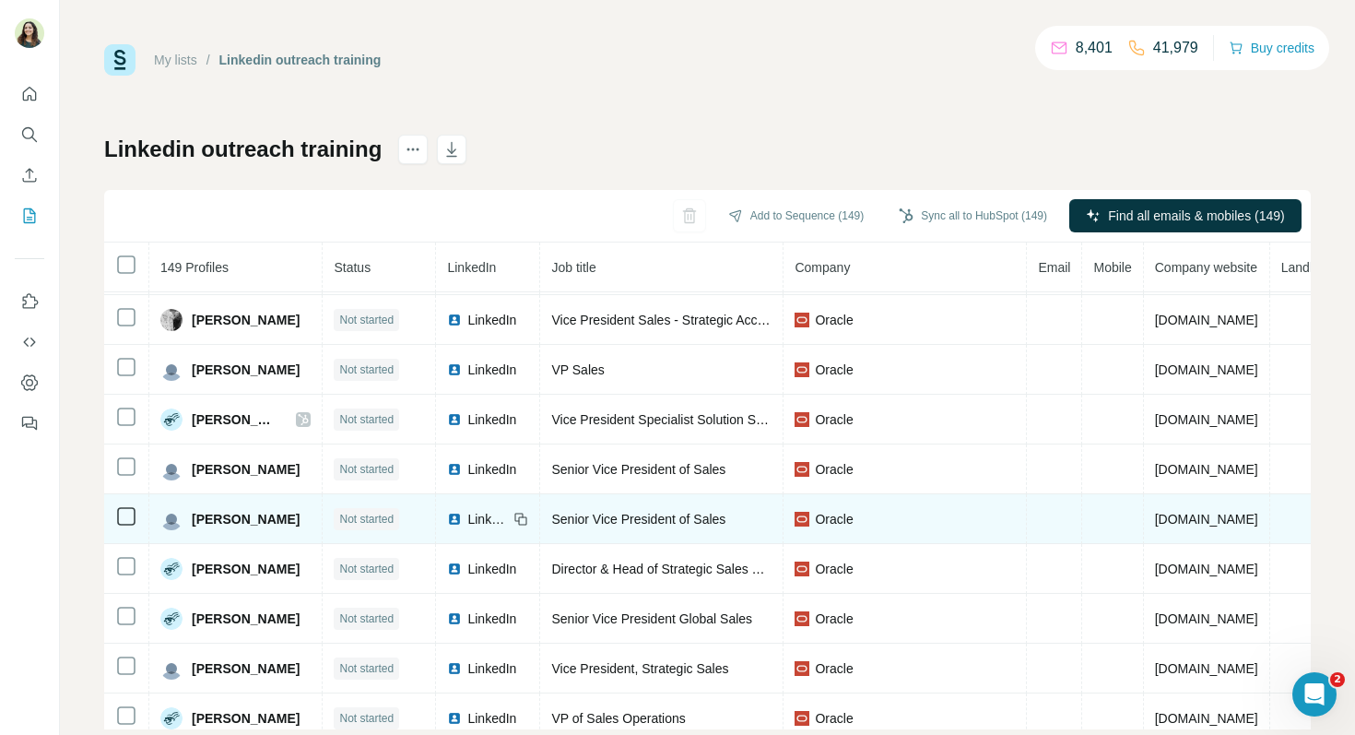
click at [470, 517] on span "LinkedIn" at bounding box center [487, 519] width 41 height 18
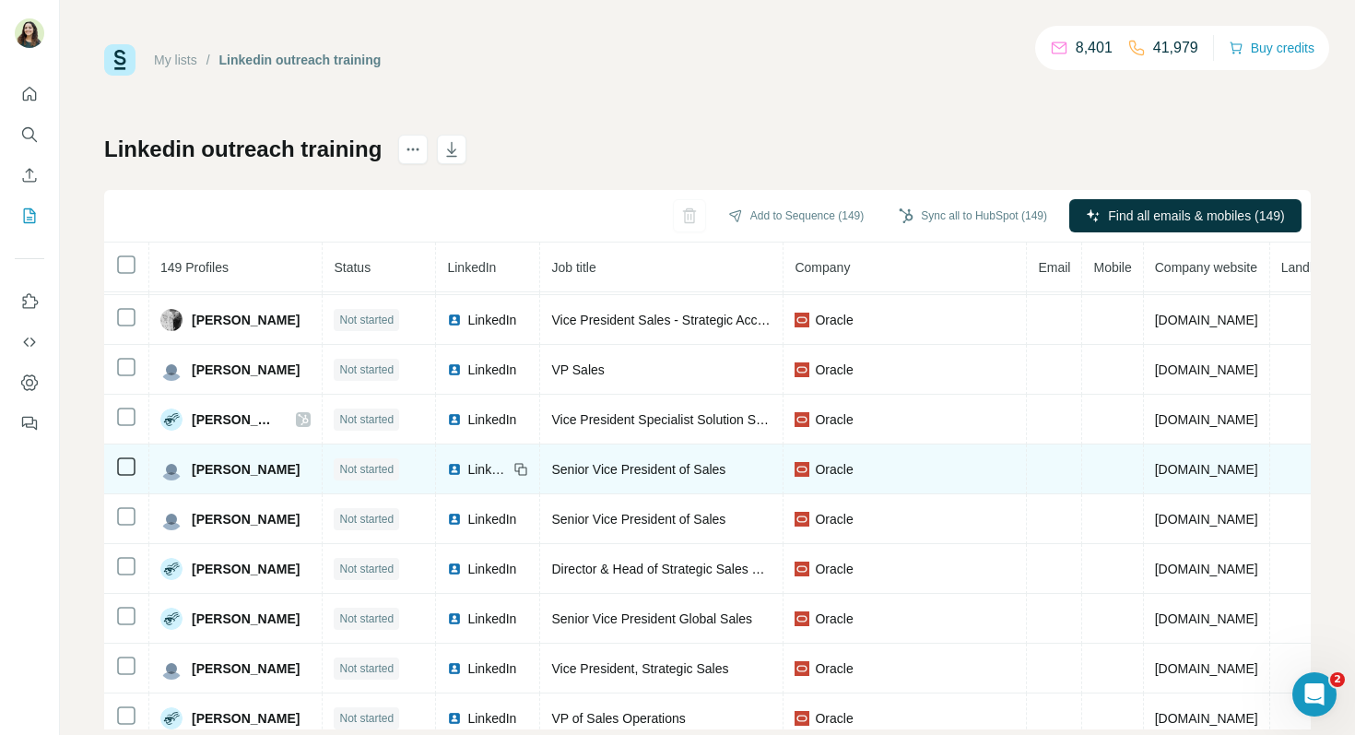
click at [469, 464] on span "LinkedIn" at bounding box center [487, 469] width 41 height 18
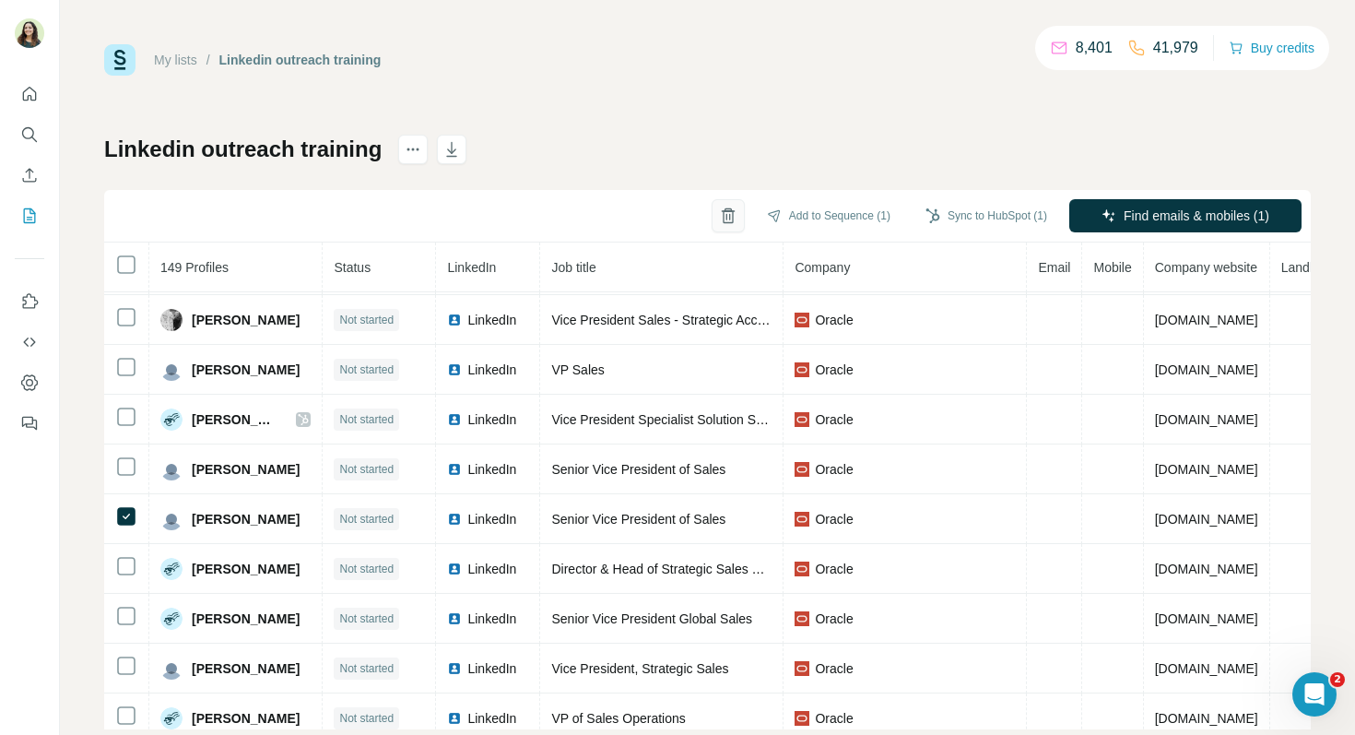
click at [719, 213] on icon "button" at bounding box center [728, 215] width 18 height 18
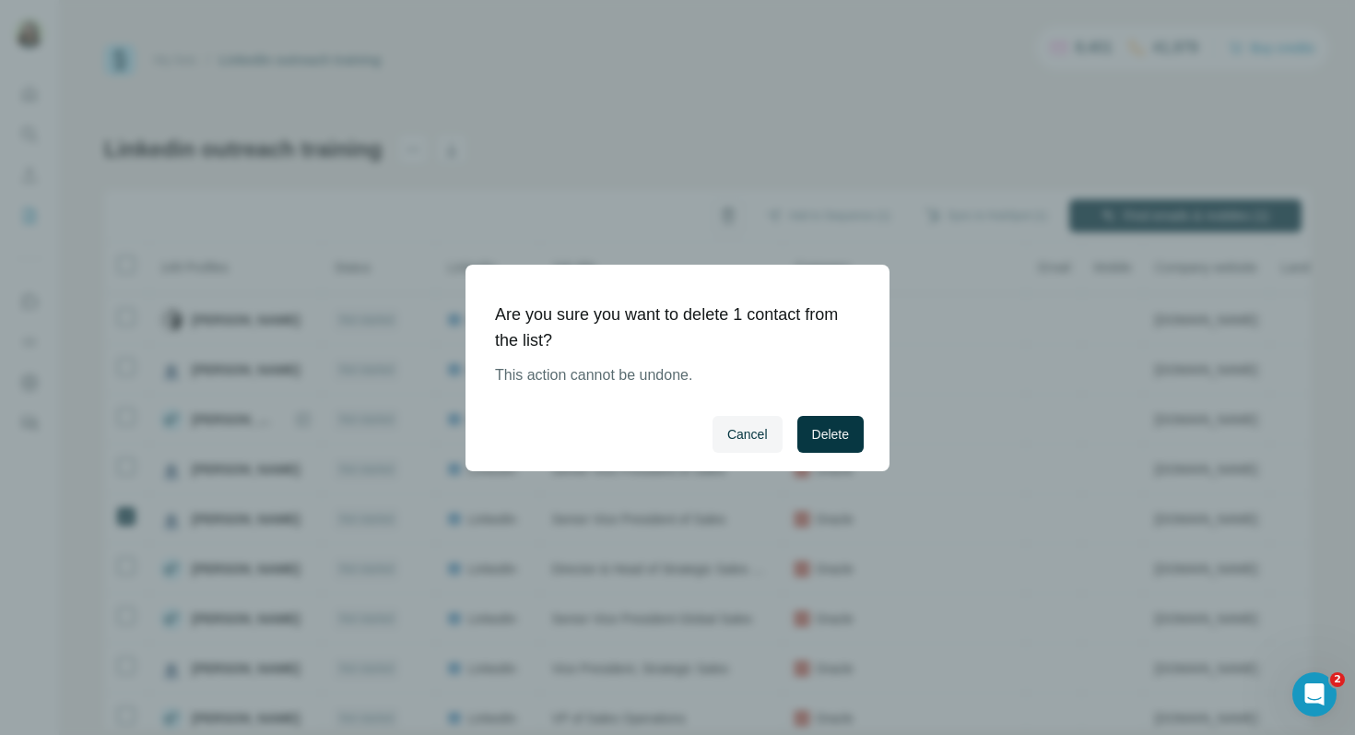
click at [805, 412] on div "Cancel Delete" at bounding box center [677, 434] width 424 height 74
click at [812, 420] on button "Delete" at bounding box center [830, 434] width 66 height 37
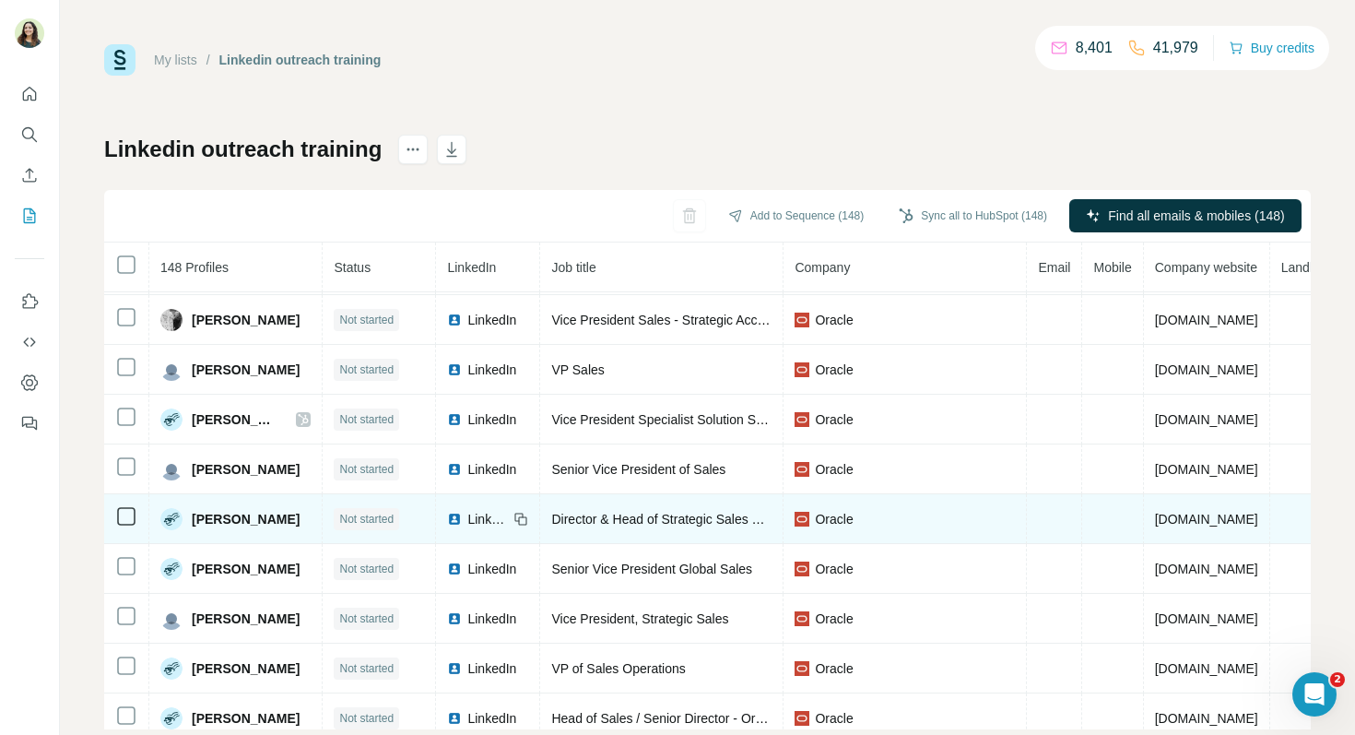
click at [469, 516] on span "LinkedIn" at bounding box center [487, 519] width 41 height 18
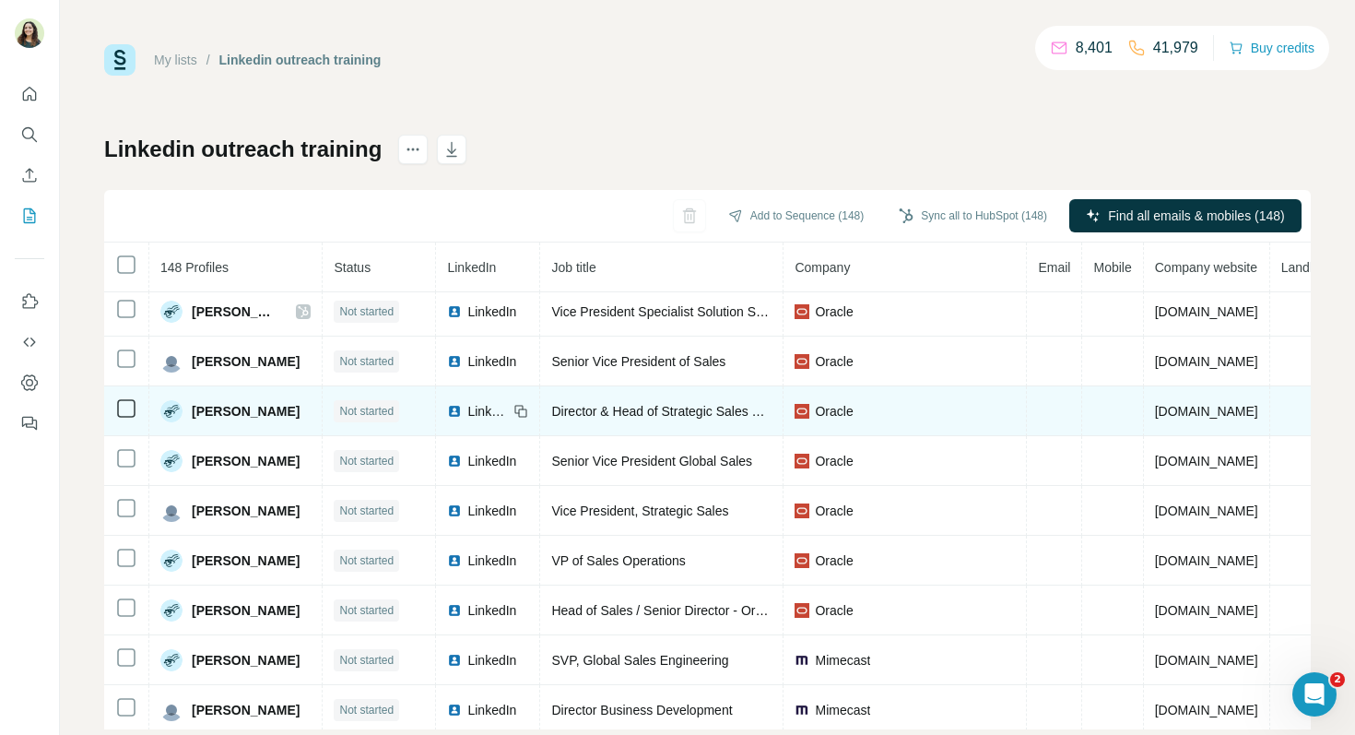
scroll to position [909, 0]
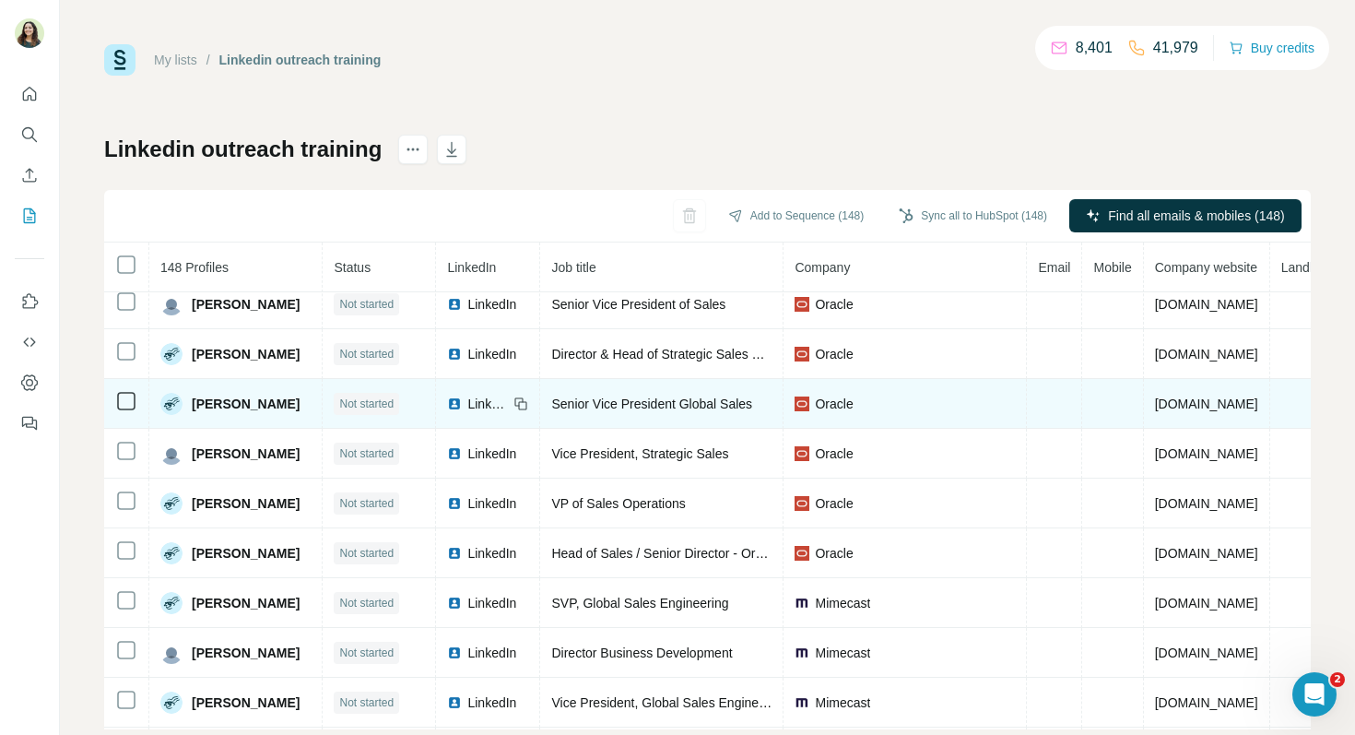
click at [475, 403] on span "LinkedIn" at bounding box center [487, 404] width 41 height 18
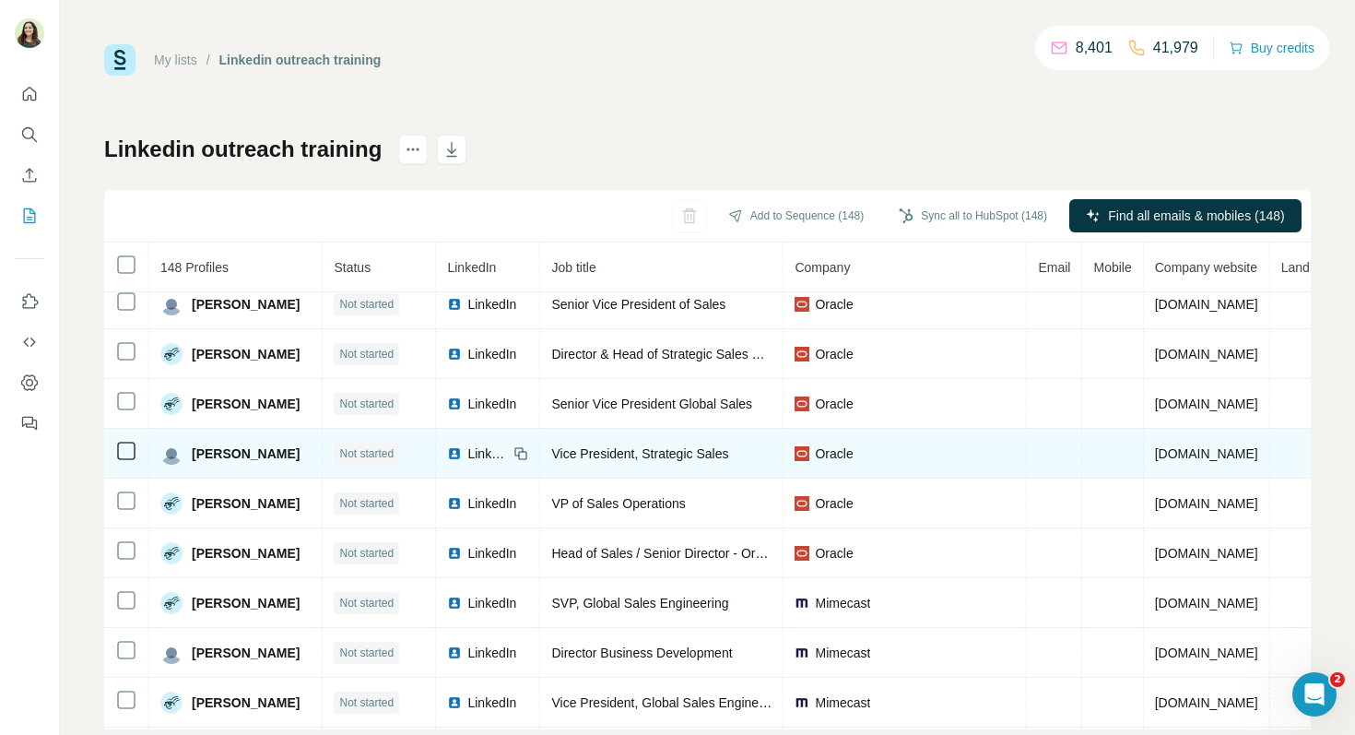
click at [477, 457] on span "LinkedIn" at bounding box center [487, 453] width 41 height 18
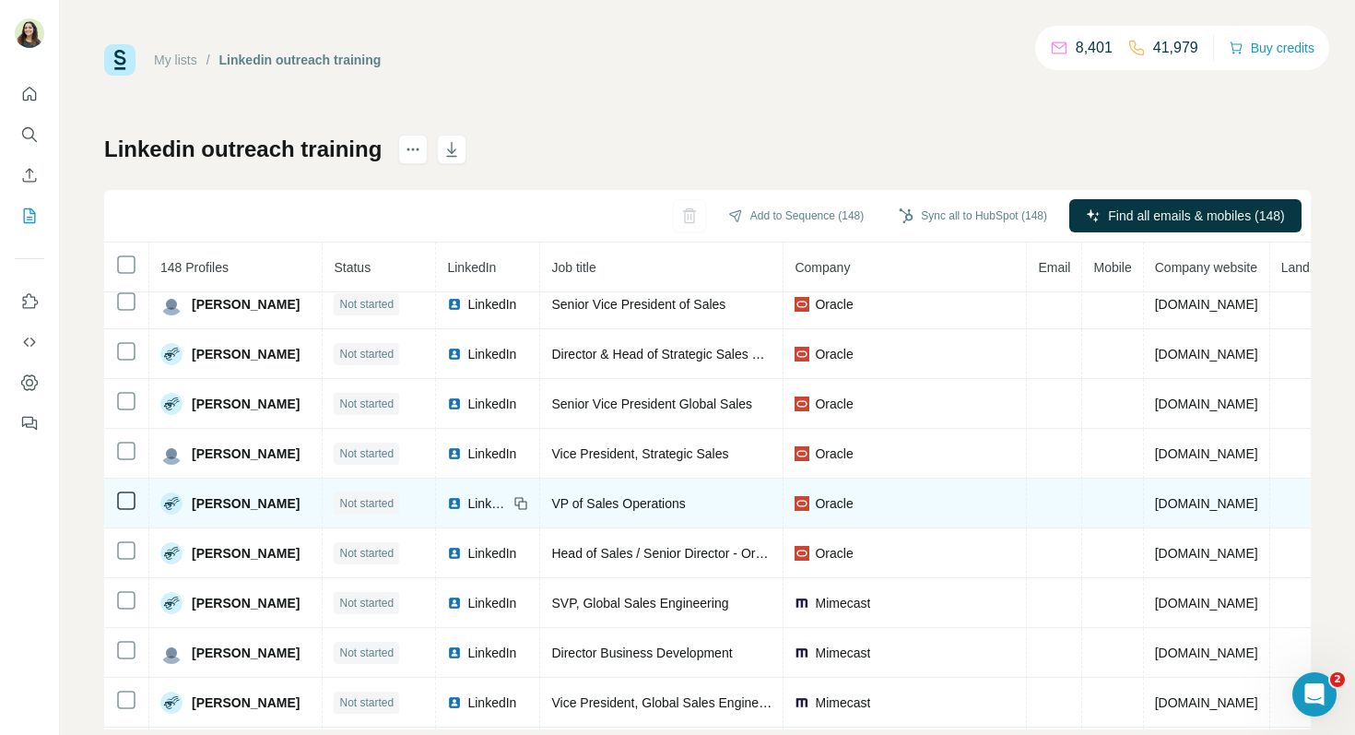
click at [473, 503] on span "LinkedIn" at bounding box center [487, 503] width 41 height 18
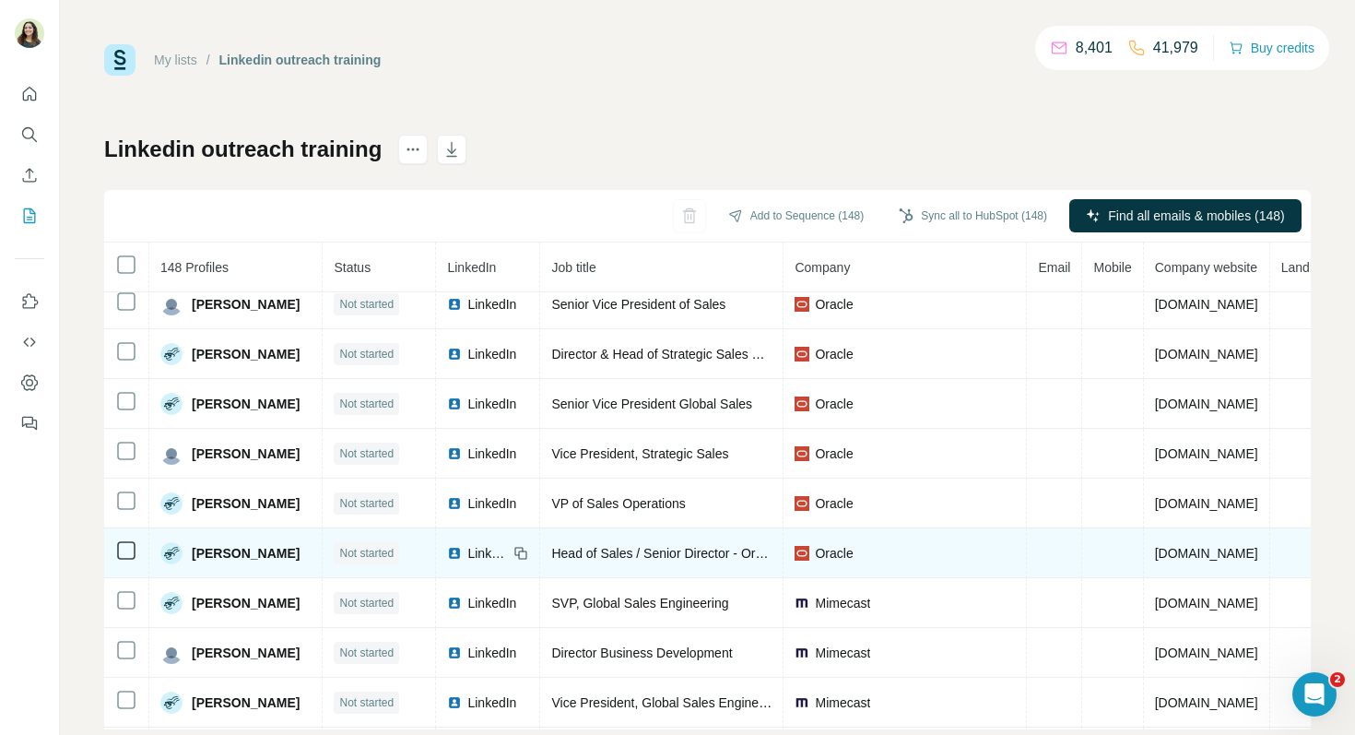
click at [467, 553] on span "LinkedIn" at bounding box center [487, 553] width 41 height 18
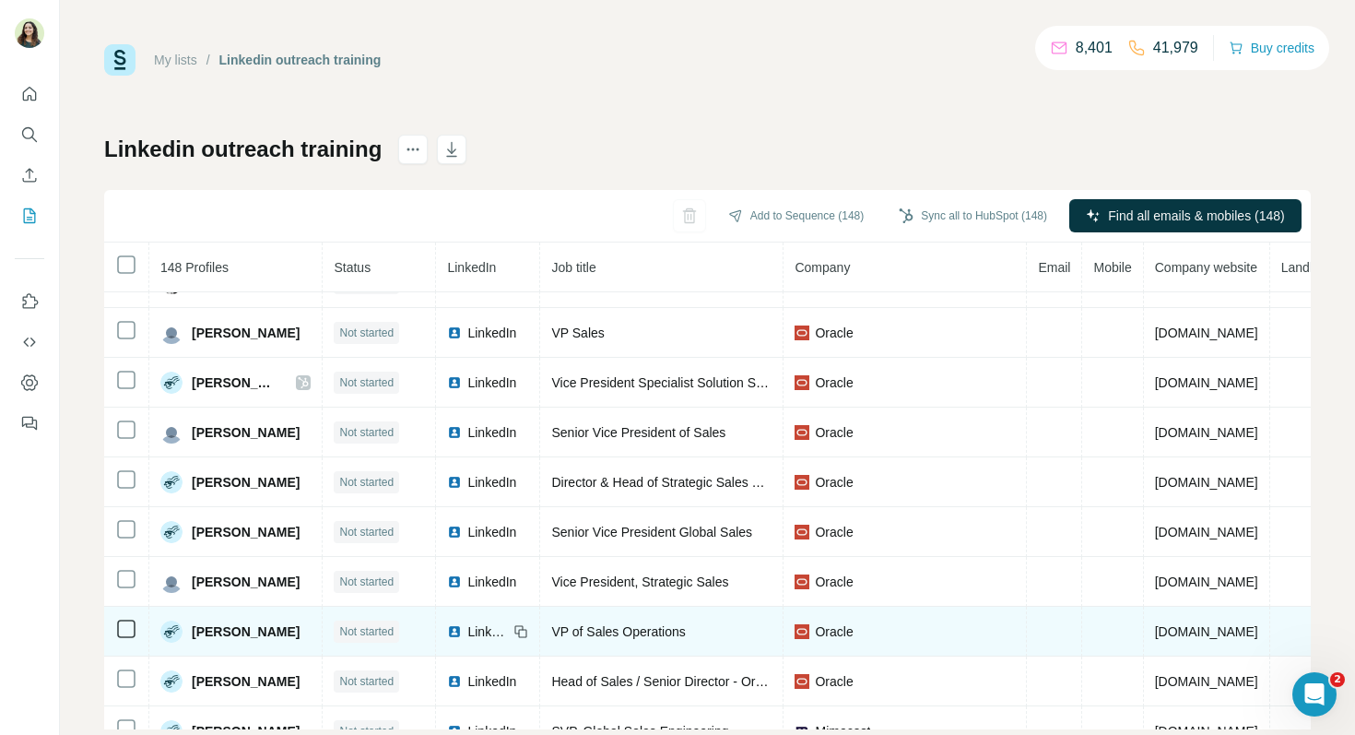
scroll to position [0, 0]
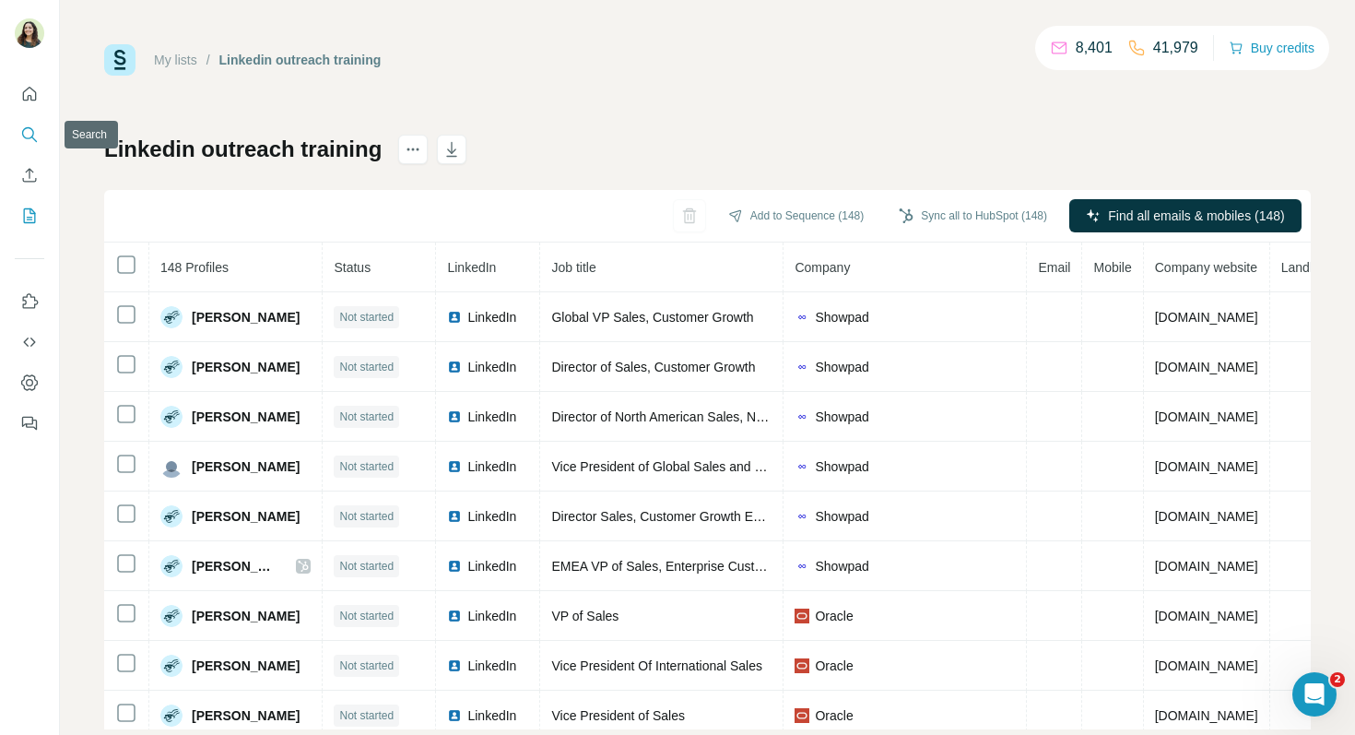
click at [36, 129] on icon "Search" at bounding box center [29, 134] width 18 height 18
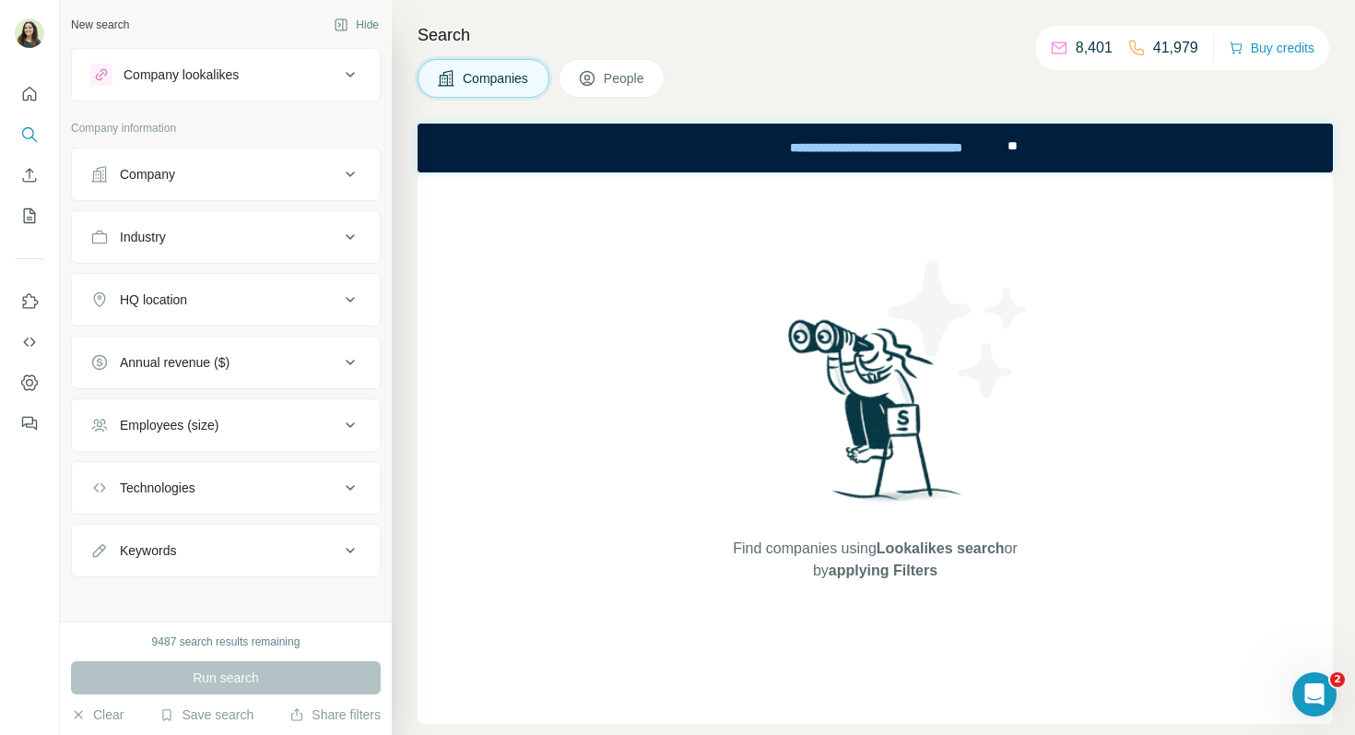
click at [633, 73] on span "People" at bounding box center [625, 78] width 42 height 18
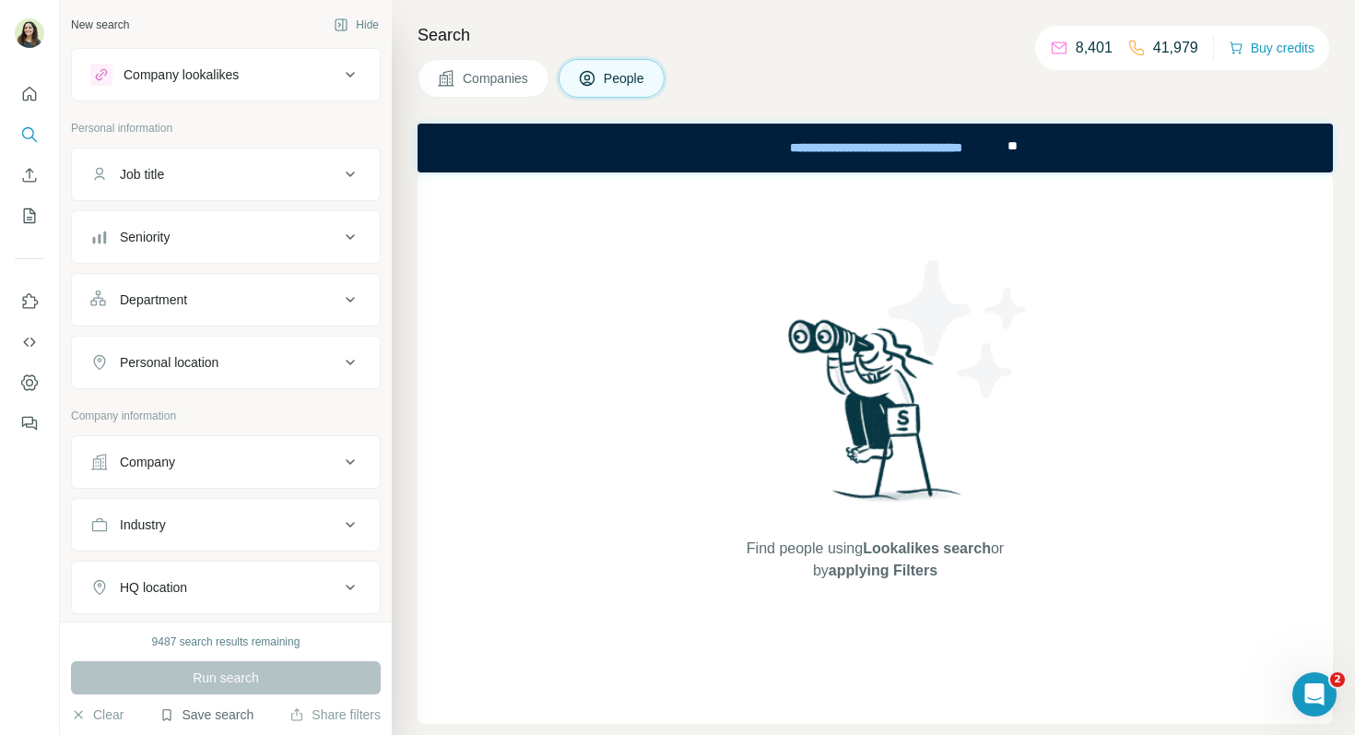
click at [212, 722] on button "Save search" at bounding box center [206, 714] width 94 height 18
click at [242, 678] on div "View my saved searches" at bounding box center [258, 682] width 194 height 37
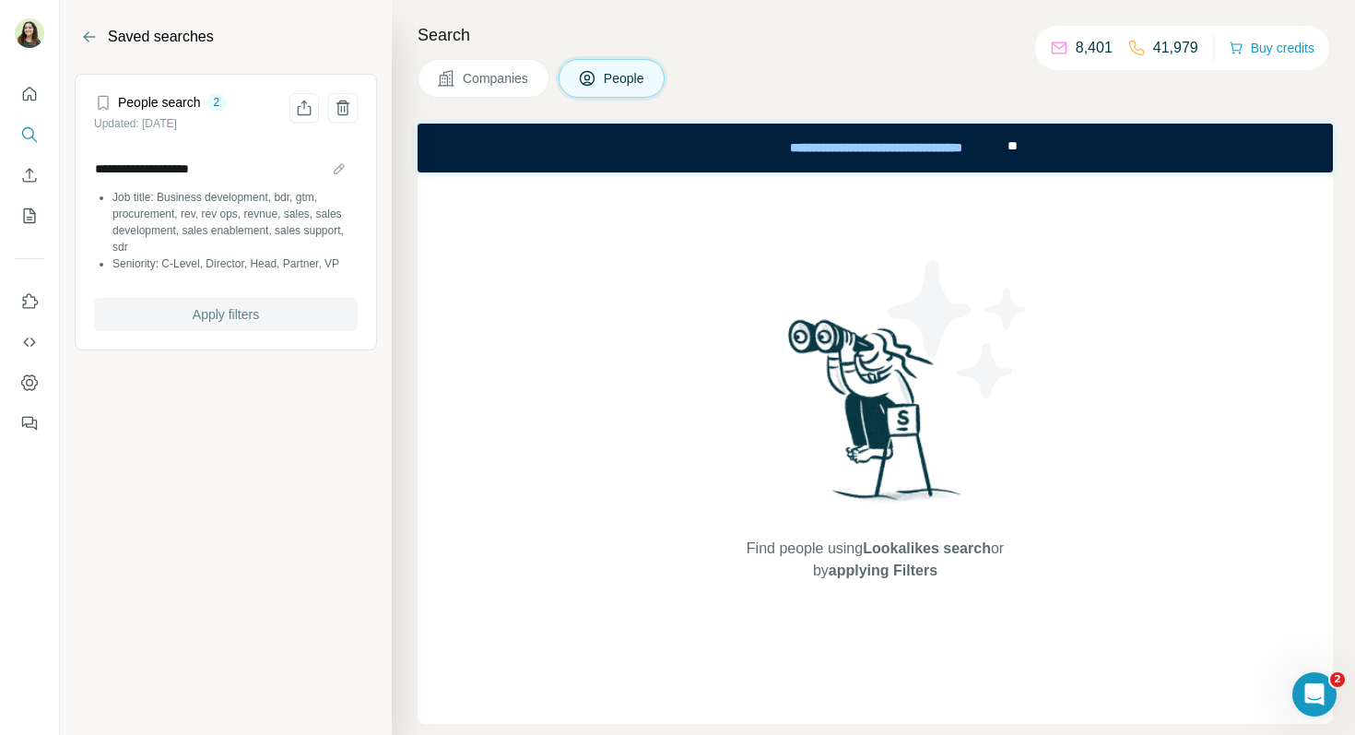
click at [230, 314] on span "Apply filters" at bounding box center [226, 314] width 66 height 18
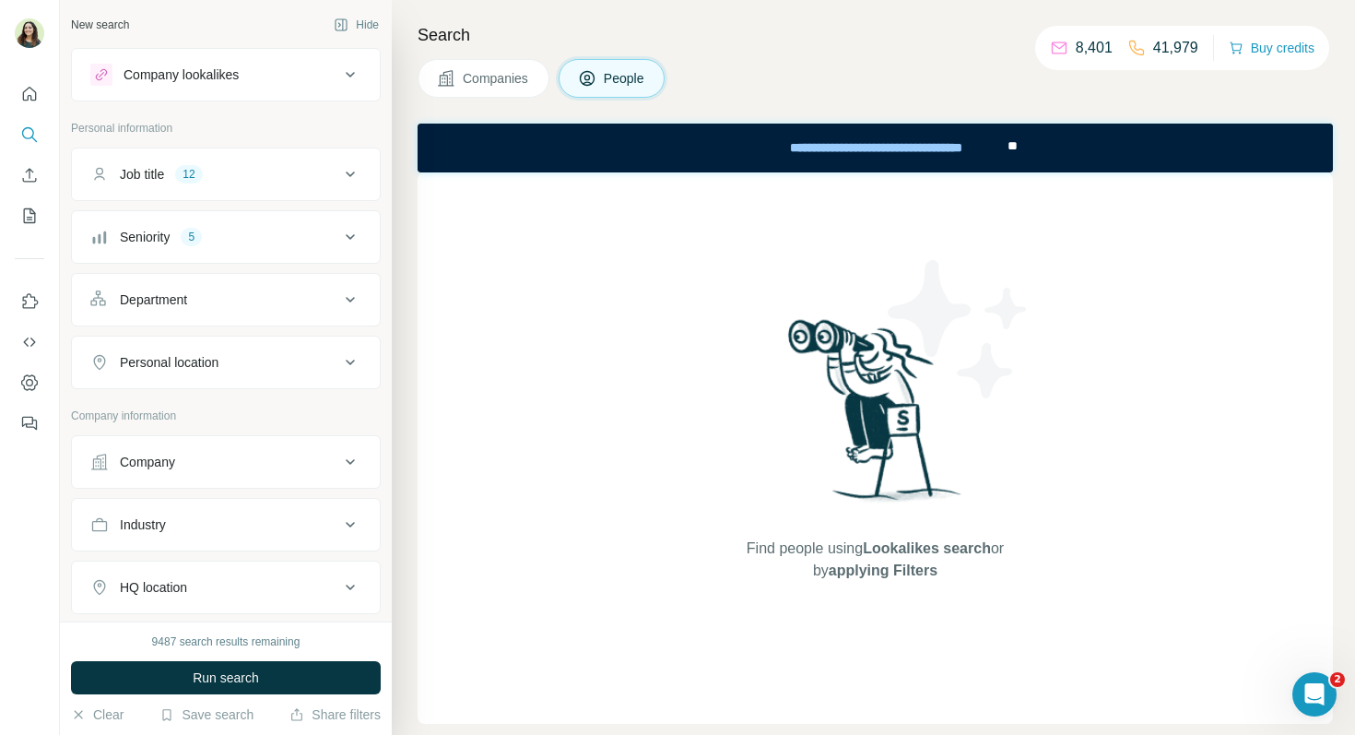
click at [230, 458] on div "Company" at bounding box center [214, 462] width 249 height 18
click at [222, 531] on input "text" at bounding box center [225, 542] width 271 height 33
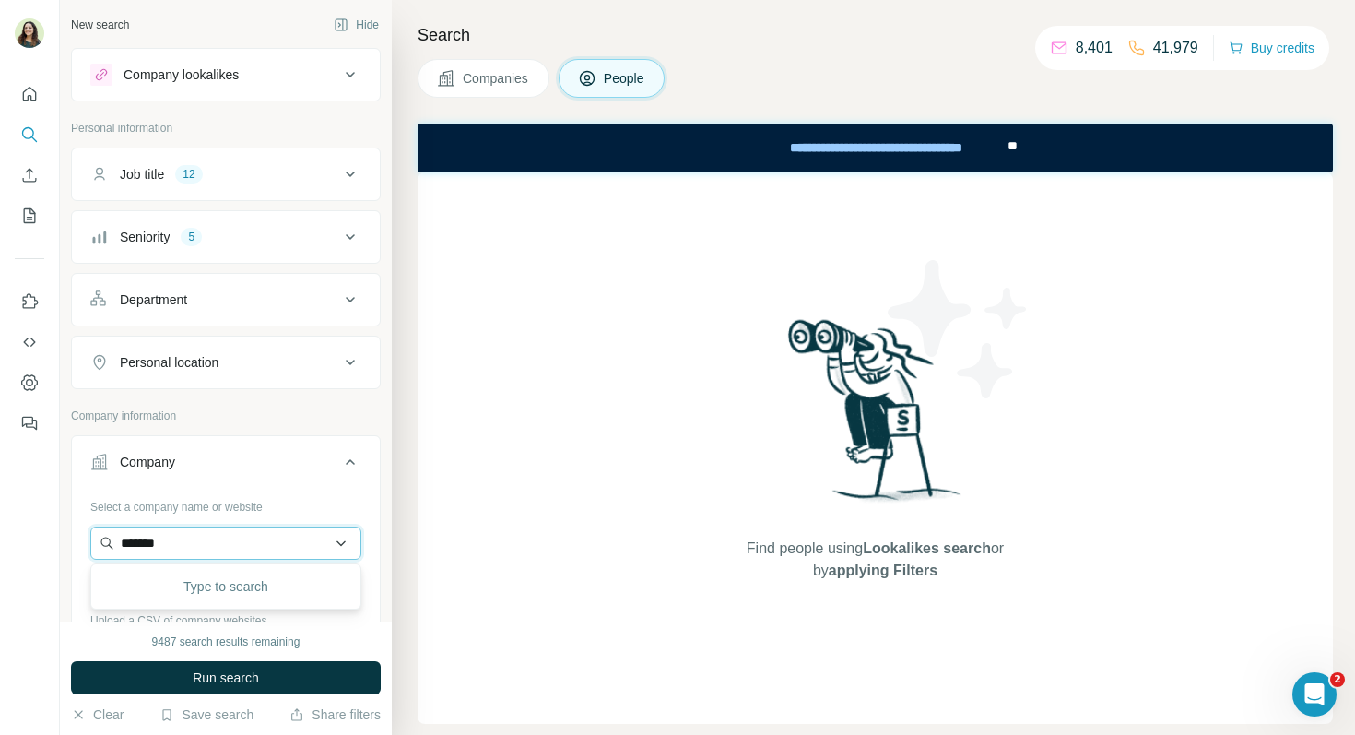
type input "*******"
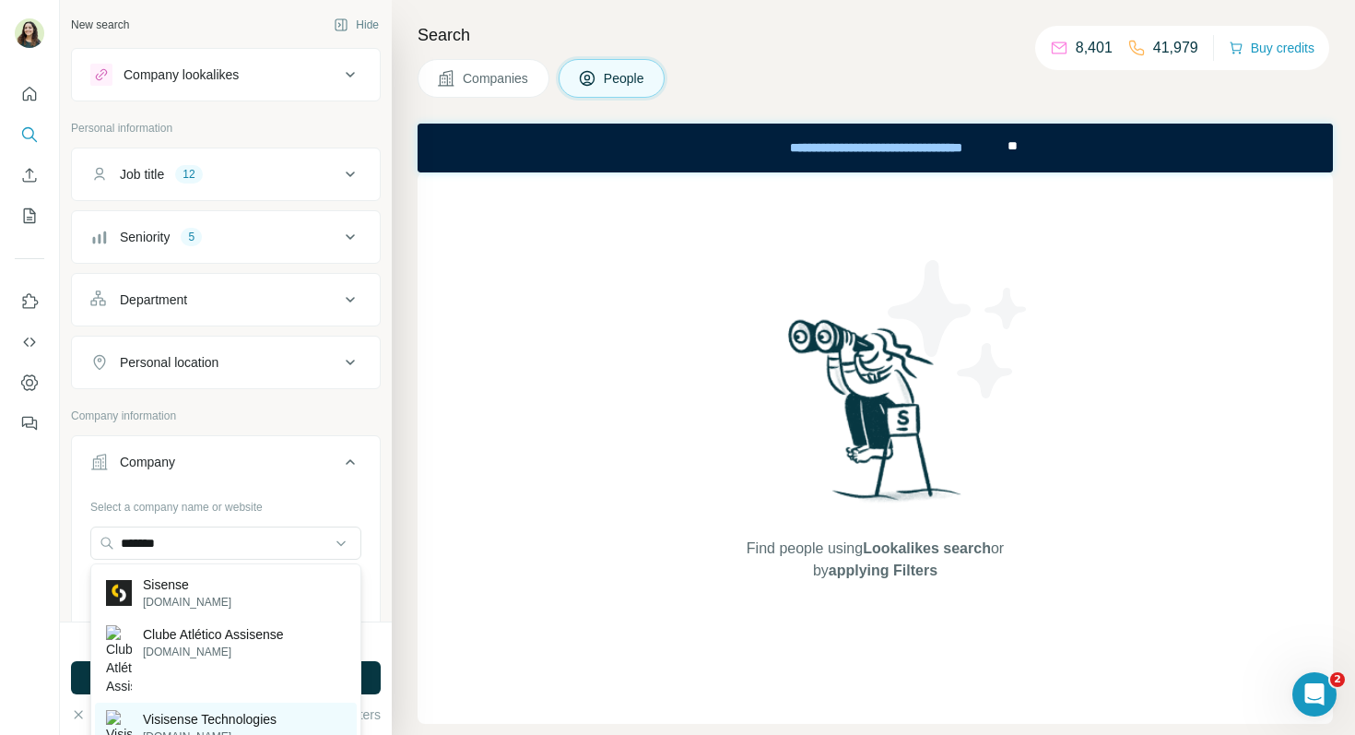
click at [227, 710] on p "Visisense Technologies" at bounding box center [210, 719] width 134 height 18
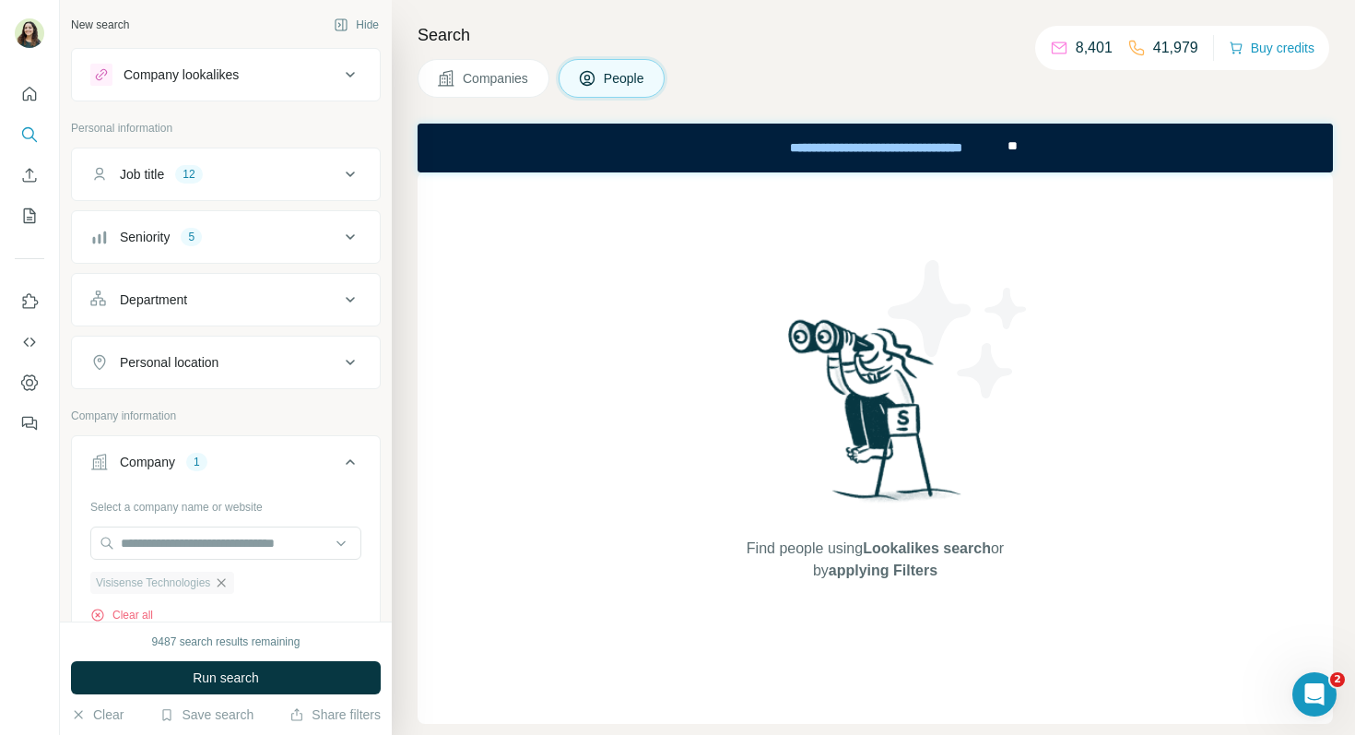
click at [225, 578] on icon "button" at bounding box center [221, 582] width 15 height 15
click at [208, 543] on input "text" at bounding box center [225, 542] width 271 height 33
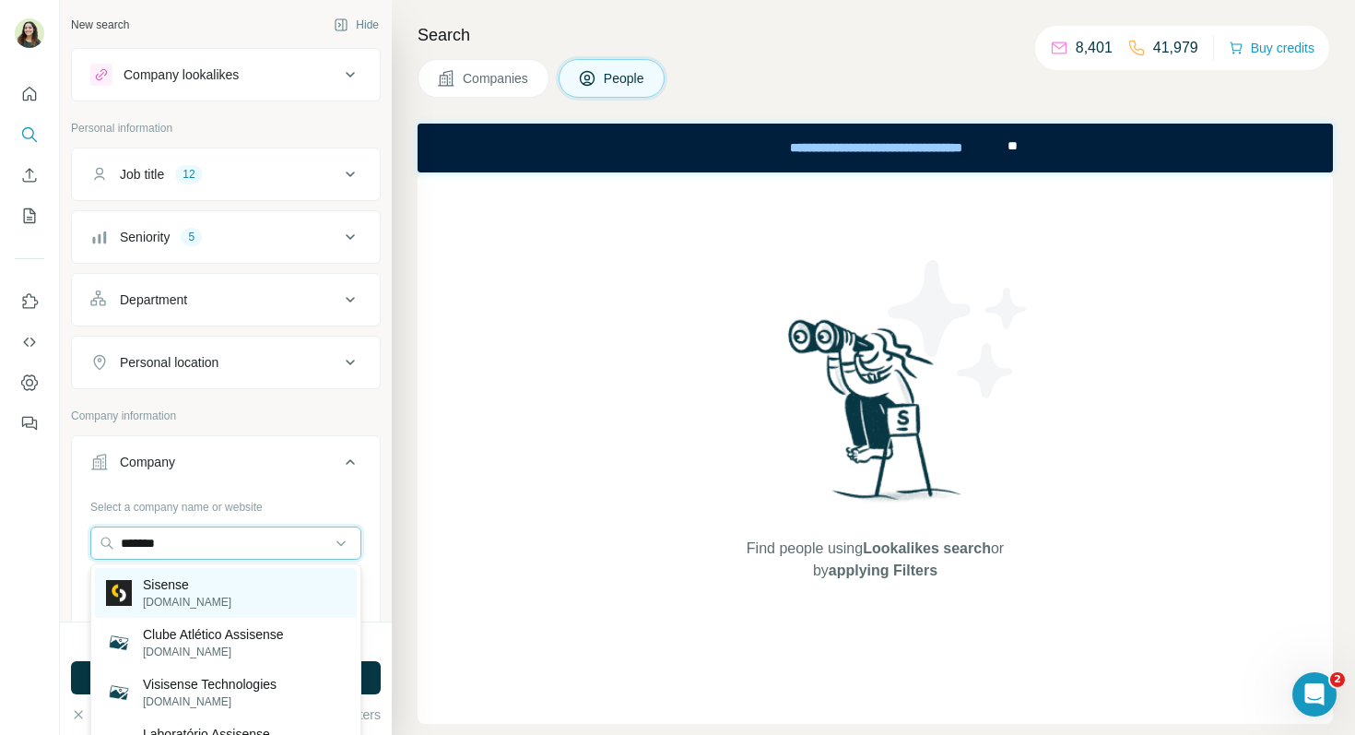
type input "*******"
click at [211, 596] on div "Sisense [DOMAIN_NAME]" at bounding box center [226, 593] width 262 height 50
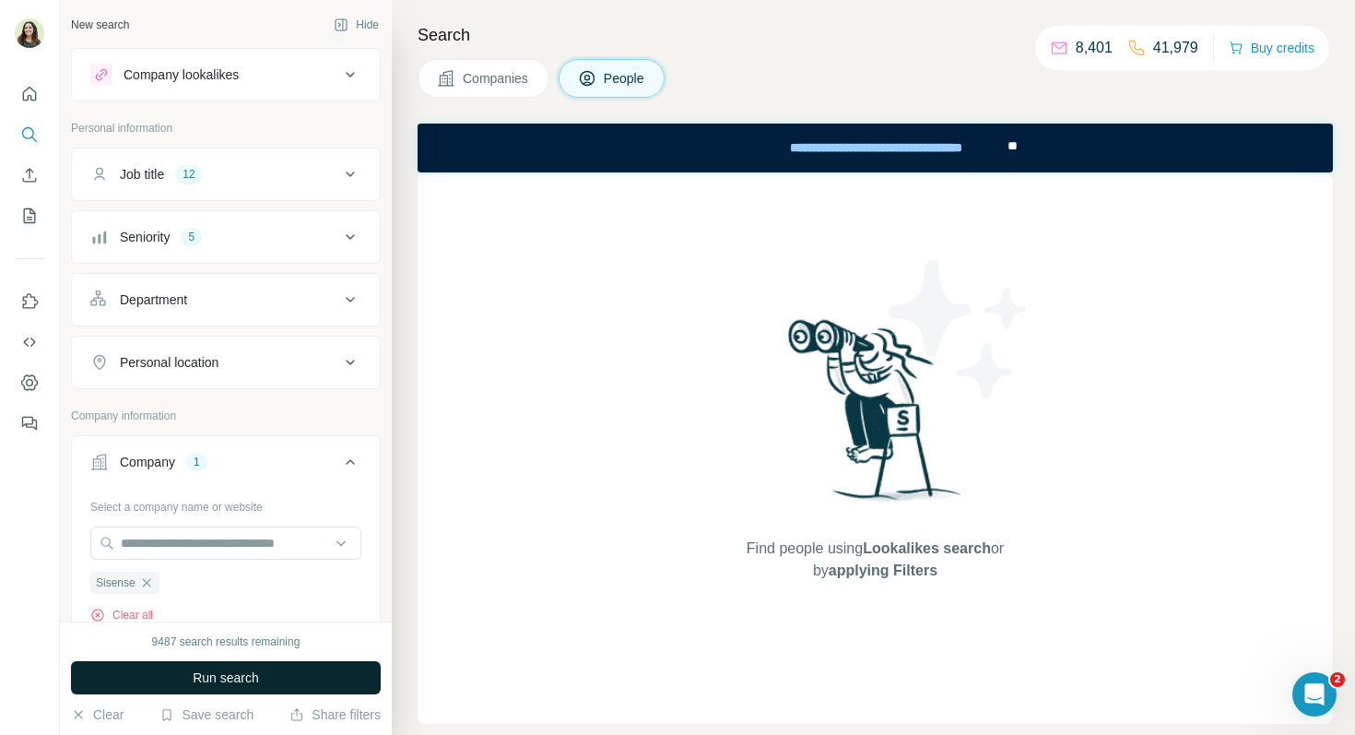
click at [253, 677] on span "Run search" at bounding box center [226, 677] width 66 height 18
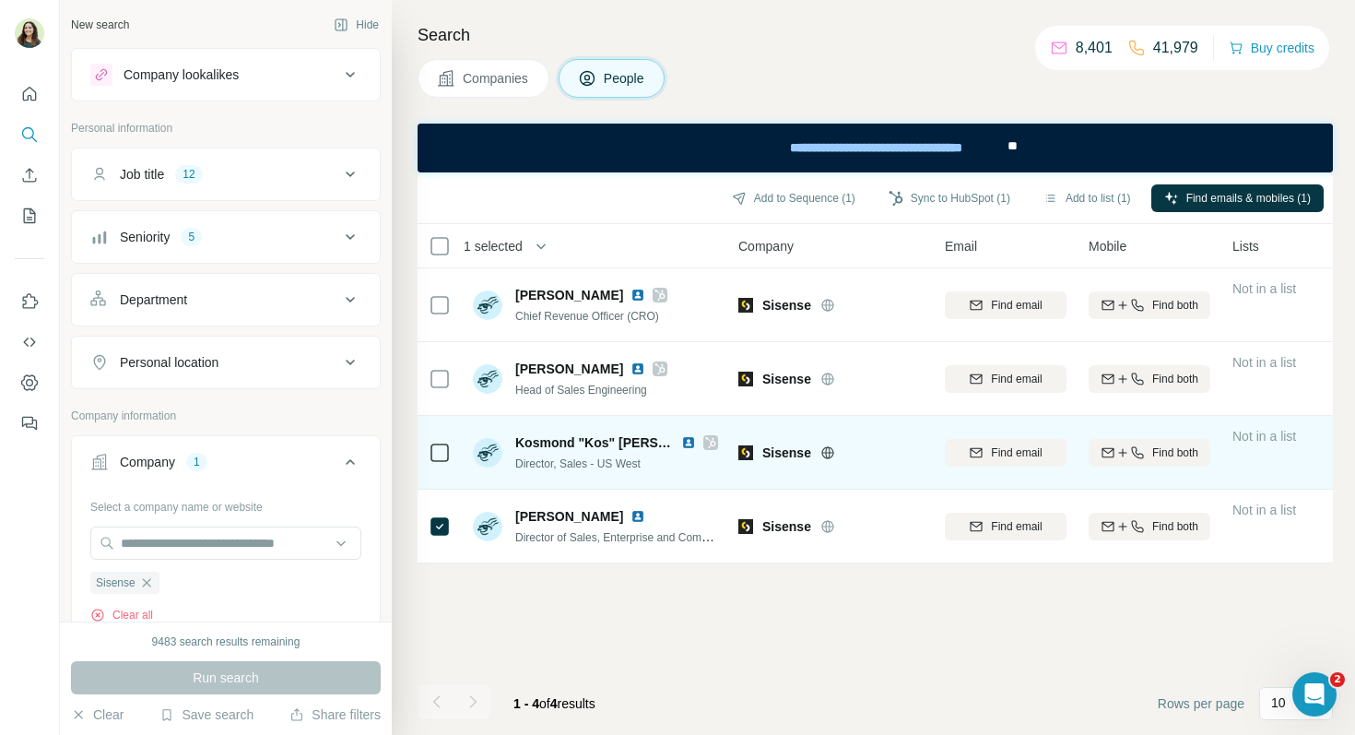
click at [438, 439] on div at bounding box center [440, 452] width 22 height 51
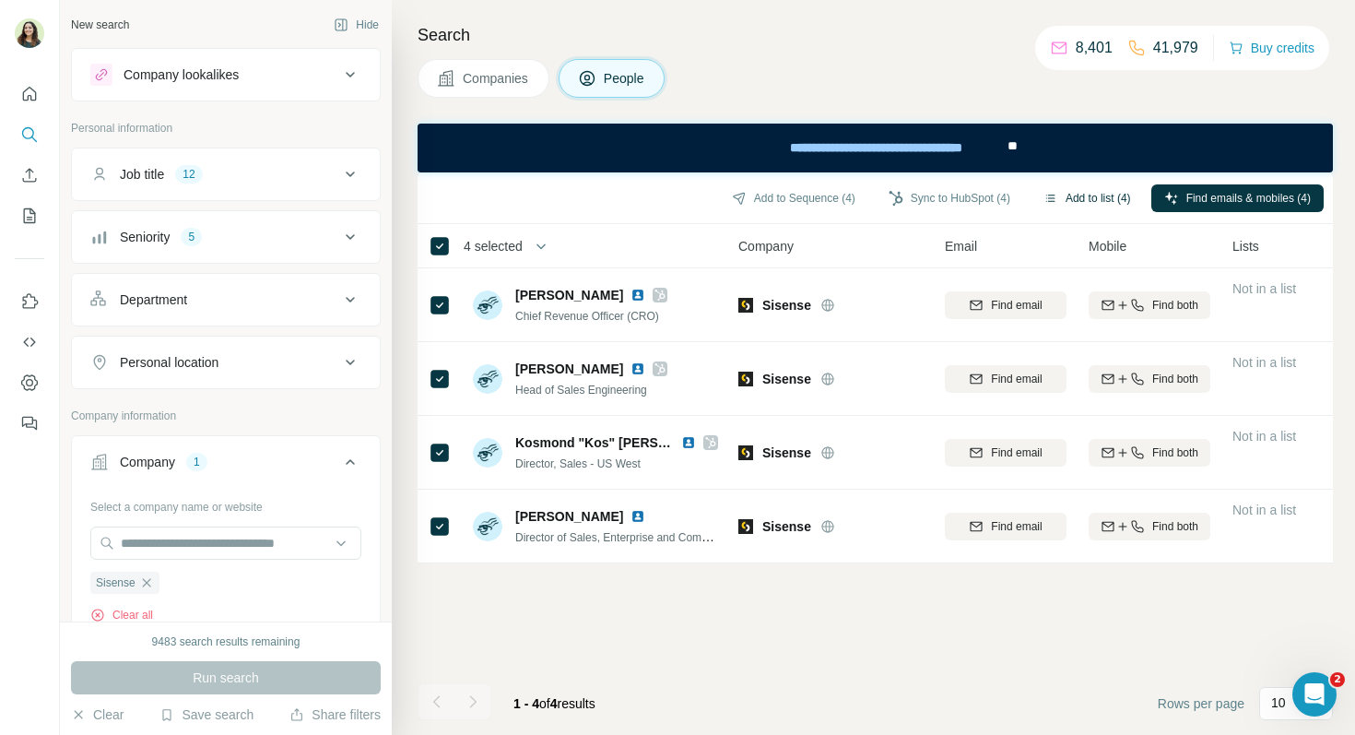
click at [1084, 194] on button "Add to list (4)" at bounding box center [1087, 198] width 113 height 28
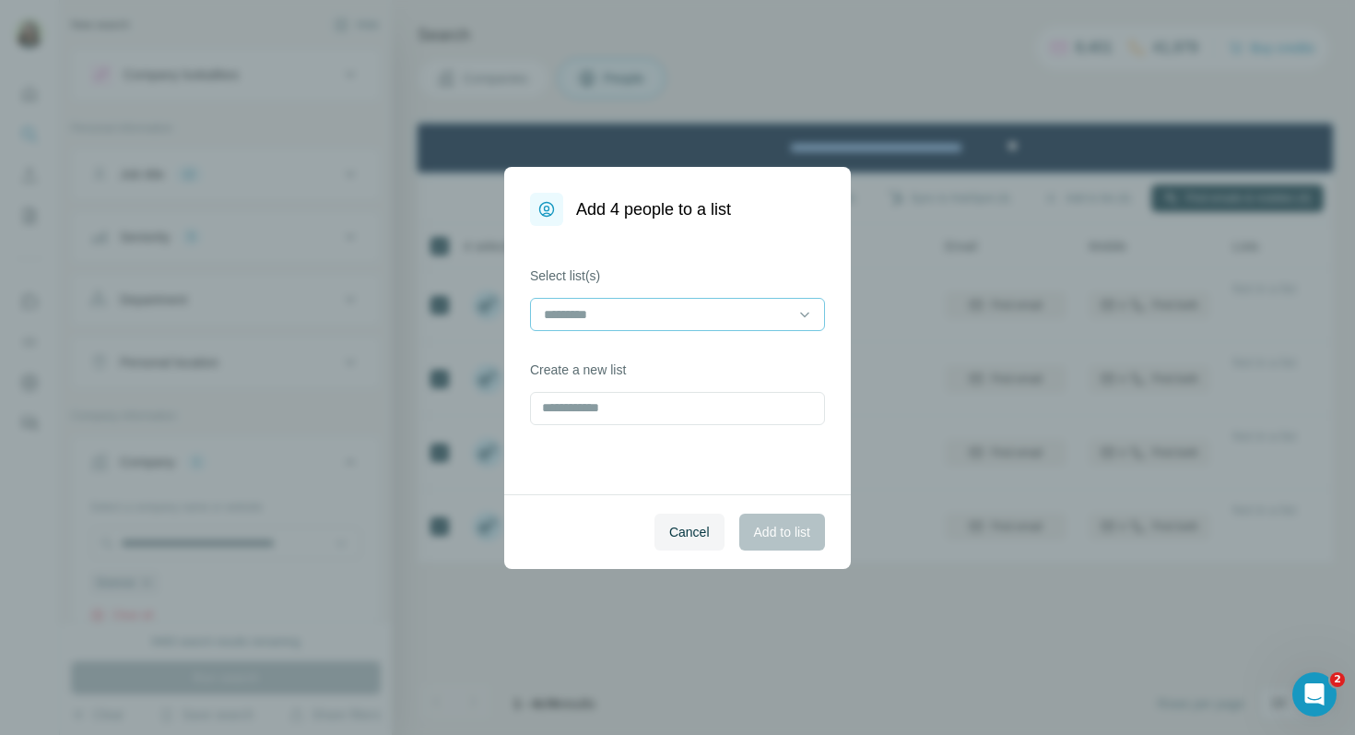
click at [727, 320] on input at bounding box center [666, 314] width 249 height 20
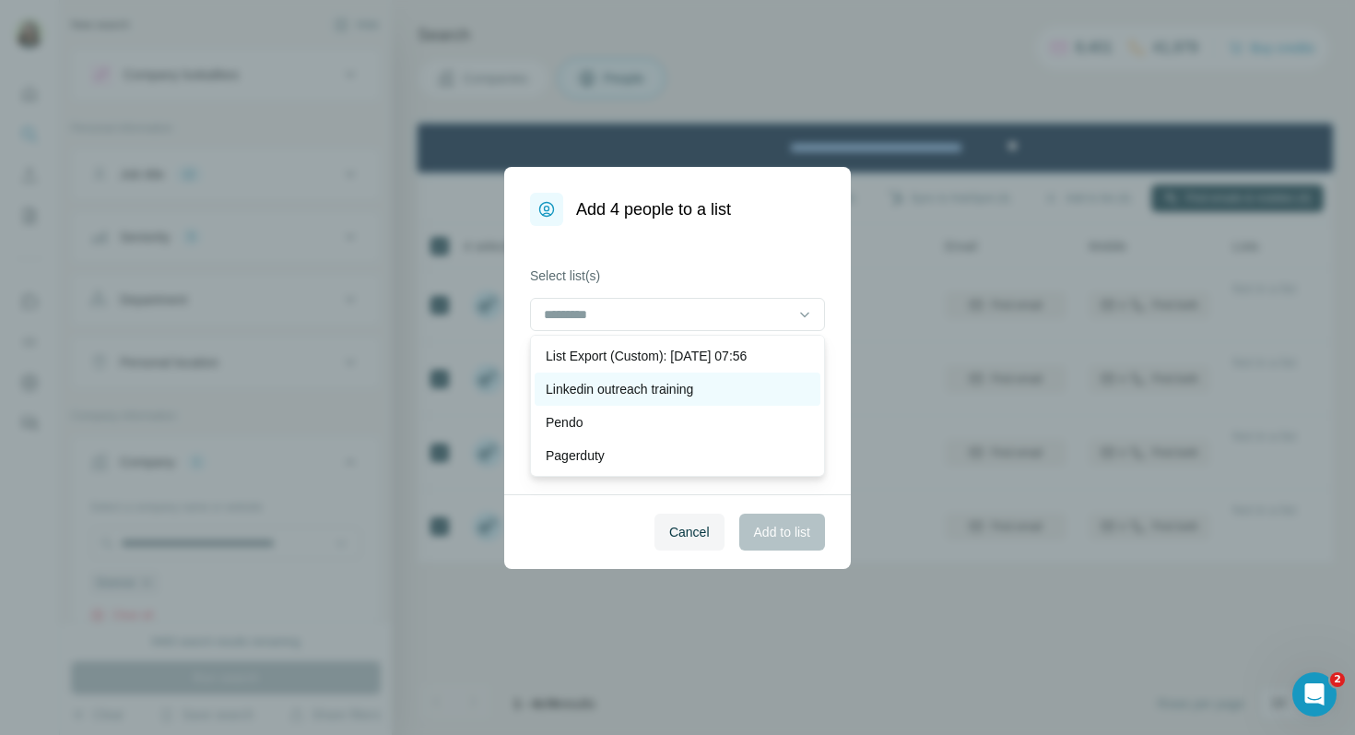
click at [654, 391] on p "Linkedin outreach training" at bounding box center [619, 389] width 147 height 18
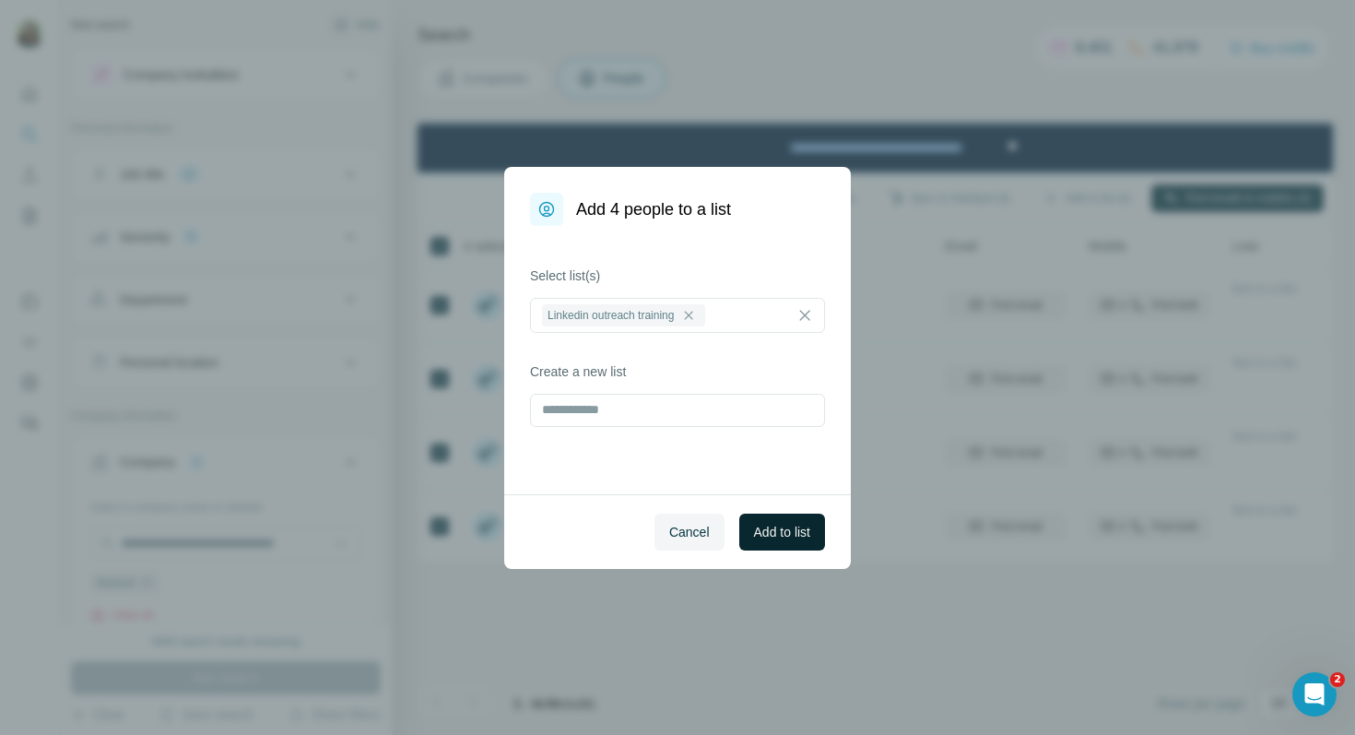
click at [777, 533] on span "Add to list" at bounding box center [782, 532] width 56 height 18
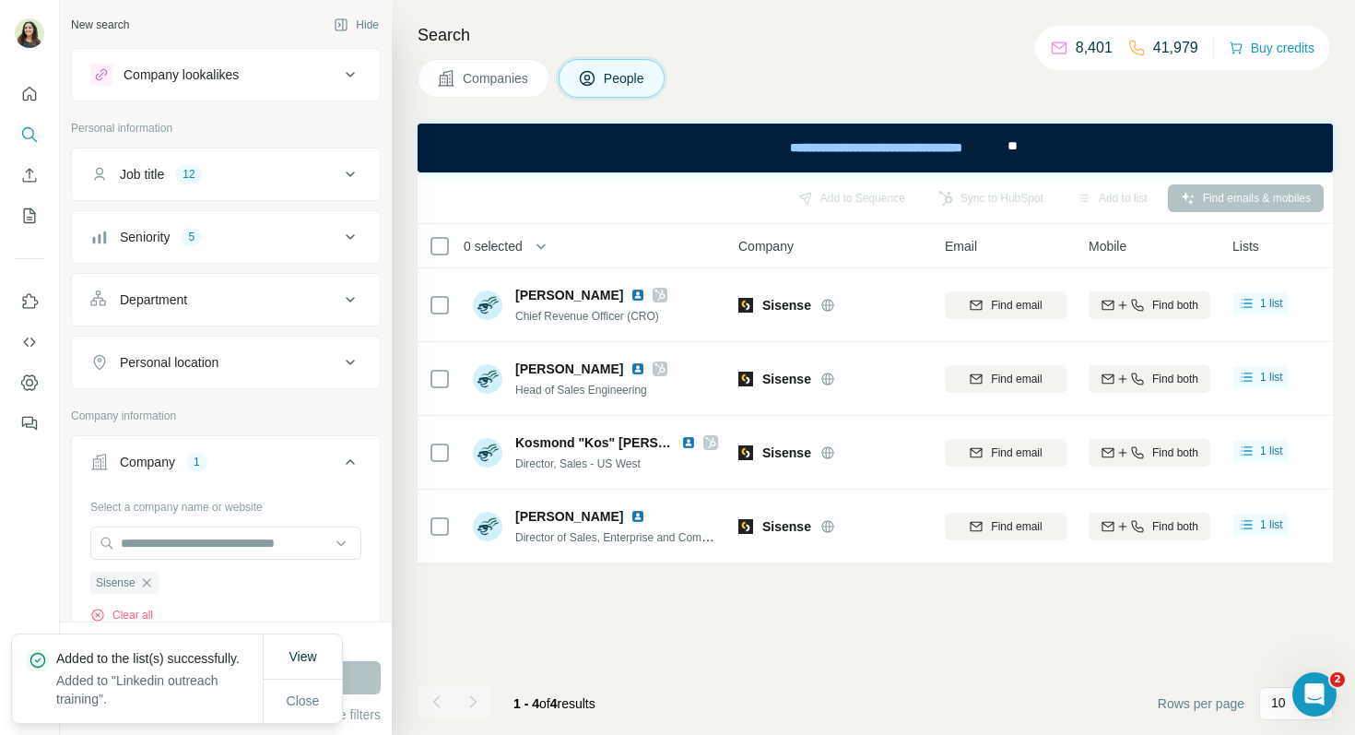
click at [276, 189] on button "Job title 12" at bounding box center [226, 174] width 308 height 44
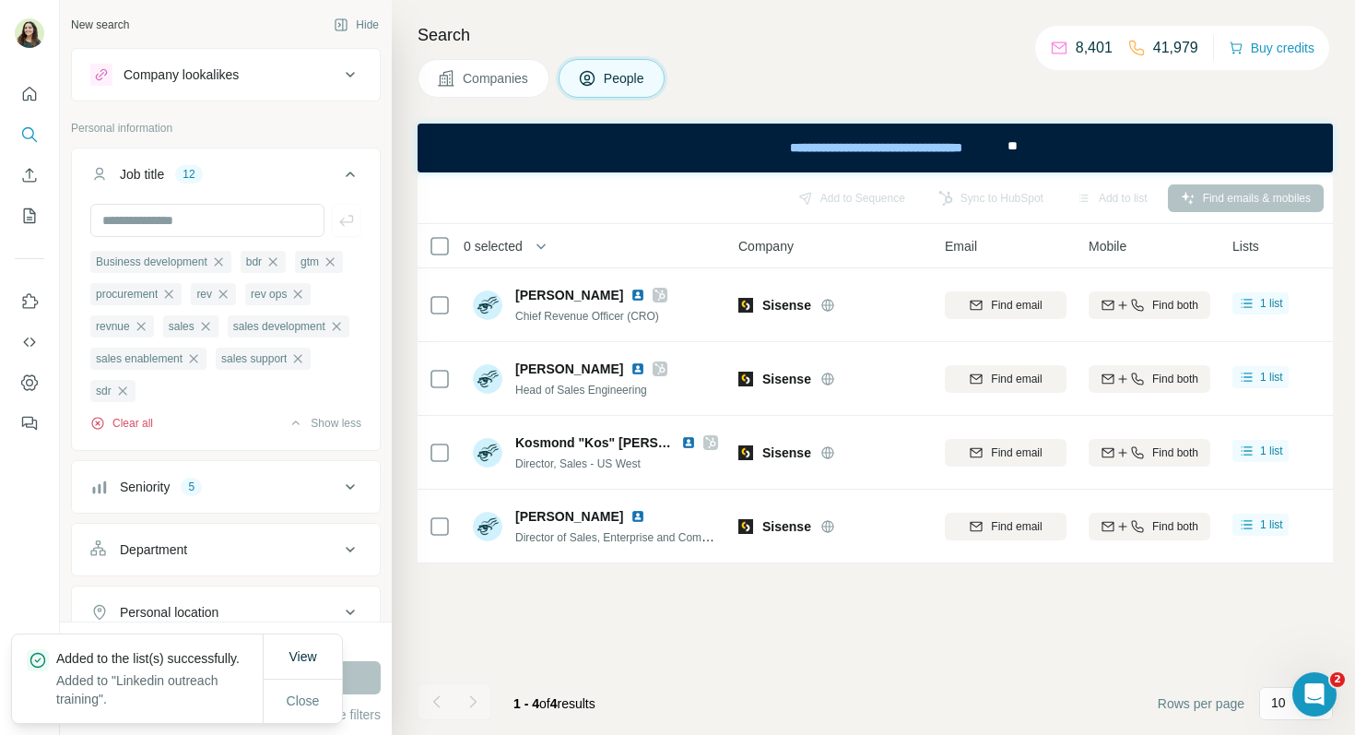
click at [128, 424] on button "Clear all" at bounding box center [121, 423] width 63 height 17
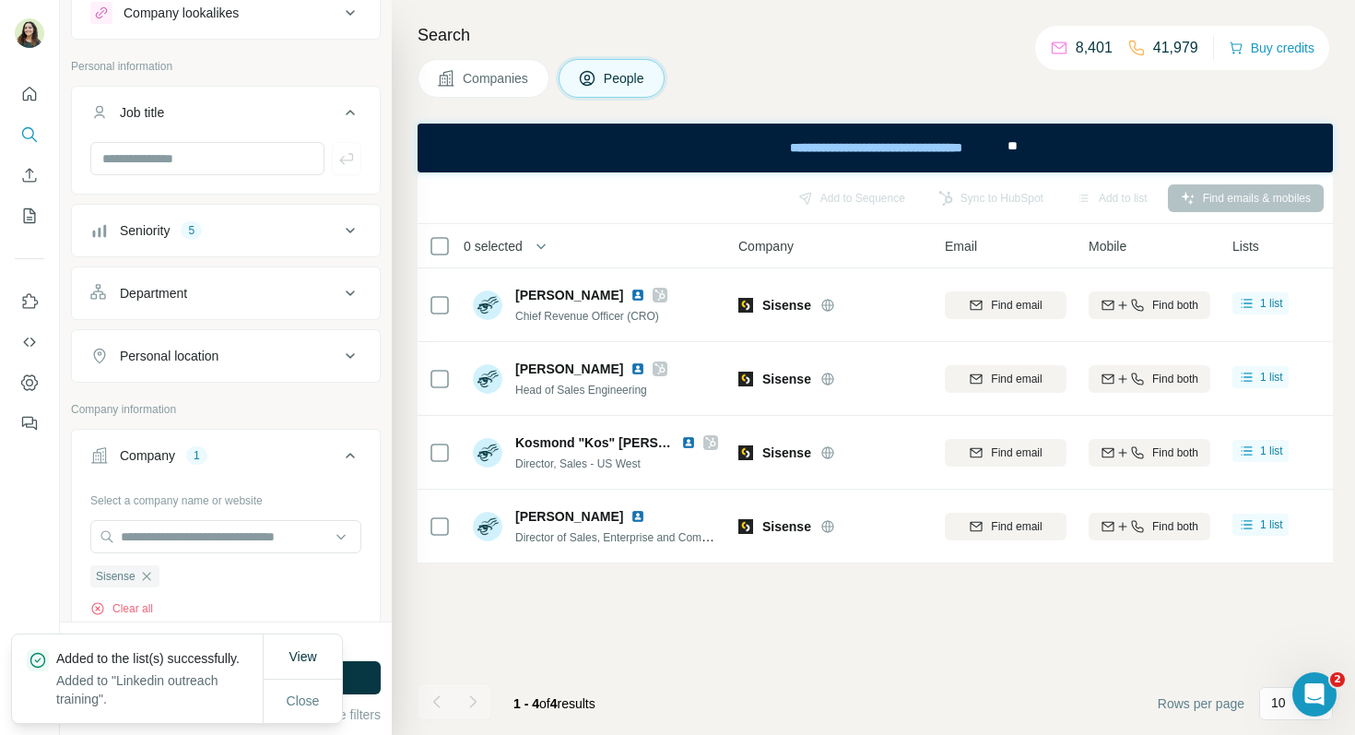
scroll to position [63, 0]
click at [194, 301] on button "Department" at bounding box center [226, 292] width 308 height 44
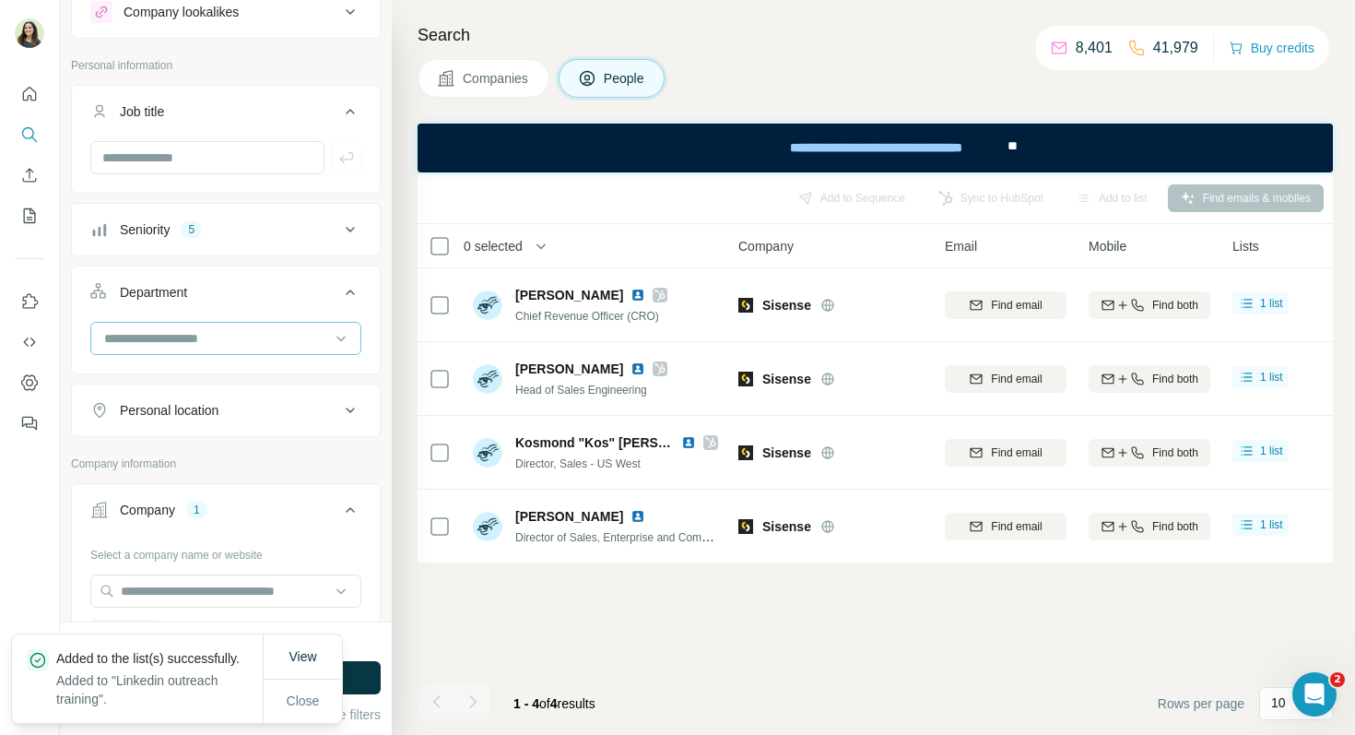
click at [192, 332] on input at bounding box center [216, 338] width 228 height 20
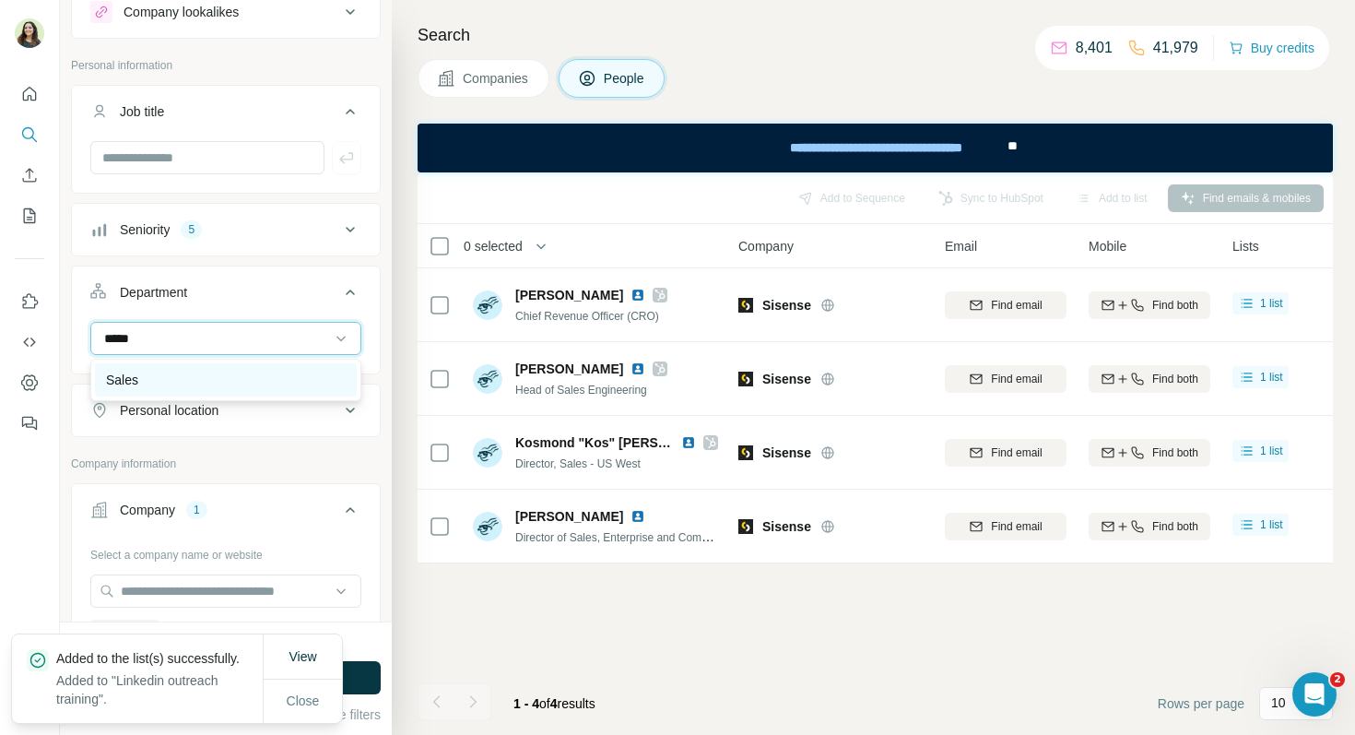
type input "*****"
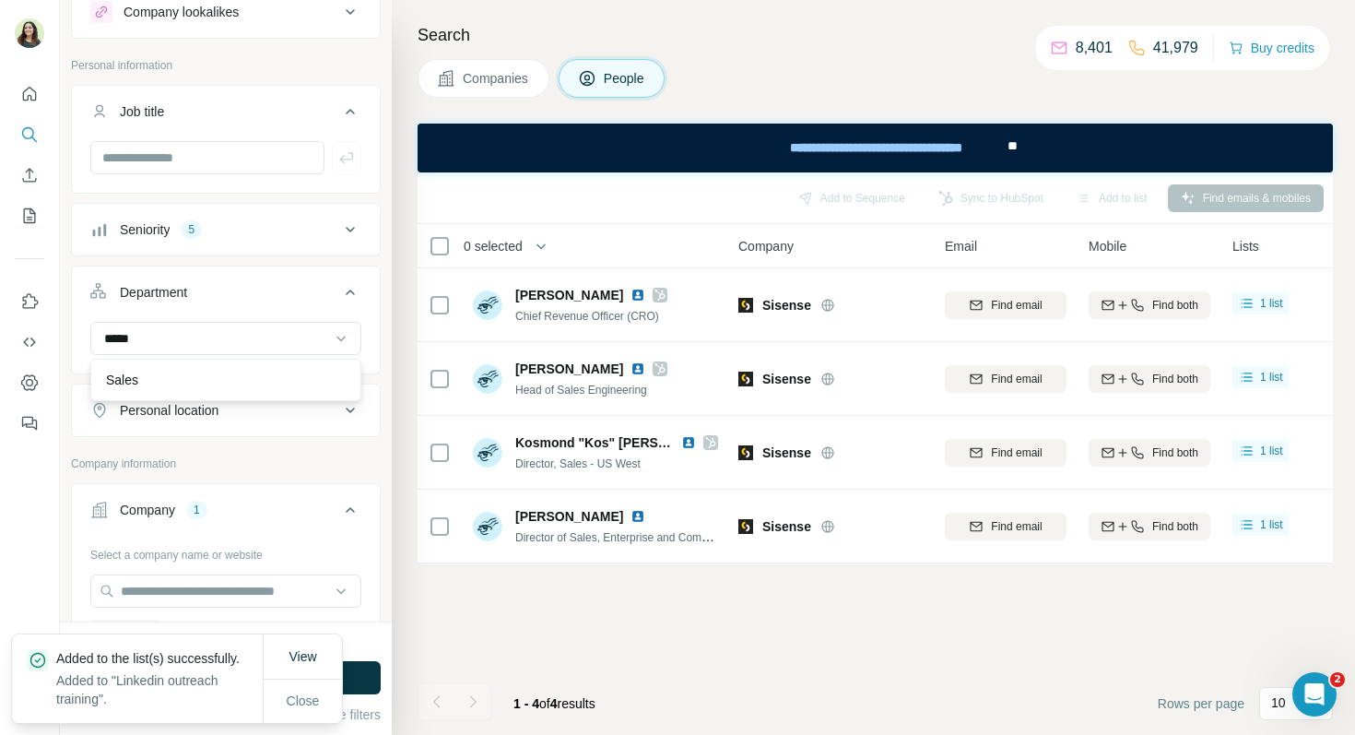
click at [216, 369] on div "Sales" at bounding box center [226, 379] width 262 height 33
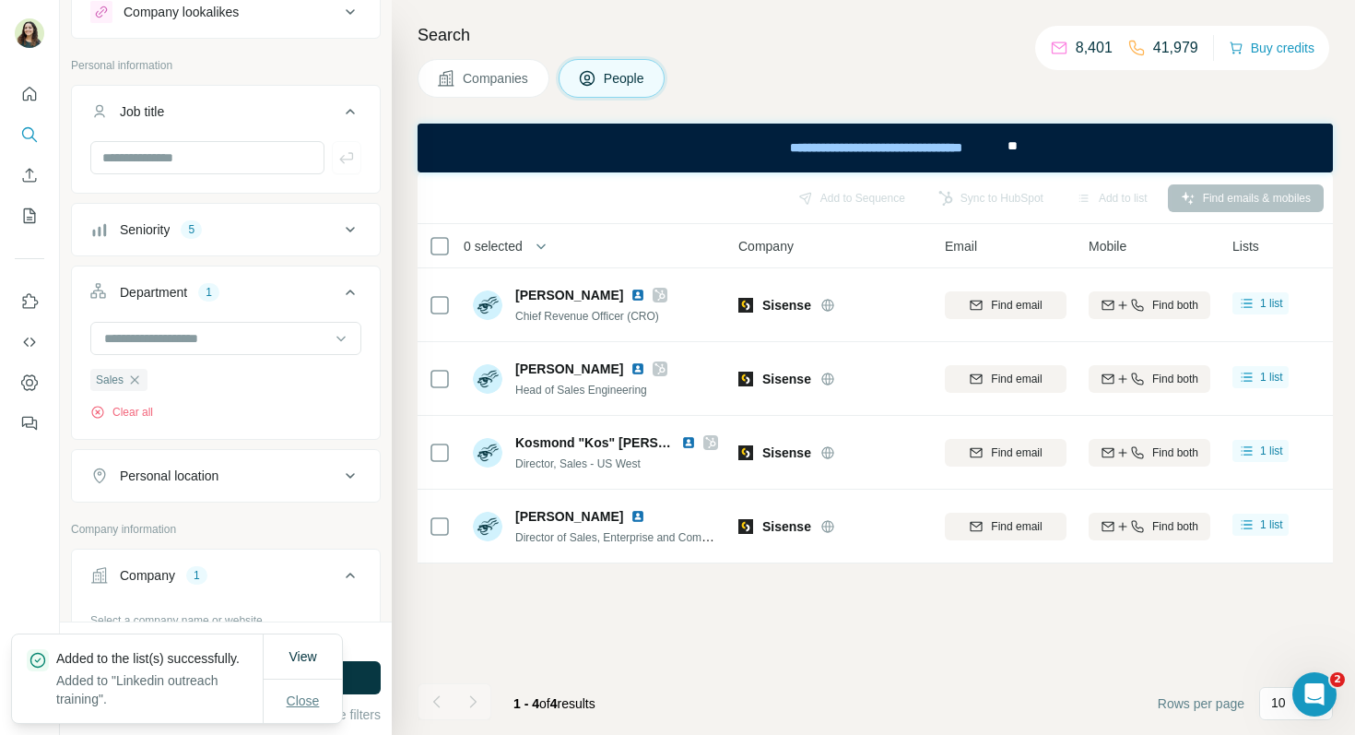
click at [310, 702] on span "Close" at bounding box center [303, 700] width 33 height 18
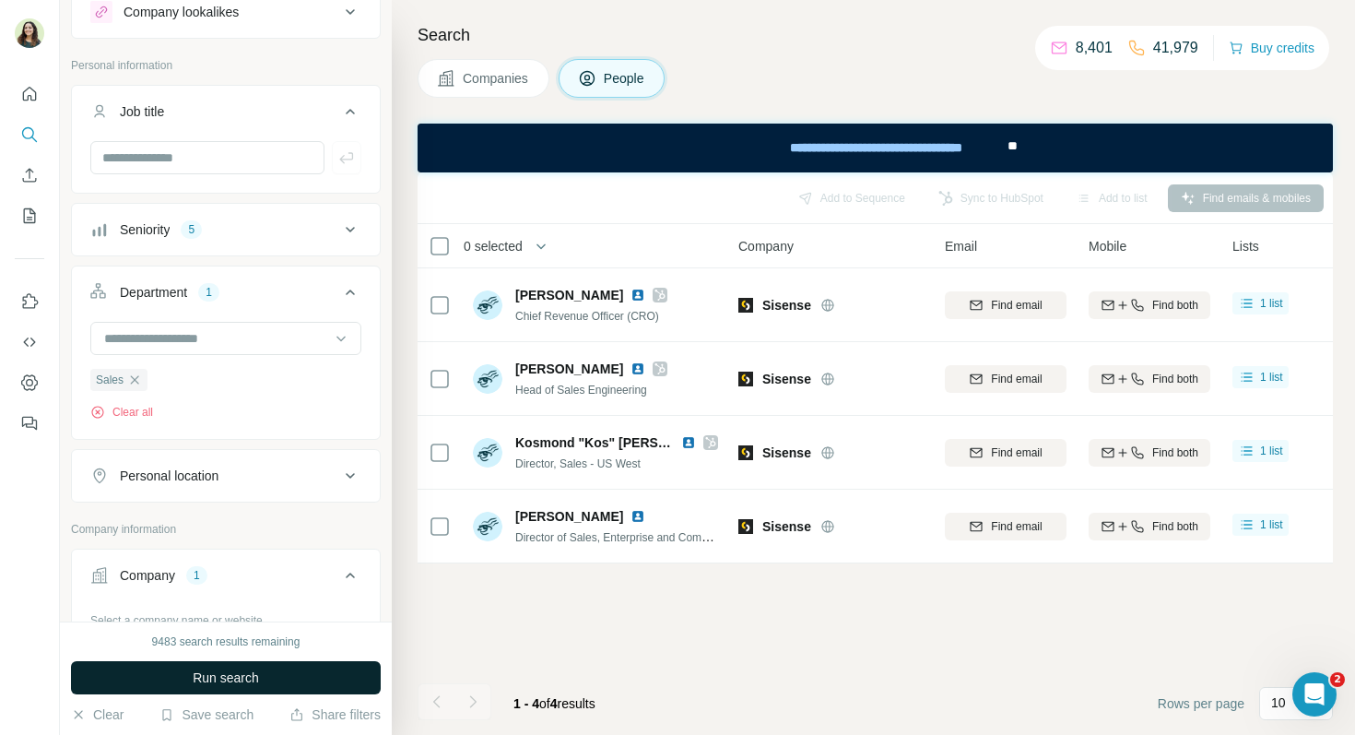
click at [313, 668] on button "Run search" at bounding box center [226, 677] width 310 height 33
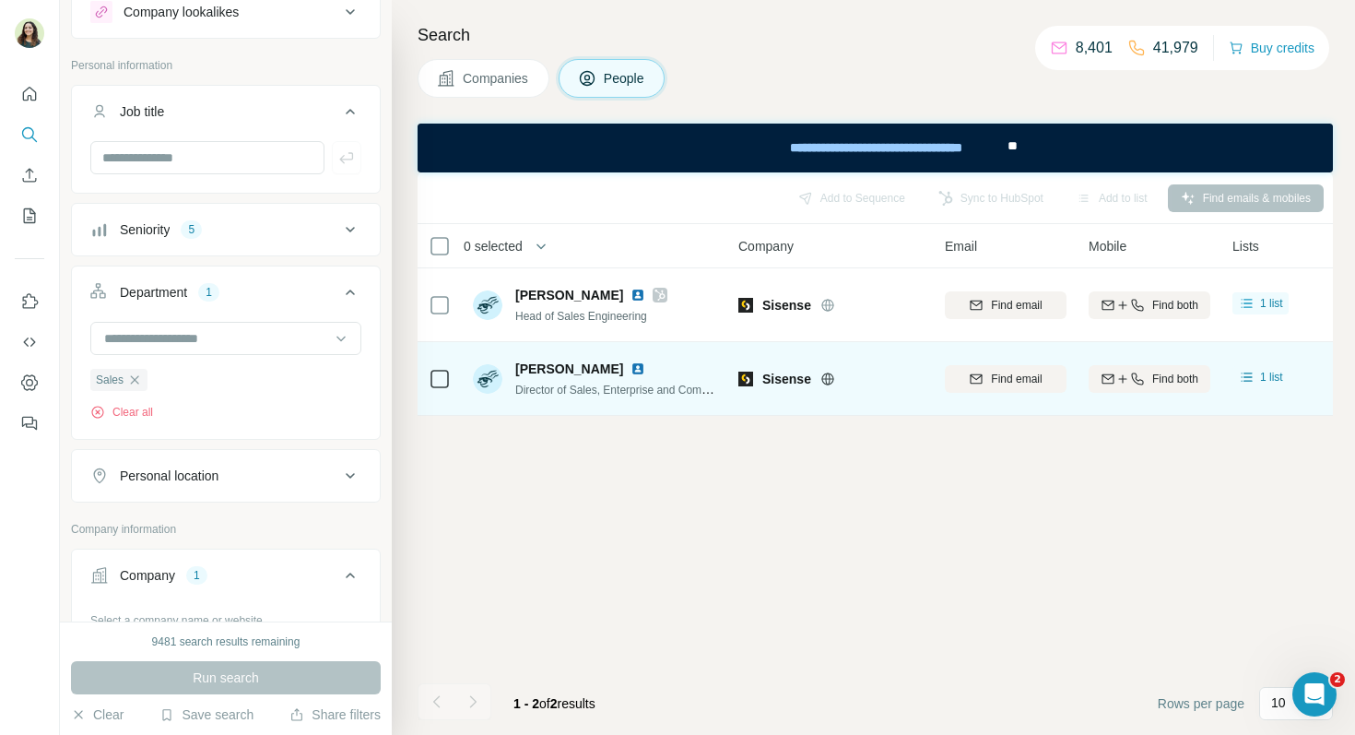
click at [450, 376] on icon at bounding box center [440, 379] width 22 height 22
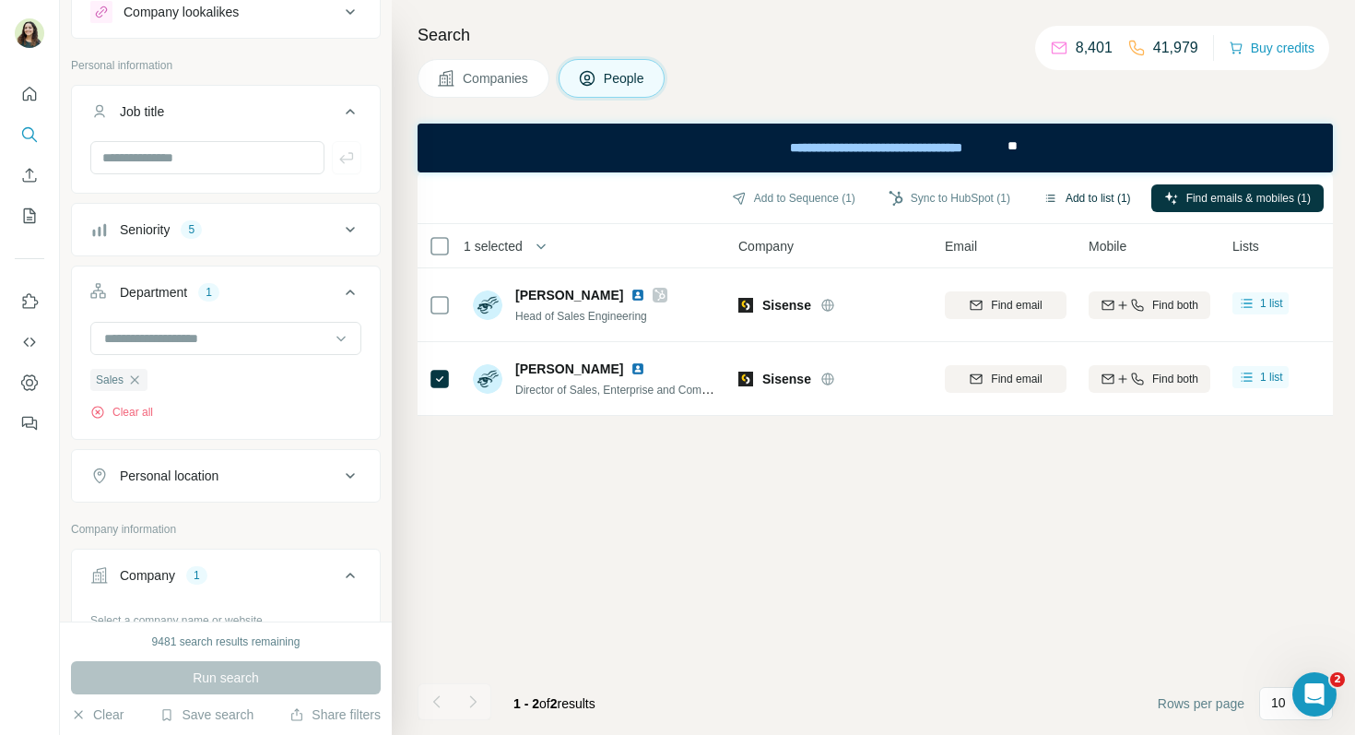
click at [1076, 200] on button "Add to list (1)" at bounding box center [1087, 198] width 113 height 28
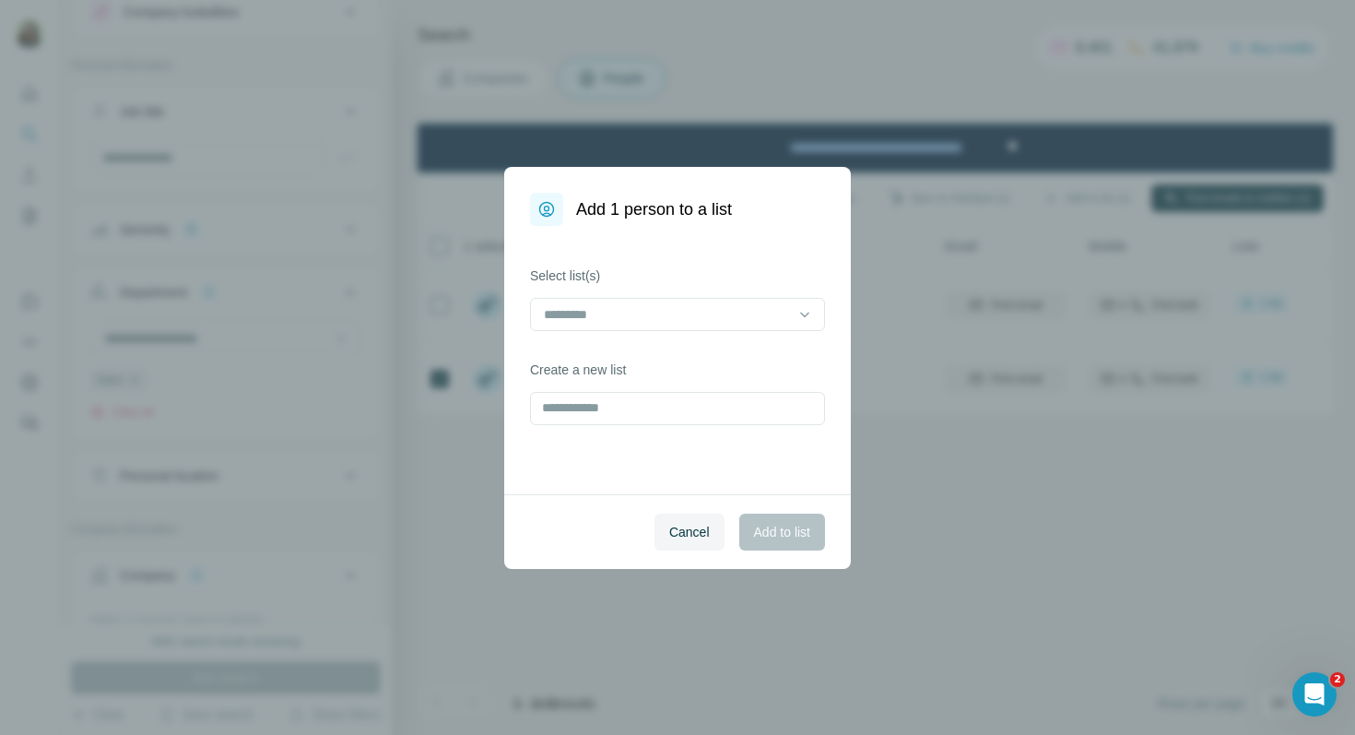
click at [699, 340] on div "Select list(s) Create a new list" at bounding box center [677, 360] width 347 height 268
click at [696, 311] on input at bounding box center [666, 314] width 249 height 20
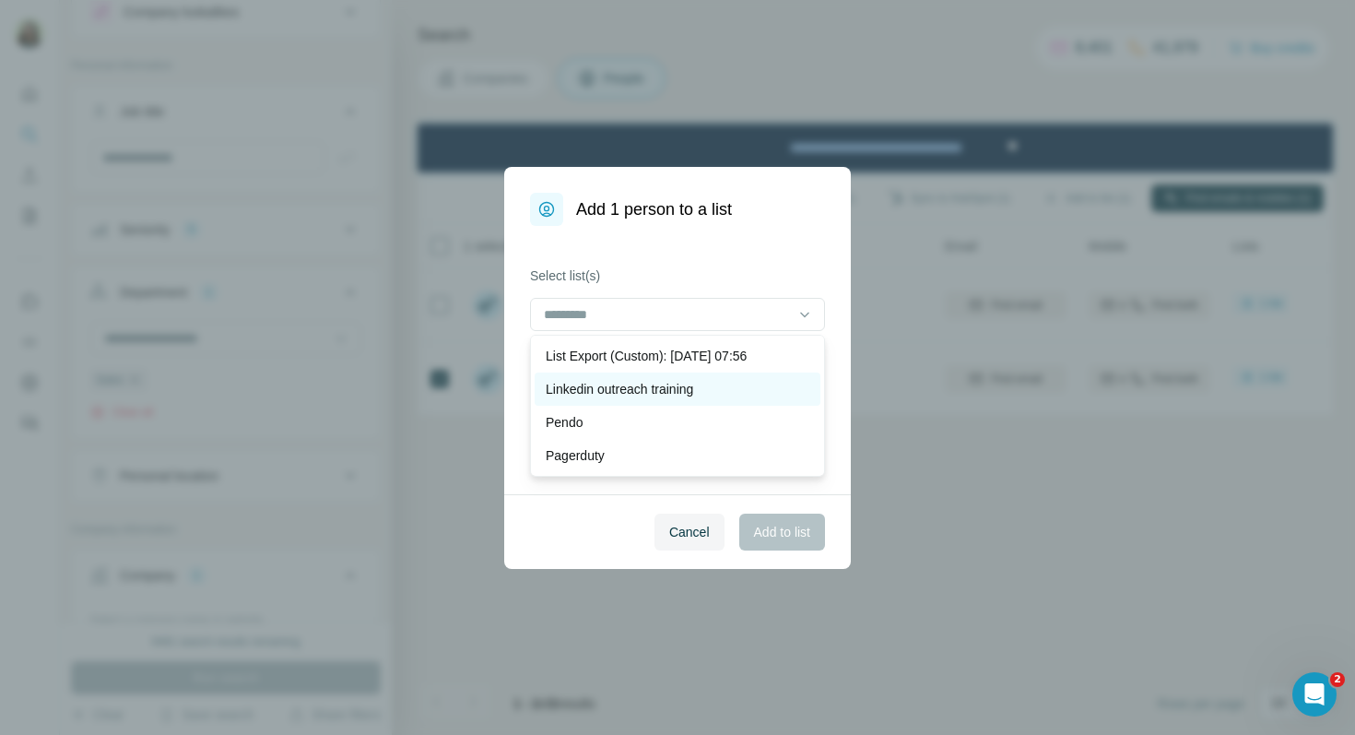
click at [662, 392] on p "Linkedin outreach training" at bounding box center [619, 389] width 147 height 18
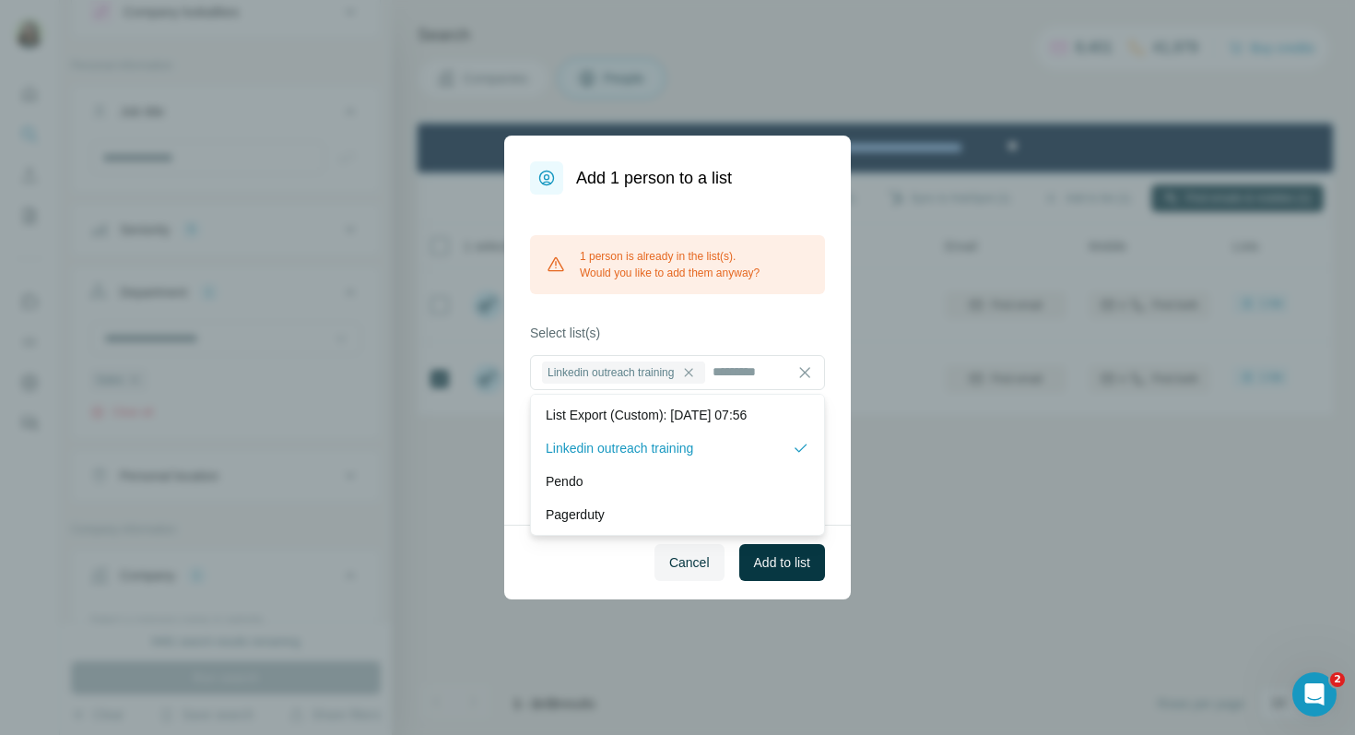
click at [702, 560] on span "Cancel" at bounding box center [689, 562] width 41 height 18
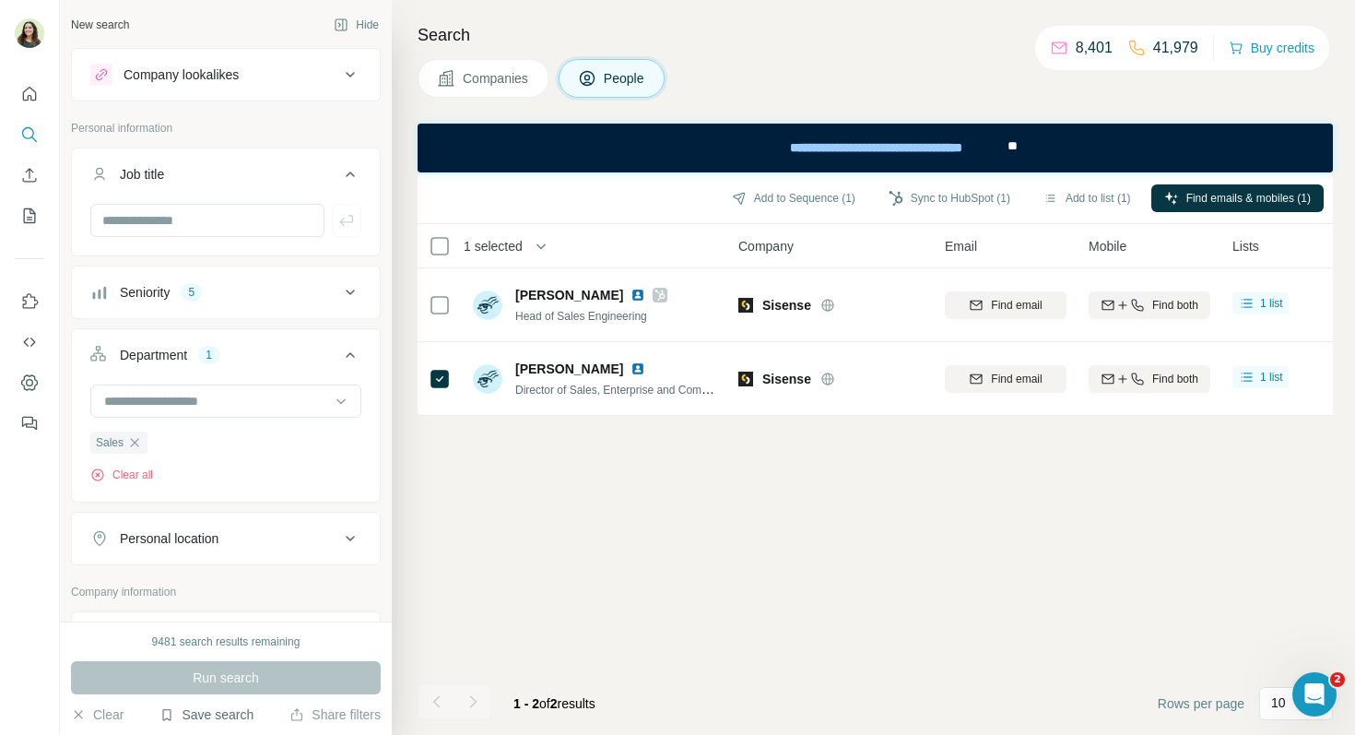
click at [214, 709] on button "Save search" at bounding box center [206, 714] width 94 height 18
click at [240, 682] on div "View my saved searches" at bounding box center [258, 682] width 194 height 37
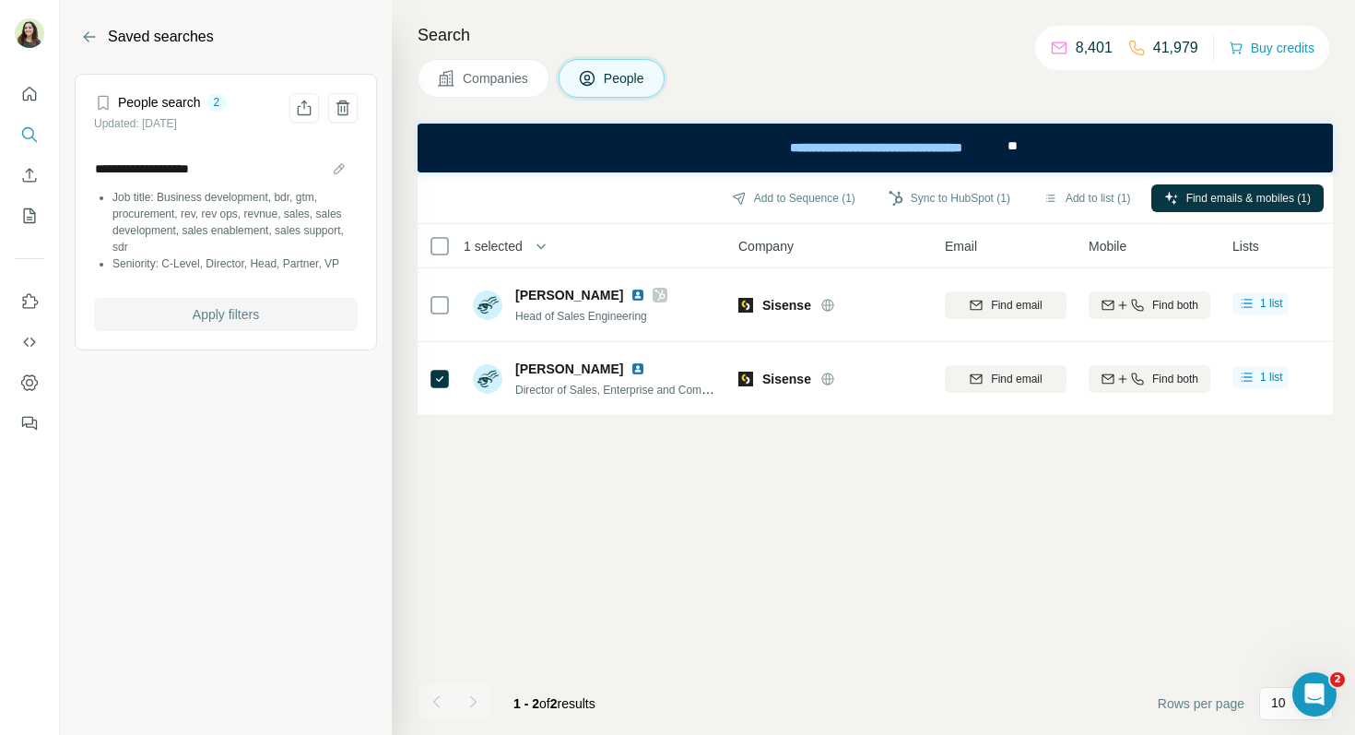
click at [238, 310] on span "Apply filters" at bounding box center [226, 314] width 66 height 18
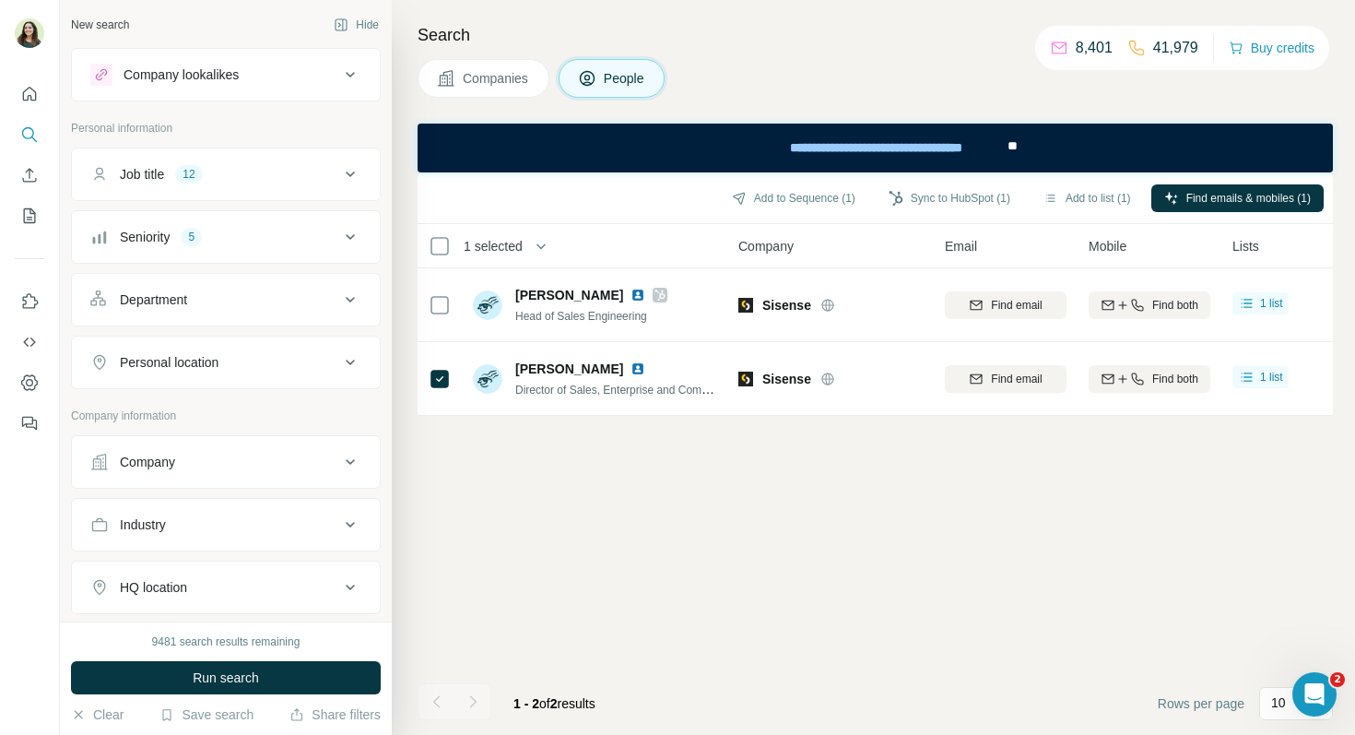
click at [218, 465] on div "Company" at bounding box center [214, 462] width 249 height 18
click at [194, 535] on input "text" at bounding box center [225, 542] width 271 height 33
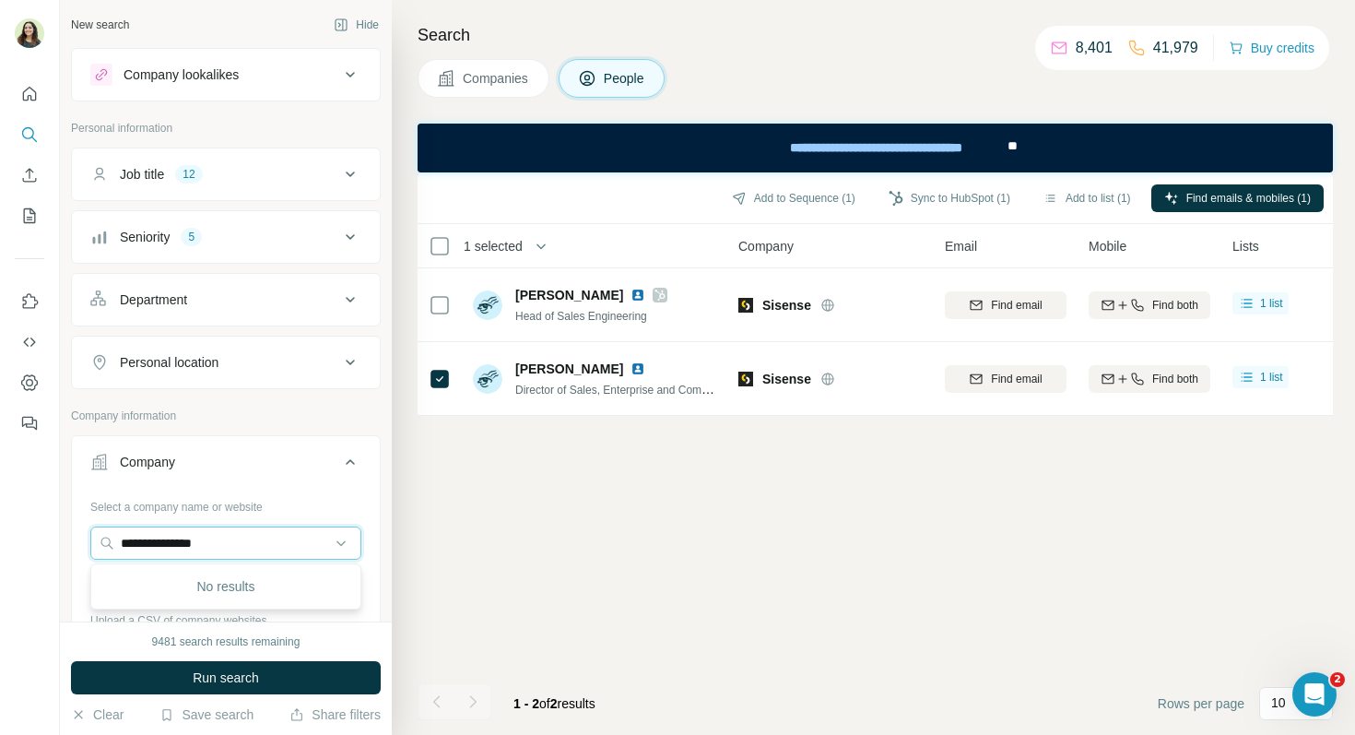
type input "**********"
drag, startPoint x: 320, startPoint y: 534, endPoint x: 66, endPoint y: 530, distance: 253.5
click at [66, 530] on div "**********" at bounding box center [226, 310] width 332 height 621
drag, startPoint x: 240, startPoint y: 542, endPoint x: 11, endPoint y: 536, distance: 228.7
click at [11, 536] on div "**********" at bounding box center [677, 367] width 1355 height 735
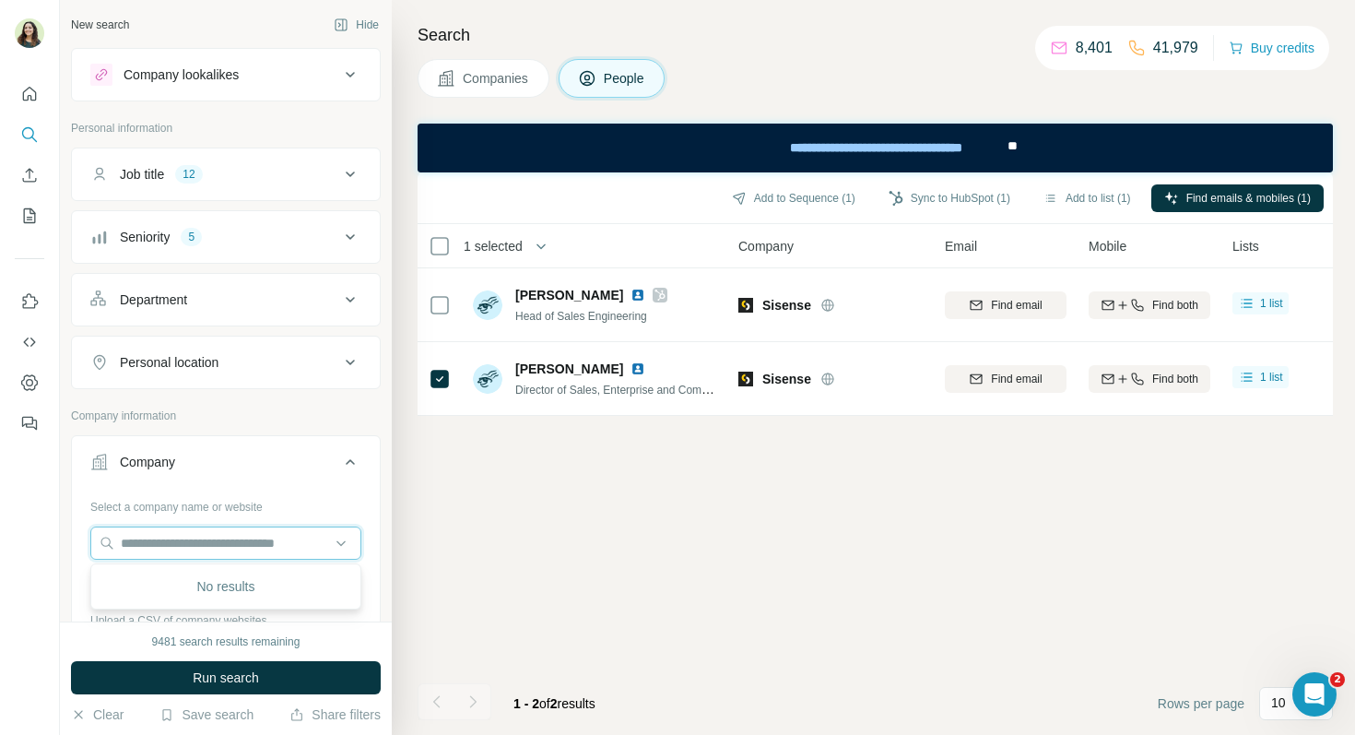
paste input "**********"
type input "**********"
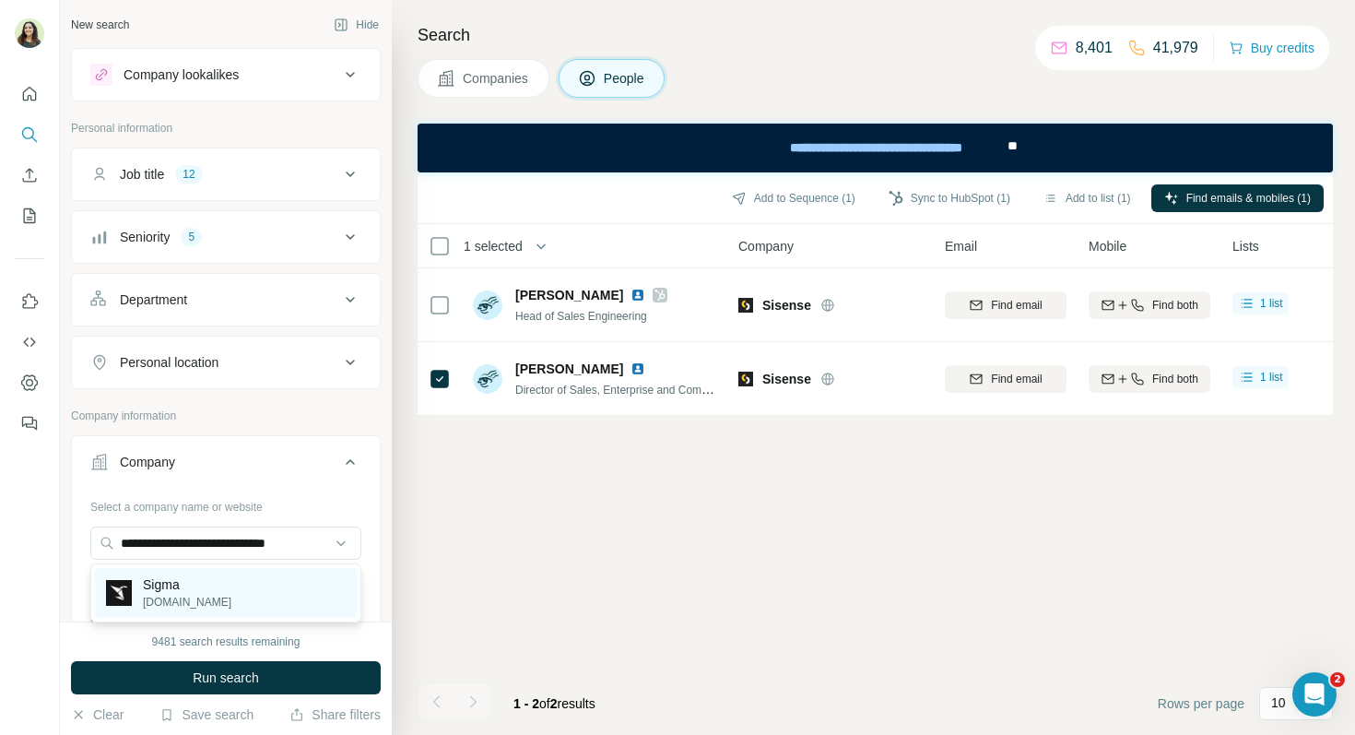
click at [120, 601] on img at bounding box center [119, 593] width 26 height 26
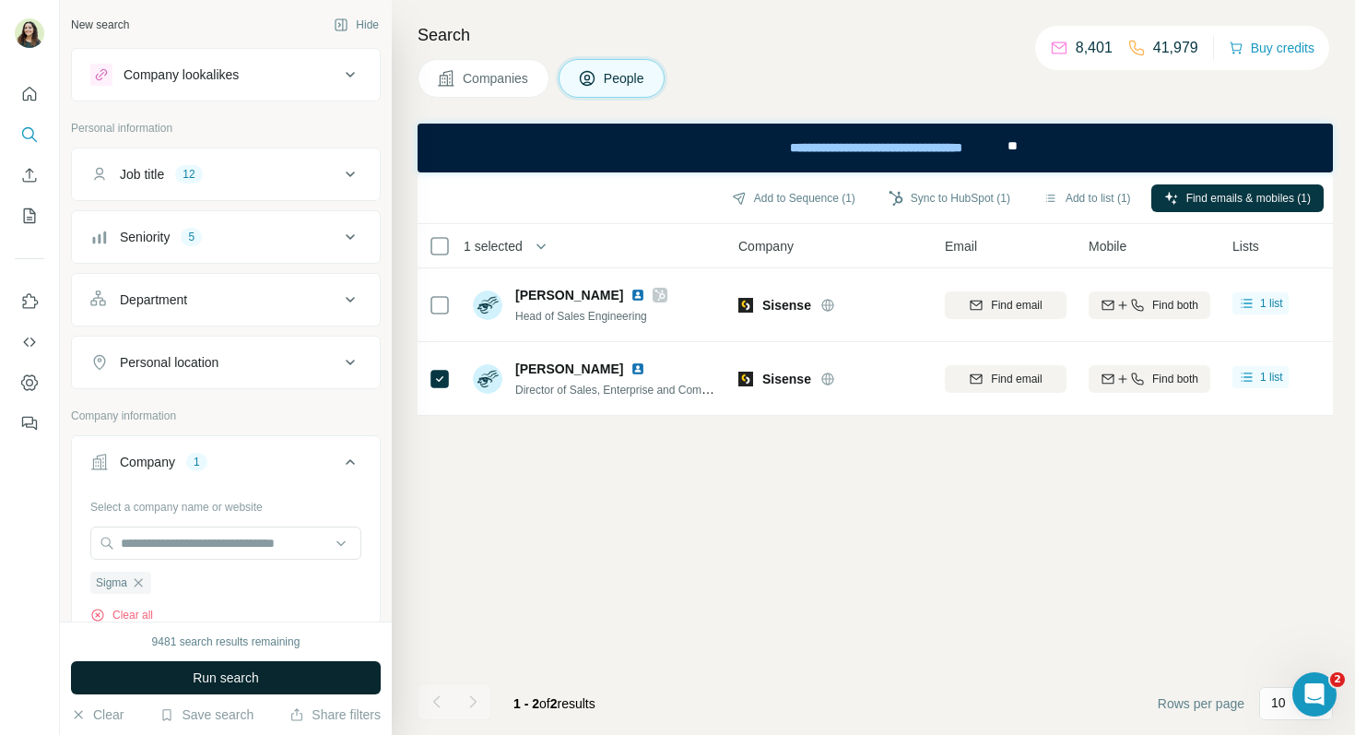
click at [182, 669] on button "Run search" at bounding box center [226, 677] width 310 height 33
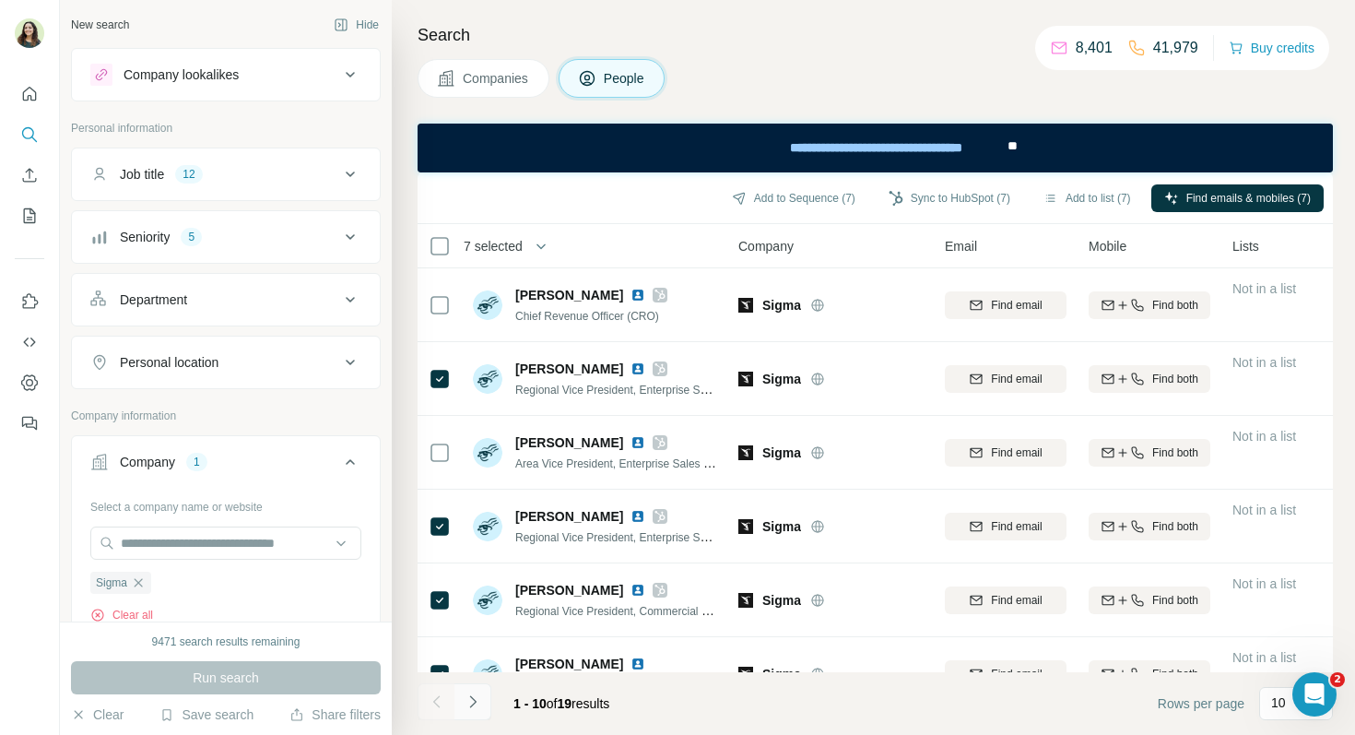
click at [479, 703] on icon "Navigate to next page" at bounding box center [473, 701] width 18 height 18
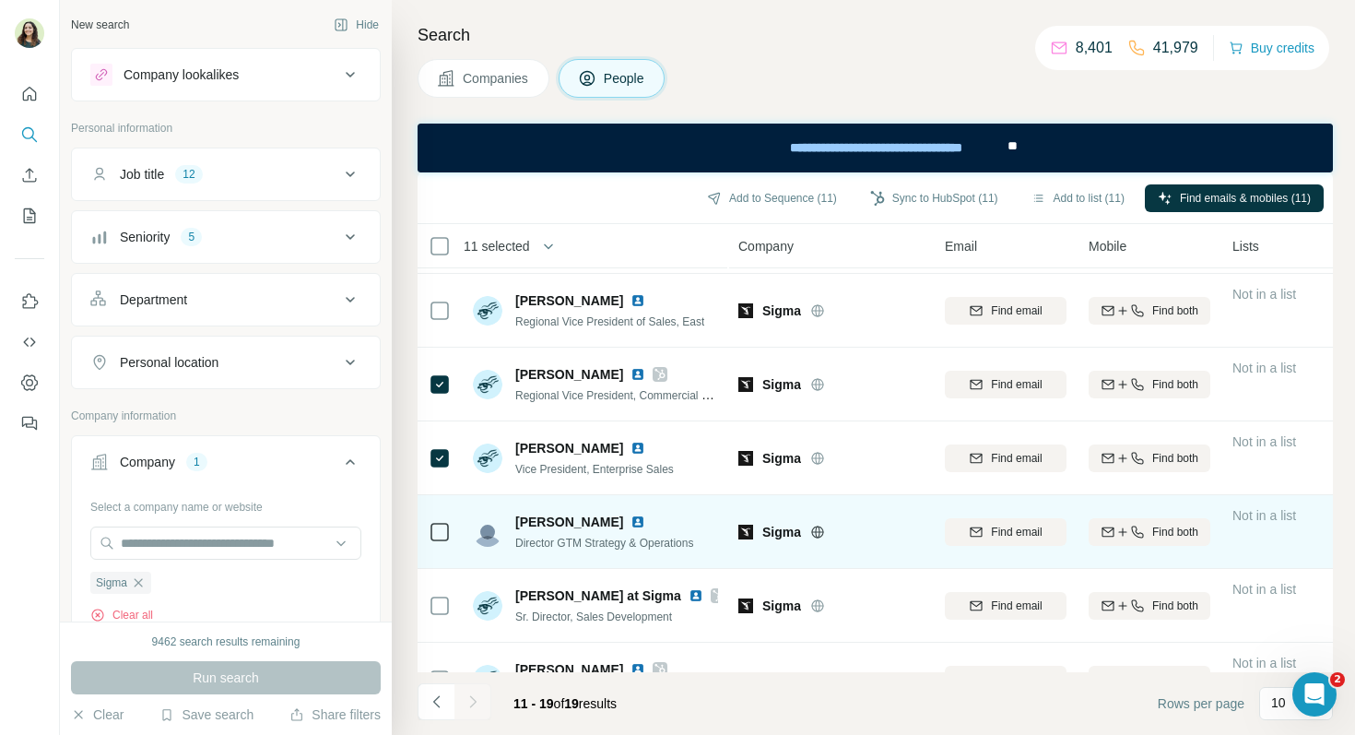
scroll to position [260, 0]
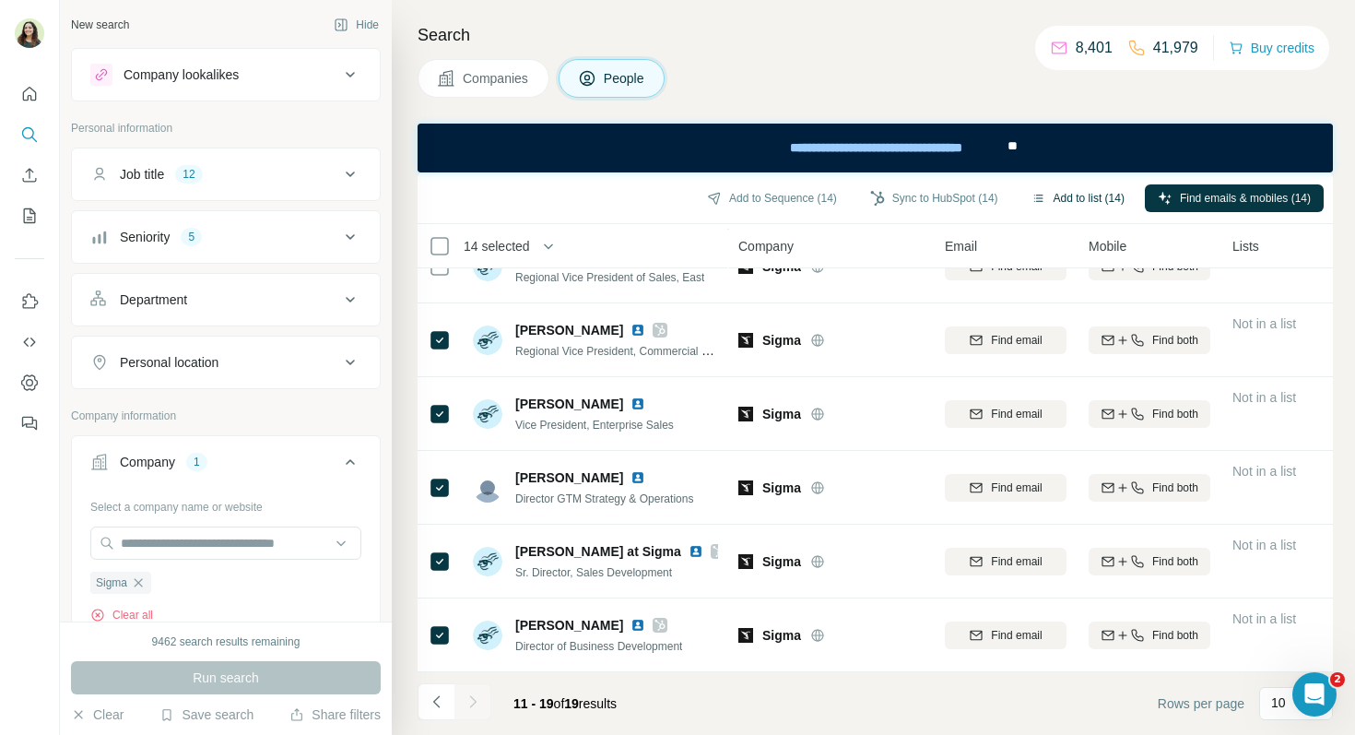
click at [1085, 198] on button "Add to list (14)" at bounding box center [1078, 198] width 119 height 28
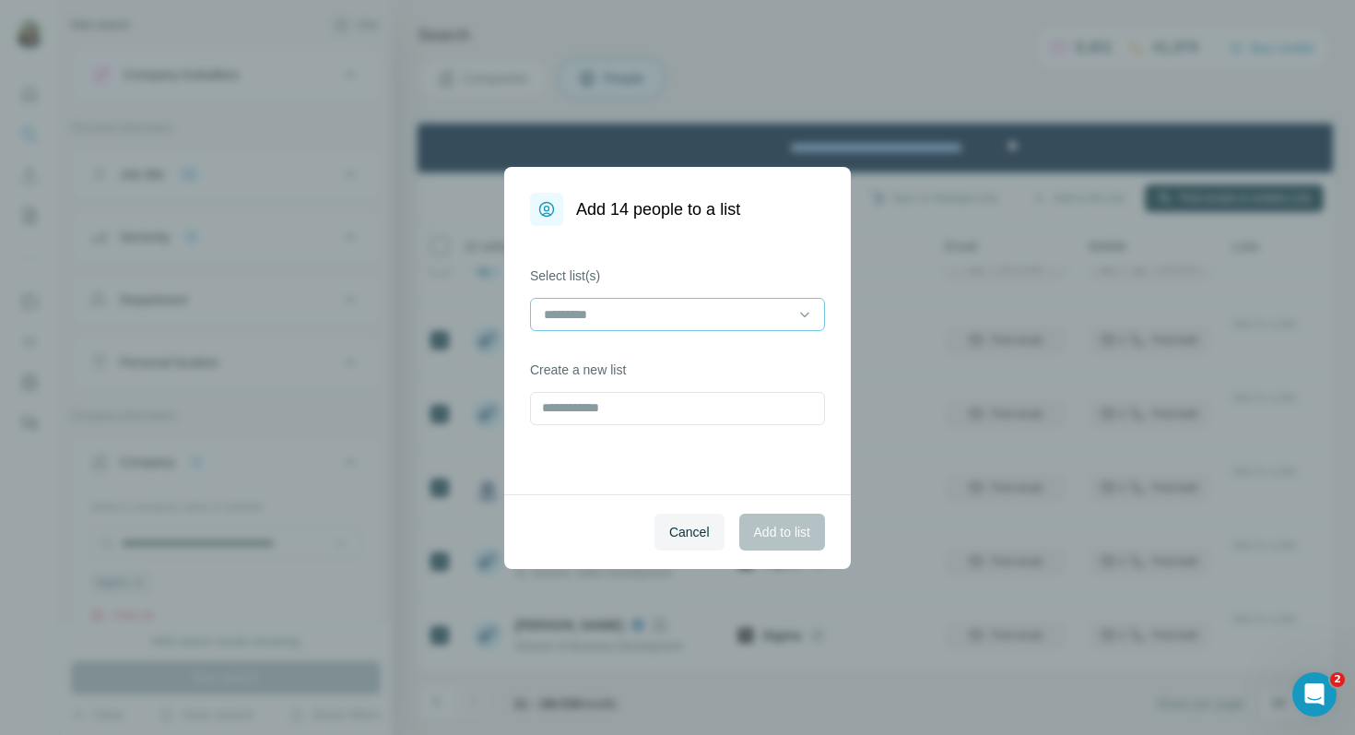
click at [724, 320] on input at bounding box center [666, 314] width 249 height 20
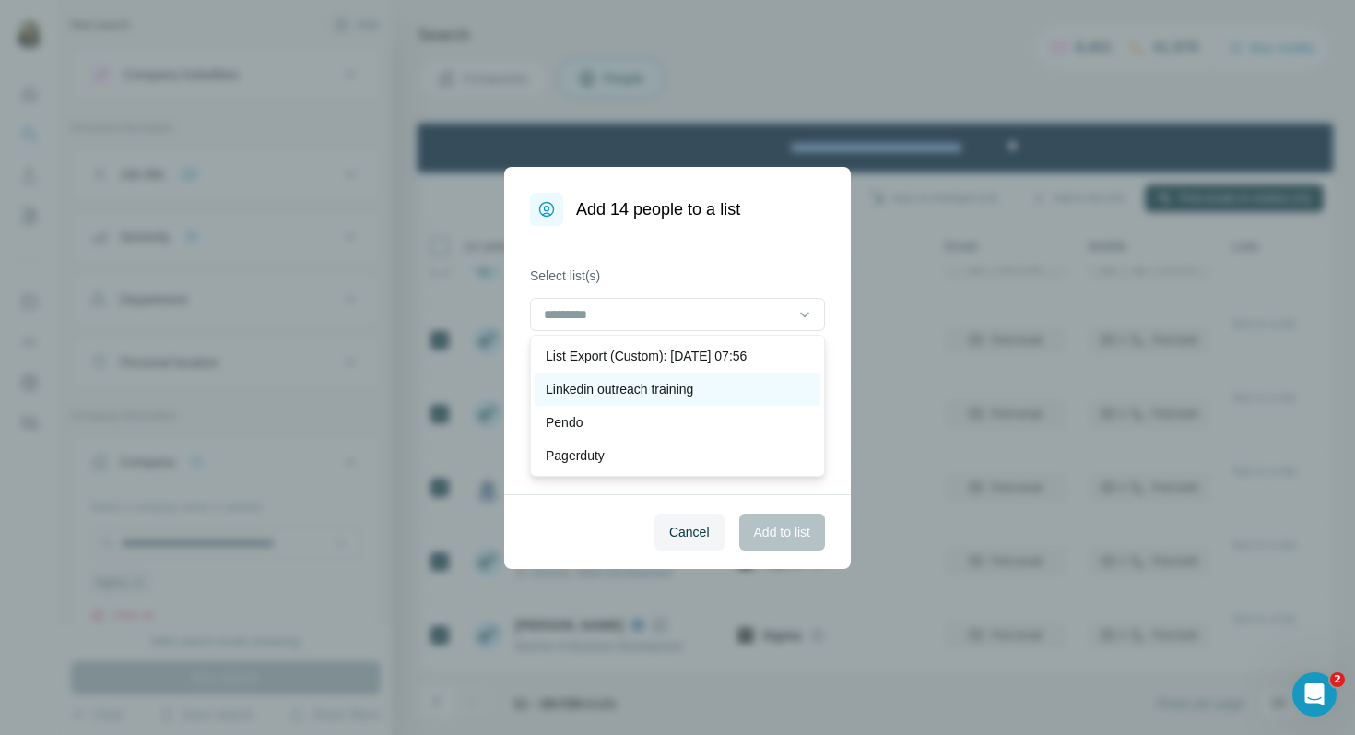
click at [682, 385] on p "Linkedin outreach training" at bounding box center [619, 389] width 147 height 18
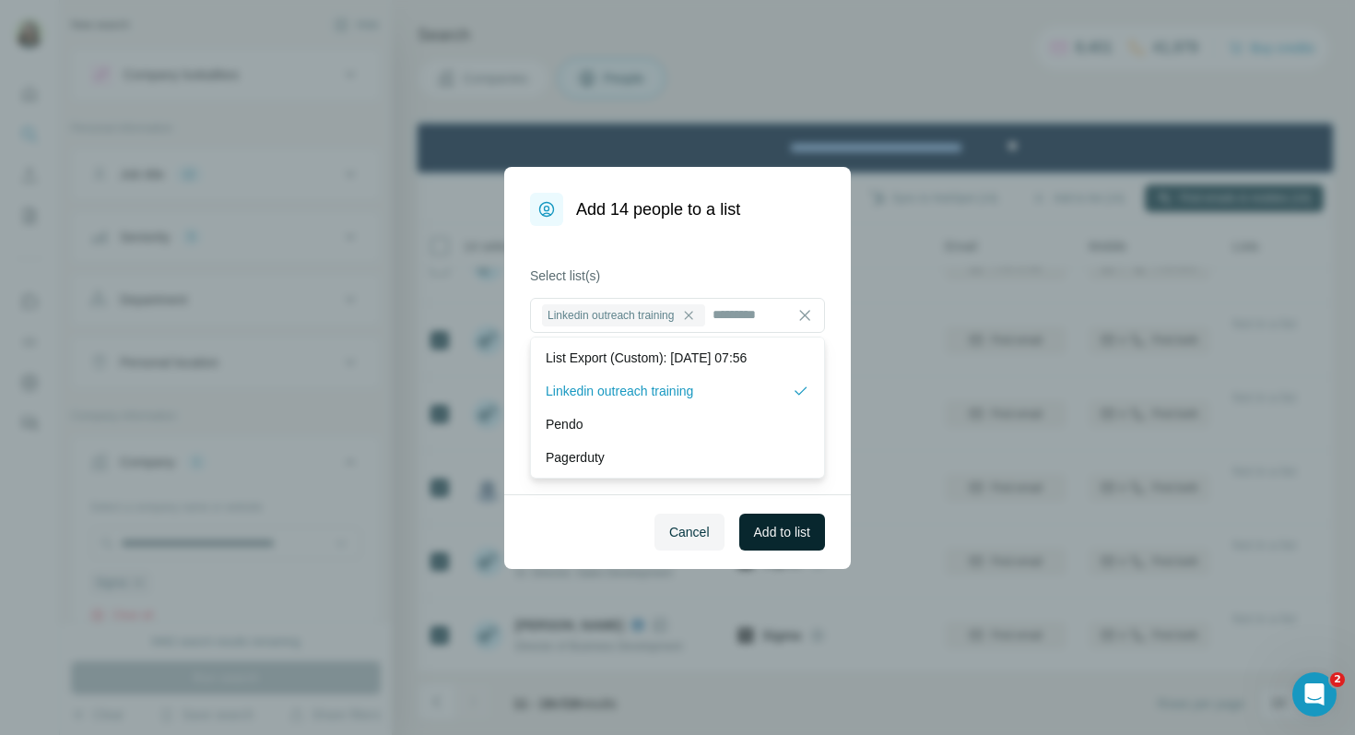
click at [798, 526] on span "Add to list" at bounding box center [782, 532] width 56 height 18
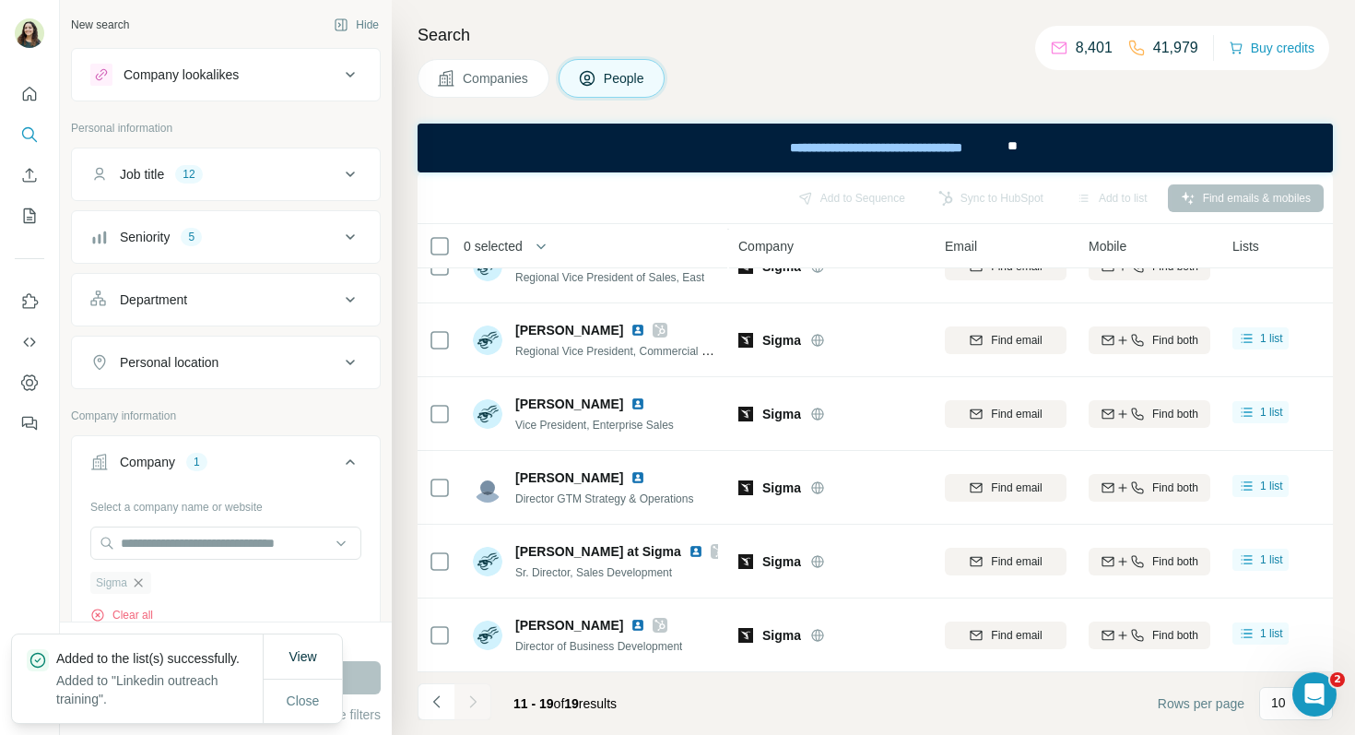
click at [145, 583] on icon "button" at bounding box center [138, 582] width 15 height 15
click at [148, 549] on input "text" at bounding box center [225, 542] width 271 height 33
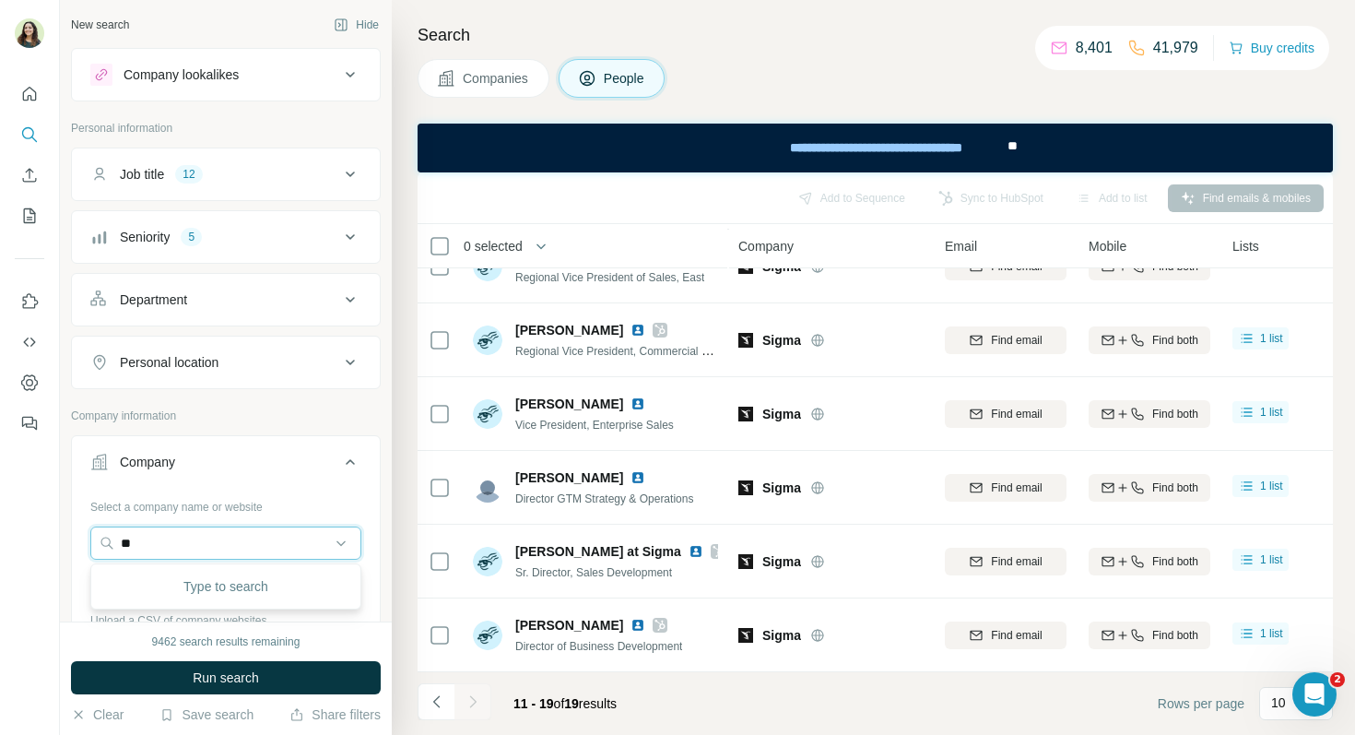
type input "*"
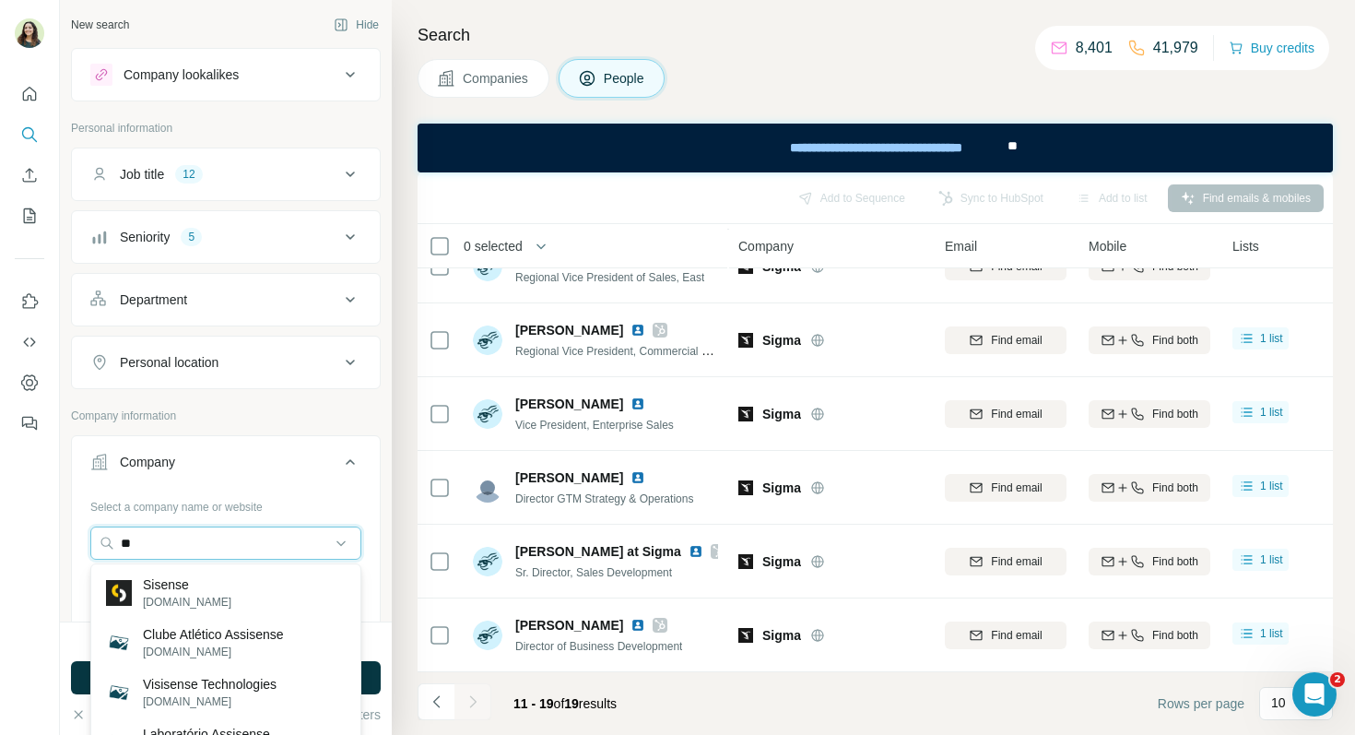
type input "*"
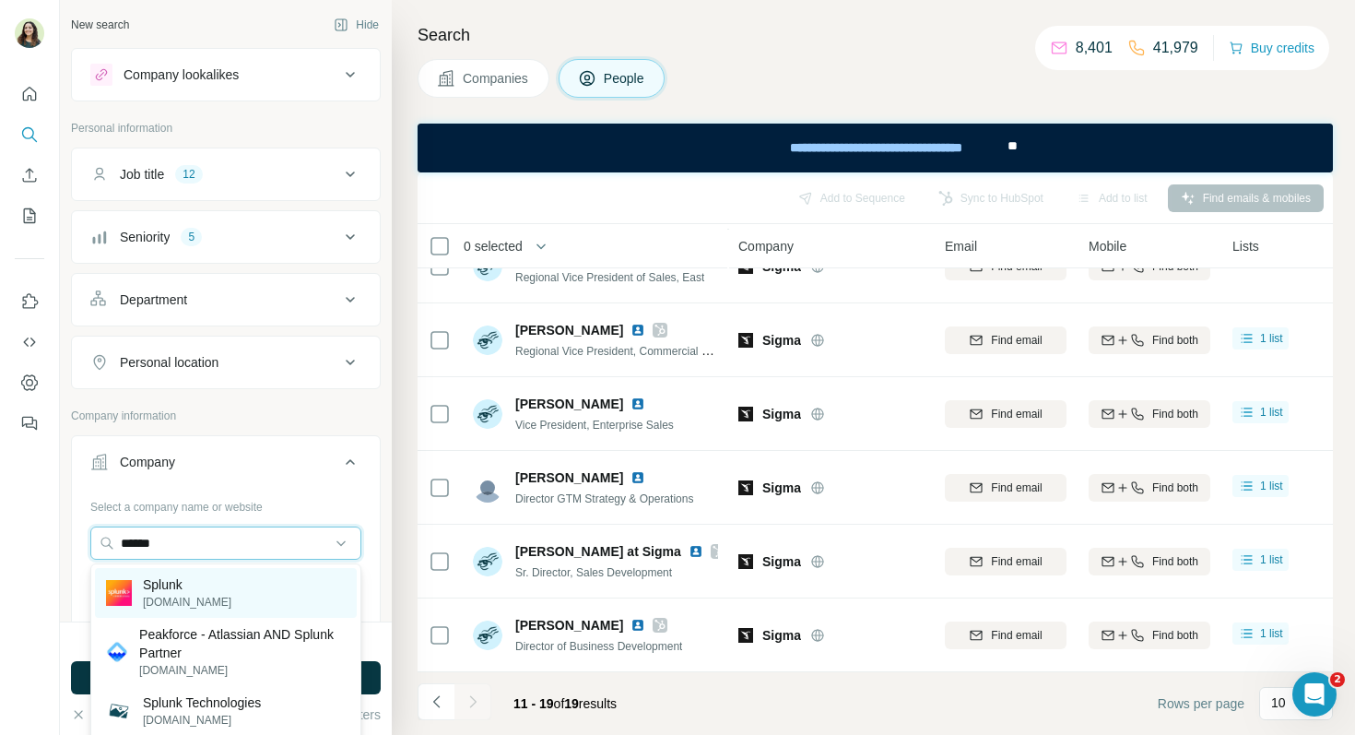
type input "******"
click at [204, 578] on div "Splunk [DOMAIN_NAME]" at bounding box center [226, 593] width 262 height 50
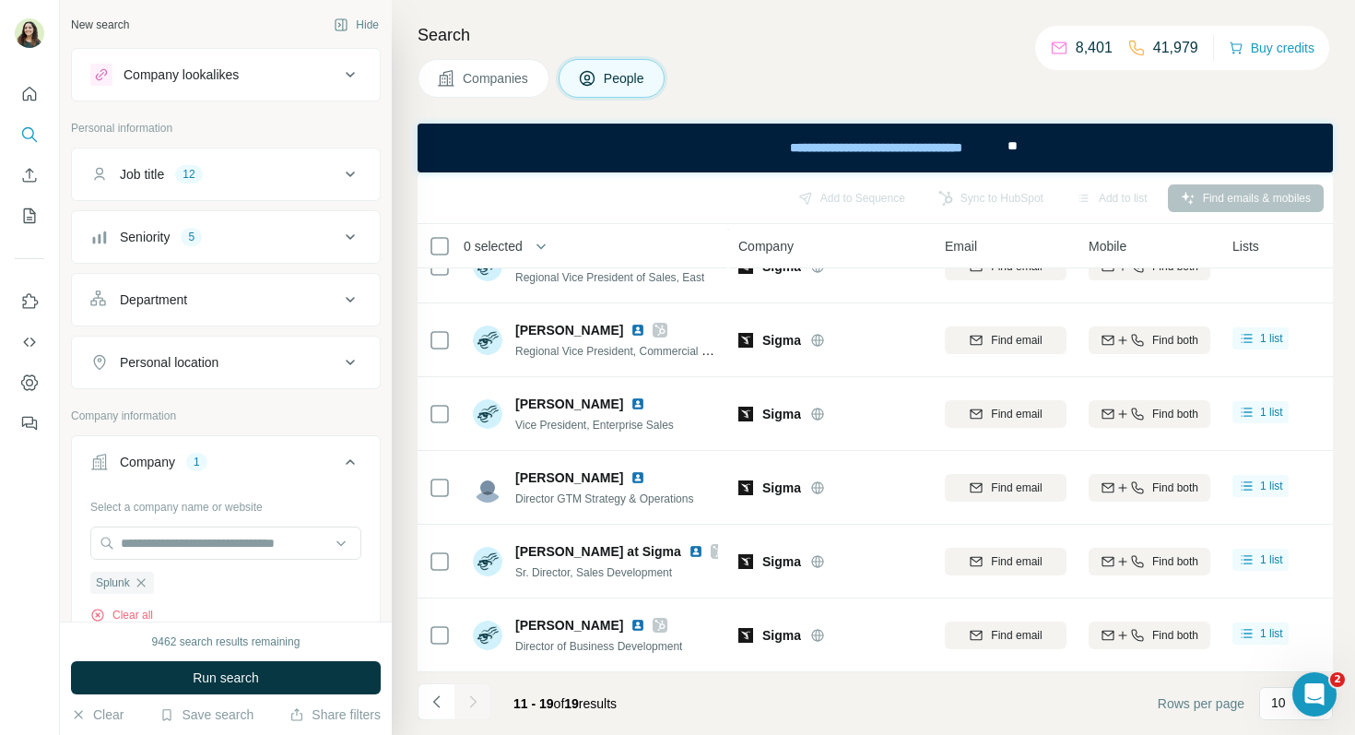
click at [217, 674] on span "Run search" at bounding box center [226, 677] width 66 height 18
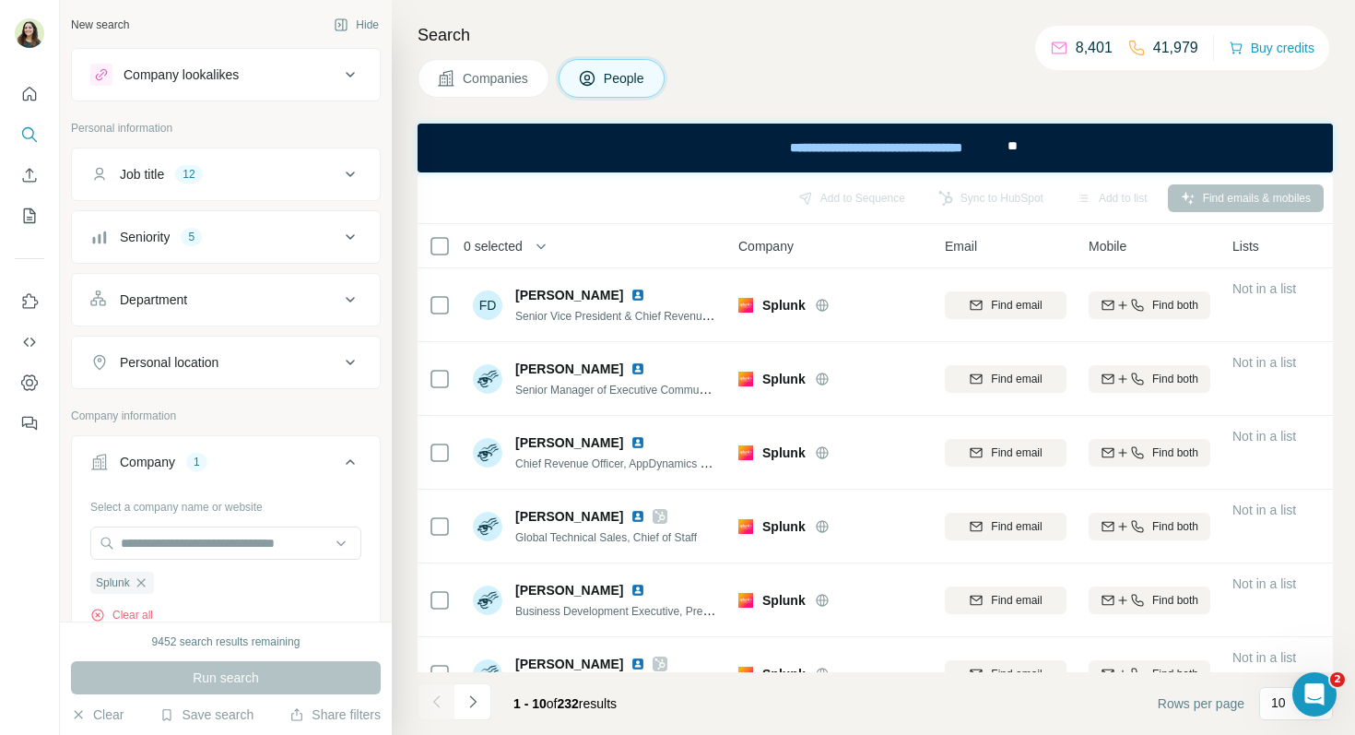
click at [228, 297] on div "Department" at bounding box center [214, 299] width 249 height 18
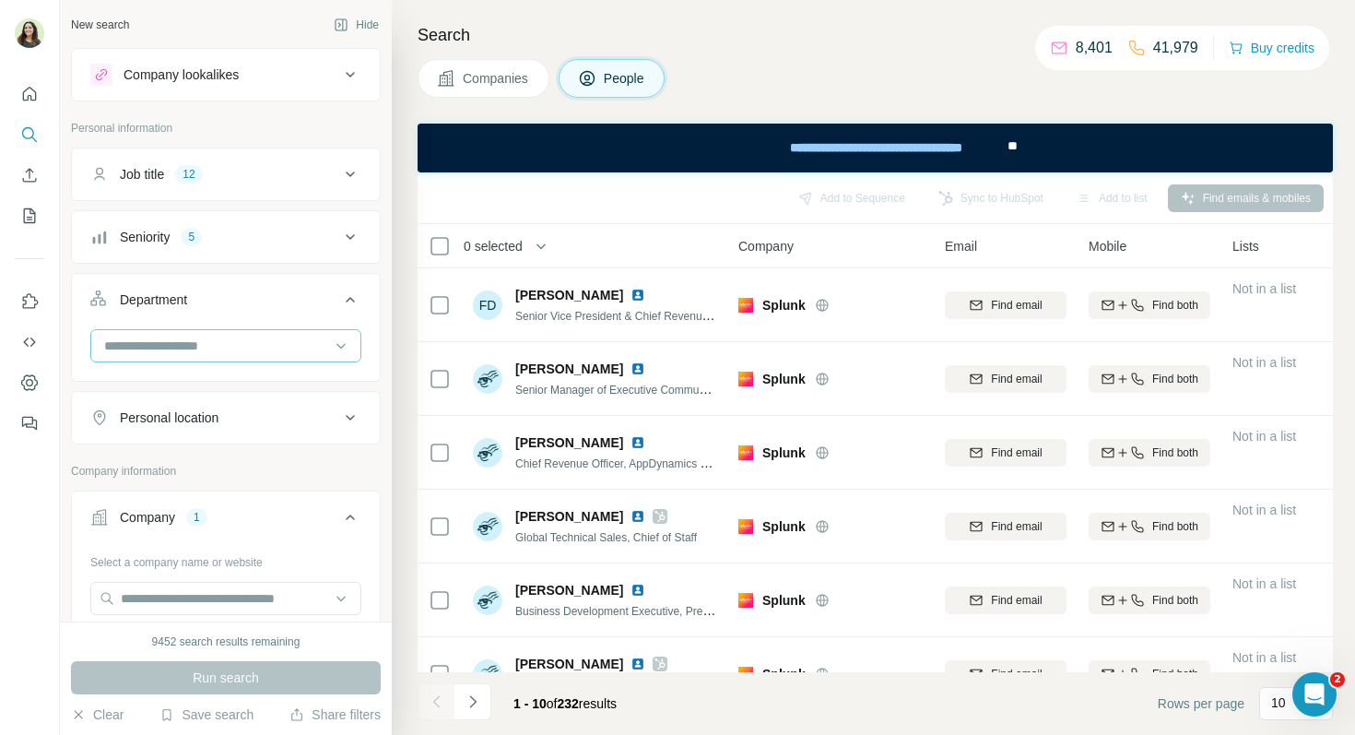
click at [194, 356] on div at bounding box center [216, 345] width 228 height 31
type input "*****"
click at [199, 369] on div "Sales" at bounding box center [225, 387] width 271 height 42
click at [189, 347] on input at bounding box center [216, 346] width 228 height 20
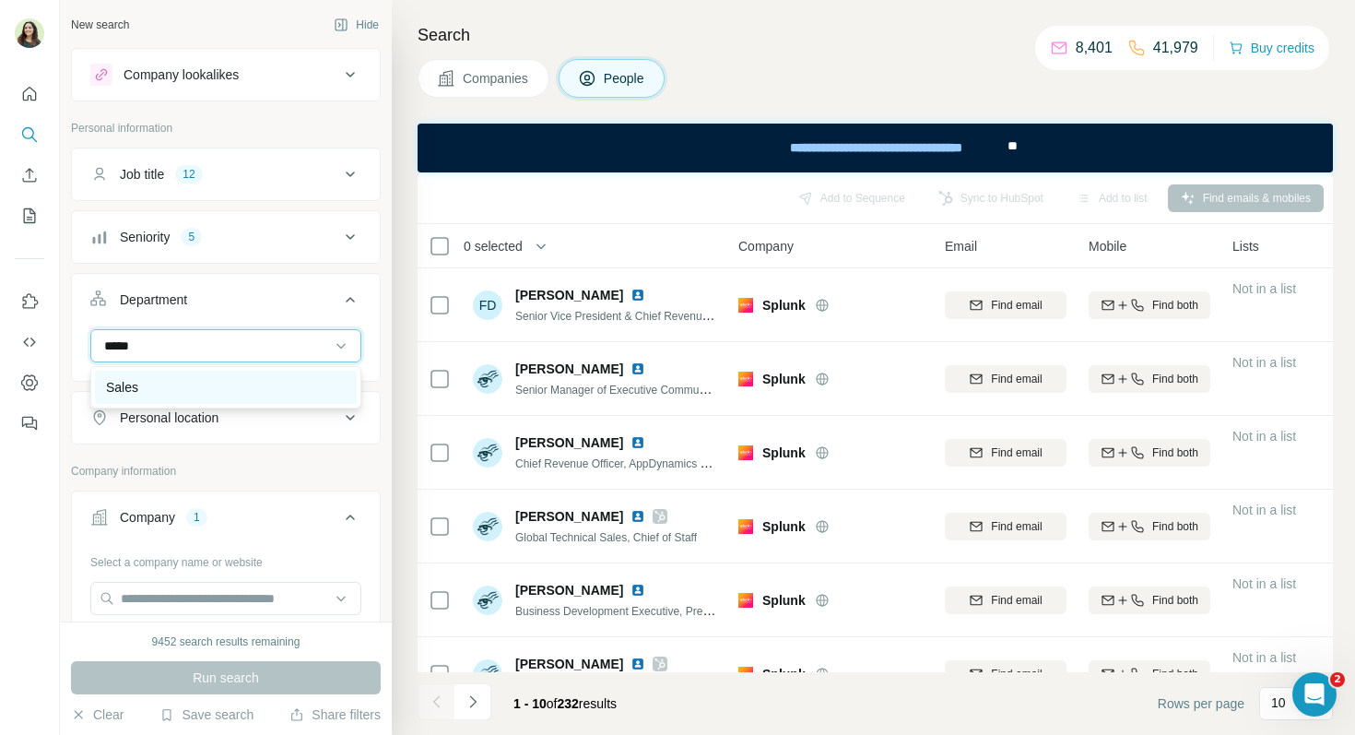
type input "*****"
click at [190, 392] on div "Sales" at bounding box center [226, 387] width 240 height 18
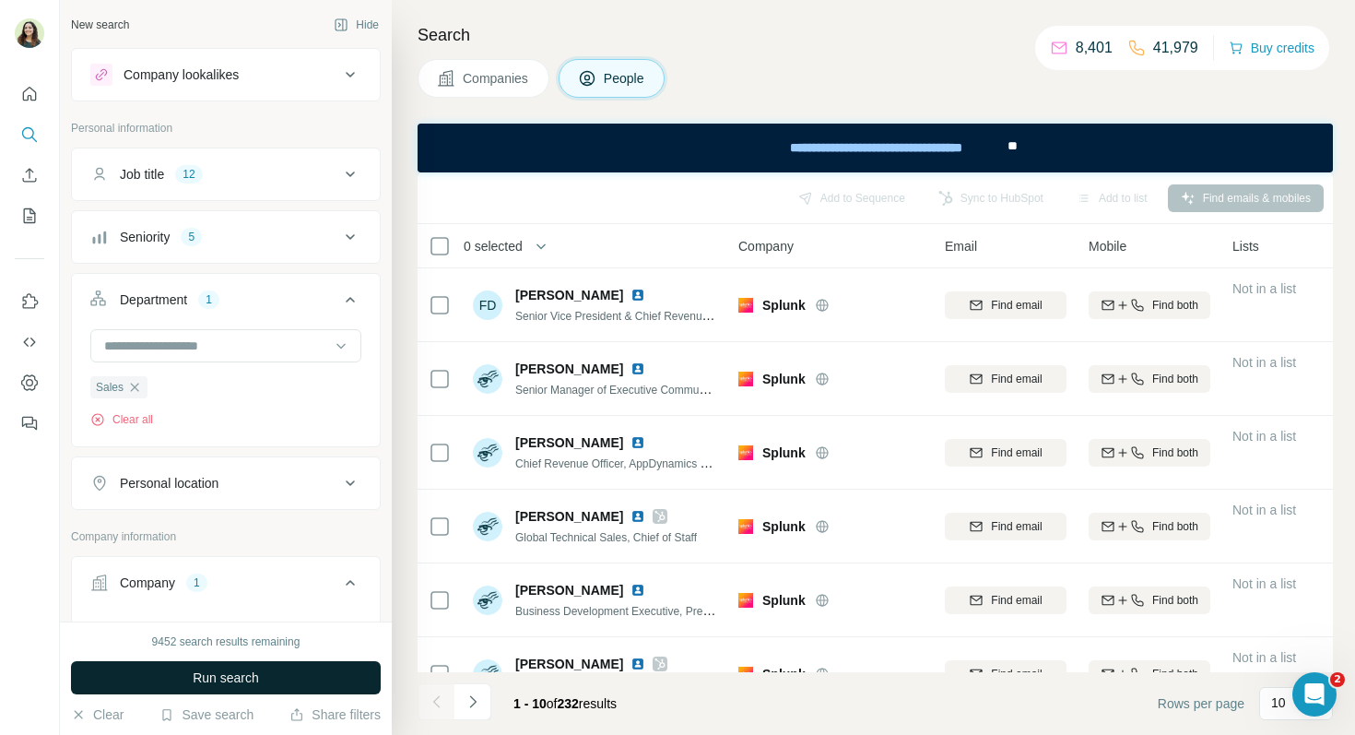
drag, startPoint x: 241, startPoint y: 665, endPoint x: 244, endPoint y: 676, distance: 10.5
click at [244, 676] on span "Run search" at bounding box center [226, 677] width 66 height 18
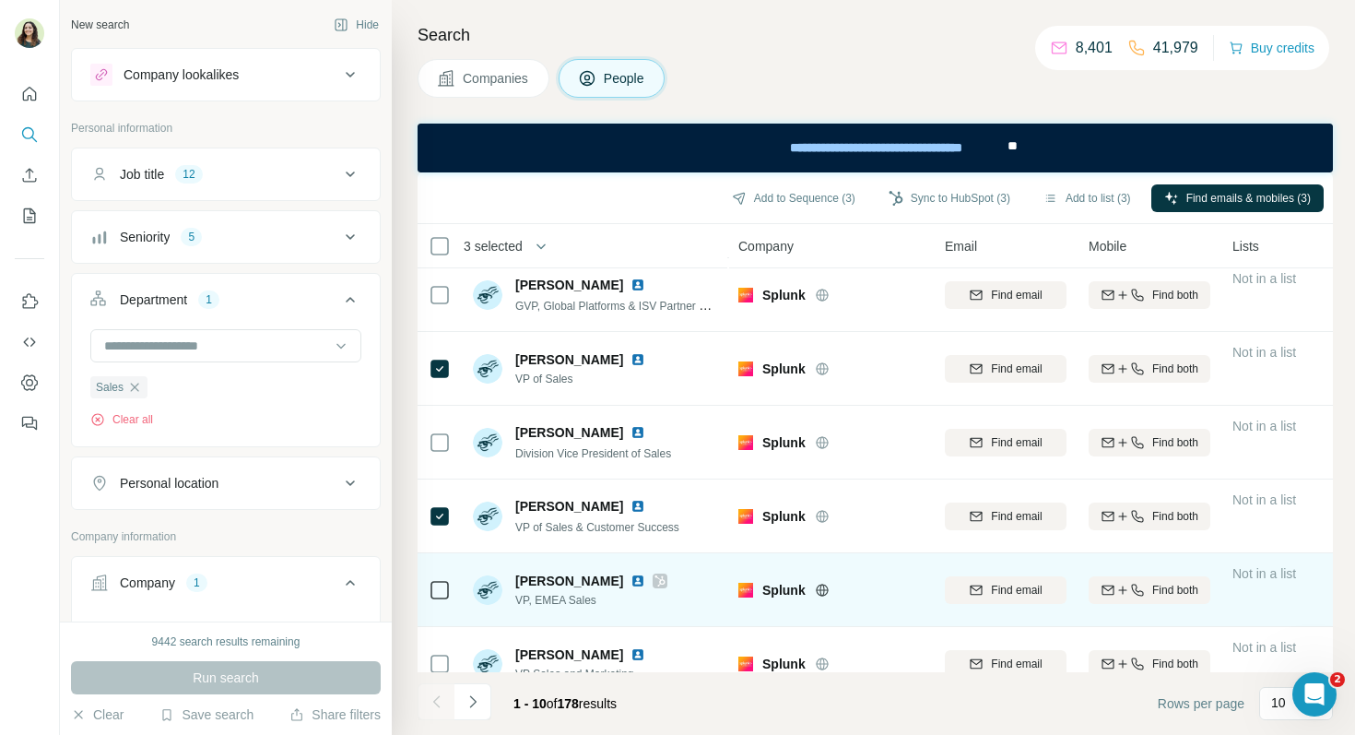
scroll to position [334, 0]
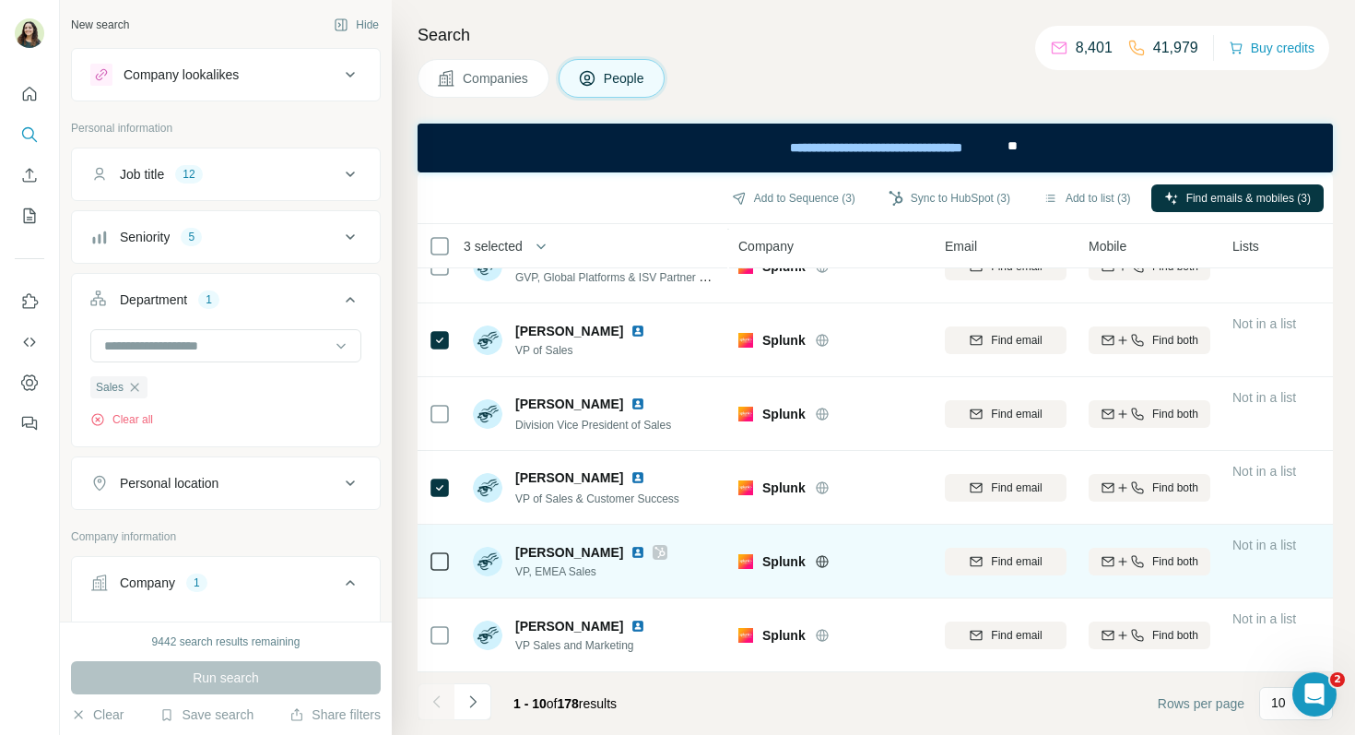
click at [430, 567] on icon at bounding box center [440, 561] width 22 height 22
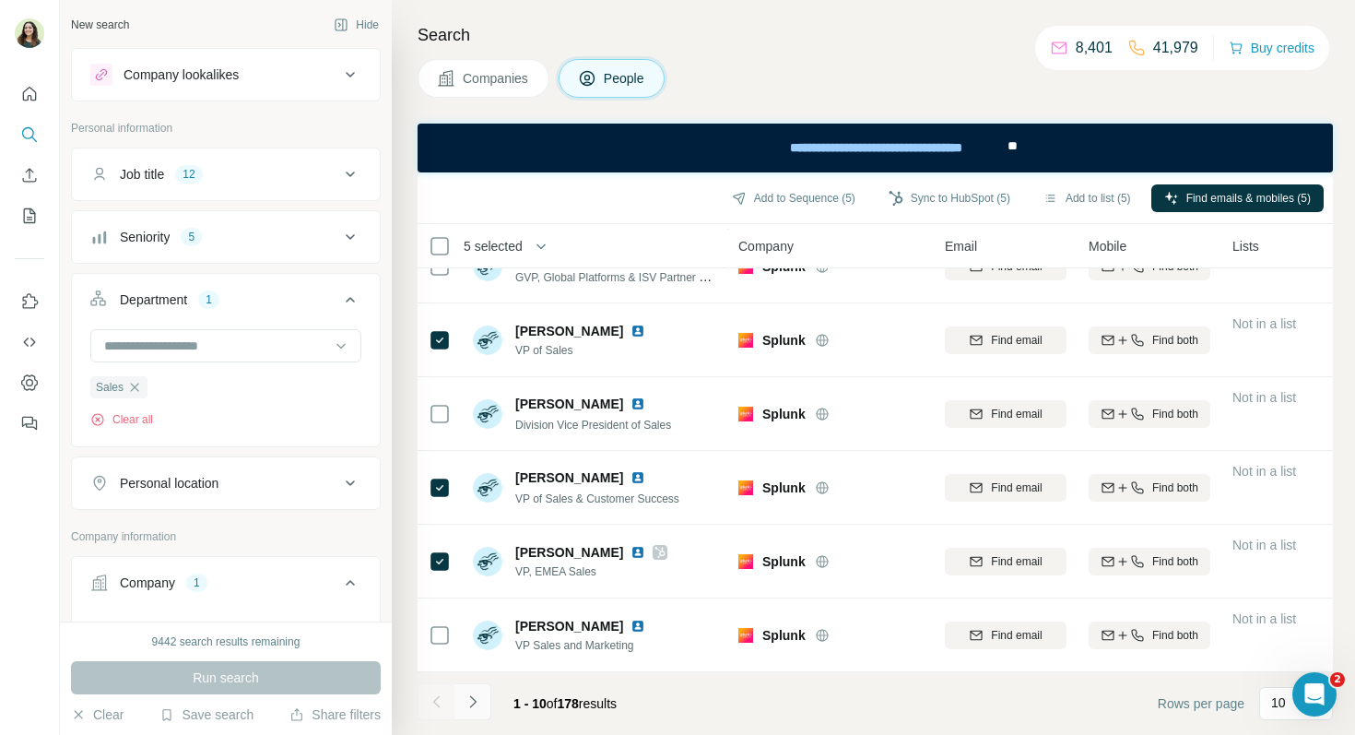
click at [471, 701] on icon "Navigate to next page" at bounding box center [473, 701] width 18 height 18
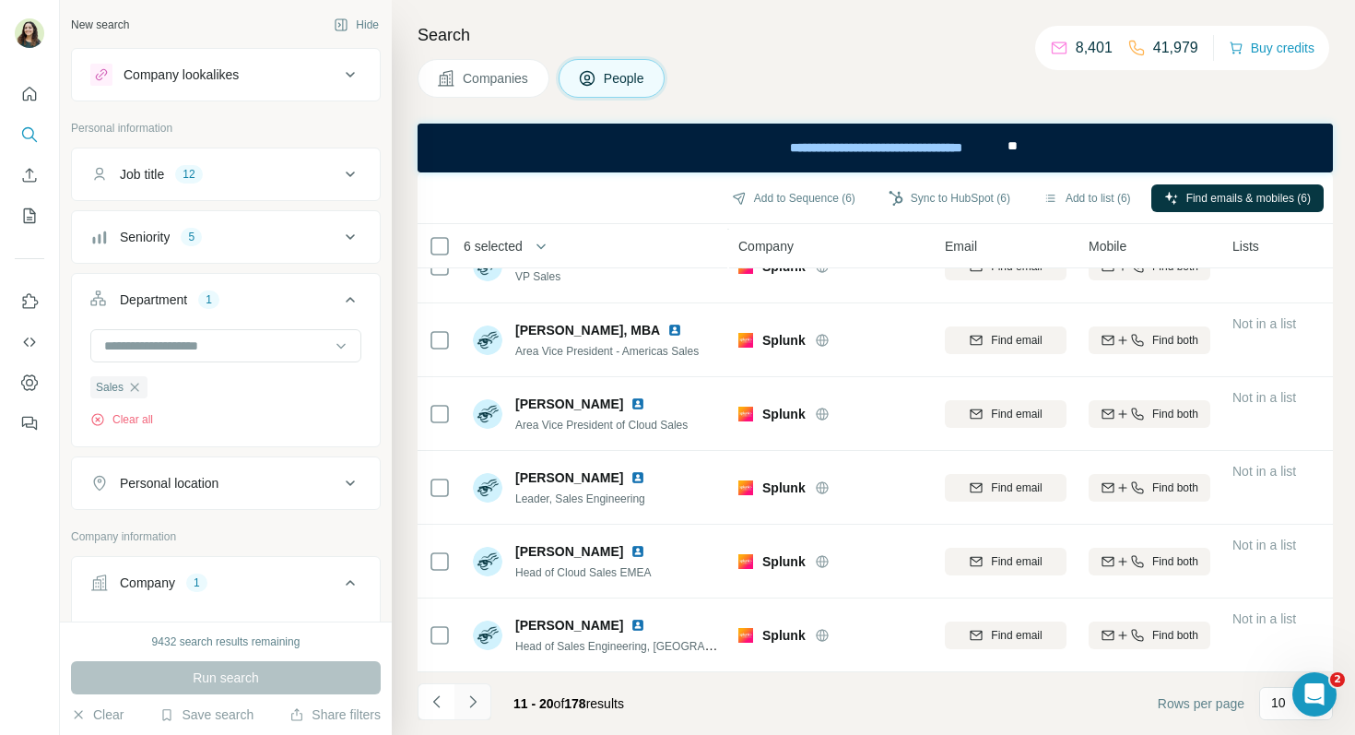
click at [478, 709] on icon "Navigate to next page" at bounding box center [473, 701] width 18 height 18
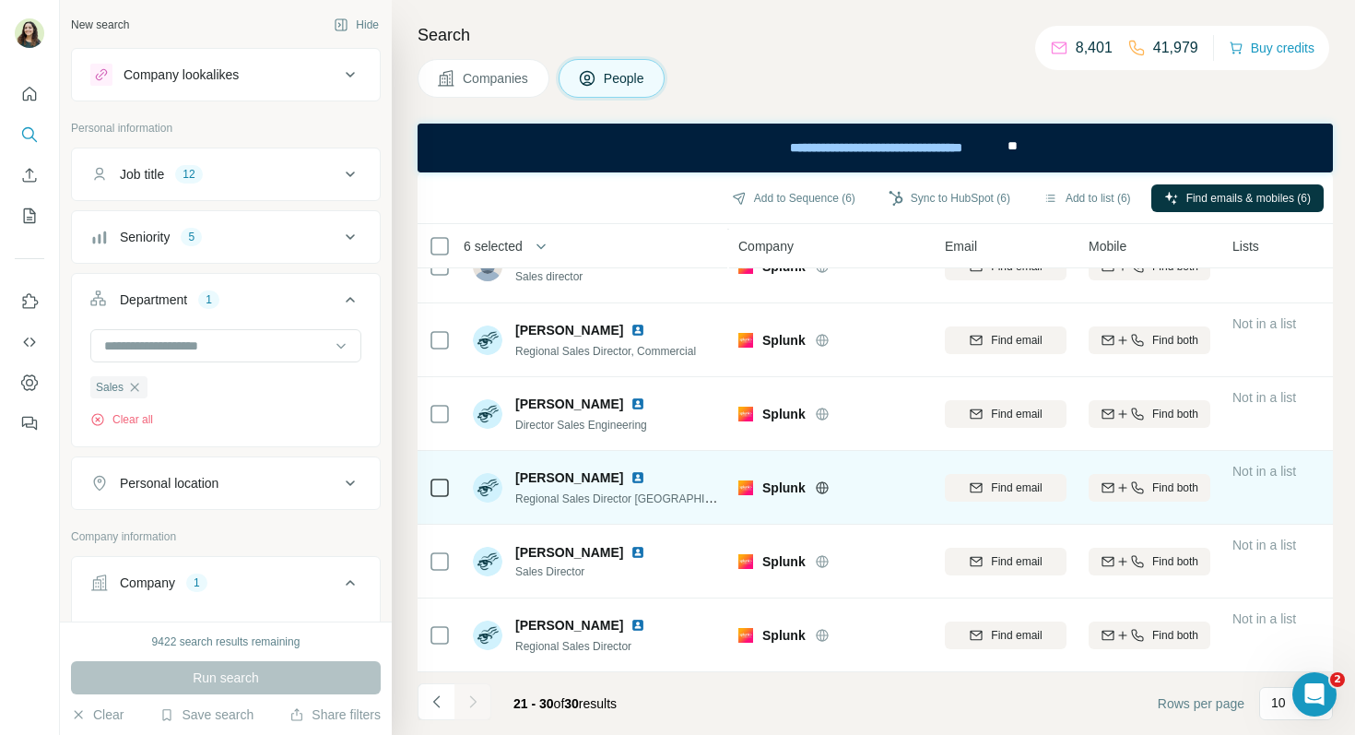
scroll to position [0, 0]
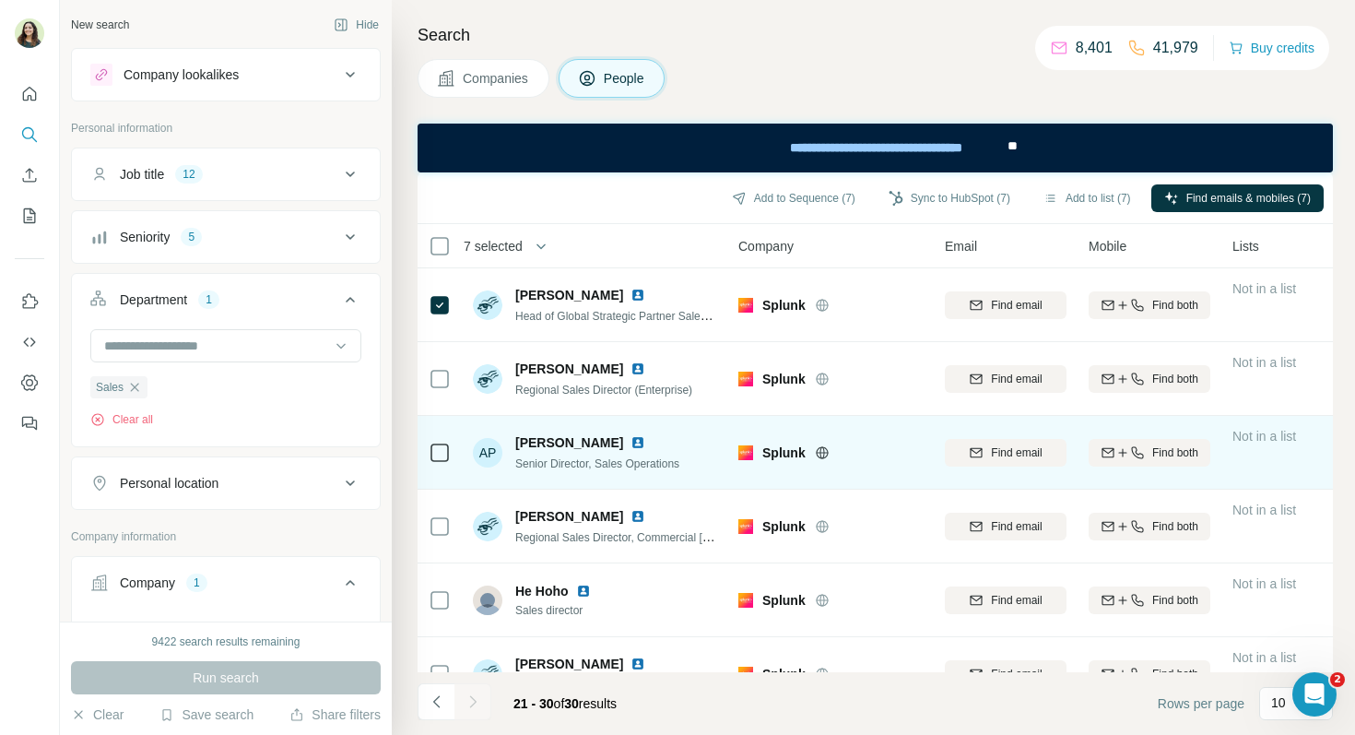
click at [450, 445] on icon at bounding box center [440, 453] width 22 height 22
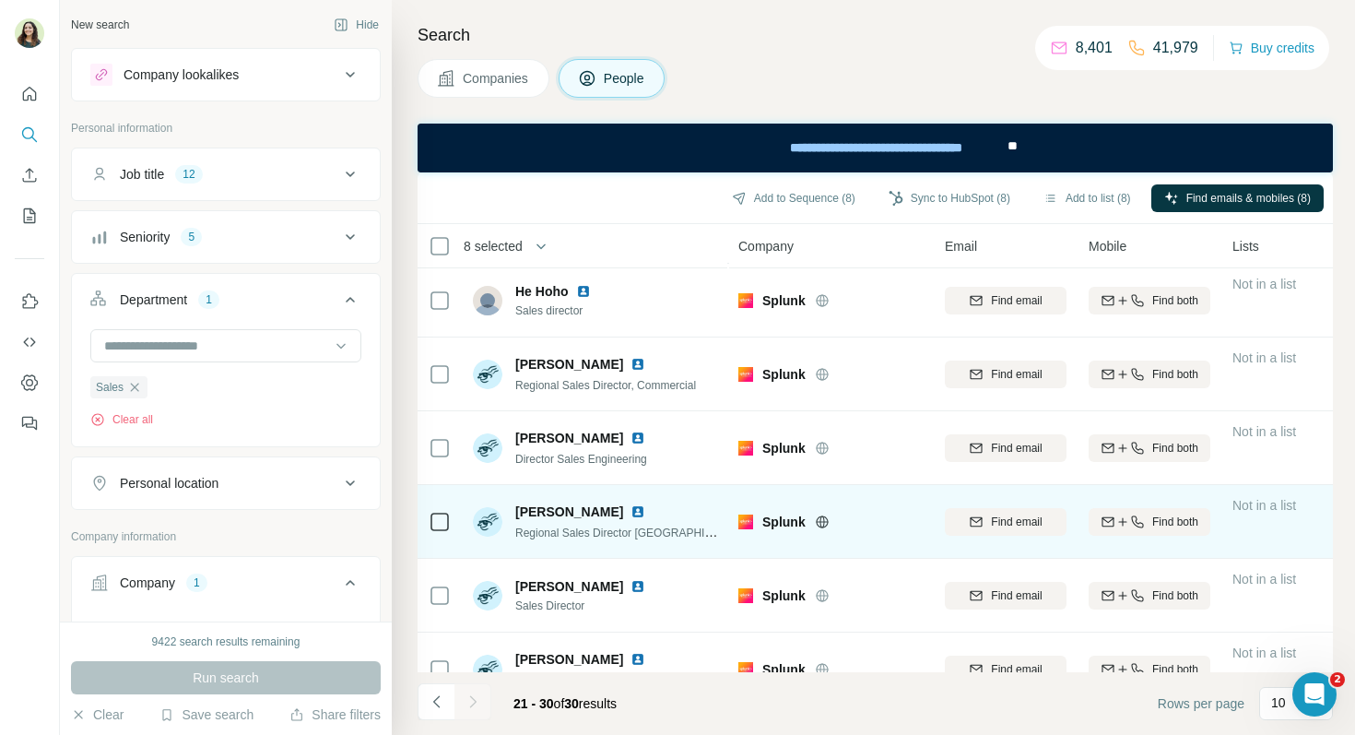
scroll to position [334, 0]
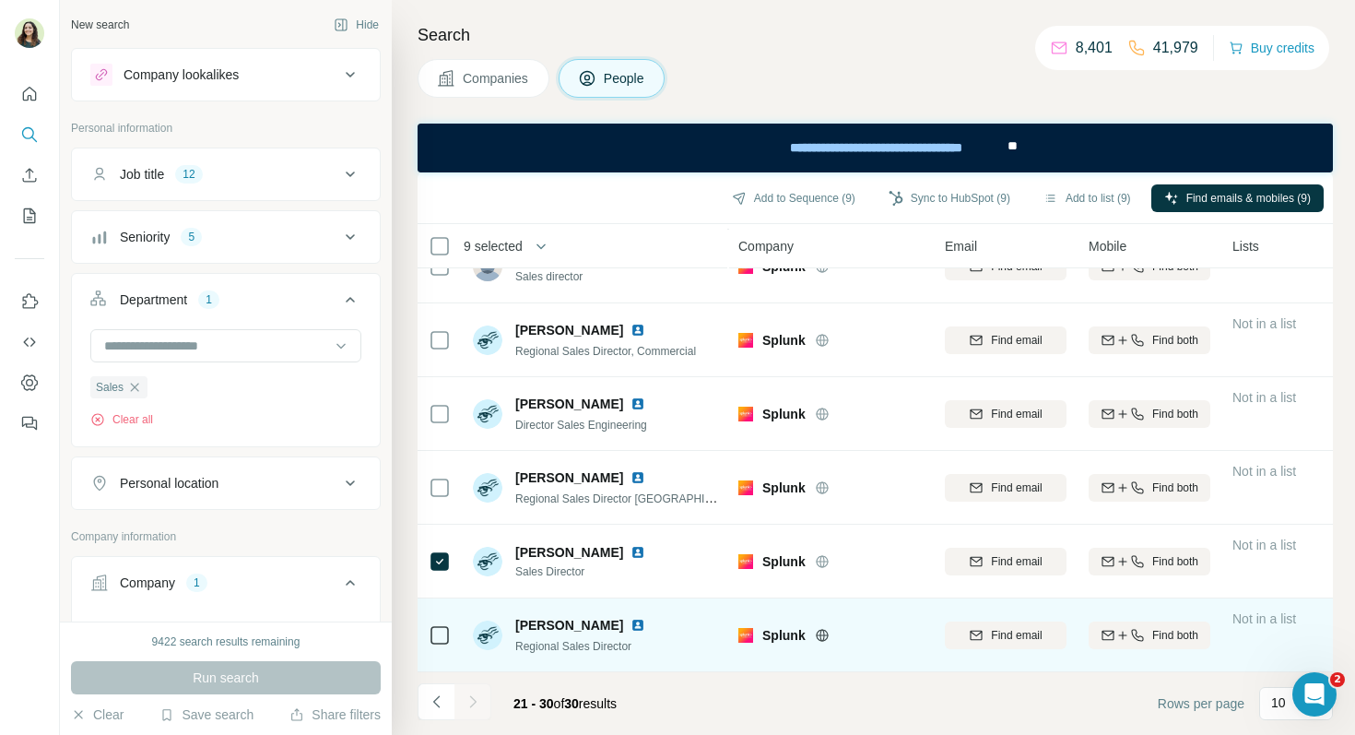
click at [440, 644] on icon at bounding box center [440, 635] width 22 height 22
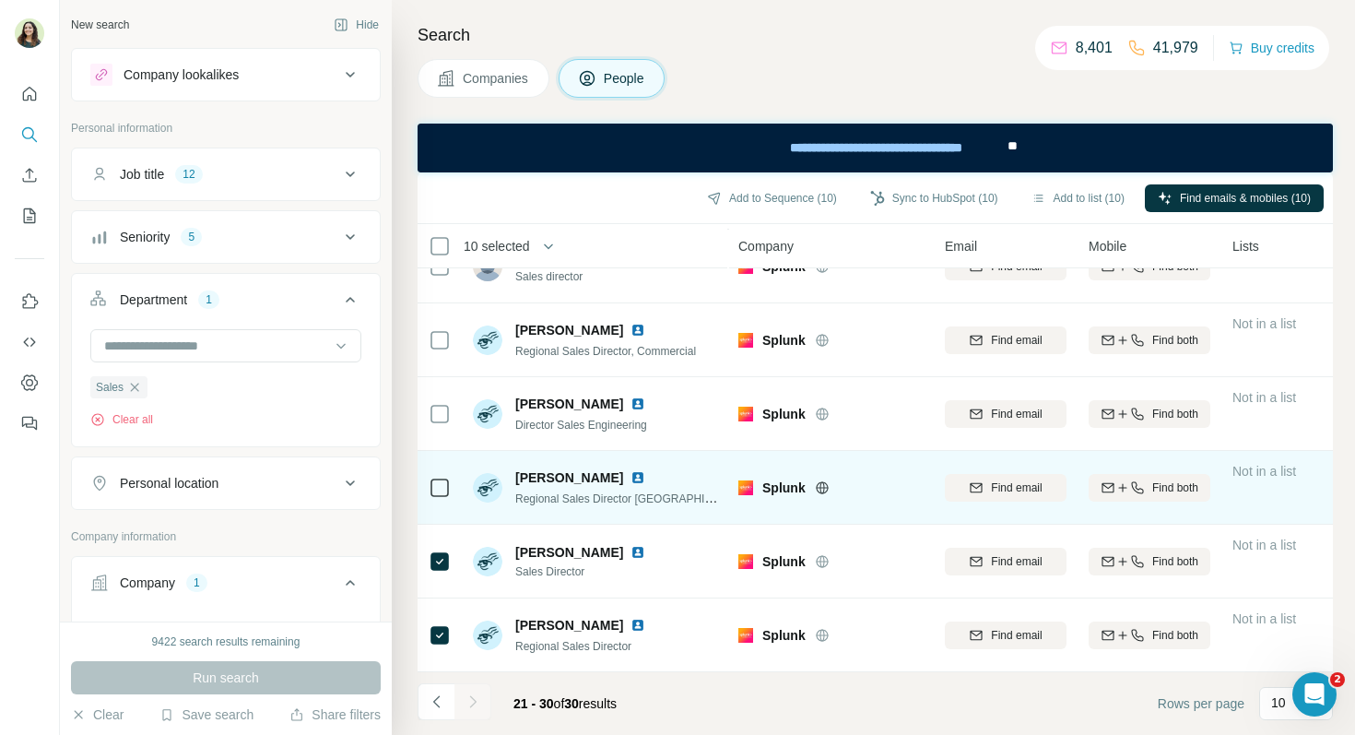
scroll to position [0, 0]
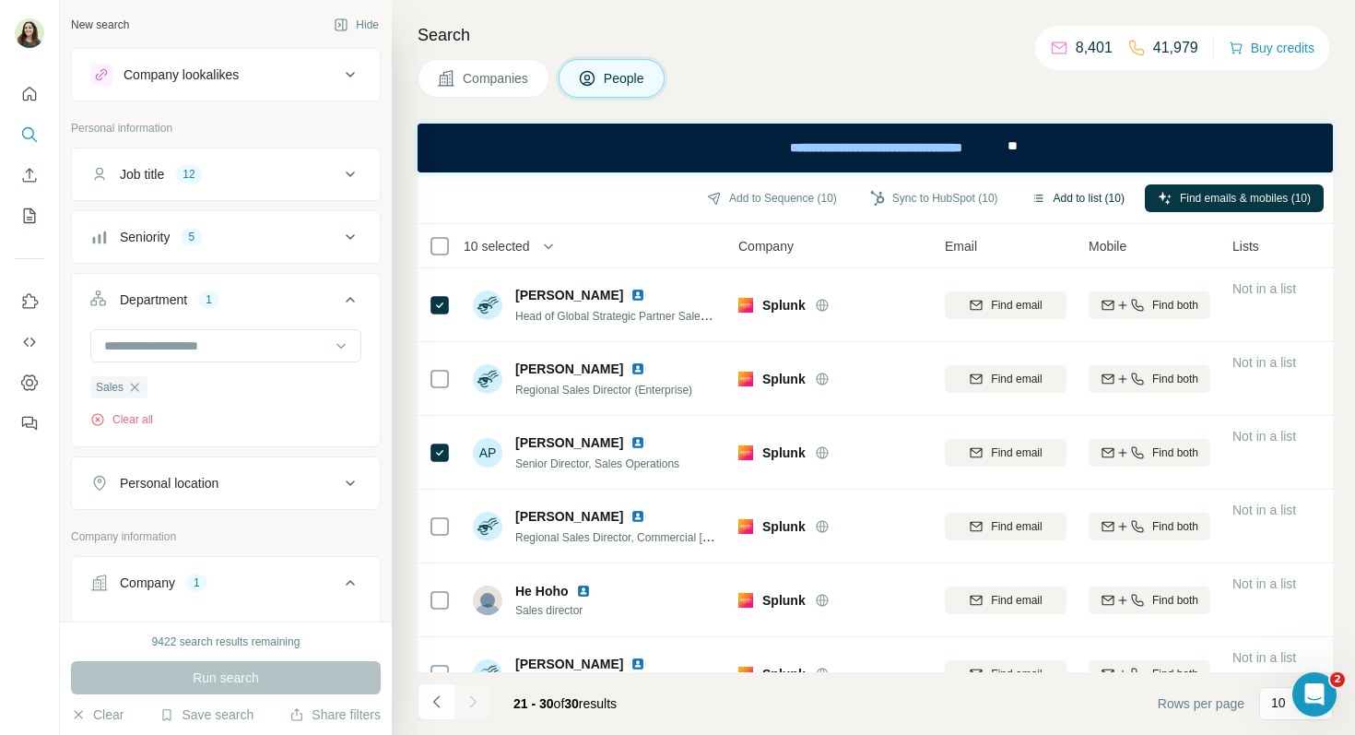
click at [1067, 196] on button "Add to list (10)" at bounding box center [1078, 198] width 119 height 28
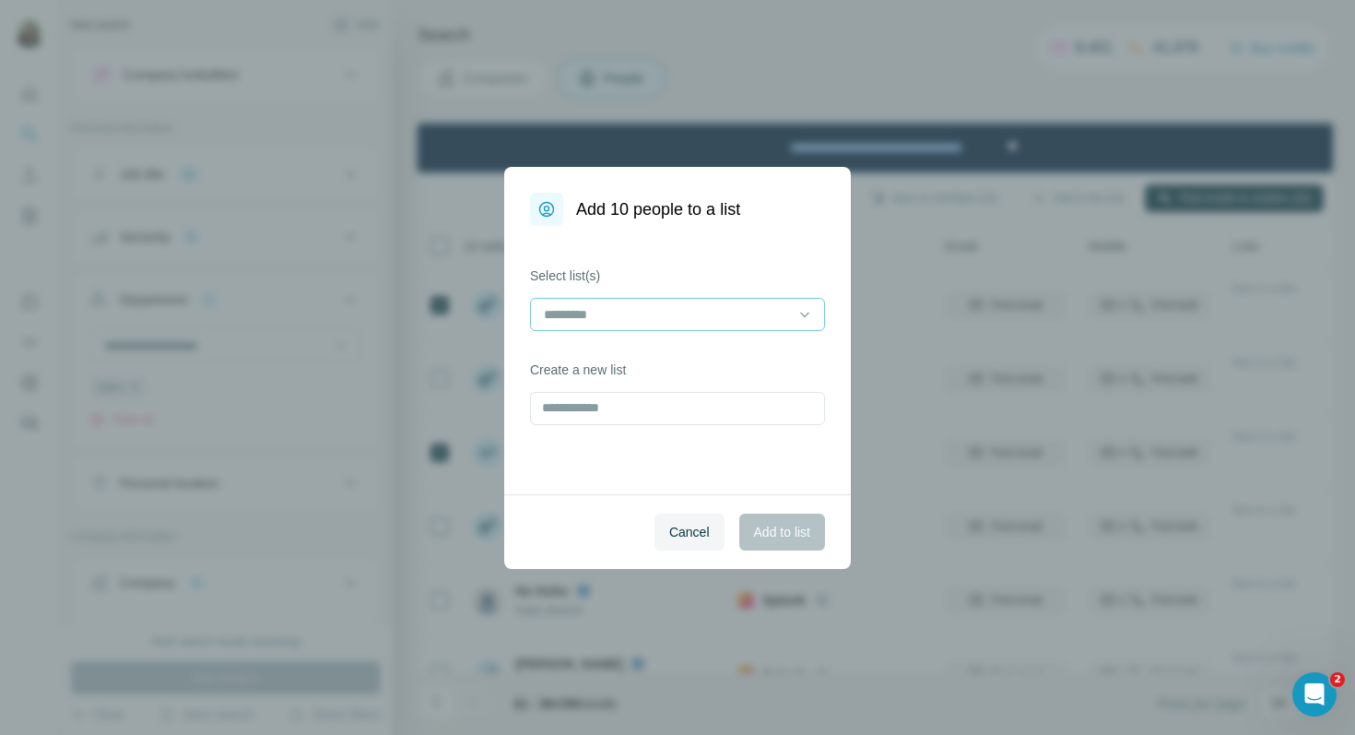
click at [674, 324] on div at bounding box center [666, 314] width 249 height 31
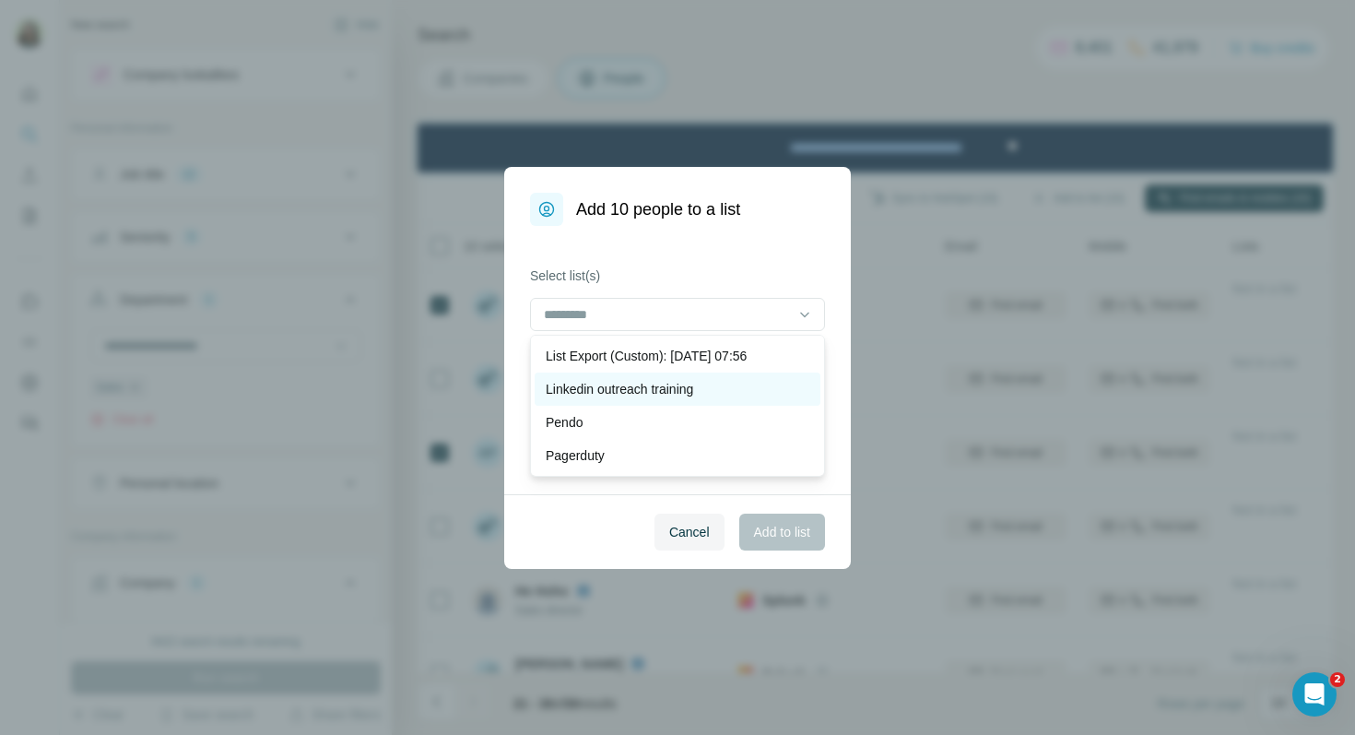
click at [659, 389] on p "Linkedin outreach training" at bounding box center [619, 389] width 147 height 18
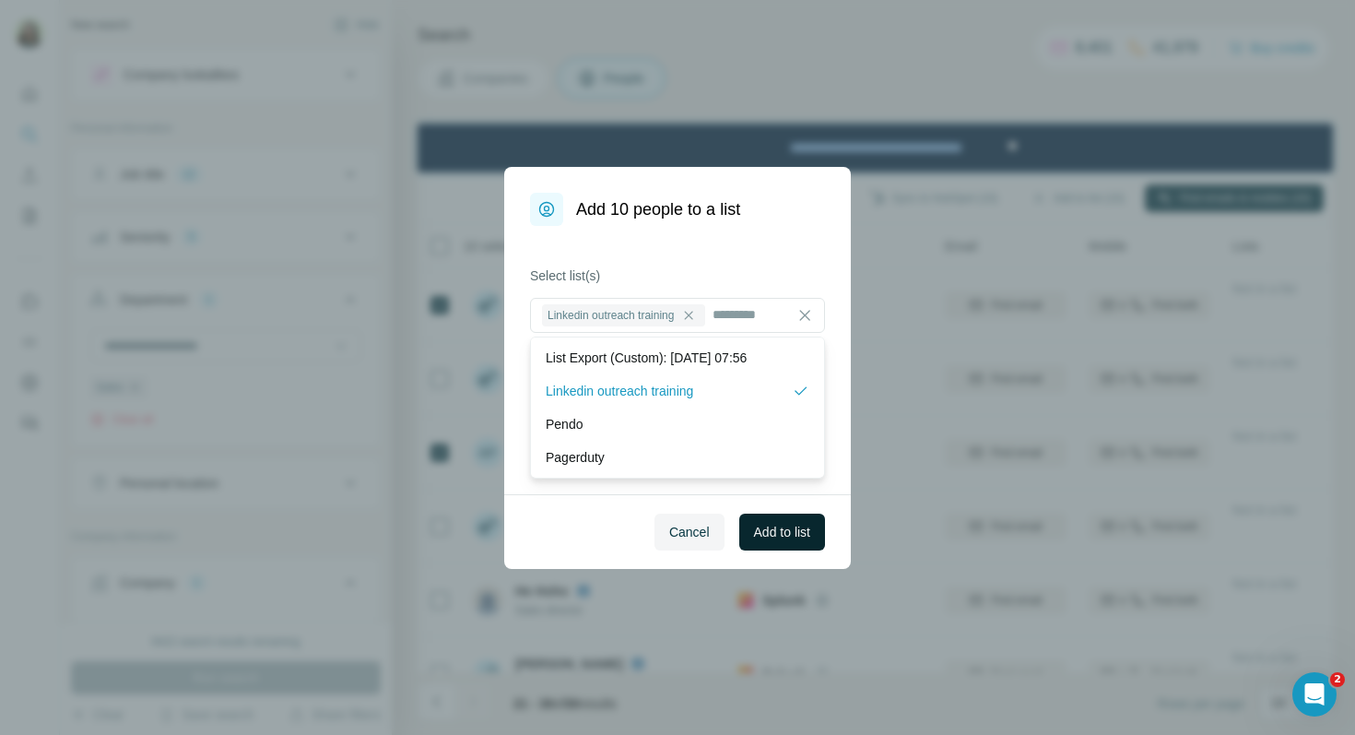
click at [785, 532] on span "Add to list" at bounding box center [782, 532] width 56 height 18
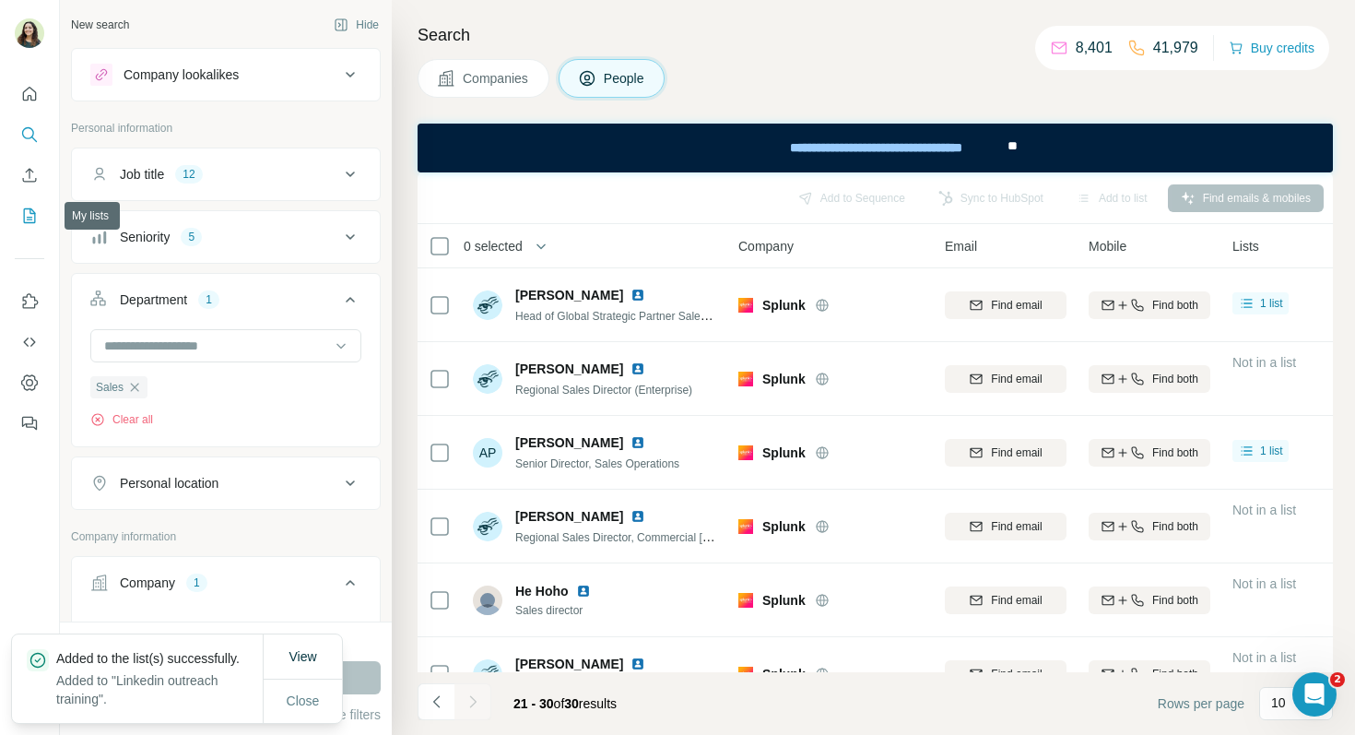
click at [33, 213] on icon "My lists" at bounding box center [31, 214] width 9 height 12
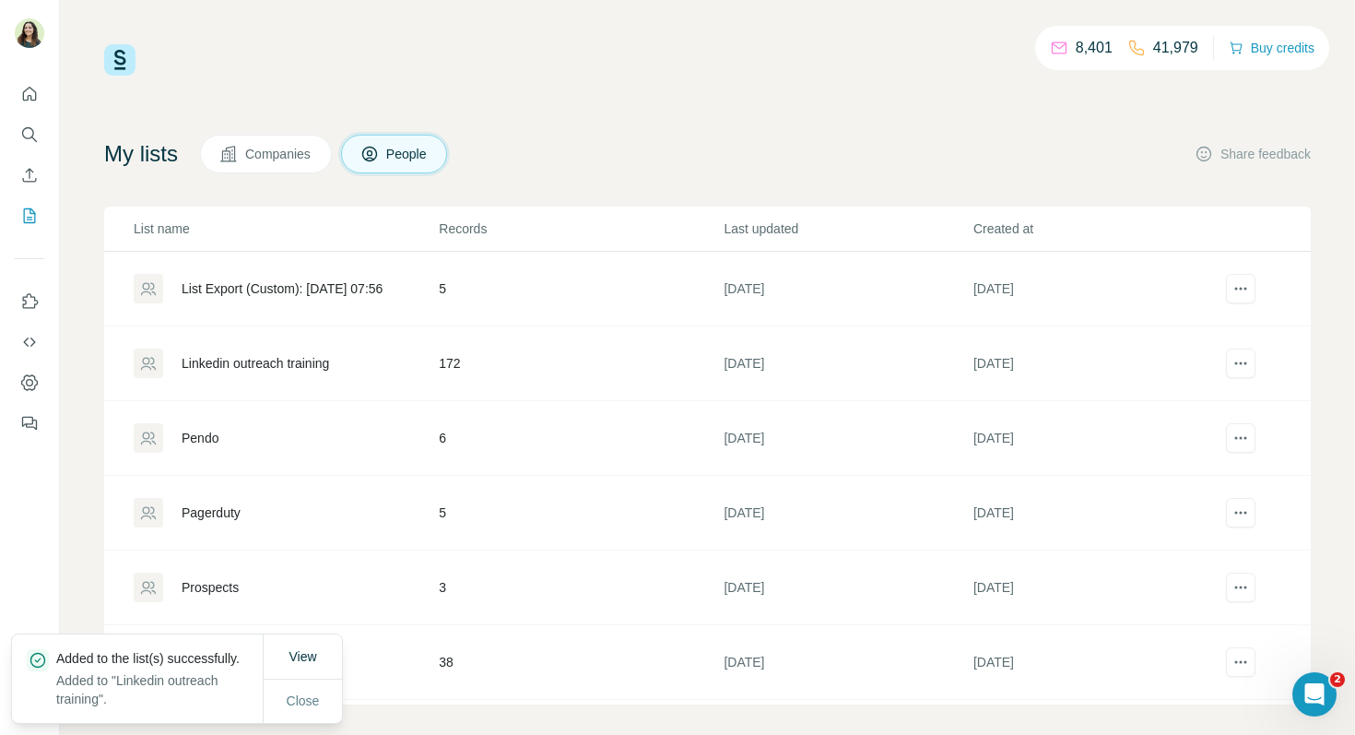
click at [270, 357] on div "Linkedin outreach training" at bounding box center [255, 363] width 147 height 18
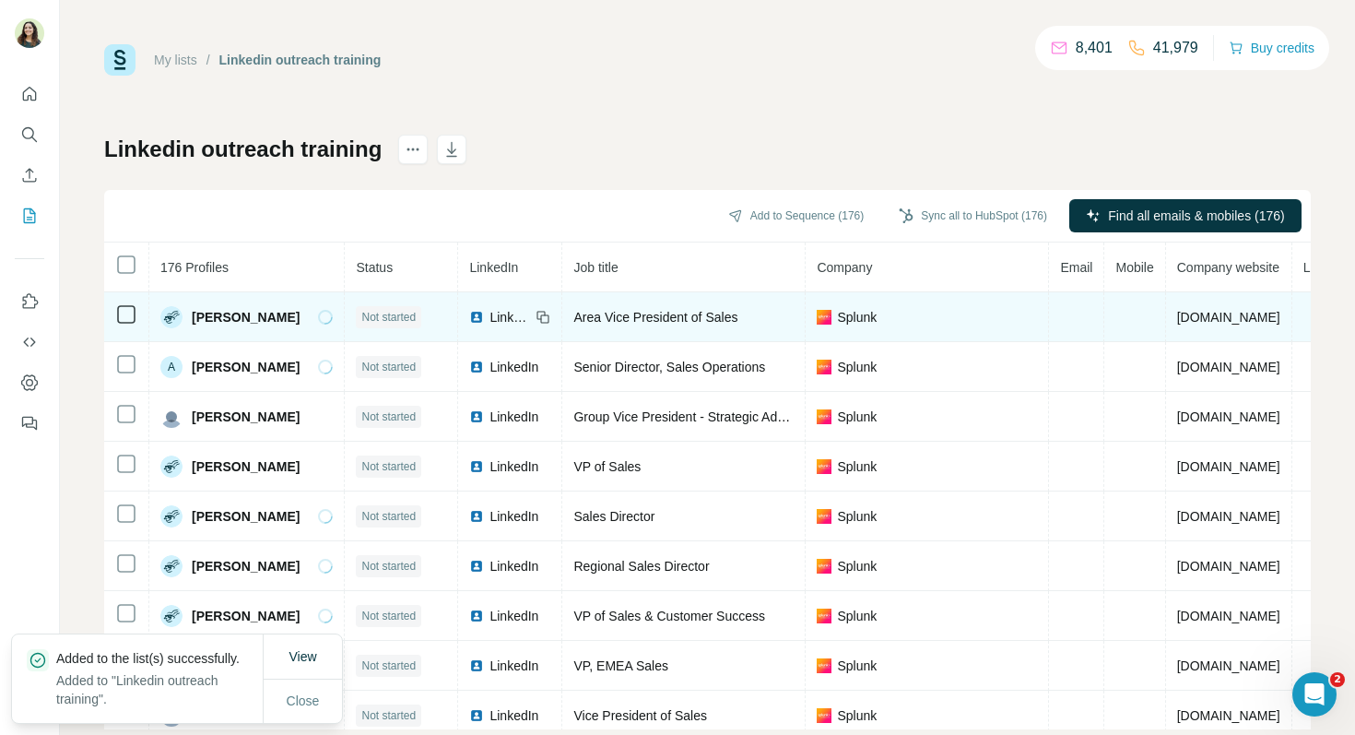
click at [489, 318] on span "LinkedIn" at bounding box center [509, 317] width 41 height 18
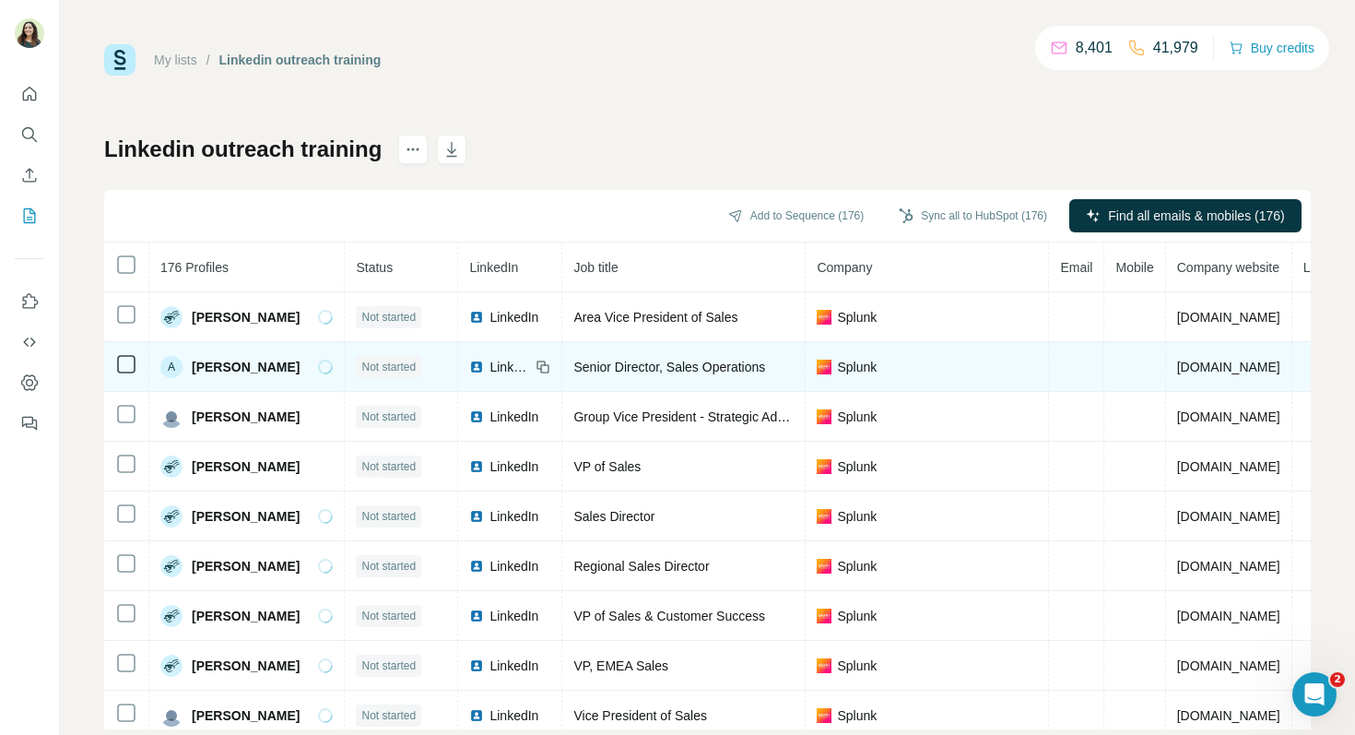
click at [483, 366] on div "LinkedIn" at bounding box center [499, 367] width 61 height 18
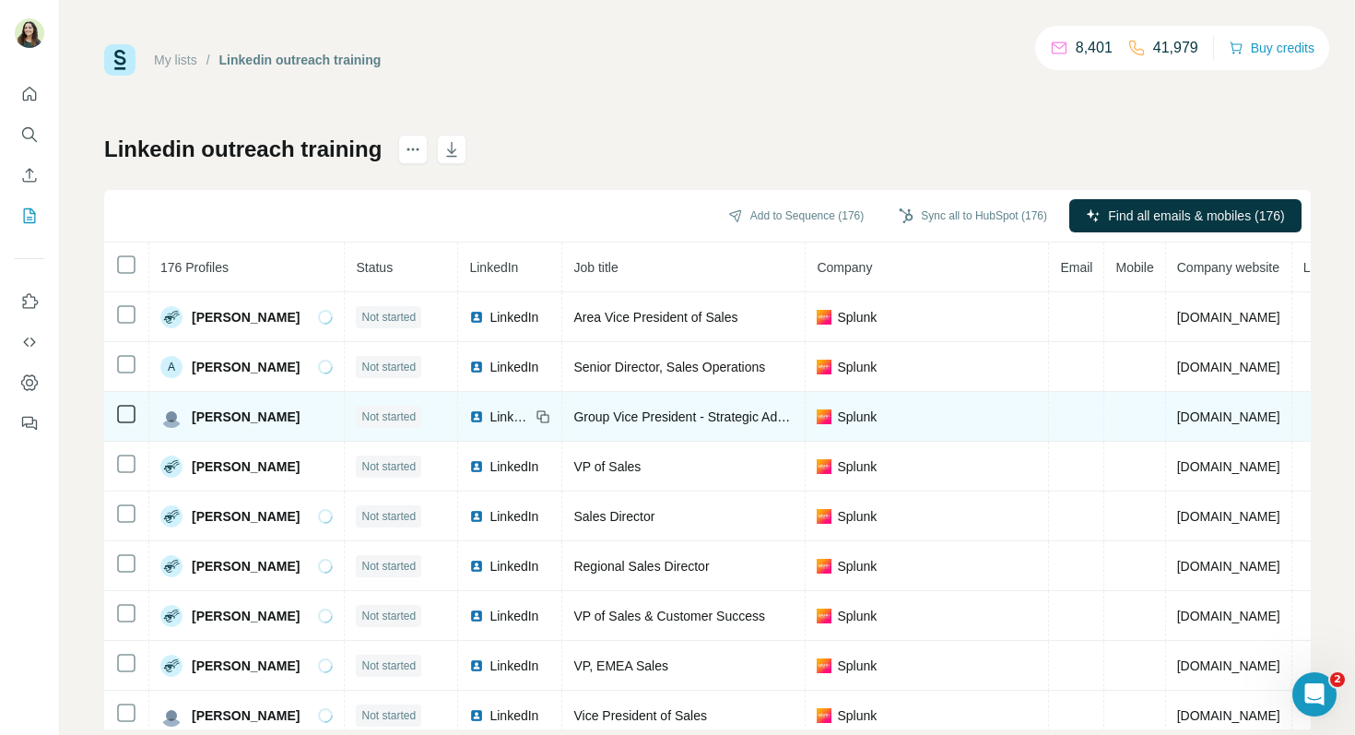
click at [497, 415] on span "LinkedIn" at bounding box center [509, 416] width 41 height 18
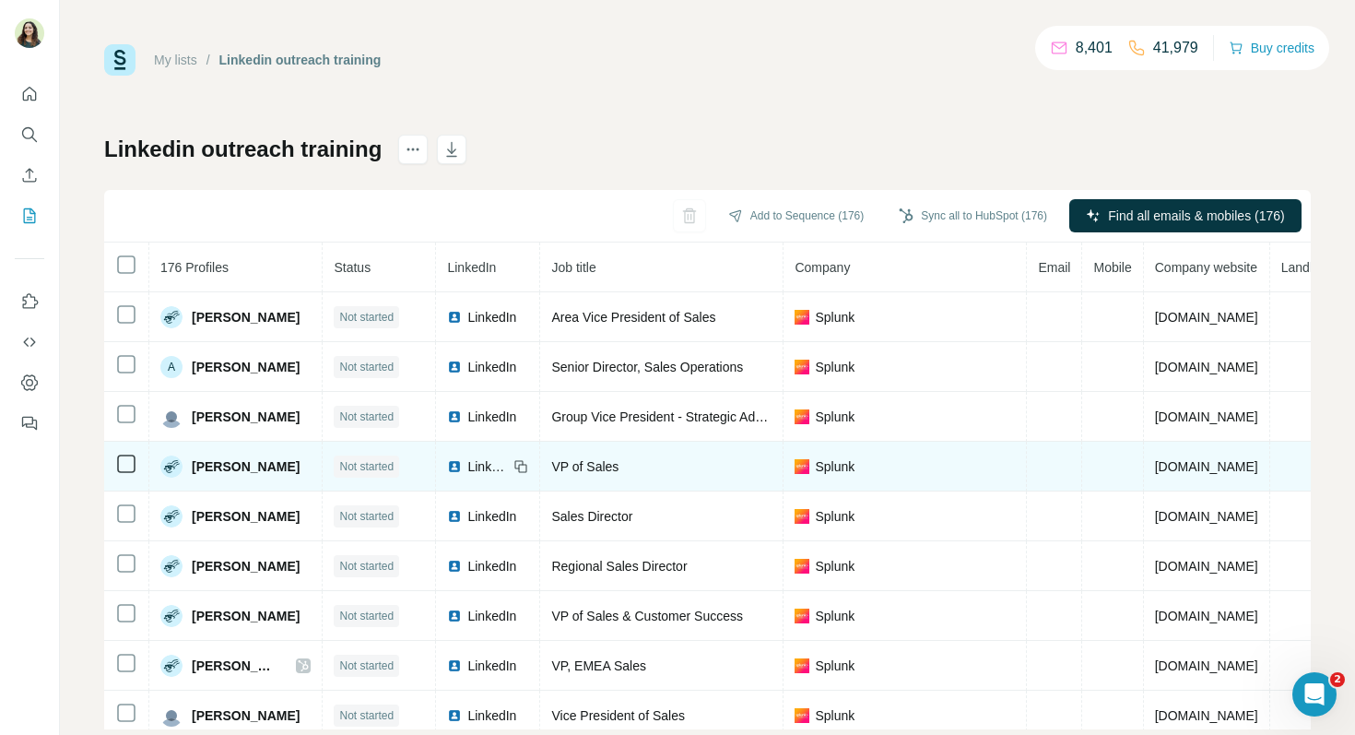
click at [475, 468] on span "LinkedIn" at bounding box center [487, 466] width 41 height 18
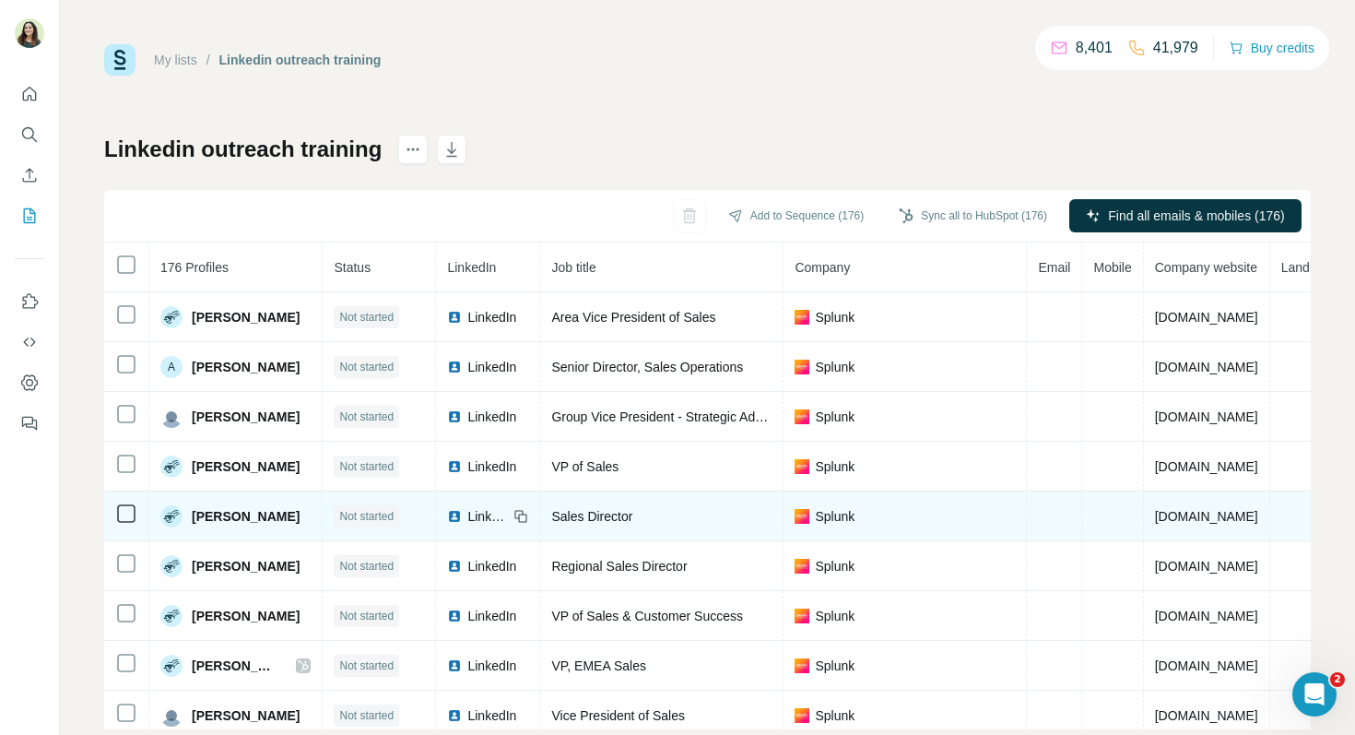
click at [473, 519] on span "LinkedIn" at bounding box center [487, 516] width 41 height 18
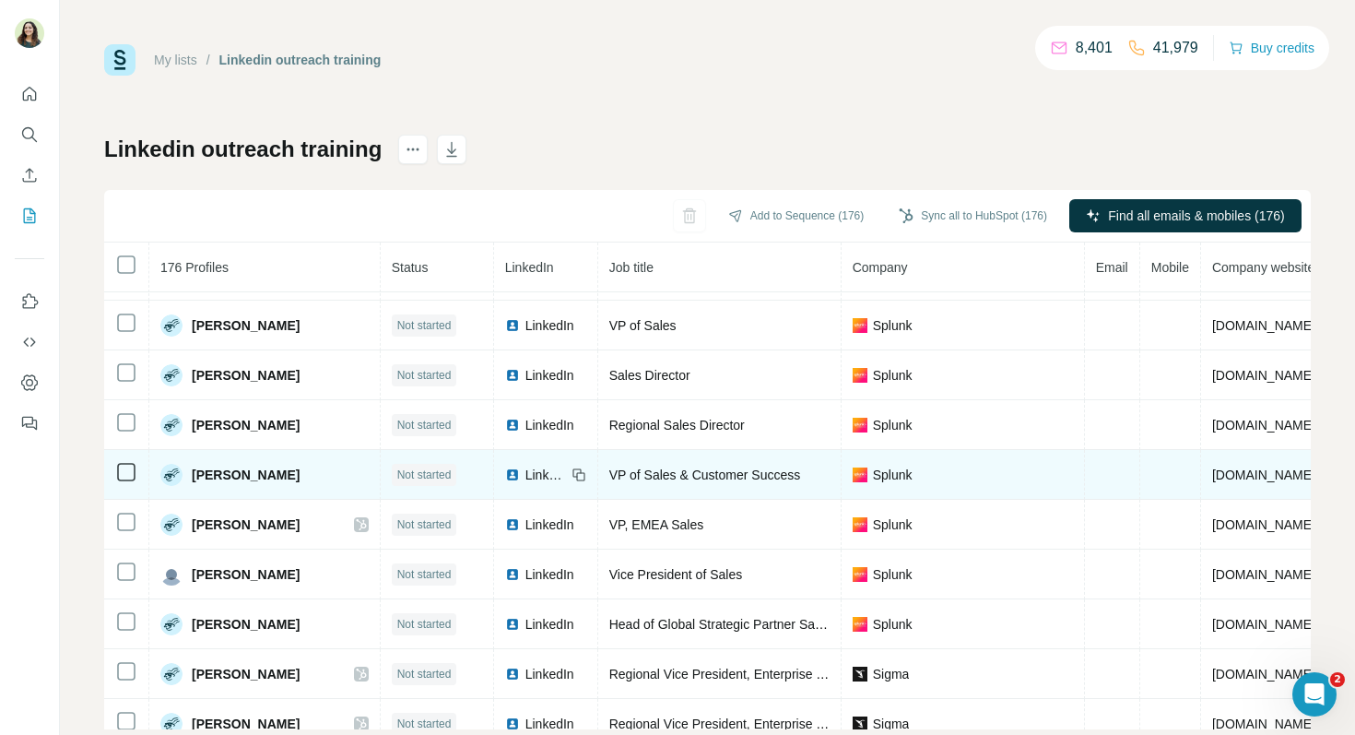
scroll to position [142, 0]
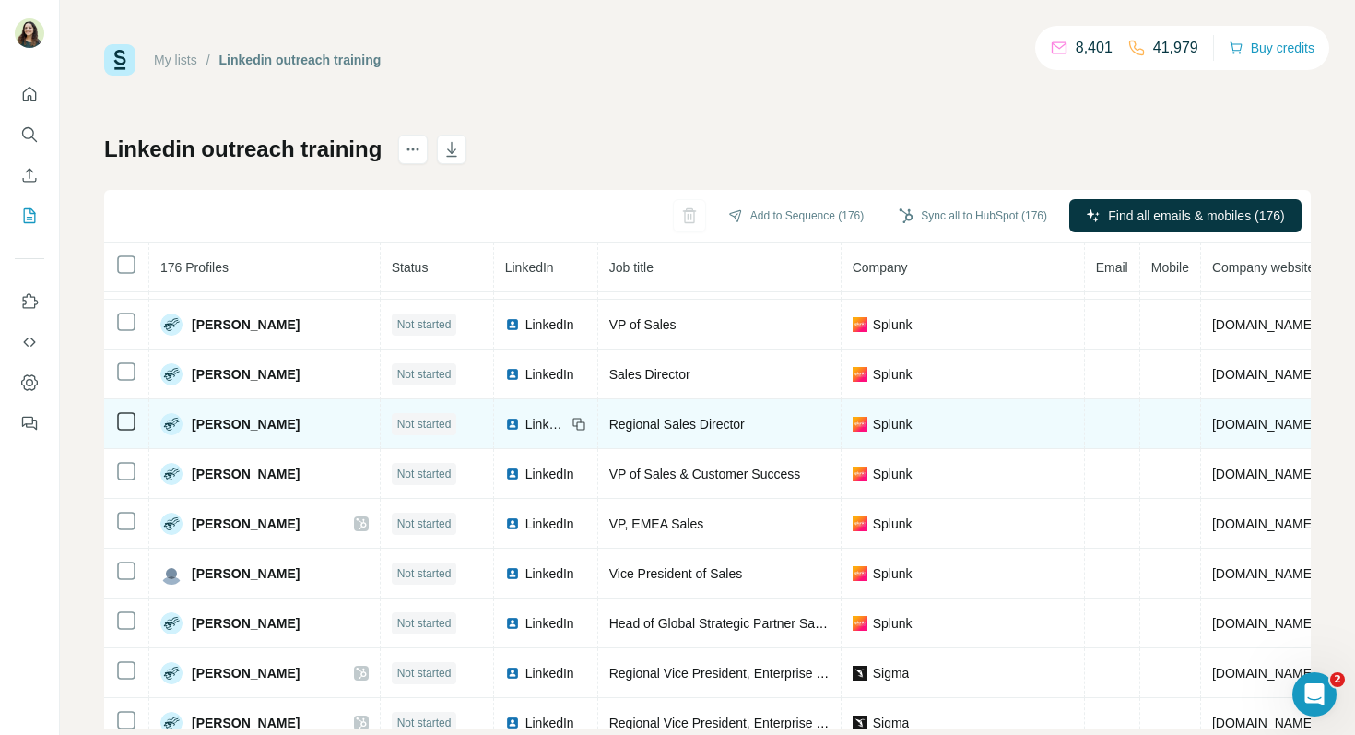
click at [525, 424] on span "LinkedIn" at bounding box center [545, 424] width 41 height 18
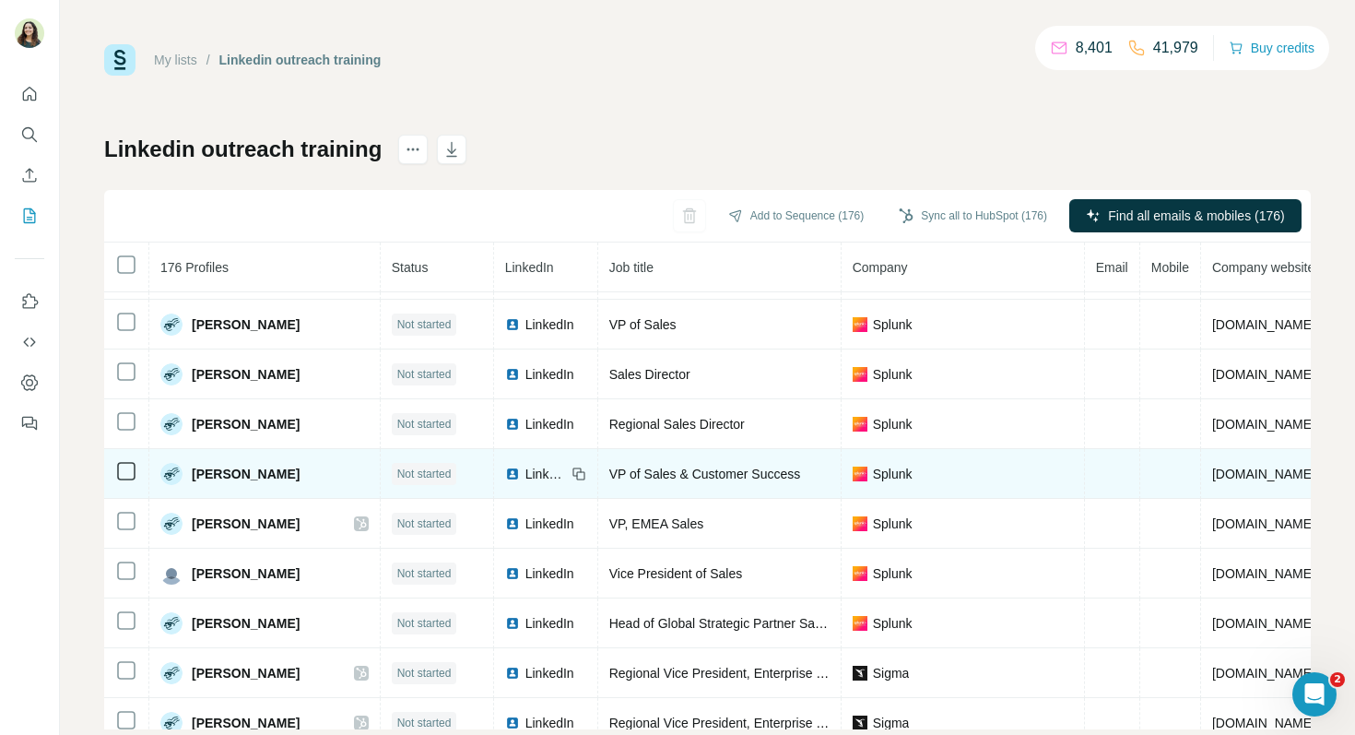
click at [525, 472] on span "LinkedIn" at bounding box center [545, 474] width 41 height 18
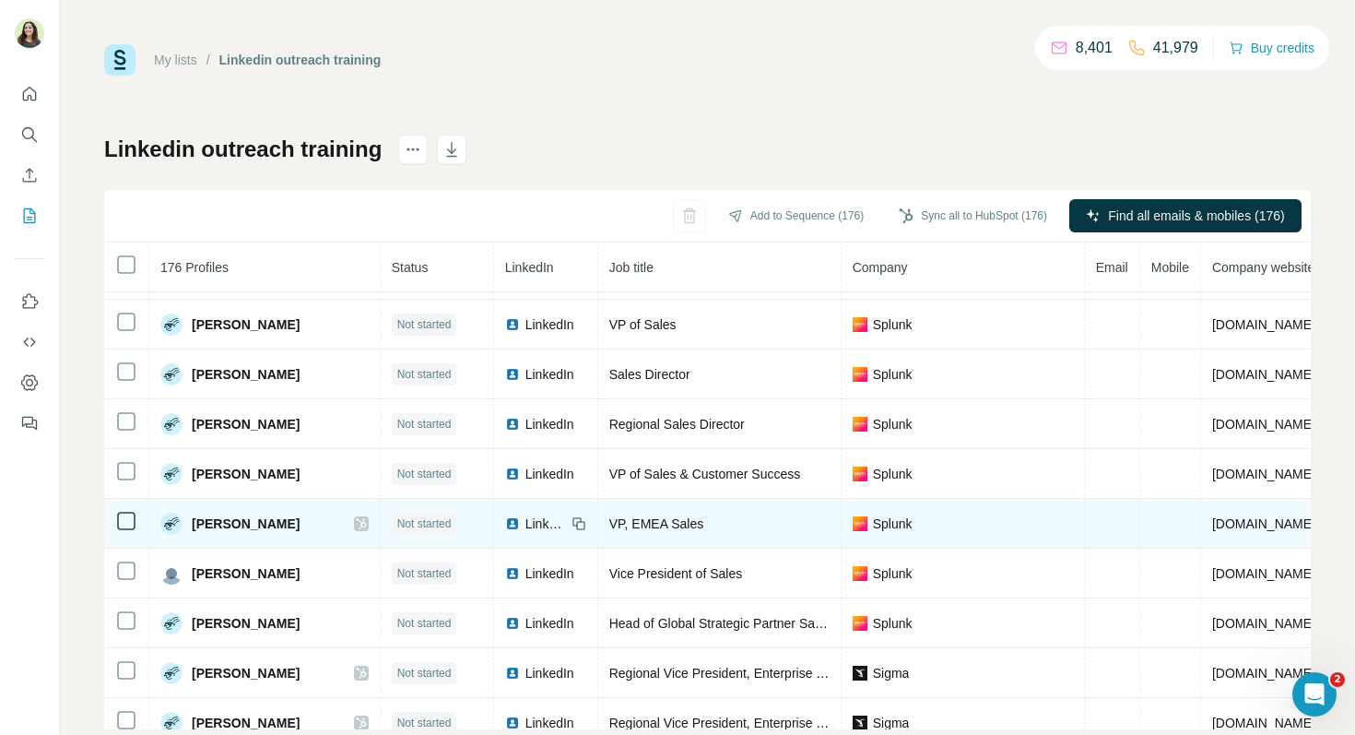
click at [525, 526] on span "LinkedIn" at bounding box center [545, 523] width 41 height 18
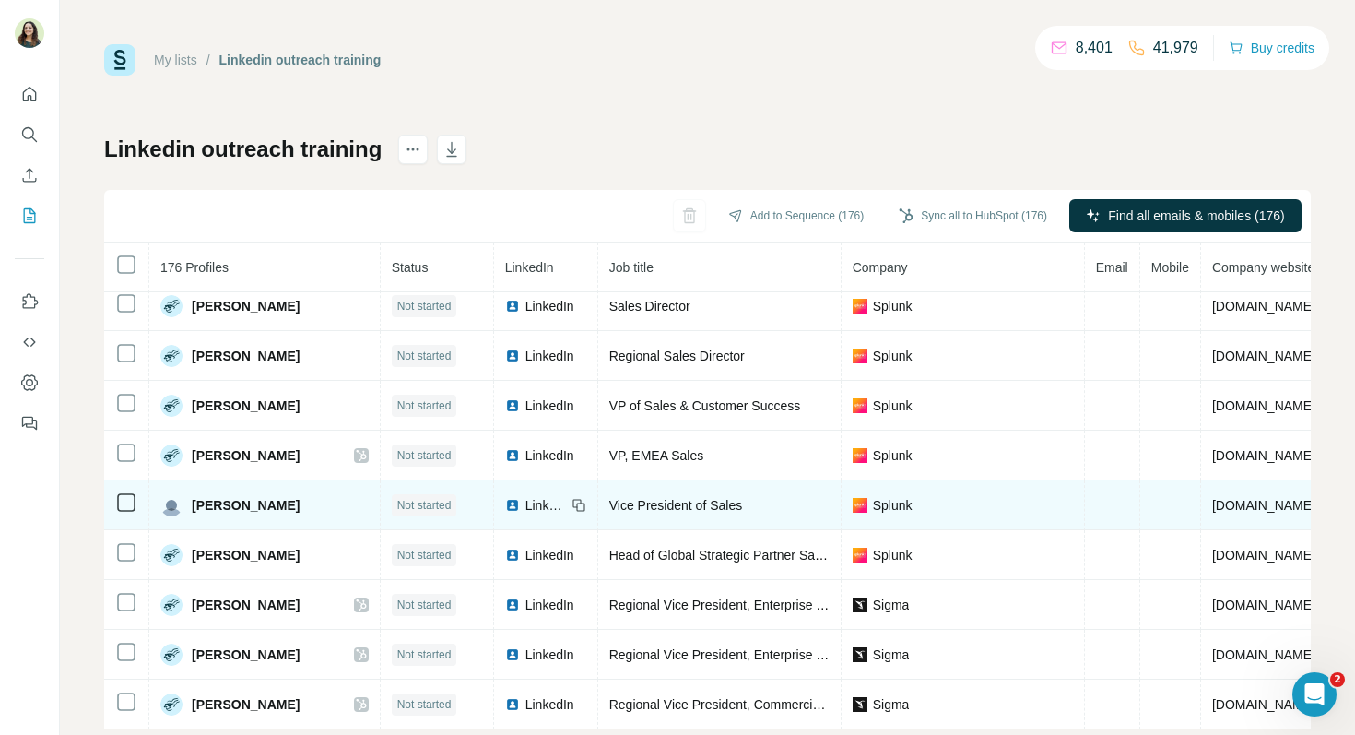
scroll to position [215, 0]
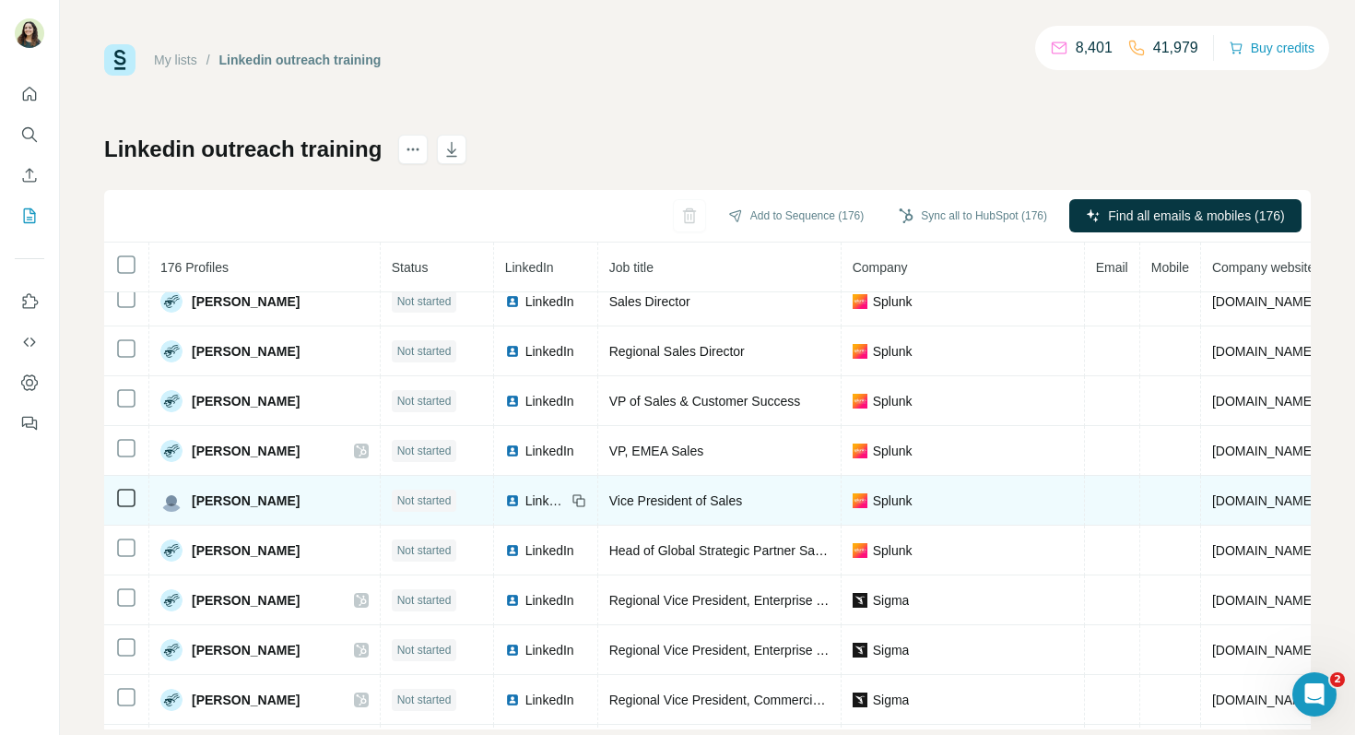
click at [525, 498] on span "LinkedIn" at bounding box center [545, 500] width 41 height 18
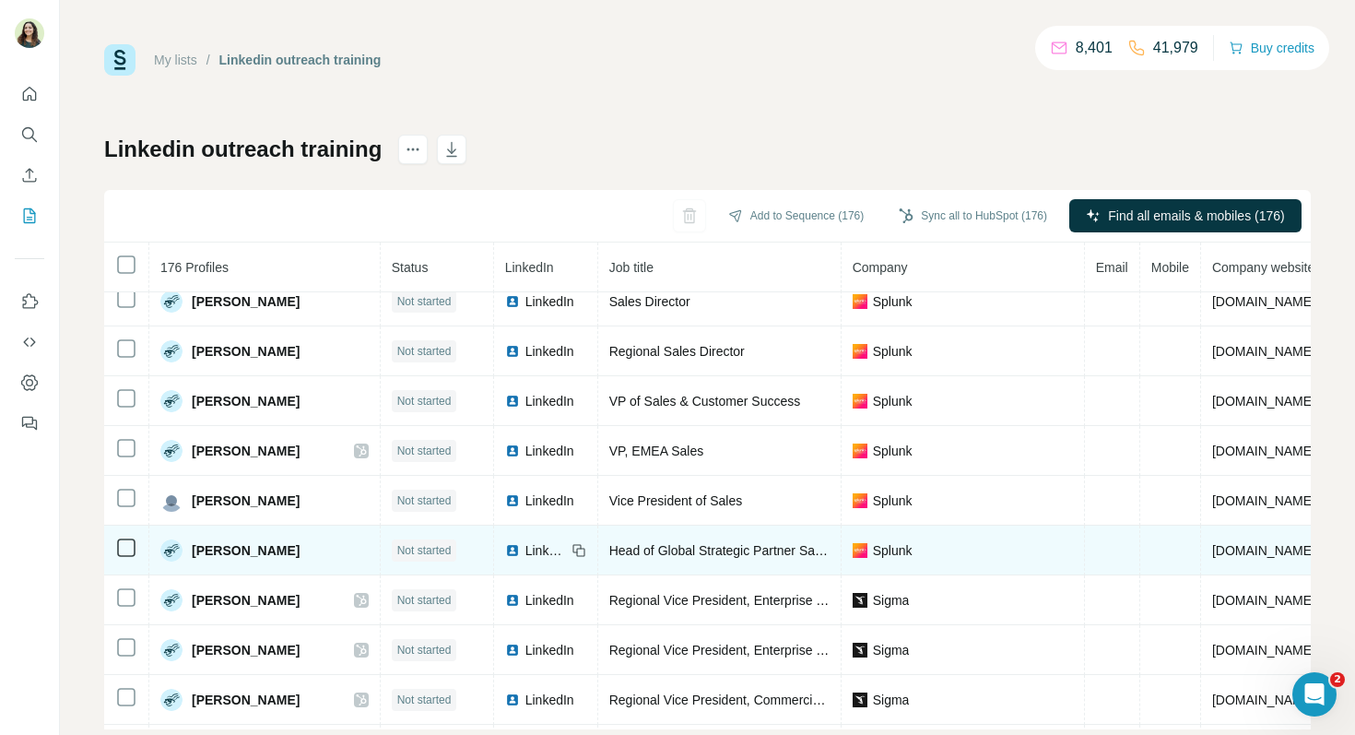
click at [525, 541] on span "LinkedIn" at bounding box center [545, 550] width 41 height 18
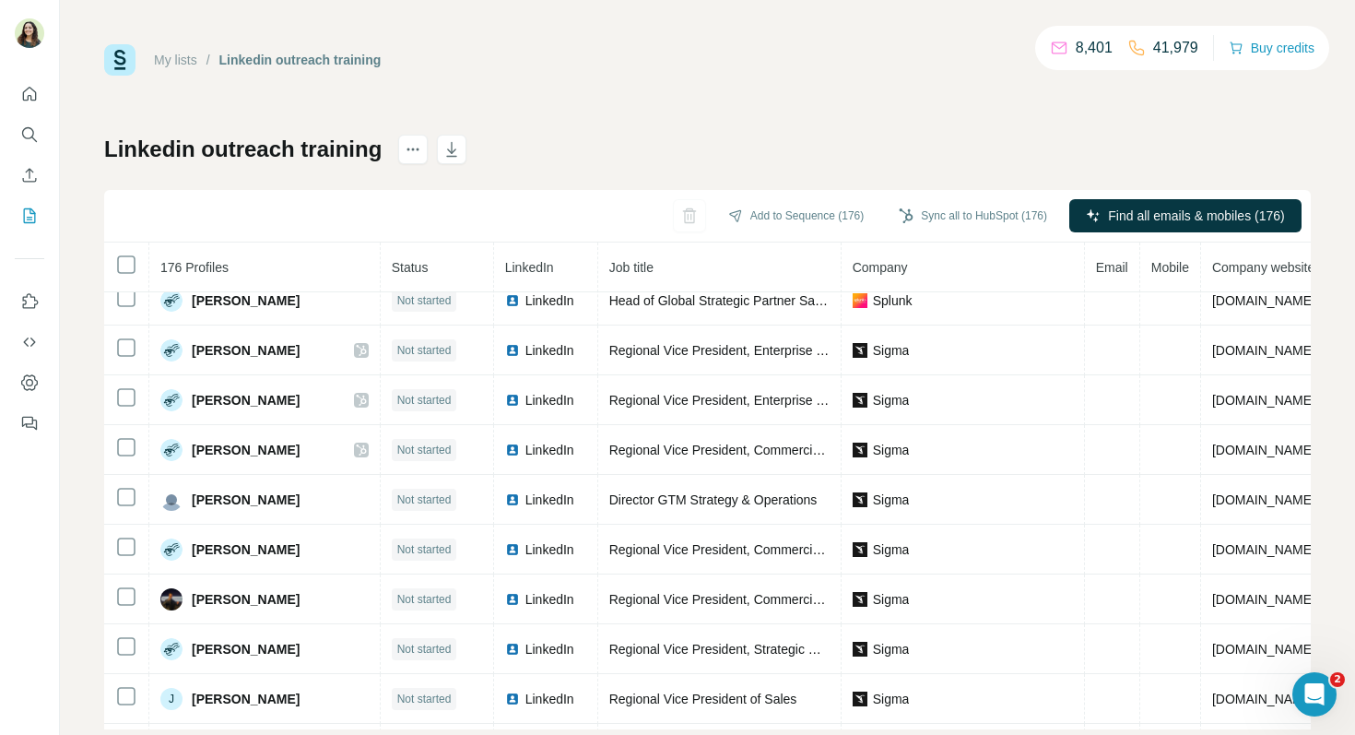
scroll to position [468, 0]
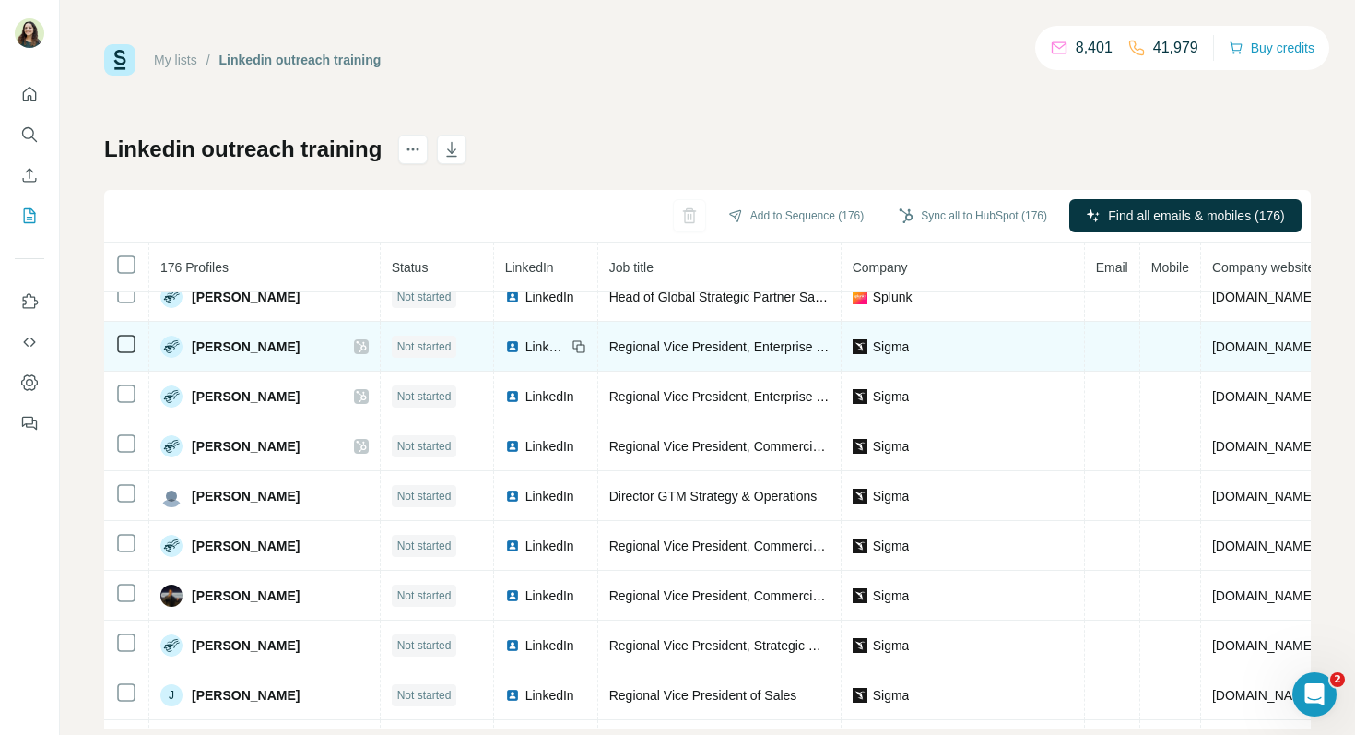
click at [525, 347] on span "LinkedIn" at bounding box center [545, 346] width 41 height 18
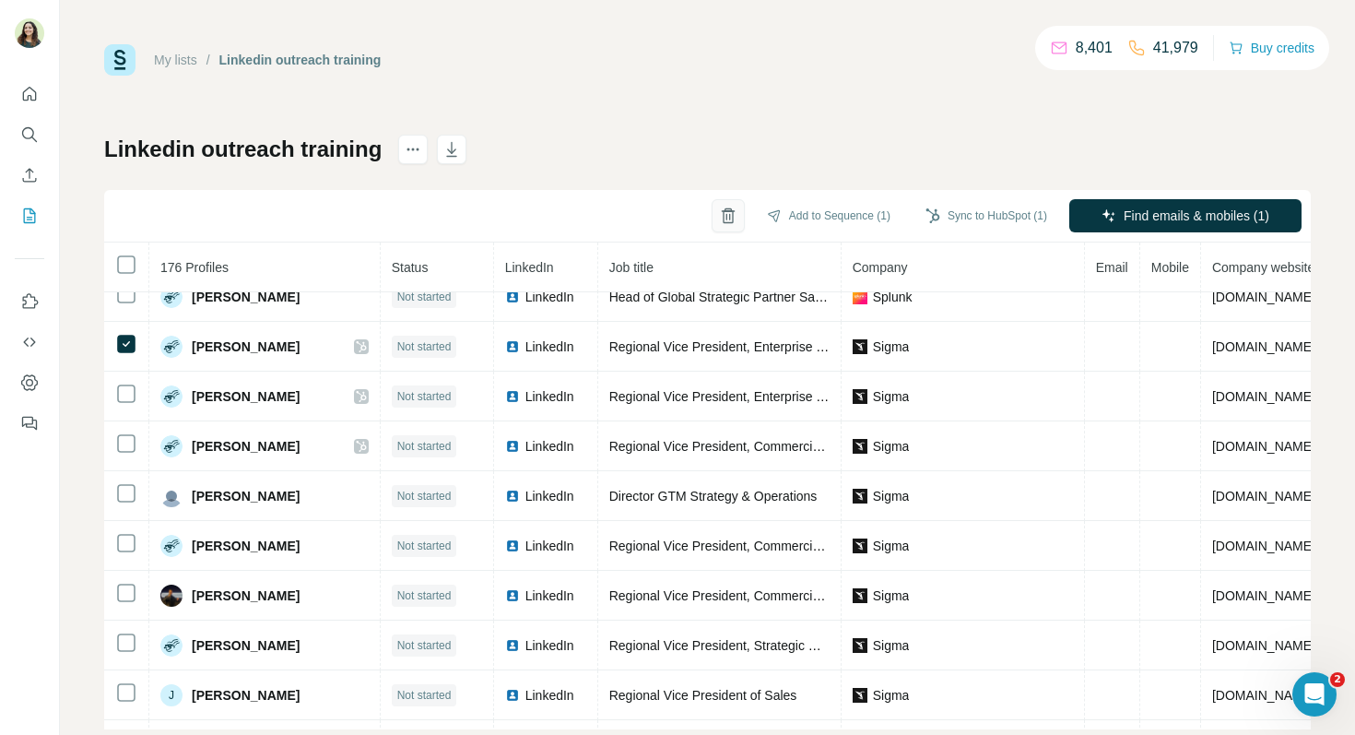
click at [719, 221] on icon "button" at bounding box center [728, 215] width 18 height 18
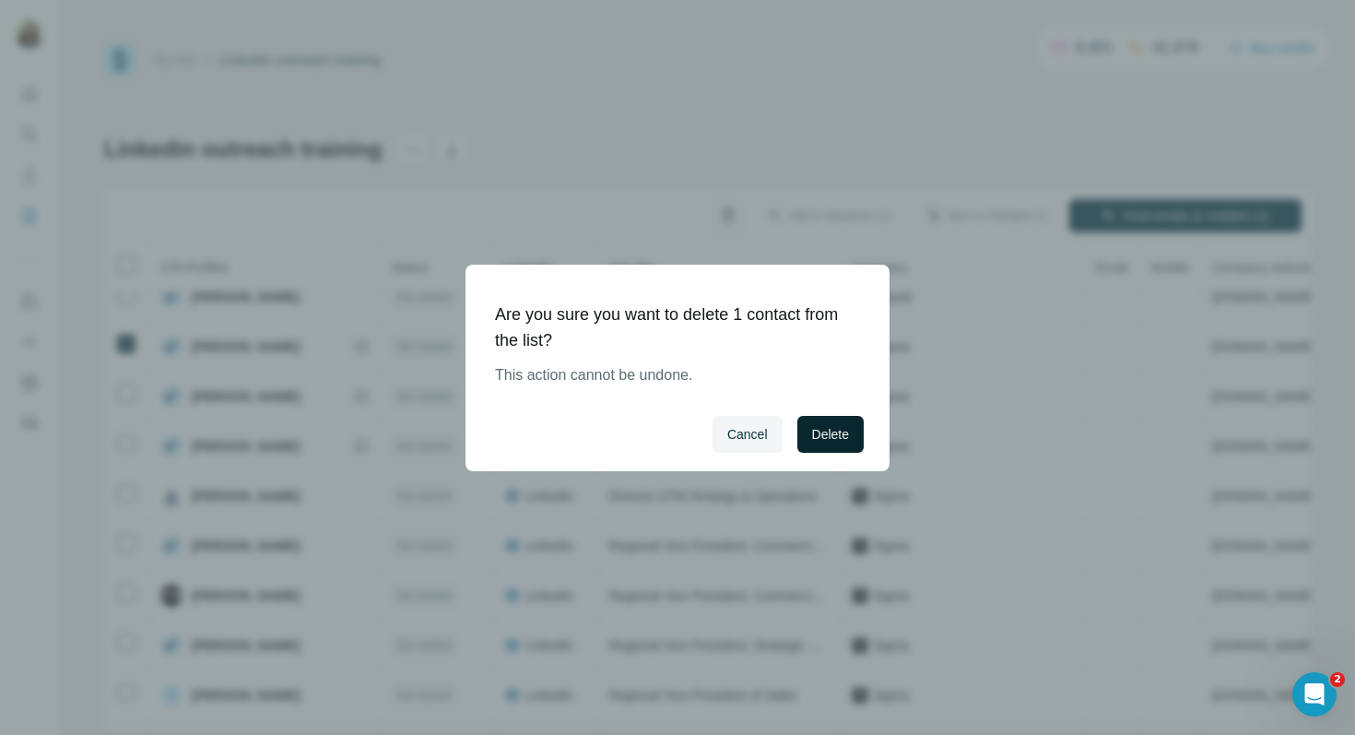
click at [835, 439] on span "Delete" at bounding box center [830, 434] width 37 height 18
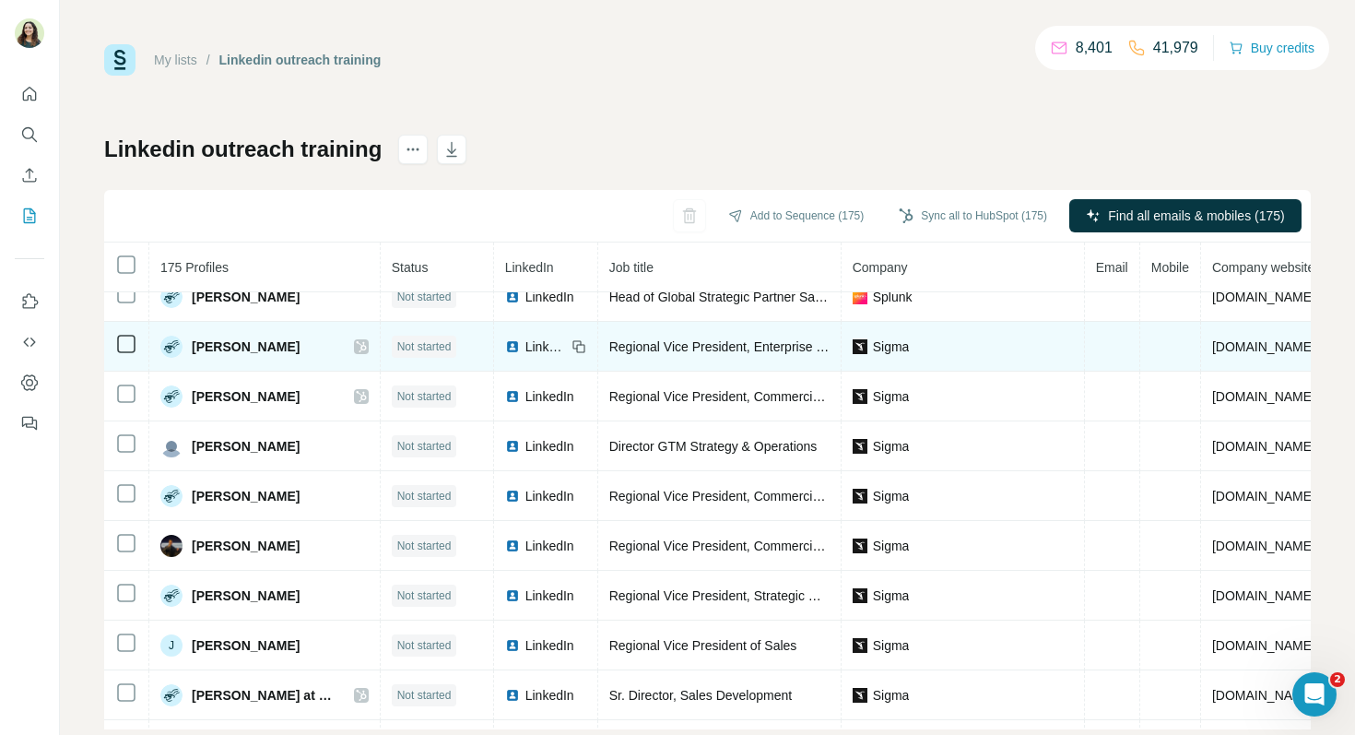
click at [525, 347] on span "LinkedIn" at bounding box center [545, 346] width 41 height 18
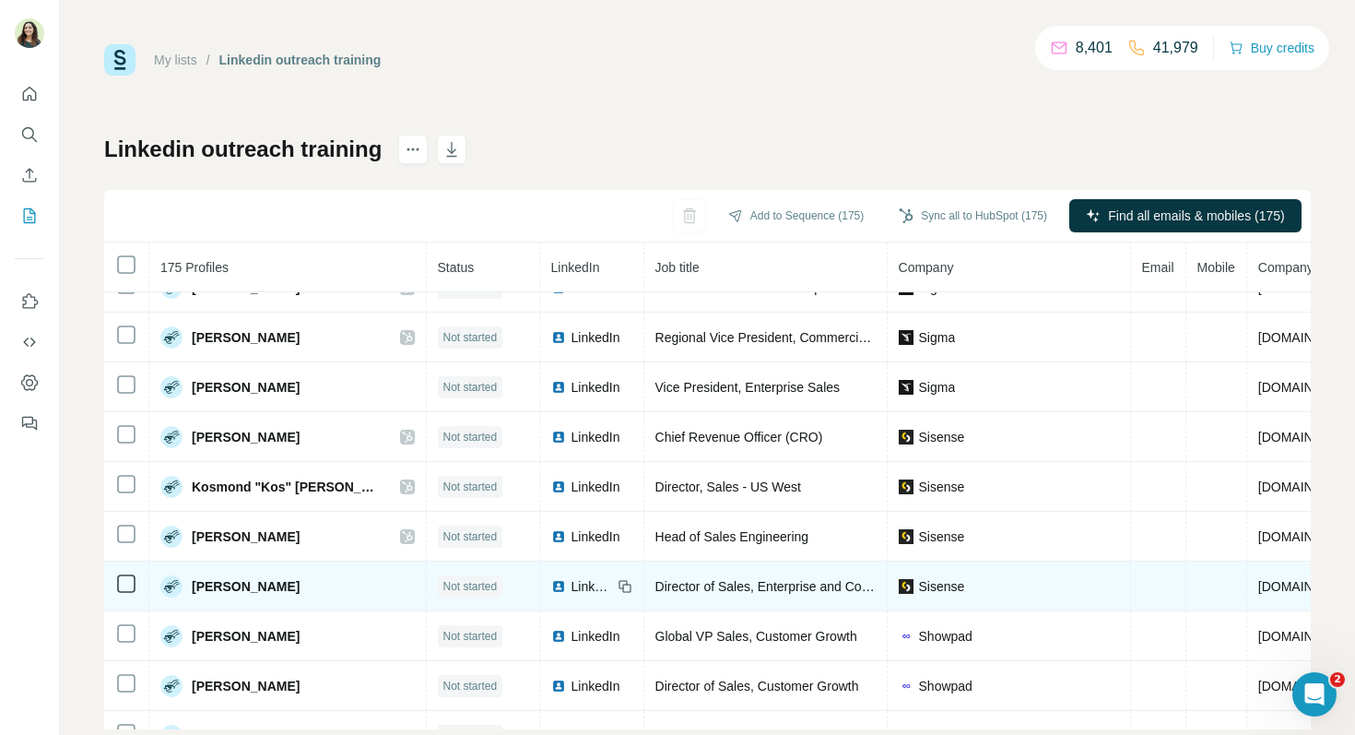
scroll to position [1011, 0]
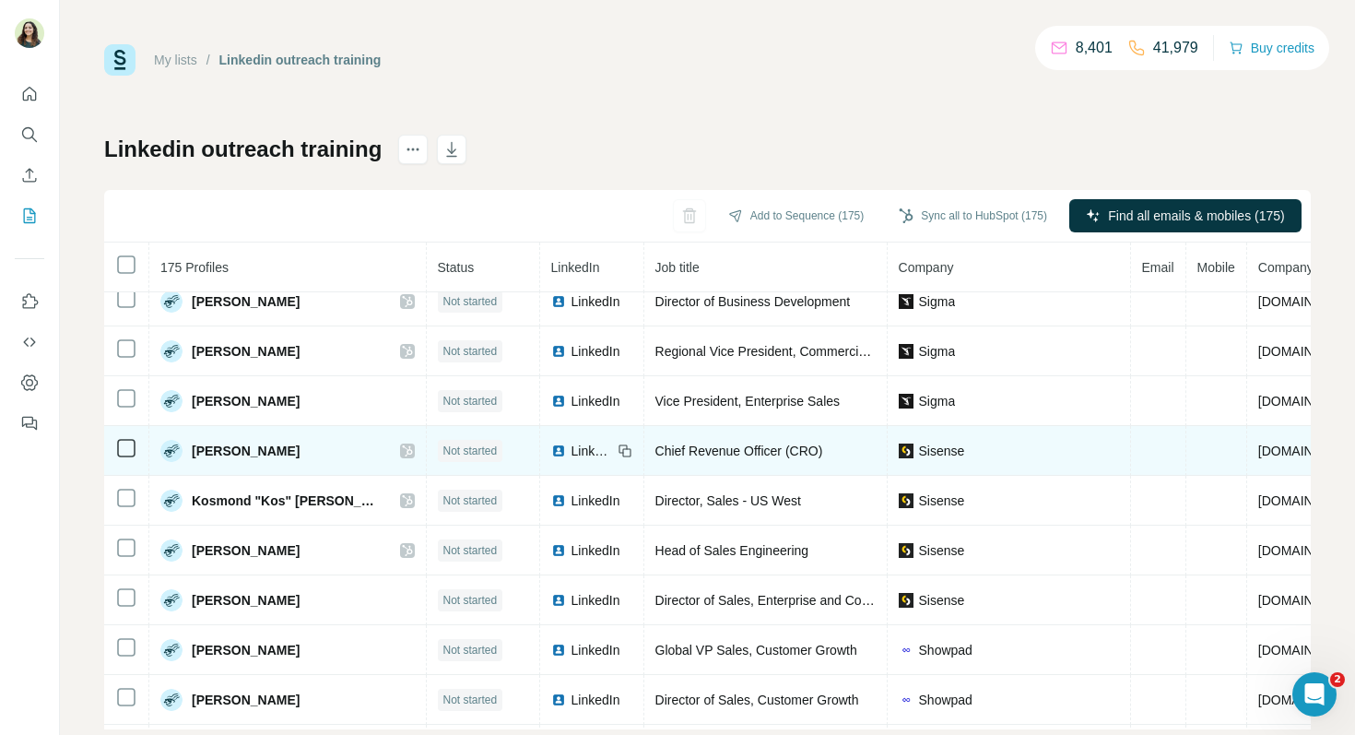
click at [571, 453] on span "LinkedIn" at bounding box center [591, 451] width 41 height 18
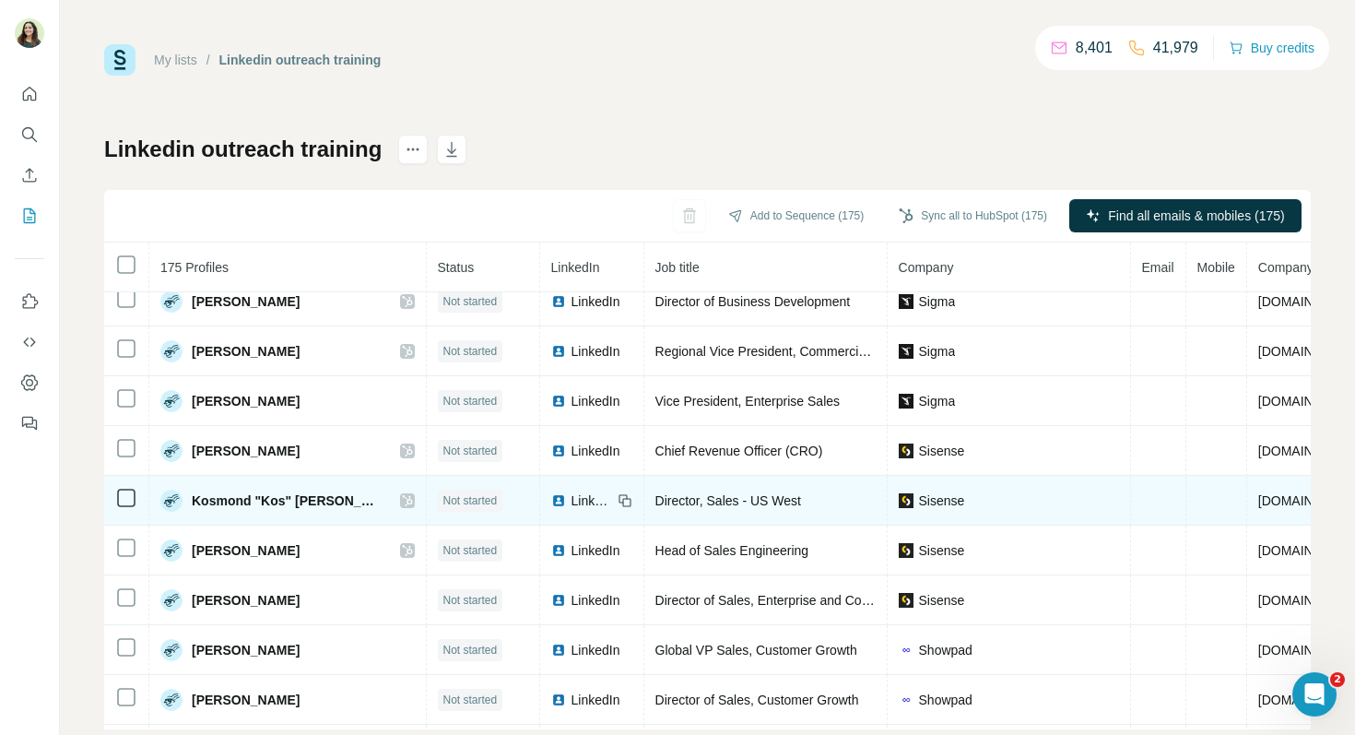
click at [571, 498] on span "LinkedIn" at bounding box center [591, 500] width 41 height 18
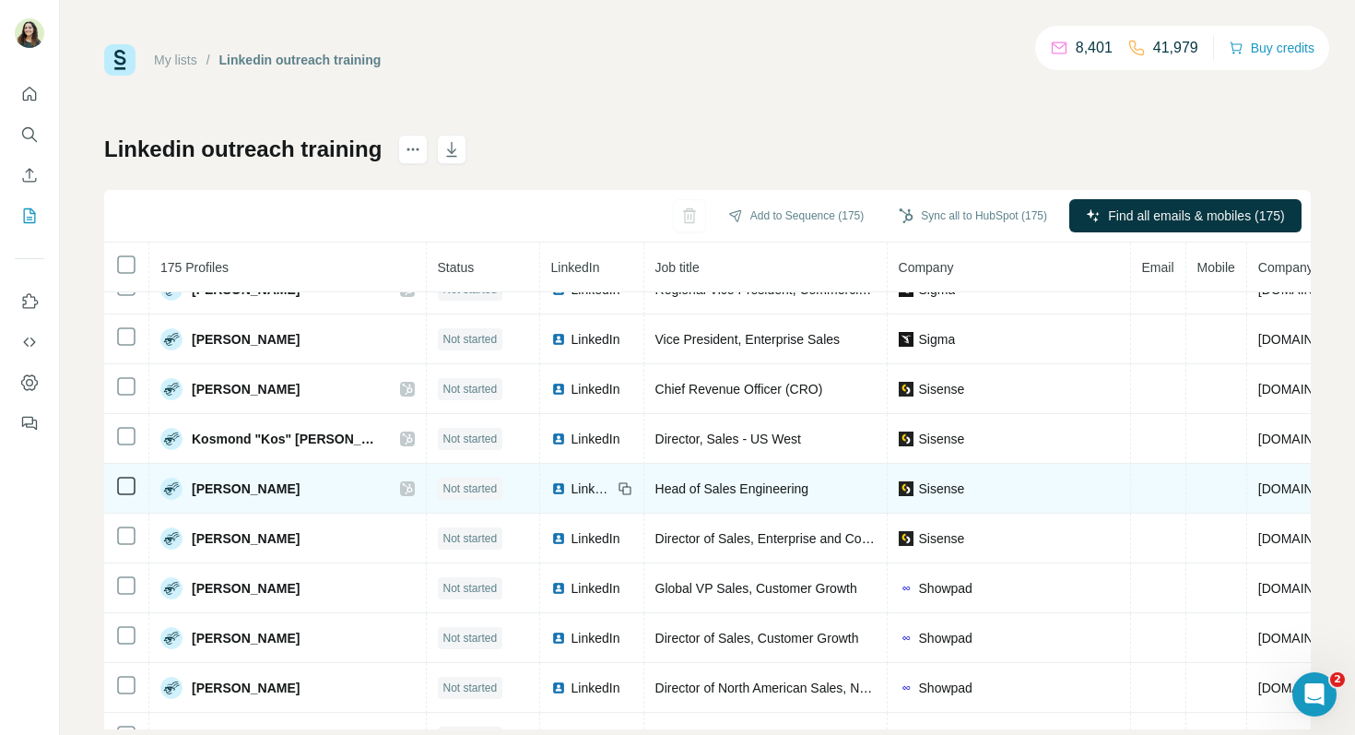
scroll to position [1075, 0]
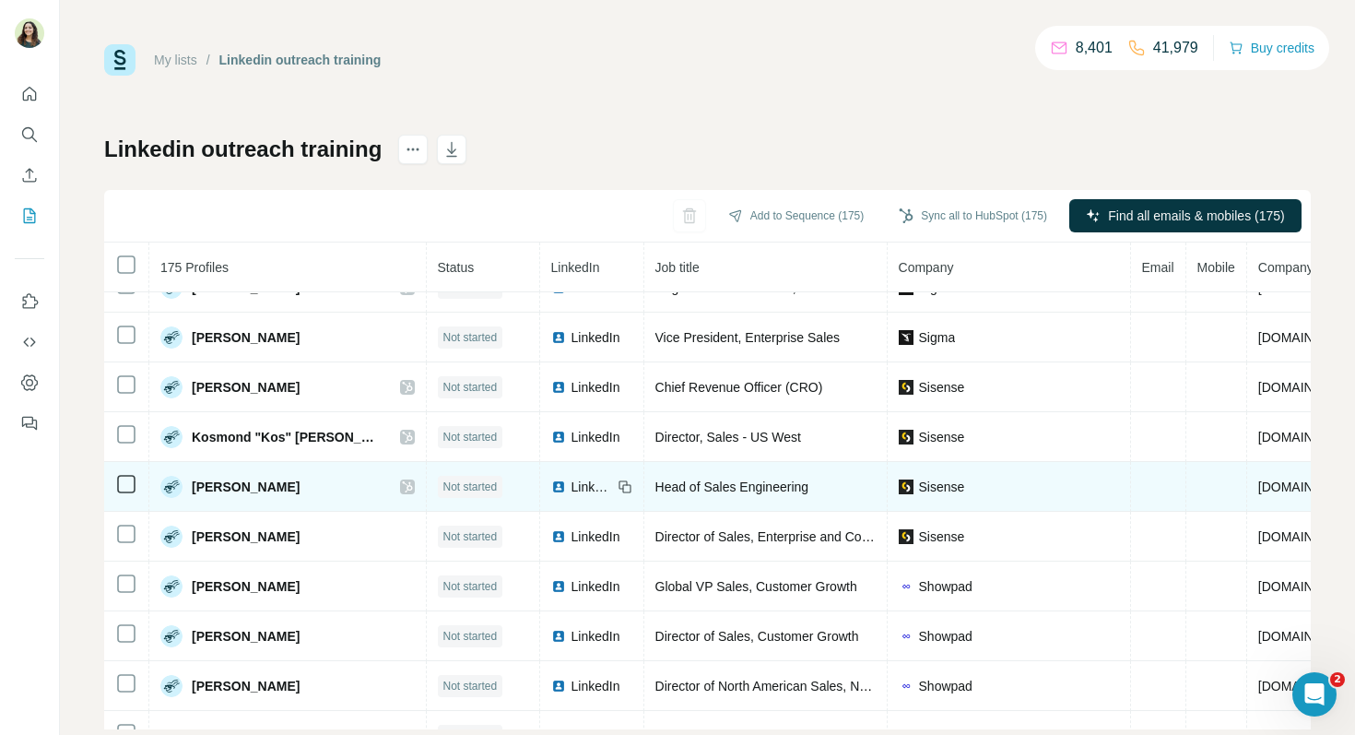
click at [571, 490] on span "LinkedIn" at bounding box center [591, 486] width 41 height 18
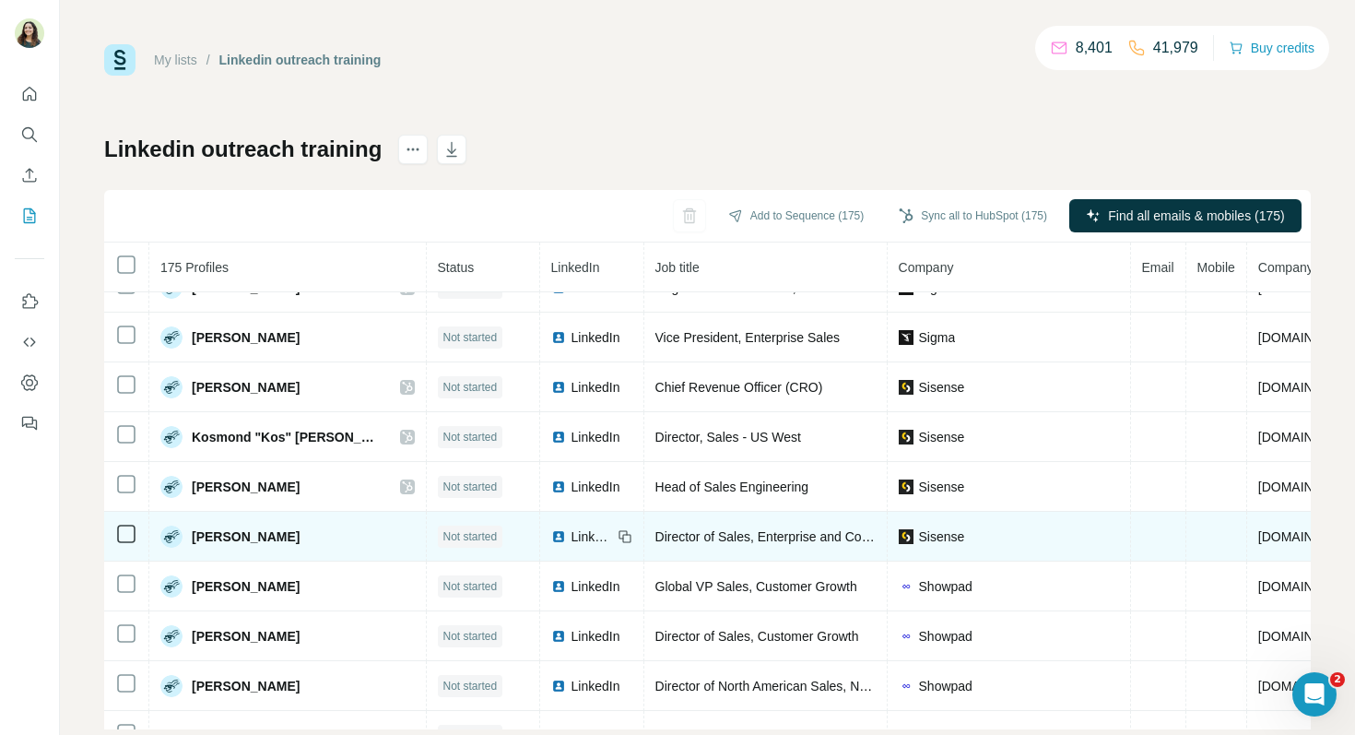
click at [571, 537] on span "LinkedIn" at bounding box center [591, 536] width 41 height 18
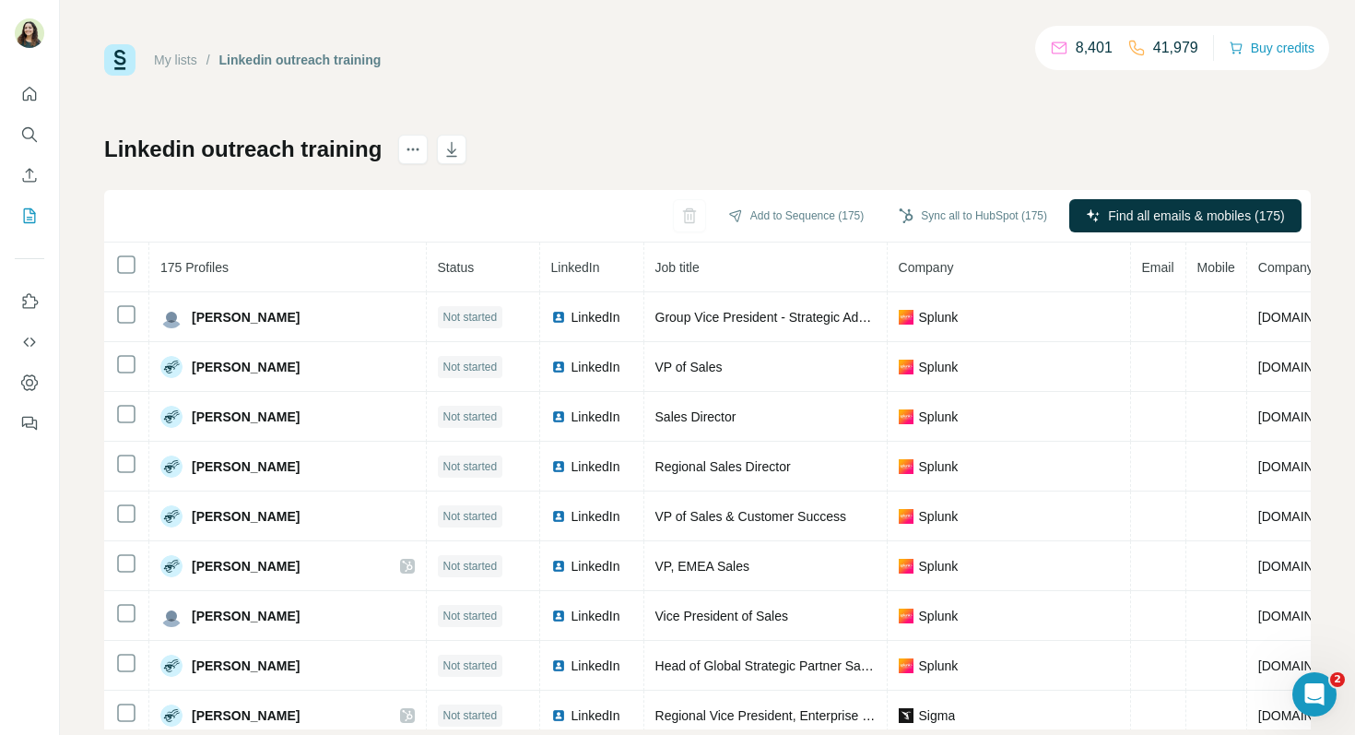
scroll to position [0, 0]
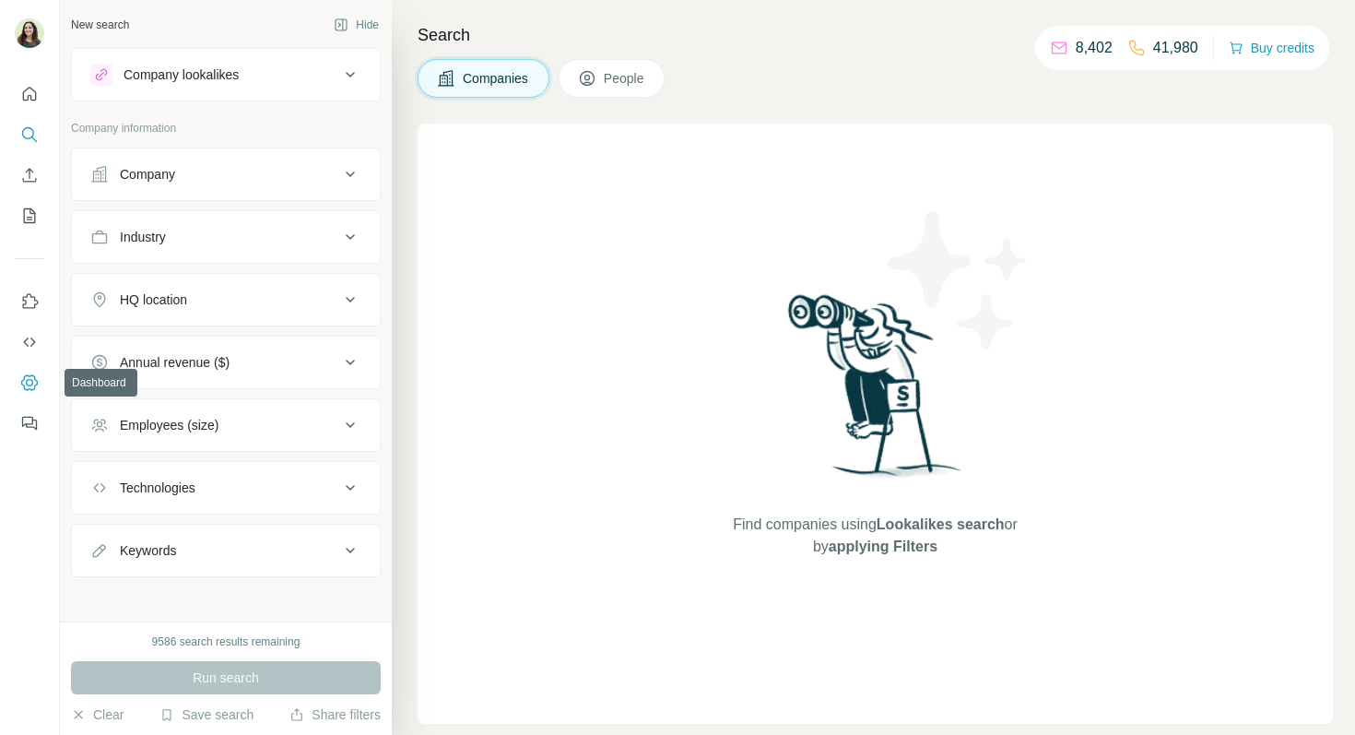
click at [40, 380] on button "Dashboard" at bounding box center [29, 382] width 29 height 33
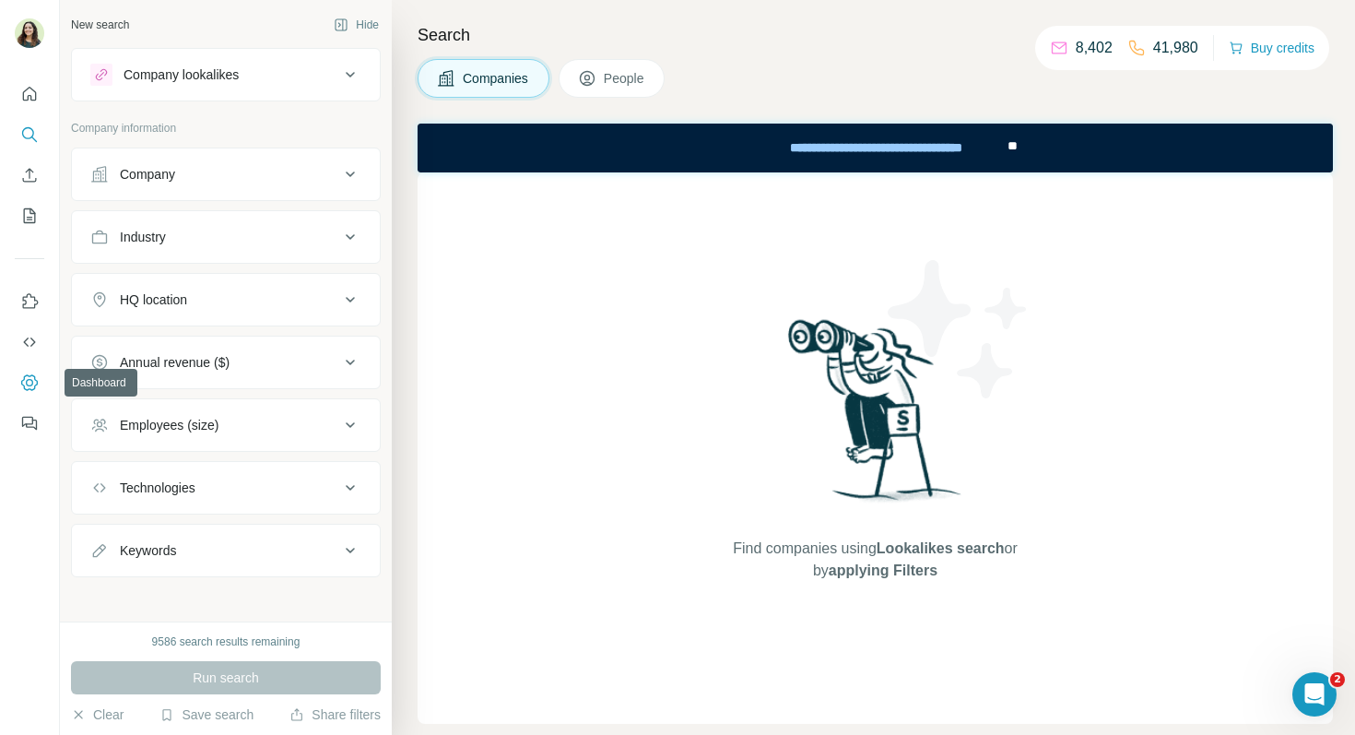
click at [29, 378] on icon "Dashboard" at bounding box center [29, 382] width 18 height 18
